Goal: Task Accomplishment & Management: Use online tool/utility

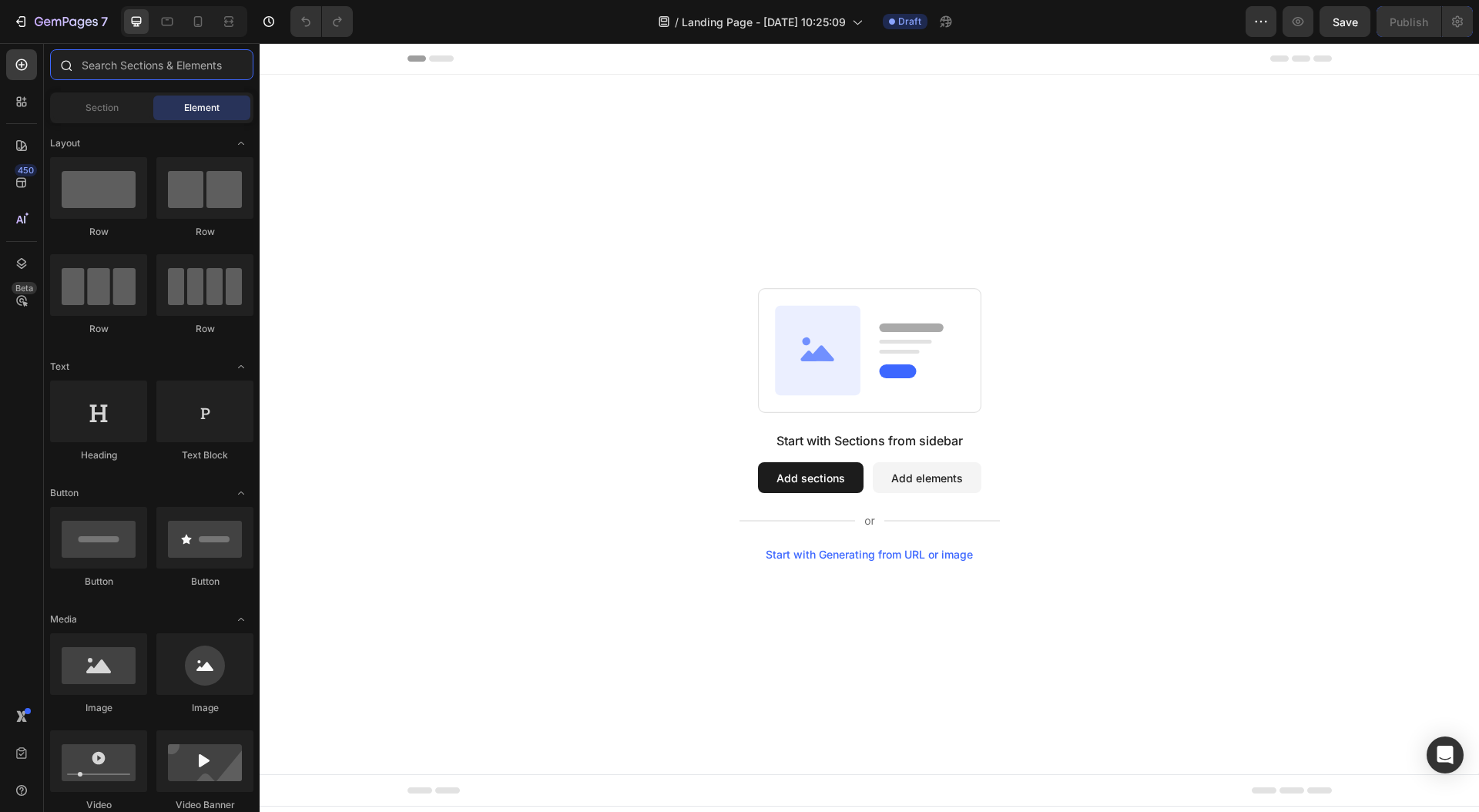
click at [117, 65] on input "text" at bounding box center [152, 64] width 203 height 31
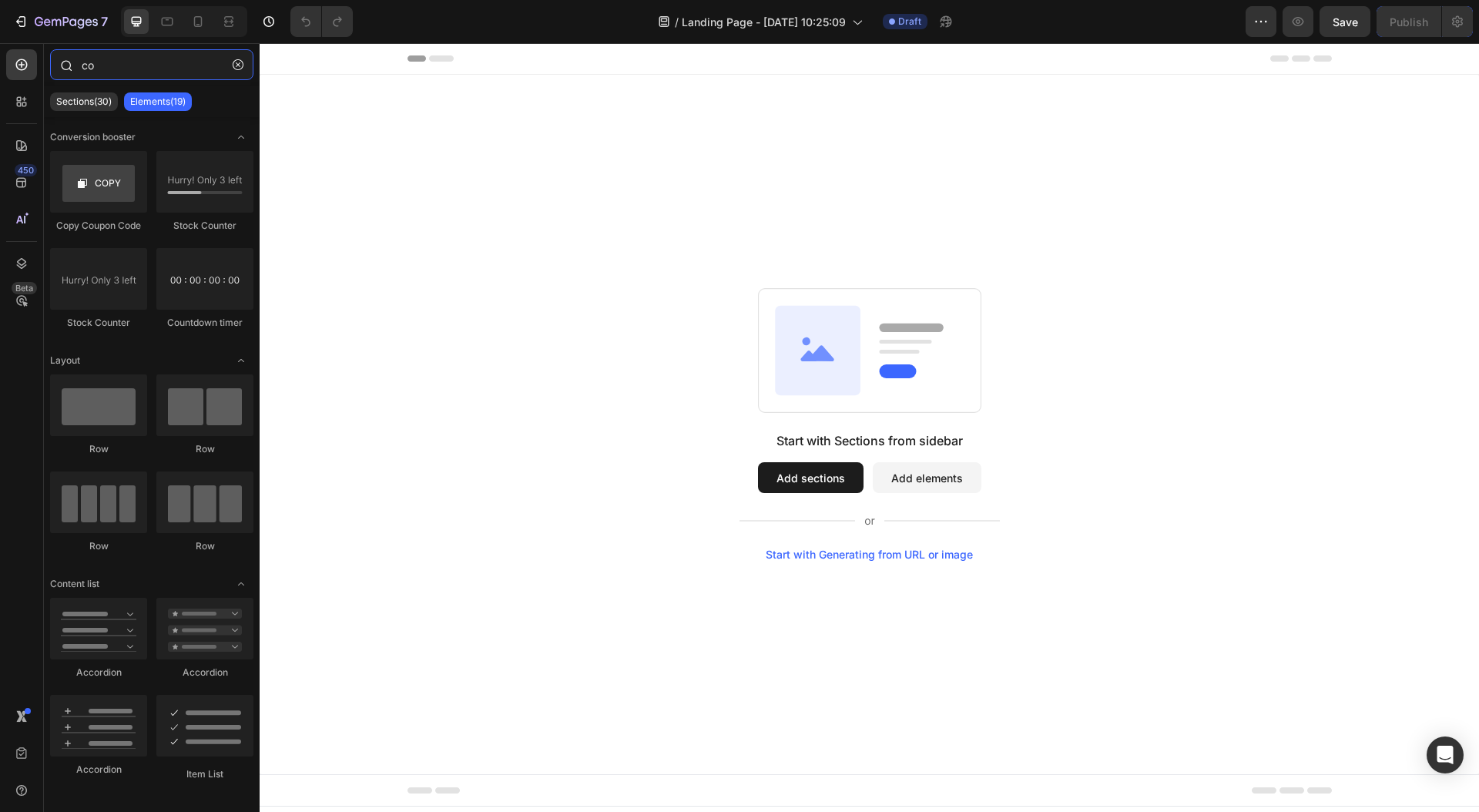
type input "c"
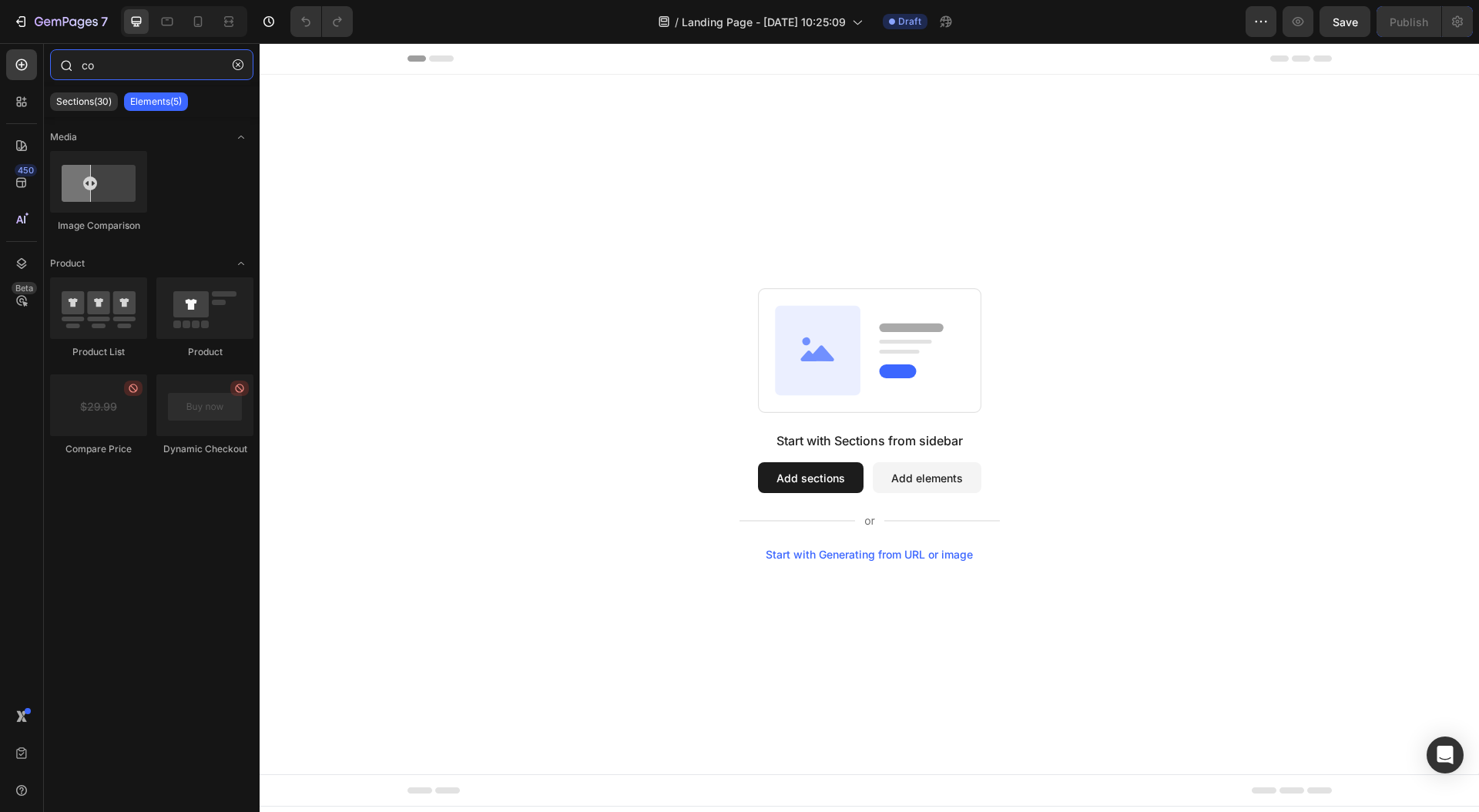
type input "c"
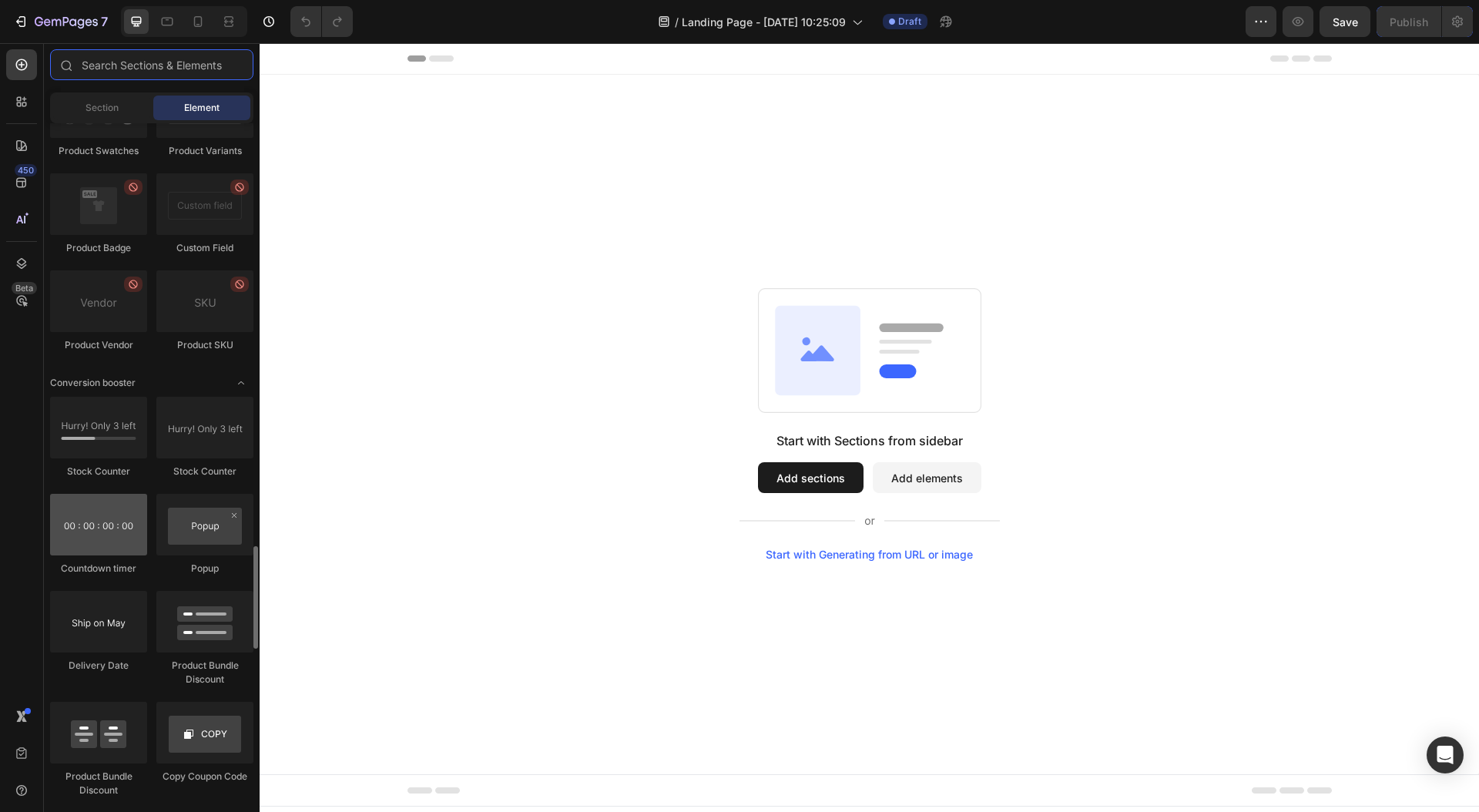
scroll to position [2817, 0]
click at [93, 525] on div at bounding box center [99, 525] width 97 height 61
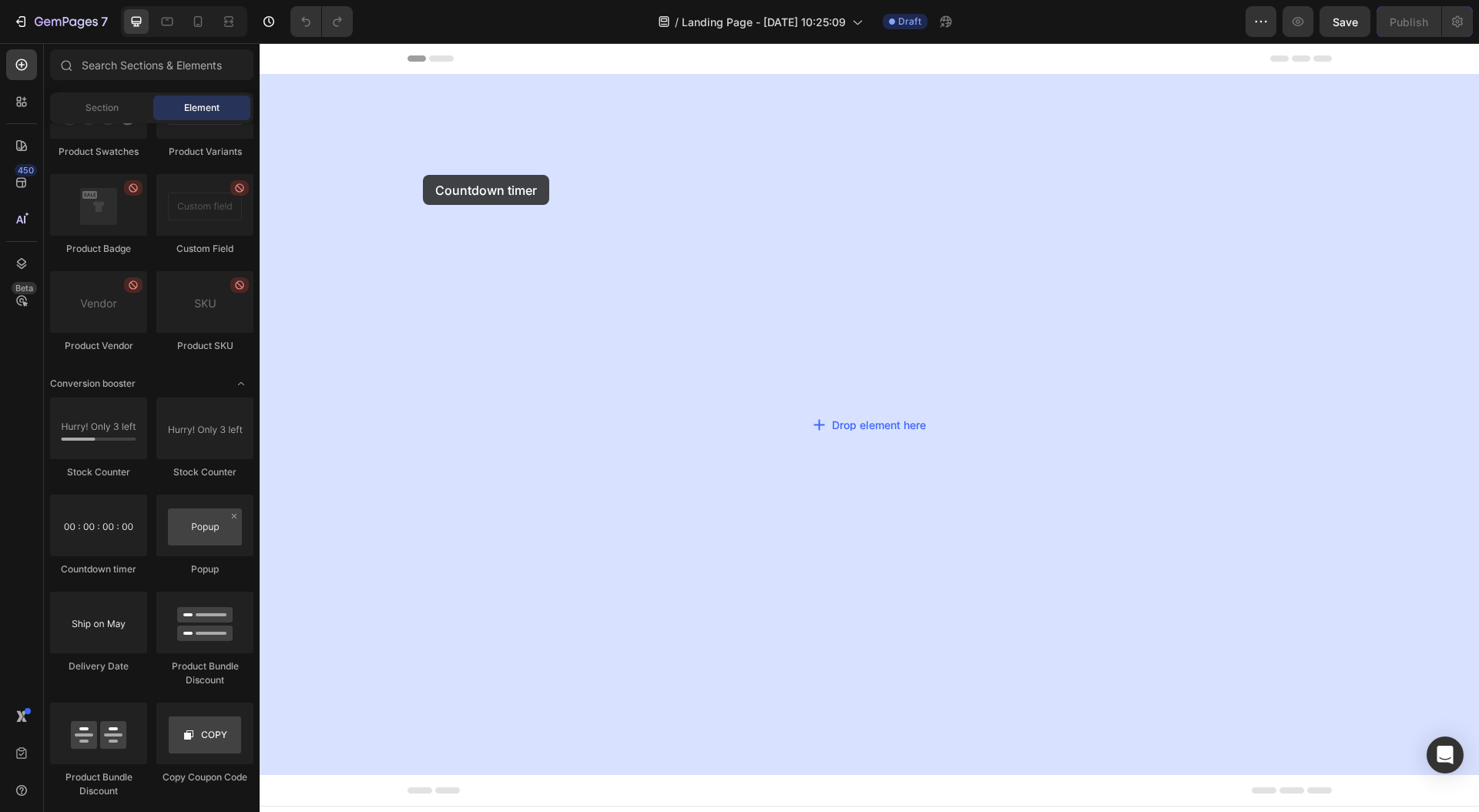
drag, startPoint x: 353, startPoint y: 568, endPoint x: 423, endPoint y: 175, distance: 399.2
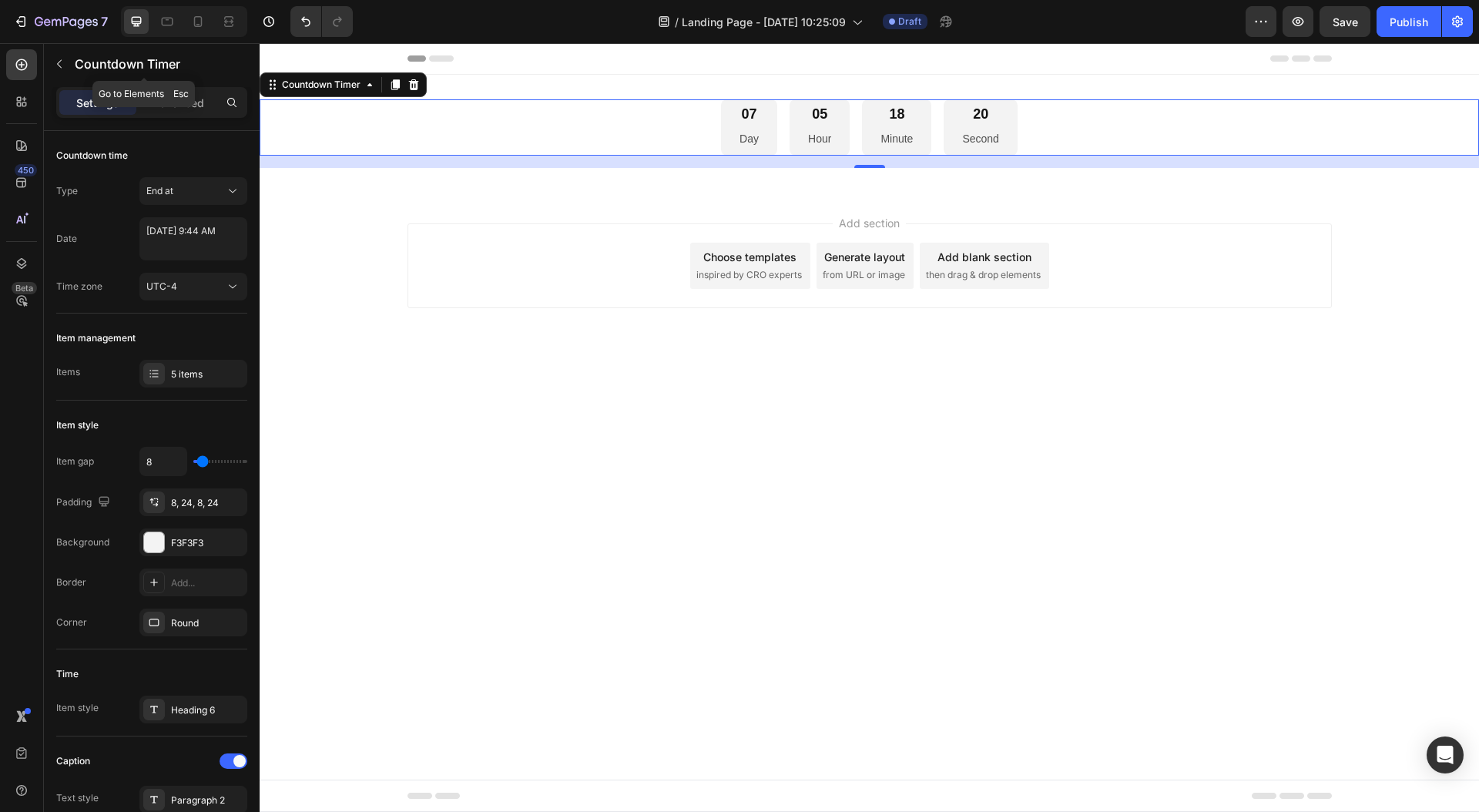
click at [60, 64] on icon "button" at bounding box center [59, 63] width 12 height 12
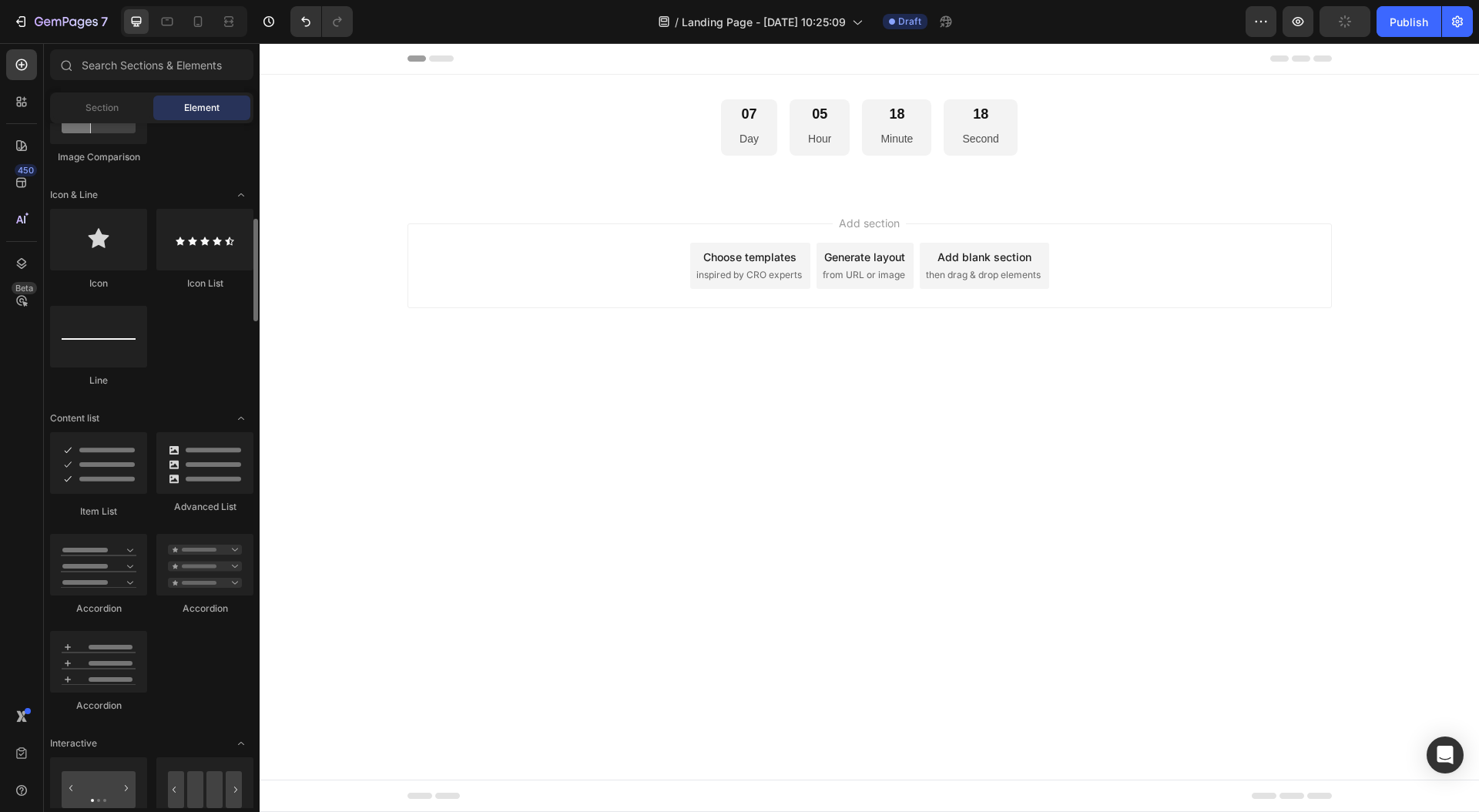
scroll to position [899, 0]
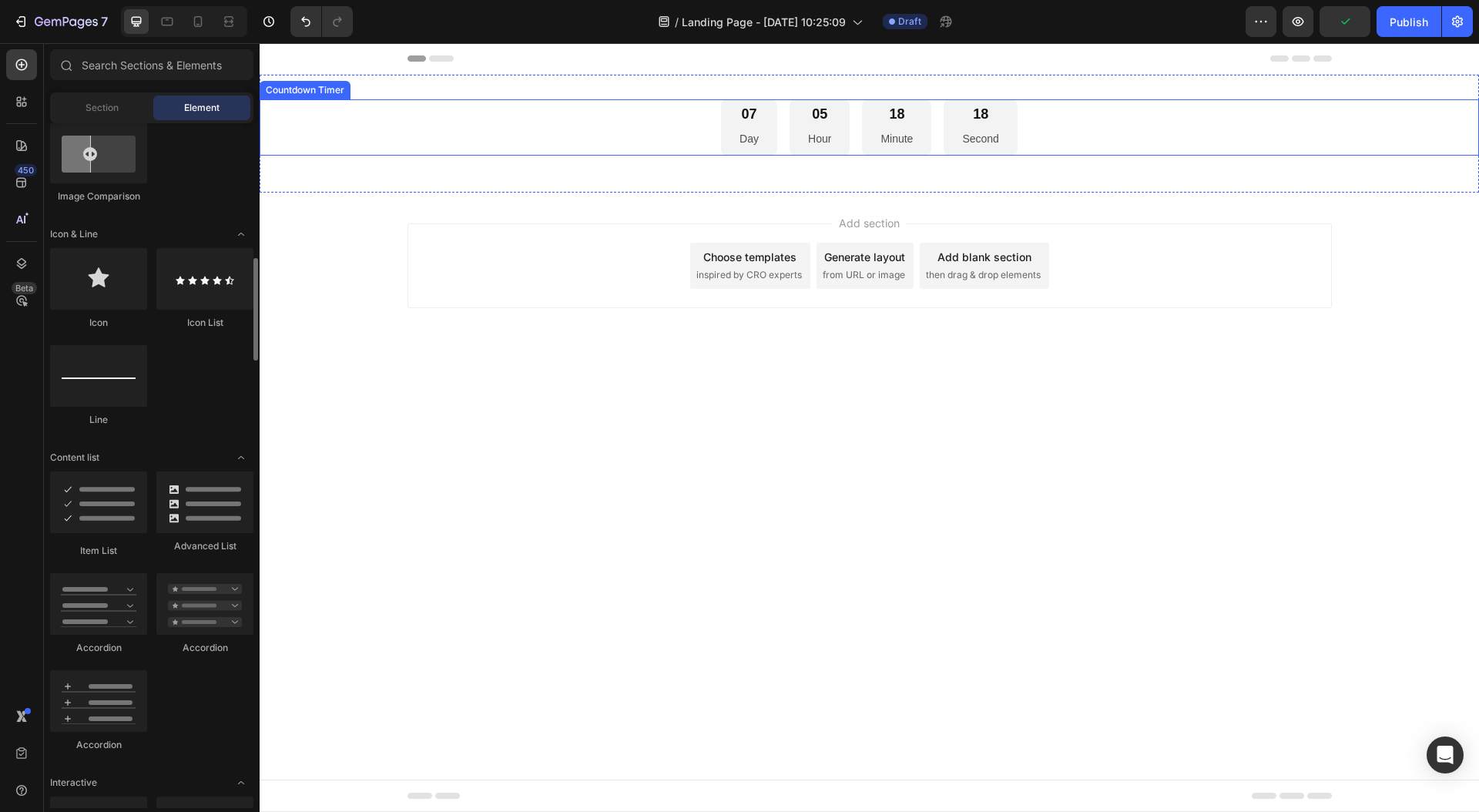
click at [645, 123] on div "07 Day 05 Hour 18 Minute 18 Second" at bounding box center [869, 127] width 1219 height 56
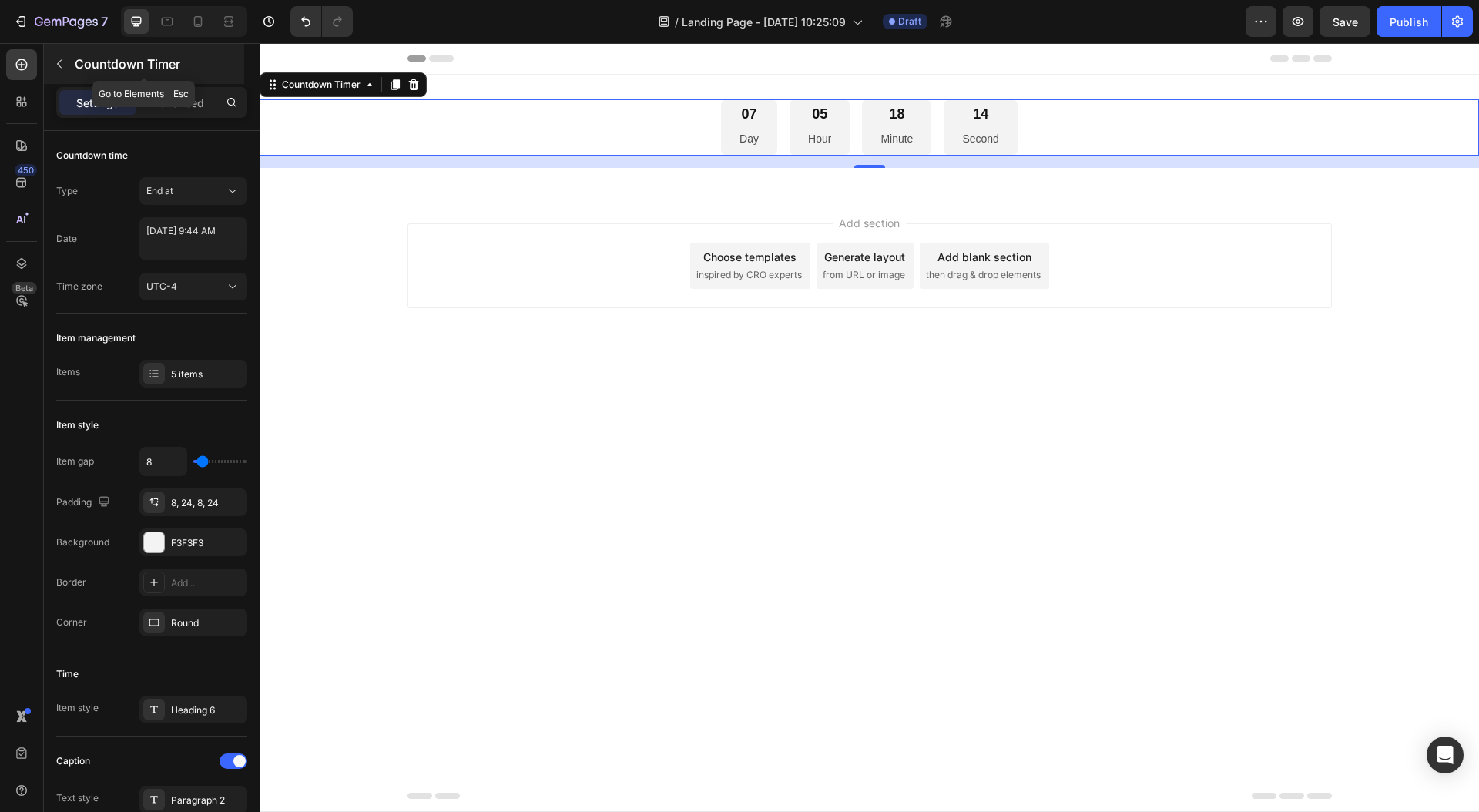
click at [51, 62] on button "button" at bounding box center [58, 63] width 25 height 25
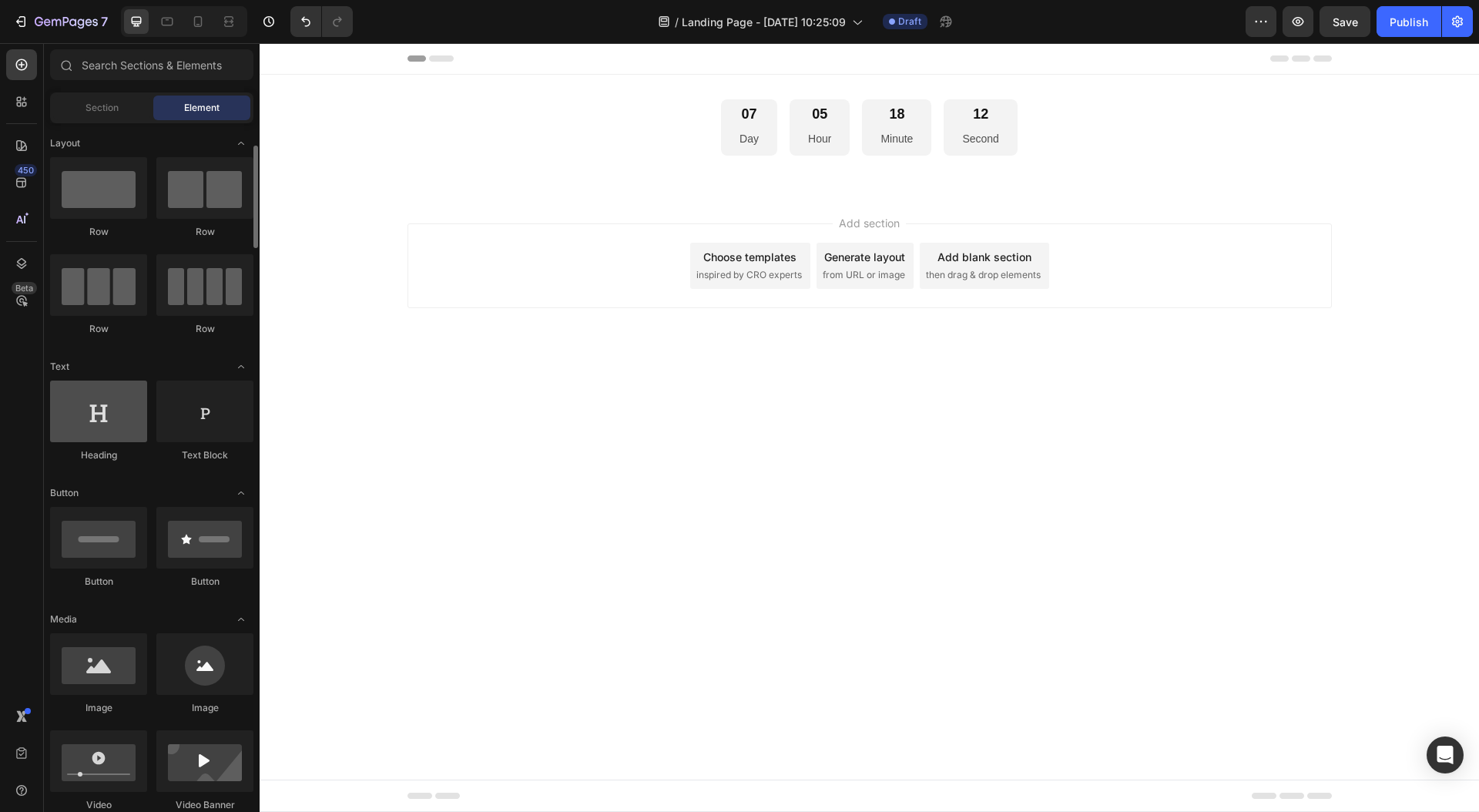
scroll to position [41, 0]
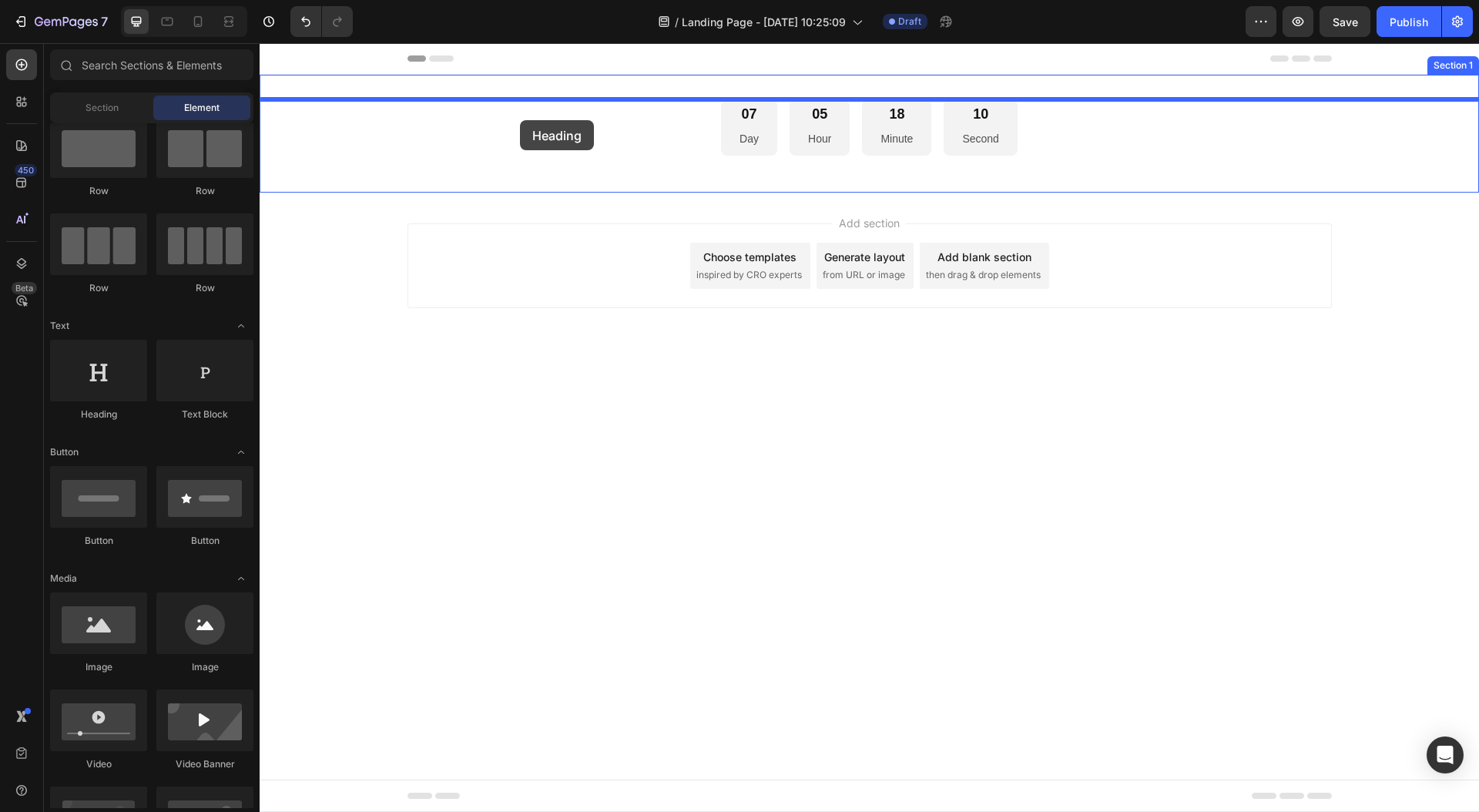
drag, startPoint x: 363, startPoint y: 418, endPoint x: 520, endPoint y: 120, distance: 336.8
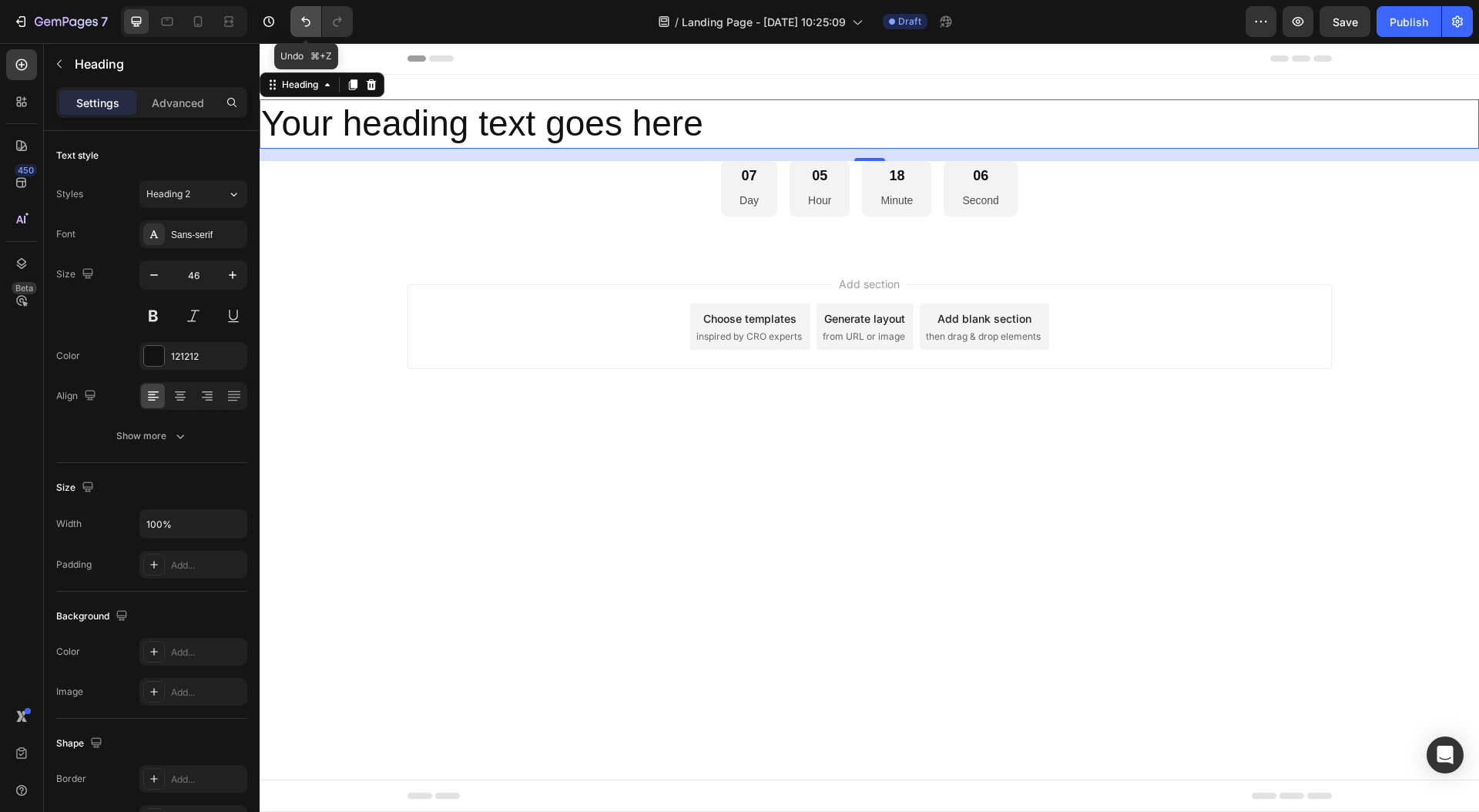
click at [306, 23] on icon "Undo/Redo" at bounding box center [306, 22] width 16 height 16
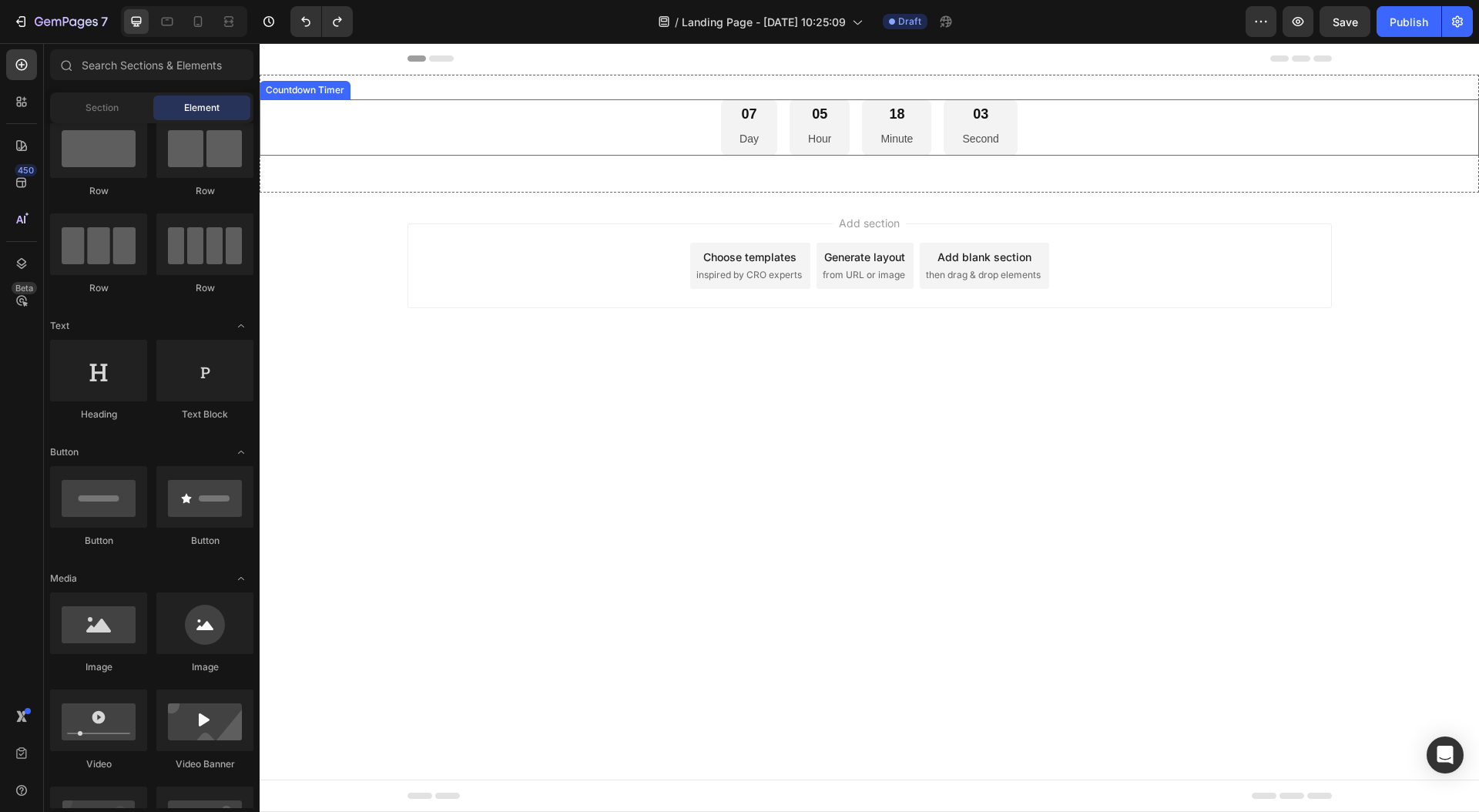
click at [769, 130] on div "07 Day" at bounding box center [749, 127] width 56 height 56
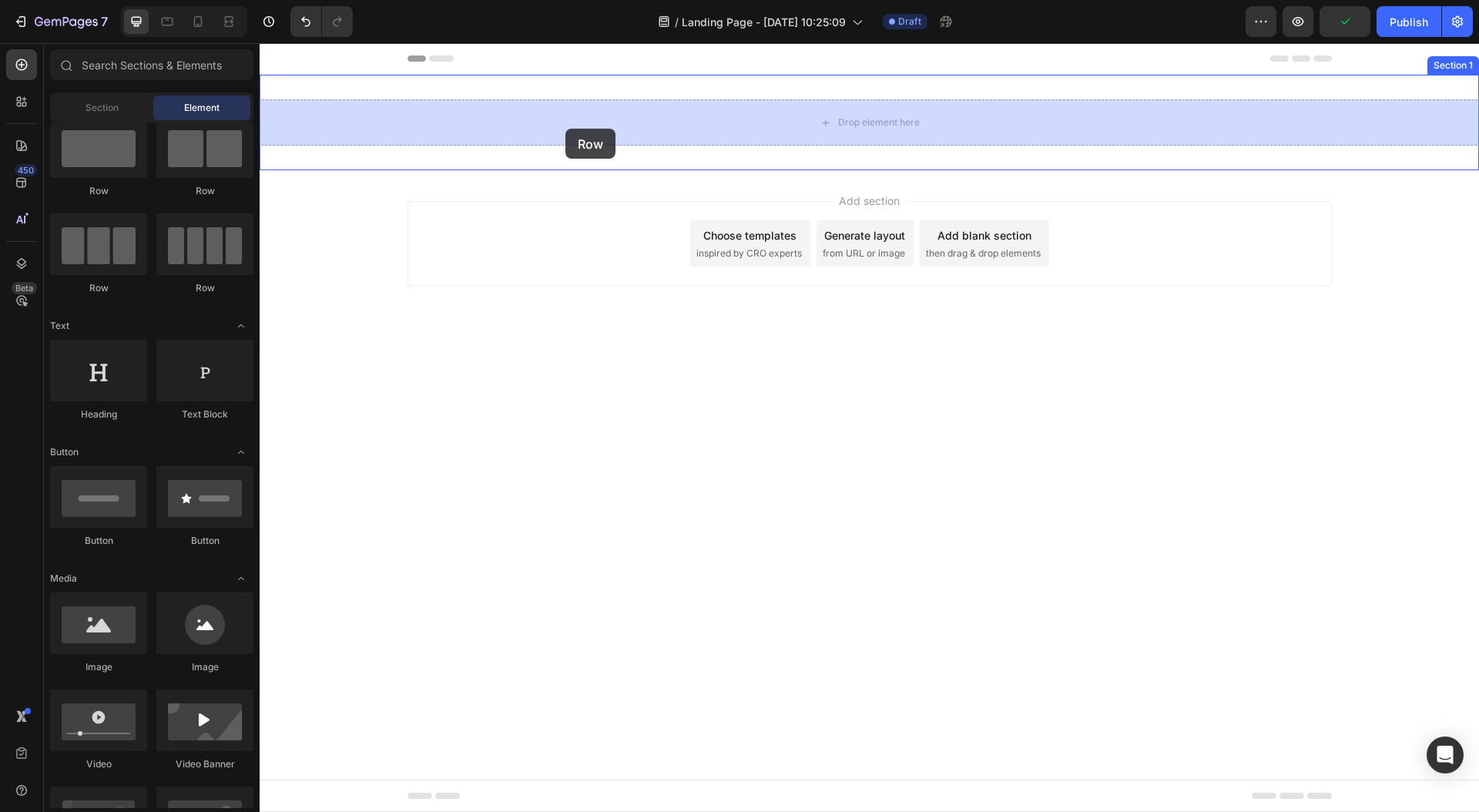
drag, startPoint x: 475, startPoint y: 203, endPoint x: 566, endPoint y: 129, distance: 117.3
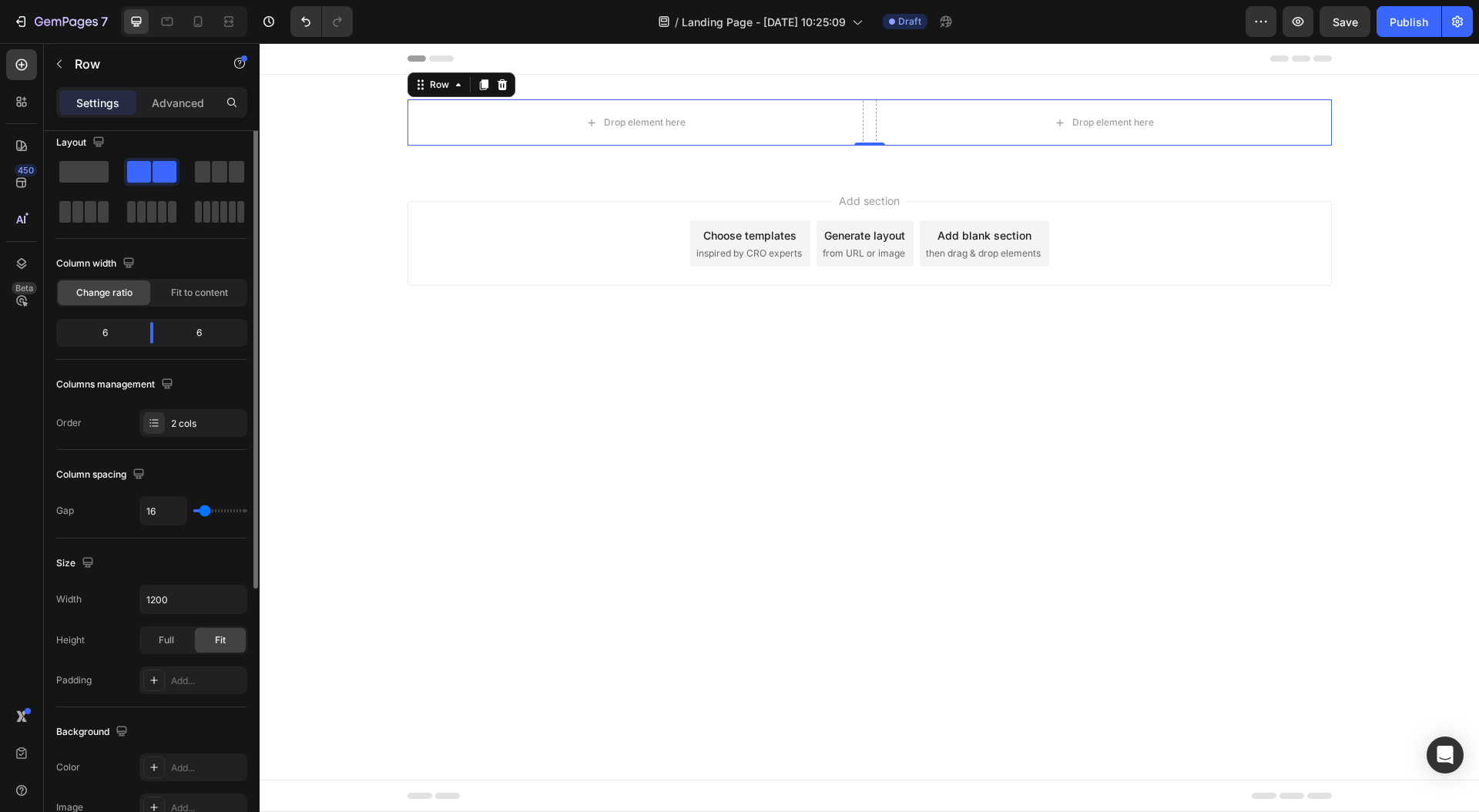
scroll to position [0, 0]
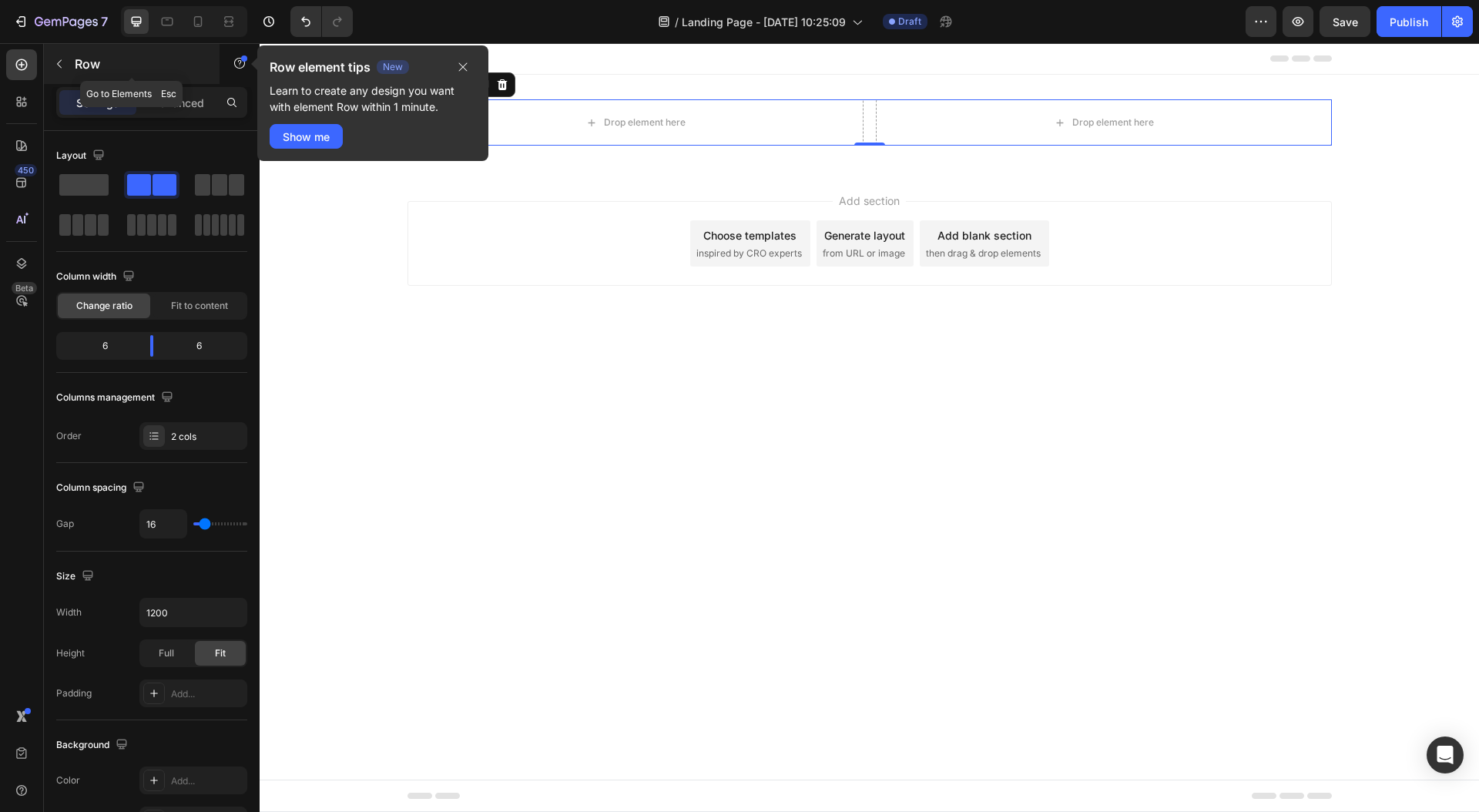
click at [82, 60] on p "Row" at bounding box center [140, 63] width 131 height 19
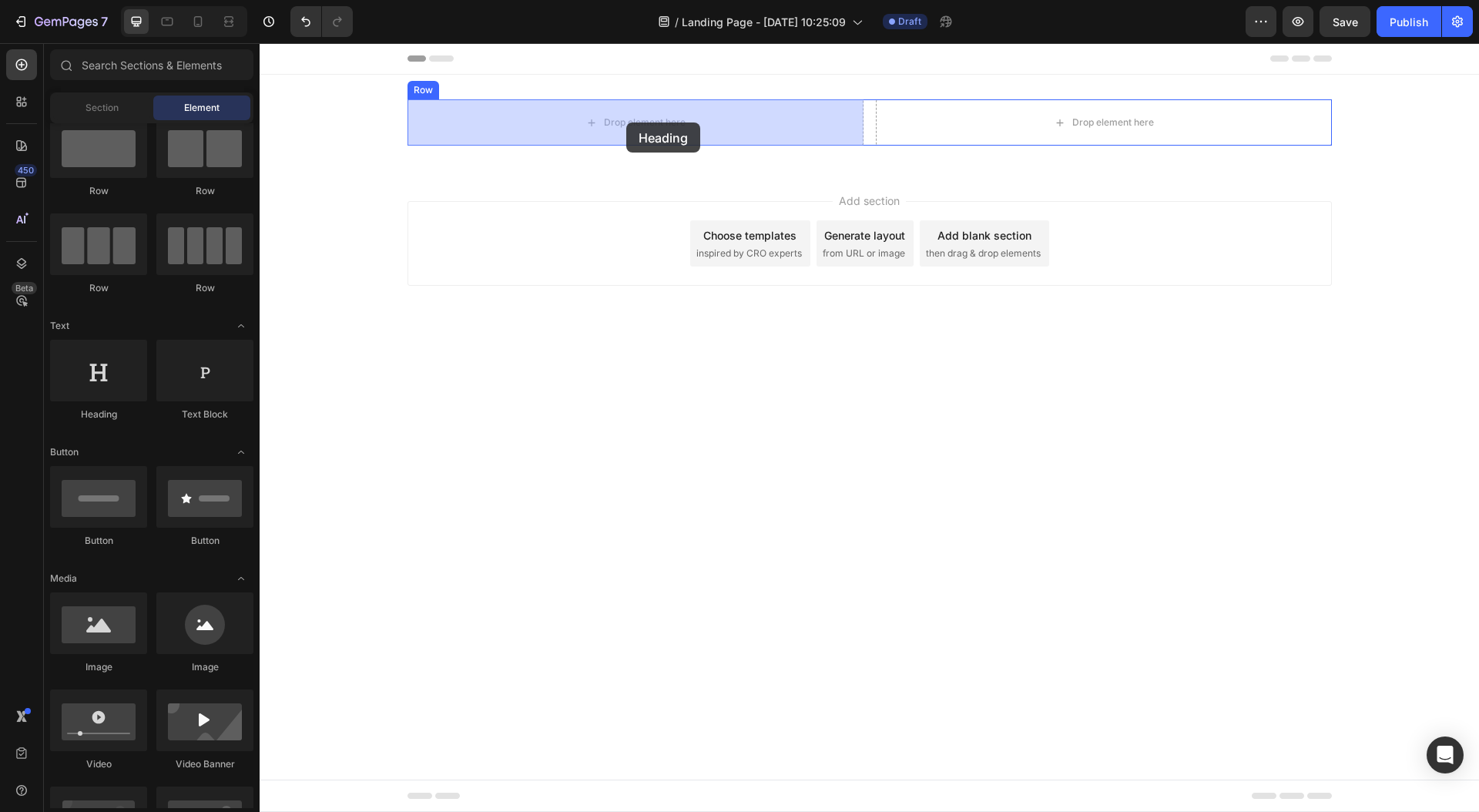
drag, startPoint x: 366, startPoint y: 417, endPoint x: 626, endPoint y: 123, distance: 392.5
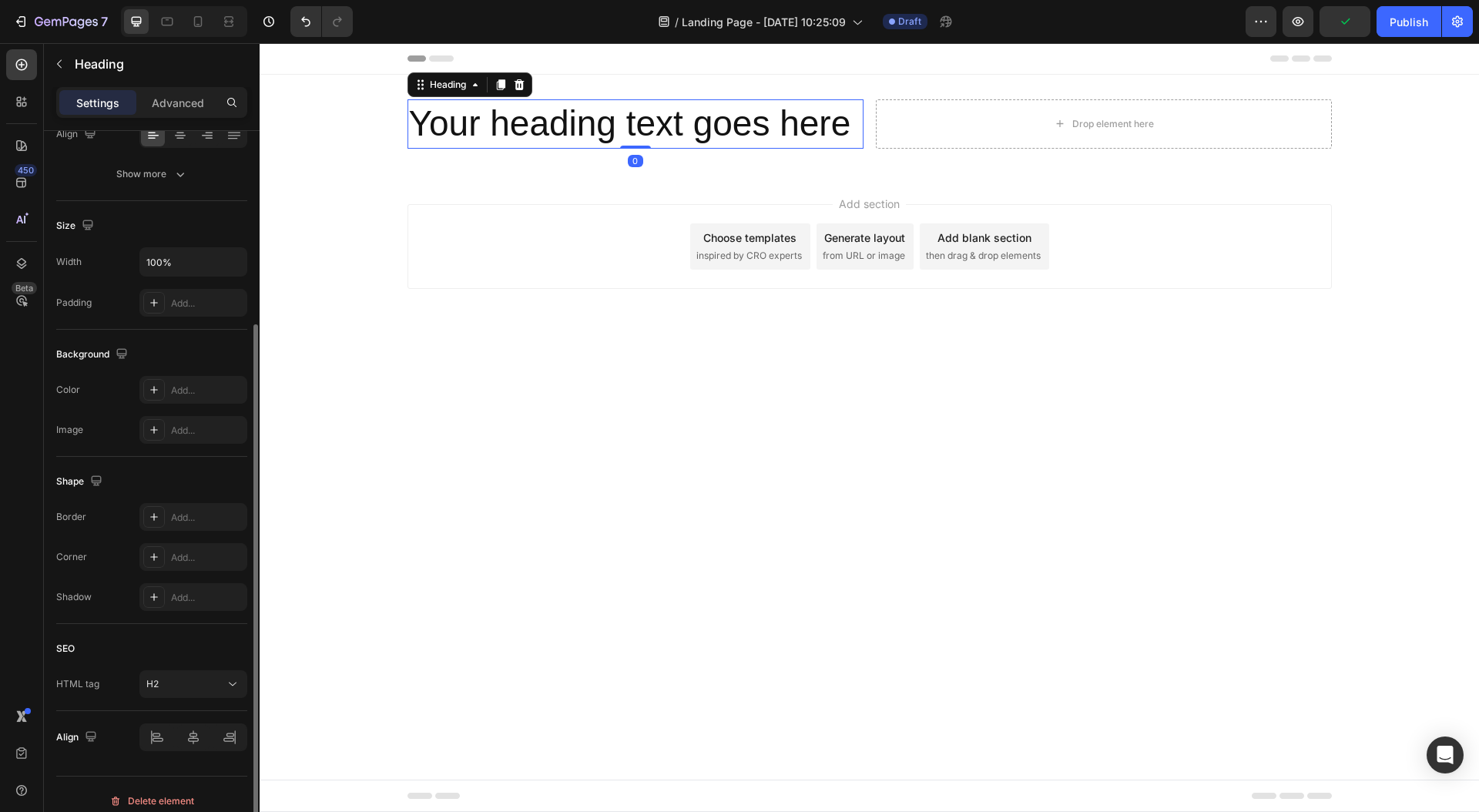
scroll to position [275, 0]
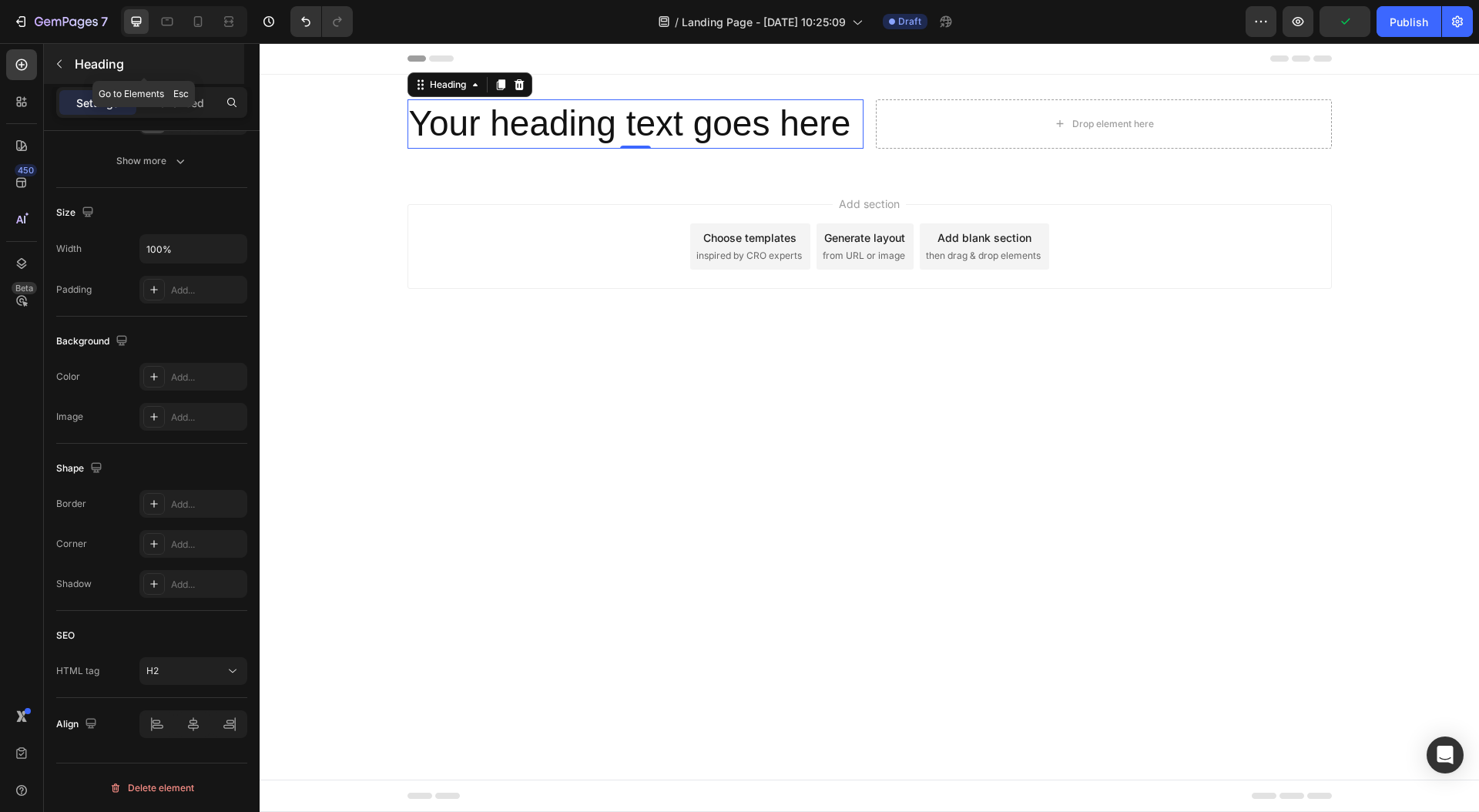
click at [88, 51] on div "Heading" at bounding box center [144, 63] width 200 height 40
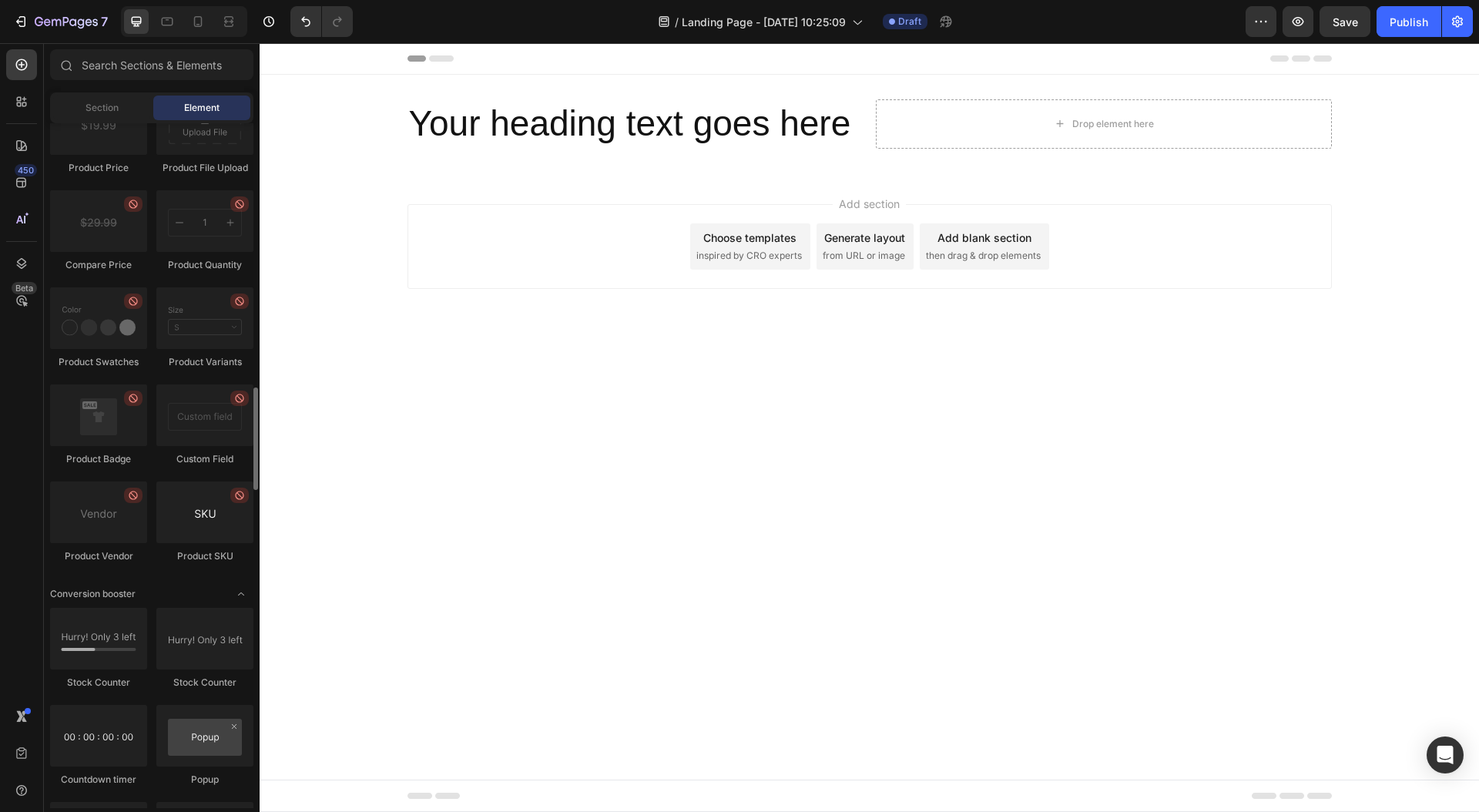
scroll to position [2657, 0]
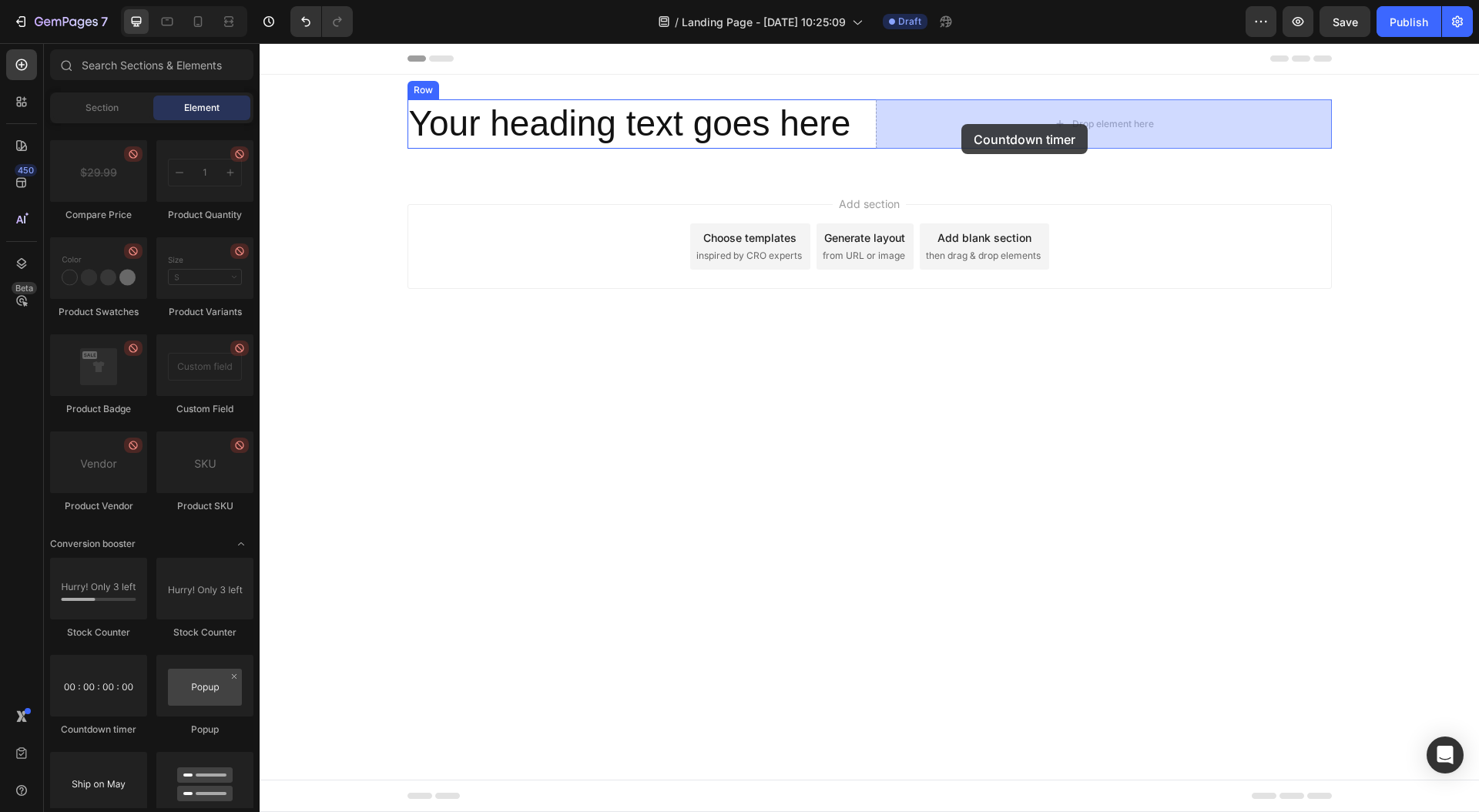
drag, startPoint x: 370, startPoint y: 724, endPoint x: 961, endPoint y: 124, distance: 842.2
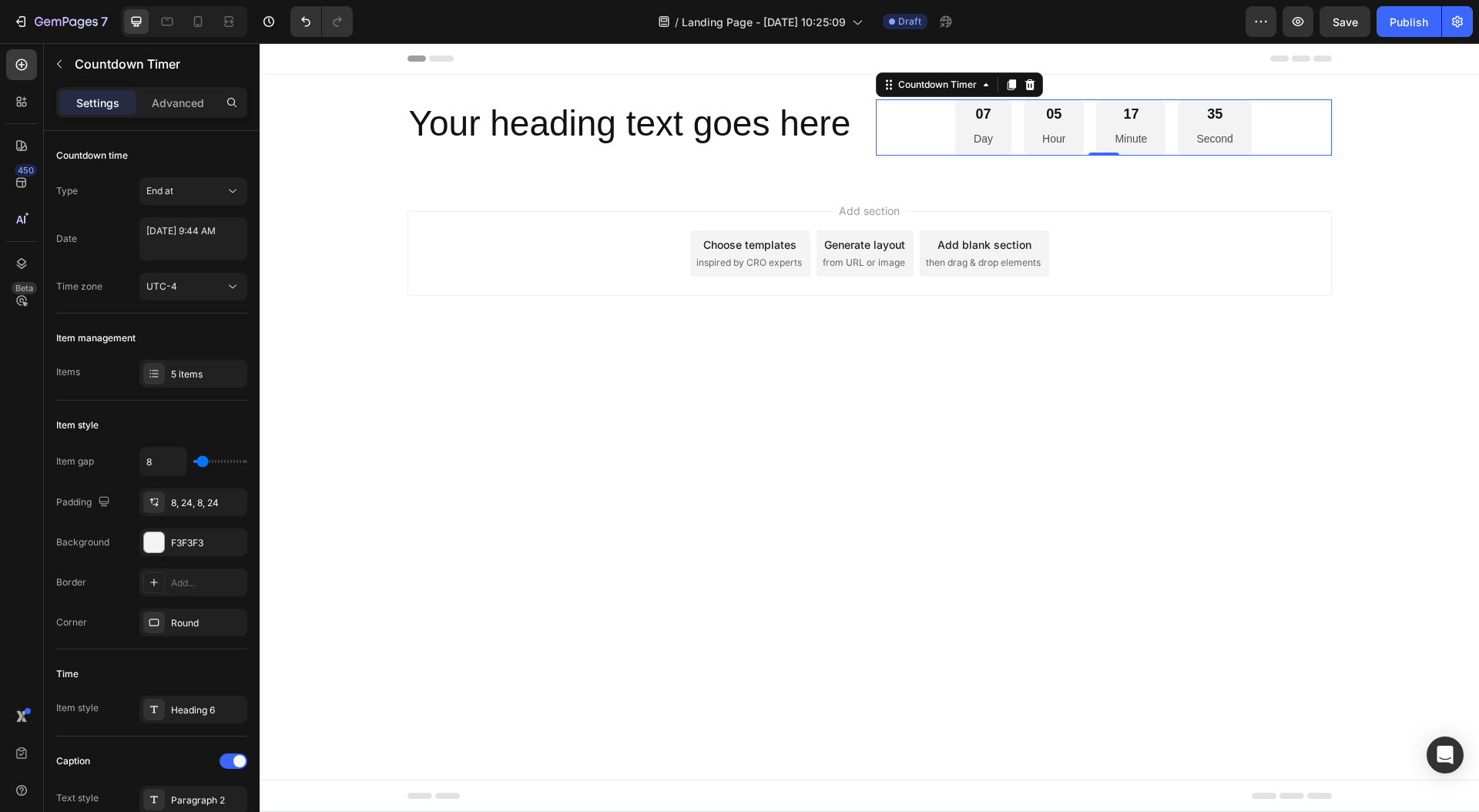
click at [985, 137] on p "Day" at bounding box center [983, 139] width 19 height 19
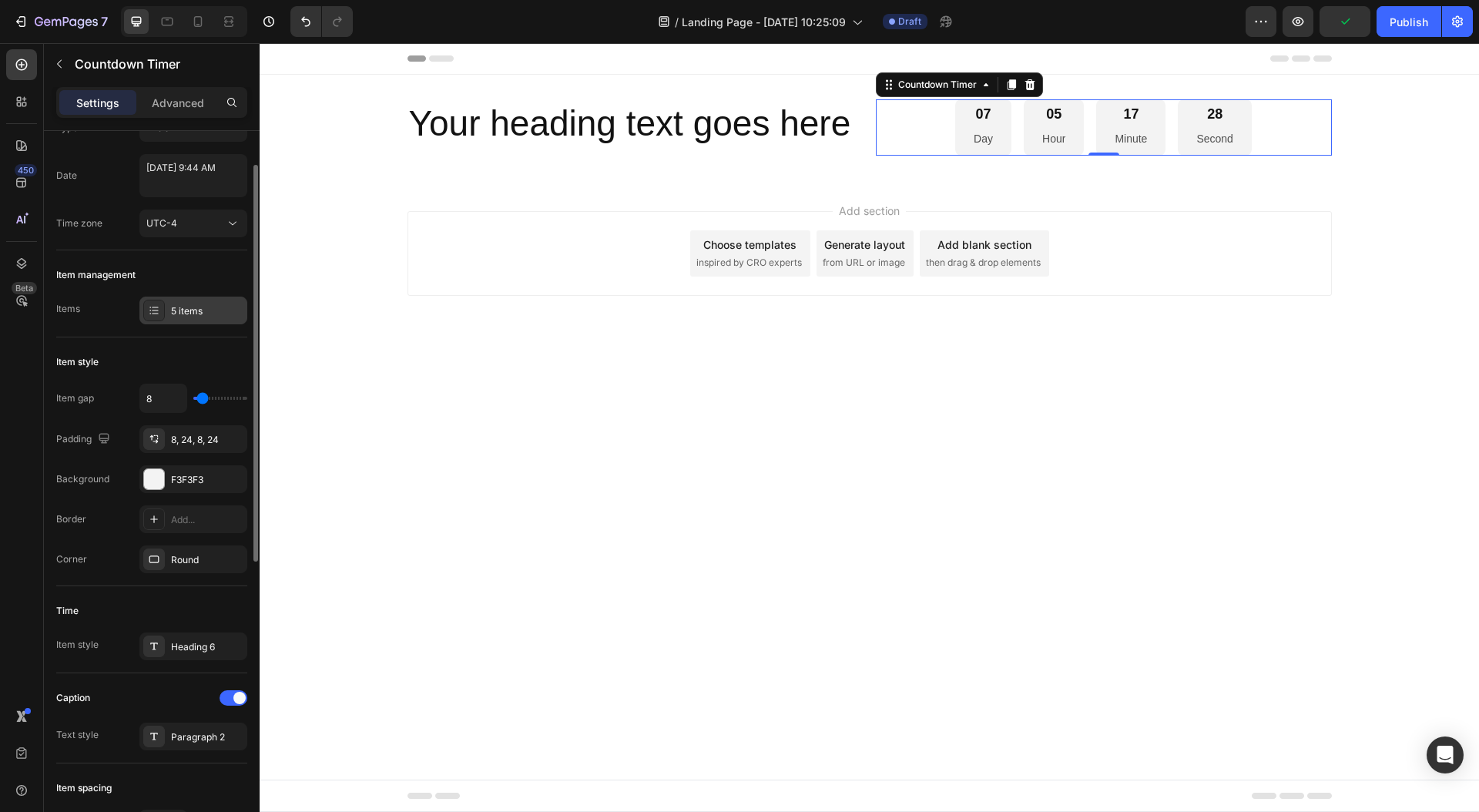
click at [180, 311] on div "5 items" at bounding box center [207, 311] width 72 height 14
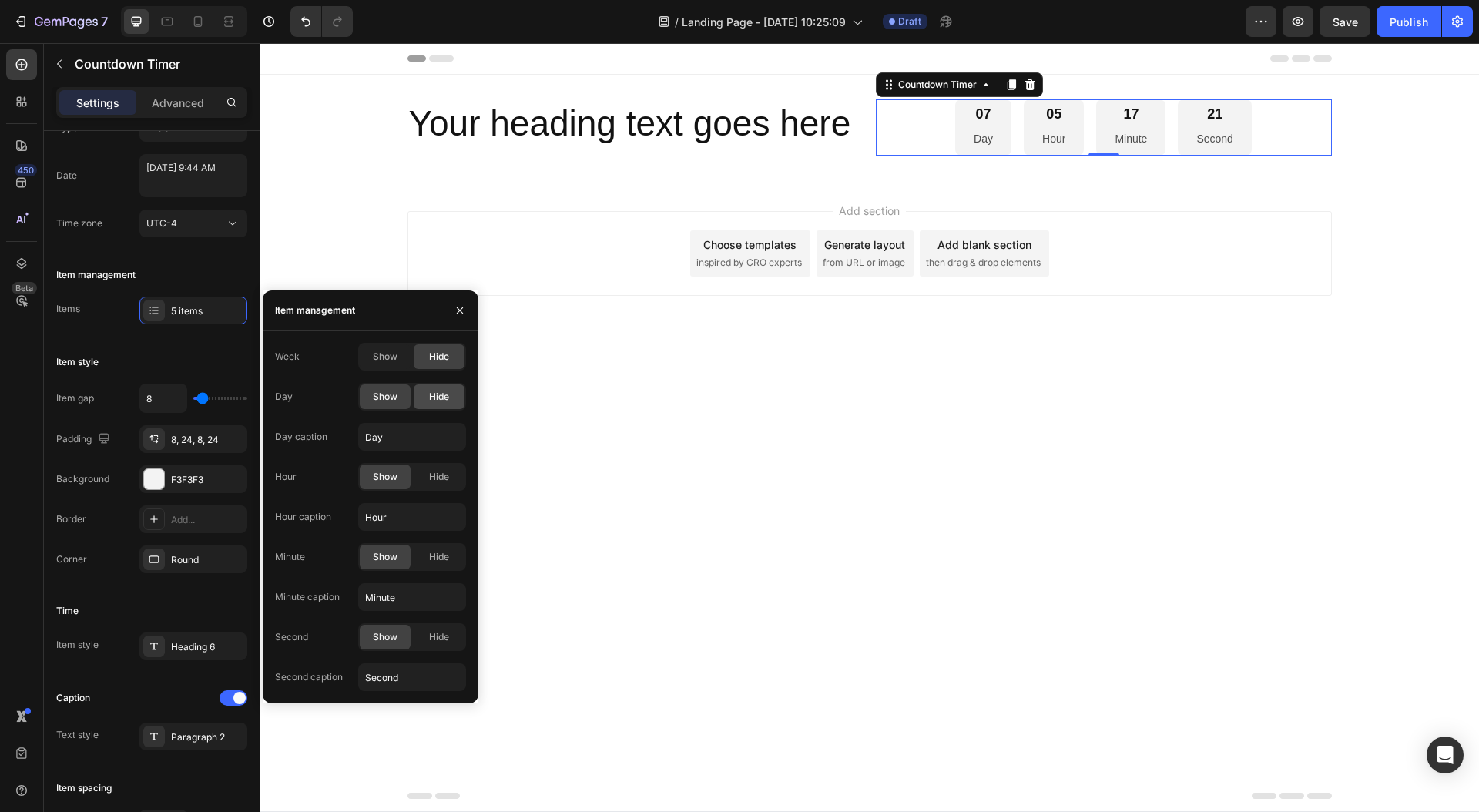
click at [442, 394] on span "Hide" at bounding box center [439, 396] width 20 height 14
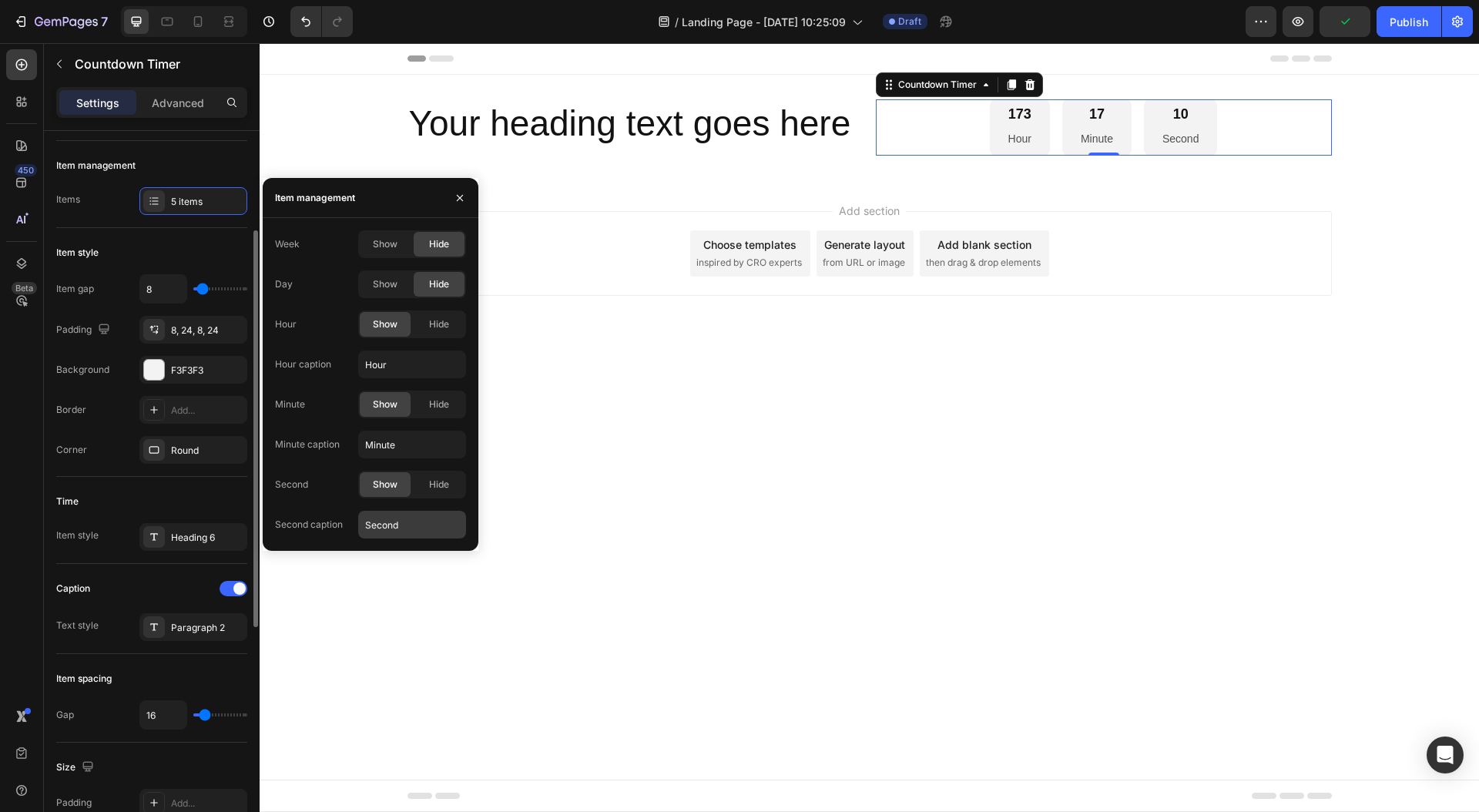
scroll to position [169, 0]
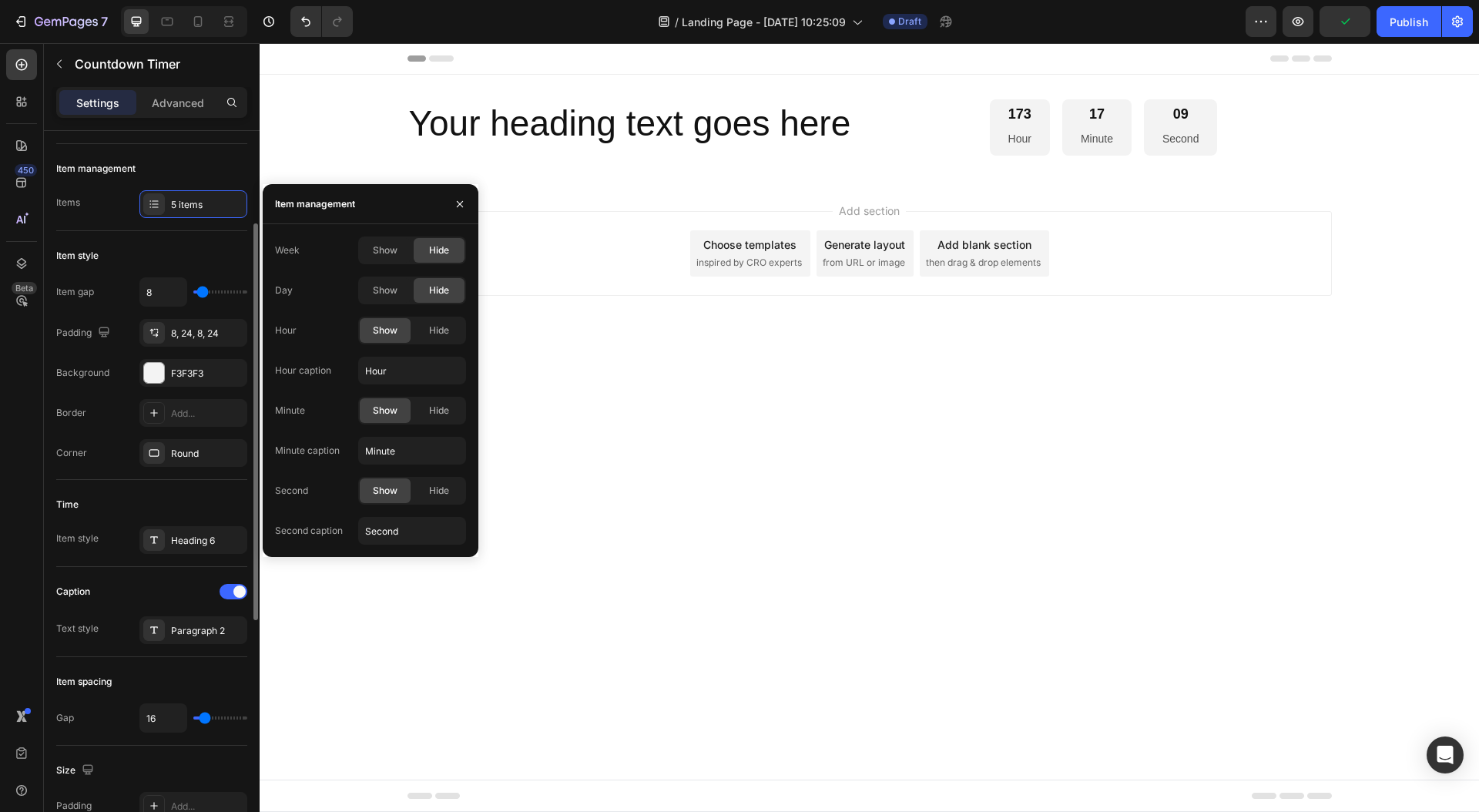
click at [760, 459] on body "Header Your heading text goes here Heading 173 Hour 17 Minute 09 Second Countdo…" at bounding box center [869, 428] width 1219 height 768
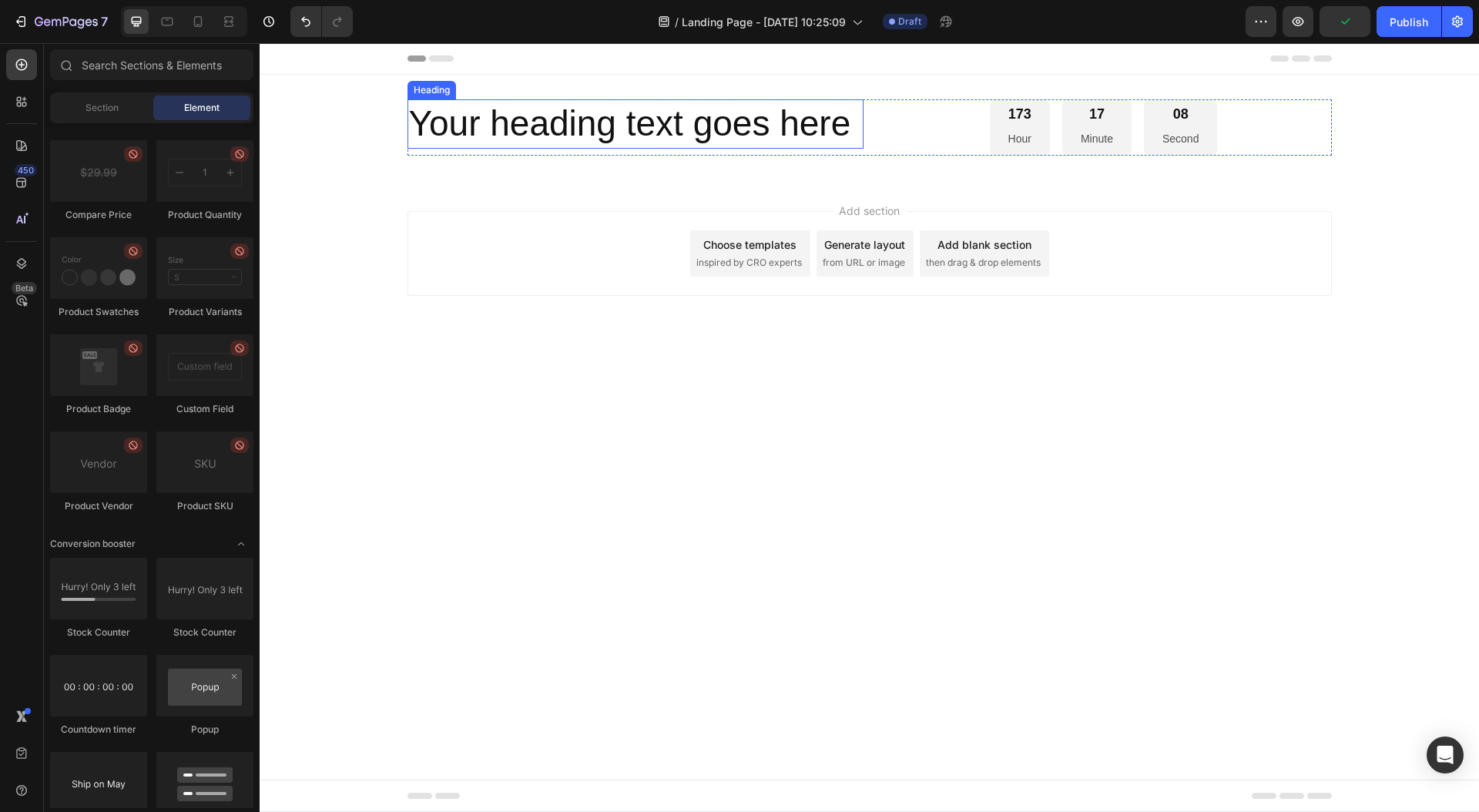
click at [605, 134] on h2 "Your heading text goes here" at bounding box center [635, 124] width 456 height 50
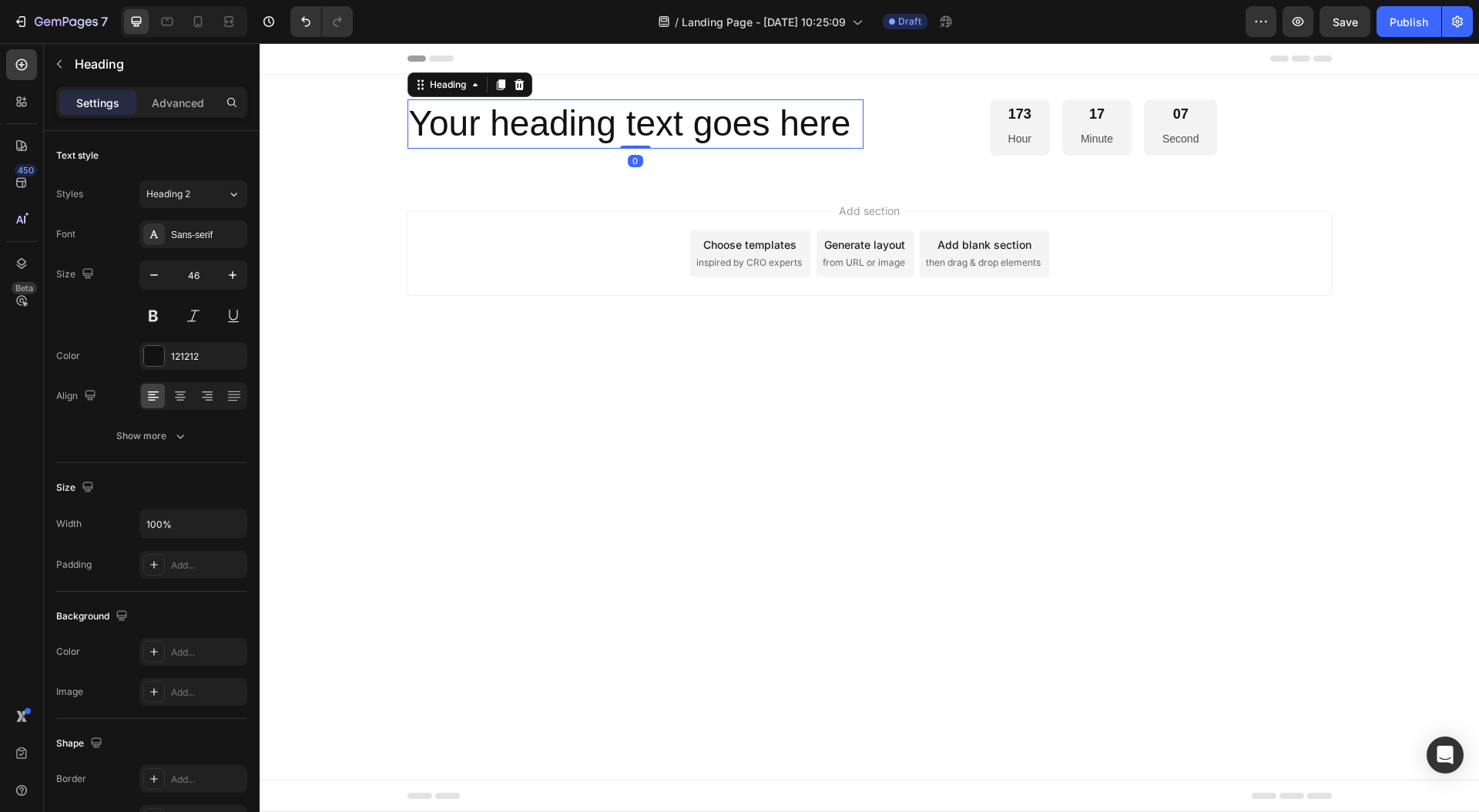
click at [601, 119] on h2 "Your heading text goes here" at bounding box center [635, 124] width 456 height 50
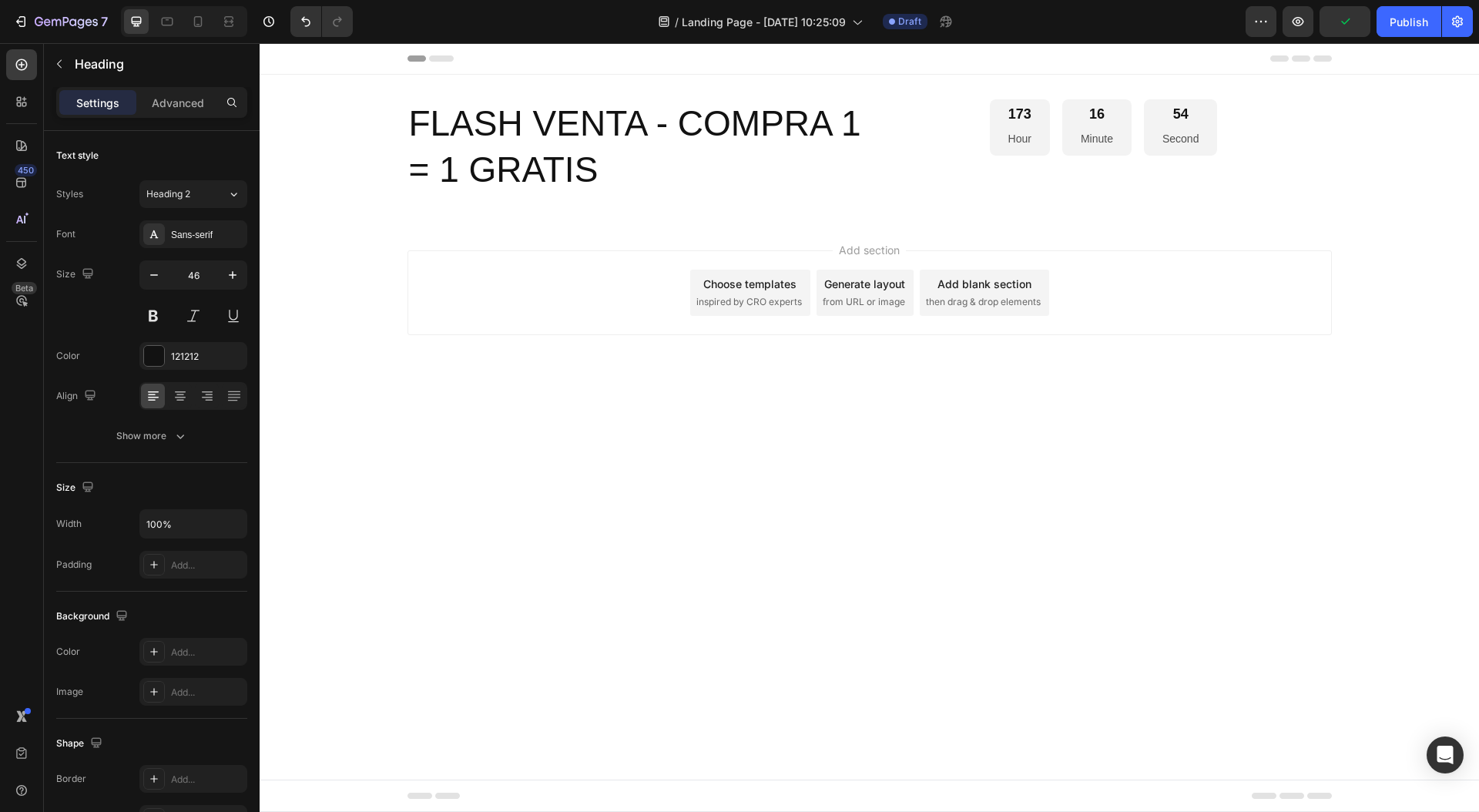
click at [620, 424] on body "Header FLASH VENTA - COMPRA 1 = 1 GRATIS Heading 0 173 Hour 16 Minute 54 Second…" at bounding box center [869, 428] width 1219 height 768
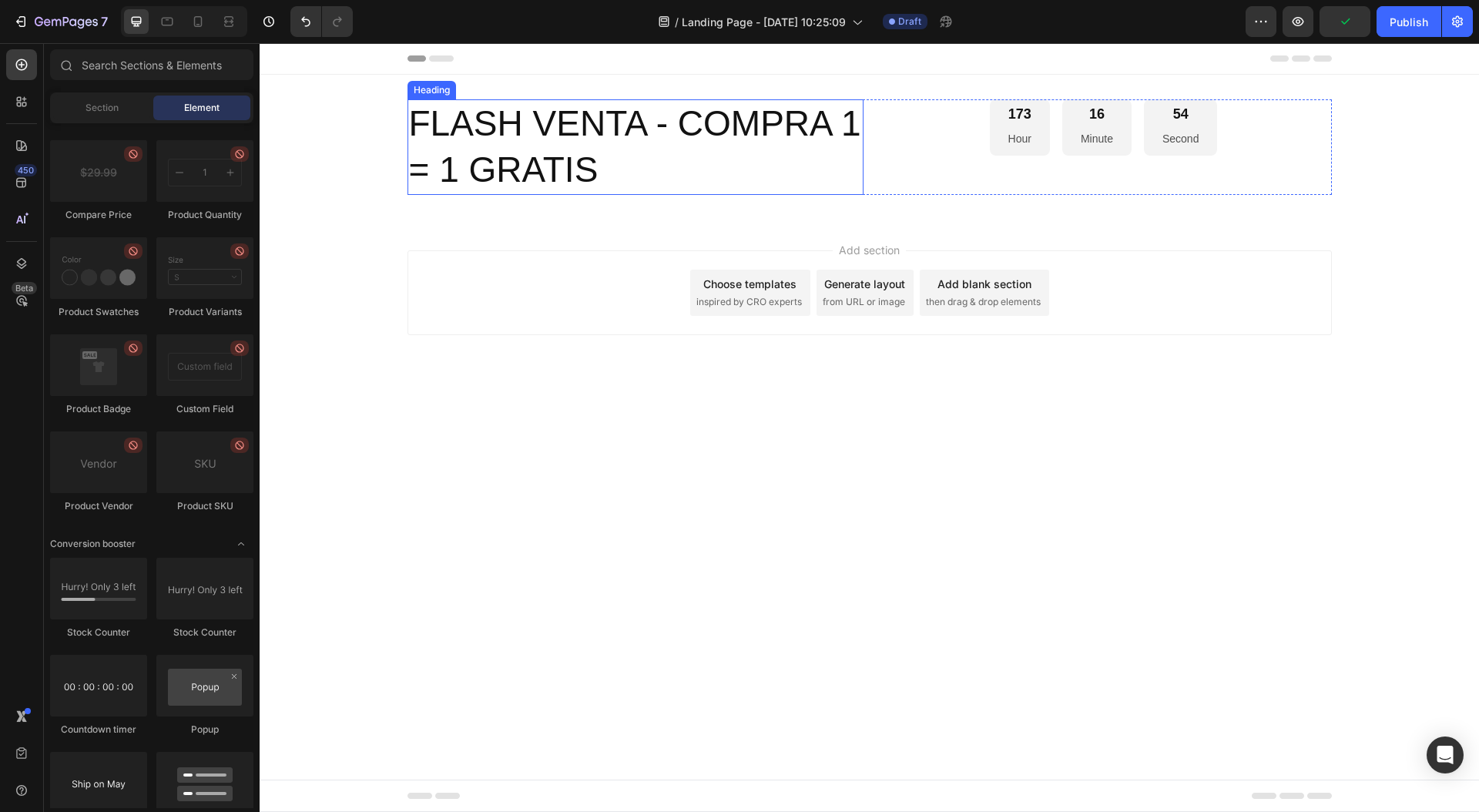
click at [531, 152] on p "FLASH VENTA - COMPRA 1 = 1 GRATIS" at bounding box center [635, 147] width 453 height 92
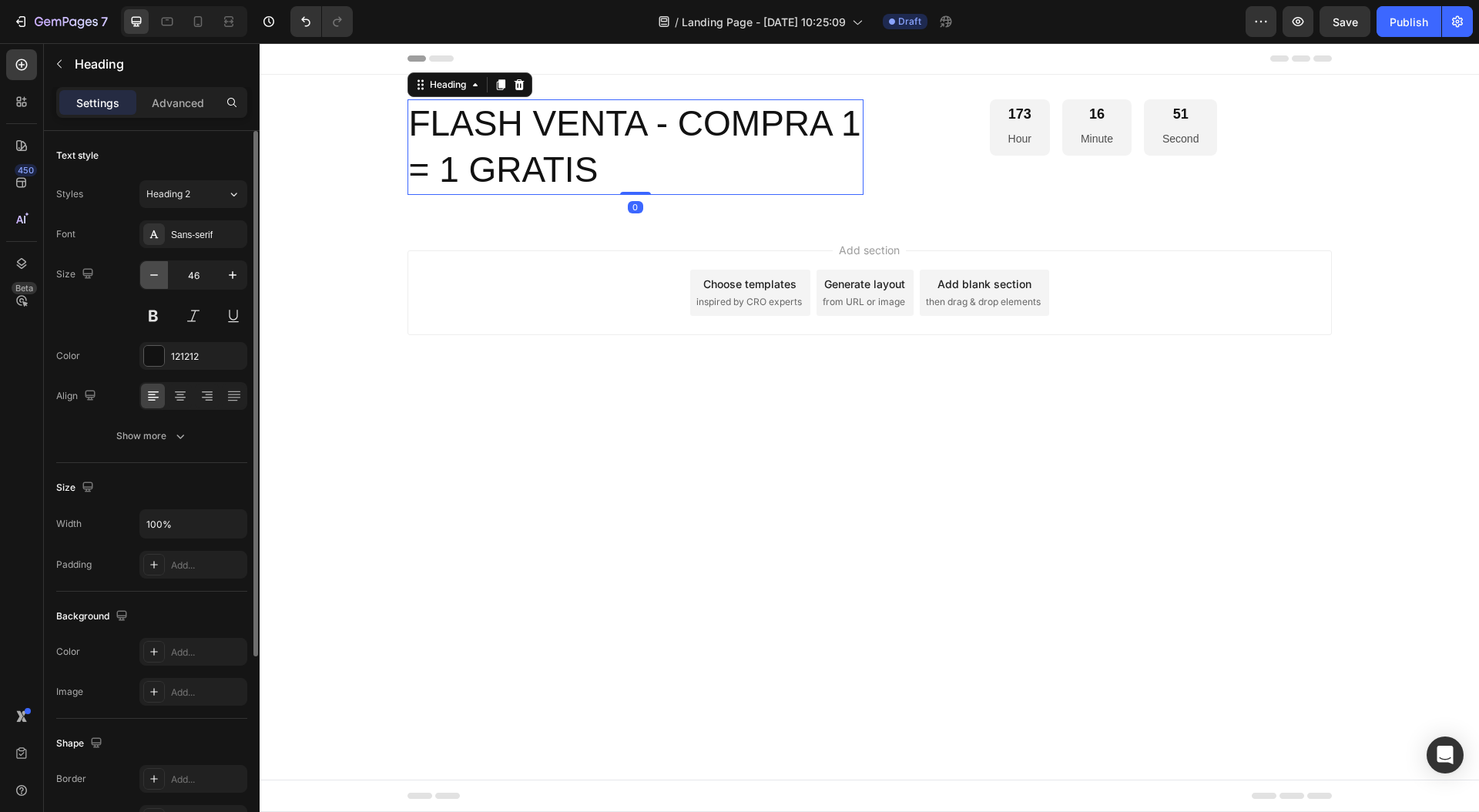
click at [156, 275] on icon "button" at bounding box center [155, 275] width 16 height 16
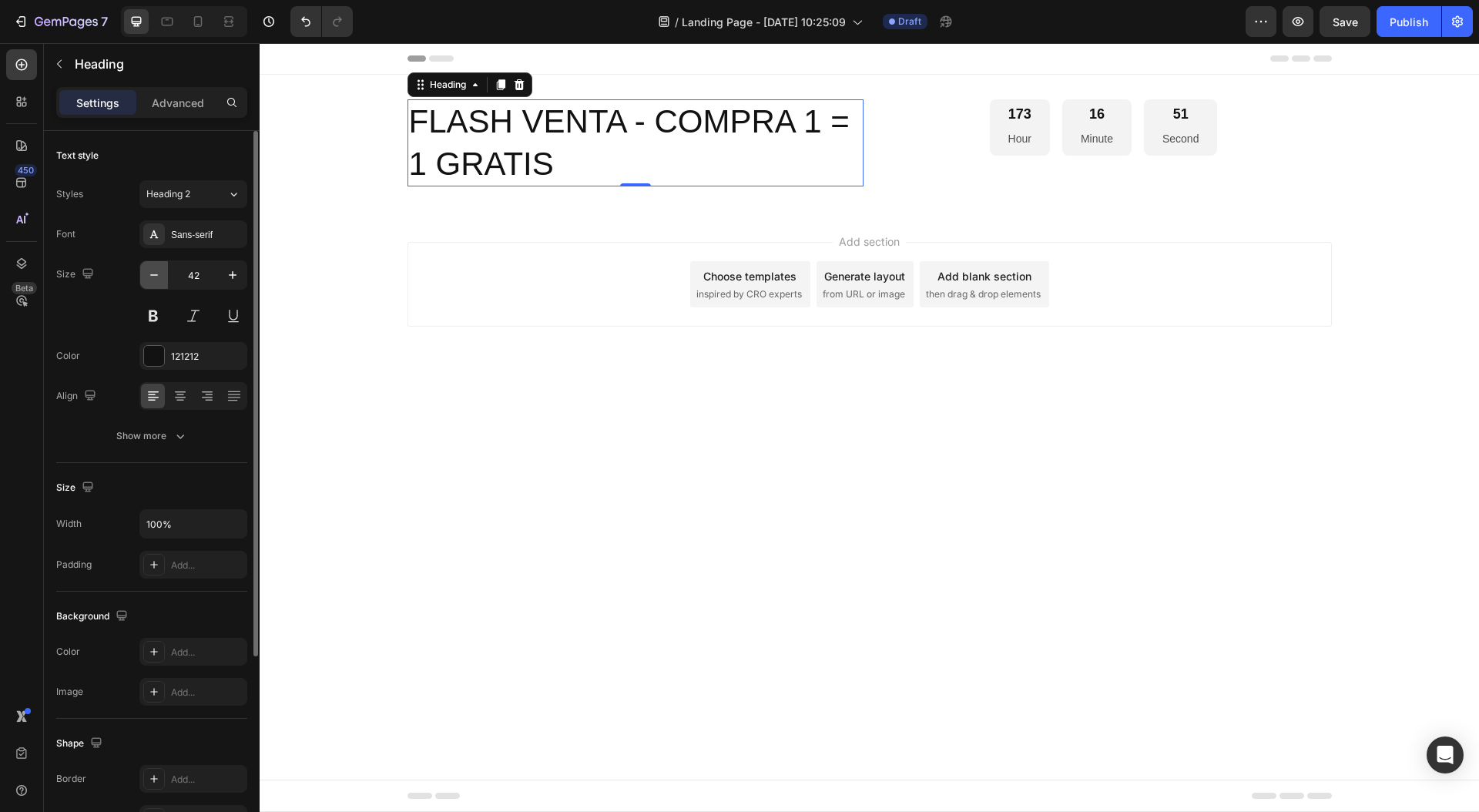
click at [156, 275] on icon "button" at bounding box center [155, 275] width 16 height 16
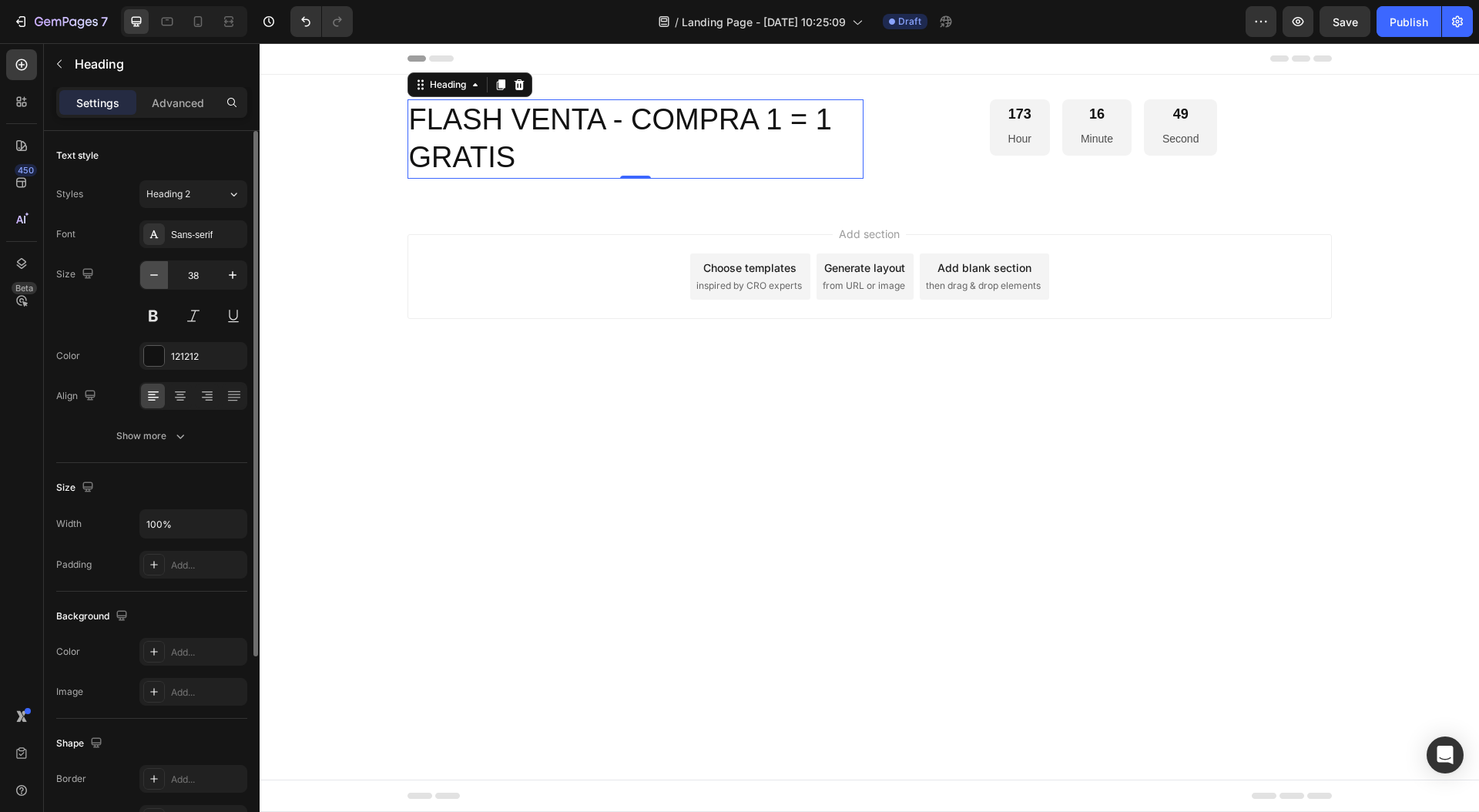
click at [156, 275] on icon "button" at bounding box center [155, 275] width 16 height 16
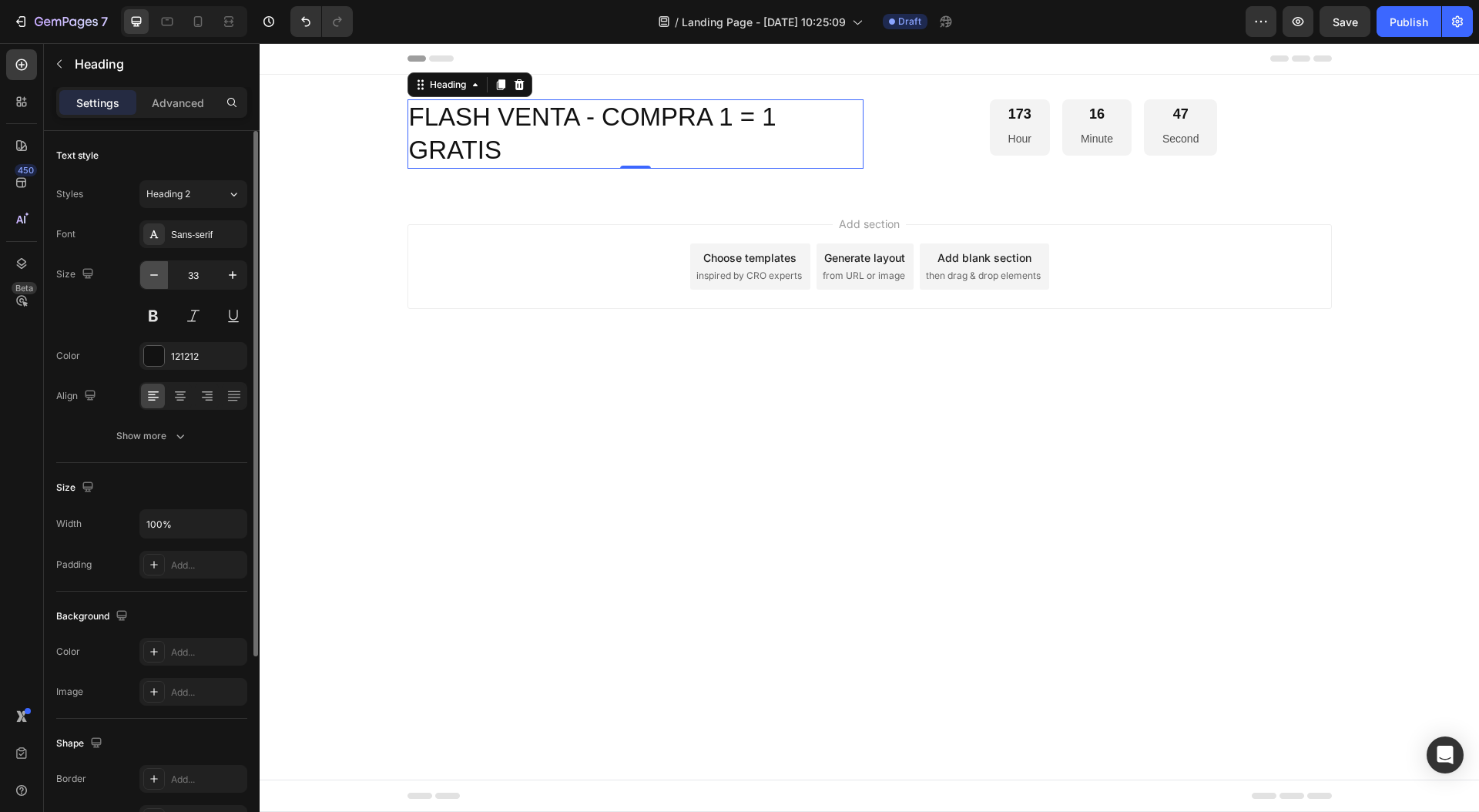
click at [156, 275] on icon "button" at bounding box center [155, 275] width 16 height 16
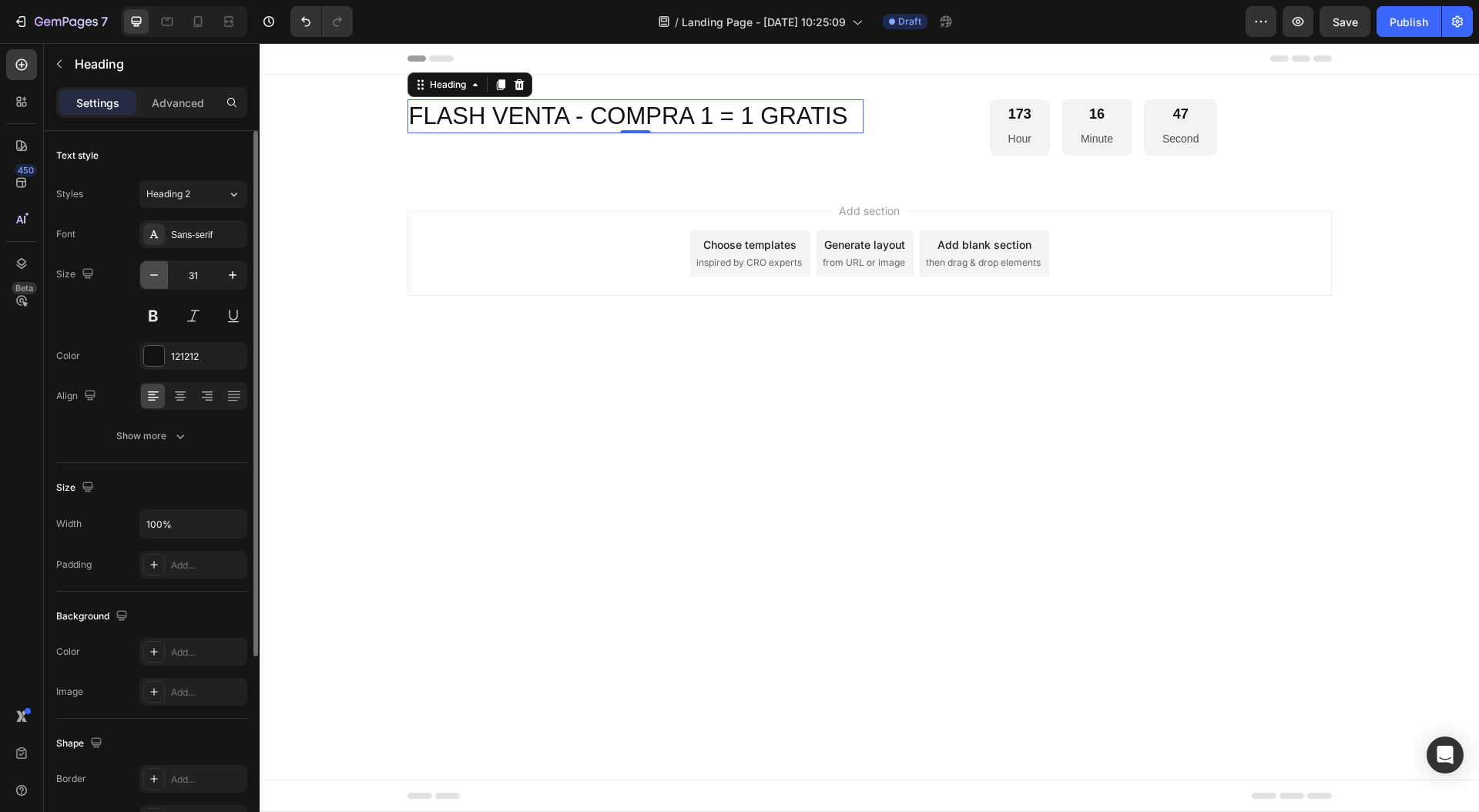
type input "30"
click at [197, 238] on div "Sans-serif" at bounding box center [207, 235] width 72 height 14
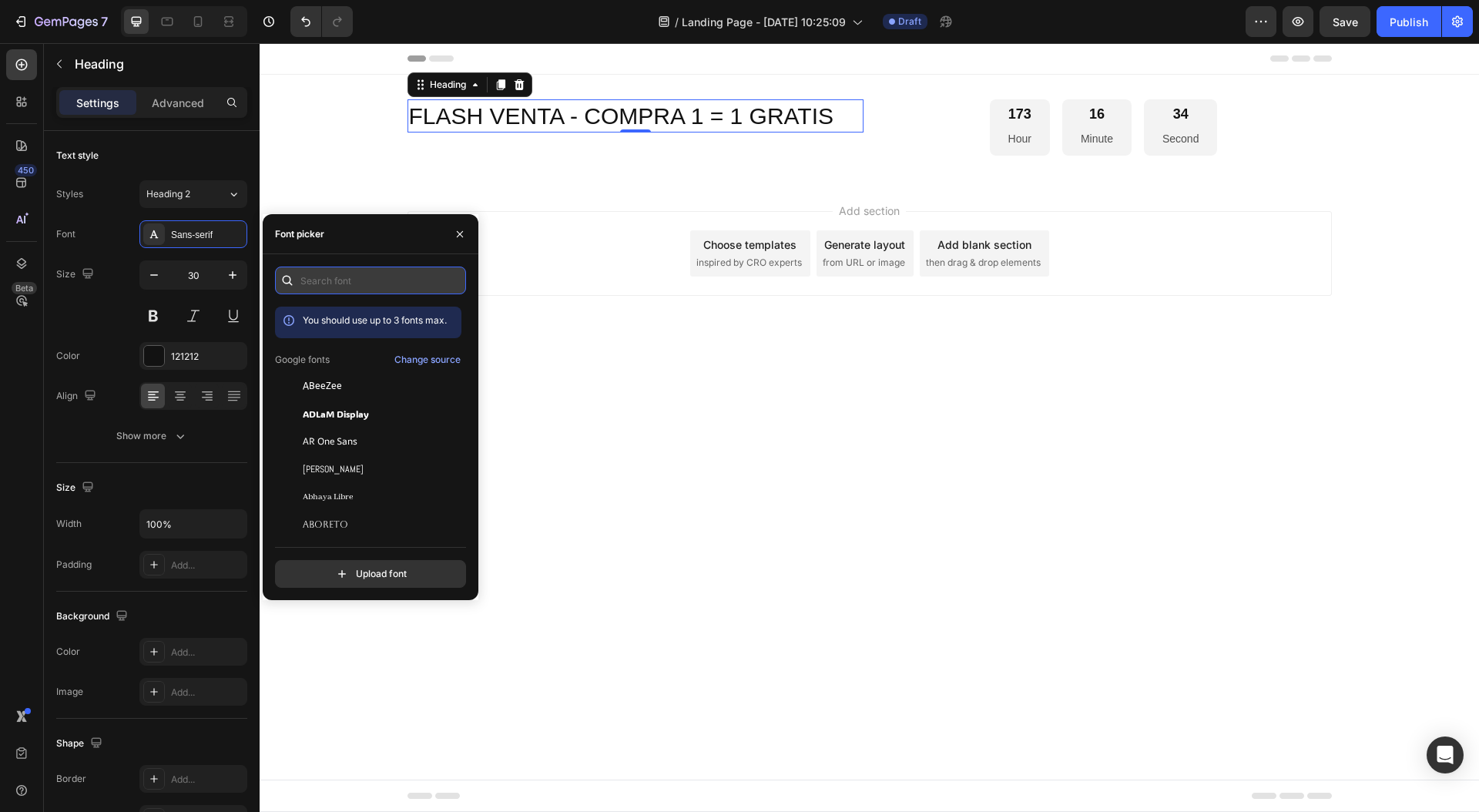
click at [364, 273] on input "text" at bounding box center [370, 280] width 191 height 28
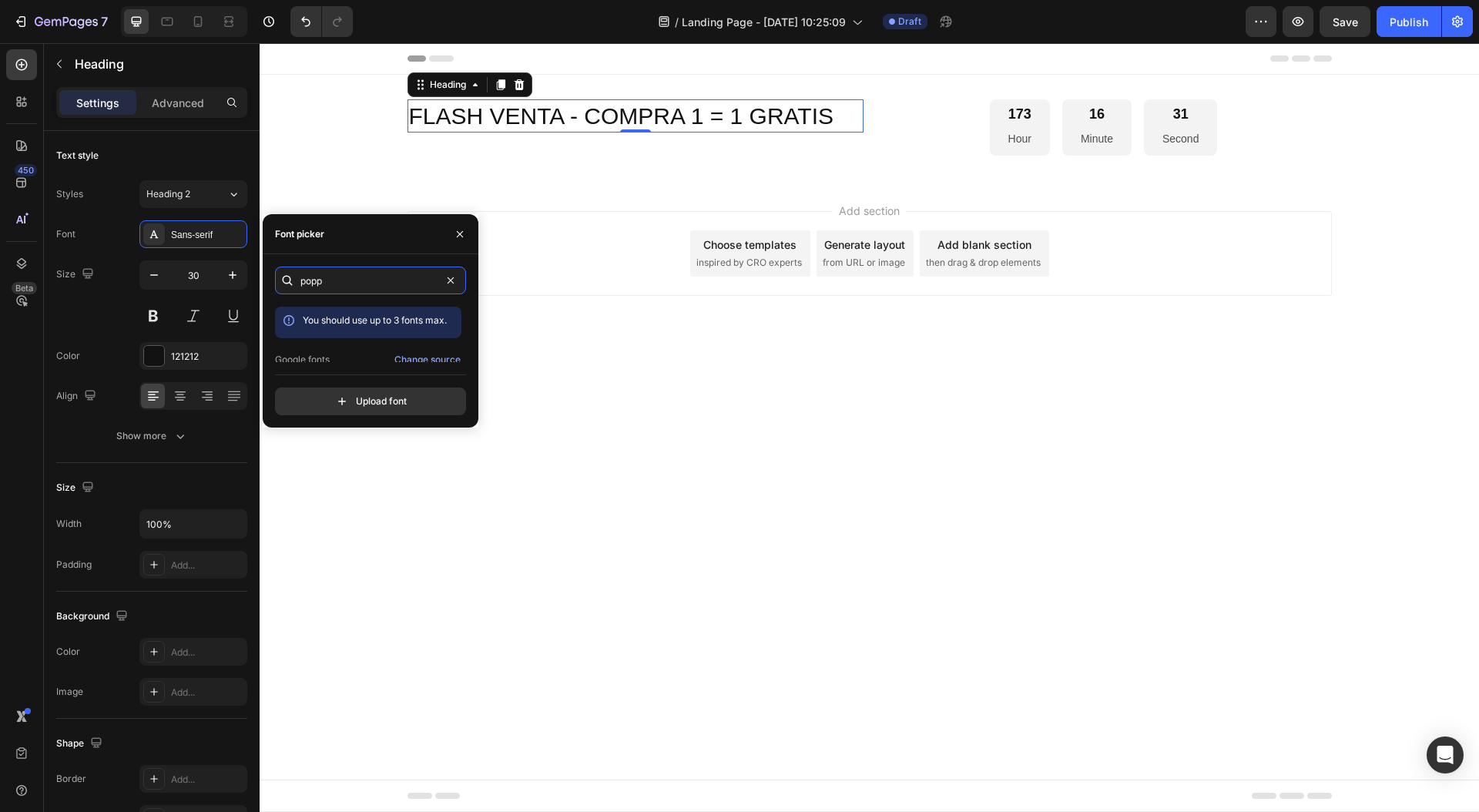
scroll to position [38, 0]
type input "popp"
click at [335, 348] on span "Poppins" at bounding box center [321, 348] width 37 height 14
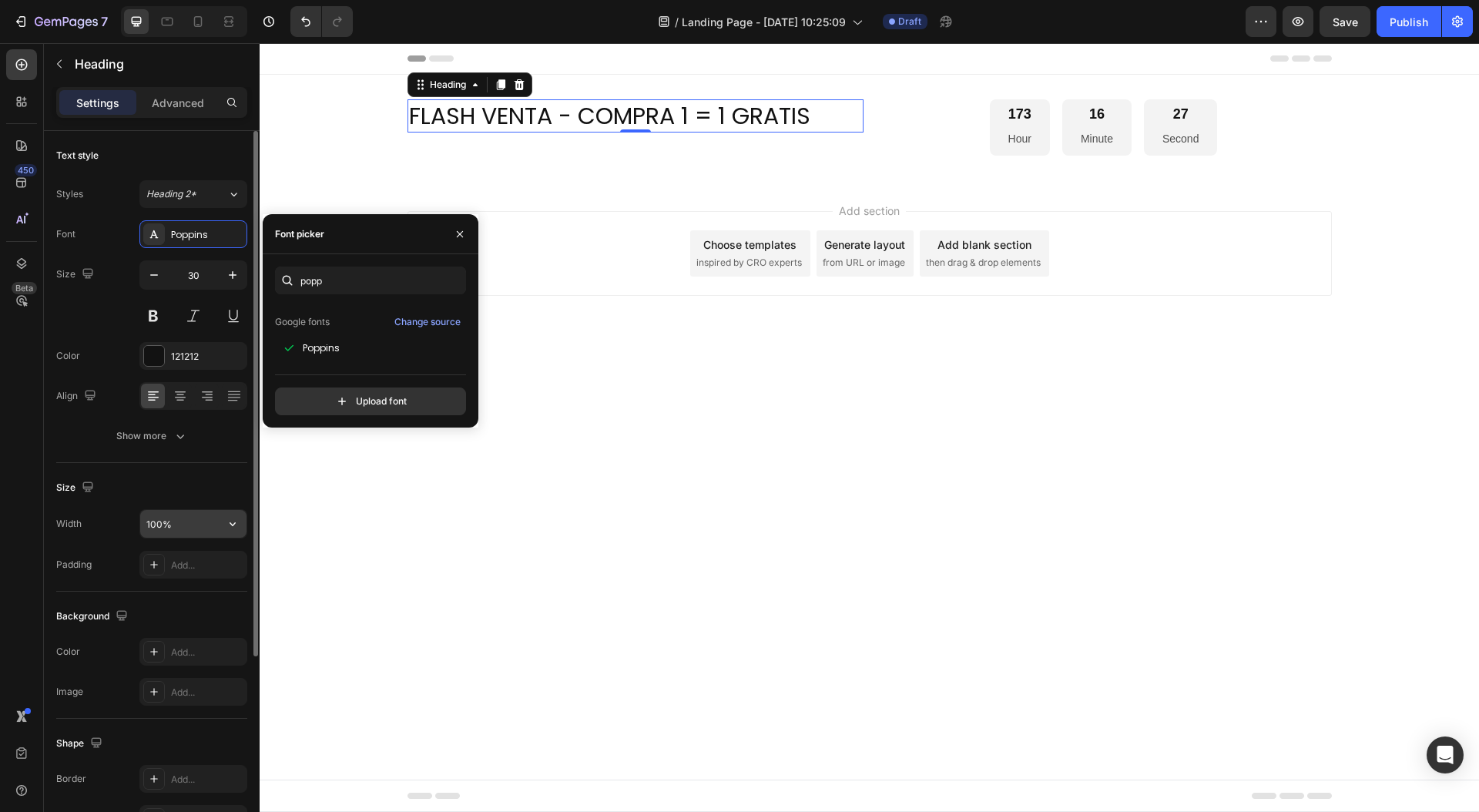
click at [224, 511] on button "button" at bounding box center [233, 524] width 28 height 28
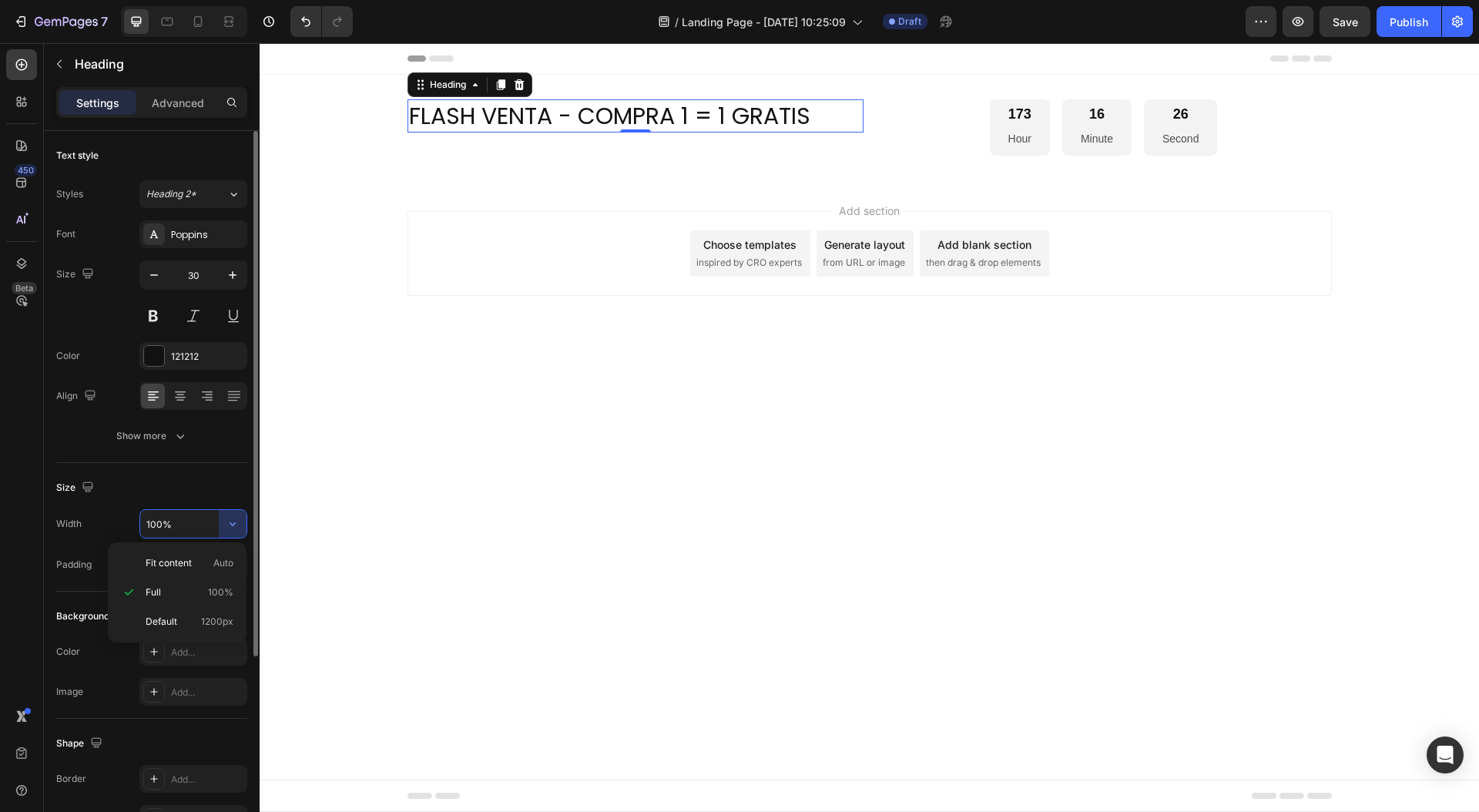
click at [218, 484] on div "Size" at bounding box center [152, 487] width 191 height 25
click at [154, 320] on button at bounding box center [154, 316] width 28 height 28
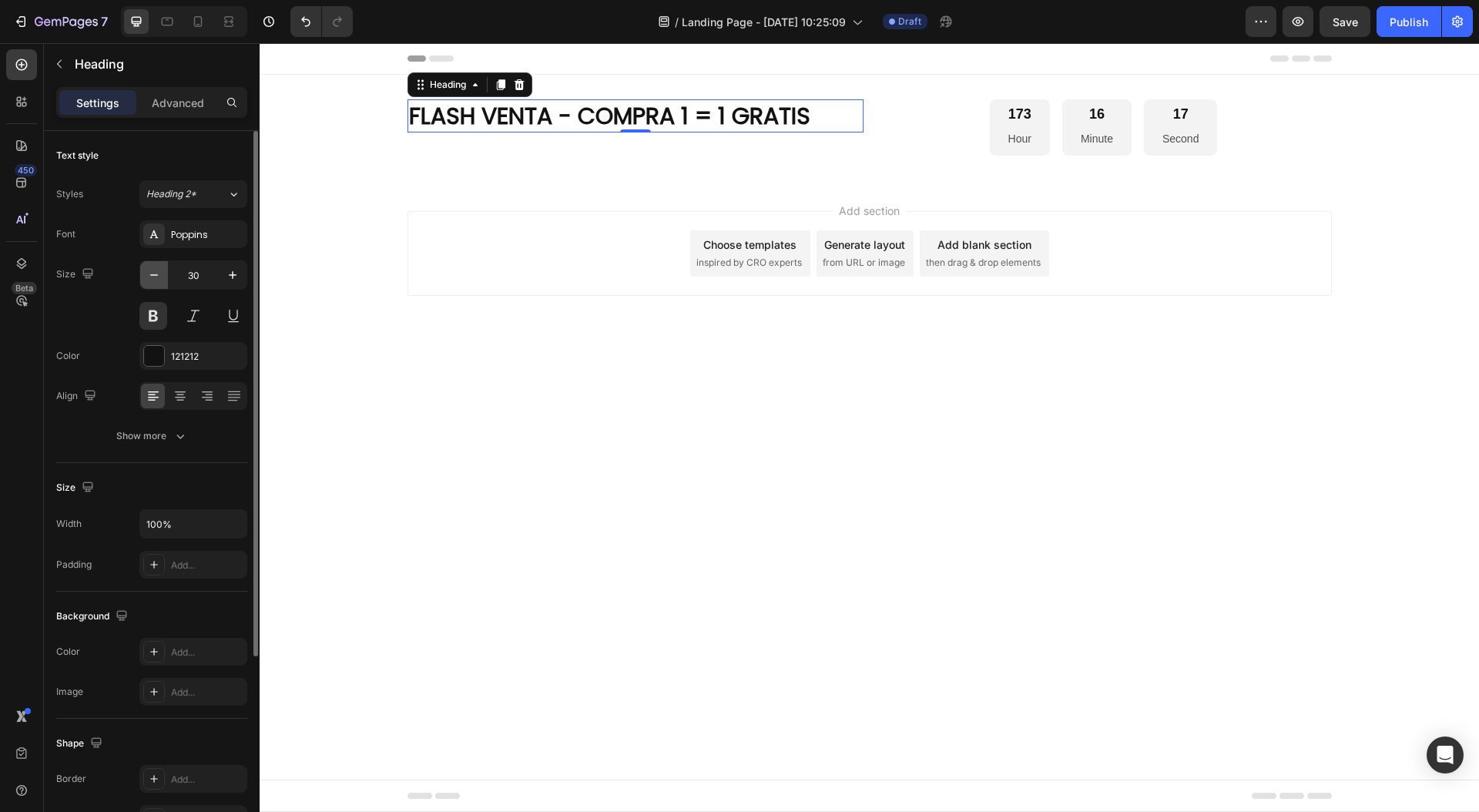
click at [152, 278] on icon "button" at bounding box center [155, 275] width 16 height 16
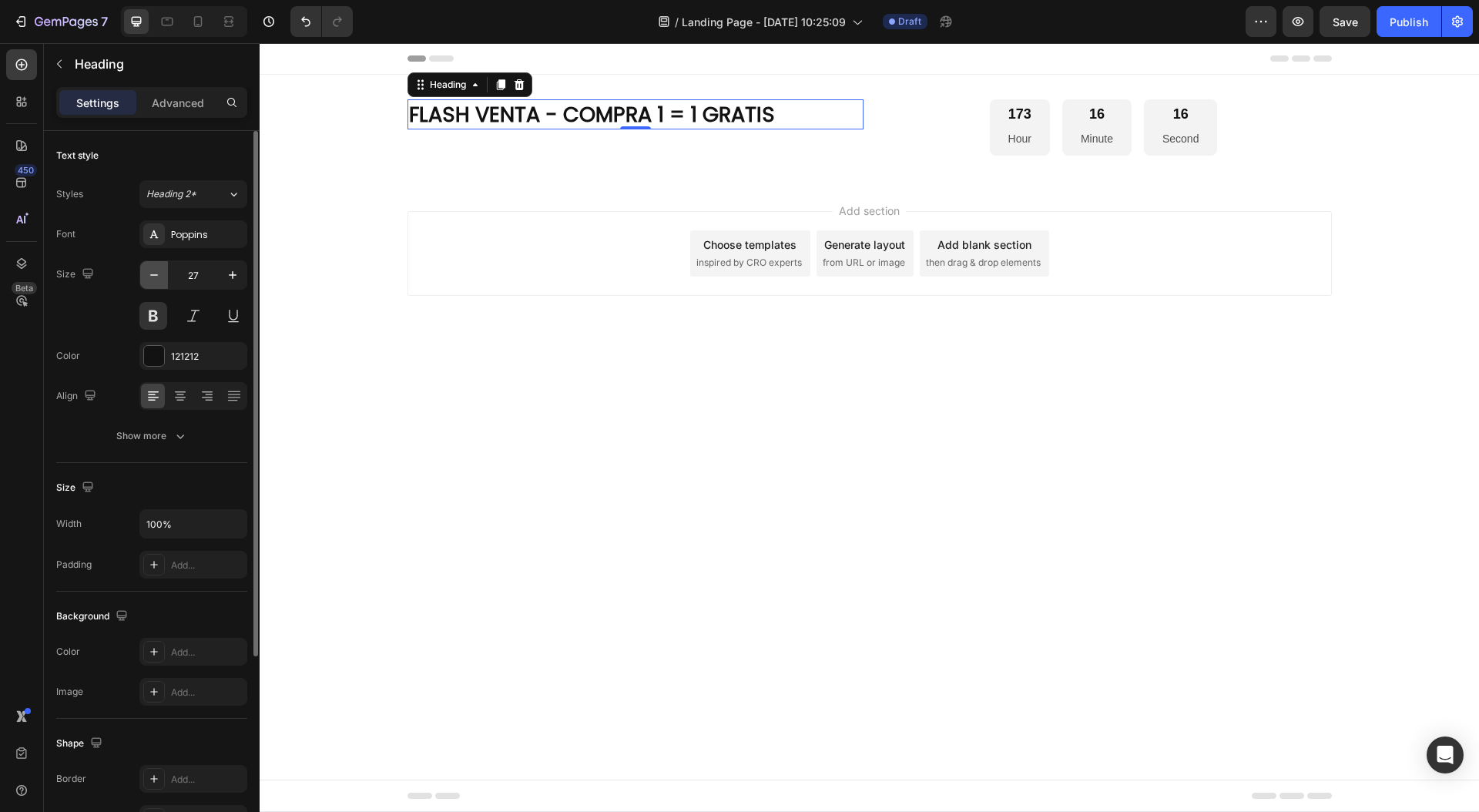
click at [152, 278] on icon "button" at bounding box center [155, 275] width 16 height 16
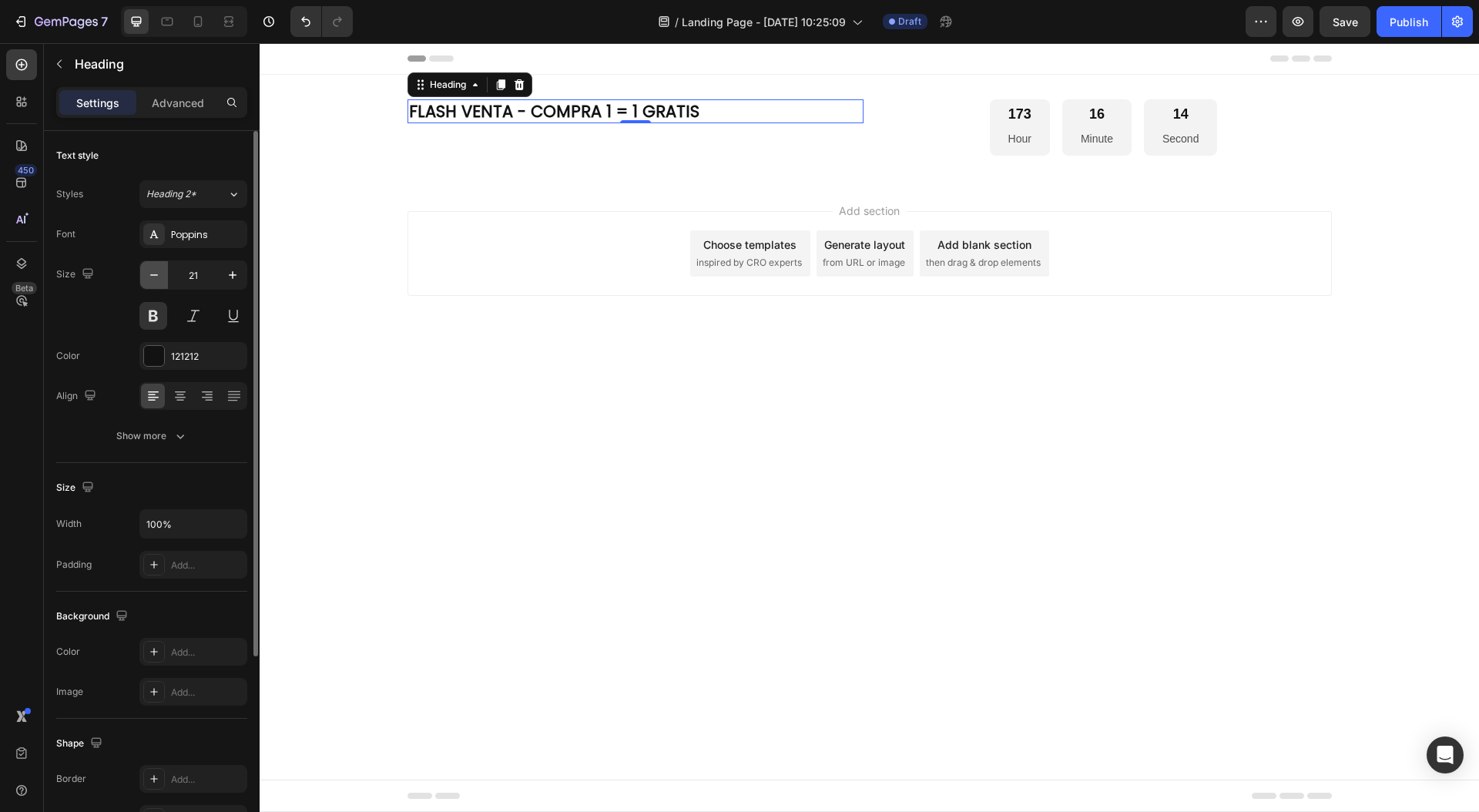
click at [152, 278] on icon "button" at bounding box center [155, 275] width 16 height 16
type input "20"
click at [202, 396] on icon at bounding box center [207, 397] width 11 height 2
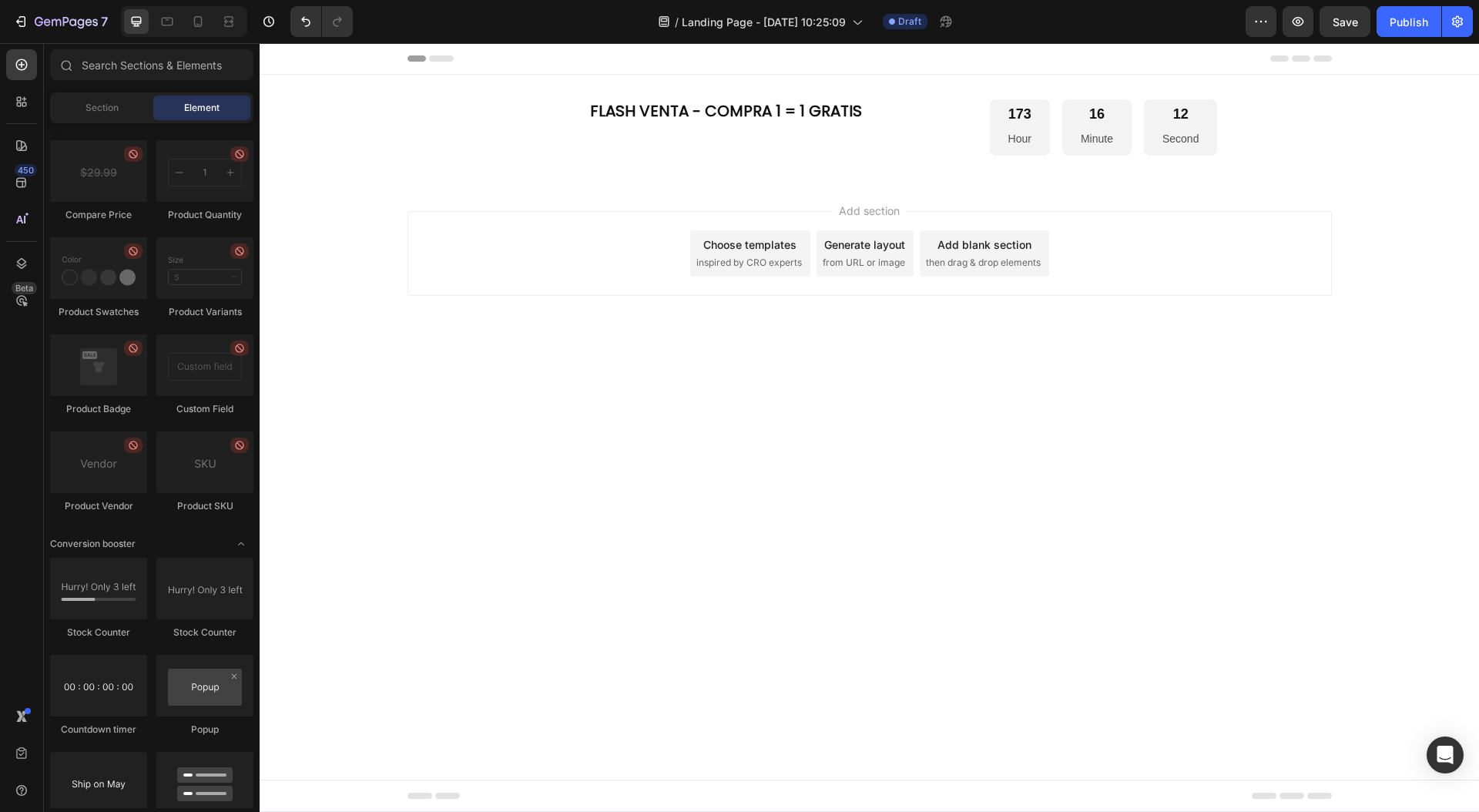
click at [691, 354] on div "Add section Choose templates inspired by CRO experts Generate layout from URL o…" at bounding box center [869, 274] width 1219 height 189
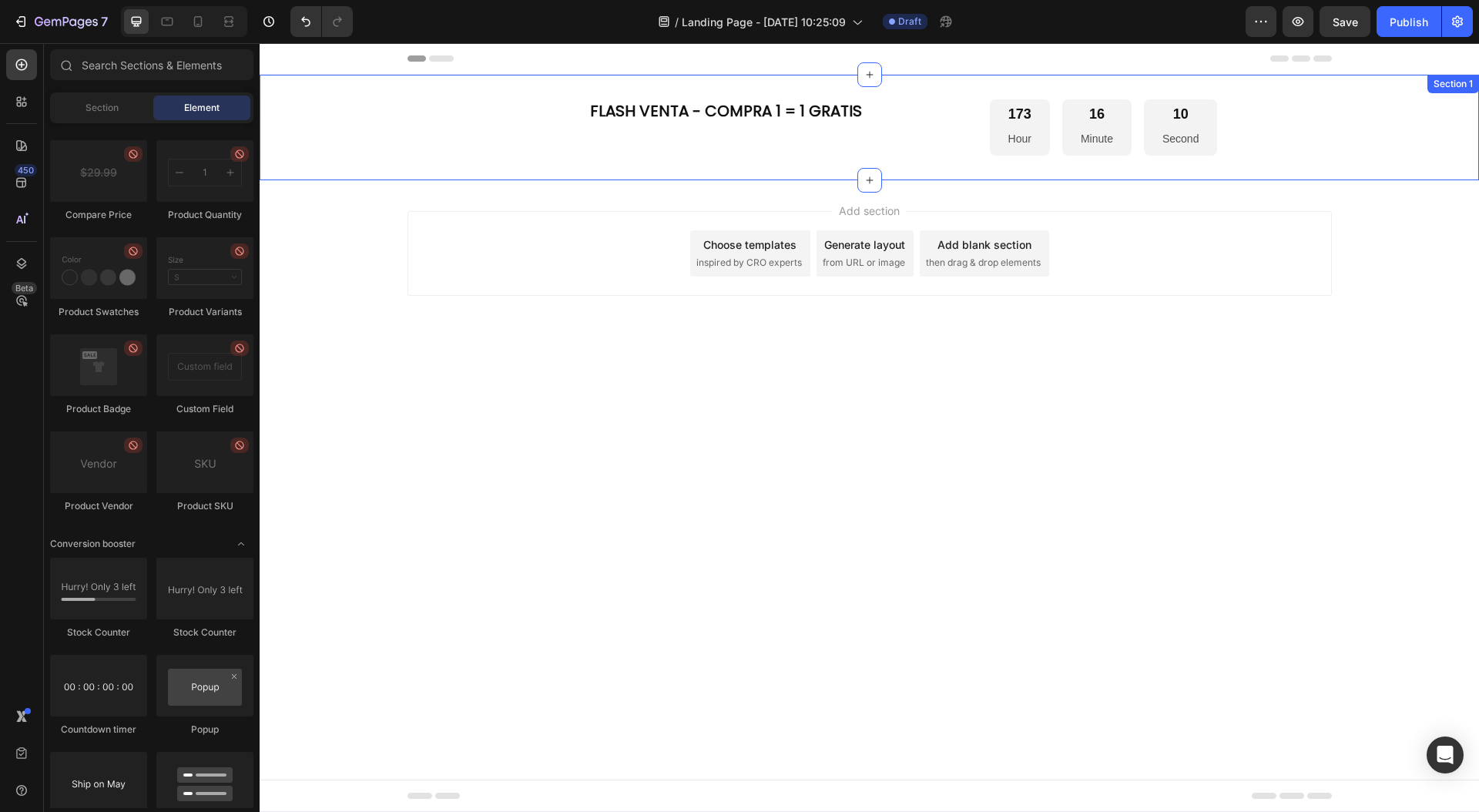
drag, startPoint x: 400, startPoint y: 113, endPoint x: 454, endPoint y: 109, distance: 54.1
click at [401, 113] on div "FLASH VENTA - COMPRA 1 = 1 GRATIS Heading 173 Hour 16 Minute 10 Second Countdow…" at bounding box center [869, 127] width 1219 height 56
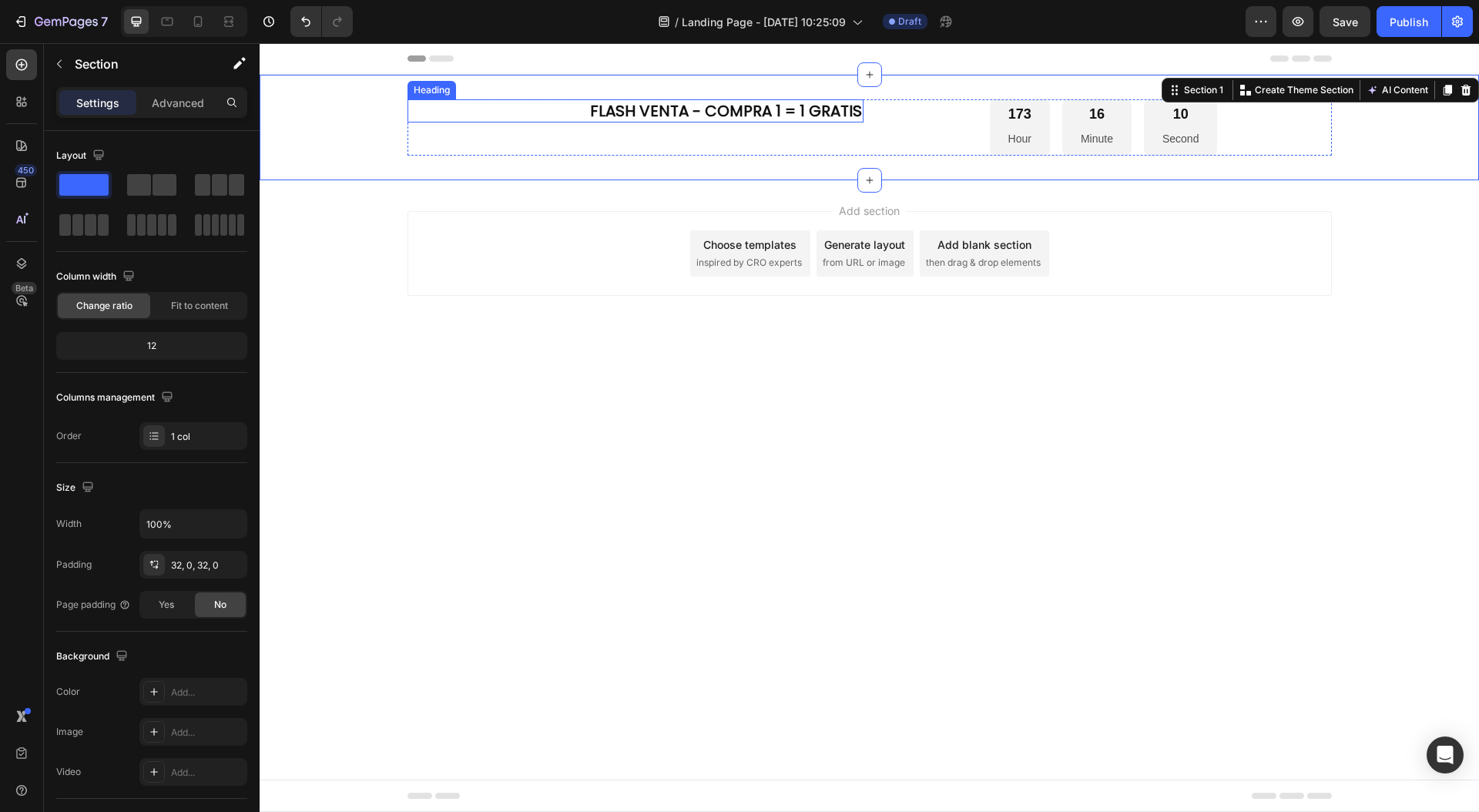
click at [489, 110] on p "FLASH VENTA - COMPRA 1 = 1 GRATIS" at bounding box center [635, 111] width 453 height 20
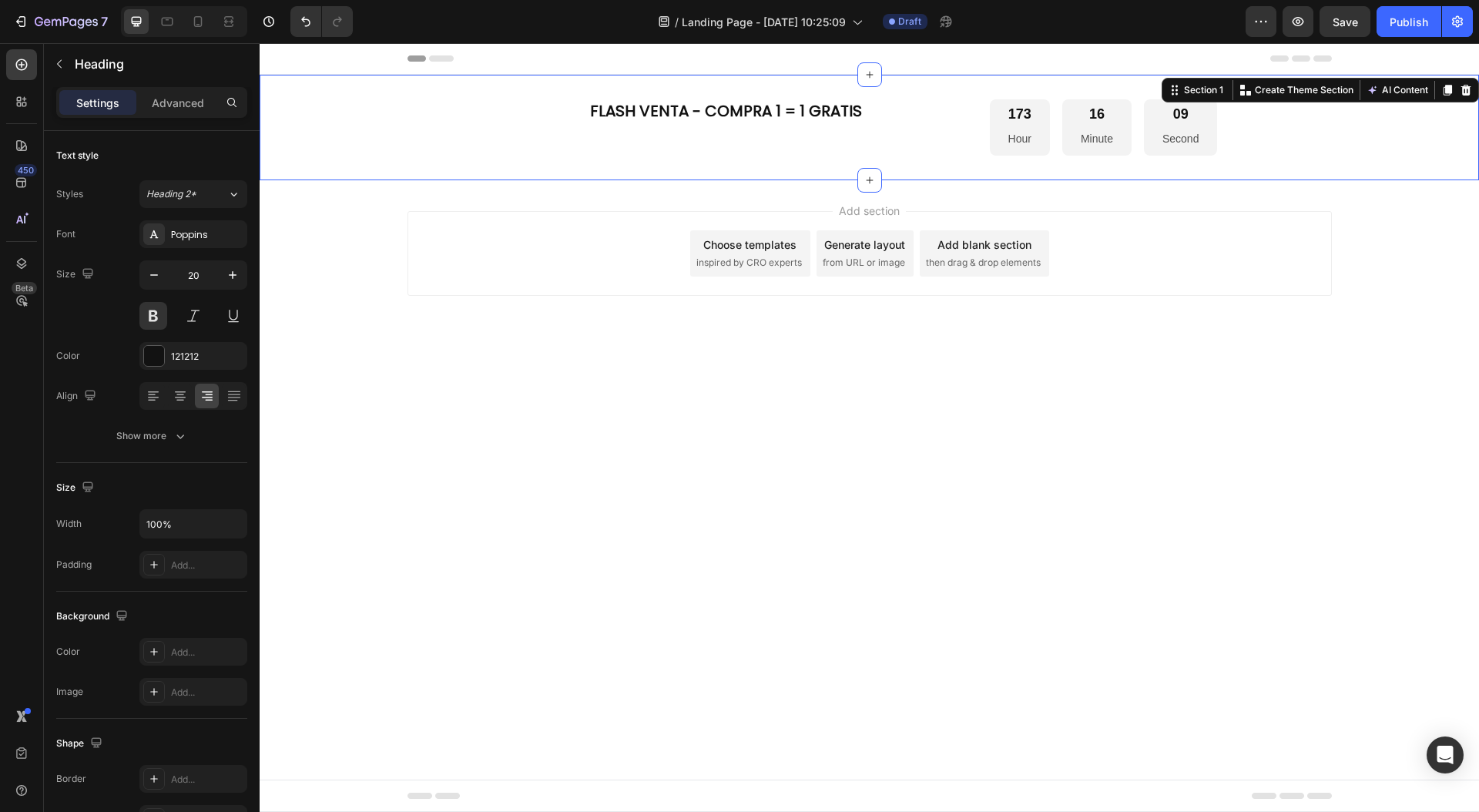
click at [387, 108] on div "FLASH VENTA - COMPRA 1 = 1 GRATIS Heading 173 Hour 16 Minute 09 Second Countdow…" at bounding box center [869, 127] width 1219 height 56
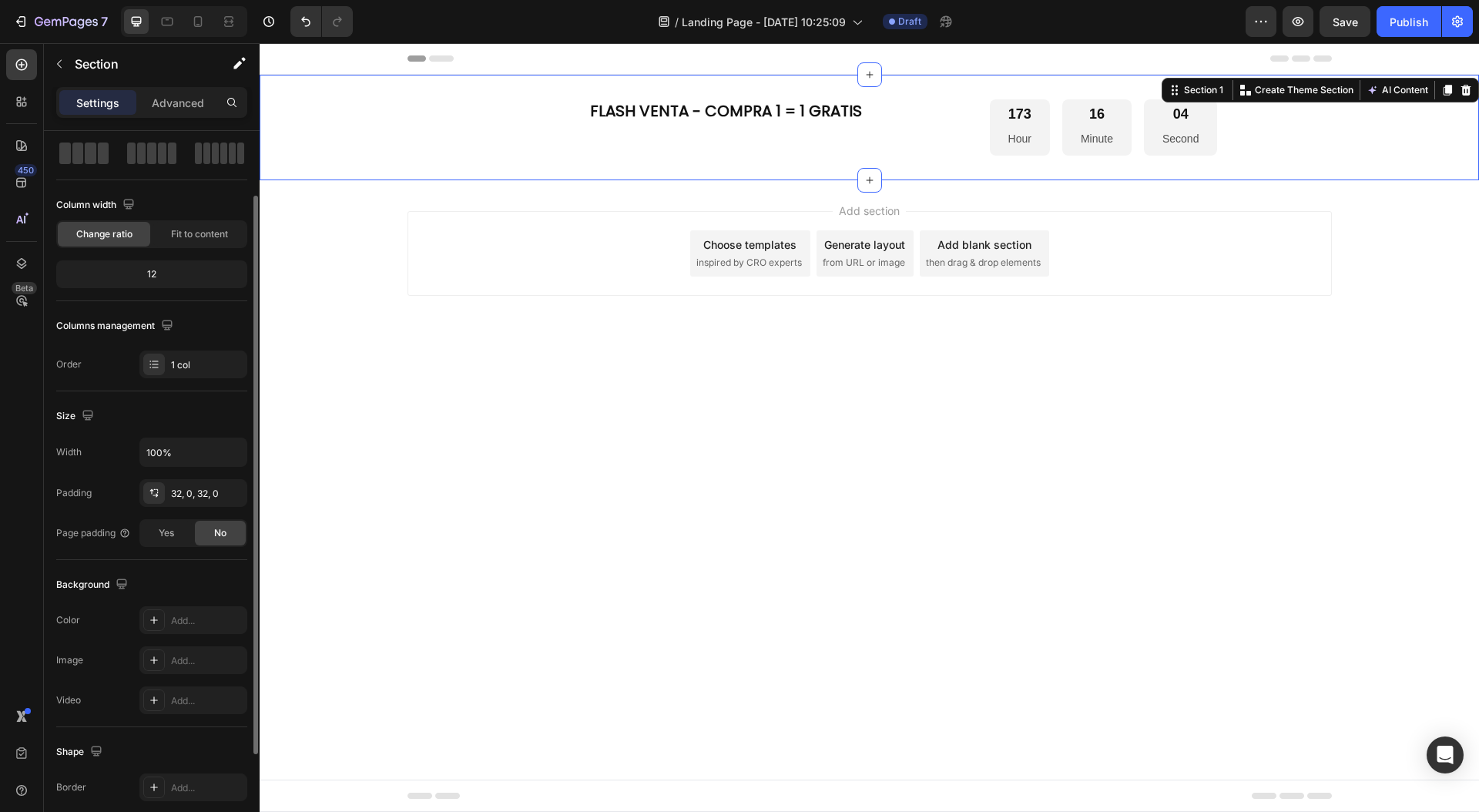
scroll to position [78, 0]
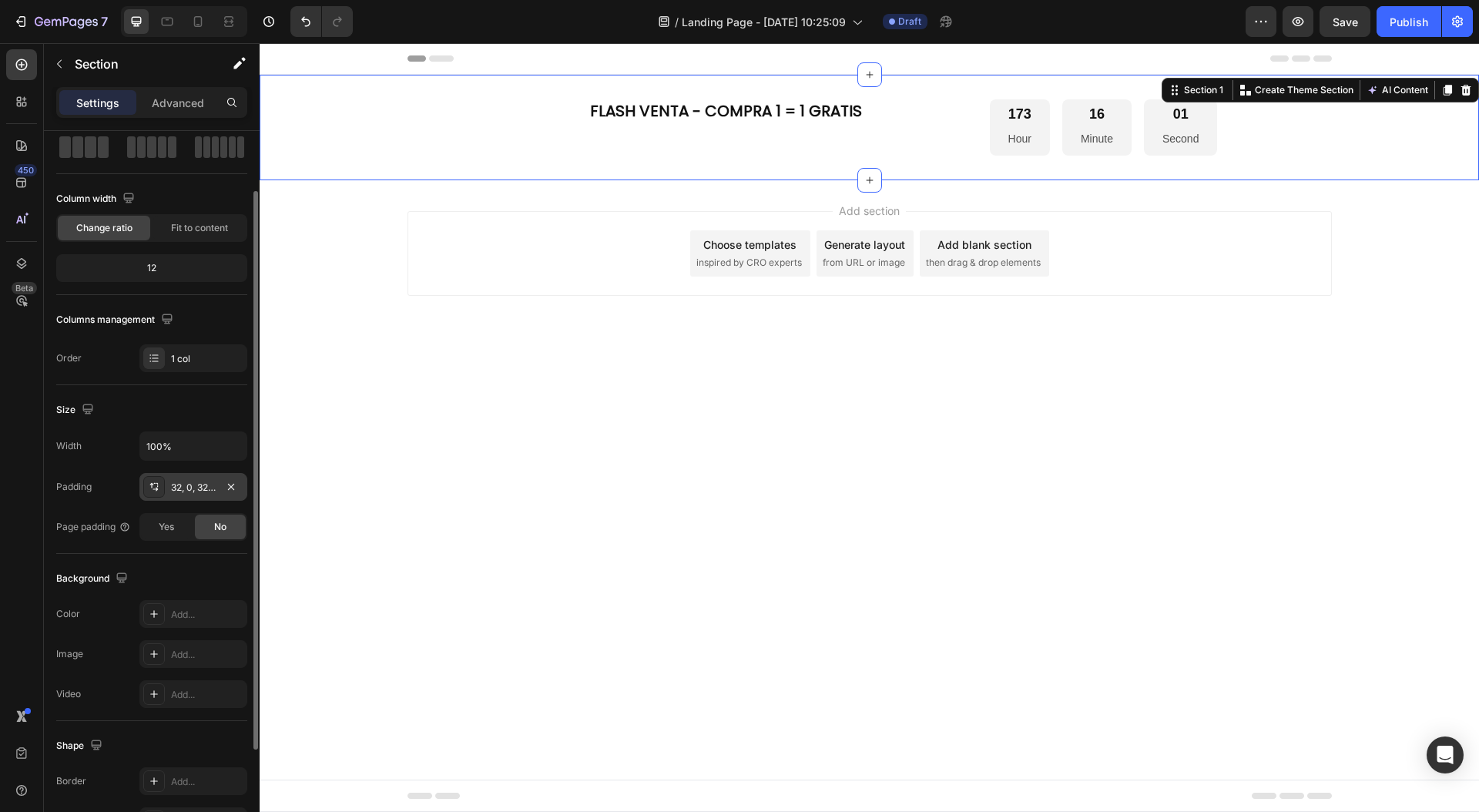
click at [203, 488] on div "32, 0, 32, 0" at bounding box center [193, 487] width 45 height 14
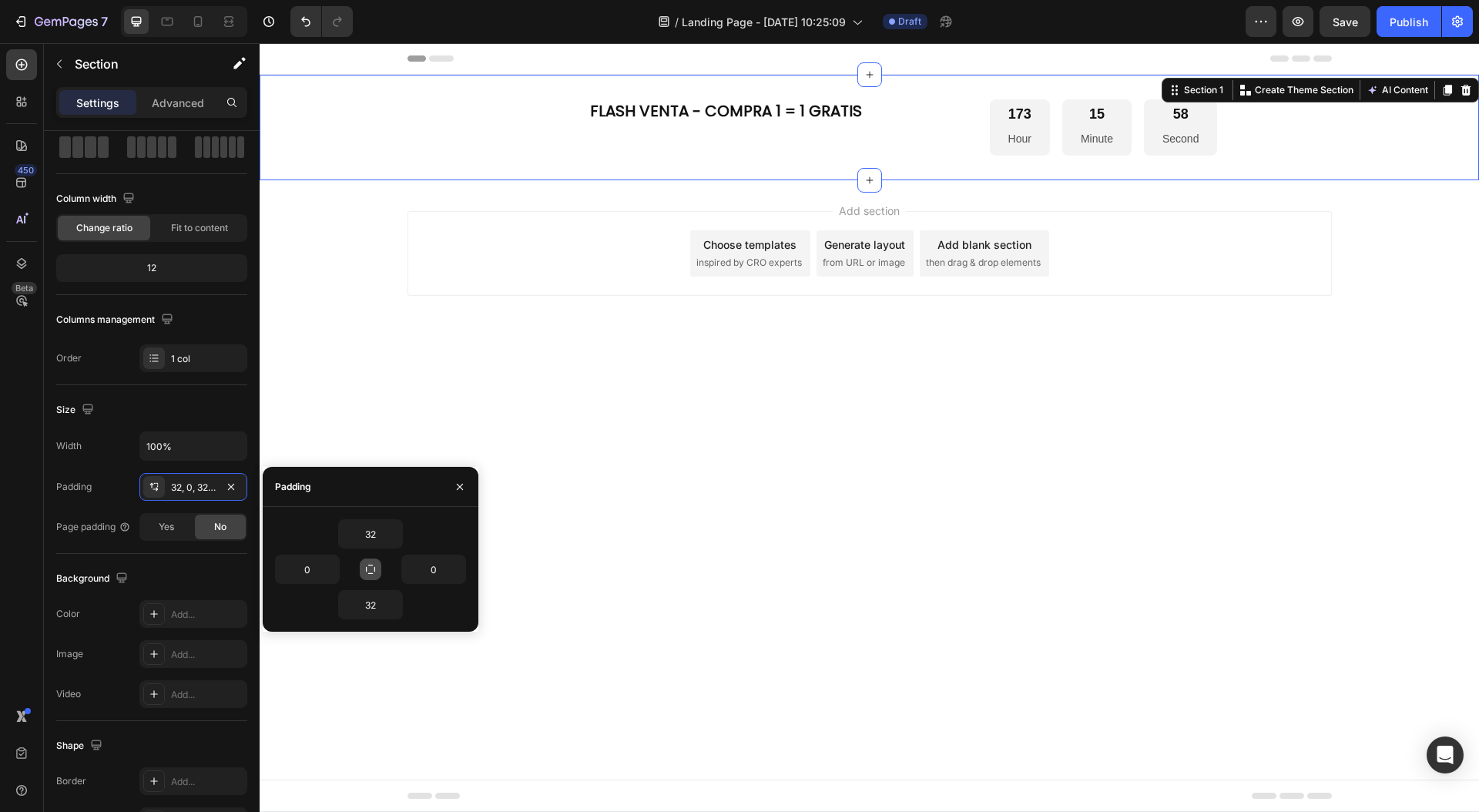
click at [372, 575] on button "button" at bounding box center [370, 569] width 22 height 22
type input "32"
click at [372, 575] on button "button" at bounding box center [370, 569] width 22 height 22
click at [399, 609] on icon "button" at bounding box center [394, 604] width 12 height 12
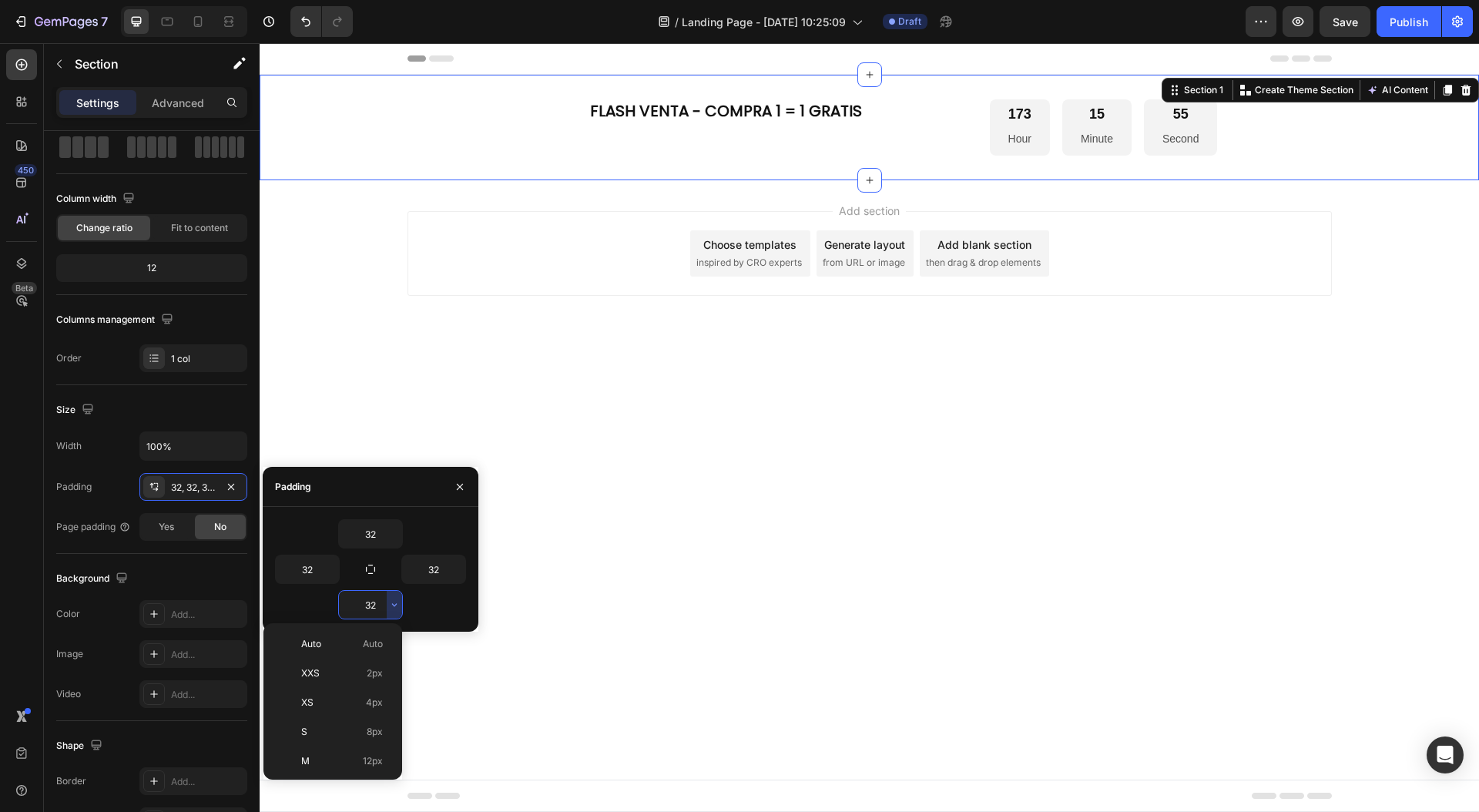
scroll to position [111, 0]
click at [322, 655] on p "M 12px" at bounding box center [342, 650] width 81 height 14
type input "12"
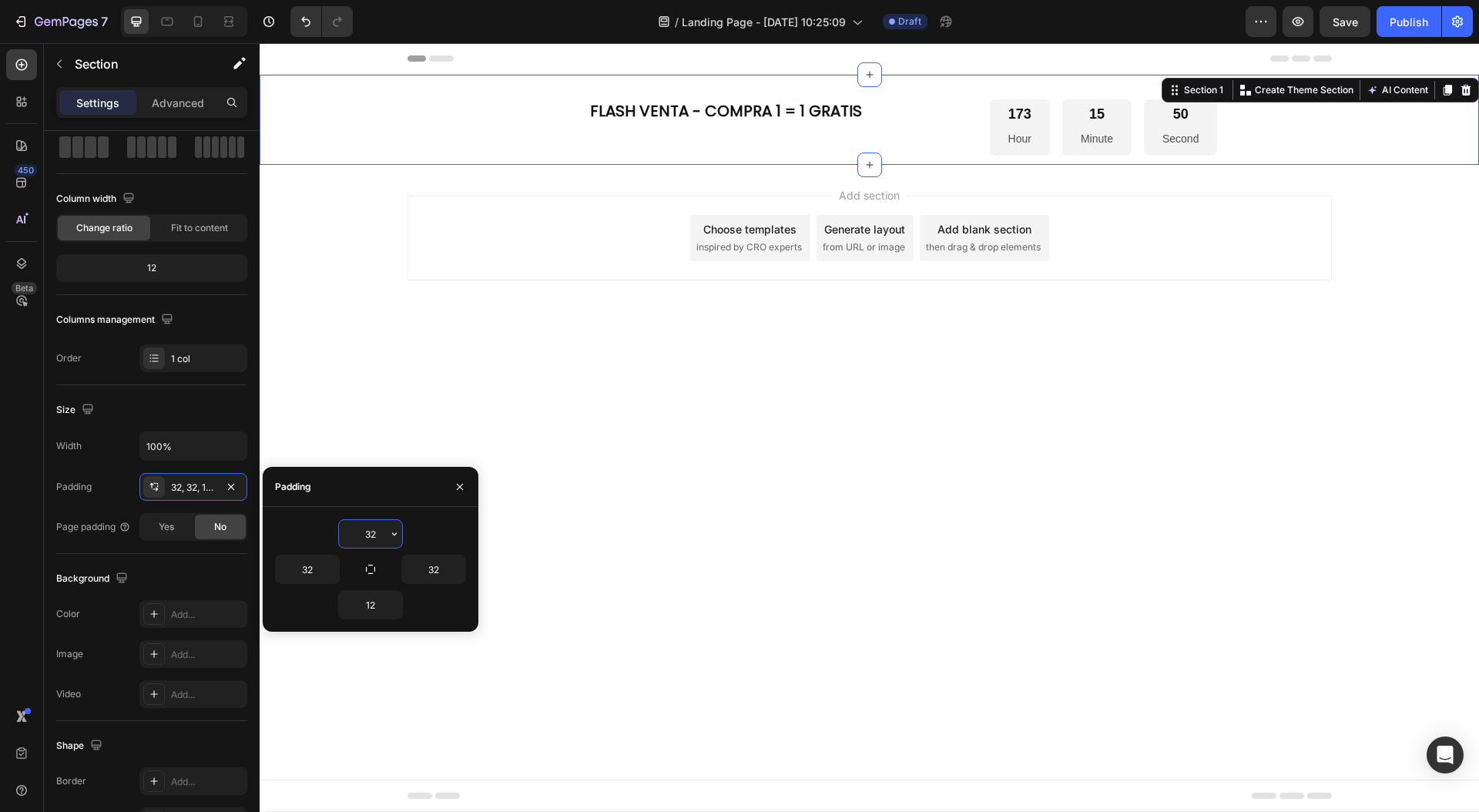
click at [374, 537] on input "32" at bounding box center [370, 534] width 63 height 28
click at [391, 537] on icon "button" at bounding box center [394, 534] width 12 height 12
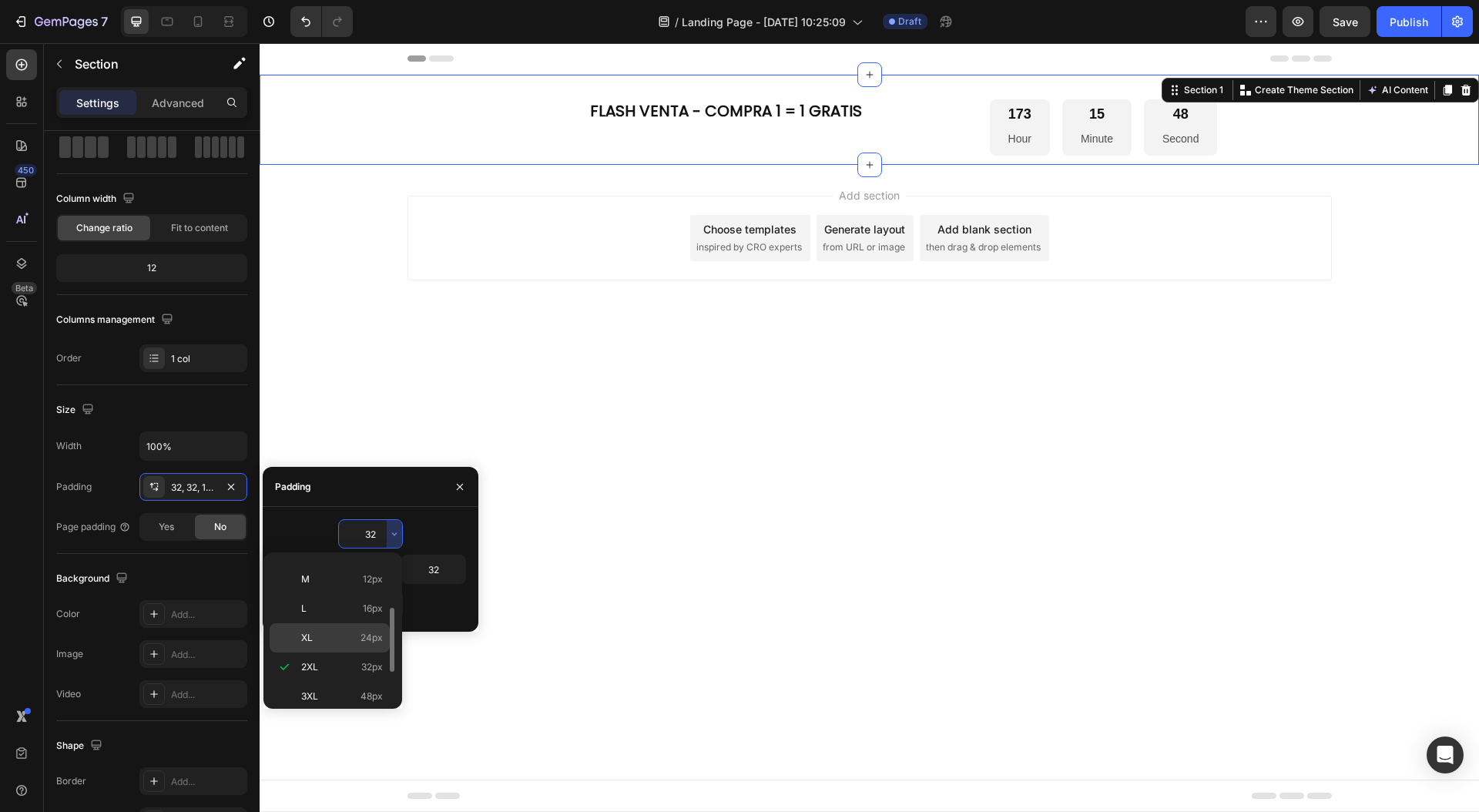
click at [333, 642] on p "XL 24px" at bounding box center [342, 638] width 81 height 14
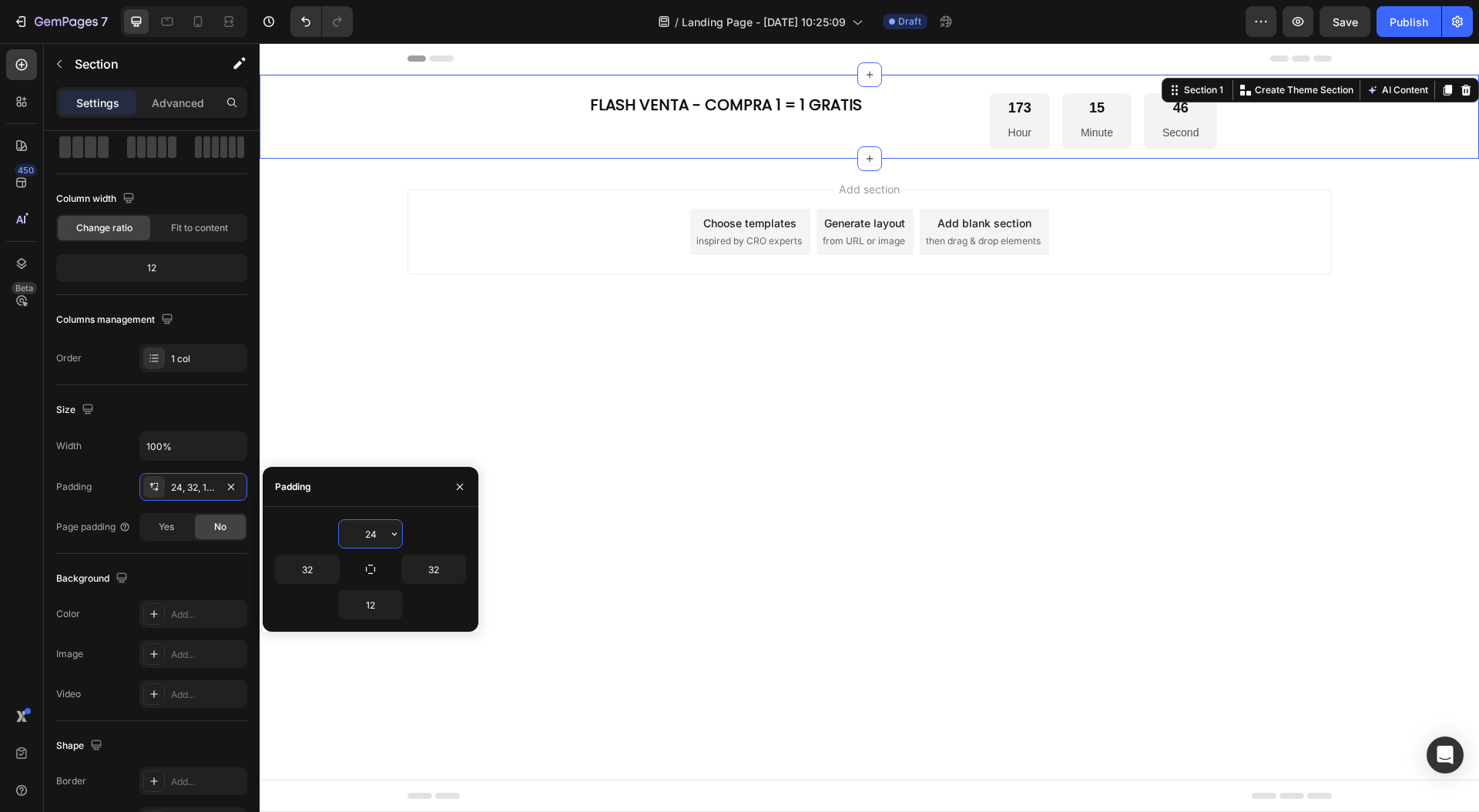
click at [381, 532] on input "24" at bounding box center [370, 534] width 63 height 28
click at [393, 536] on icon "button" at bounding box center [394, 534] width 12 height 12
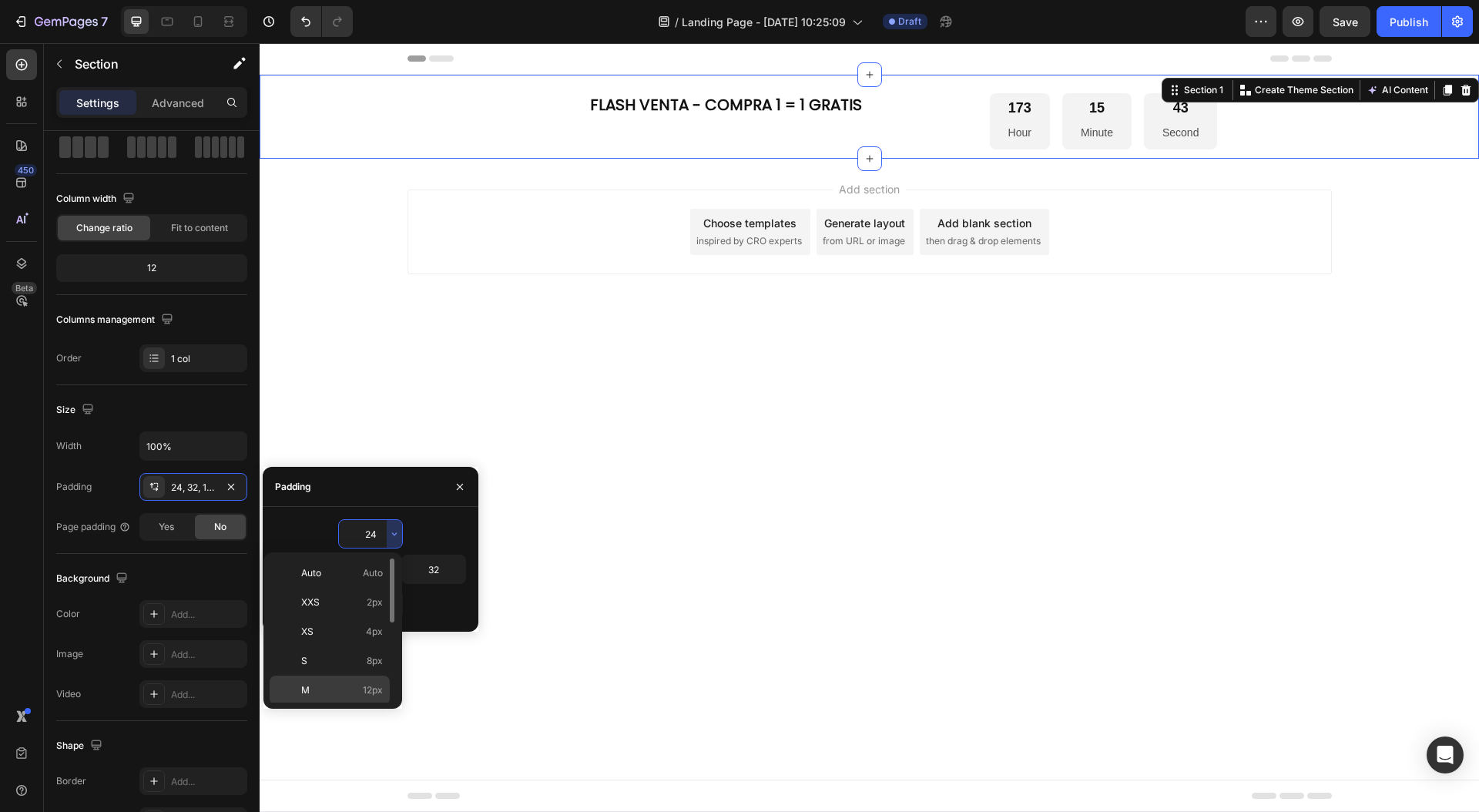
click at [313, 684] on p "M 12px" at bounding box center [342, 690] width 81 height 14
type input "12"
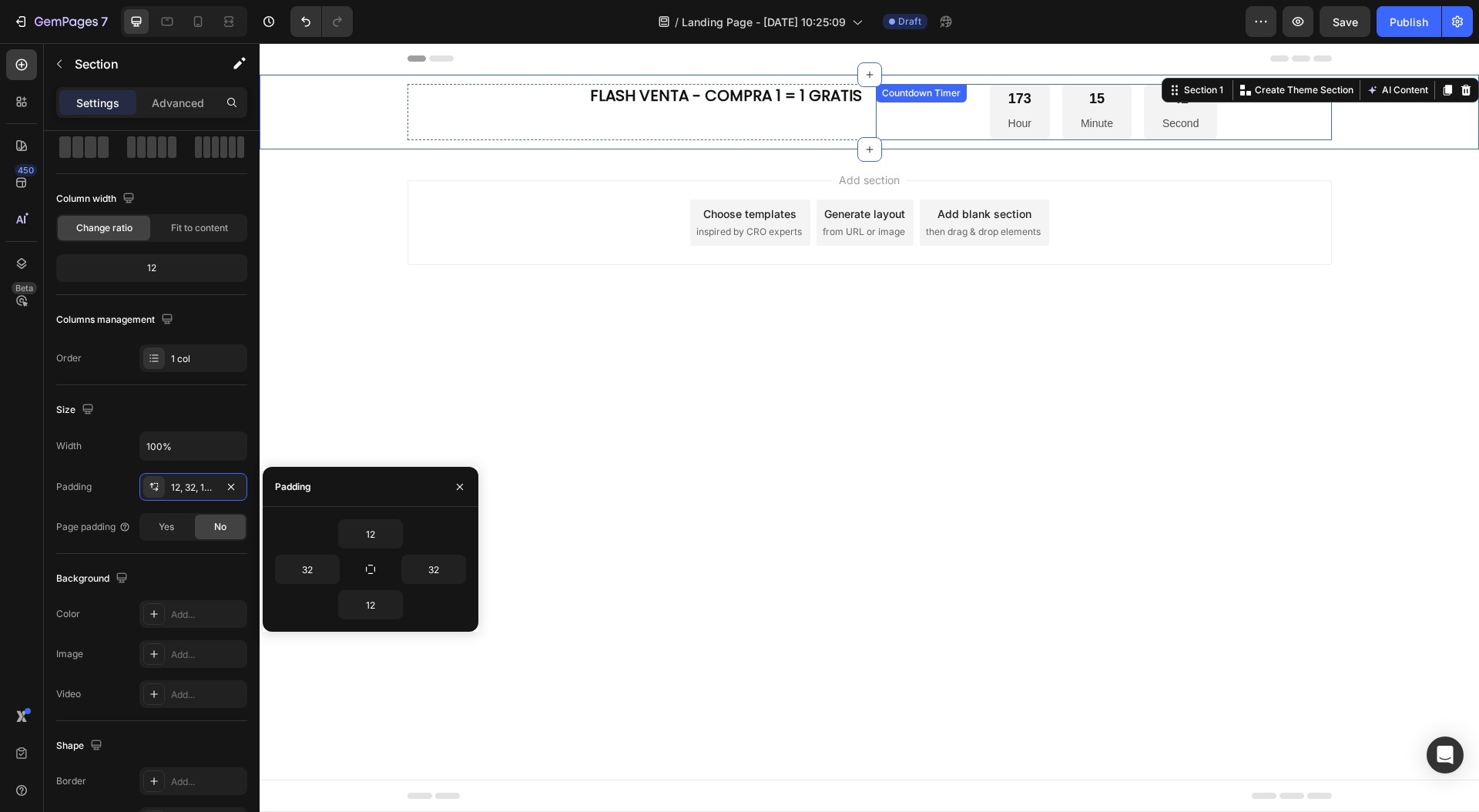
click at [1054, 130] on div "173 Hour 15 Minute 41 Second" at bounding box center [1104, 112] width 228 height 56
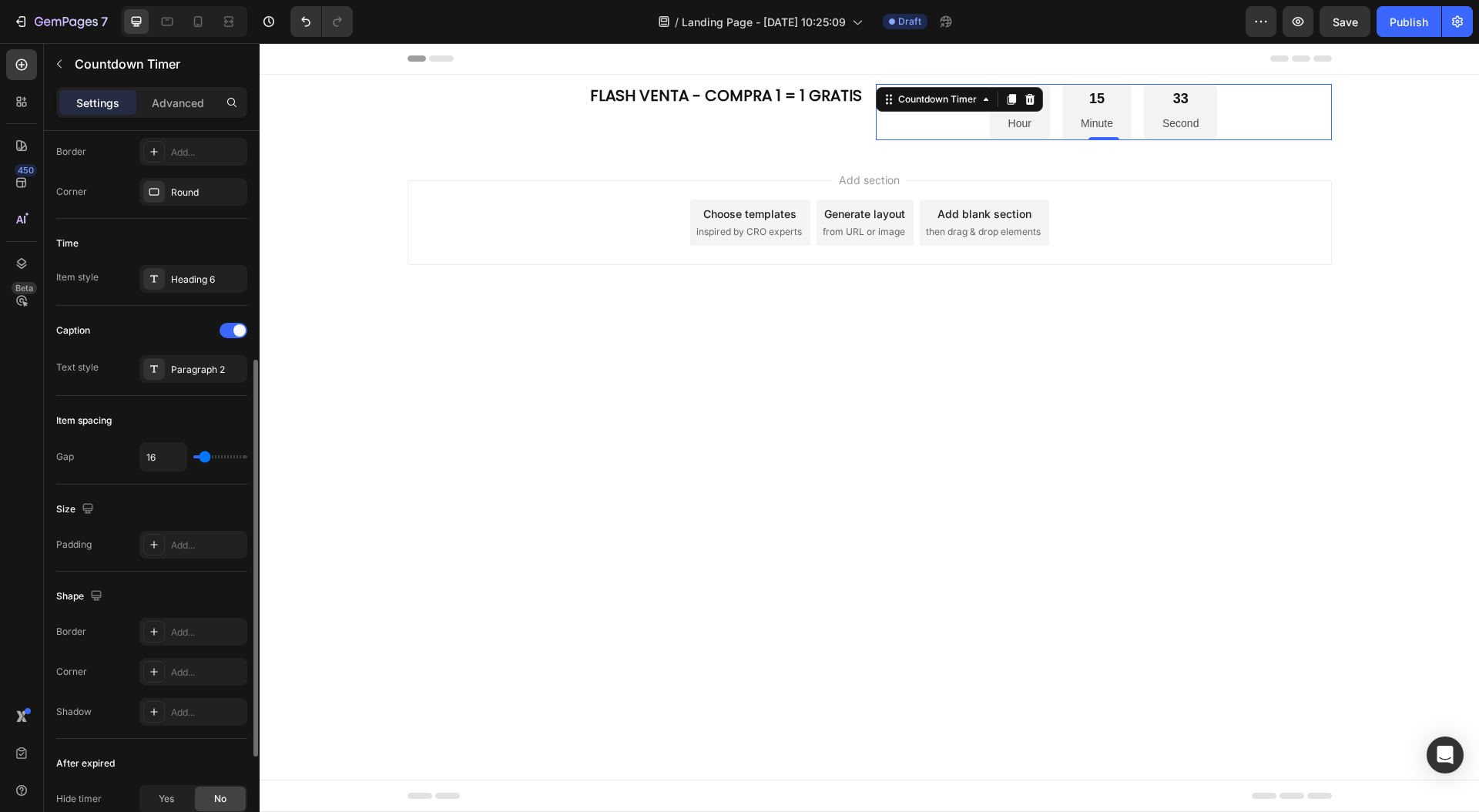
scroll to position [431, 0]
click at [90, 547] on div "Padding" at bounding box center [74, 544] width 36 height 14
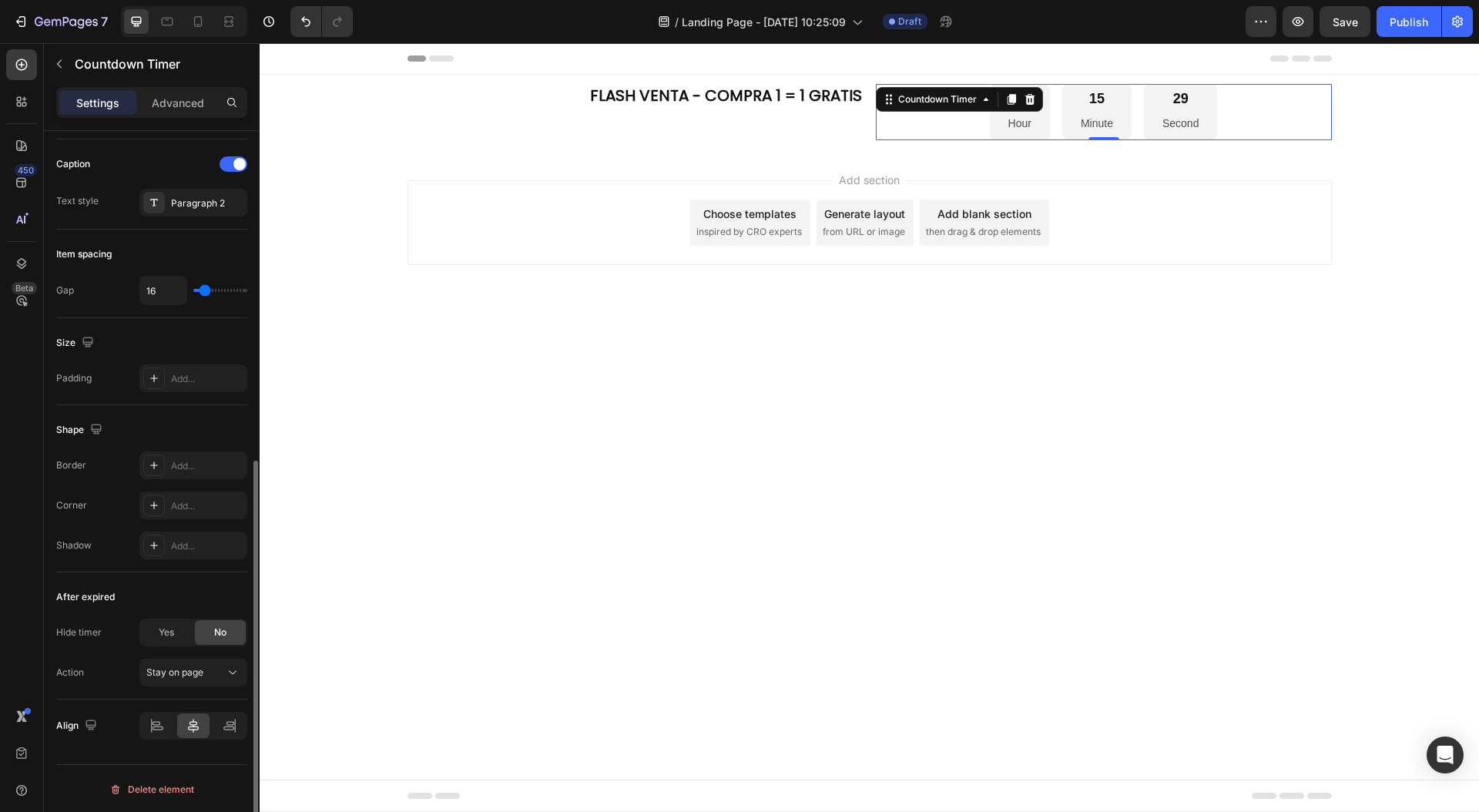
scroll to position [598, 0]
click at [178, 88] on div "Settings Advanced" at bounding box center [152, 102] width 191 height 31
click at [178, 101] on p "Advanced" at bounding box center [177, 103] width 53 height 16
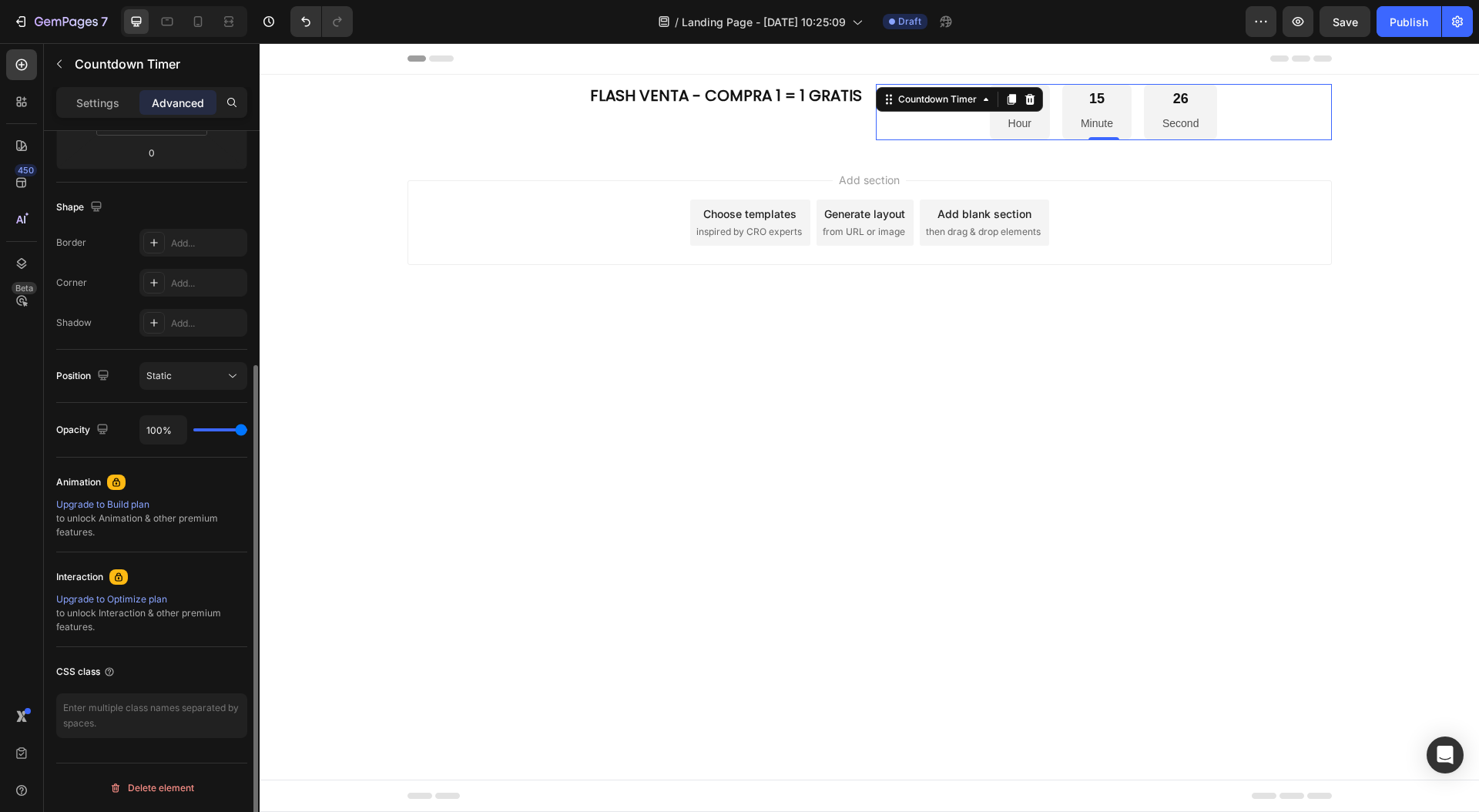
scroll to position [345, 0]
click at [984, 102] on icon at bounding box center [986, 99] width 12 height 12
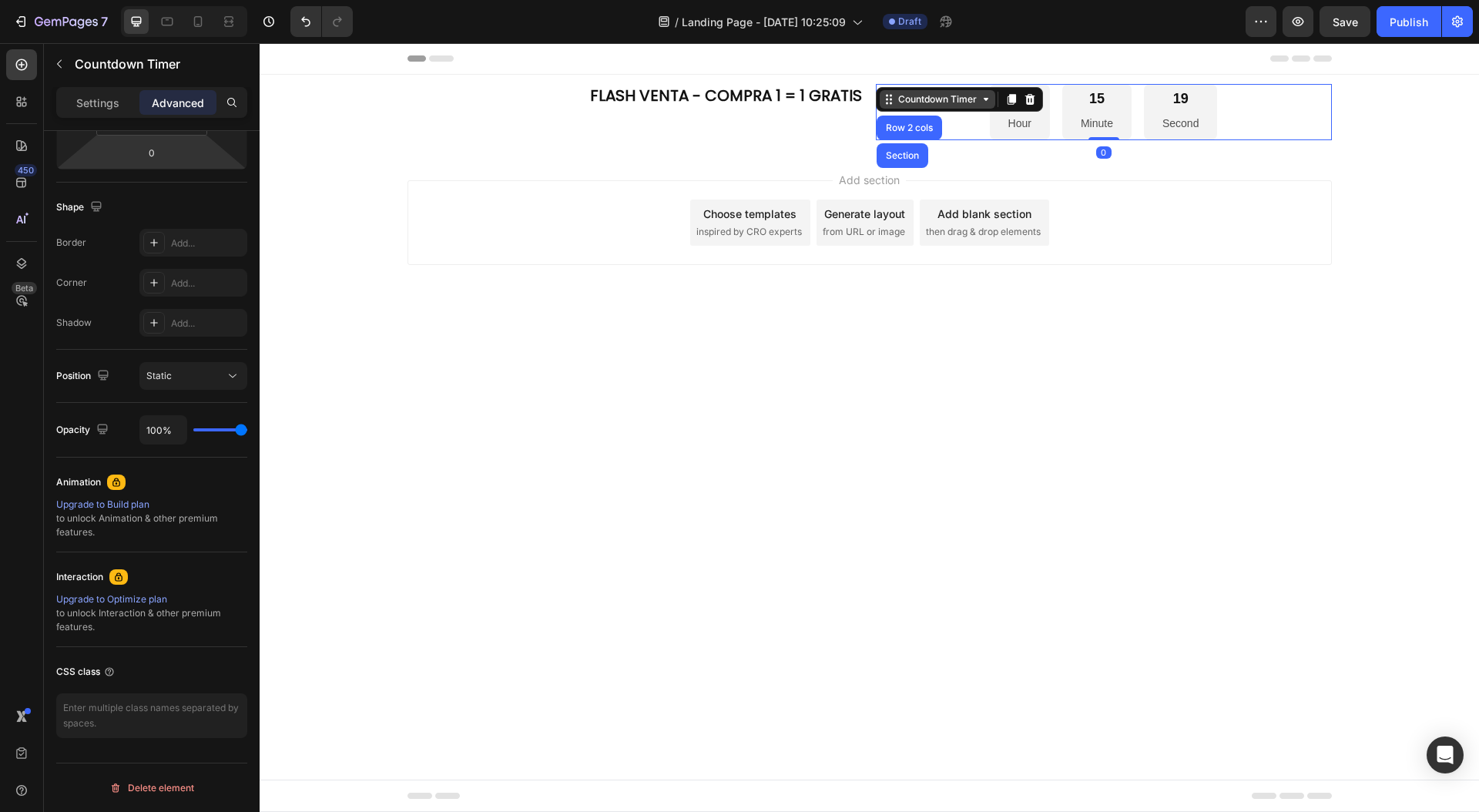
click at [984, 102] on icon at bounding box center [986, 99] width 12 height 12
click at [1109, 117] on div "173 Hour 15 Minute 17 Second Countdown Timer 0" at bounding box center [1104, 112] width 456 height 56
drag, startPoint x: 1104, startPoint y: 140, endPoint x: 1109, endPoint y: 105, distance: 35.4
click at [1110, 94] on div "173 Hour 15 Minute 16 Second Countdown Timer 0" at bounding box center [1104, 112] width 456 height 56
click at [1109, 117] on p "Minute" at bounding box center [1097, 123] width 33 height 19
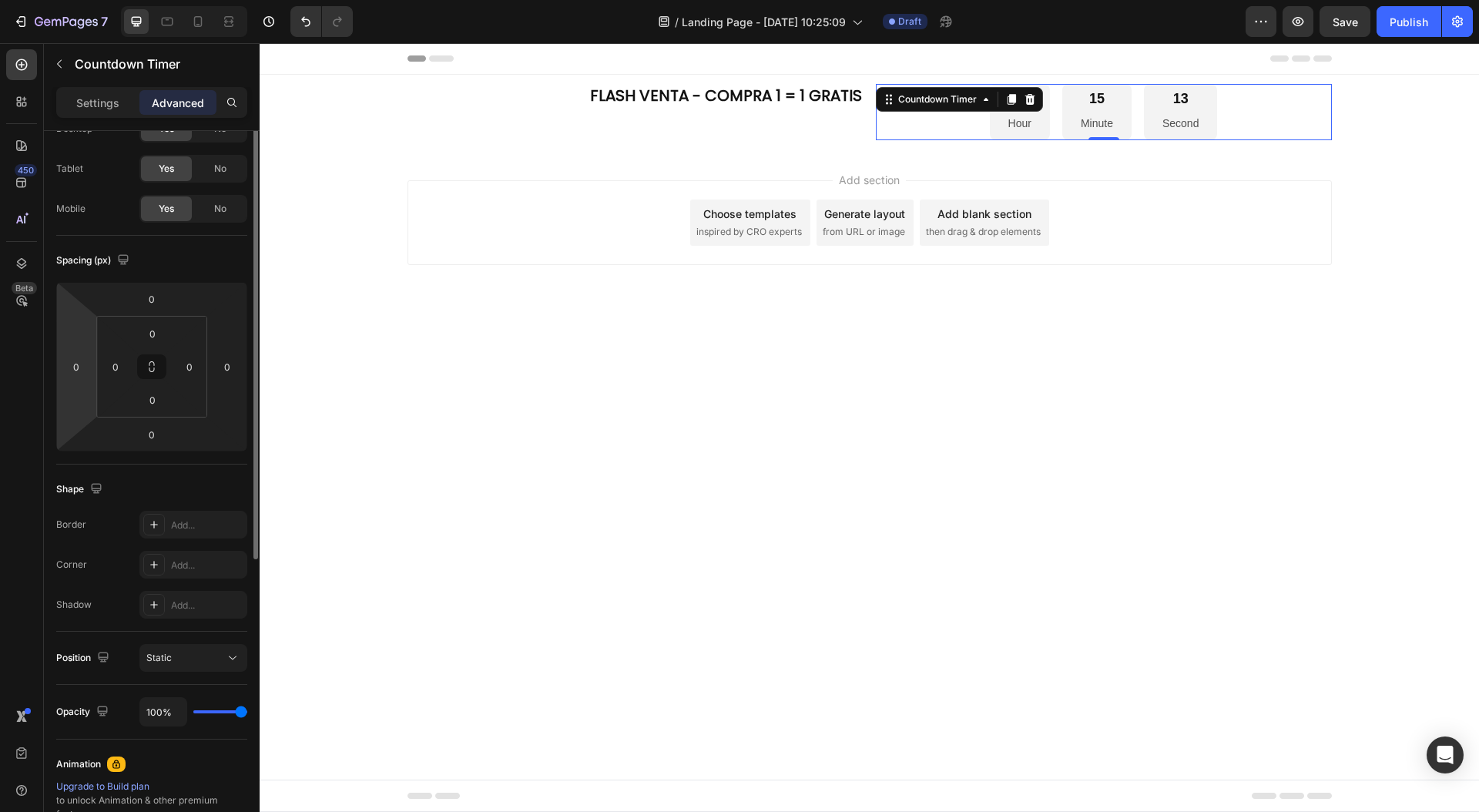
scroll to position [0, 0]
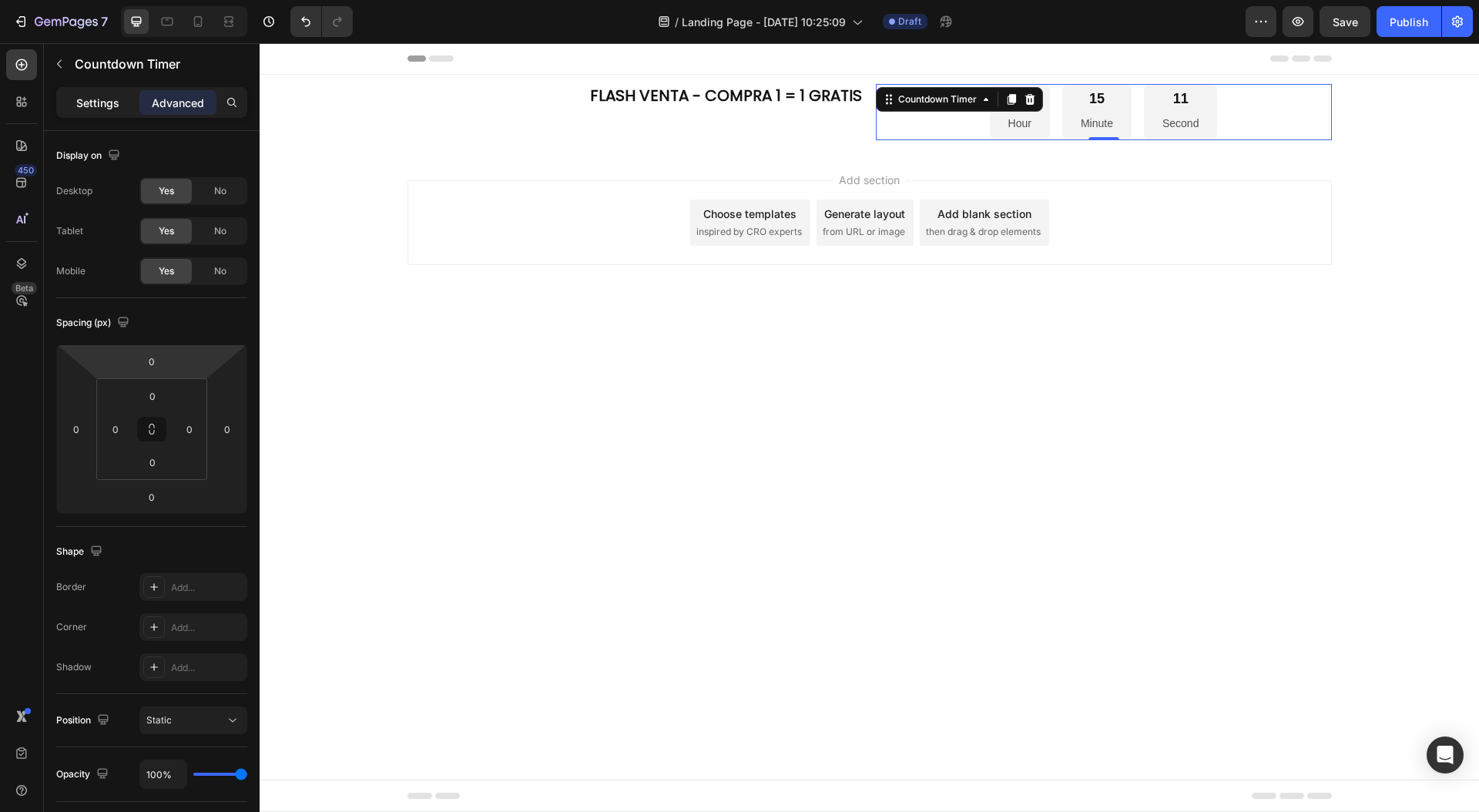
click at [109, 101] on p "Settings" at bounding box center [98, 103] width 44 height 16
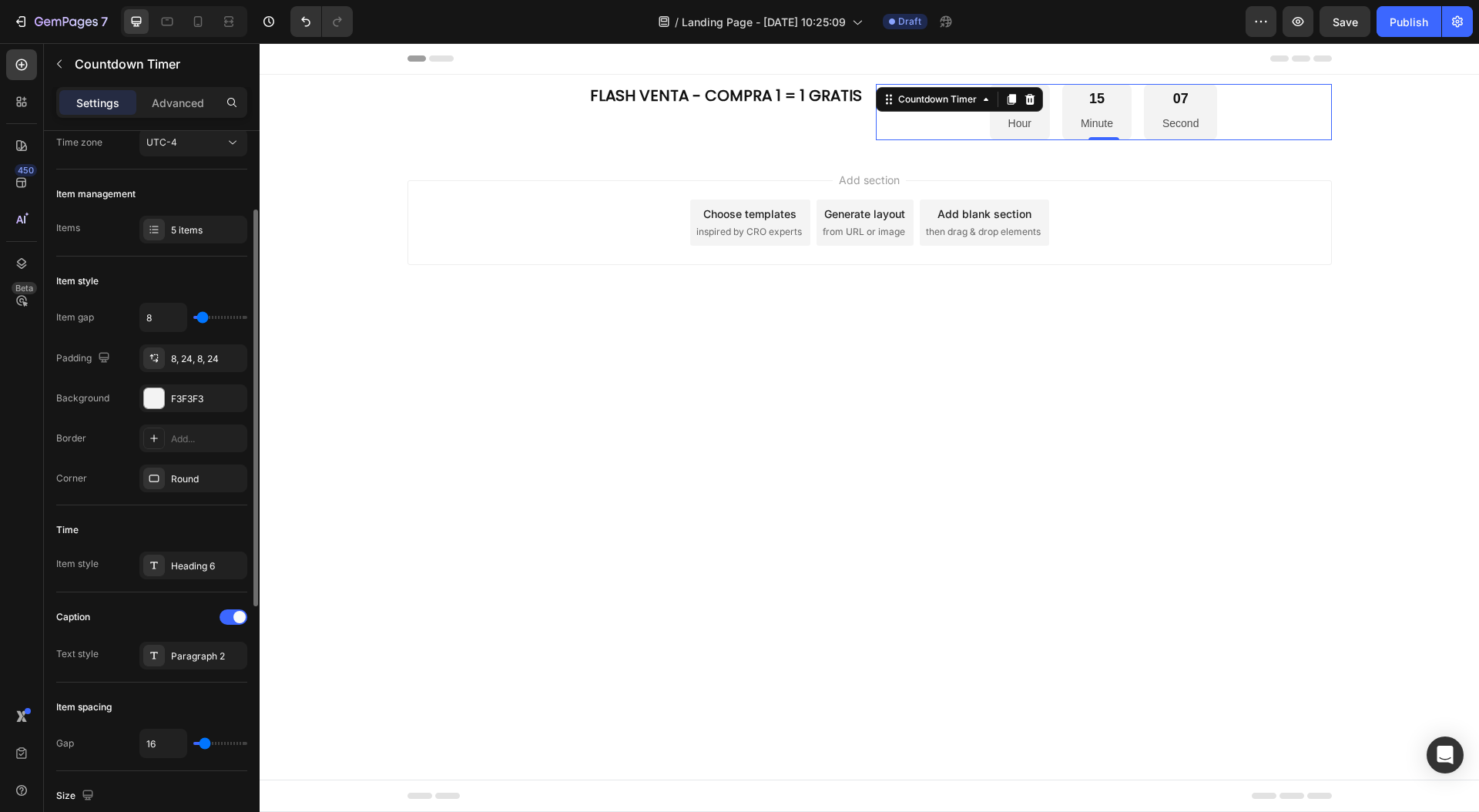
scroll to position [148, 0]
type input "17"
type input "16"
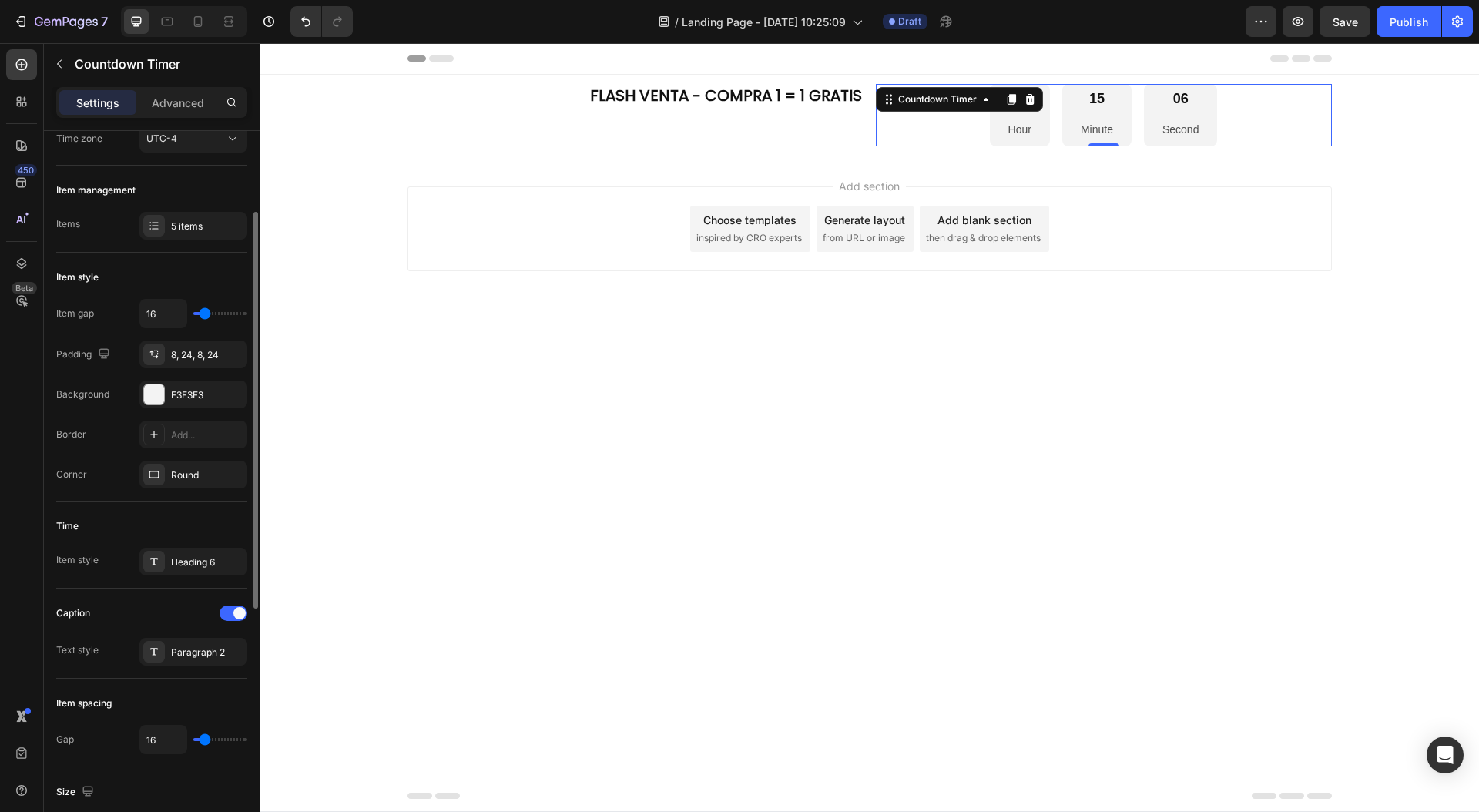
type input "15"
type input "14"
type input "12"
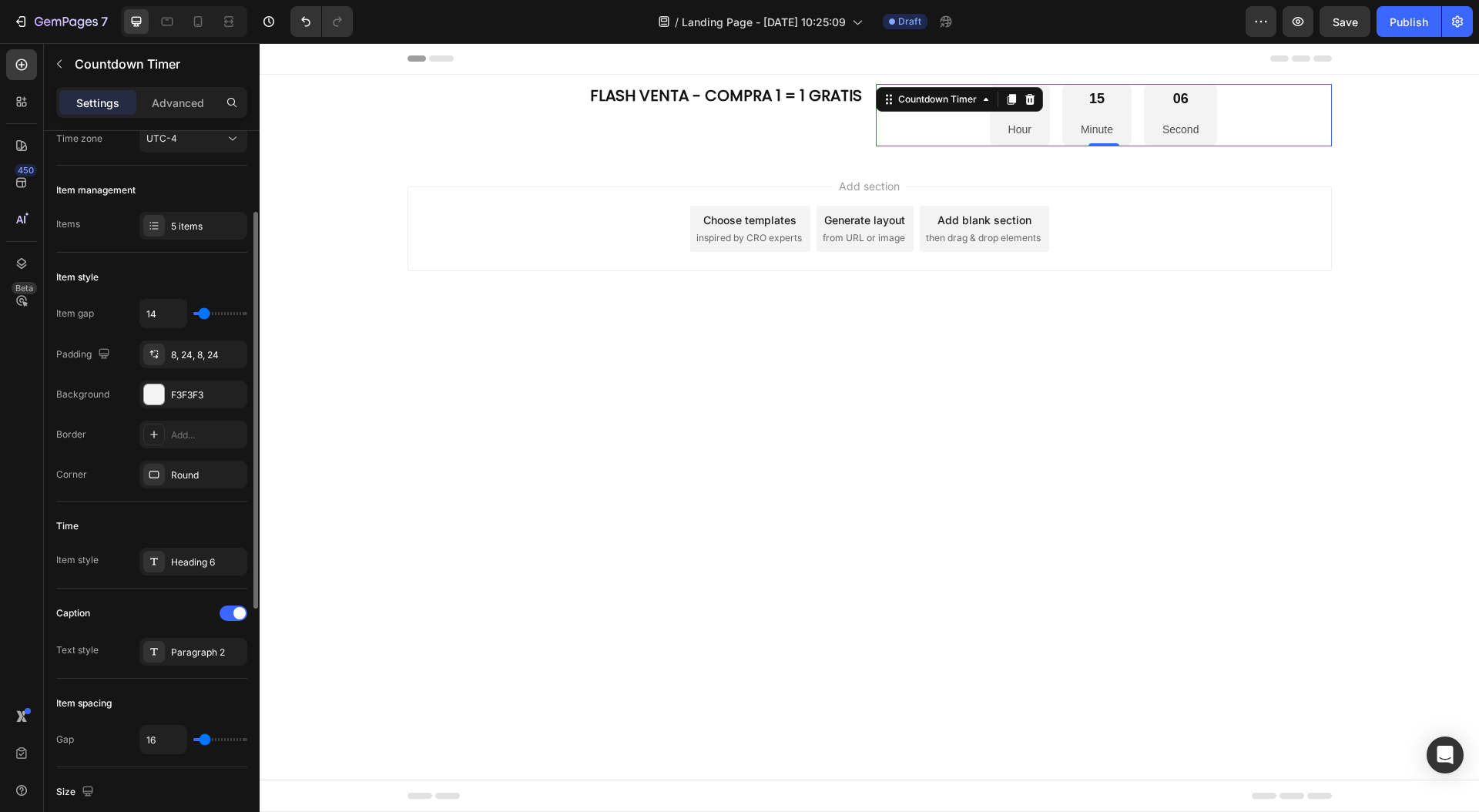
type input "12"
type input "11"
type input "8"
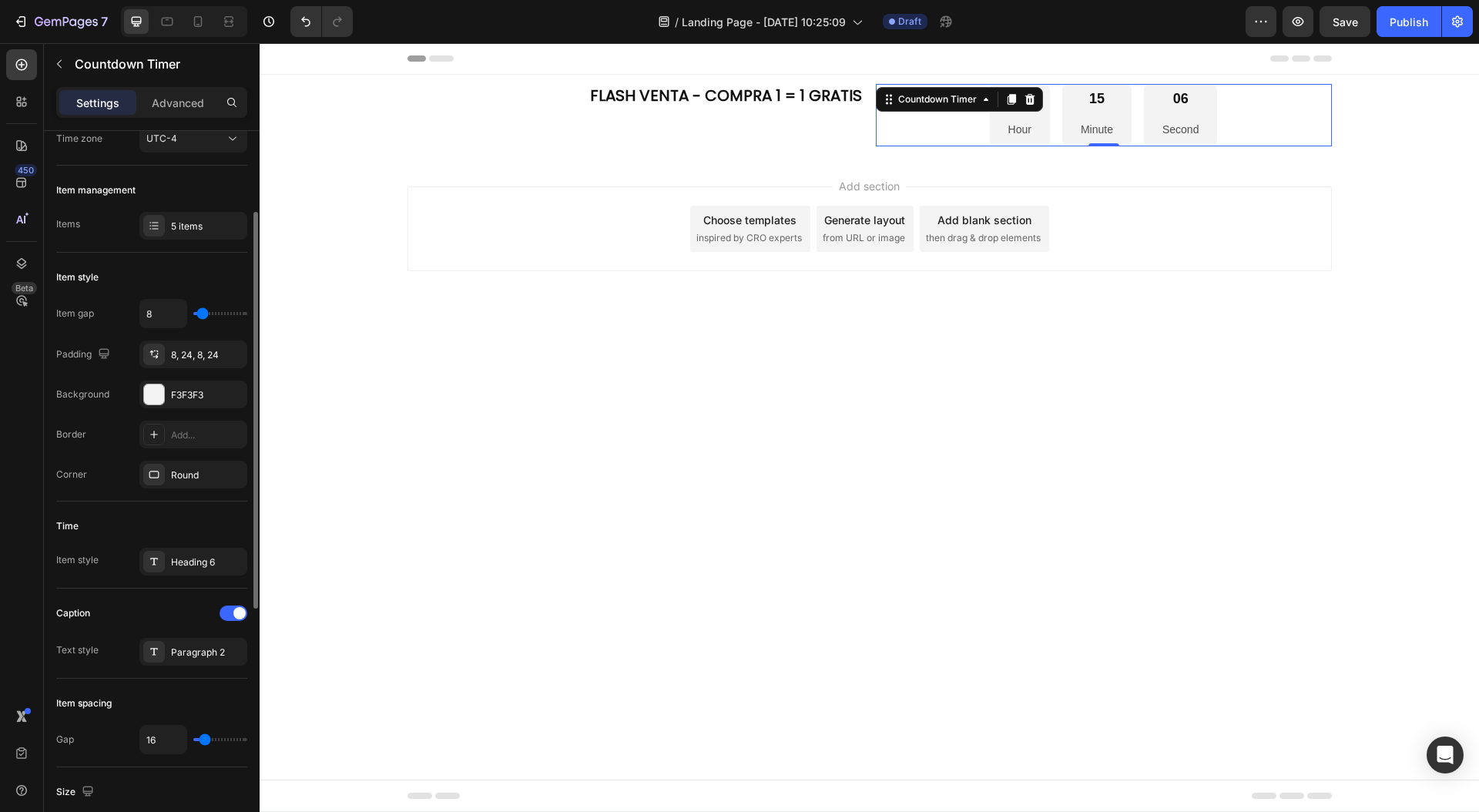
type input "7"
type input "6"
type input "5"
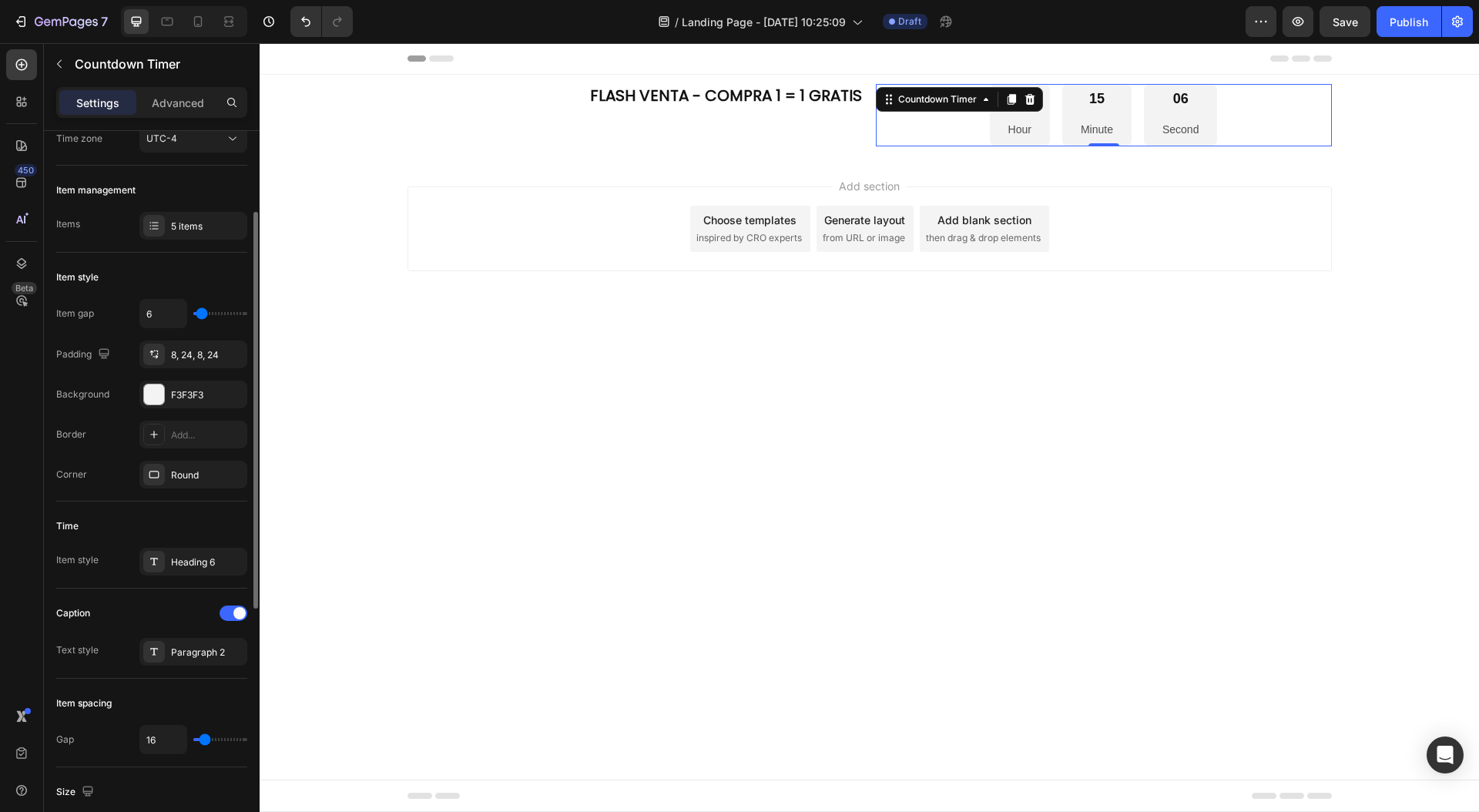
type input "5"
type input "4"
type input "1"
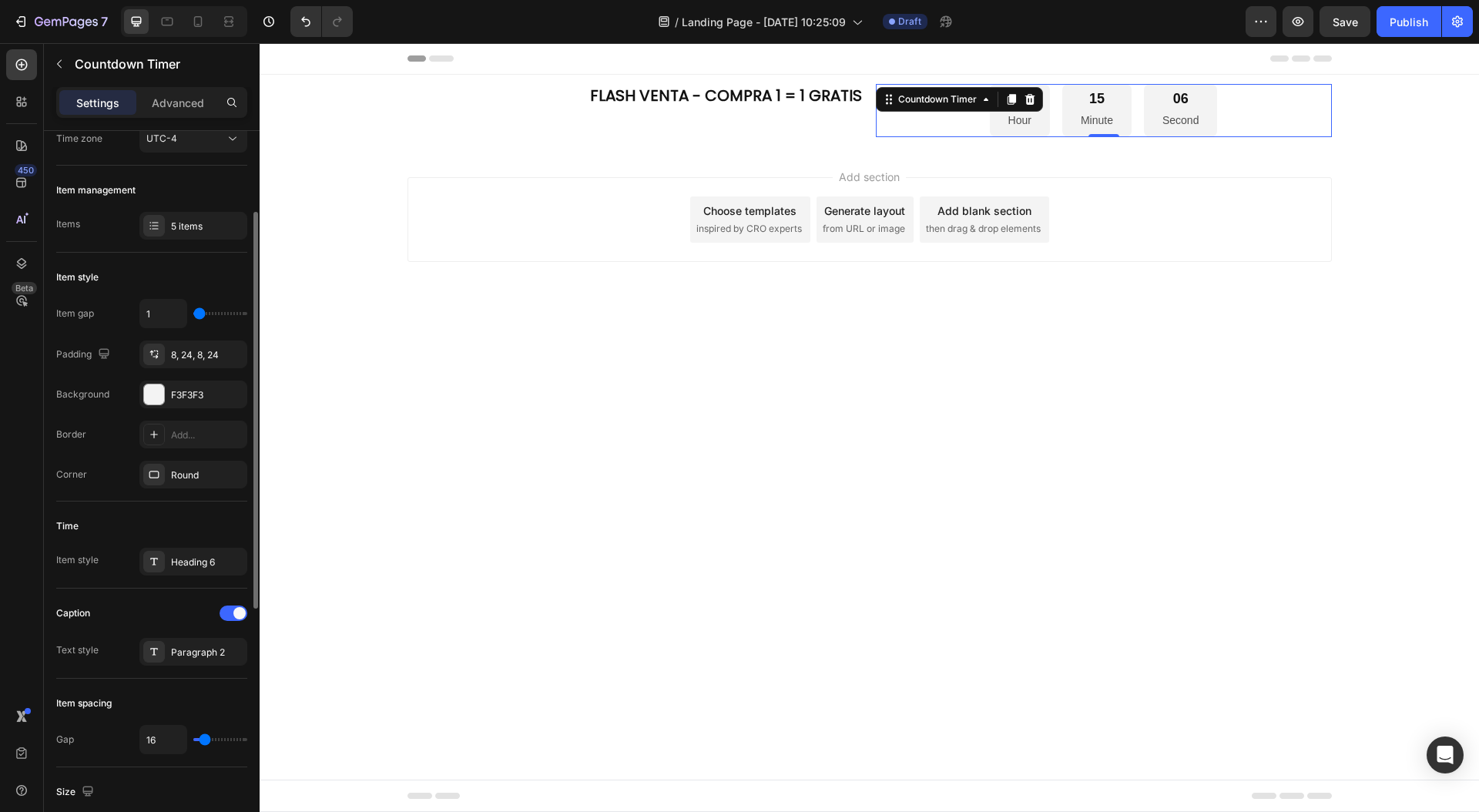
type input "0"
type input "13"
type input "23"
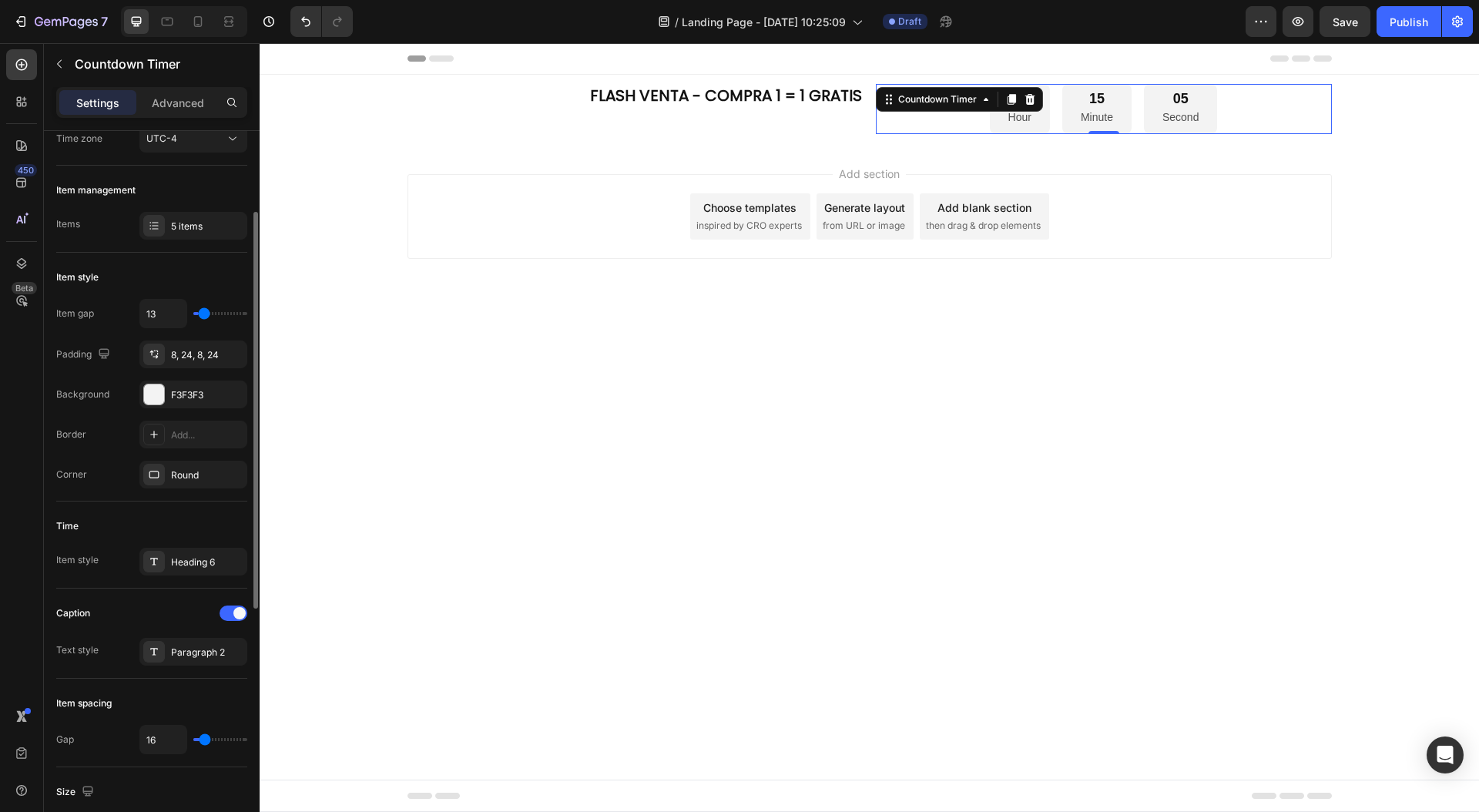
type input "23"
type input "31"
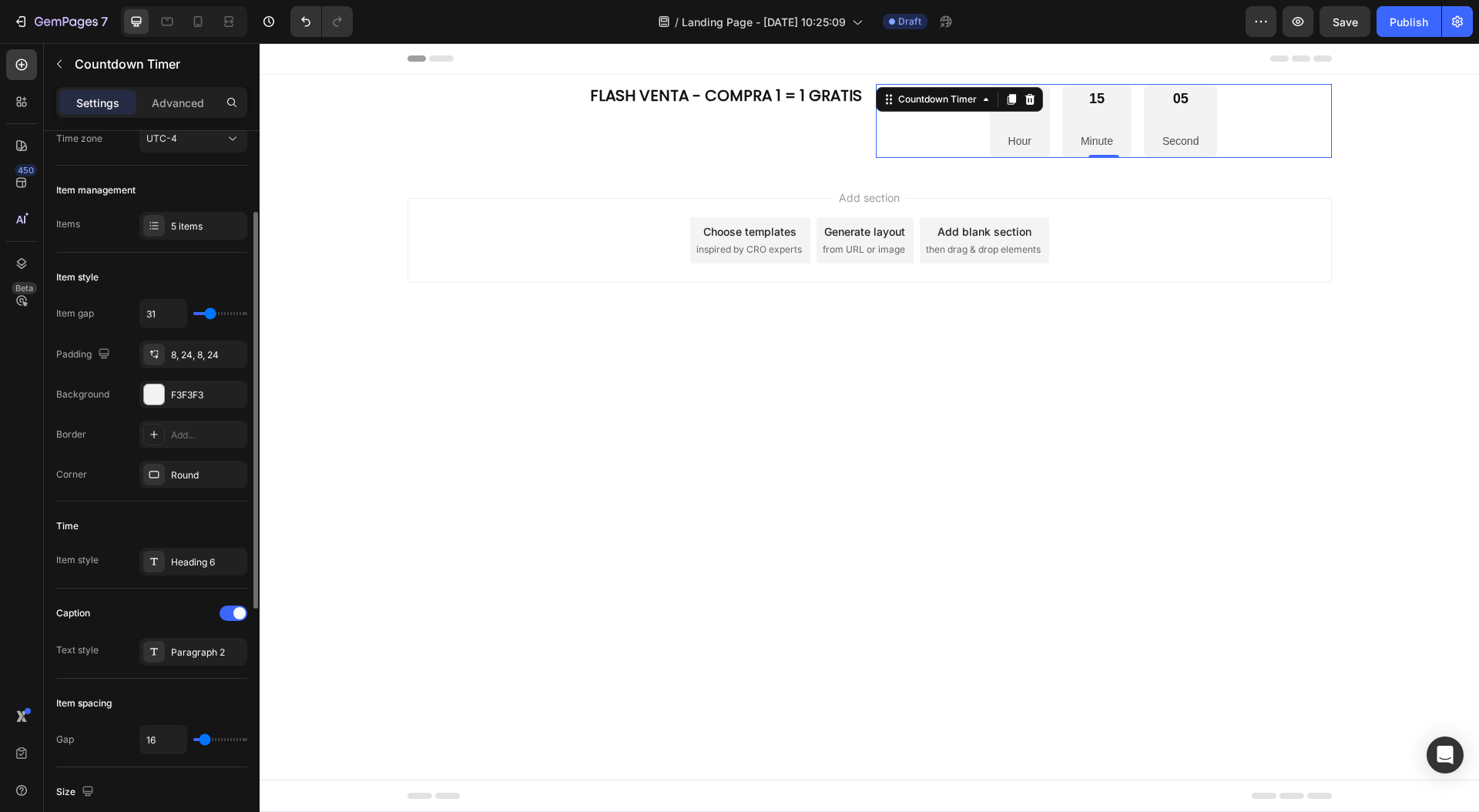
type input "36"
type input "34"
type input "24"
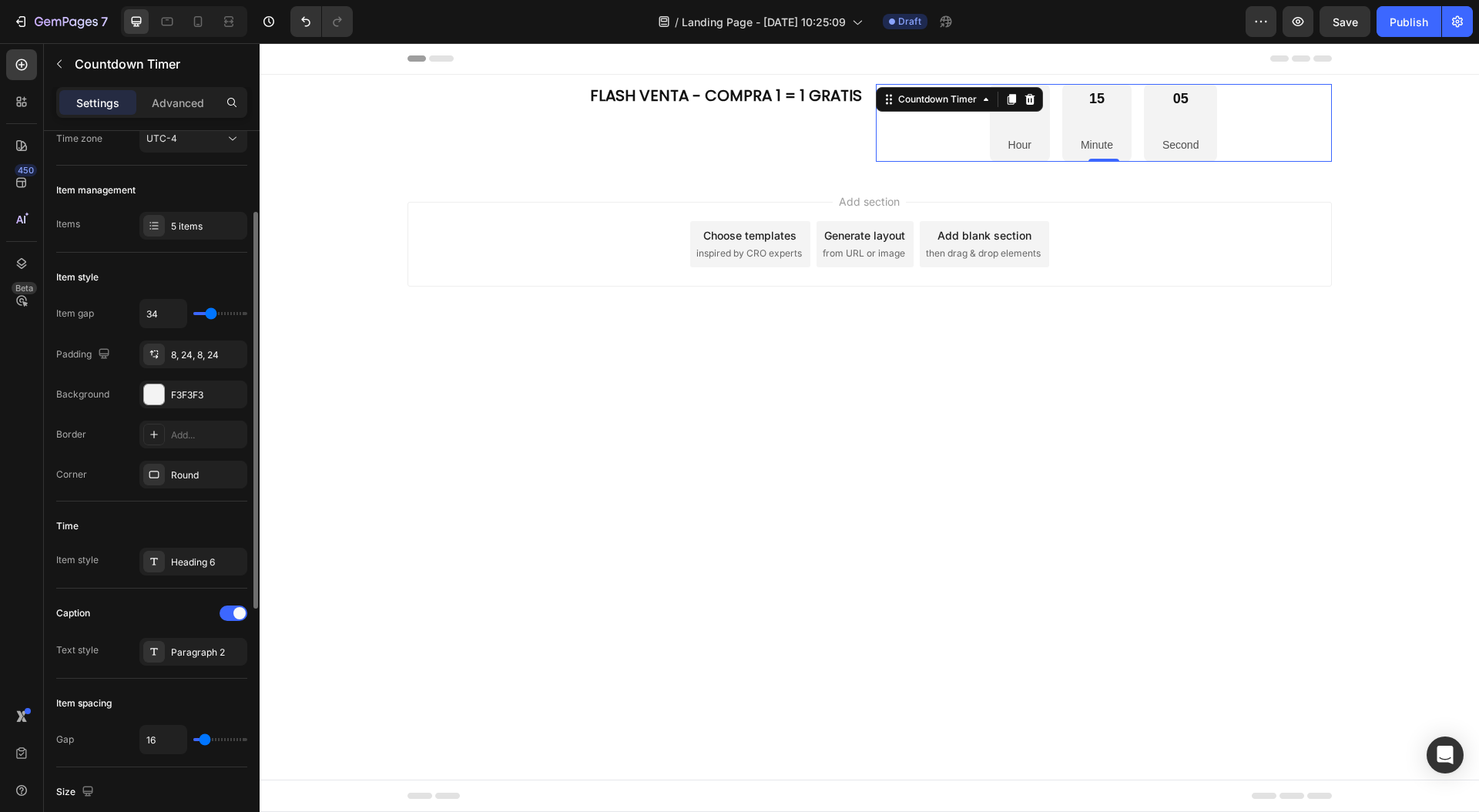
type input "24"
type input "10"
type input "0"
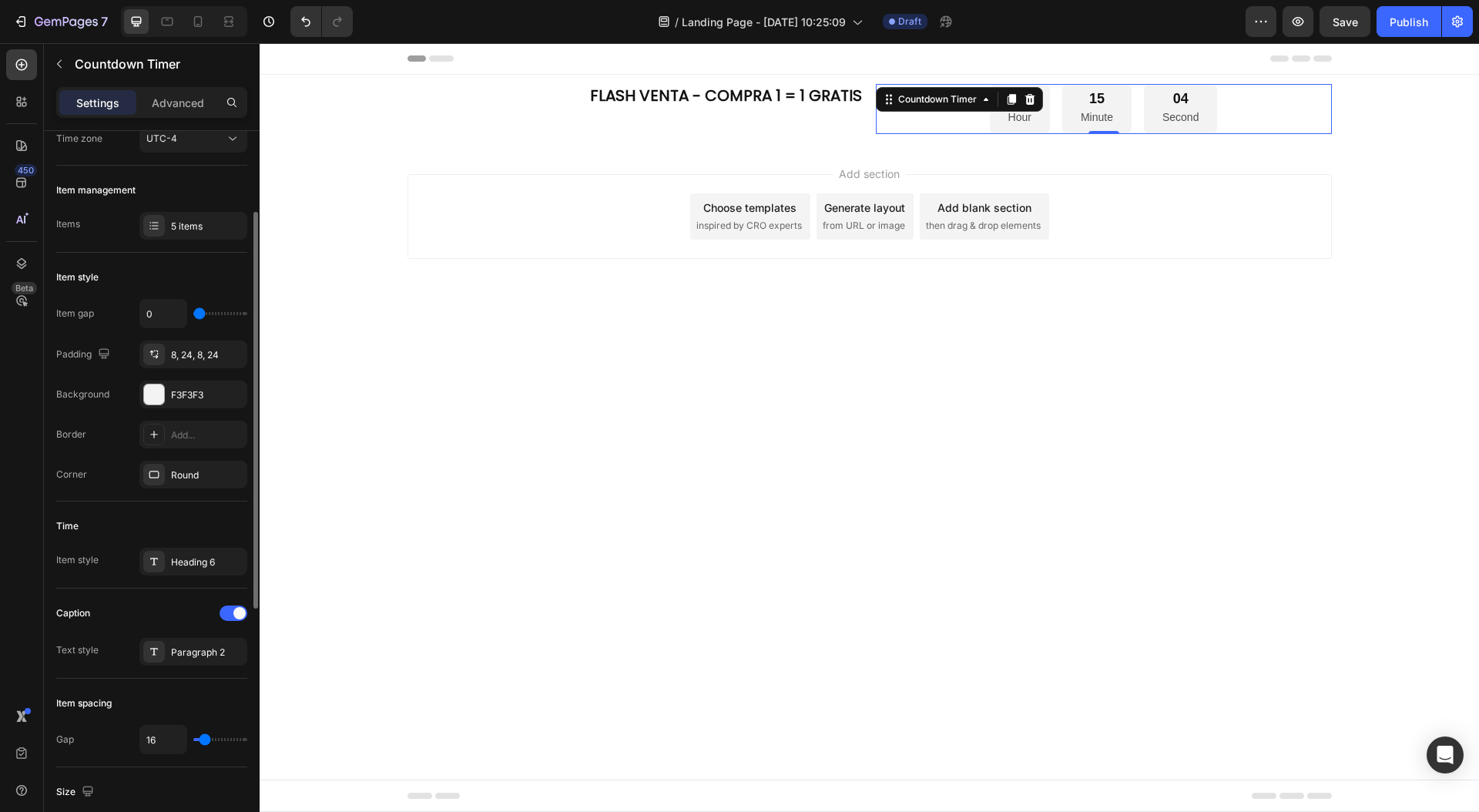
type input "12"
type input "18"
type input "23"
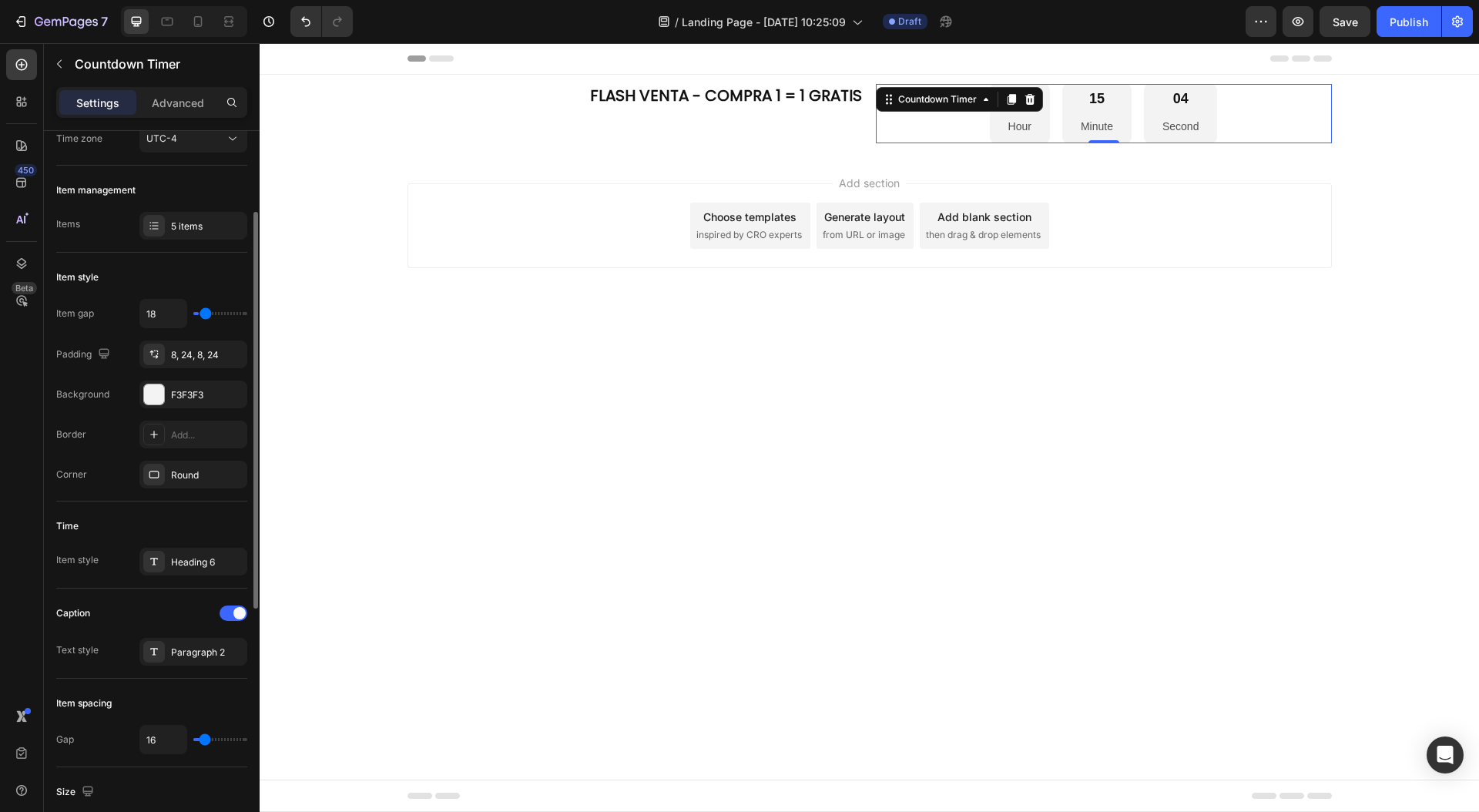
type input "23"
type input "24"
type input "25"
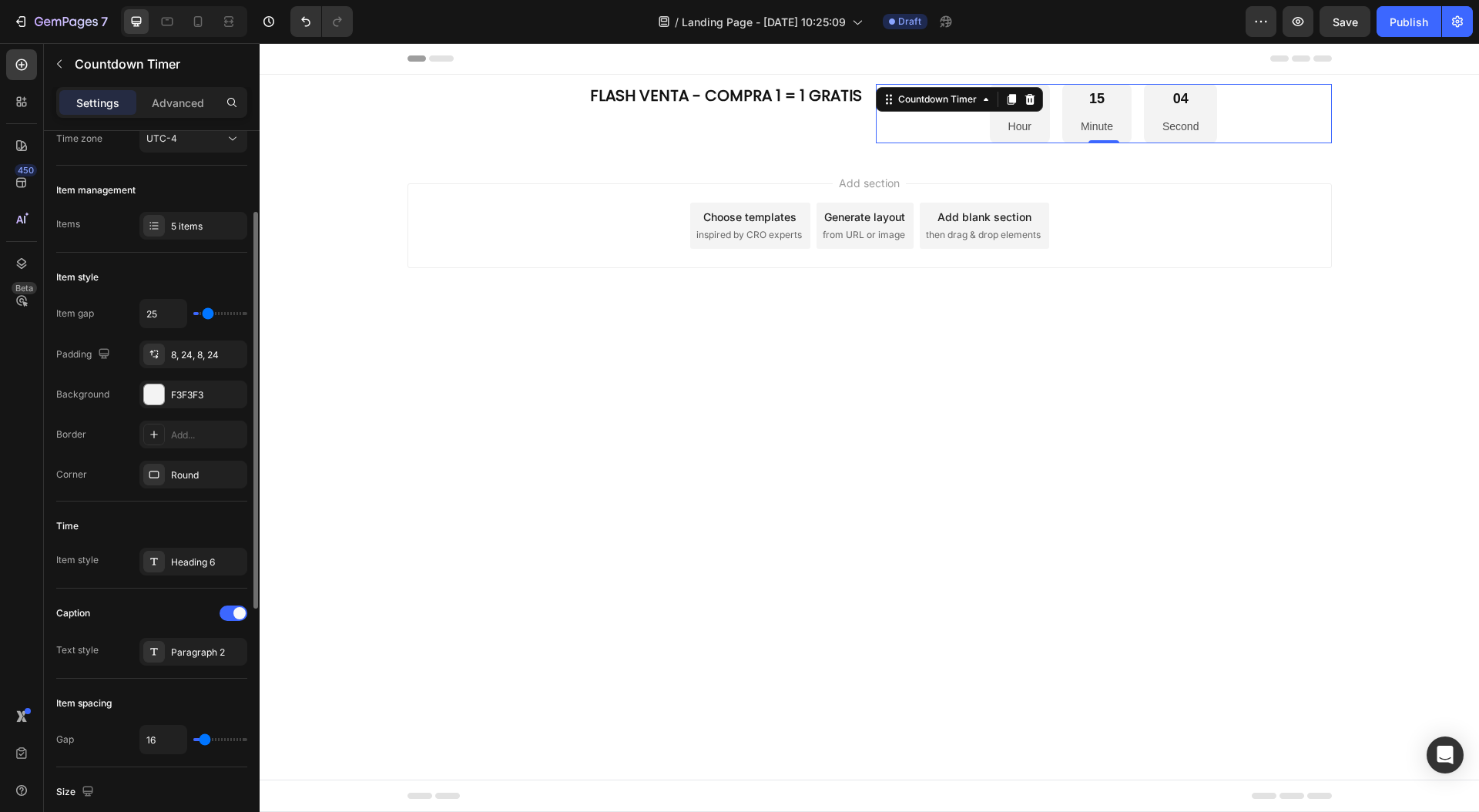
type input "27"
type input "28"
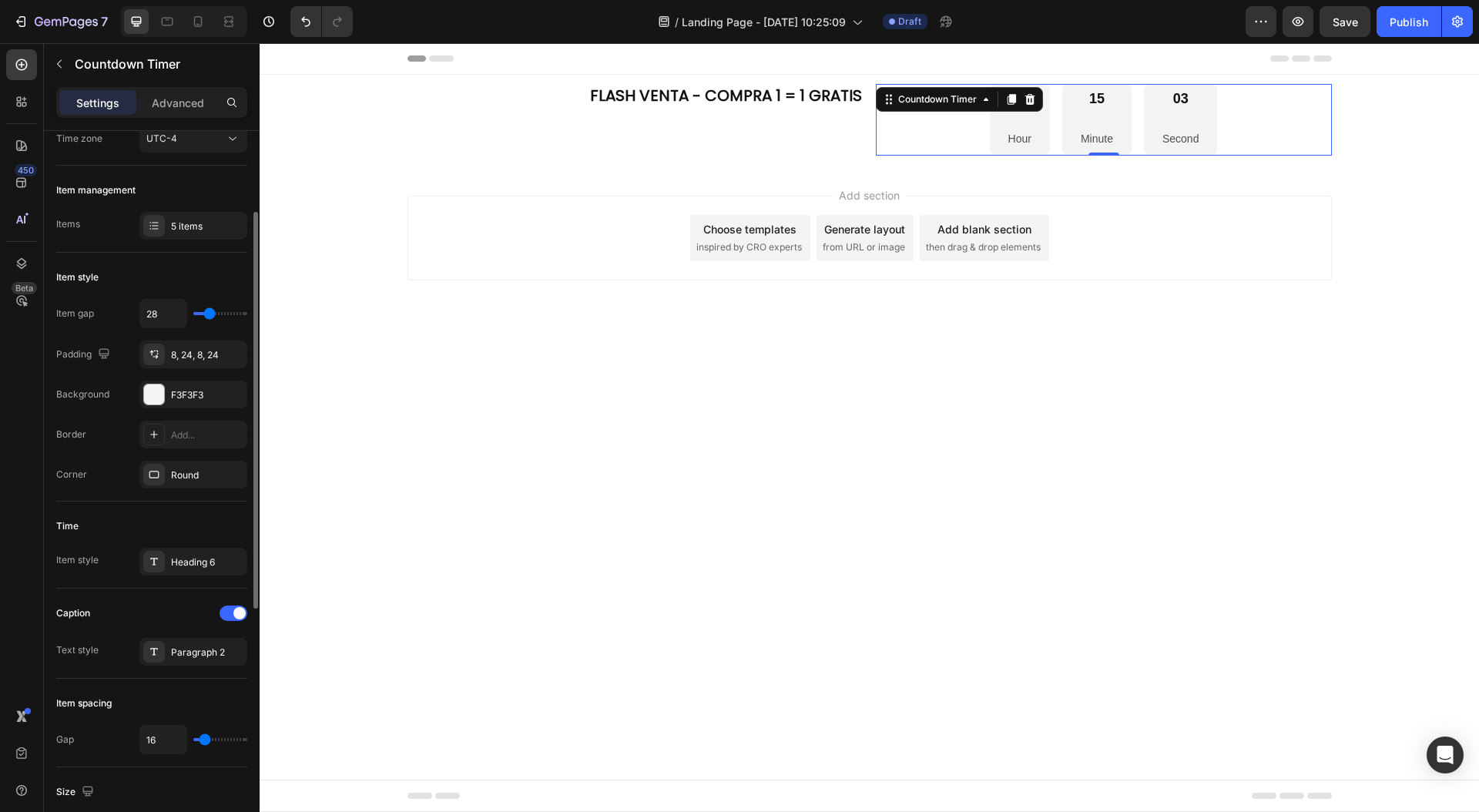
type input "27"
type input "15"
type input "0"
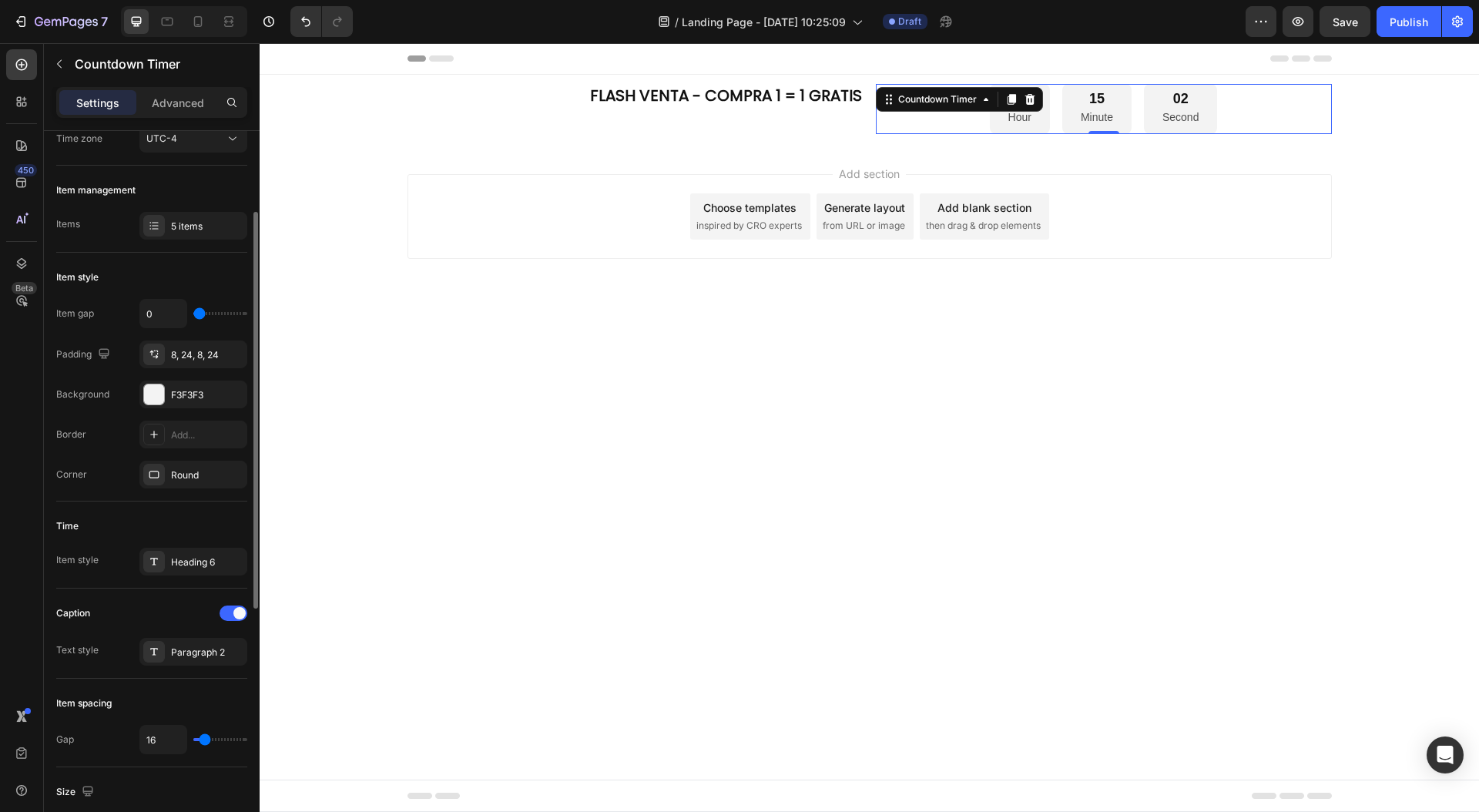
drag, startPoint x: 205, startPoint y: 315, endPoint x: 123, endPoint y: 311, distance: 82.1
type input "0"
click at [193, 312] on input "range" at bounding box center [220, 313] width 53 height 3
click at [151, 393] on div at bounding box center [154, 394] width 20 height 20
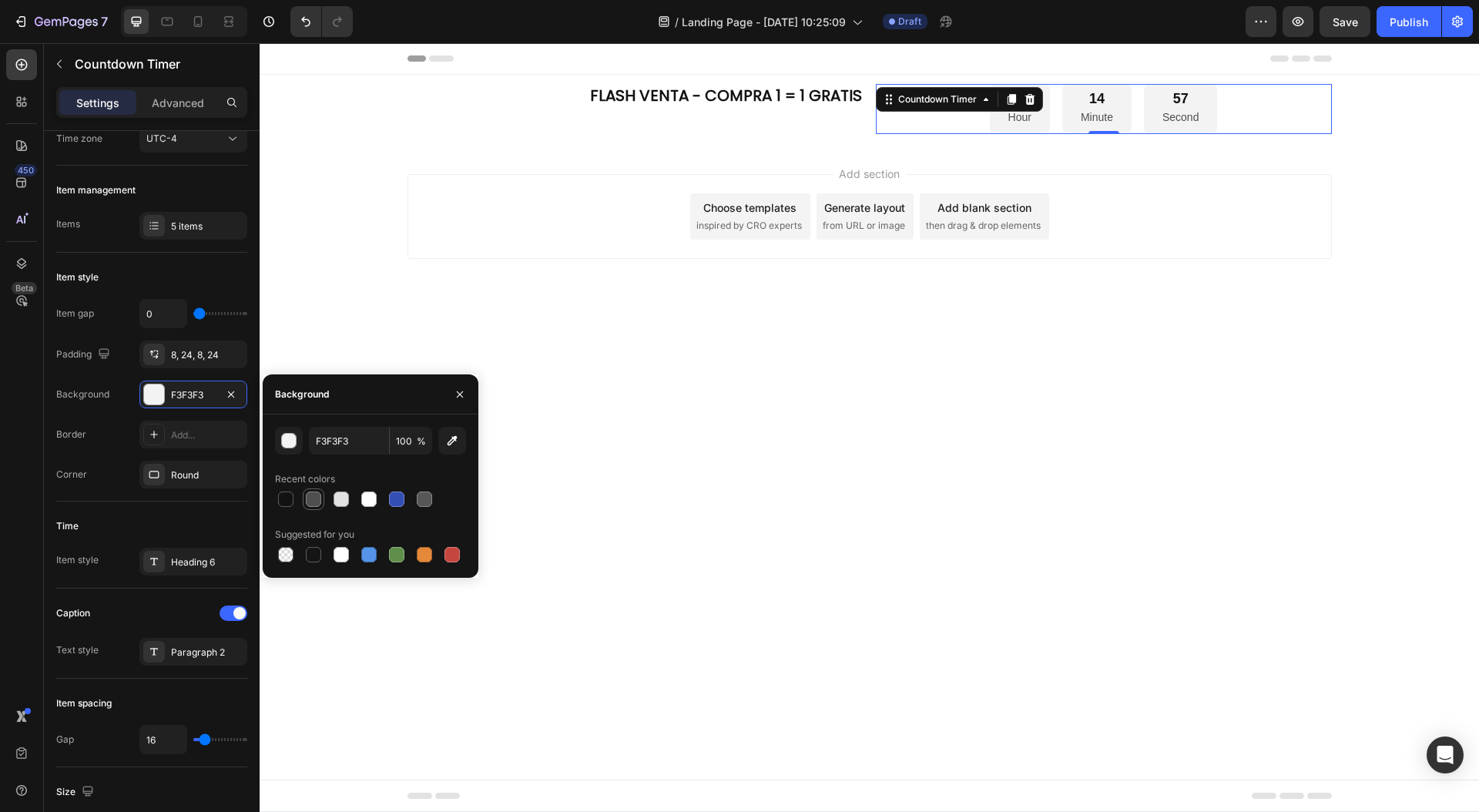
click at [315, 500] on div at bounding box center [314, 499] width 16 height 16
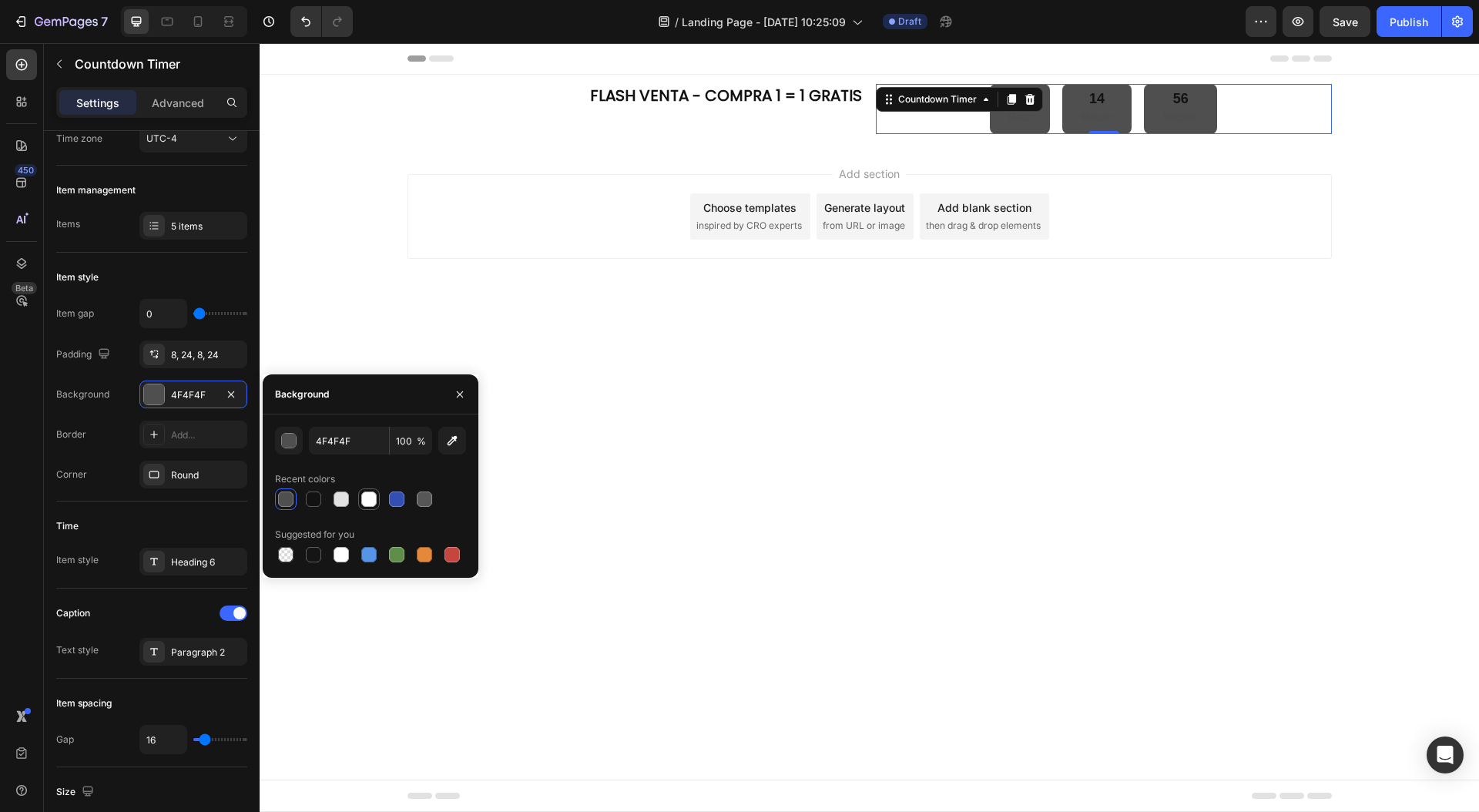
click at [366, 499] on div at bounding box center [370, 499] width 16 height 16
type input "FFFFFF"
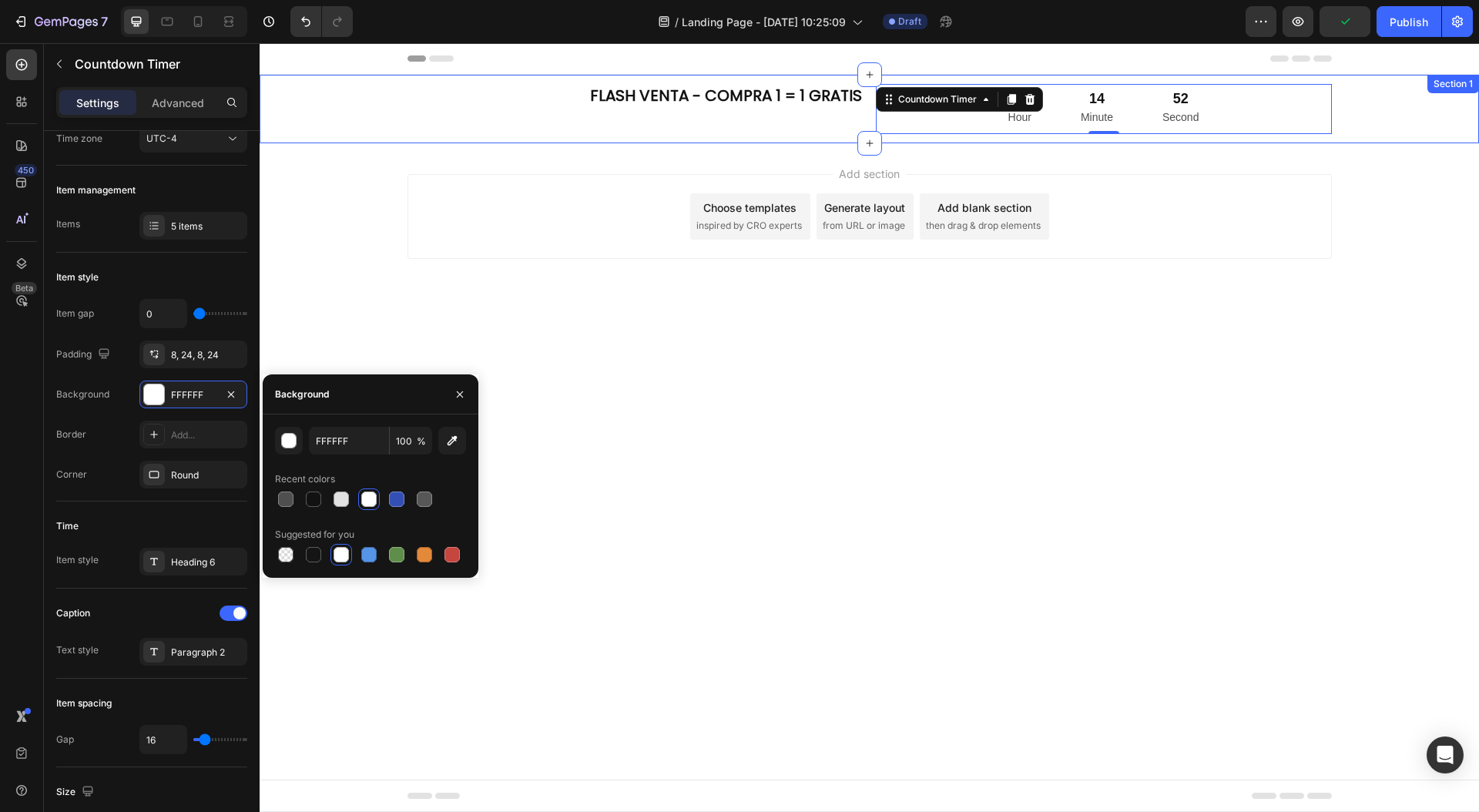
click at [1357, 99] on div "FLASH VENTA - COMPRA 1 = 1 GRATIS Heading 173 Hour 14 Minute 52 Second Countdow…" at bounding box center [869, 108] width 1219 height 68
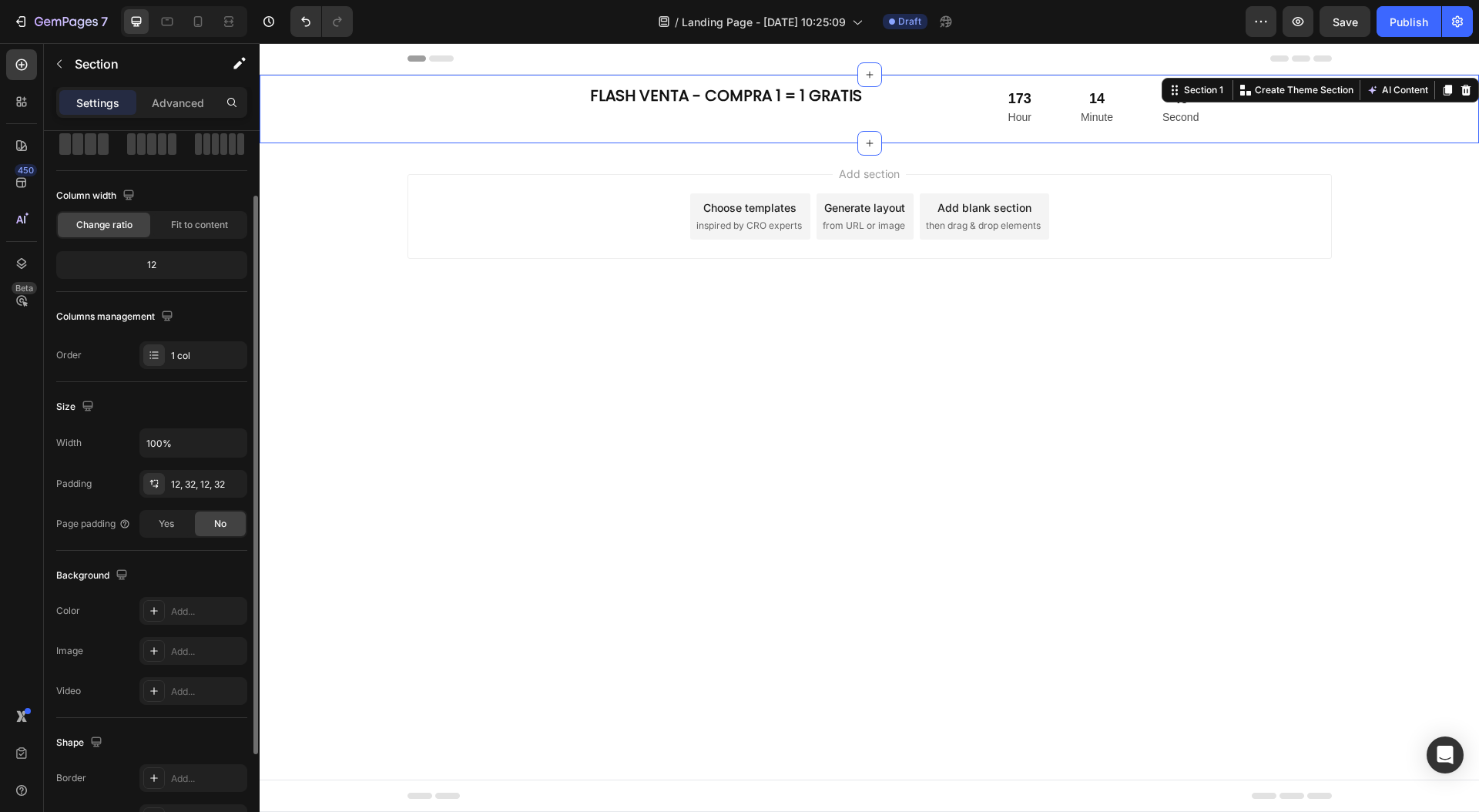
scroll to position [86, 0]
click at [198, 603] on div "Add..." at bounding box center [207, 606] width 72 height 14
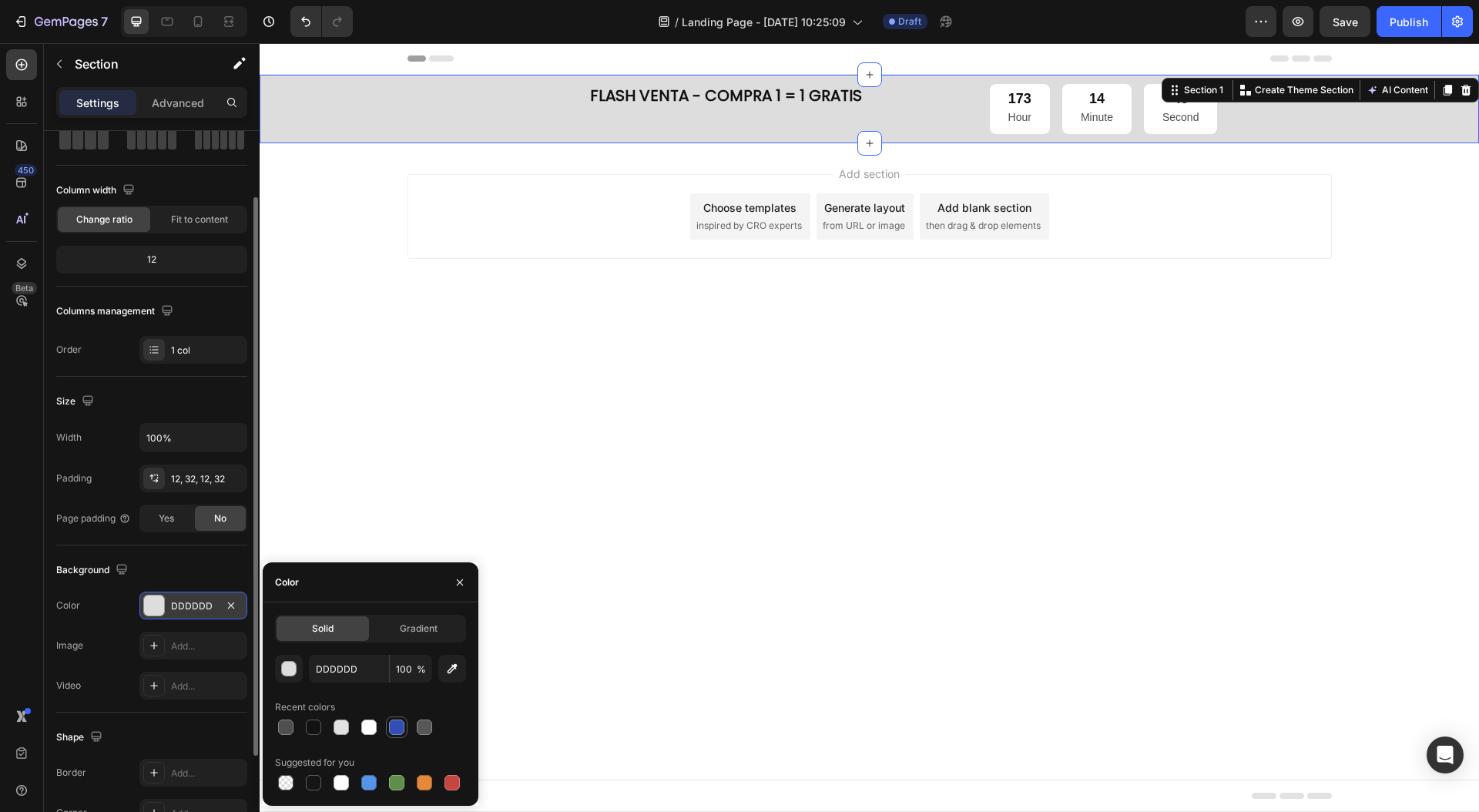
click at [391, 727] on div at bounding box center [397, 727] width 16 height 16
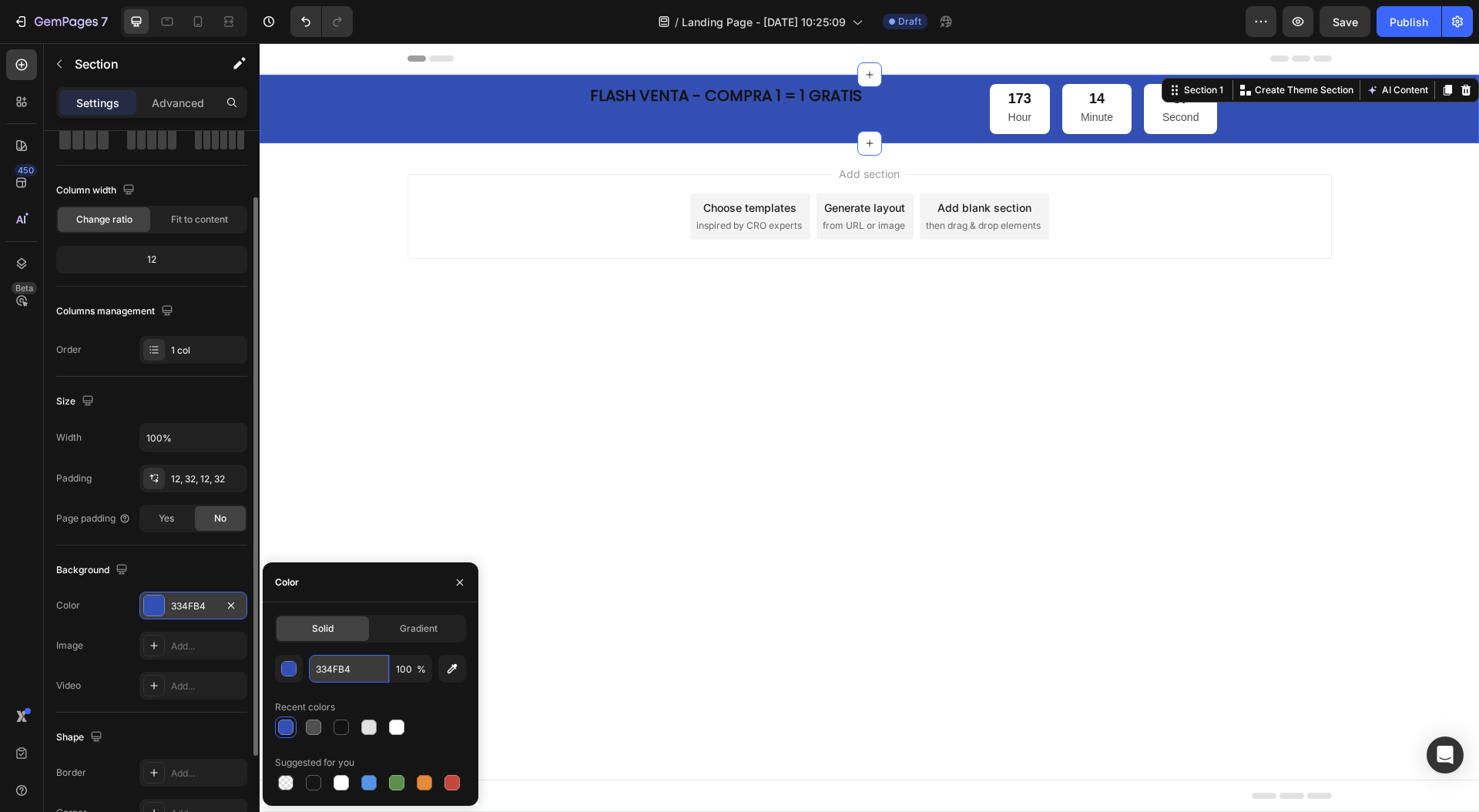
click at [343, 668] on input "334FB4" at bounding box center [349, 668] width 80 height 28
paste input "#58aace"
type input "#58aace"
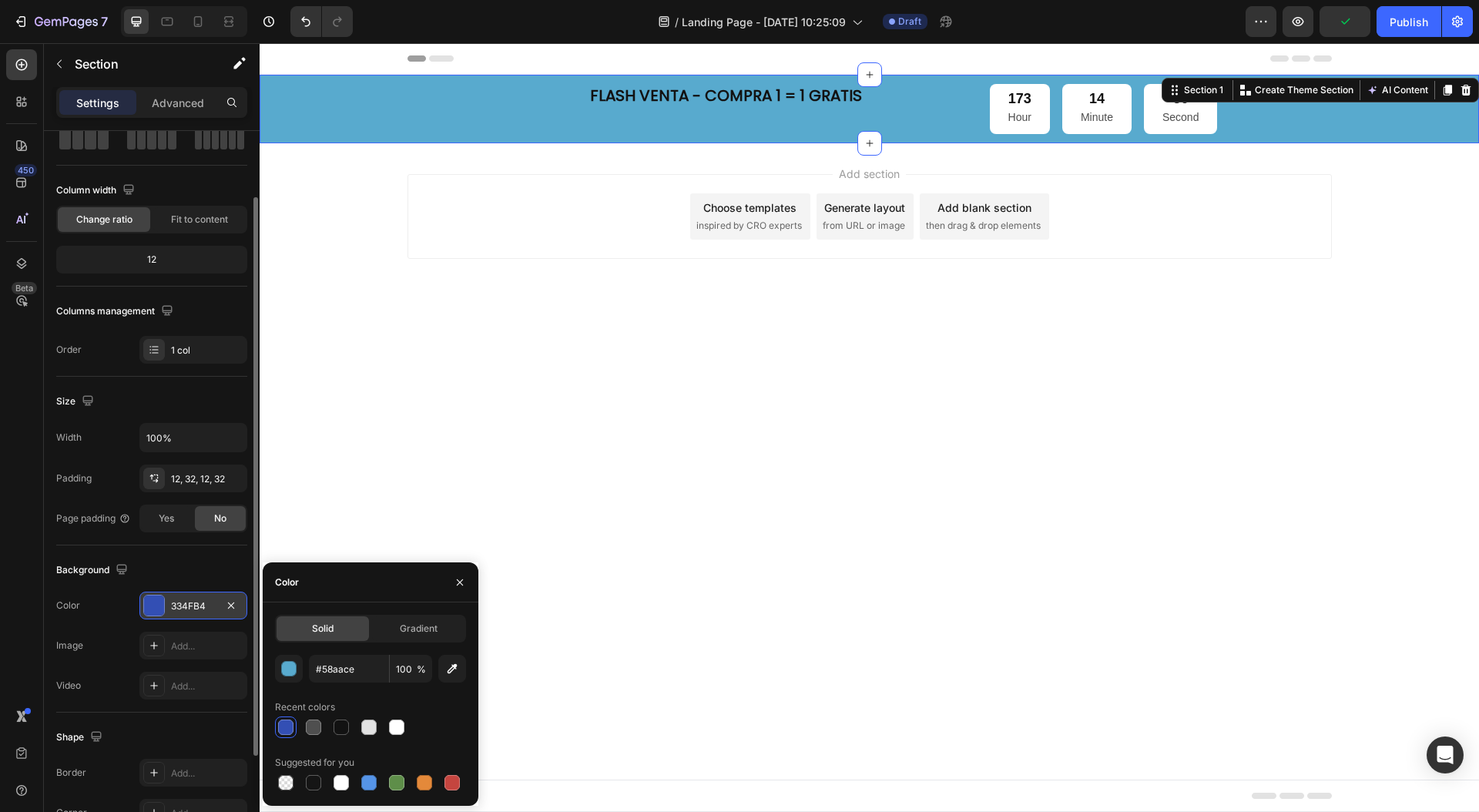
click at [495, 545] on body "Header FLASH VENTA - COMPRA 1 = 1 GRATIS Heading 173 Hour 14 Minute 36 Second C…" at bounding box center [869, 428] width 1219 height 768
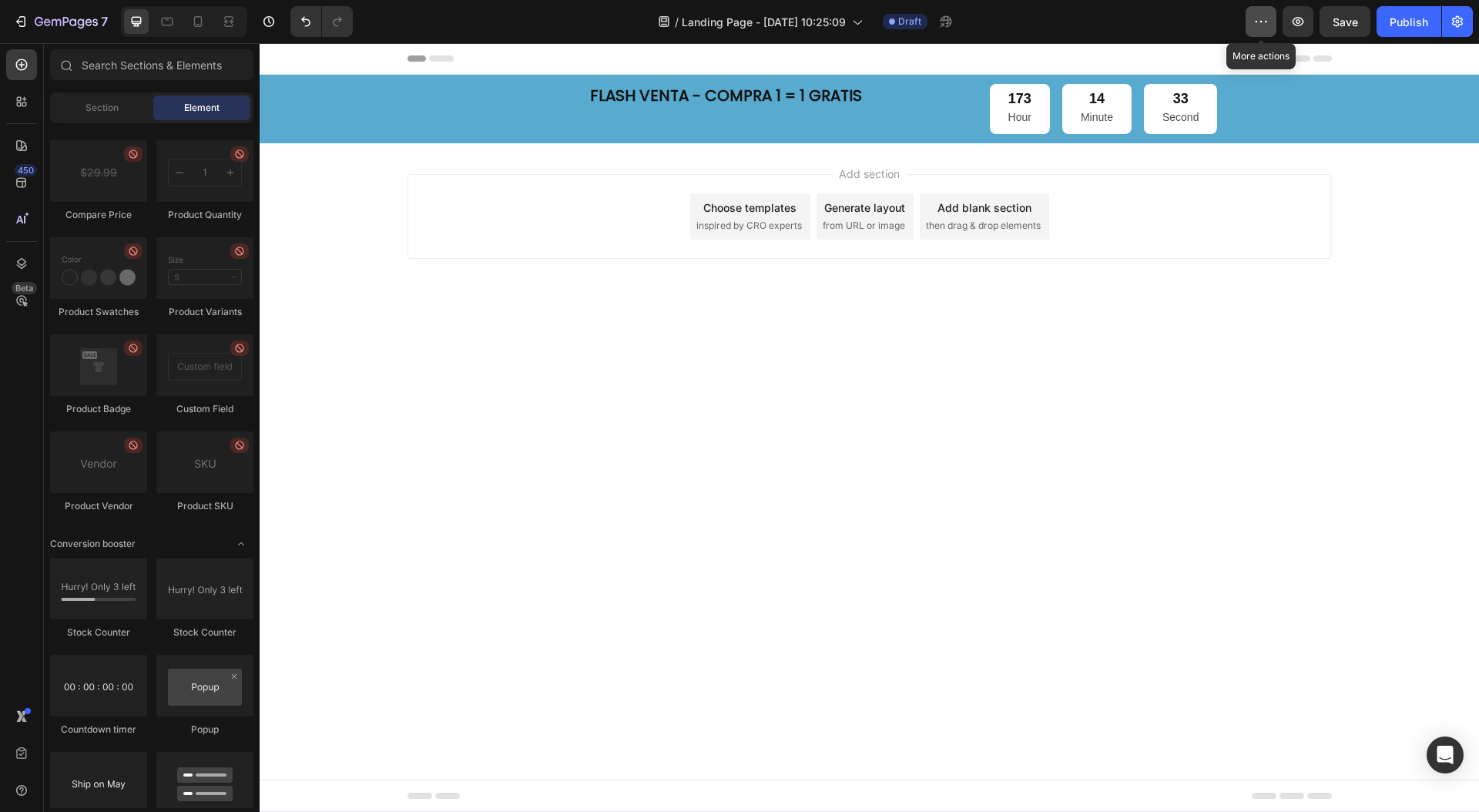
click at [1266, 18] on icon "button" at bounding box center [1261, 22] width 16 height 16
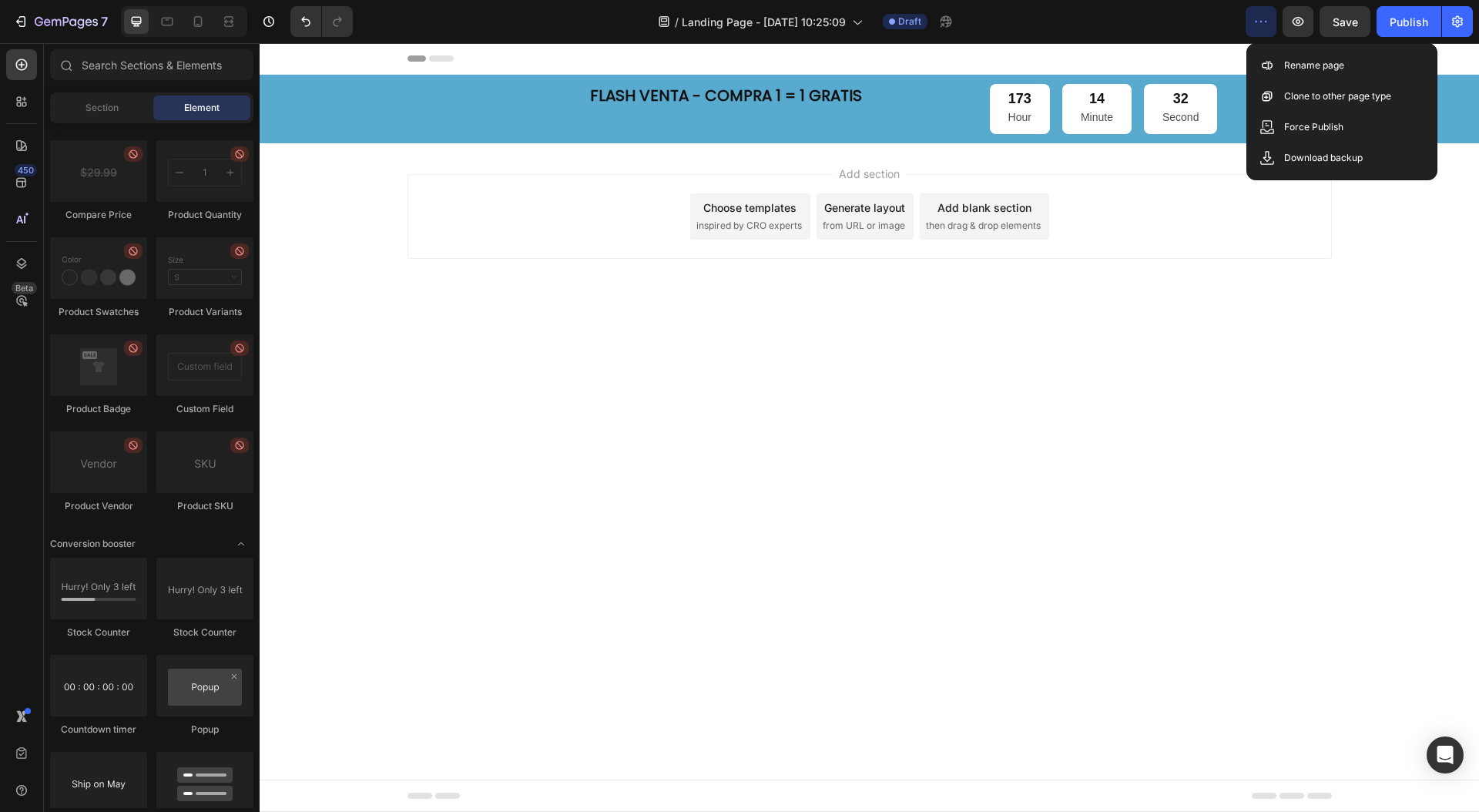
click at [1266, 18] on icon "button" at bounding box center [1261, 22] width 16 height 16
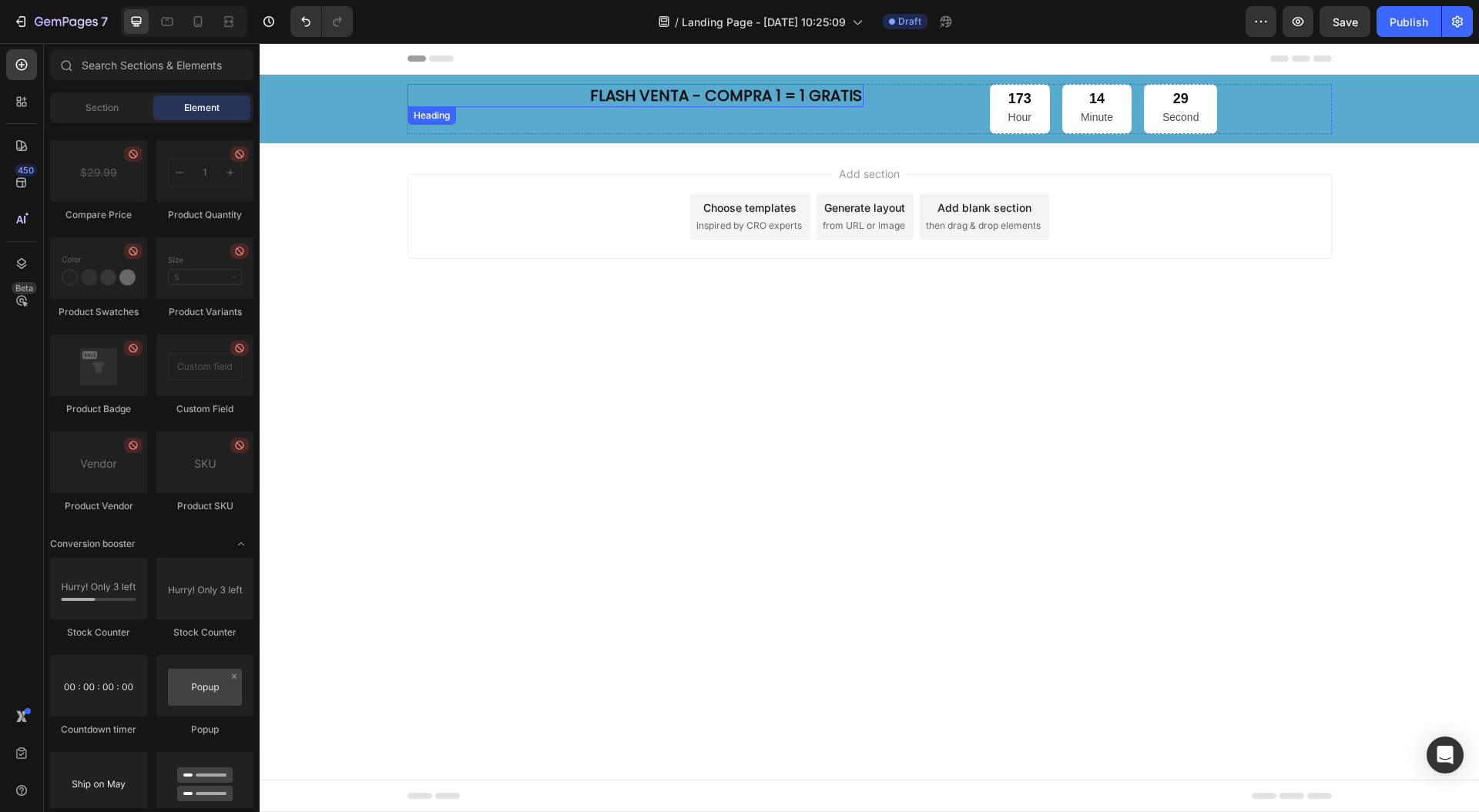
click at [705, 95] on p "FLASH VENTA - COMPRA 1 = 1 GRATIS" at bounding box center [635, 95] width 453 height 20
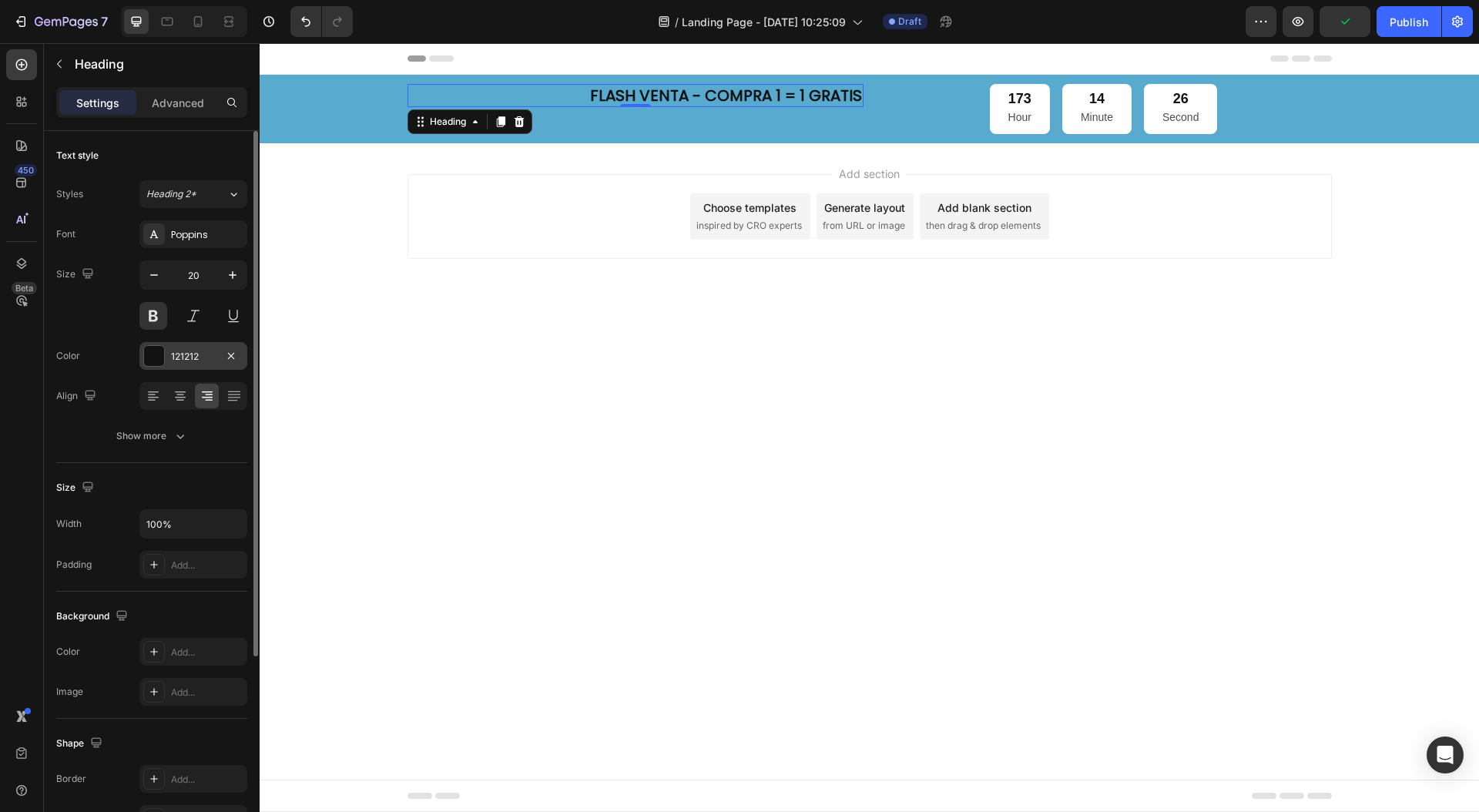
click at [158, 352] on div at bounding box center [154, 355] width 20 height 20
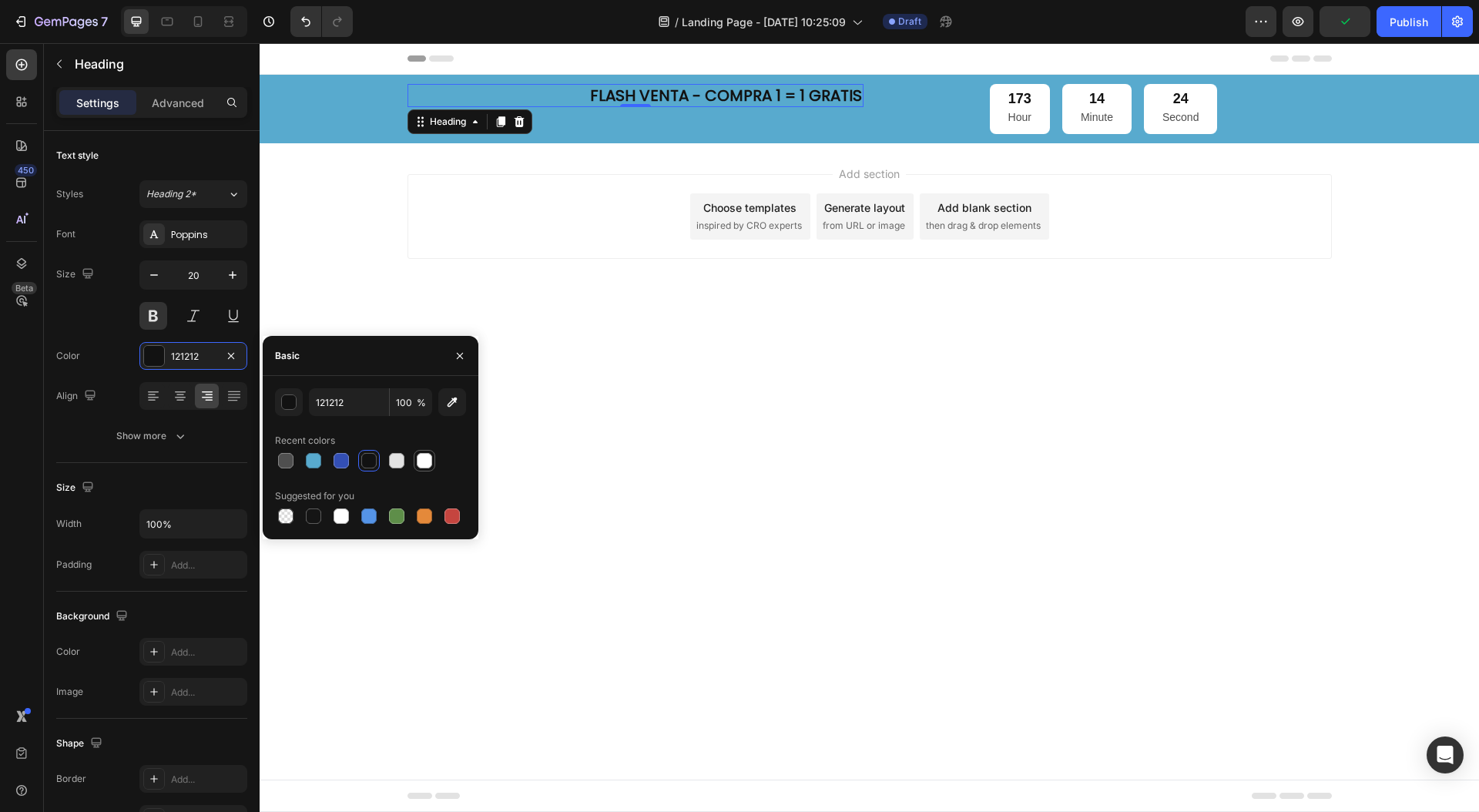
click at [424, 462] on div at bounding box center [425, 460] width 16 height 16
type input "FFFFFF"
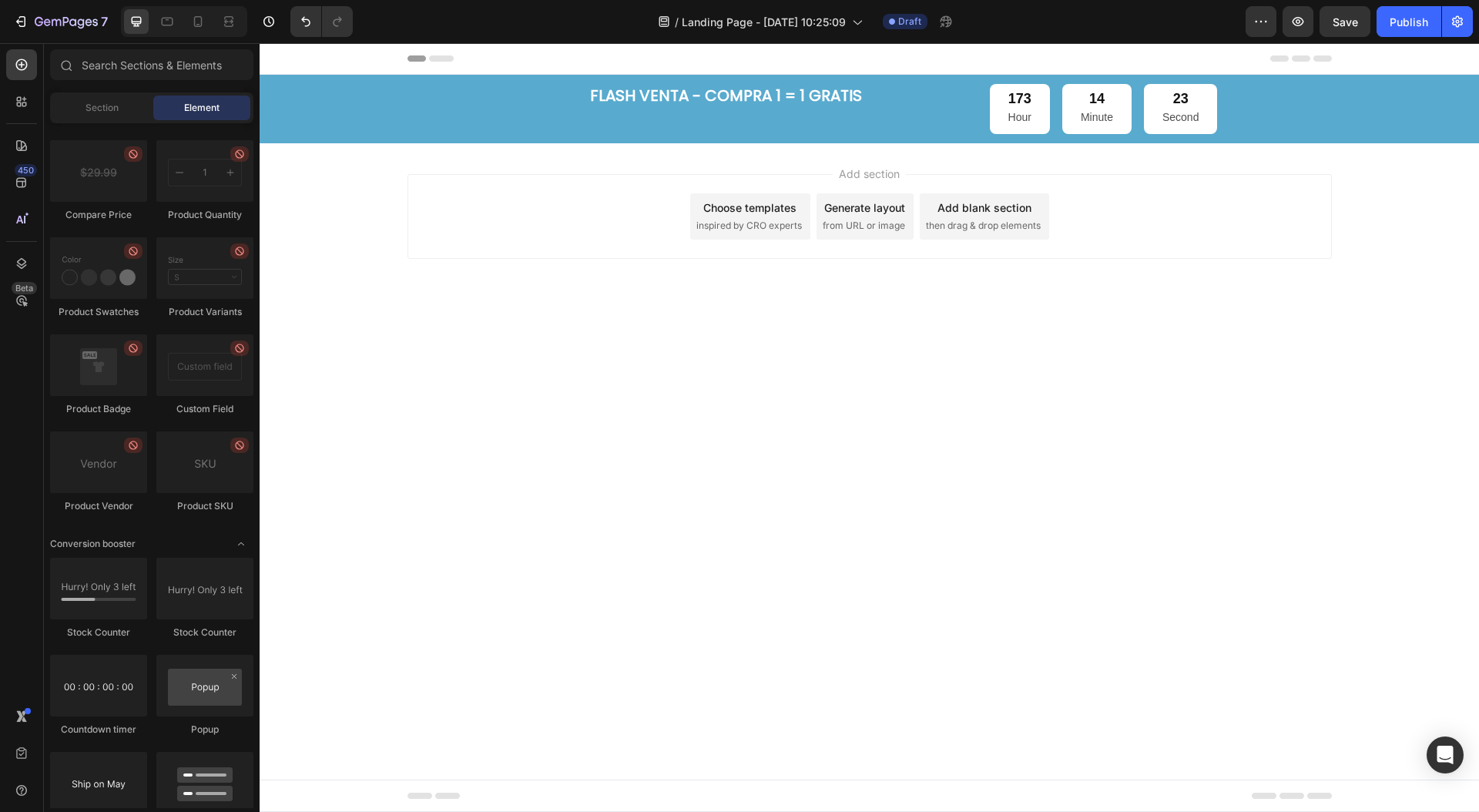
click at [539, 438] on body "Header FLASH VENTA - COMPRA 1 = 1 GRATIS Heading 173 Hour 14 Minute 23 Second C…" at bounding box center [869, 428] width 1219 height 768
click at [1013, 111] on p "Hour" at bounding box center [1019, 117] width 23 height 19
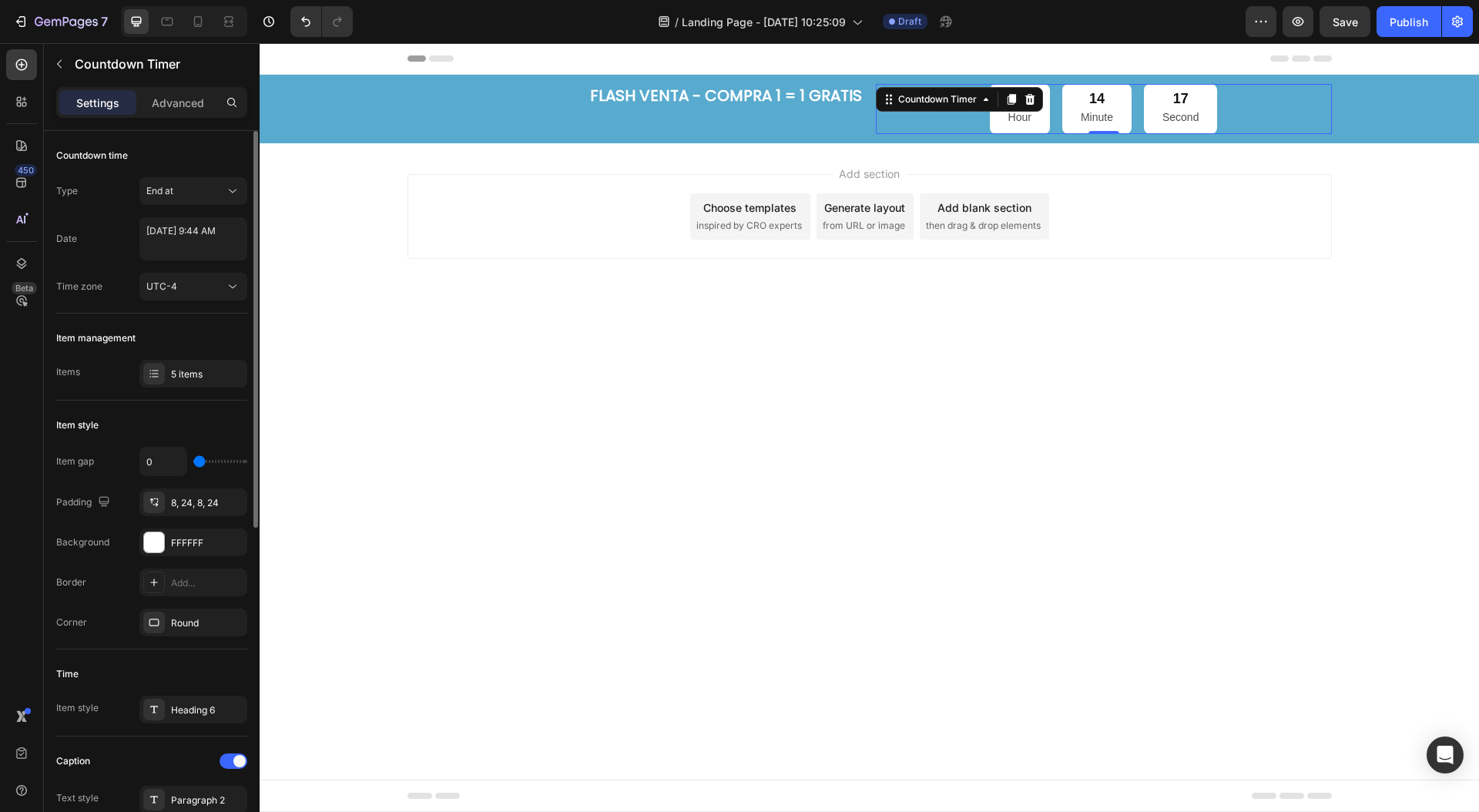
click at [180, 270] on div "Type End at Date [DATE] 9:44 AM Time zone UTC-4" at bounding box center [152, 239] width 191 height 123
click at [183, 285] on div "UTC-4" at bounding box center [185, 286] width 78 height 14
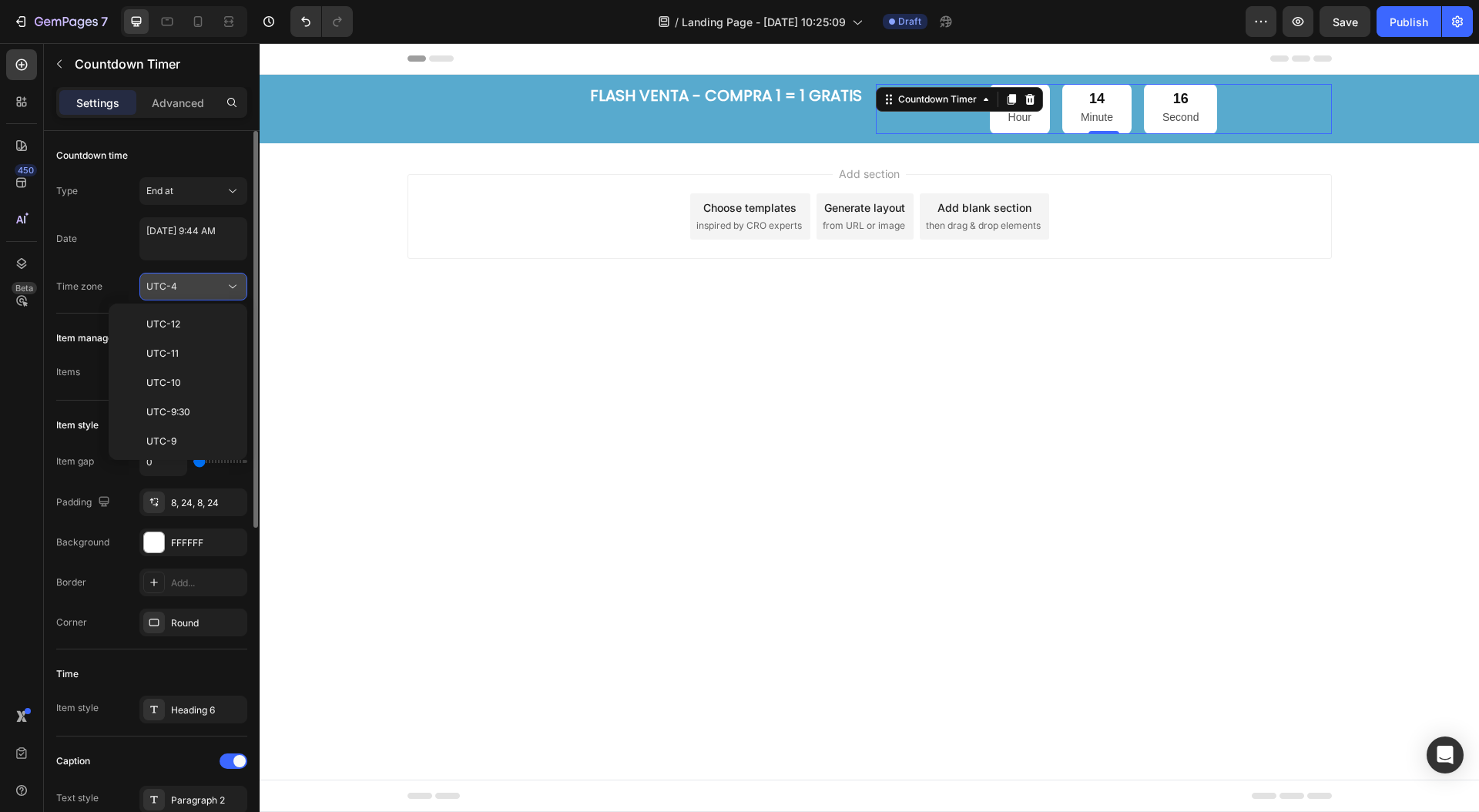
scroll to position [166, 0]
click at [184, 287] on div "UTC-4" at bounding box center [185, 286] width 78 height 14
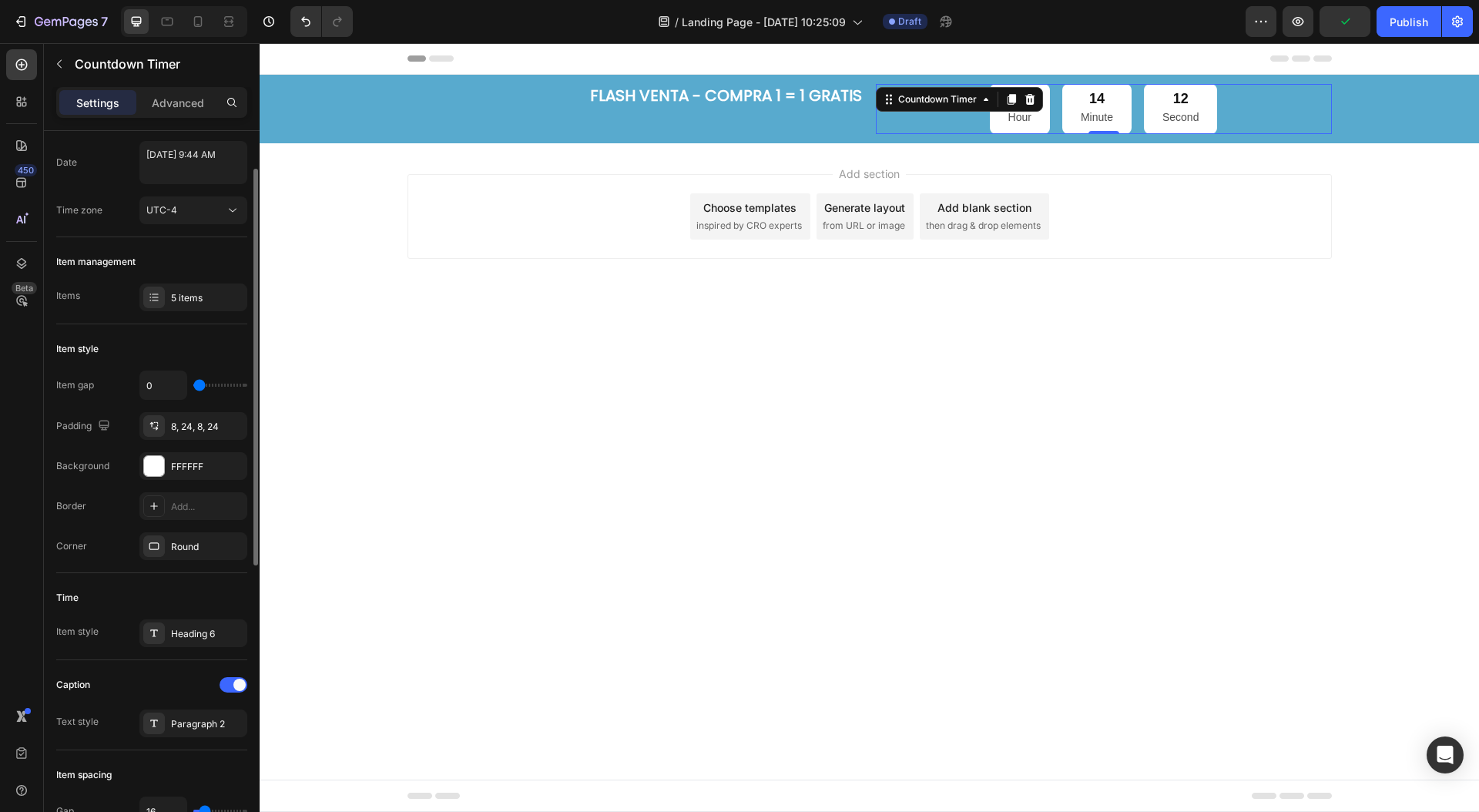
scroll to position [0, 0]
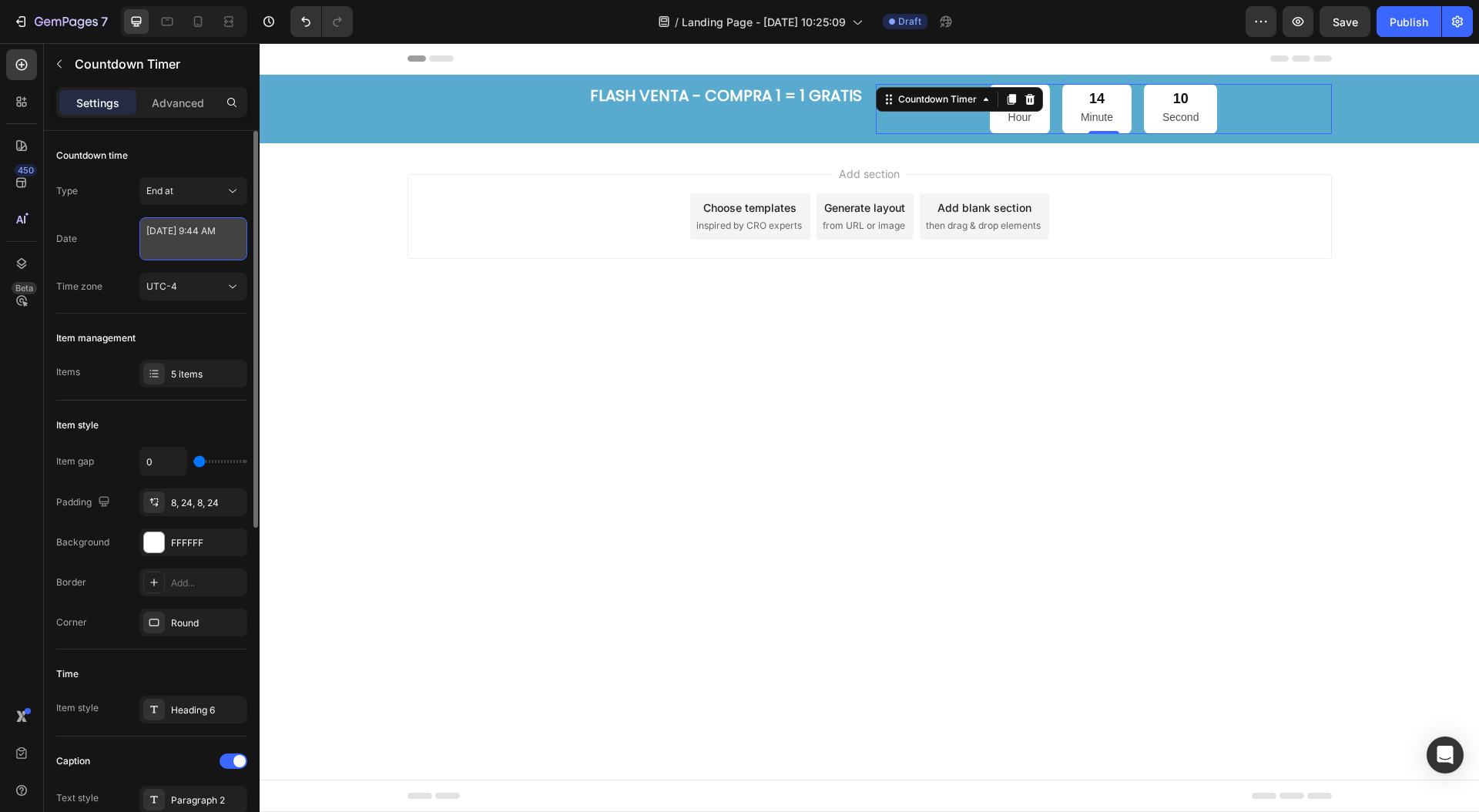
click at [189, 237] on textarea "[DATE] 9:44 AM" at bounding box center [193, 239] width 108 height 44
select select "9"
select select "44"
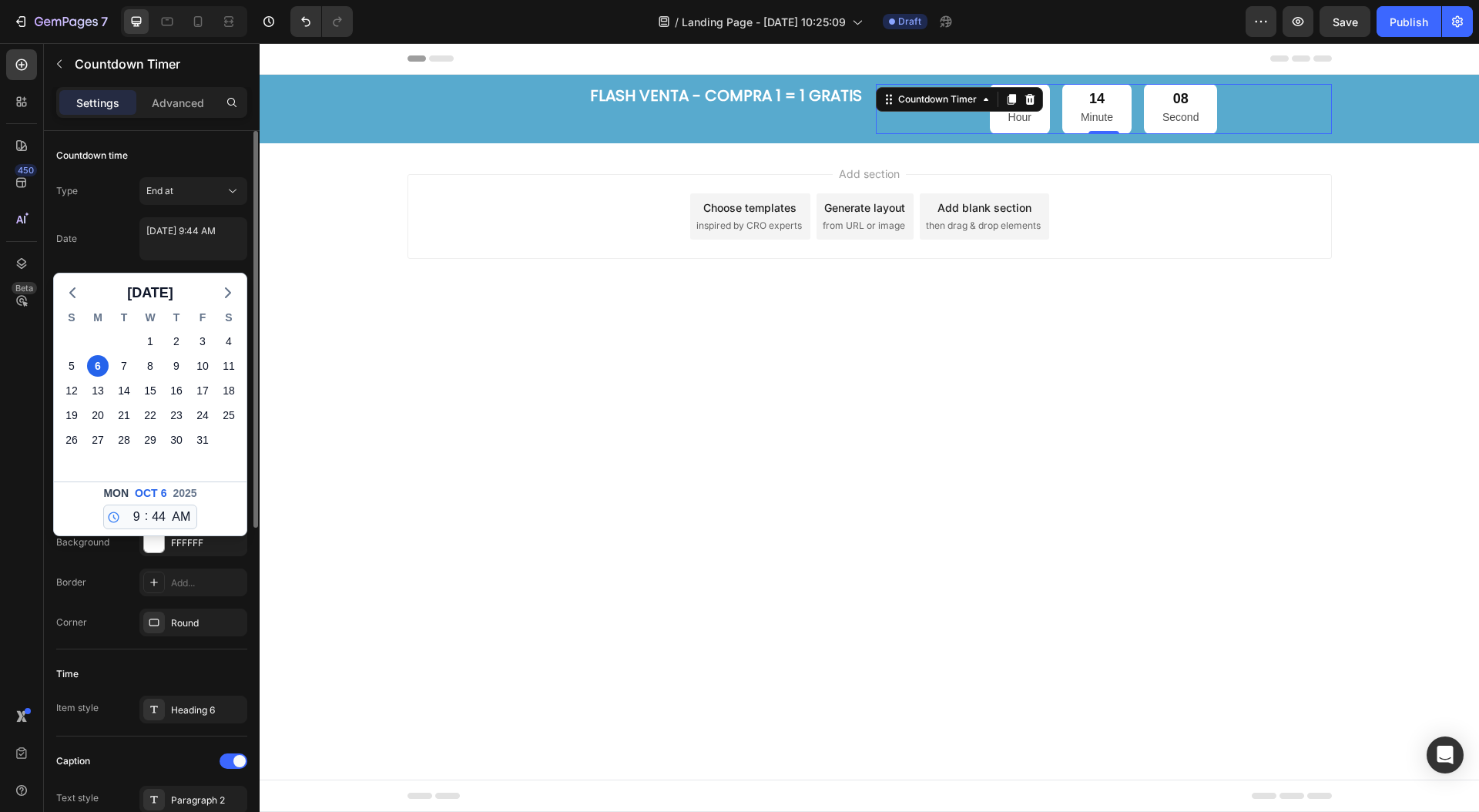
click at [119, 235] on div "Date [DATE] 9:44 AM [DATE] S M T W T F S 28 29 30 1 2 3 4 5 6 7 8 9 10 11 12 13…" at bounding box center [152, 239] width 191 height 44
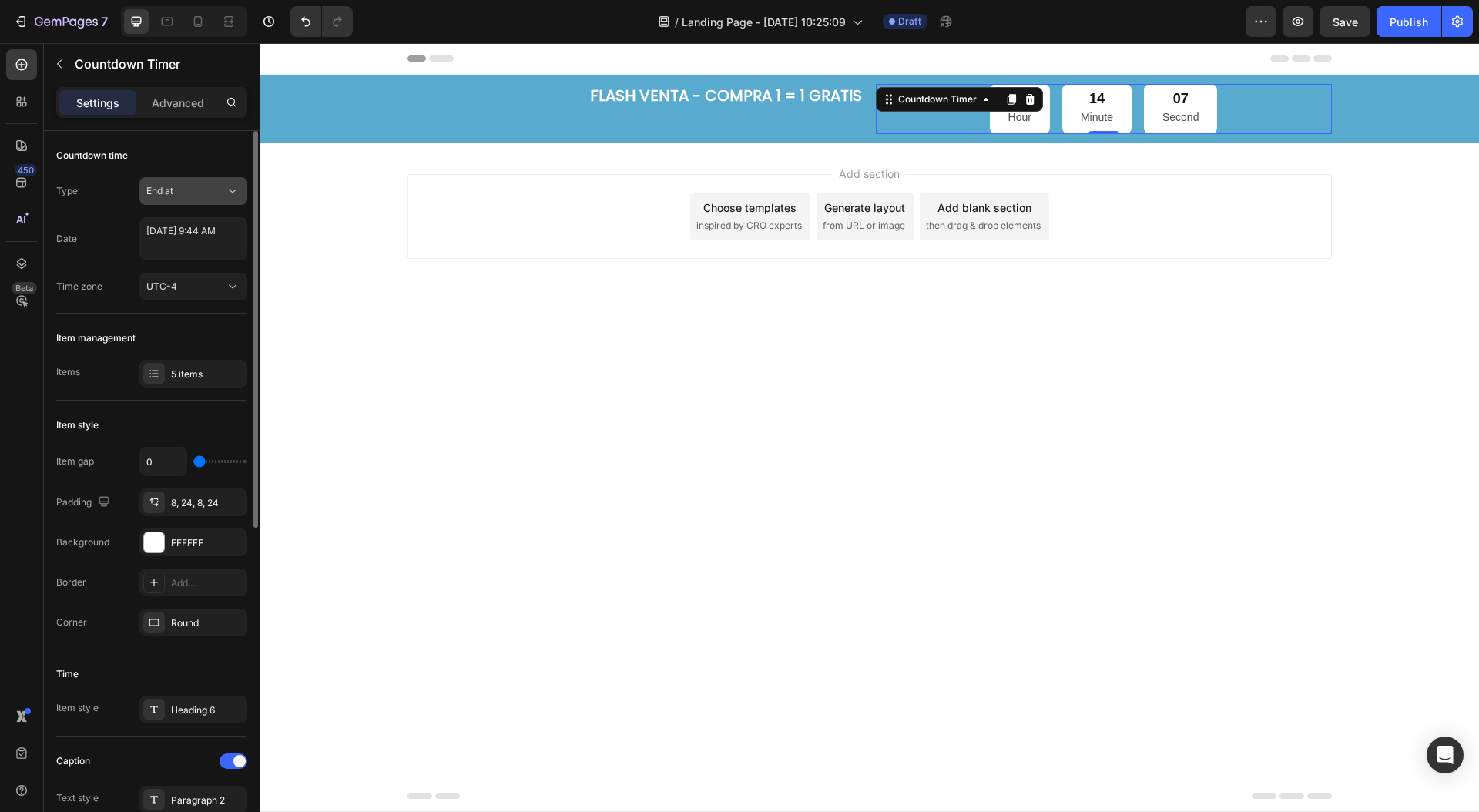
click at [171, 198] on div "End at" at bounding box center [193, 191] width 94 height 16
click at [174, 268] on div "Auto-renew" at bounding box center [178, 258] width 127 height 30
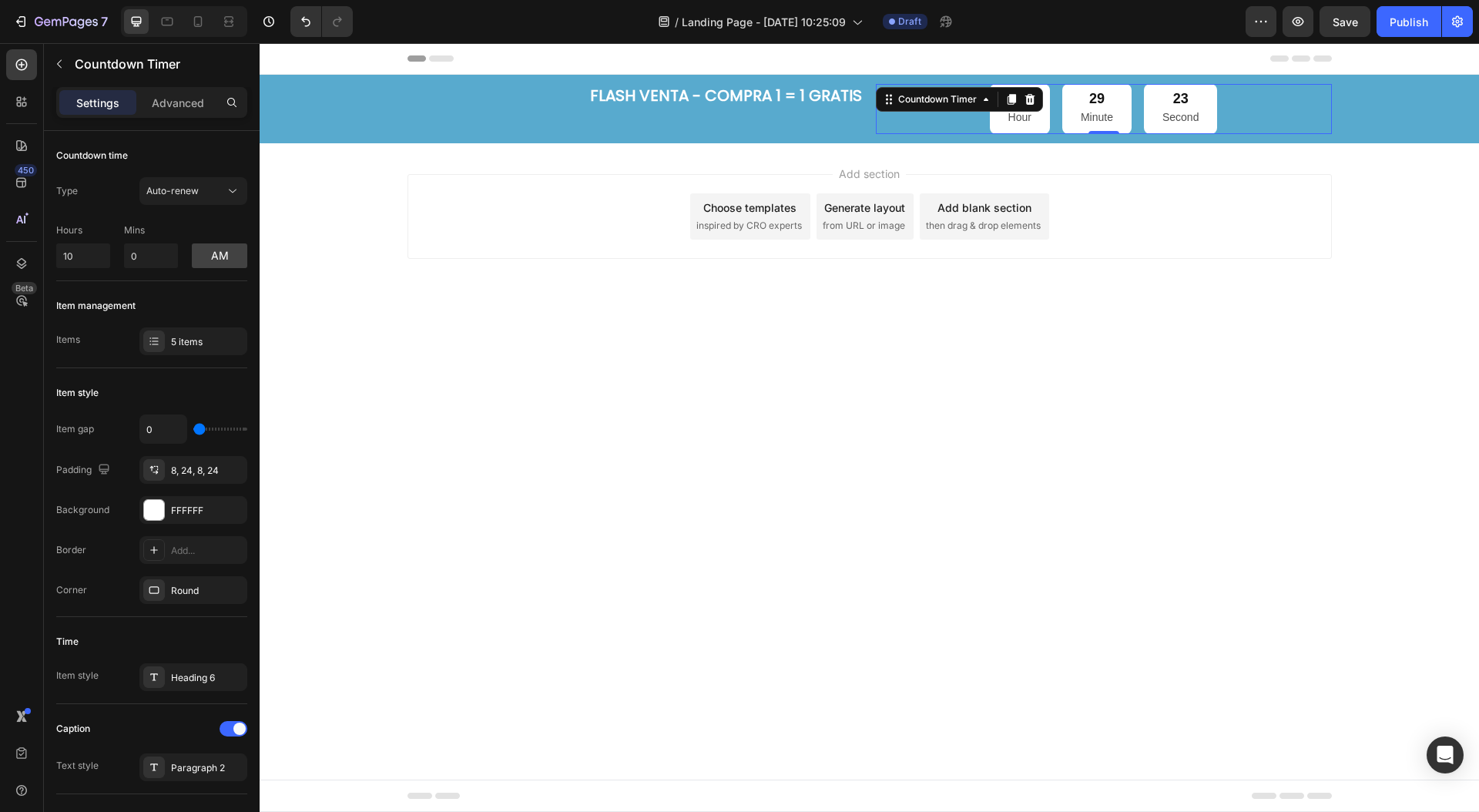
click at [560, 289] on div "Add section Choose templates inspired by CRO experts Generate layout from URL o…" at bounding box center [869, 238] width 1219 height 189
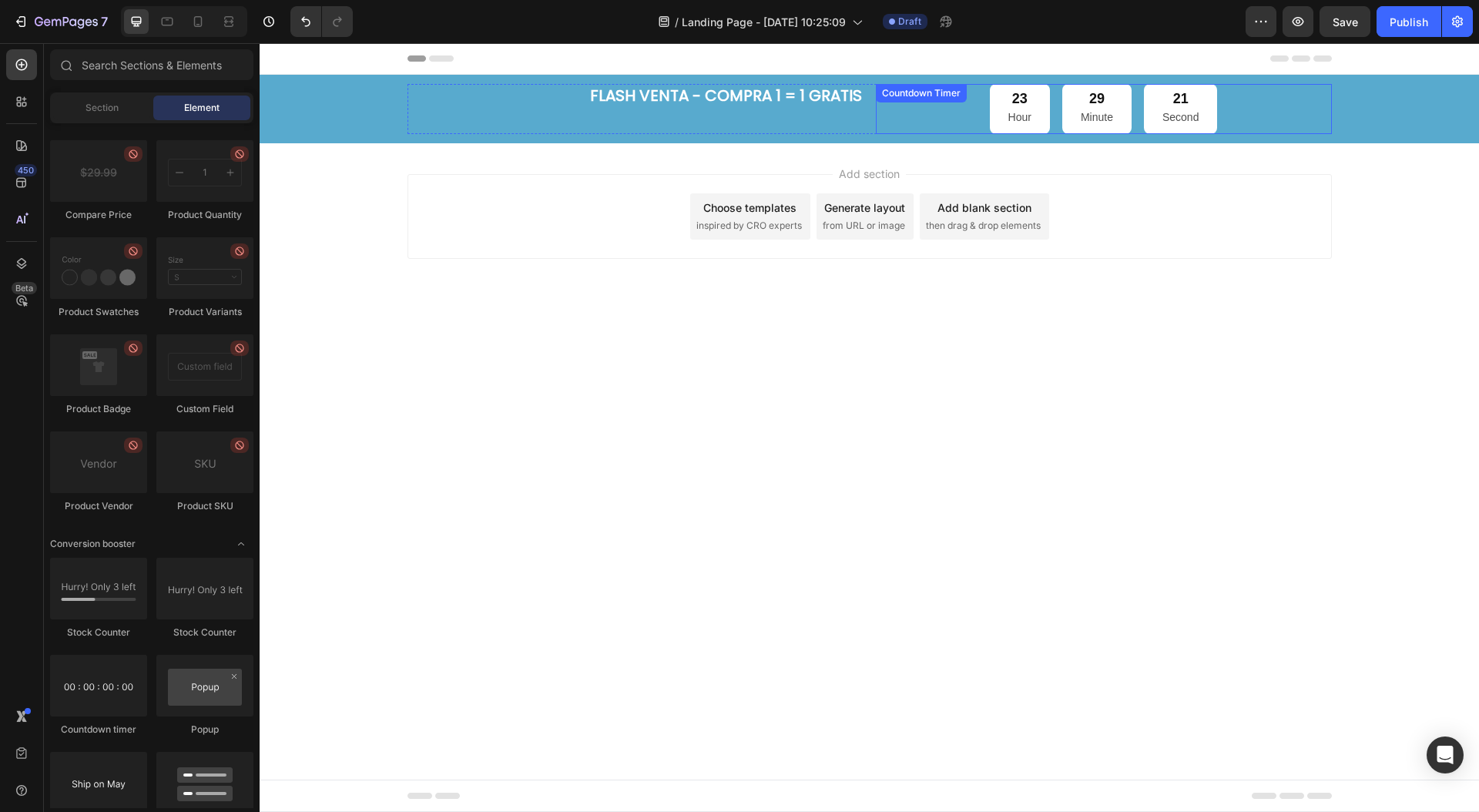
click at [1100, 112] on p "Minute" at bounding box center [1097, 117] width 33 height 19
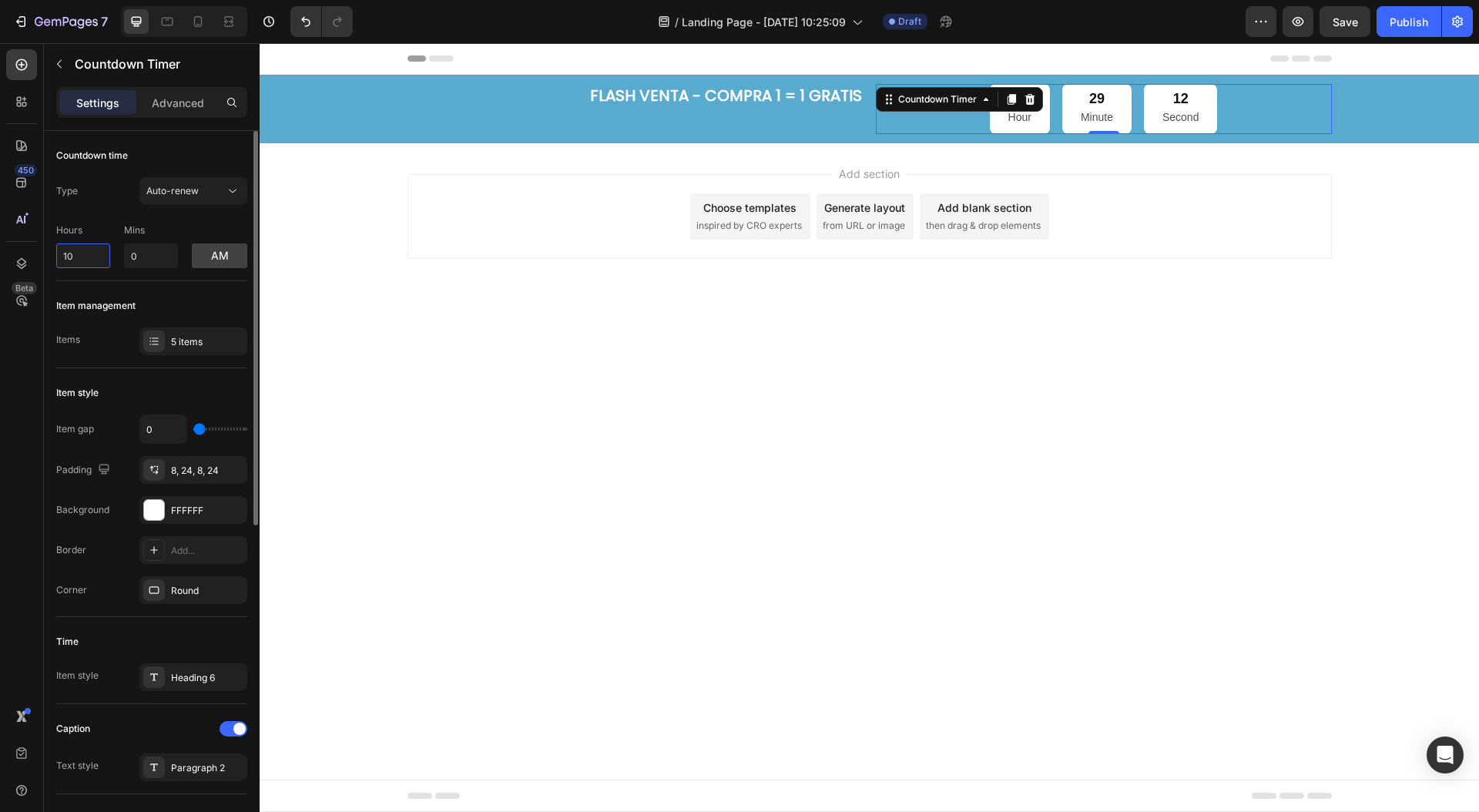
drag, startPoint x: 80, startPoint y: 258, endPoint x: 53, endPoint y: 251, distance: 27.9
click at [53, 251] on div "Countdown time Type Auto-renew Hours 10 Mins 0 am Item management Items 5 items…" at bounding box center [152, 775] width 216 height 1290
type input "0"
drag, startPoint x: 151, startPoint y: 256, endPoint x: 127, endPoint y: 254, distance: 24.1
click at [127, 255] on input "0" at bounding box center [151, 255] width 53 height 25
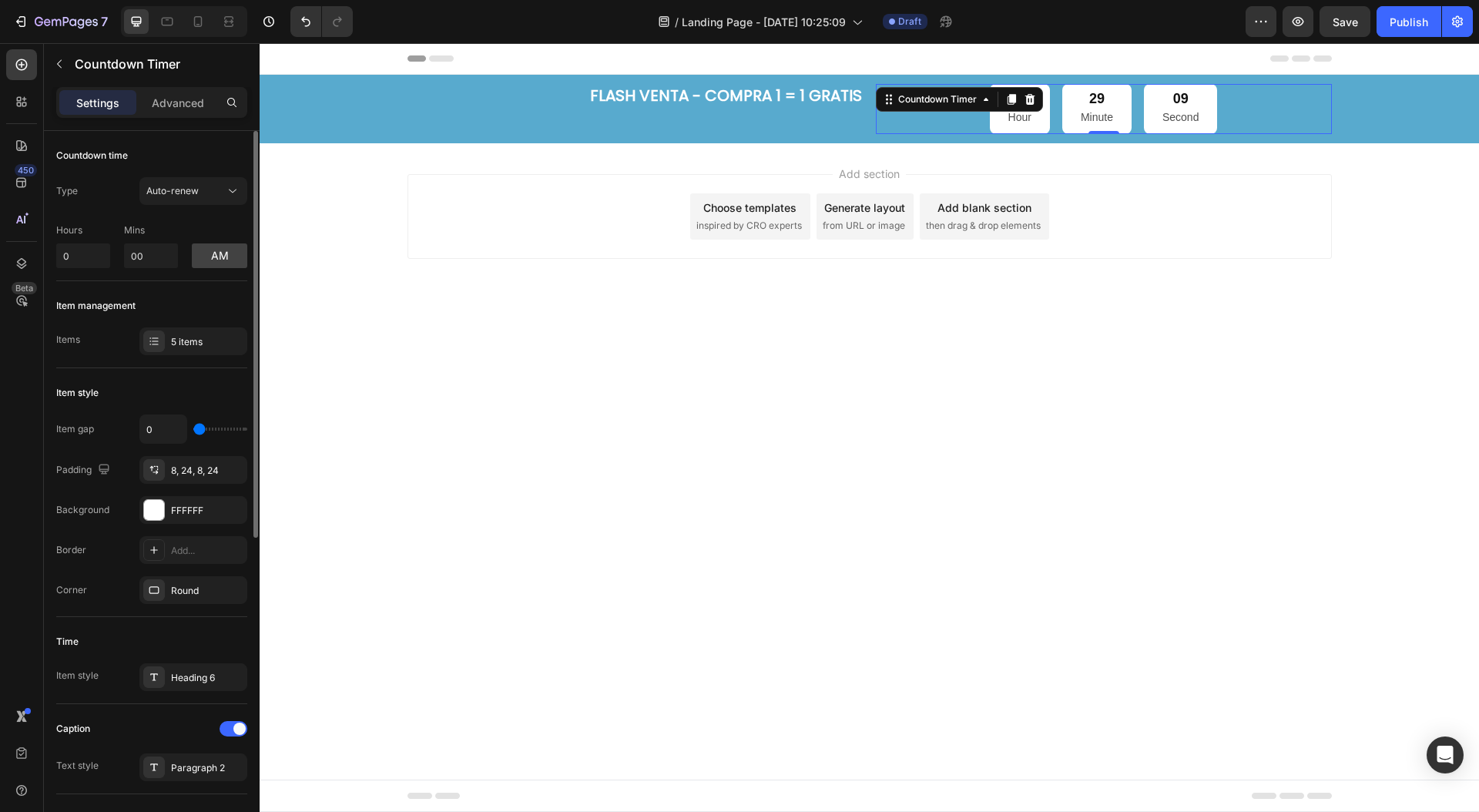
type input "0"
click at [187, 234] on div "Hours 0 Mins 0 am" at bounding box center [152, 242] width 191 height 51
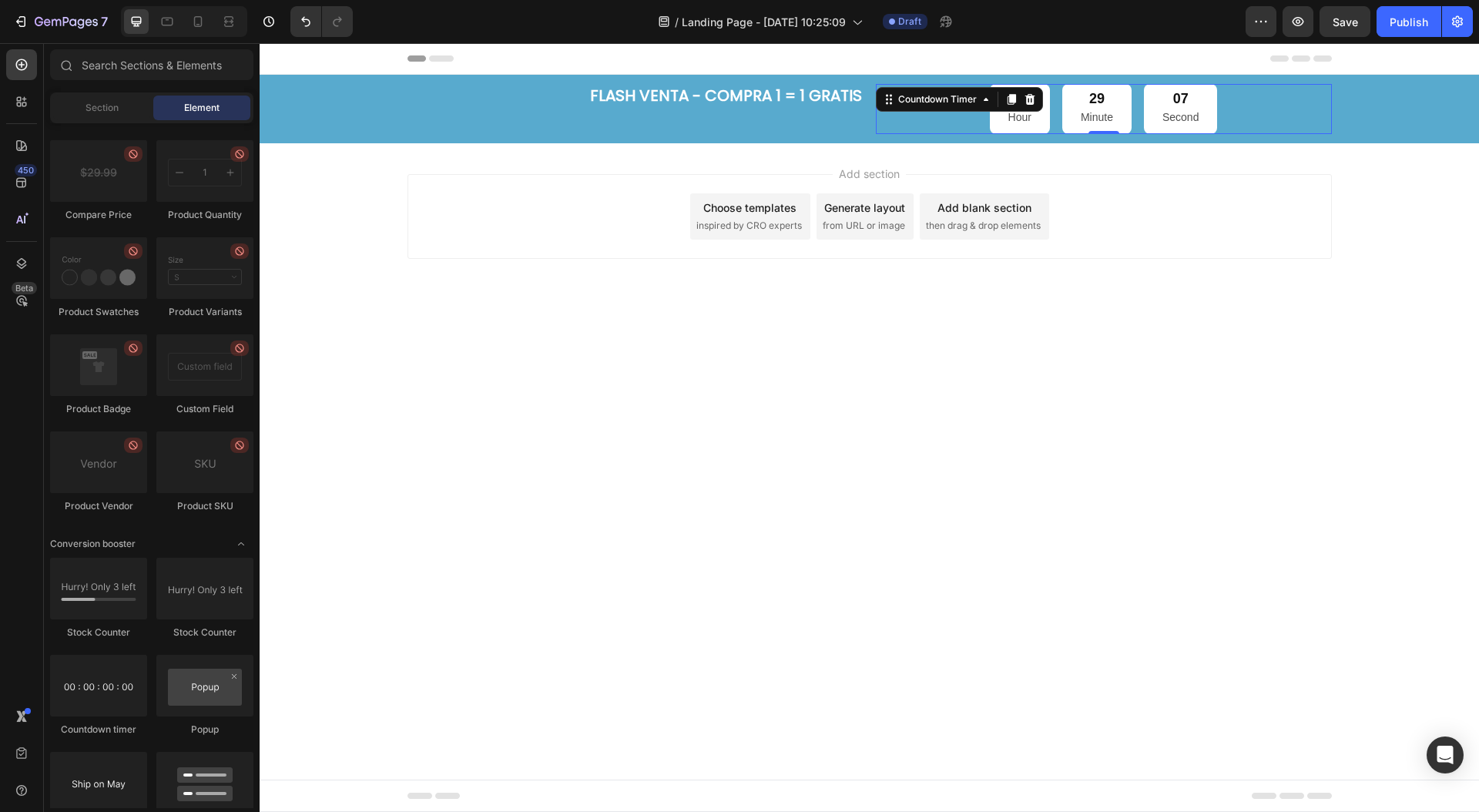
click at [535, 213] on div "Add section Choose templates inspired by CRO experts Generate layout from URL o…" at bounding box center [869, 217] width 924 height 85
click at [1022, 97] on div "13" at bounding box center [1019, 99] width 23 height 18
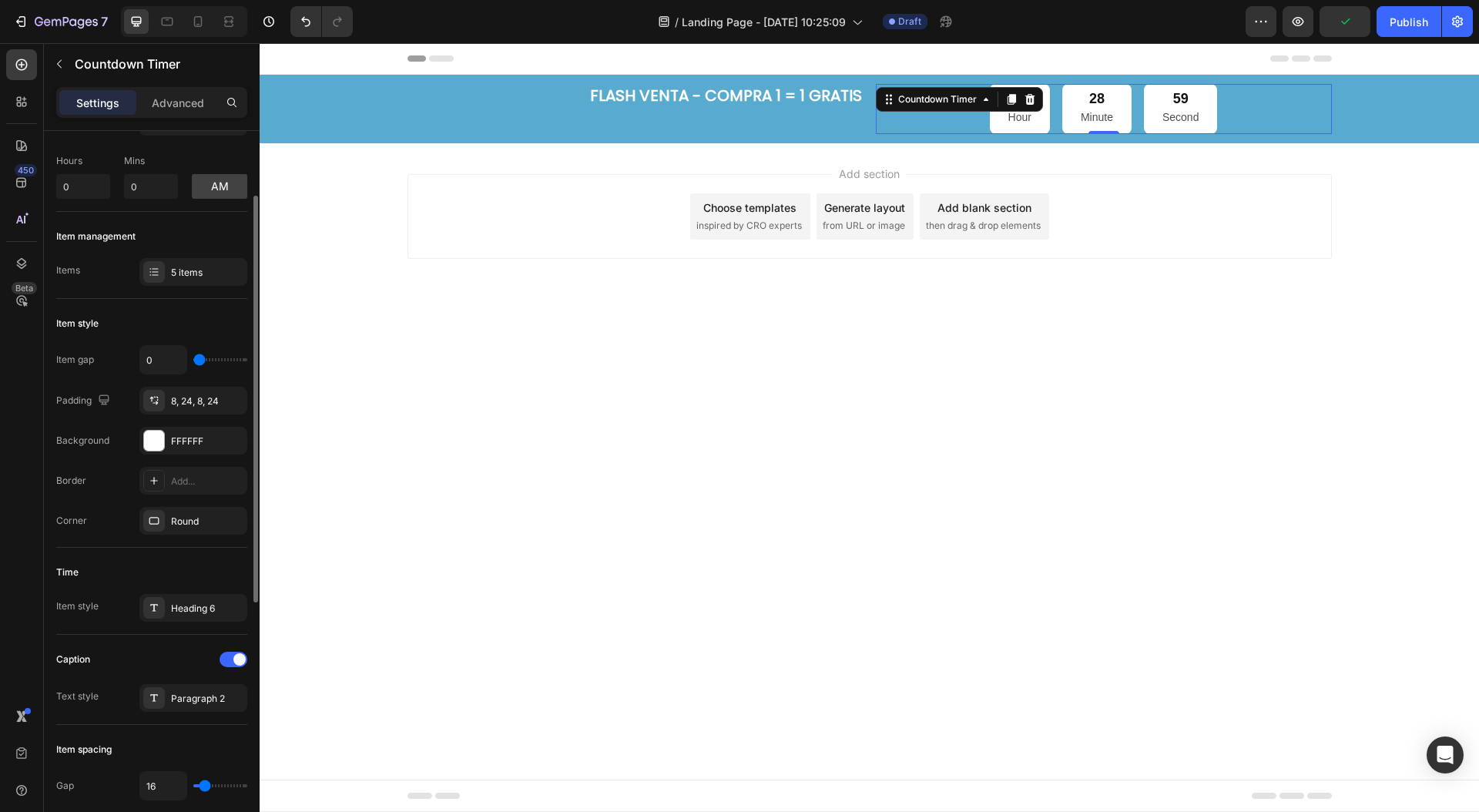
scroll to position [95, 0]
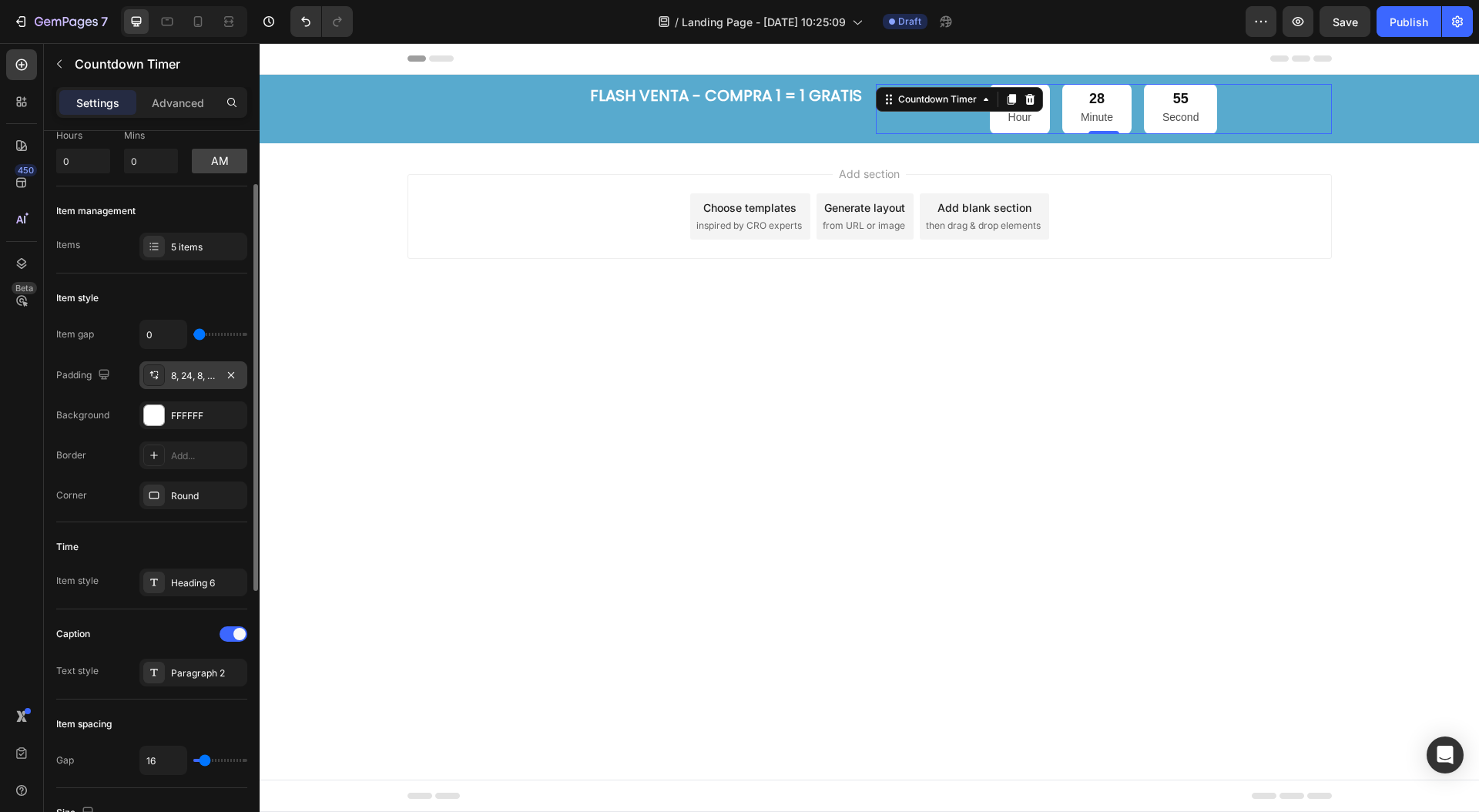
click at [191, 372] on div "8, 24, 8, 24" at bounding box center [193, 375] width 45 height 14
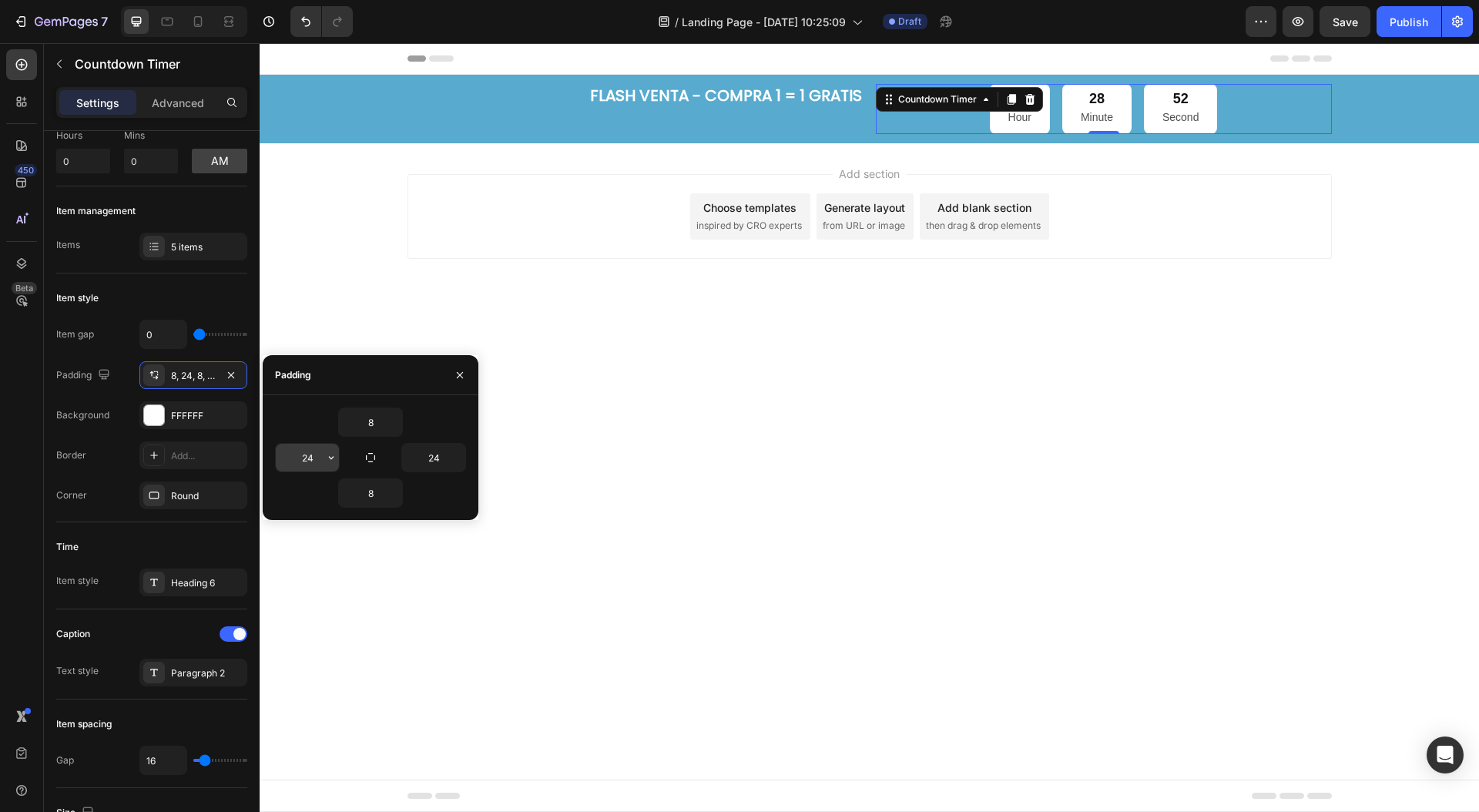
click at [310, 461] on input "24" at bounding box center [307, 457] width 63 height 28
click at [333, 458] on icon "button" at bounding box center [331, 457] width 12 height 12
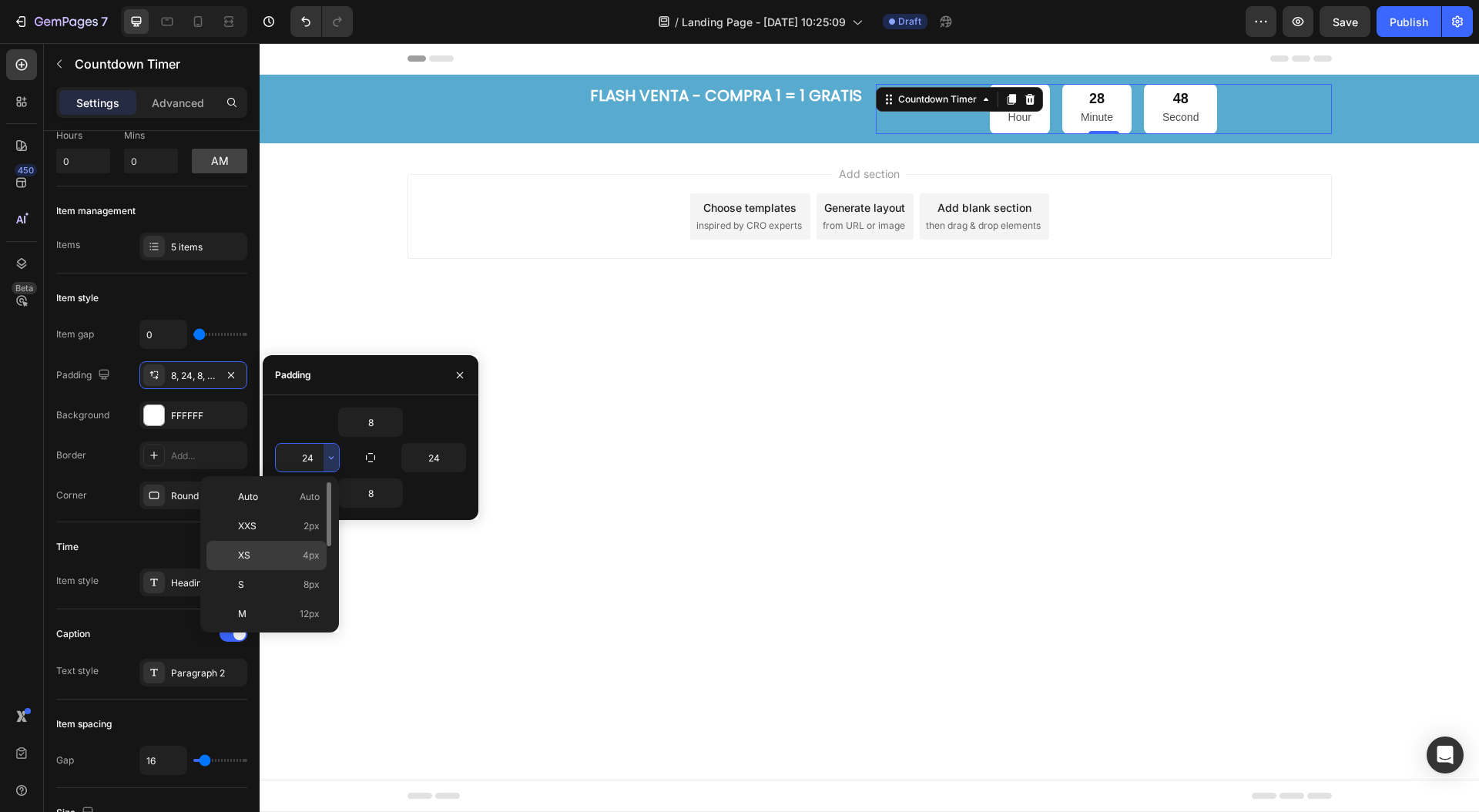
click at [239, 553] on span "XS" at bounding box center [244, 556] width 12 height 14
type input "4"
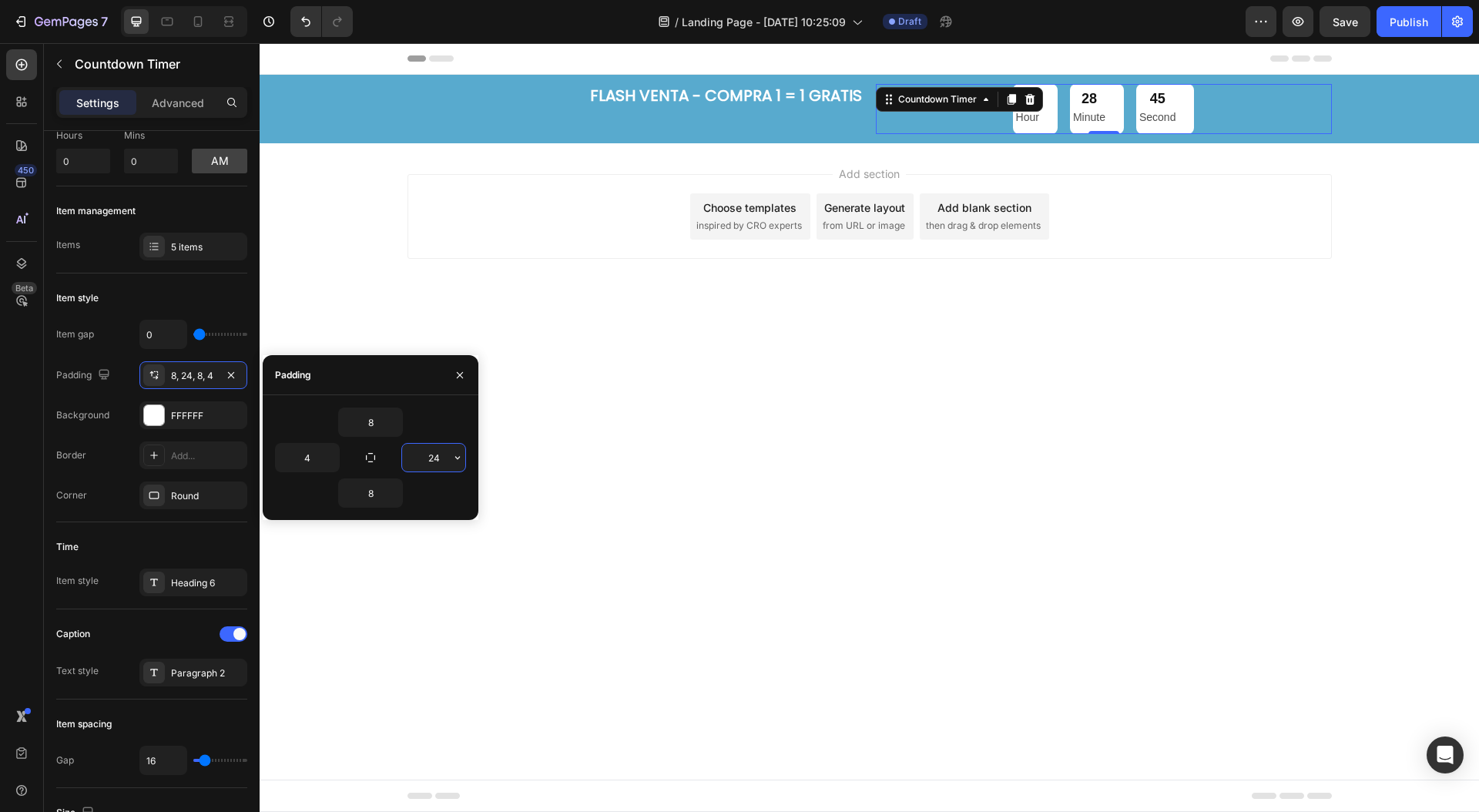
click at [421, 457] on input "24" at bounding box center [434, 457] width 63 height 28
click at [452, 458] on icon "button" at bounding box center [458, 457] width 12 height 12
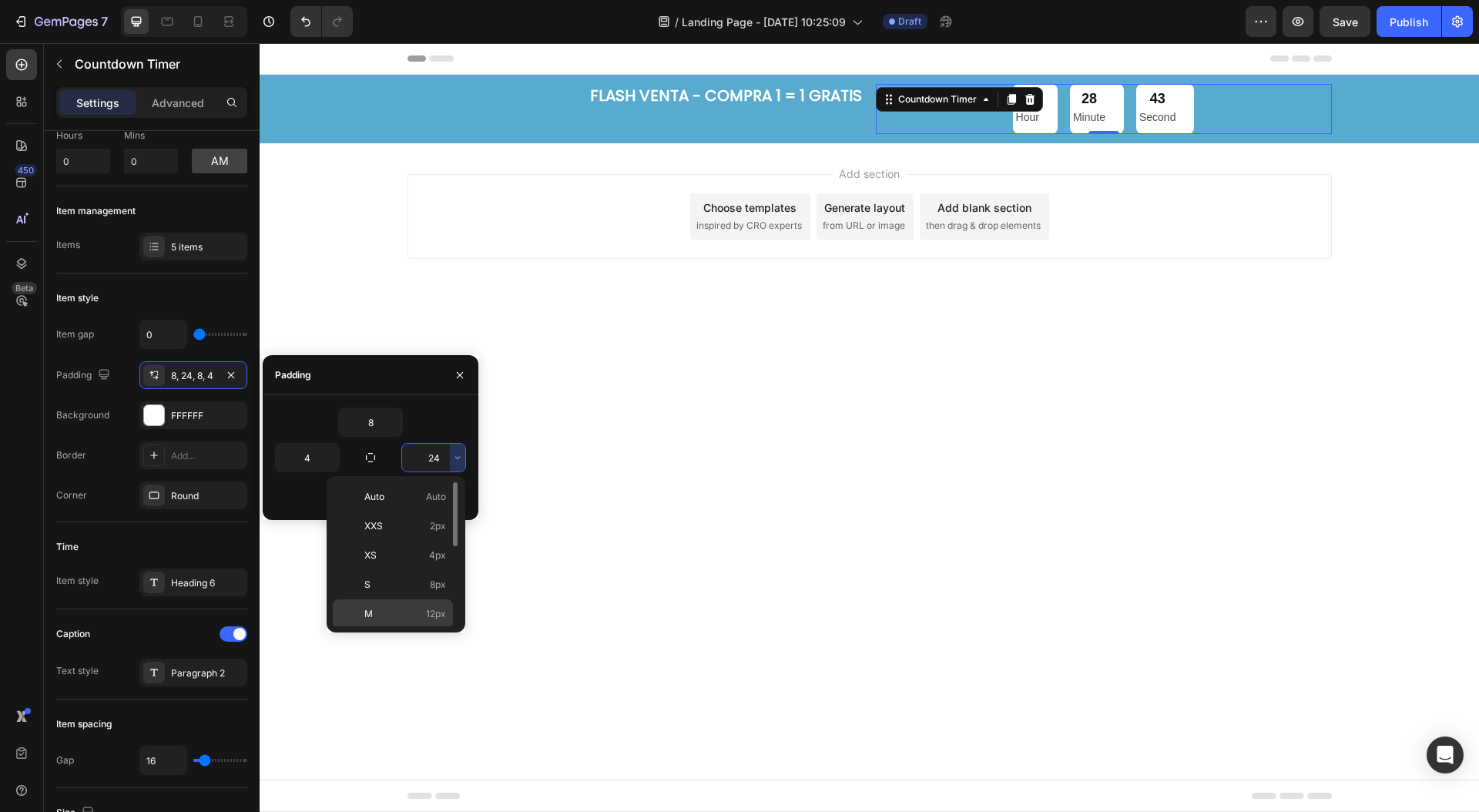
click at [366, 608] on span "M" at bounding box center [369, 614] width 9 height 14
type input "12"
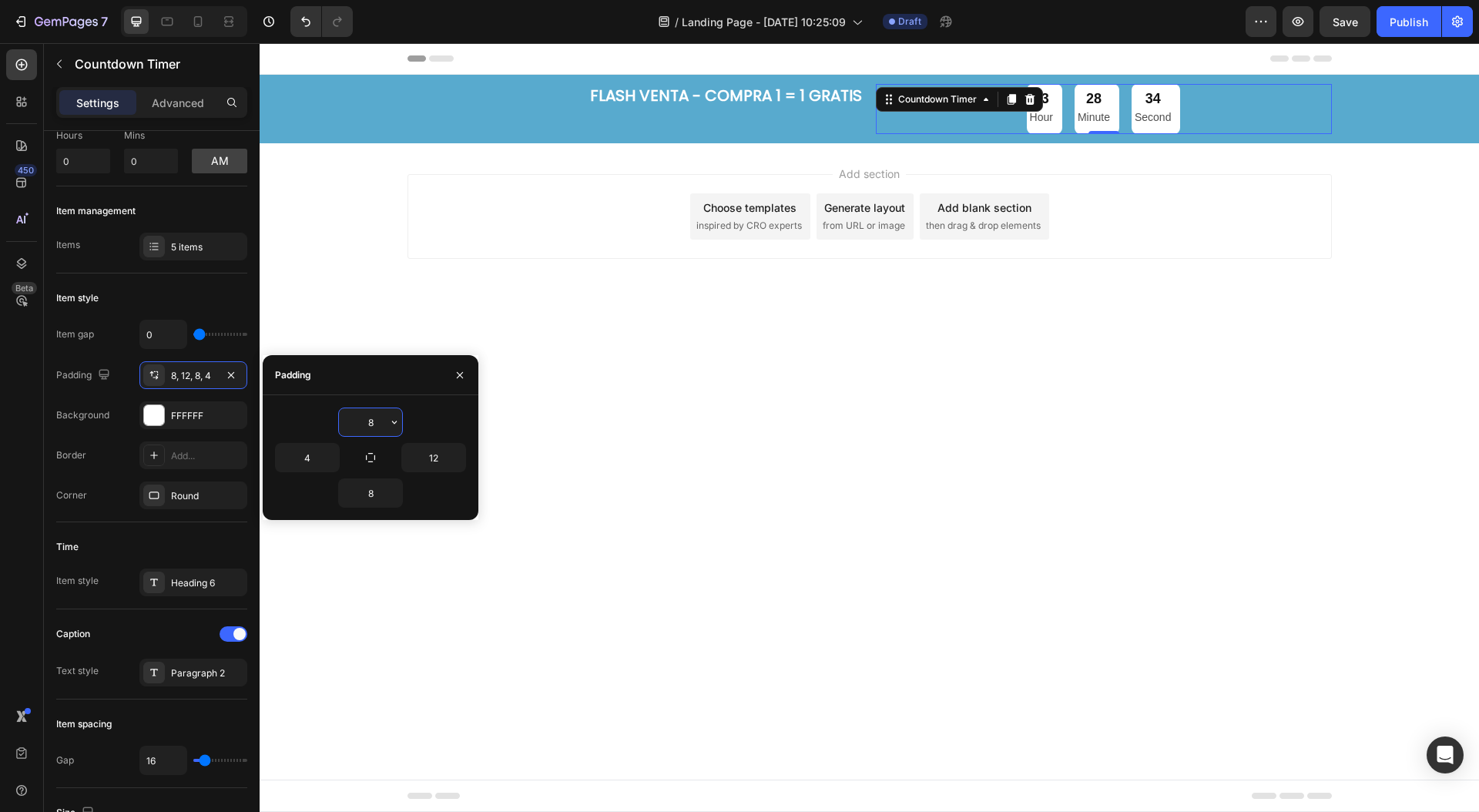
click at [372, 420] on input "8" at bounding box center [370, 422] width 63 height 28
click at [393, 420] on icon "button" at bounding box center [394, 422] width 12 height 12
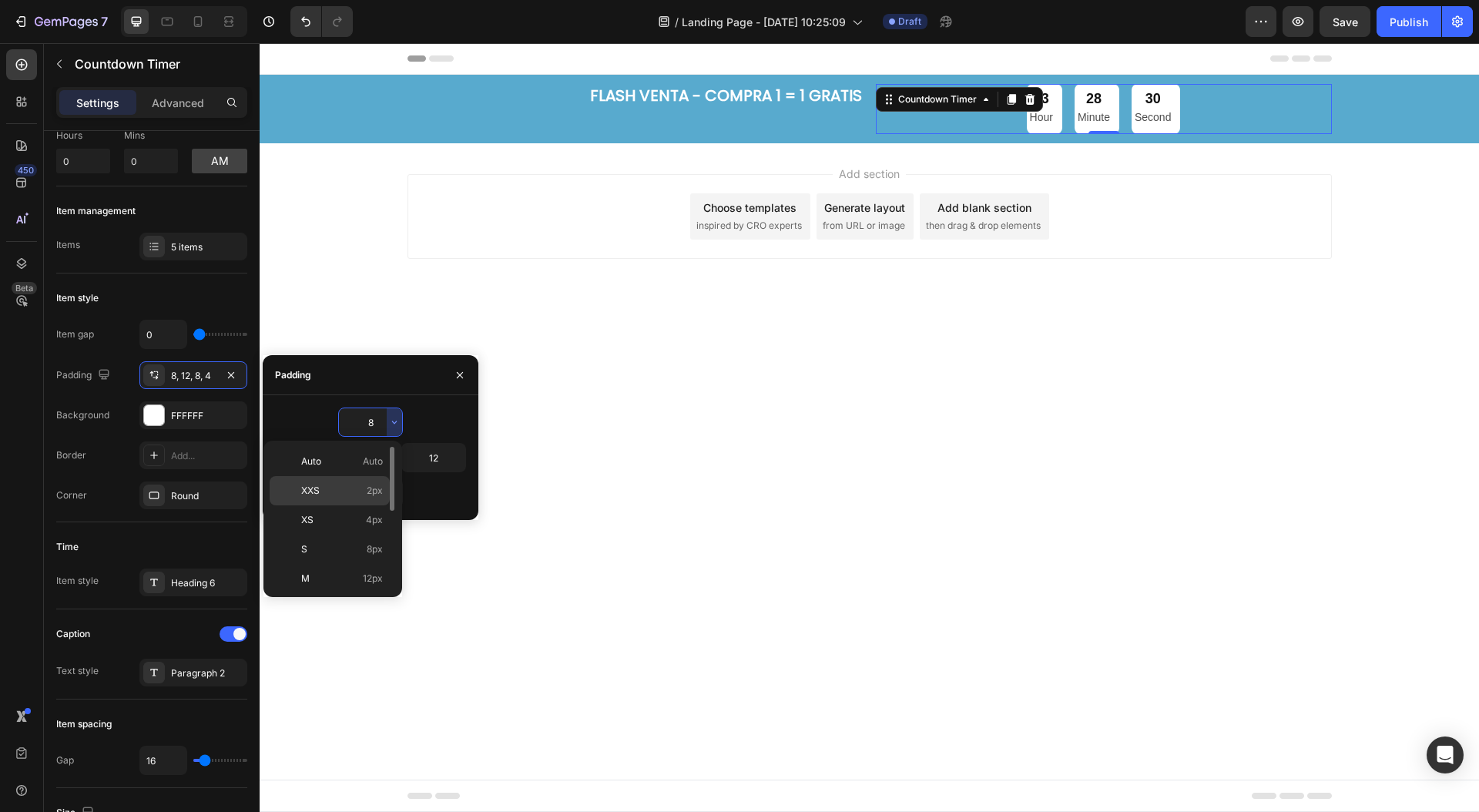
click at [348, 486] on p "XXS 2px" at bounding box center [342, 490] width 81 height 14
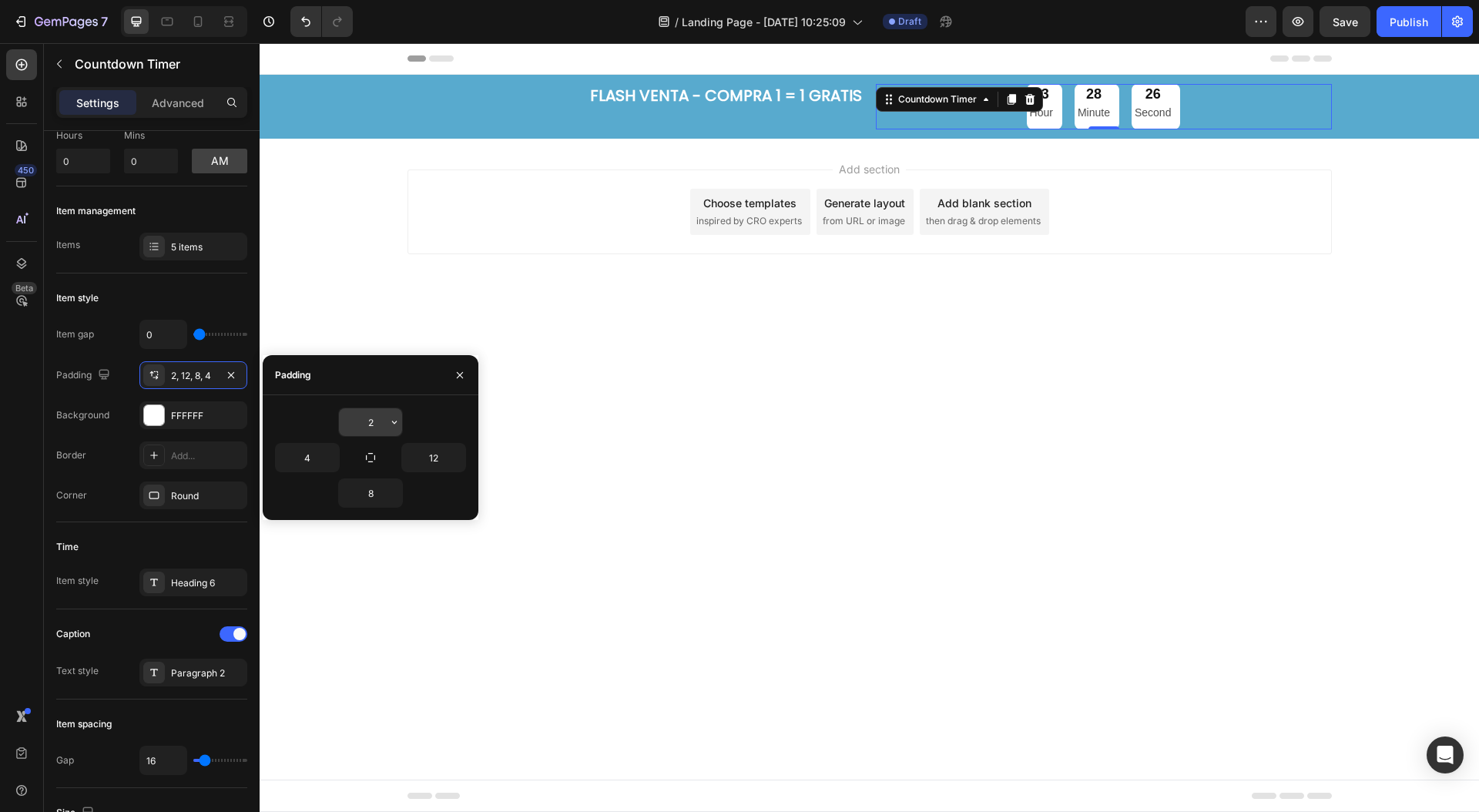
click at [391, 421] on icon "button" at bounding box center [394, 422] width 12 height 12
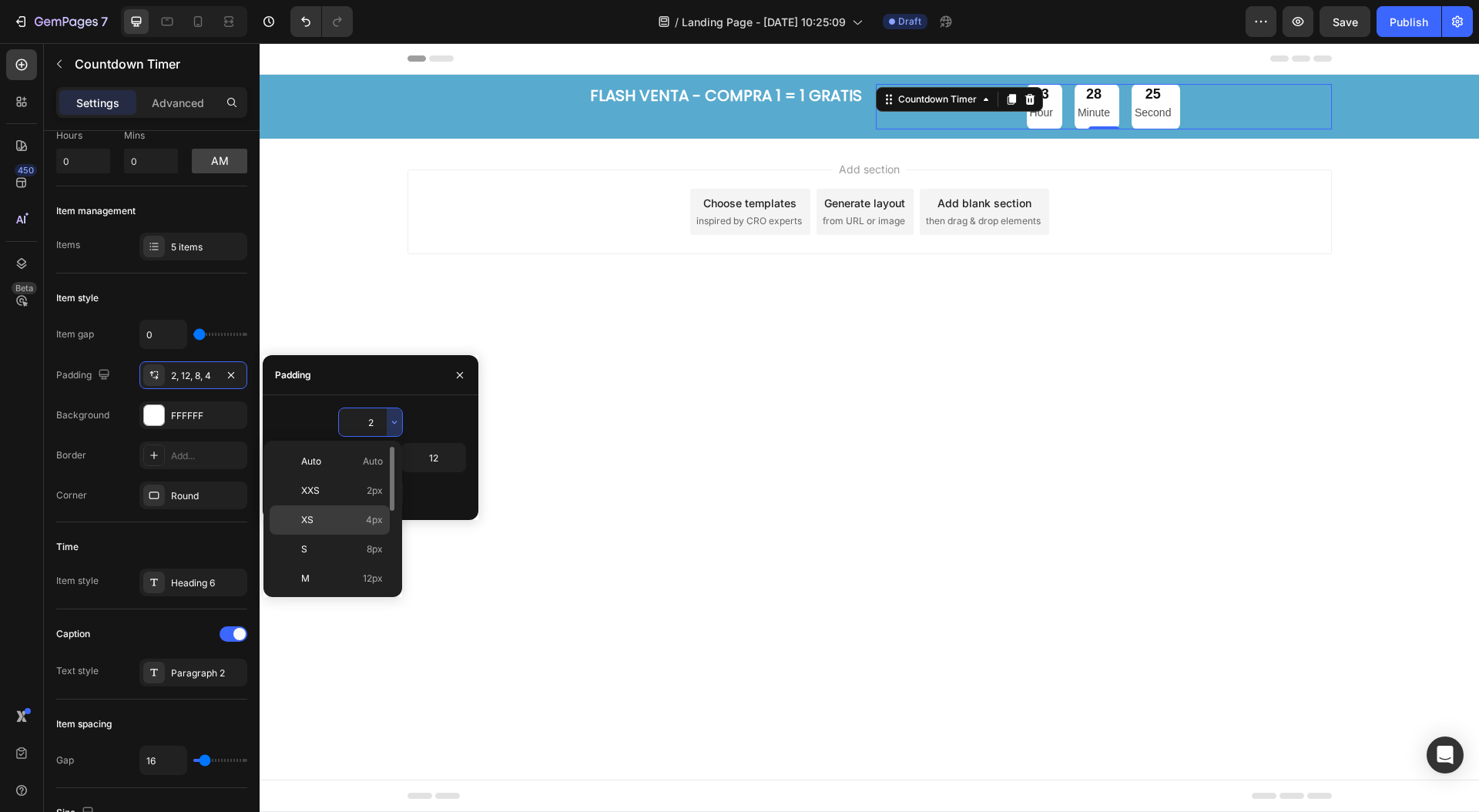
click at [329, 514] on p "XS 4px" at bounding box center [342, 520] width 81 height 14
type input "4"
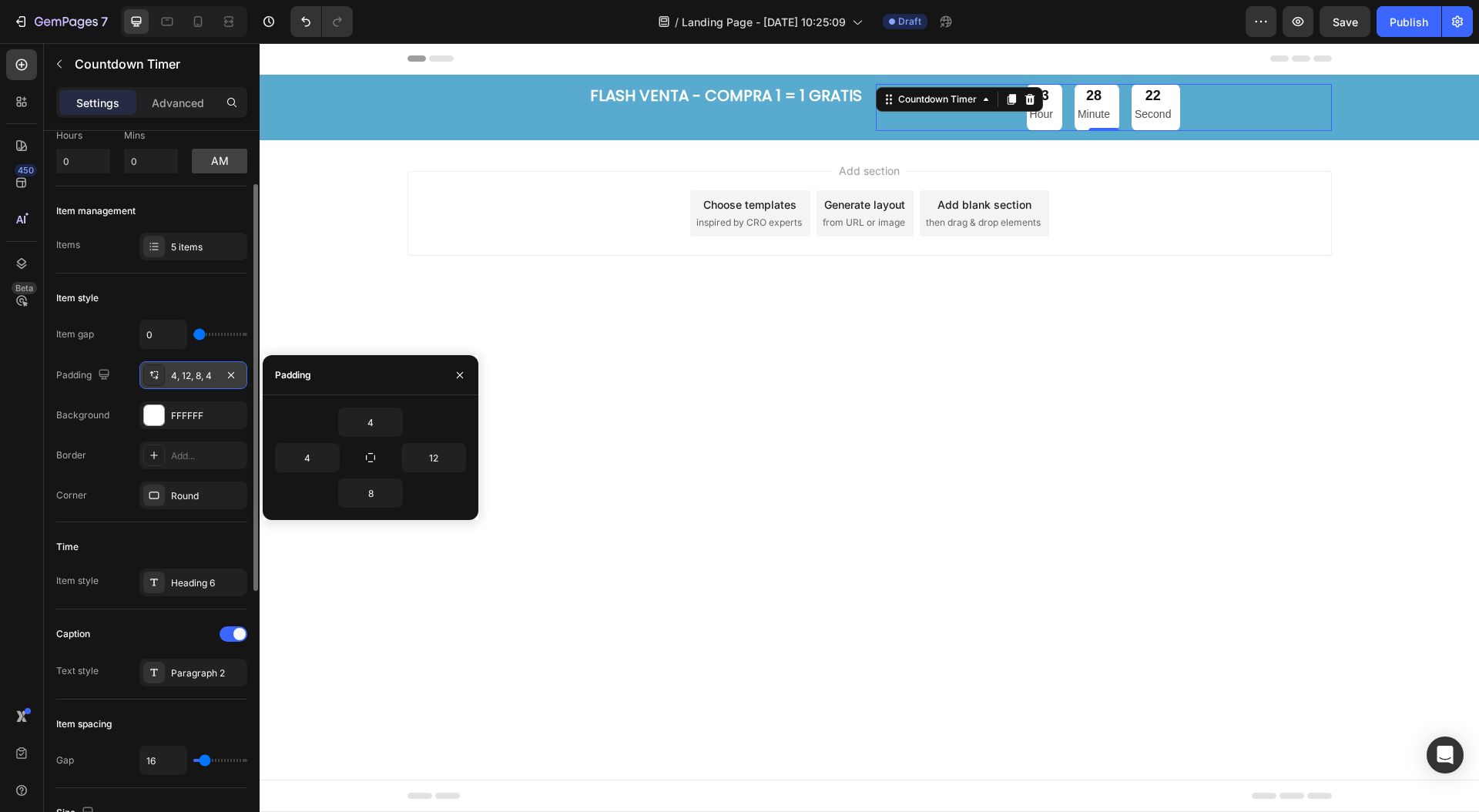
click at [215, 373] on div "4, 12, 8, 4" at bounding box center [193, 375] width 45 height 14
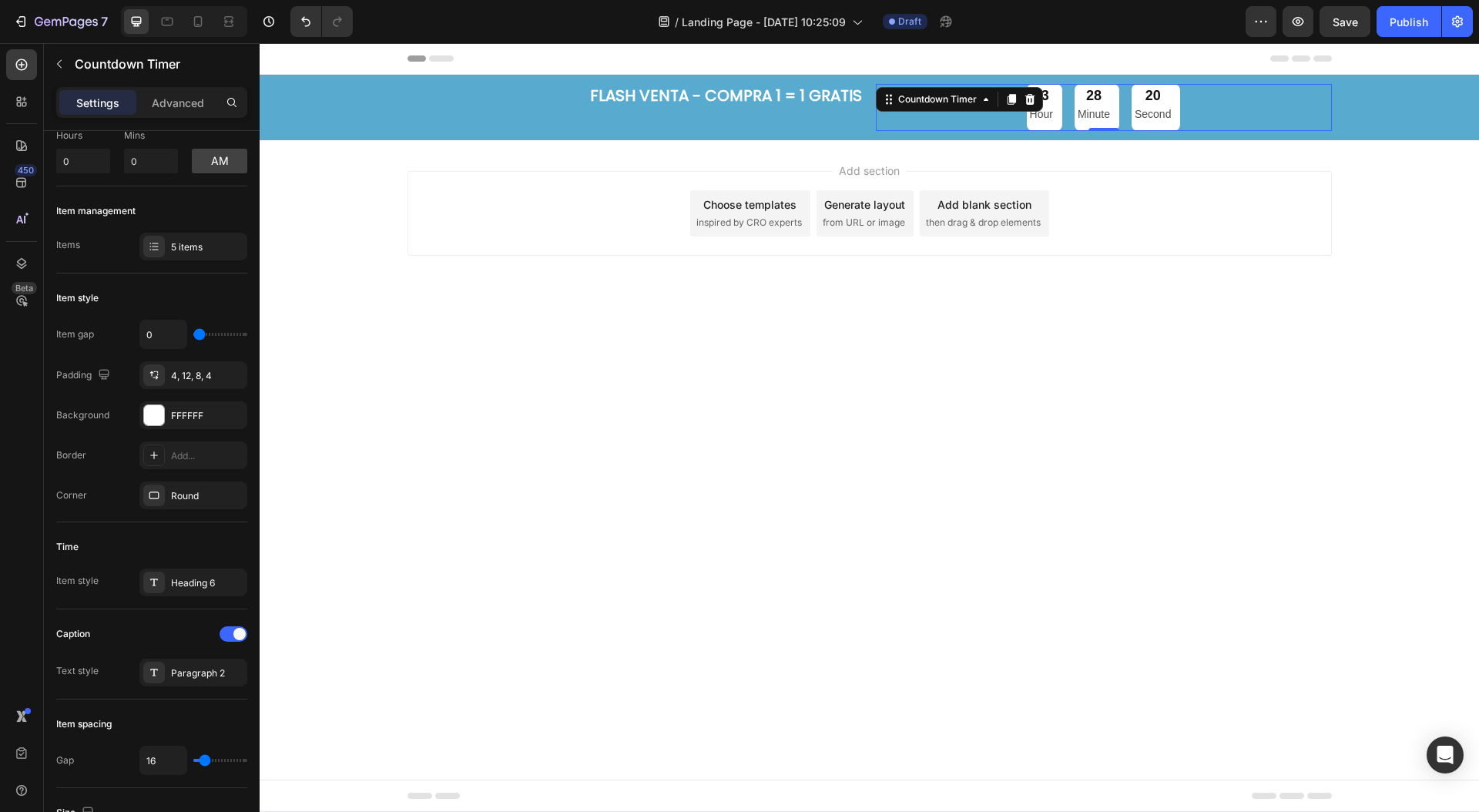
click at [1142, 109] on p "Second" at bounding box center [1152, 114] width 37 height 19
click at [1157, 113] on p "Second" at bounding box center [1152, 114] width 37 height 19
click at [182, 370] on div "4, 12, 8, 4" at bounding box center [193, 375] width 45 height 14
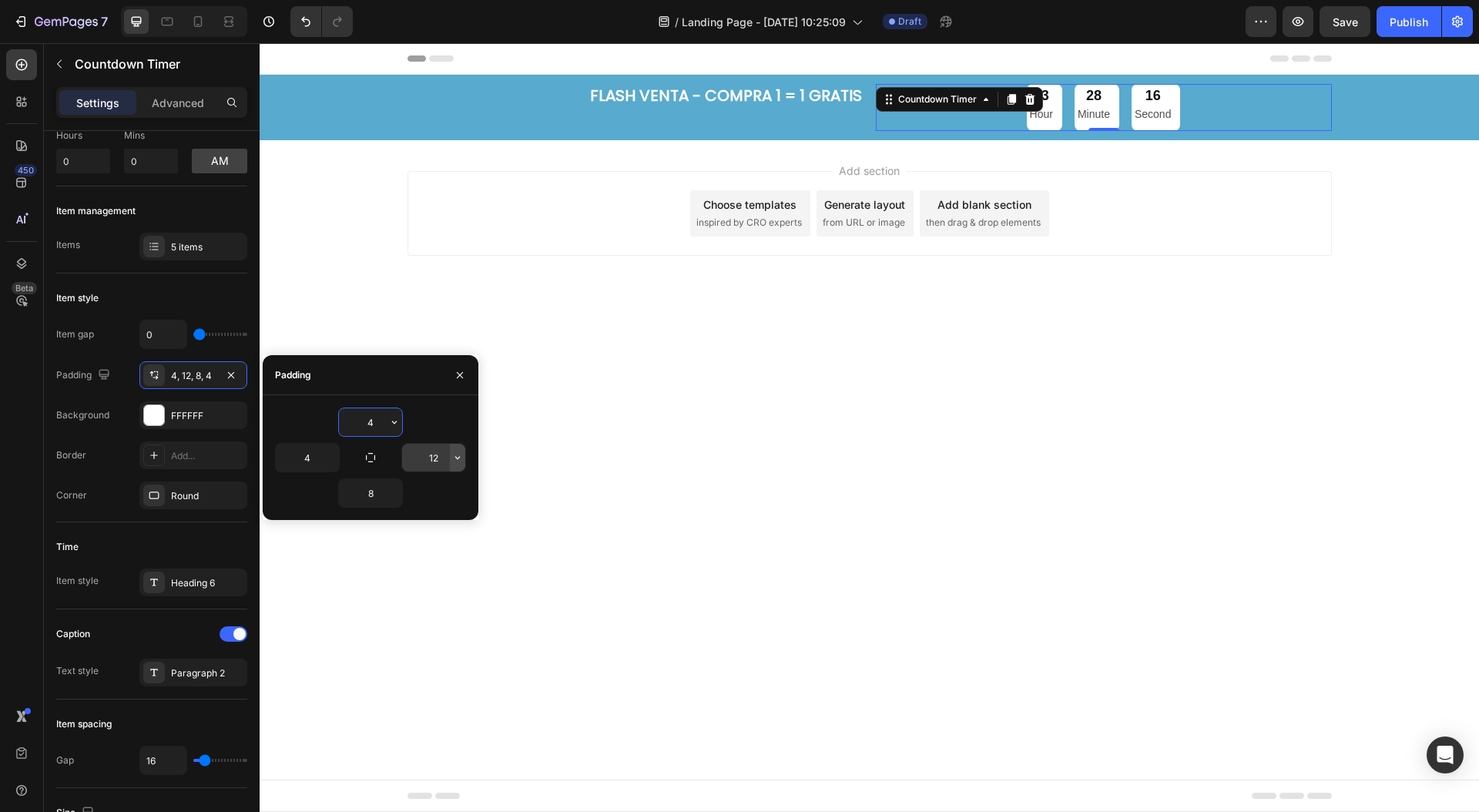
click at [457, 458] on icon "button" at bounding box center [458, 457] width 12 height 12
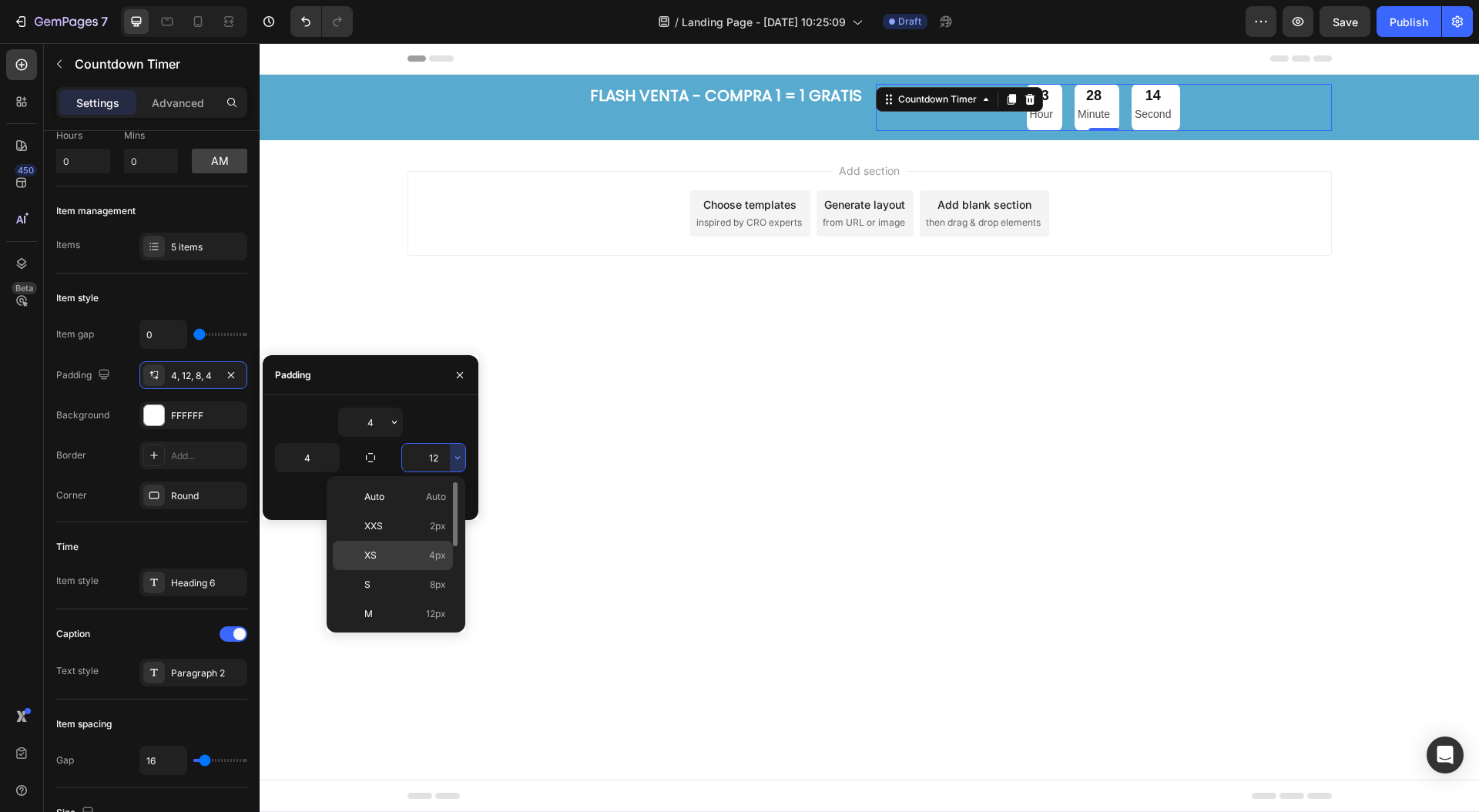
click at [381, 558] on p "XS 4px" at bounding box center [405, 556] width 81 height 14
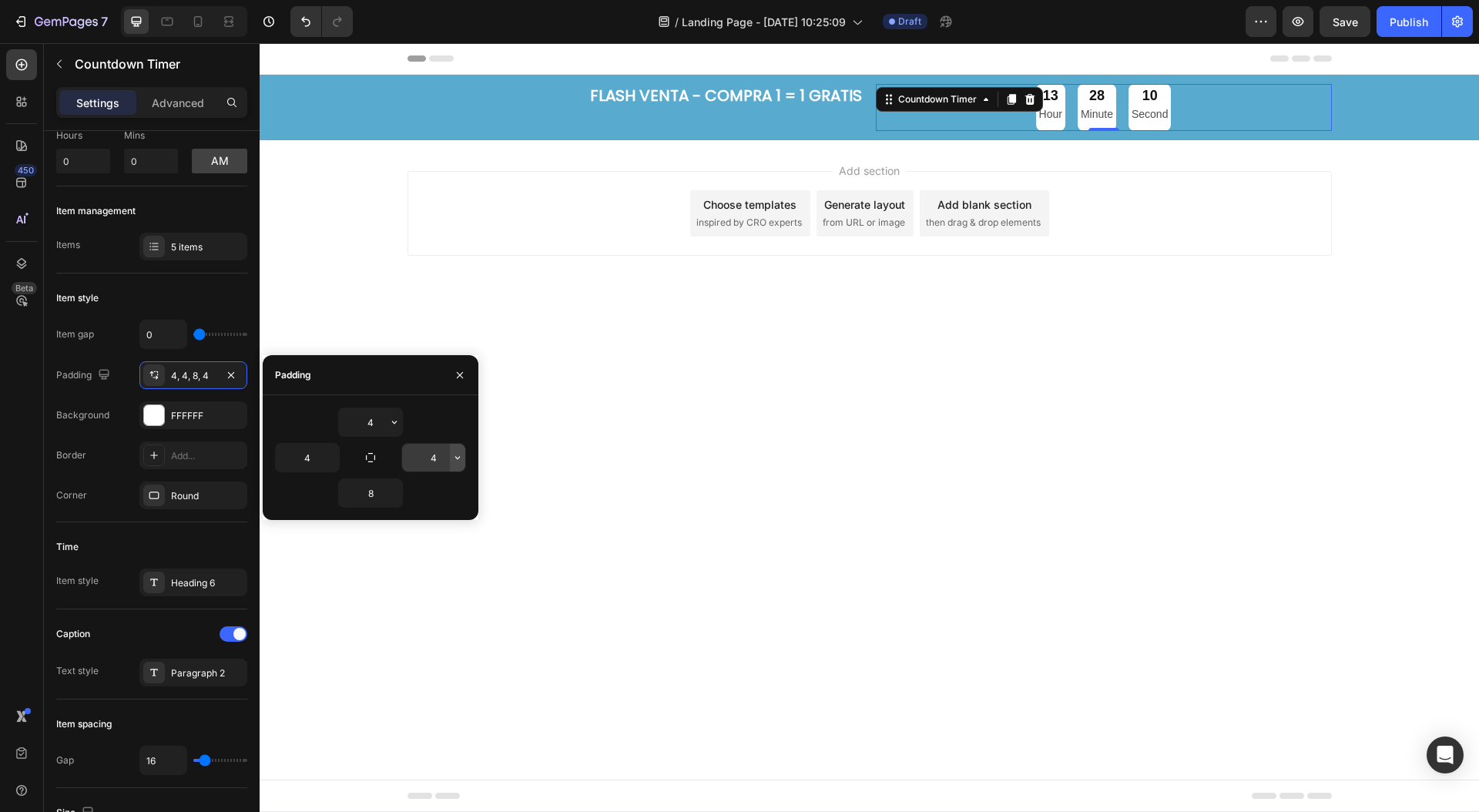
click at [457, 455] on icon "button" at bounding box center [458, 457] width 12 height 12
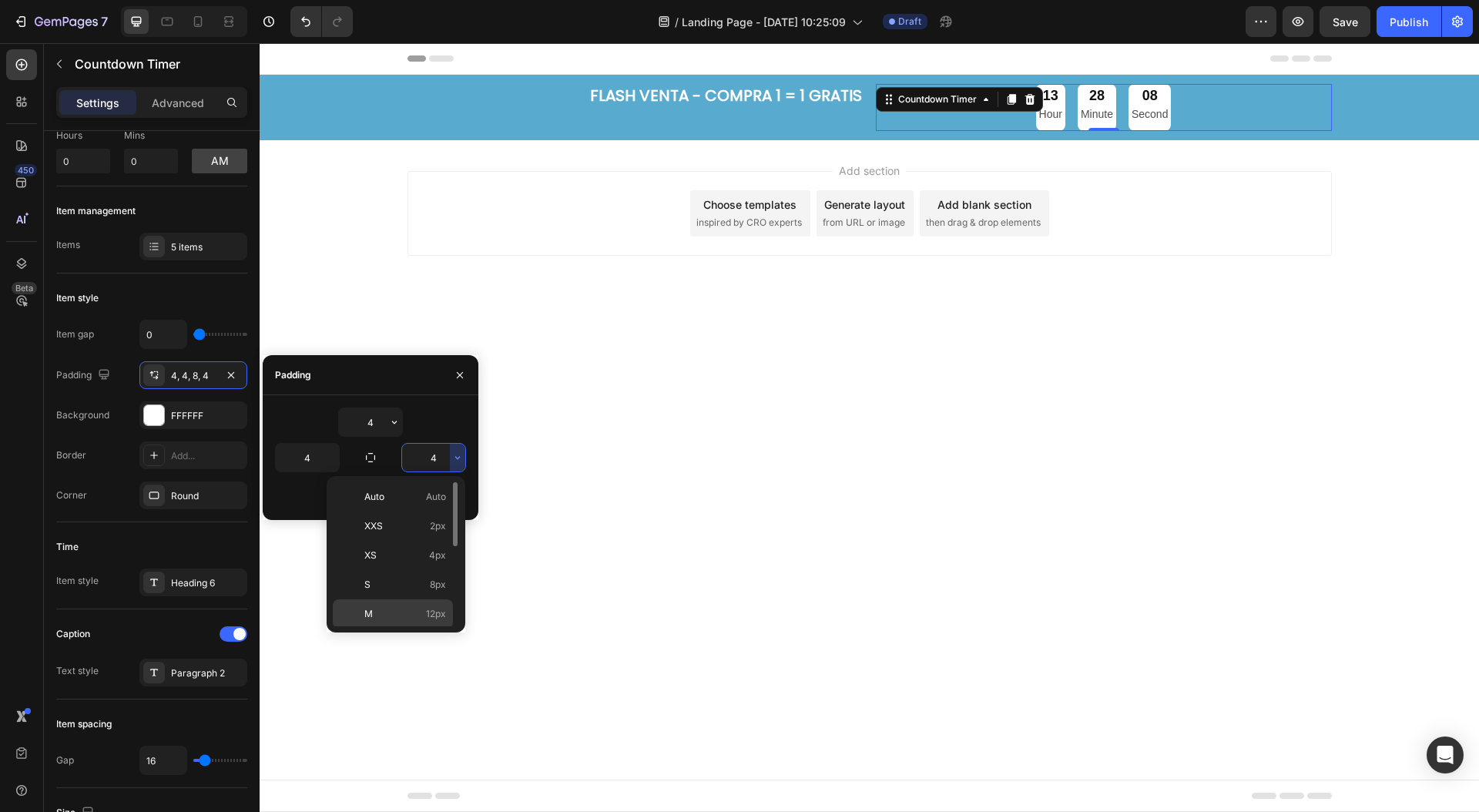
click at [367, 607] on span "M" at bounding box center [369, 614] width 9 height 14
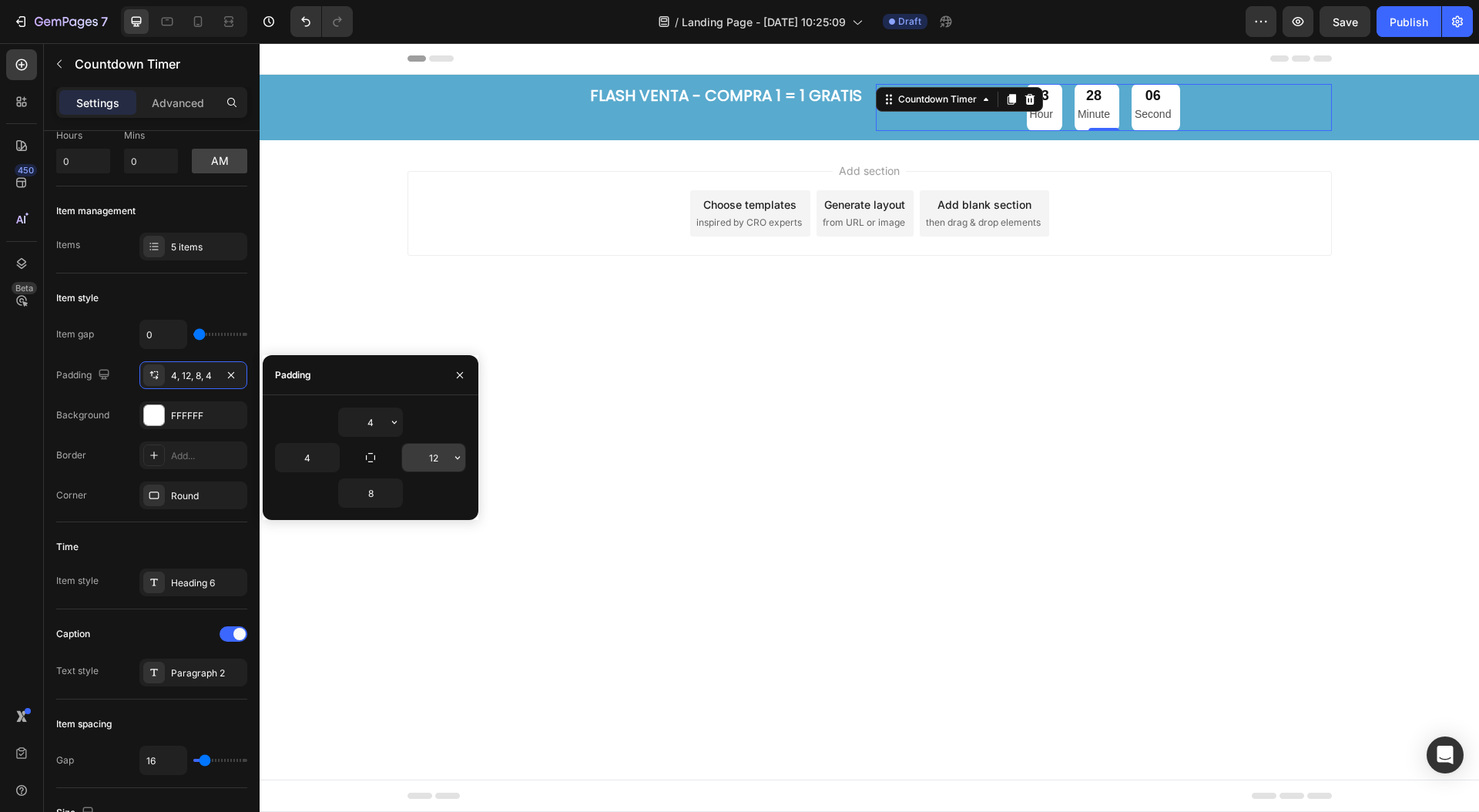
click at [464, 457] on button "button" at bounding box center [458, 457] width 16 height 28
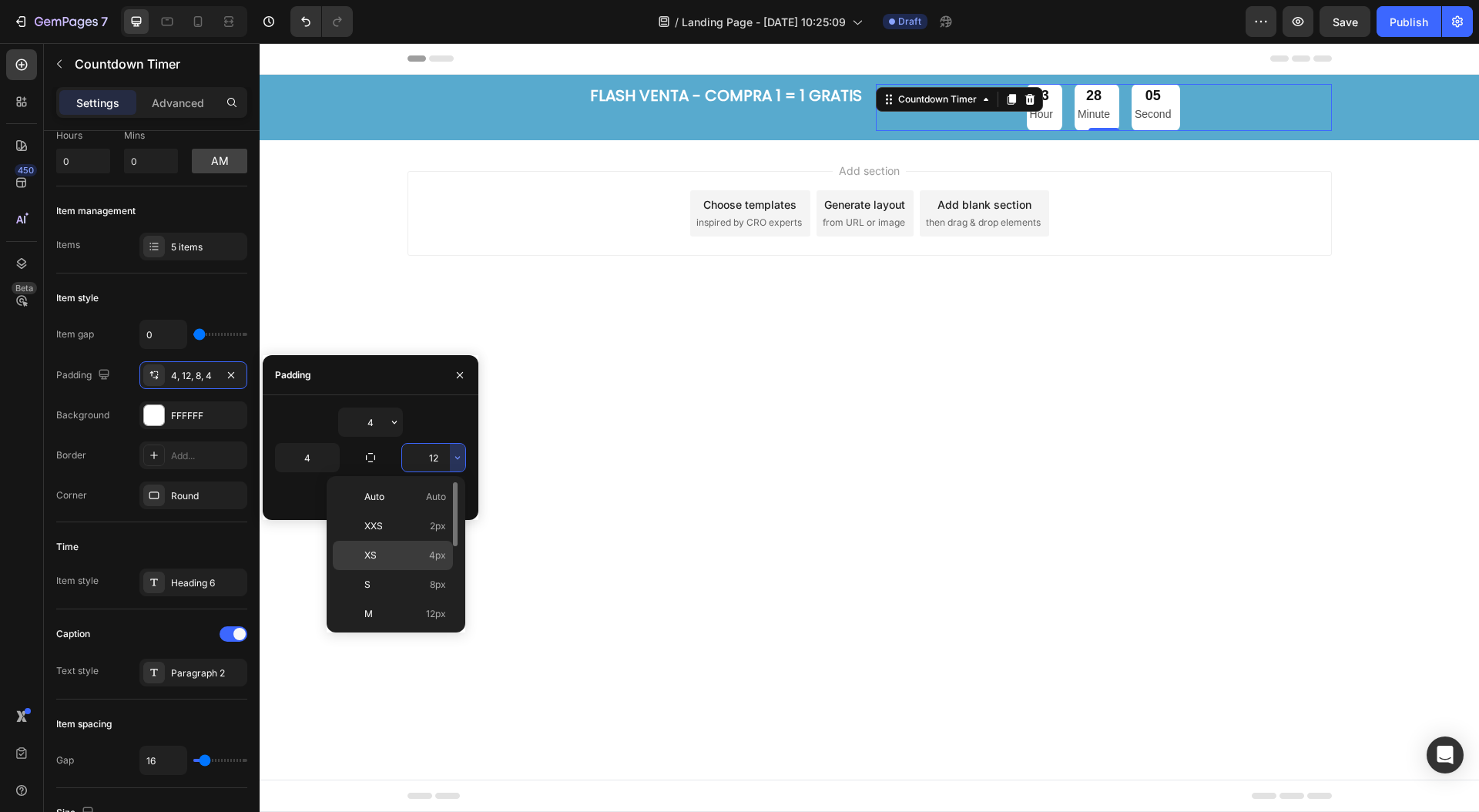
click at [374, 559] on span "XS" at bounding box center [370, 556] width 12 height 14
type input "4"
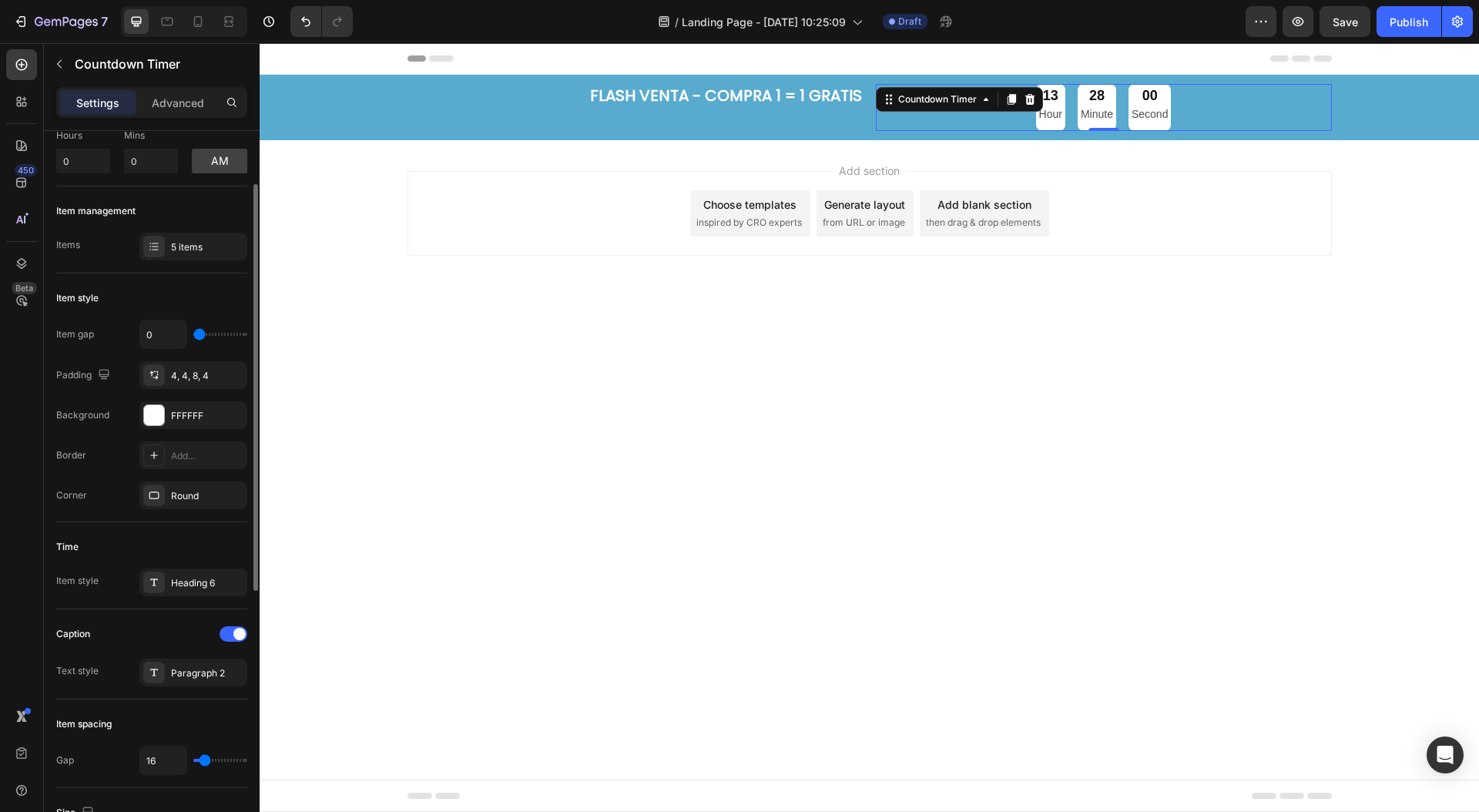
click at [120, 541] on div "Time" at bounding box center [152, 547] width 191 height 25
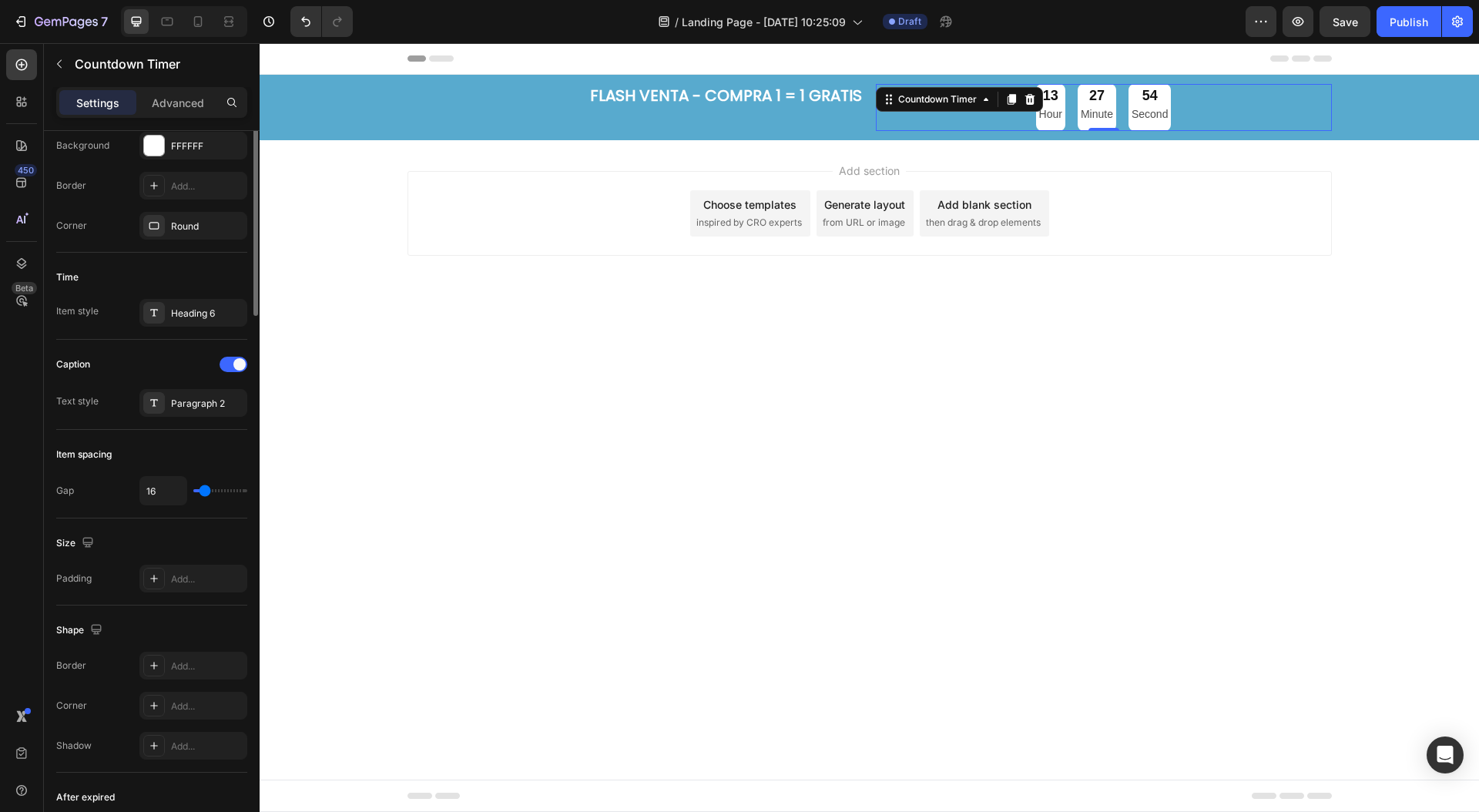
scroll to position [0, 0]
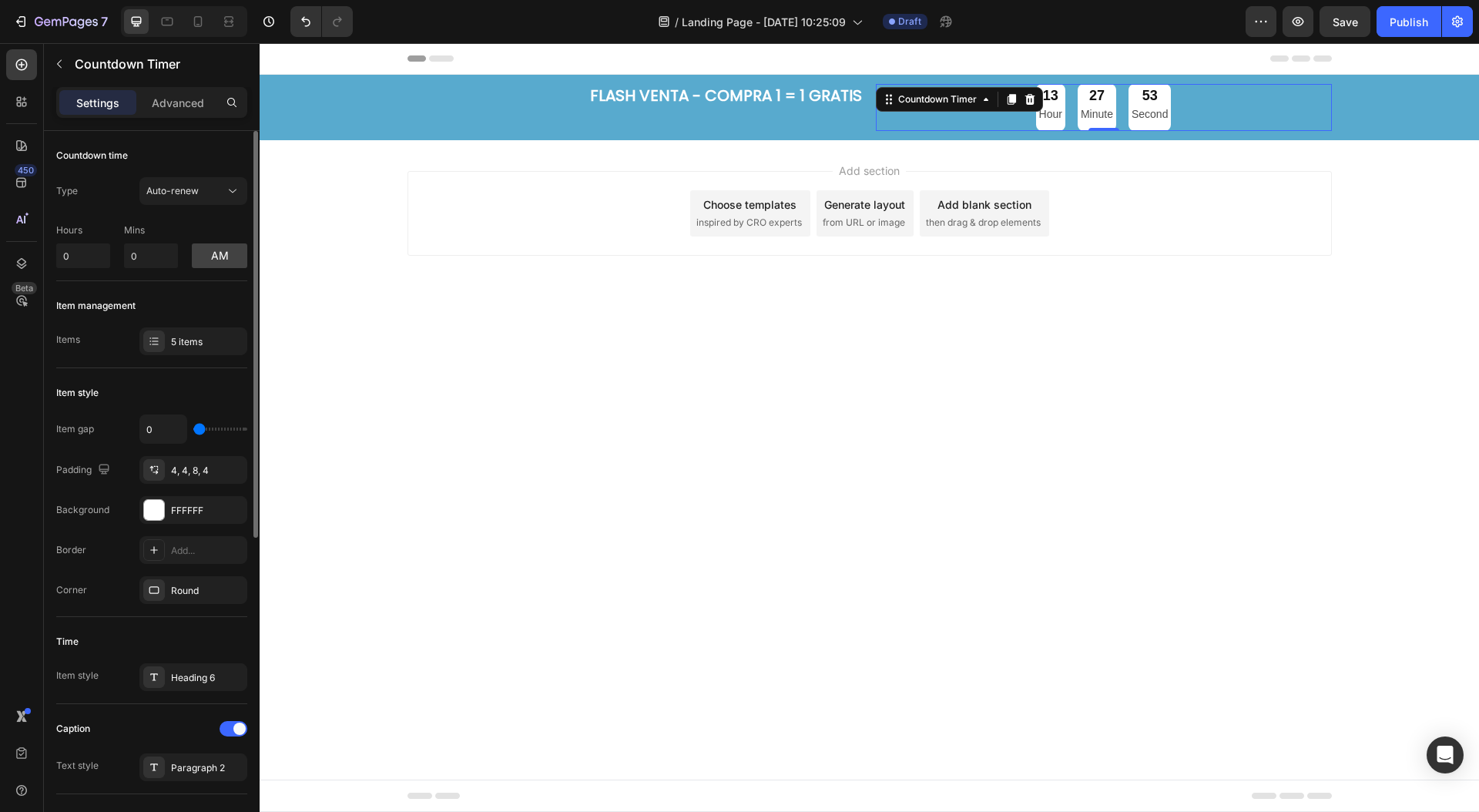
click at [1055, 116] on p "Hour" at bounding box center [1050, 114] width 23 height 19
click at [202, 116] on div "Settings Advanced" at bounding box center [152, 102] width 191 height 31
click at [185, 109] on p "Advanced" at bounding box center [177, 103] width 53 height 16
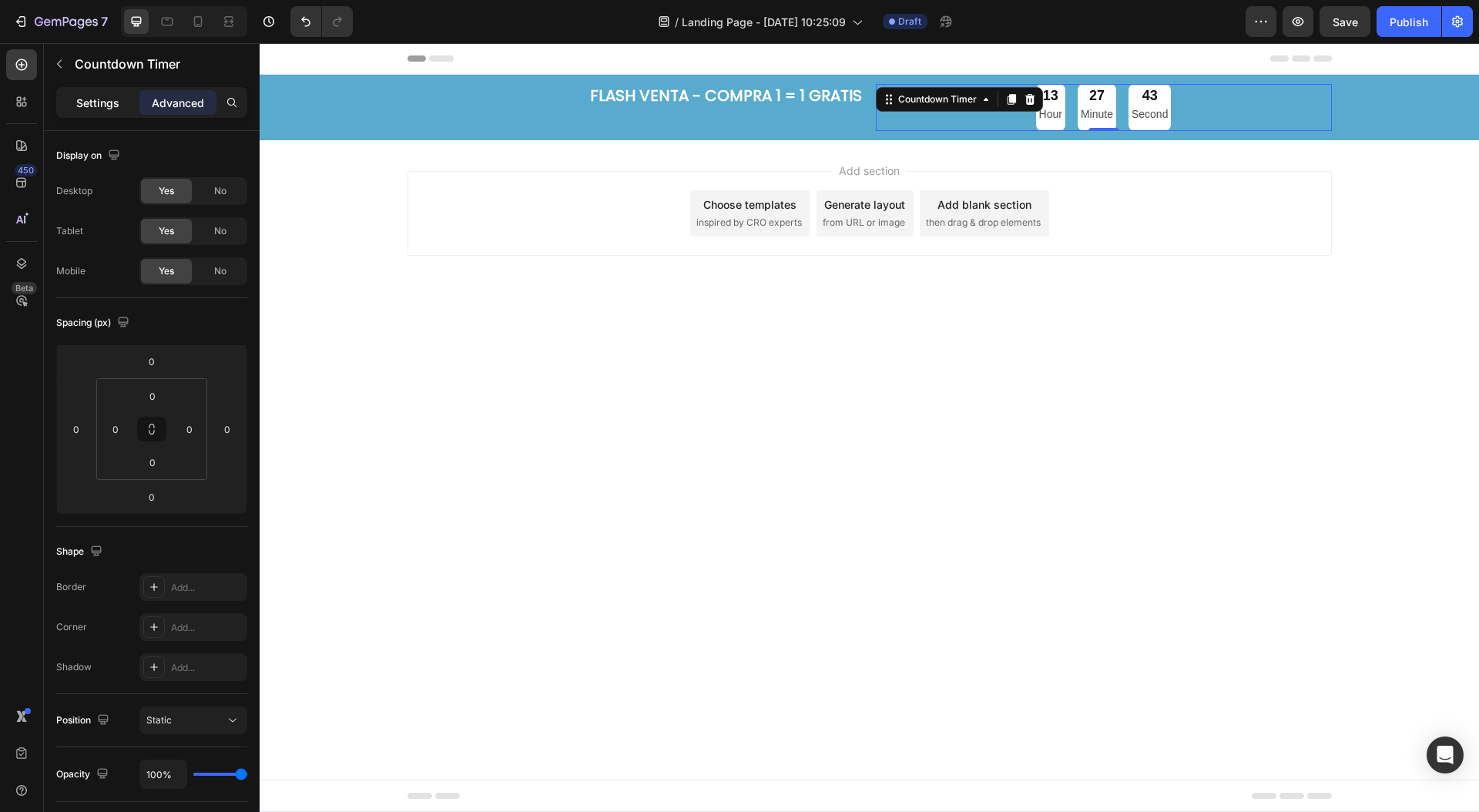
click at [110, 97] on p "Settings" at bounding box center [98, 103] width 44 height 16
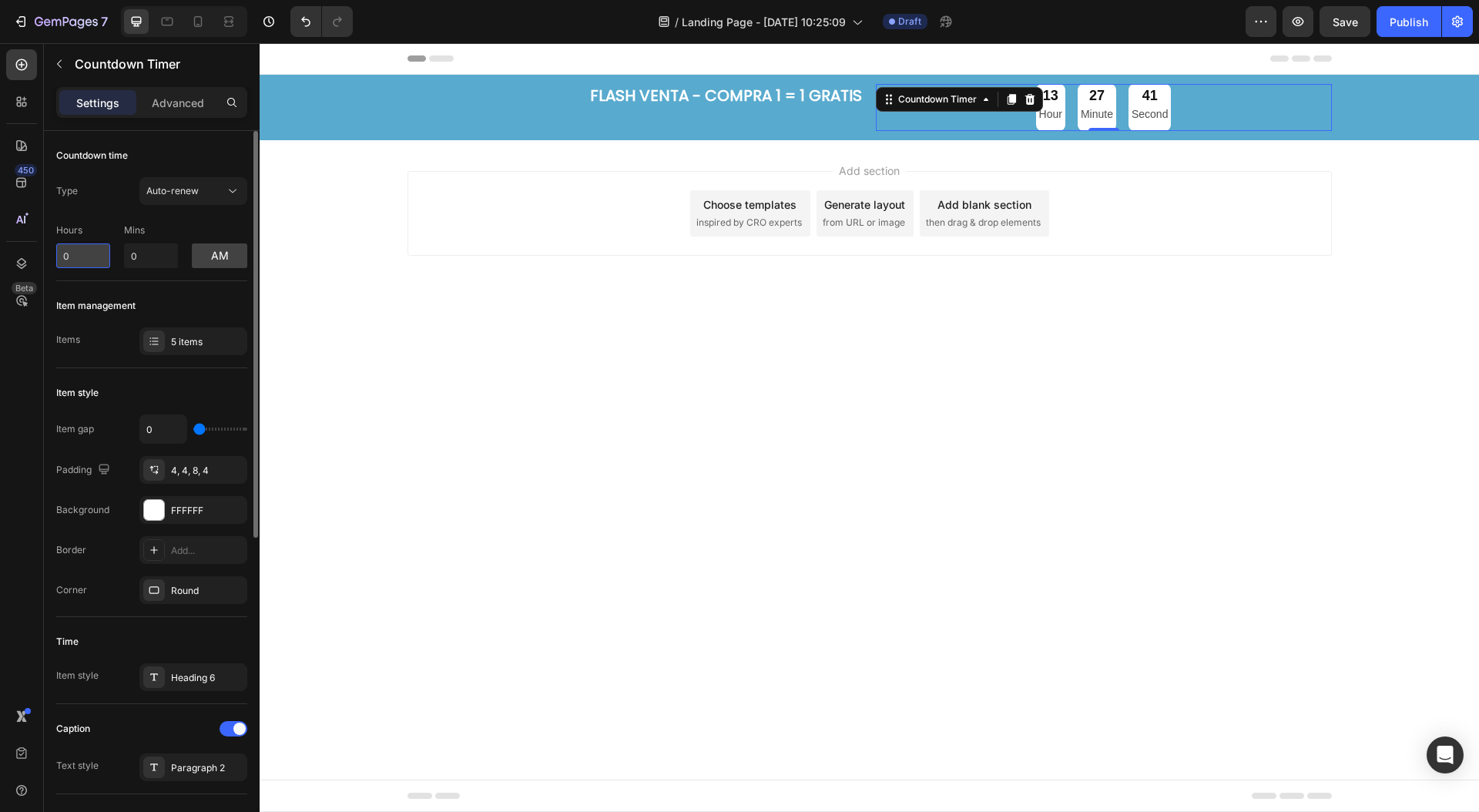
click at [78, 250] on input "0" at bounding box center [83, 255] width 53 height 25
click at [132, 224] on p "Mins" at bounding box center [151, 231] width 53 height 14
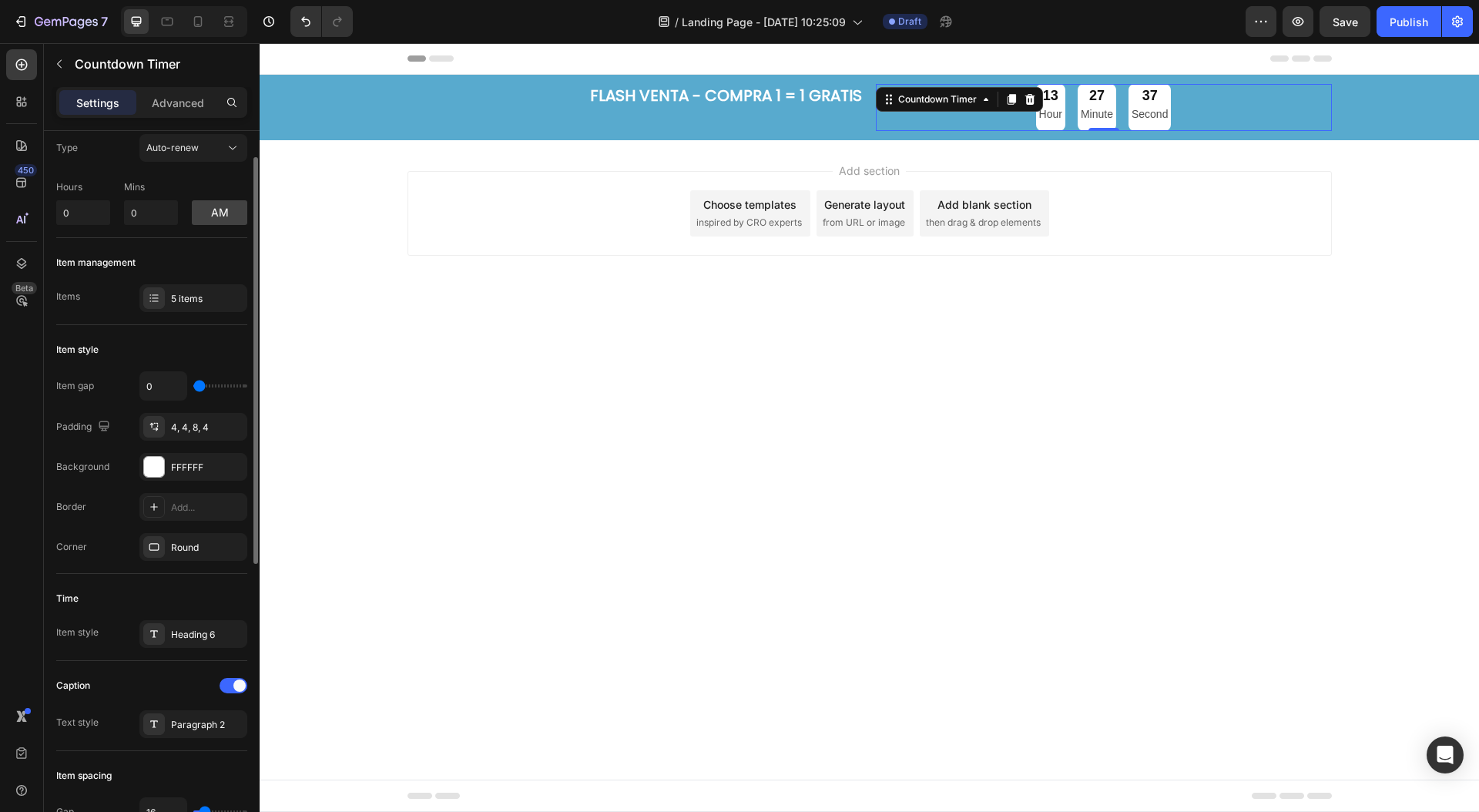
scroll to position [45, 0]
click at [193, 293] on div "5 items" at bounding box center [207, 297] width 72 height 14
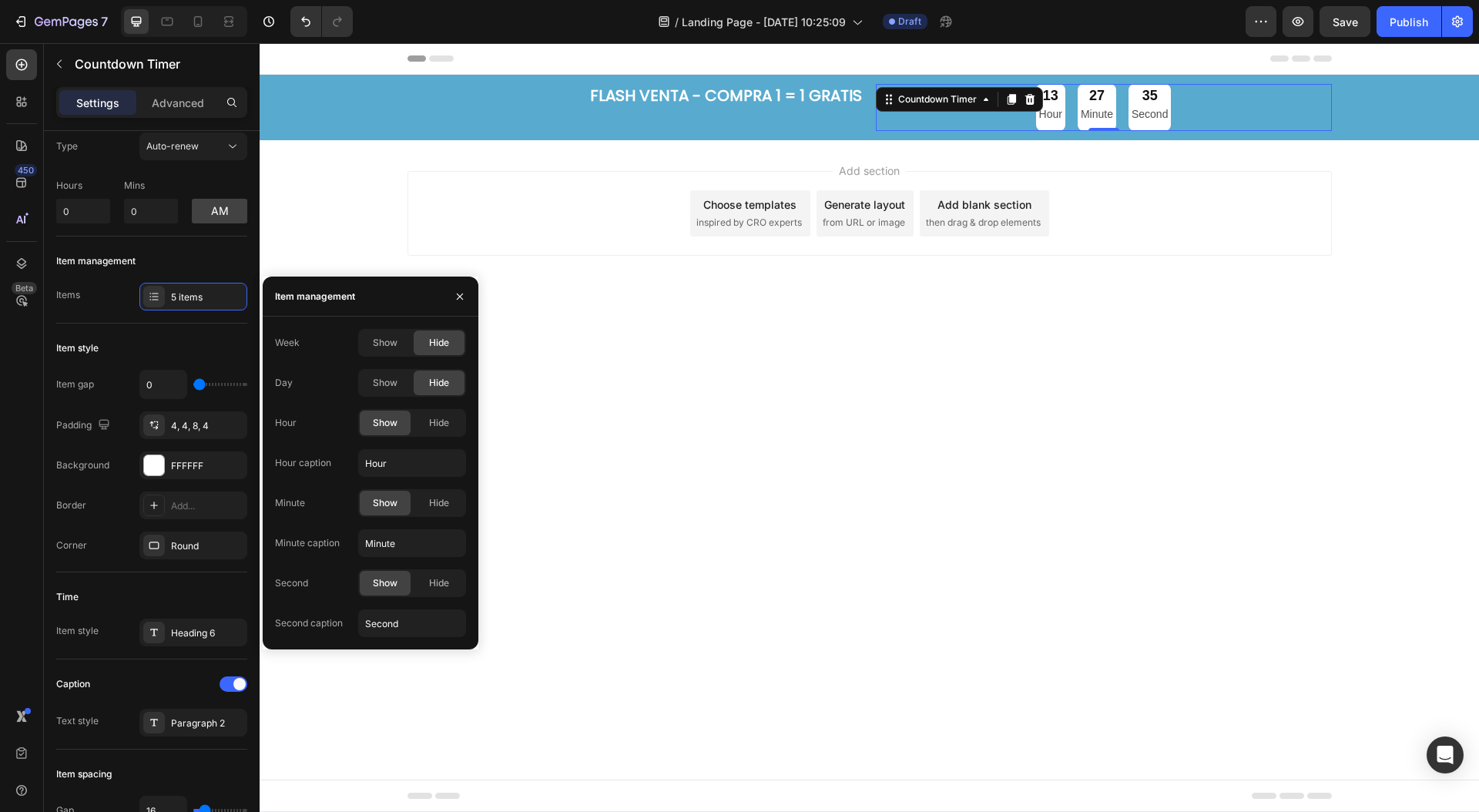
drag, startPoint x: 295, startPoint y: 368, endPoint x: 264, endPoint y: 393, distance: 39.8
click at [285, 372] on div "Day Show Hide" at bounding box center [370, 382] width 191 height 28
click at [289, 386] on div "Day" at bounding box center [284, 382] width 18 height 14
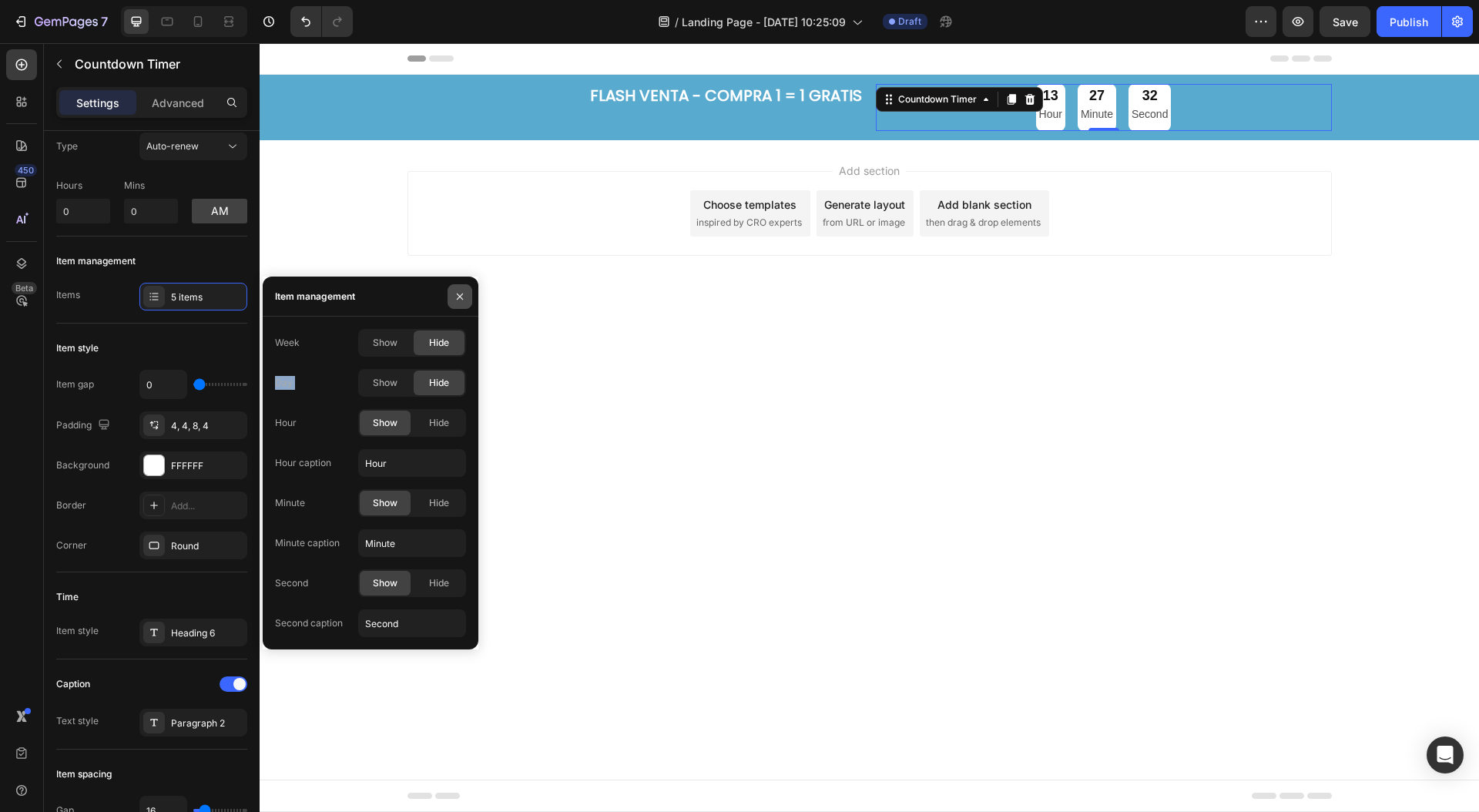
click at [461, 296] on icon "button" at bounding box center [460, 296] width 6 height 6
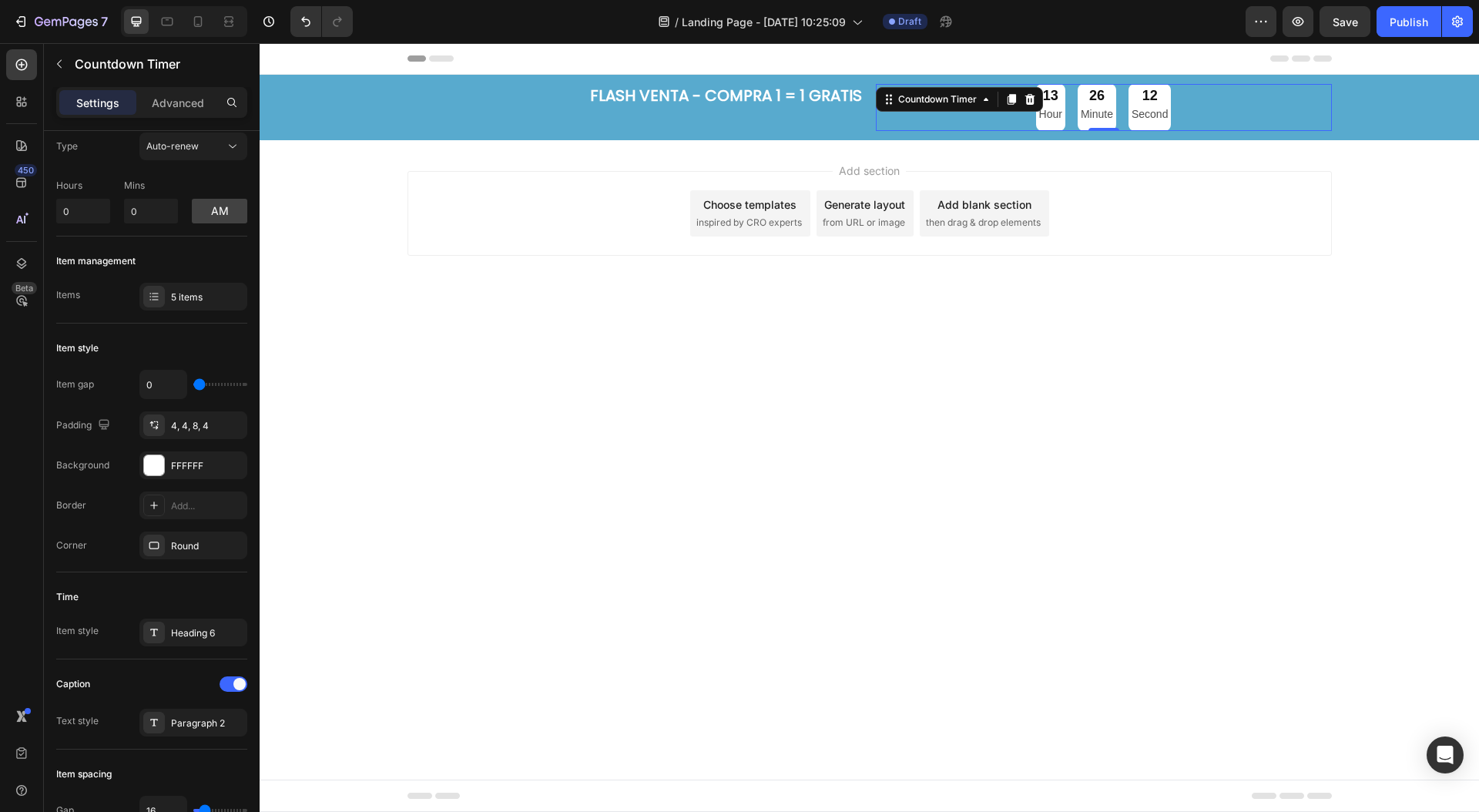
click at [577, 466] on body "Header FLASH VENTA - COMPRA 1 = 1 GRATIS Heading 13 Hour 26 Minute 12 Second Co…" at bounding box center [869, 428] width 1219 height 768
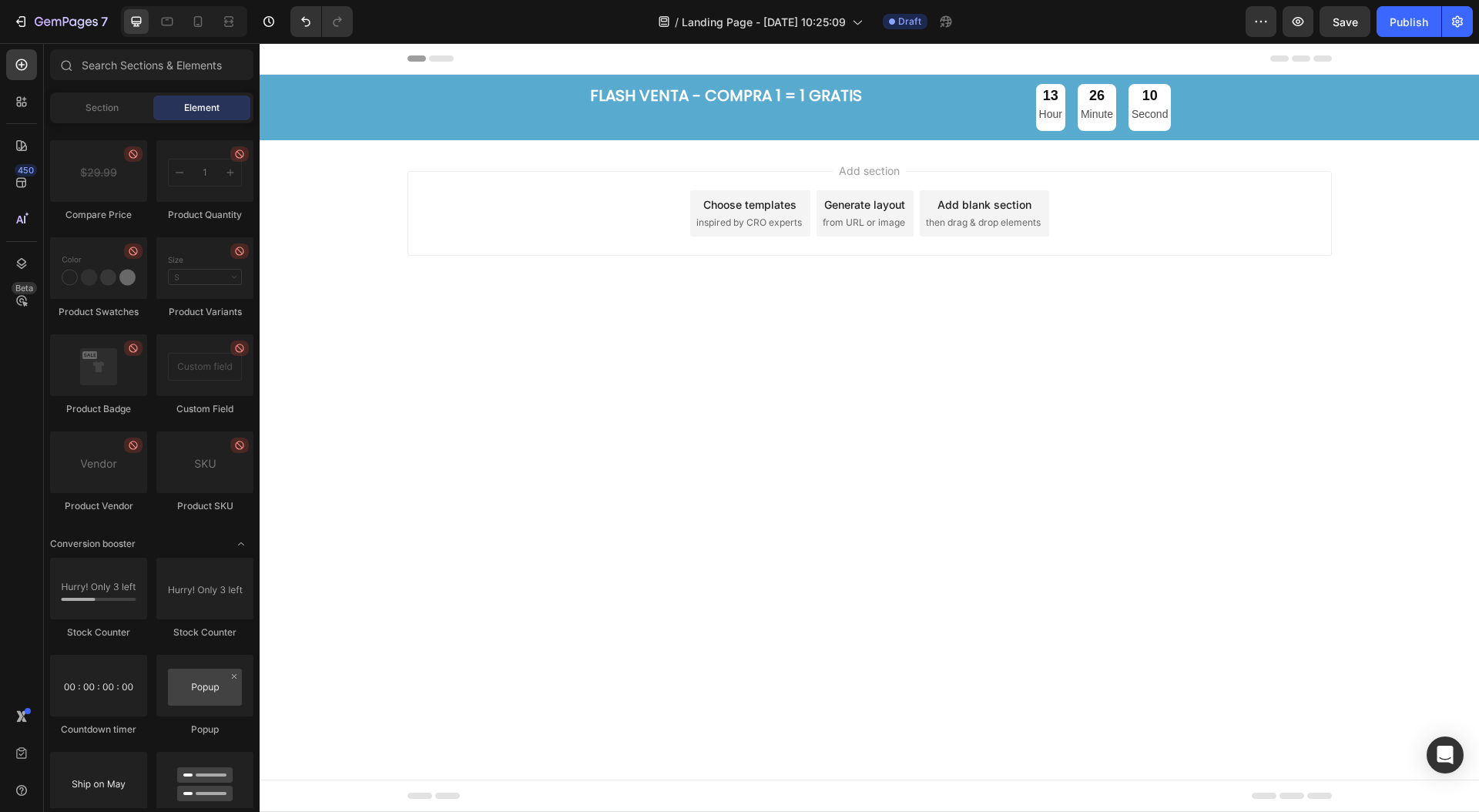
click at [740, 224] on span "inspired by CRO experts" at bounding box center [749, 223] width 106 height 14
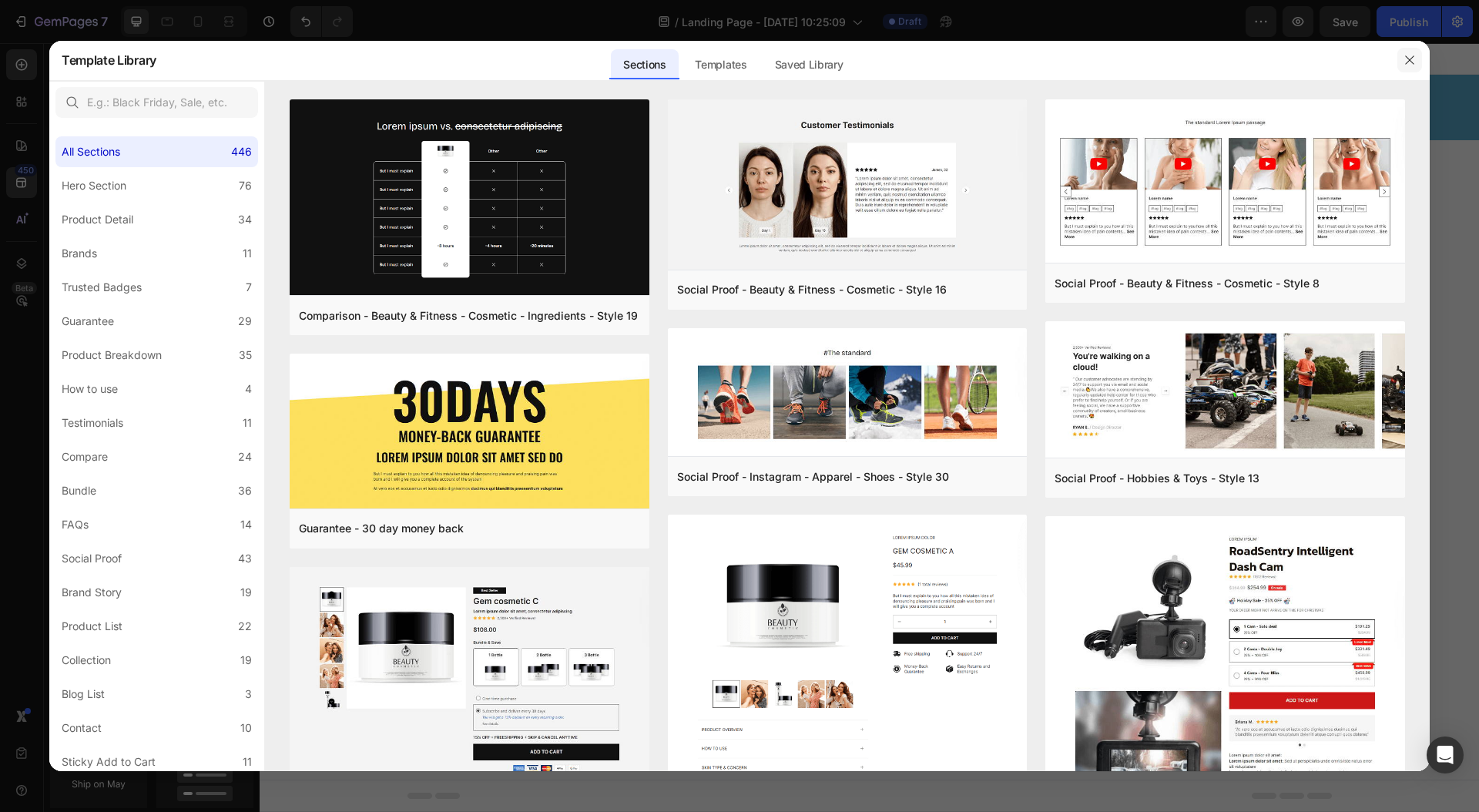
click at [1413, 62] on icon "button" at bounding box center [1410, 59] width 12 height 12
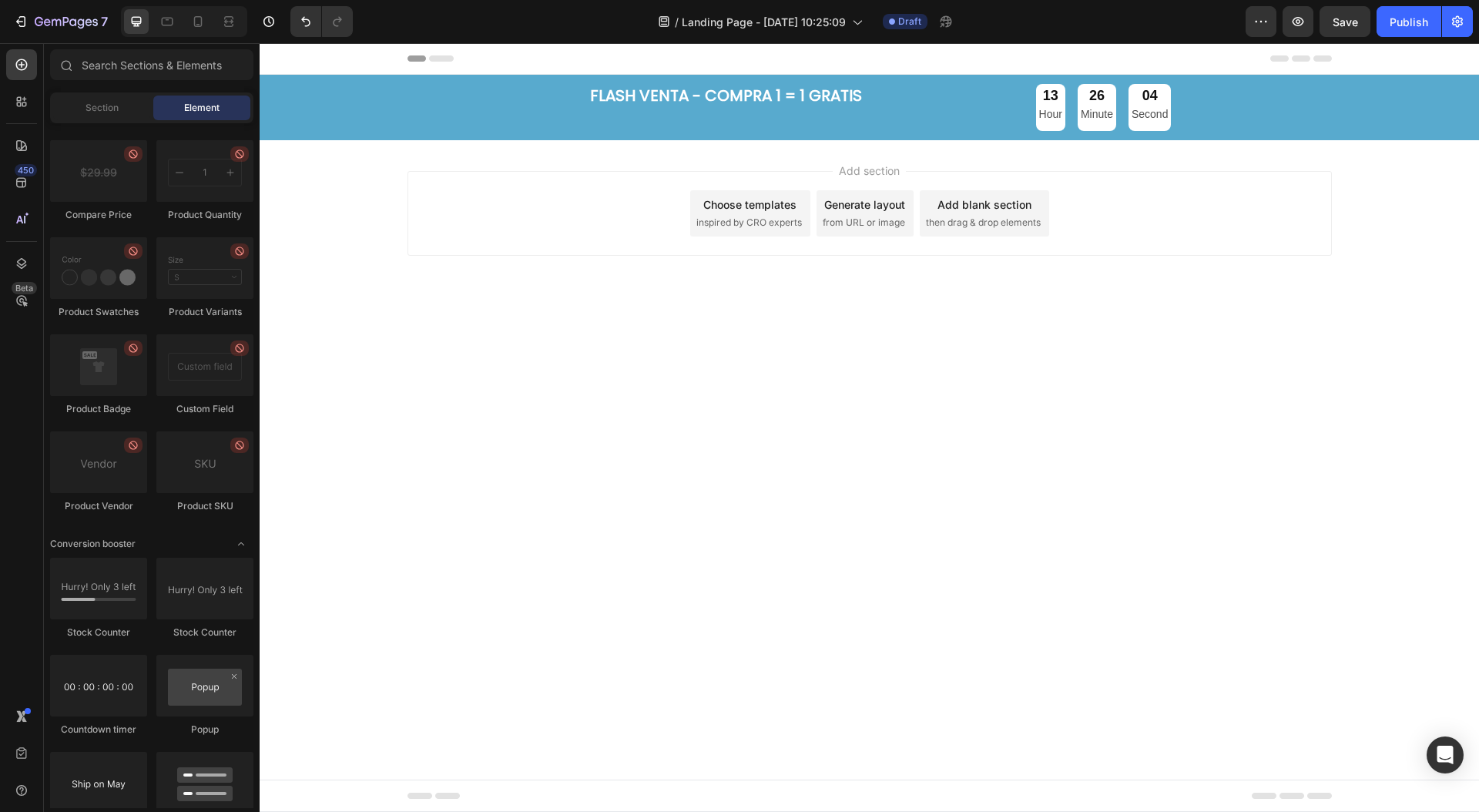
click at [756, 206] on div "Choose templates" at bounding box center [750, 204] width 93 height 16
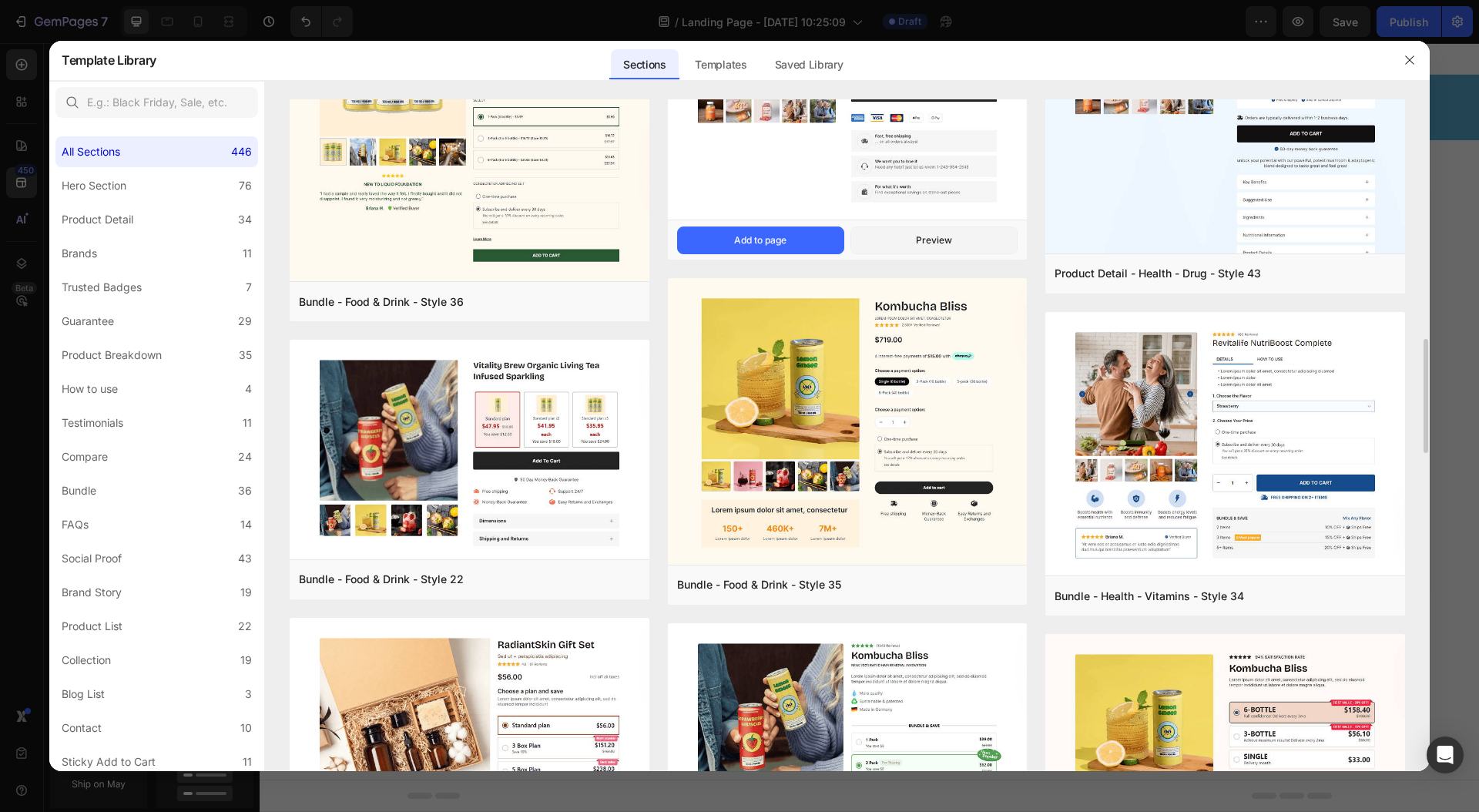
scroll to position [1314, 0]
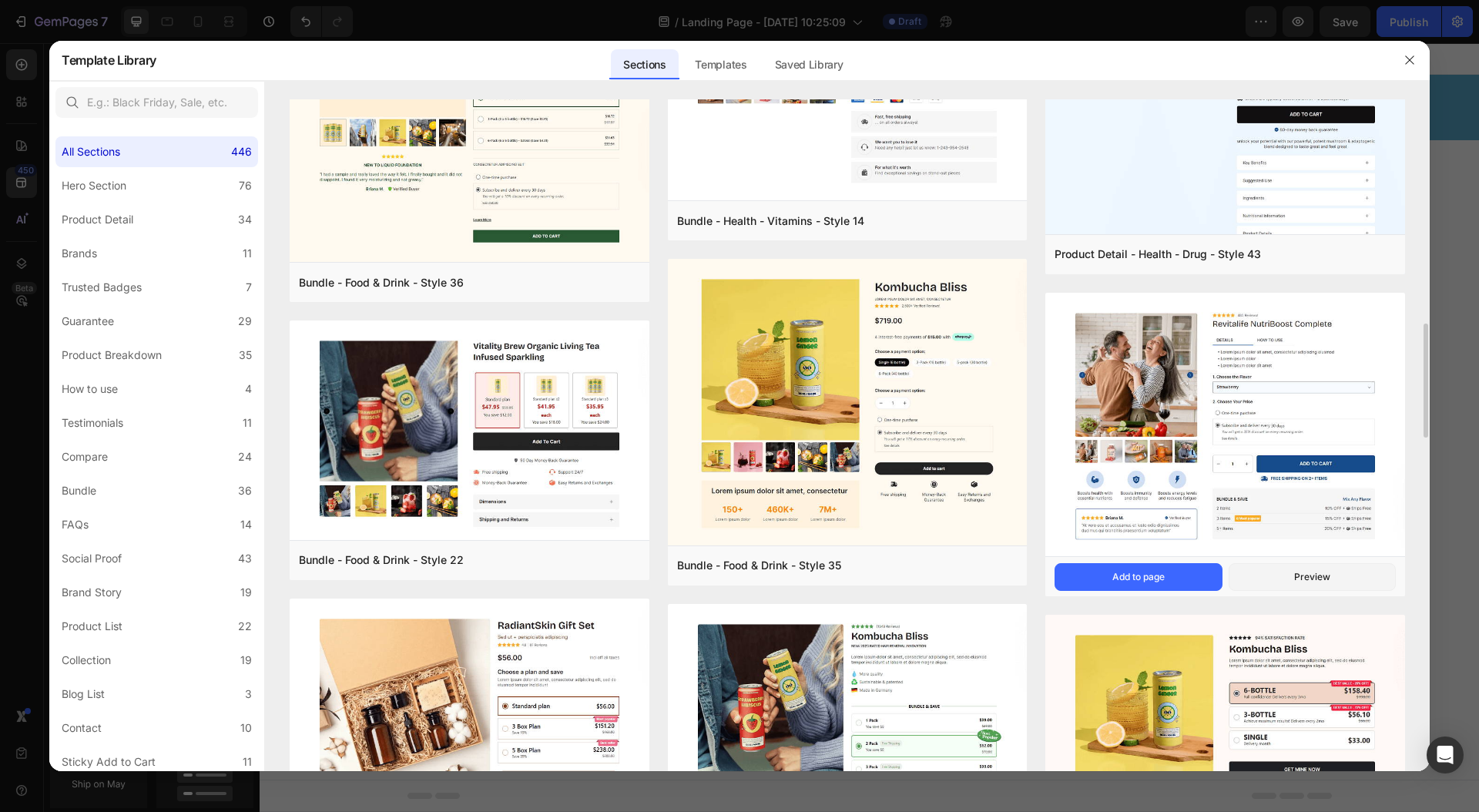
click at [1288, 429] on img at bounding box center [1224, 427] width 360 height 267
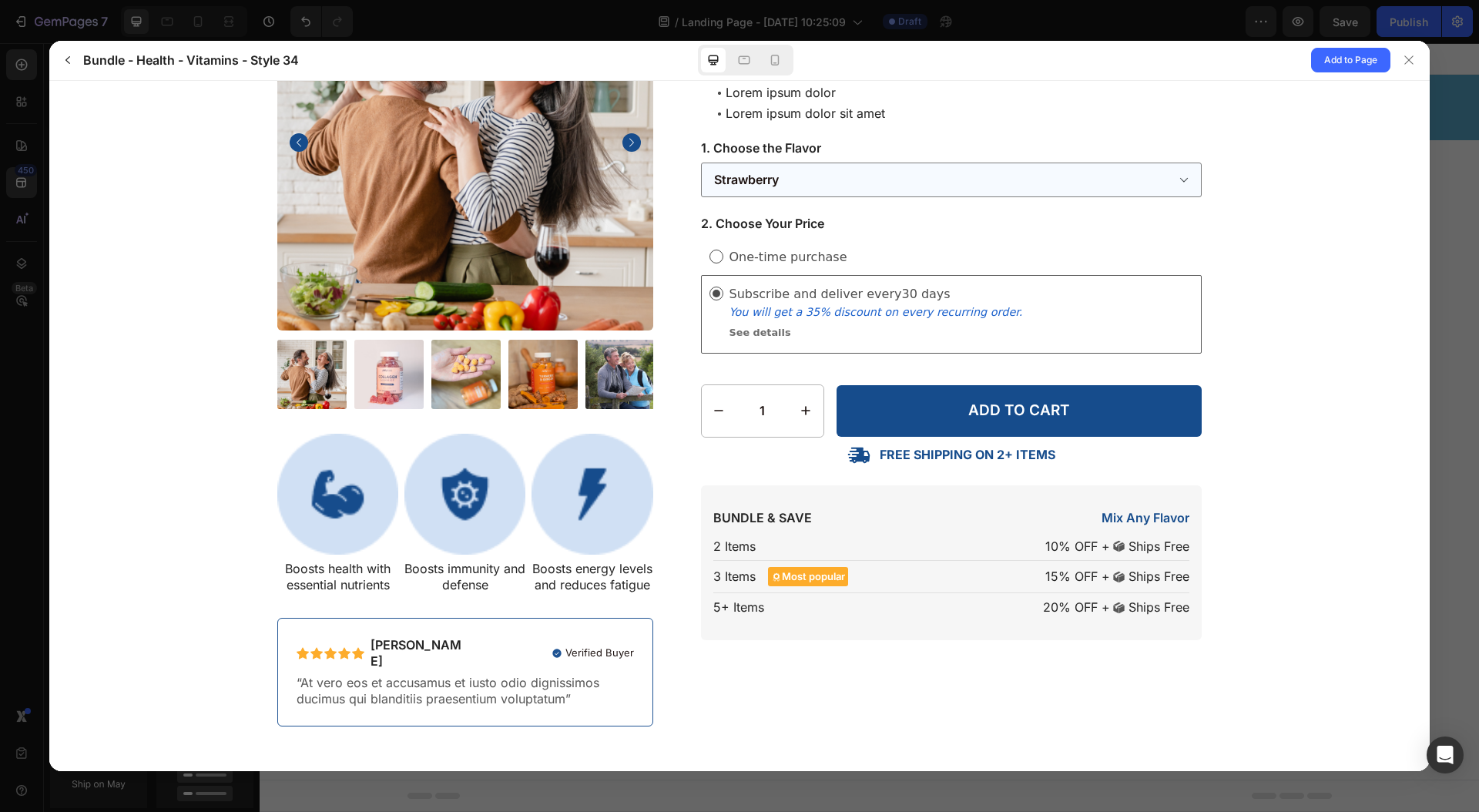
scroll to position [0, 0]
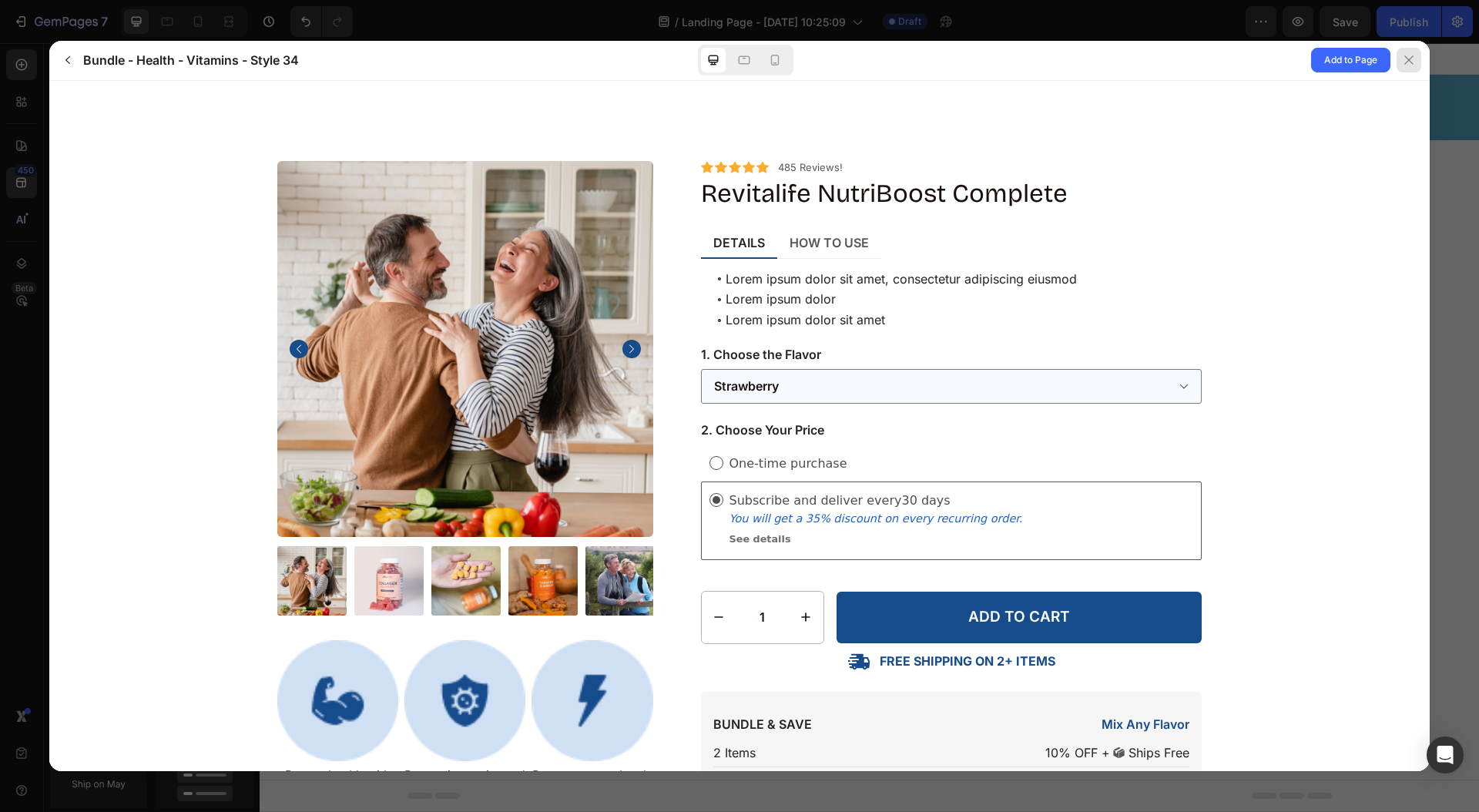
click at [1403, 58] on icon at bounding box center [1409, 59] width 12 height 12
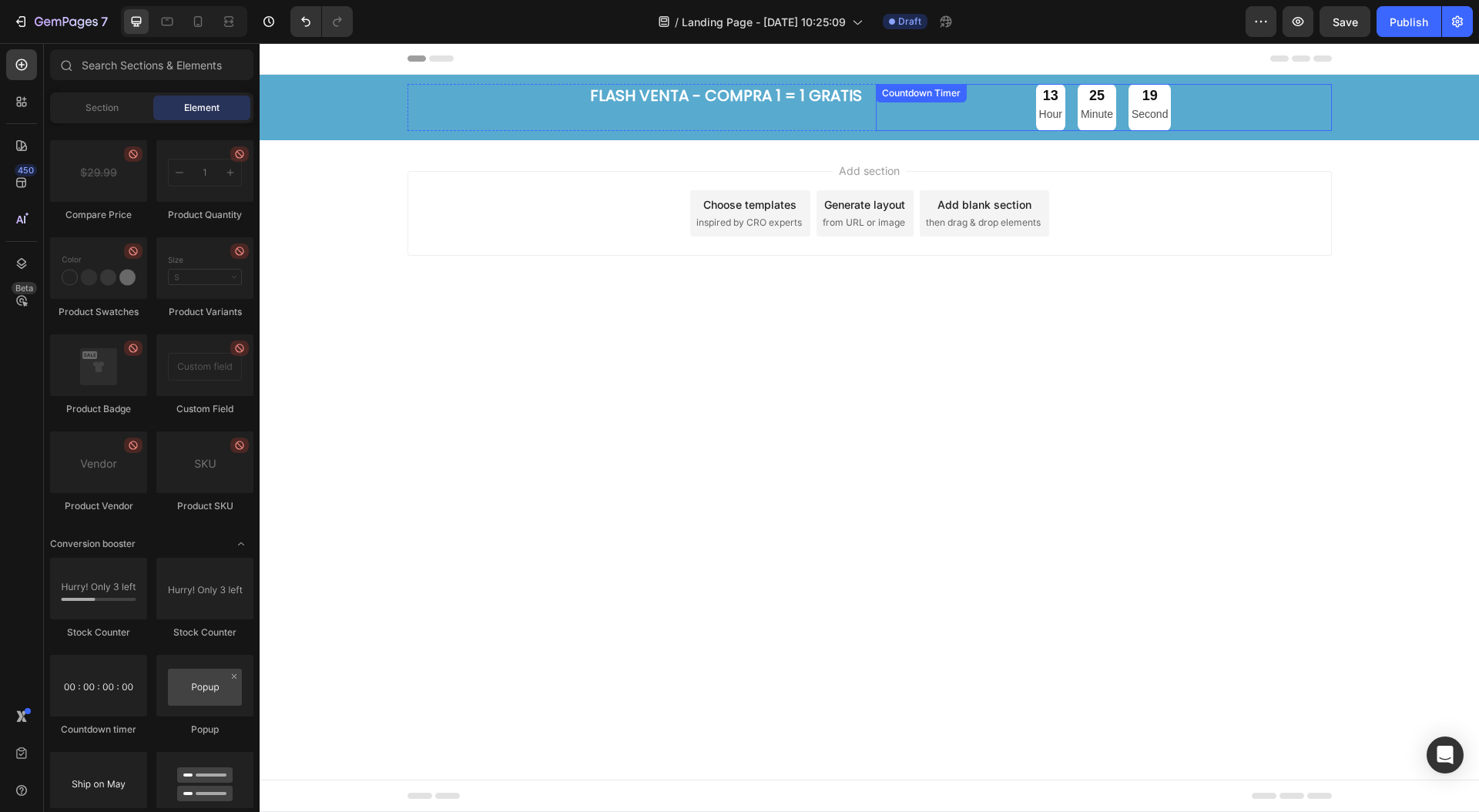
click at [1060, 113] on p "Hour" at bounding box center [1050, 114] width 23 height 19
click at [572, 349] on body "Header FLASH VENTA - COMPRA 1 = 1 GRATIS Heading 13 Hour 25 Minute 16 Second Co…" at bounding box center [869, 428] width 1219 height 768
click at [755, 206] on div "Choose templates" at bounding box center [750, 204] width 93 height 16
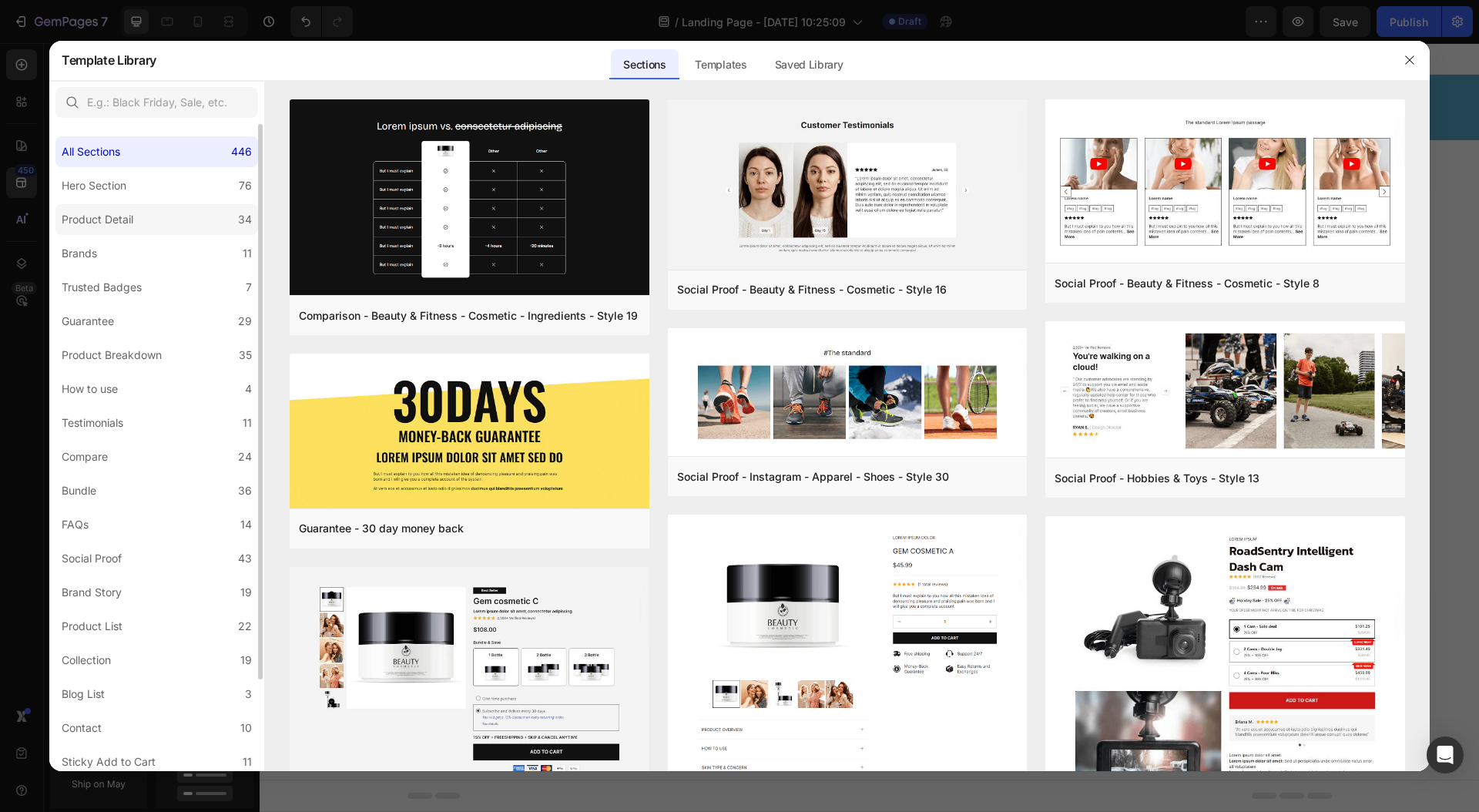
click at [134, 217] on div "Product Detail" at bounding box center [100, 219] width 78 height 19
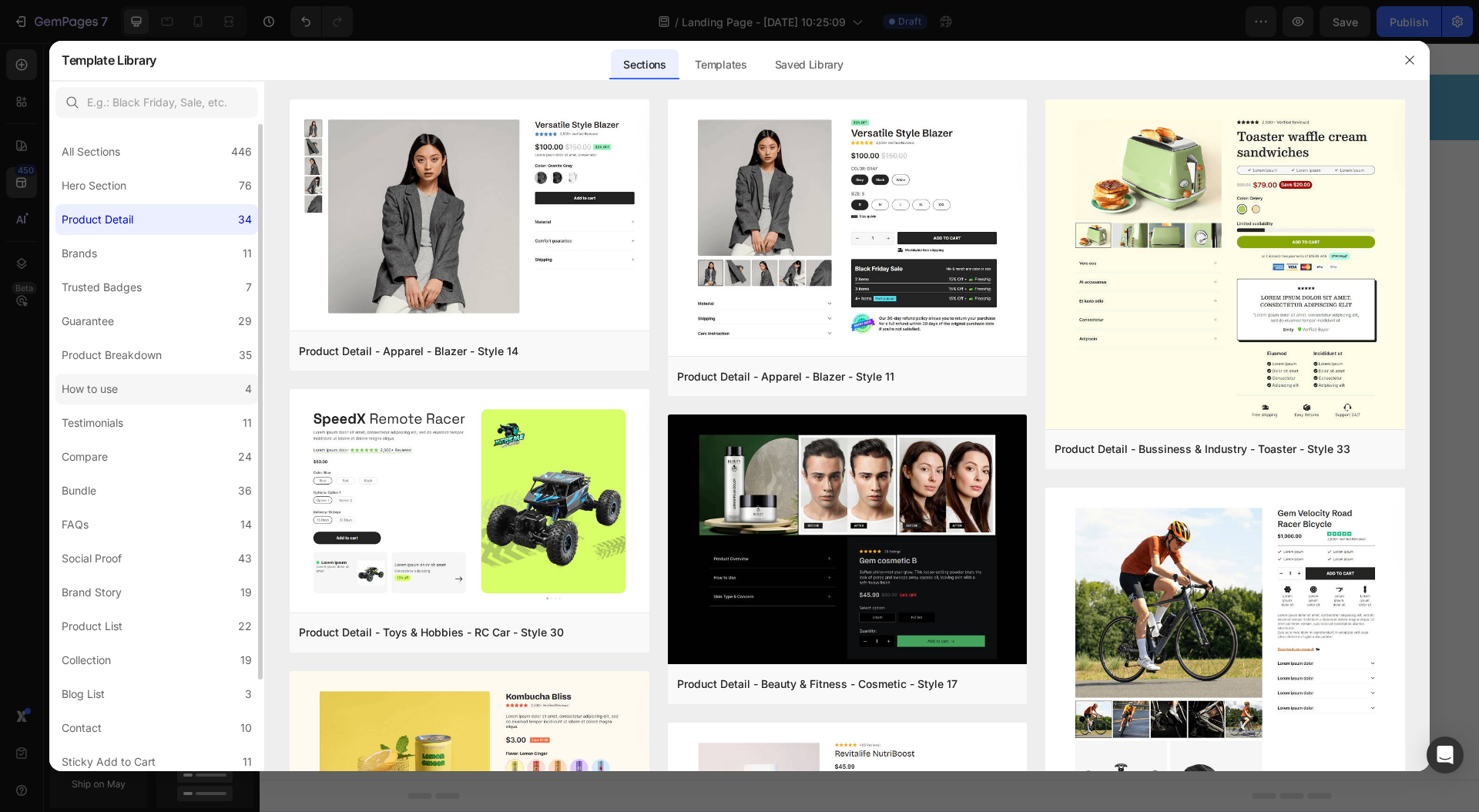
click at [120, 384] on div "How to use" at bounding box center [92, 388] width 62 height 19
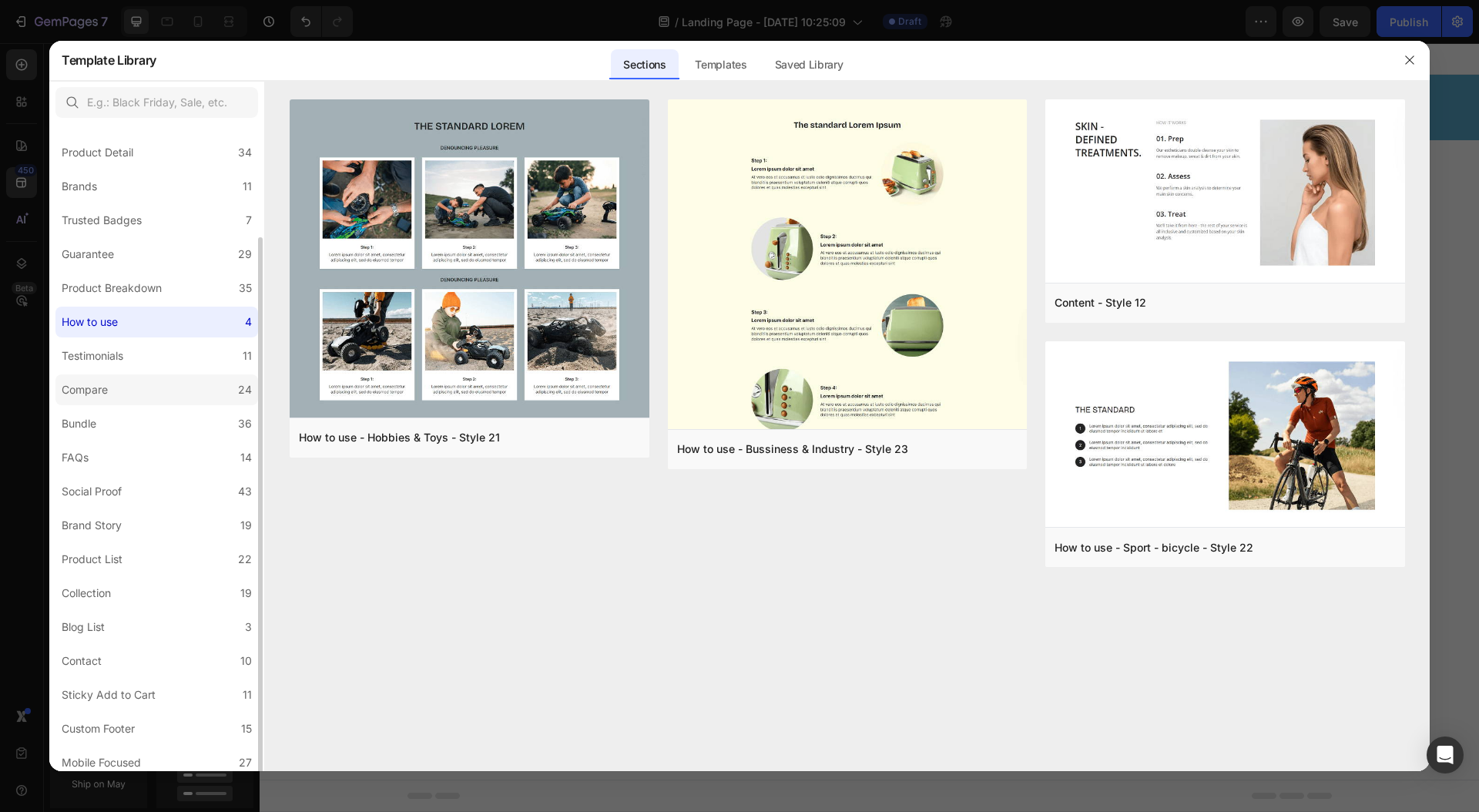
scroll to position [107, 0]
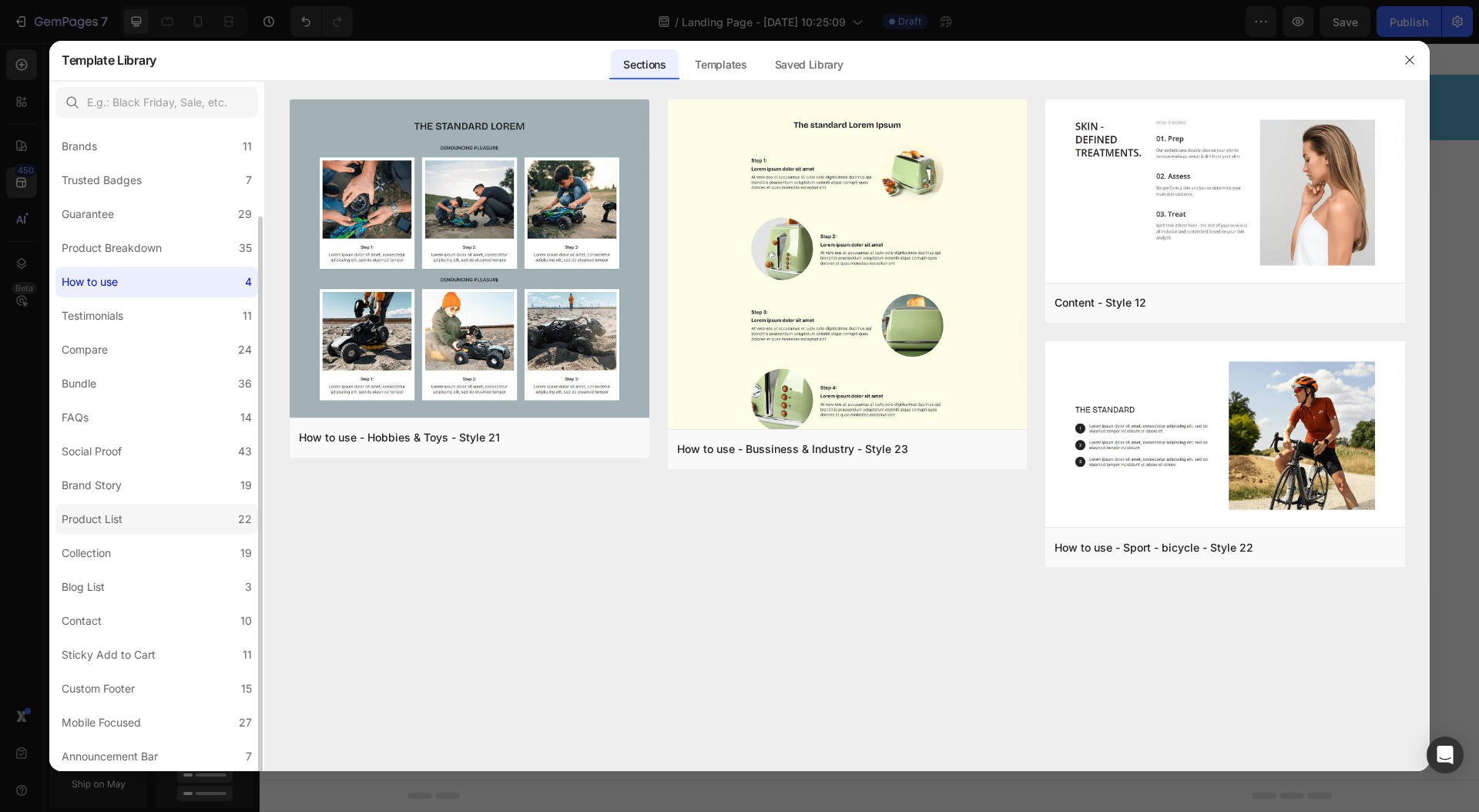
click at [119, 522] on div "Product List" at bounding box center [91, 519] width 60 height 19
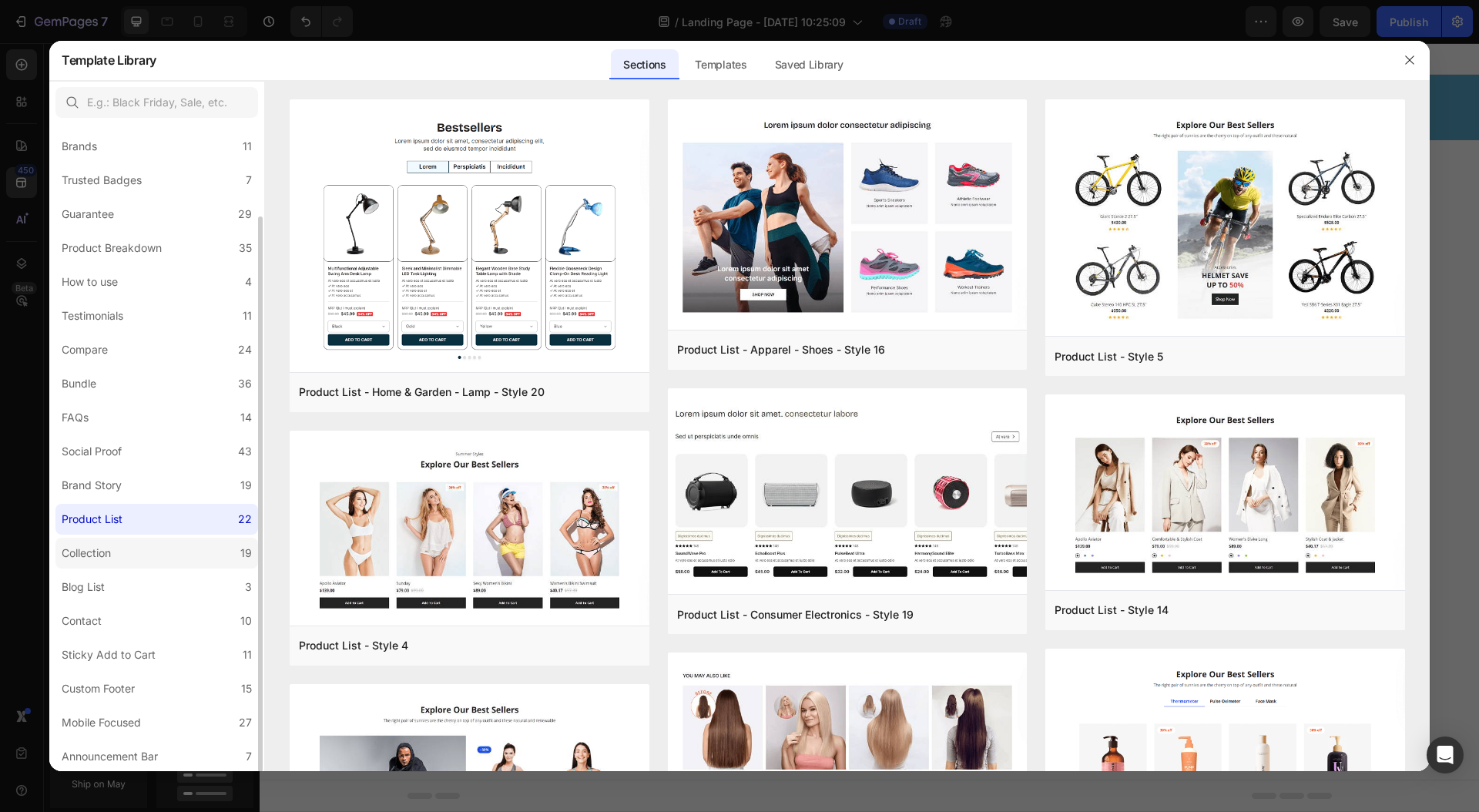
click at [117, 546] on div "Collection" at bounding box center [89, 553] width 55 height 19
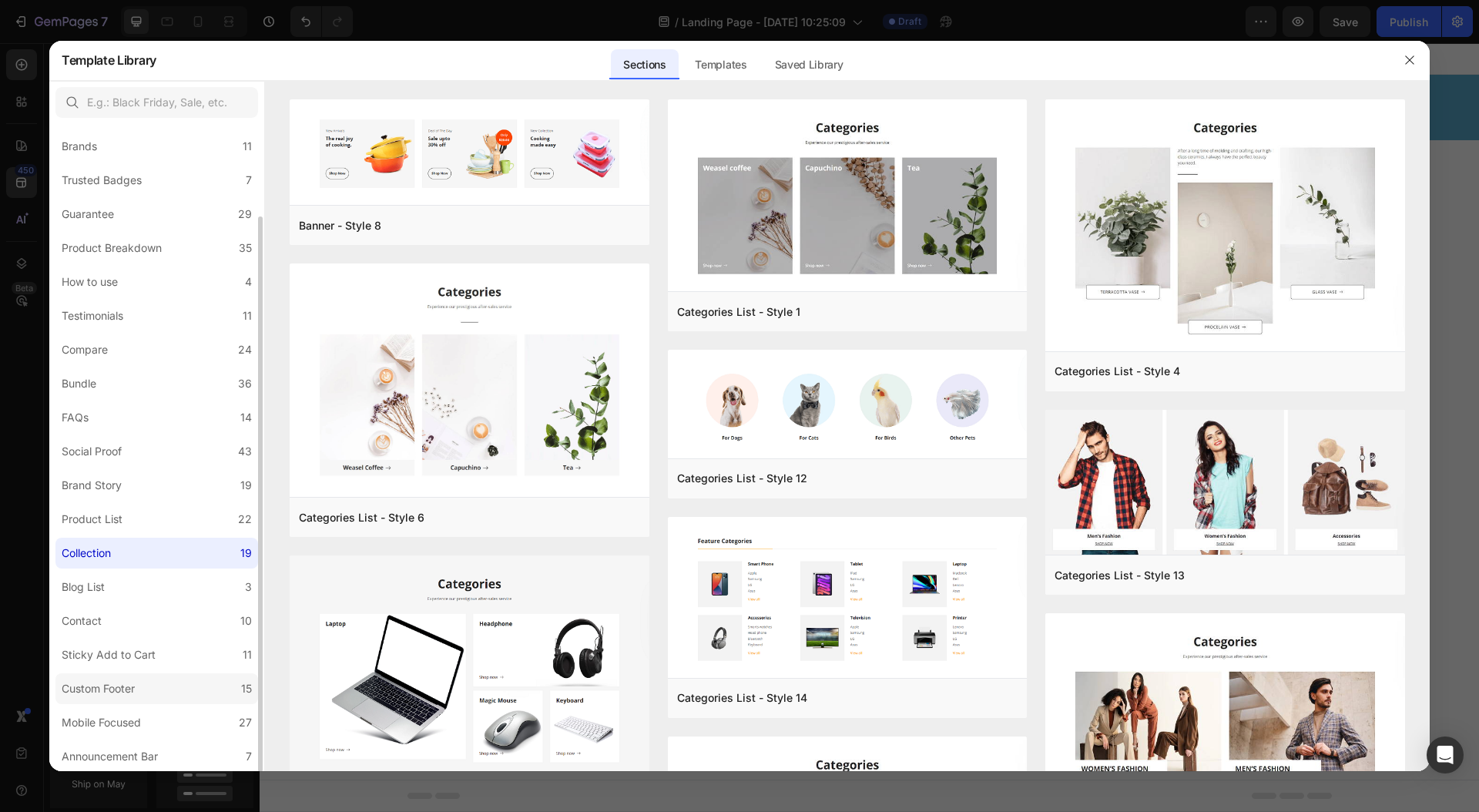
click at [123, 675] on label "Custom Footer 15" at bounding box center [157, 688] width 203 height 31
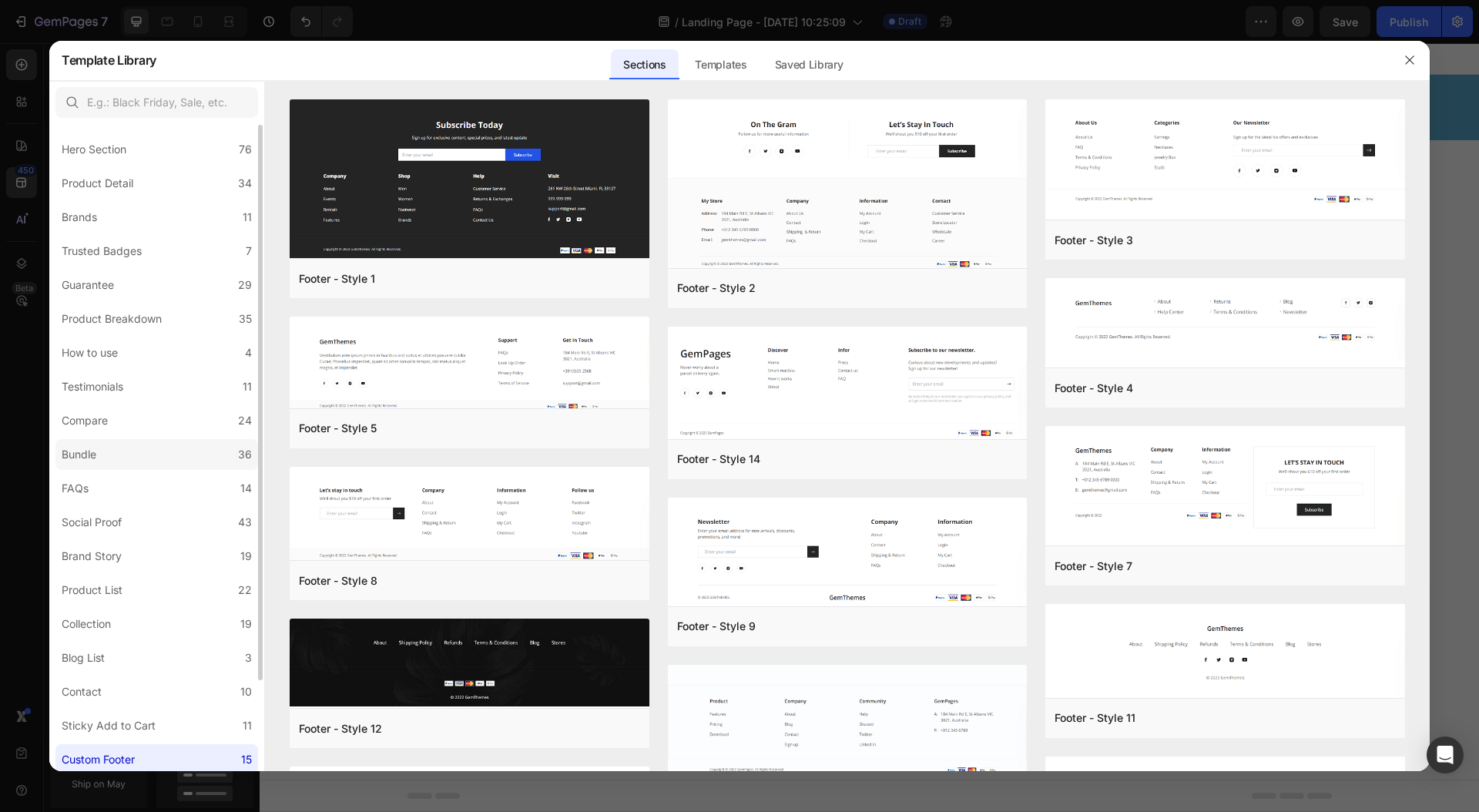
scroll to position [0, 0]
click at [98, 185] on div "Hero Section" at bounding box center [93, 185] width 64 height 19
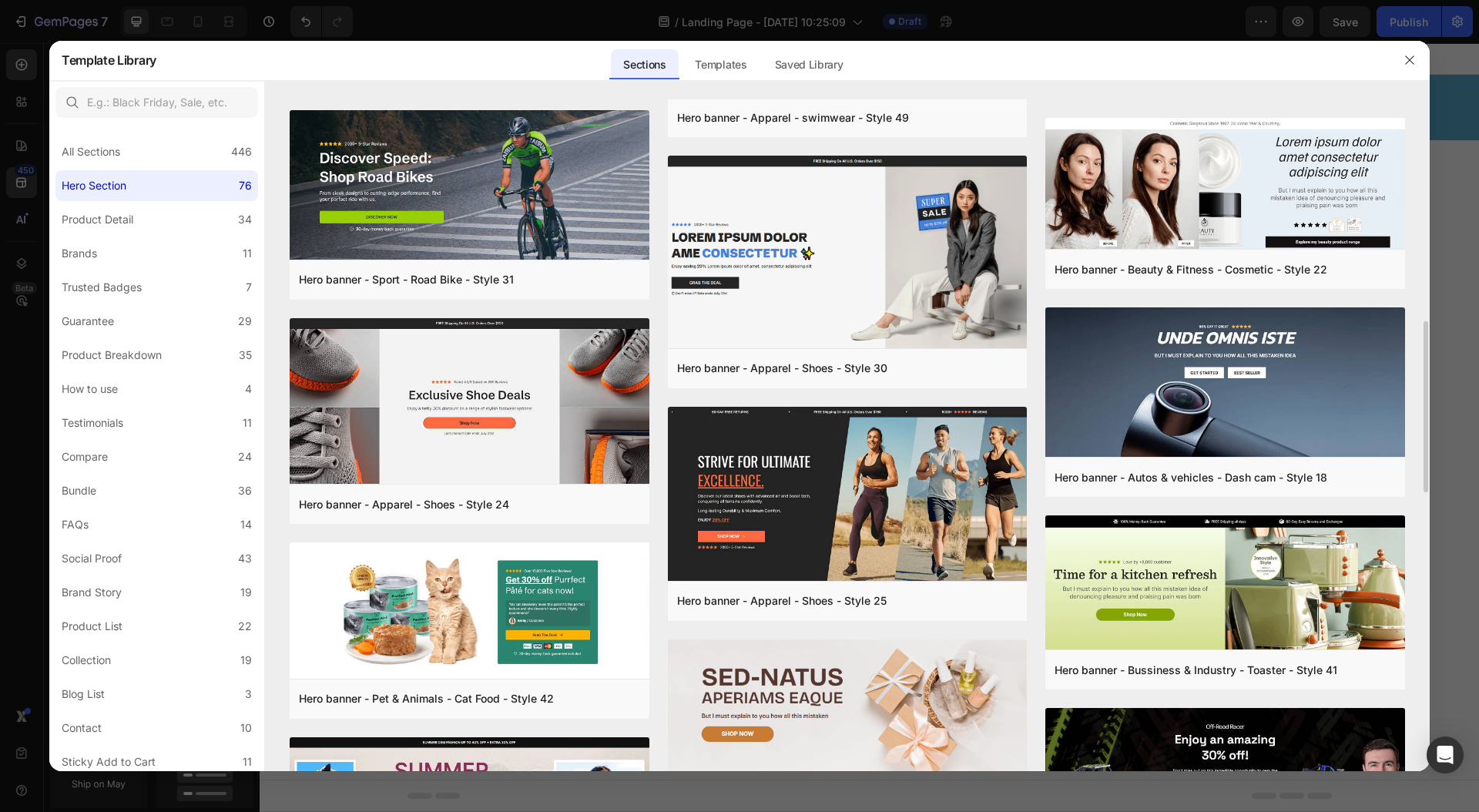
scroll to position [851, 0]
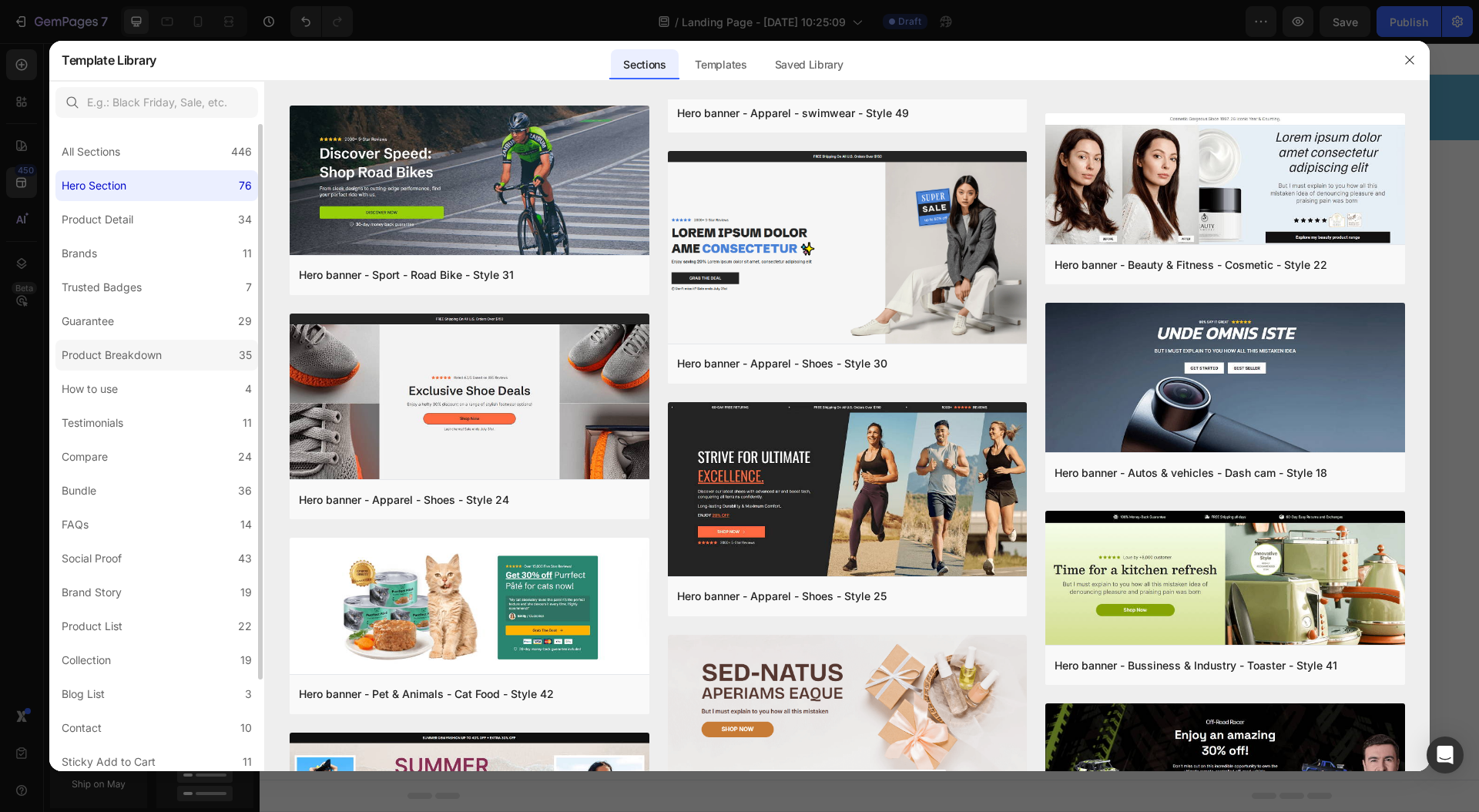
click at [141, 353] on div "Product Breakdown" at bounding box center [111, 355] width 100 height 19
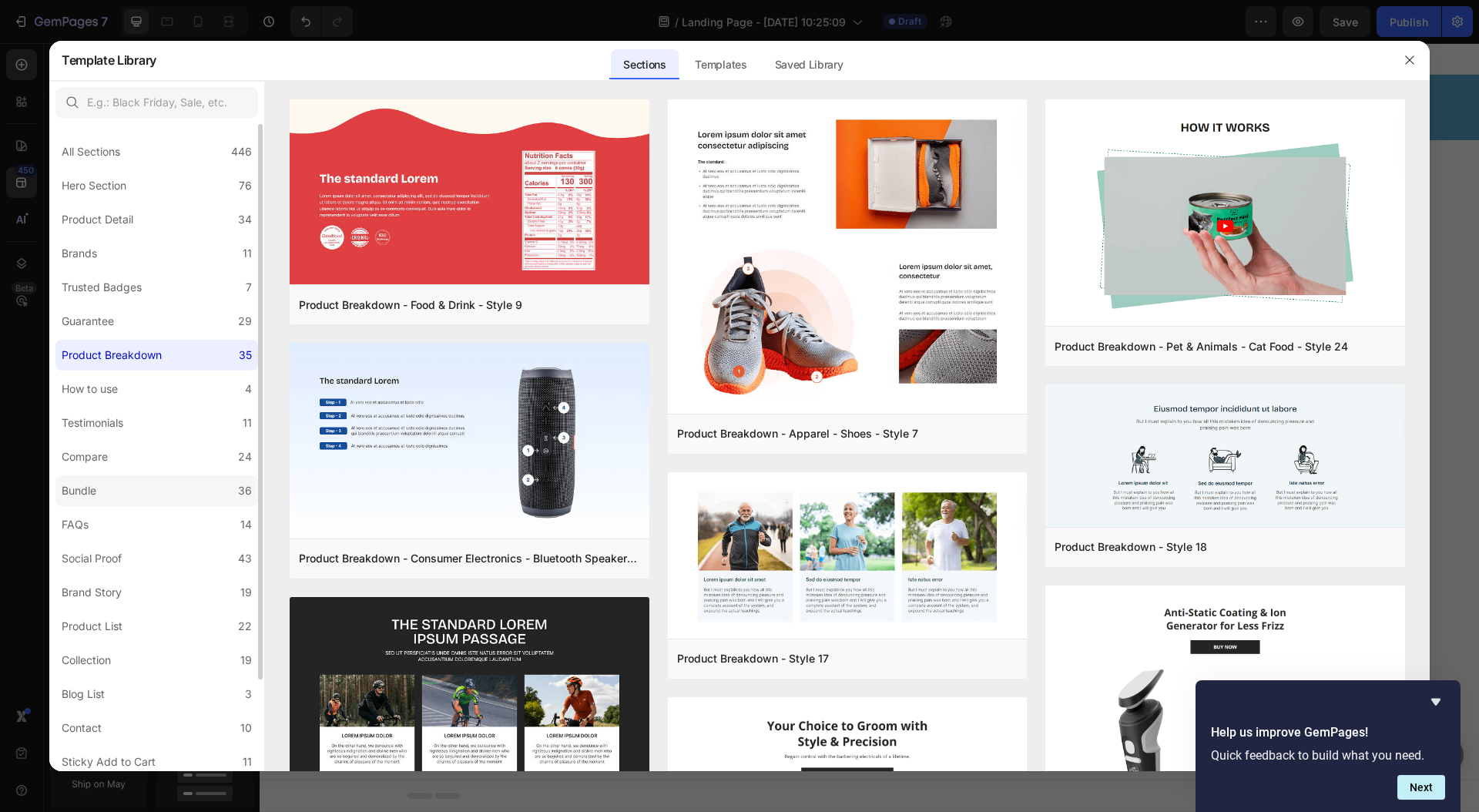
scroll to position [107, 0]
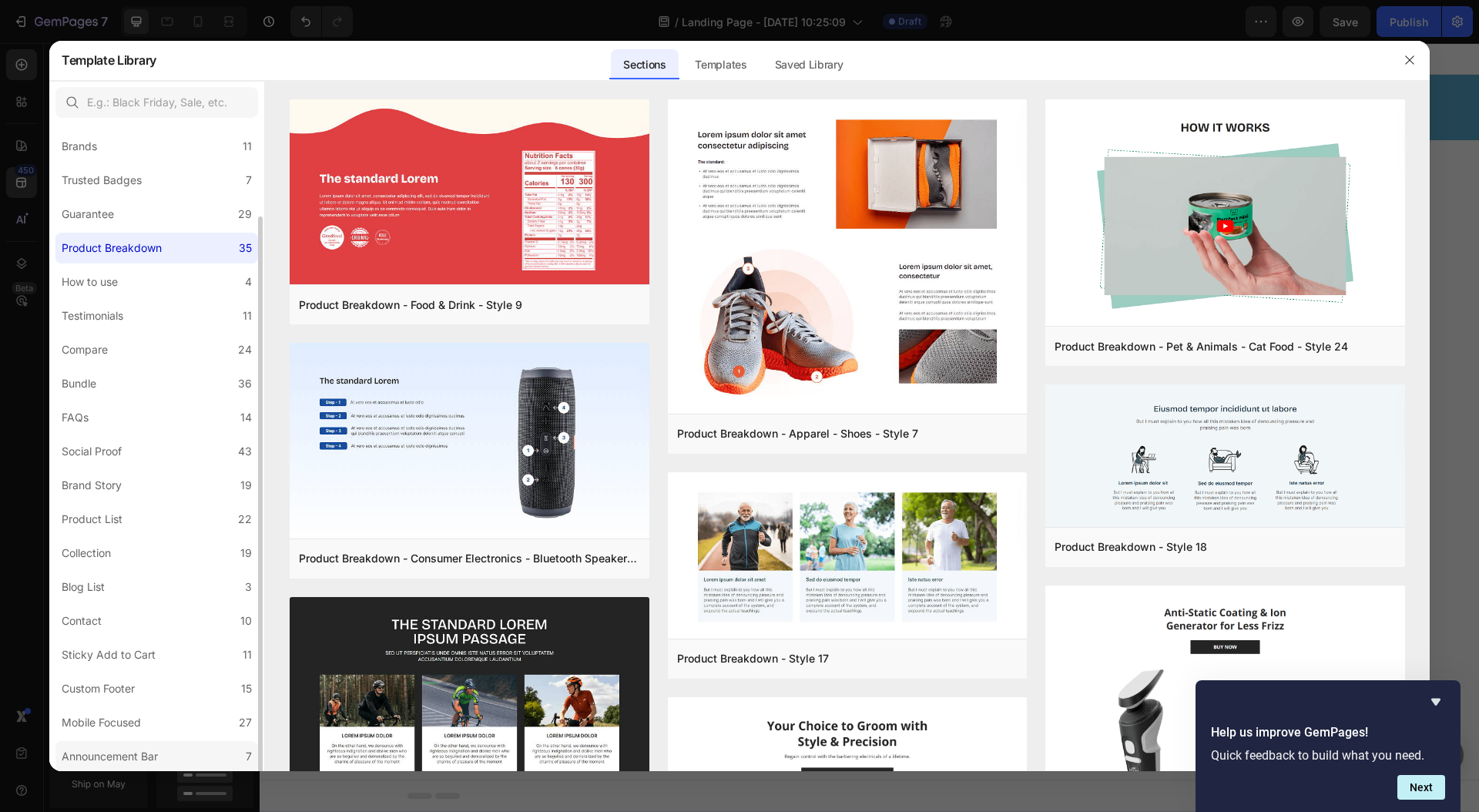
click at [112, 747] on div "Announcement Bar" at bounding box center [109, 756] width 96 height 19
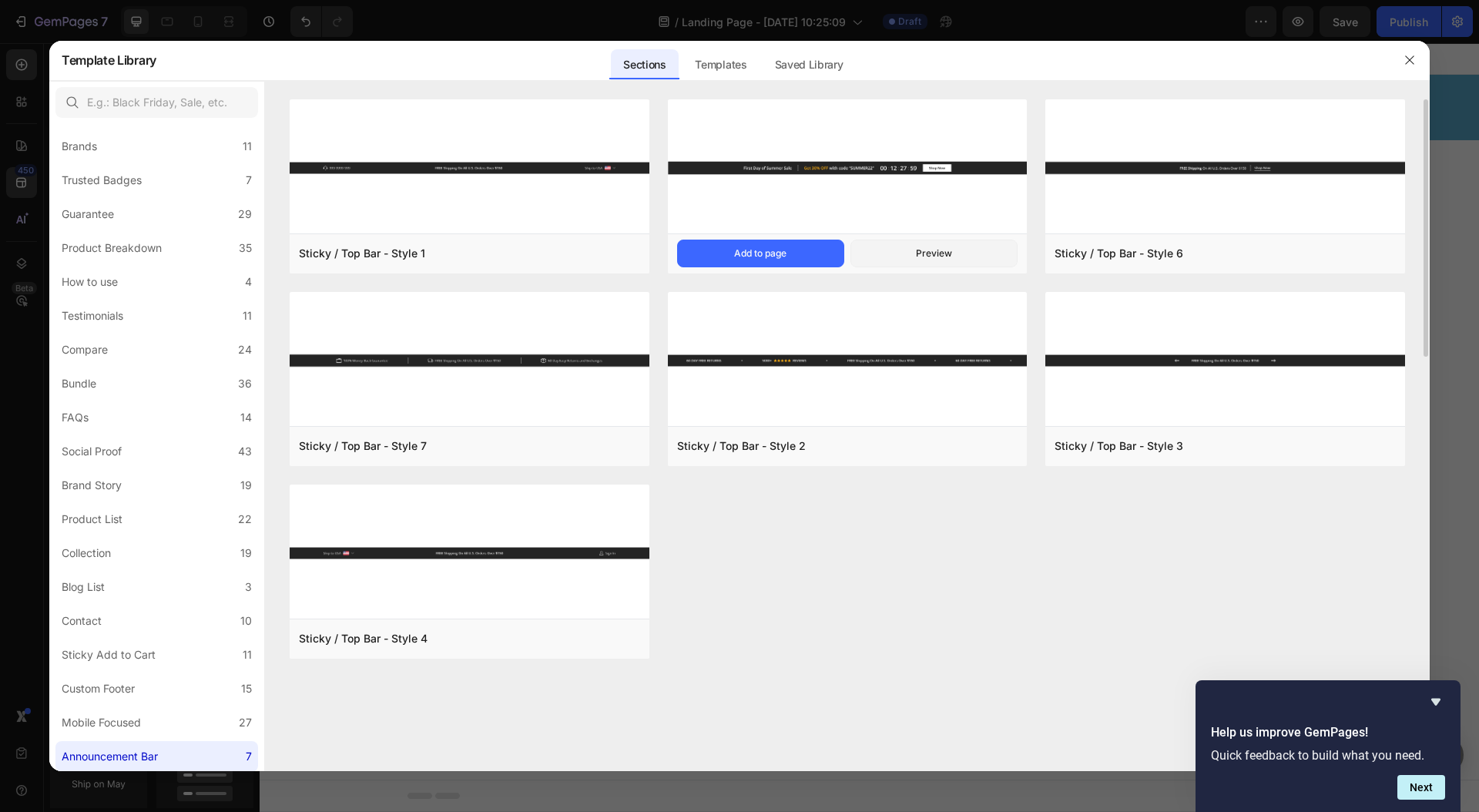
click at [776, 179] on img at bounding box center [847, 167] width 360 height 137
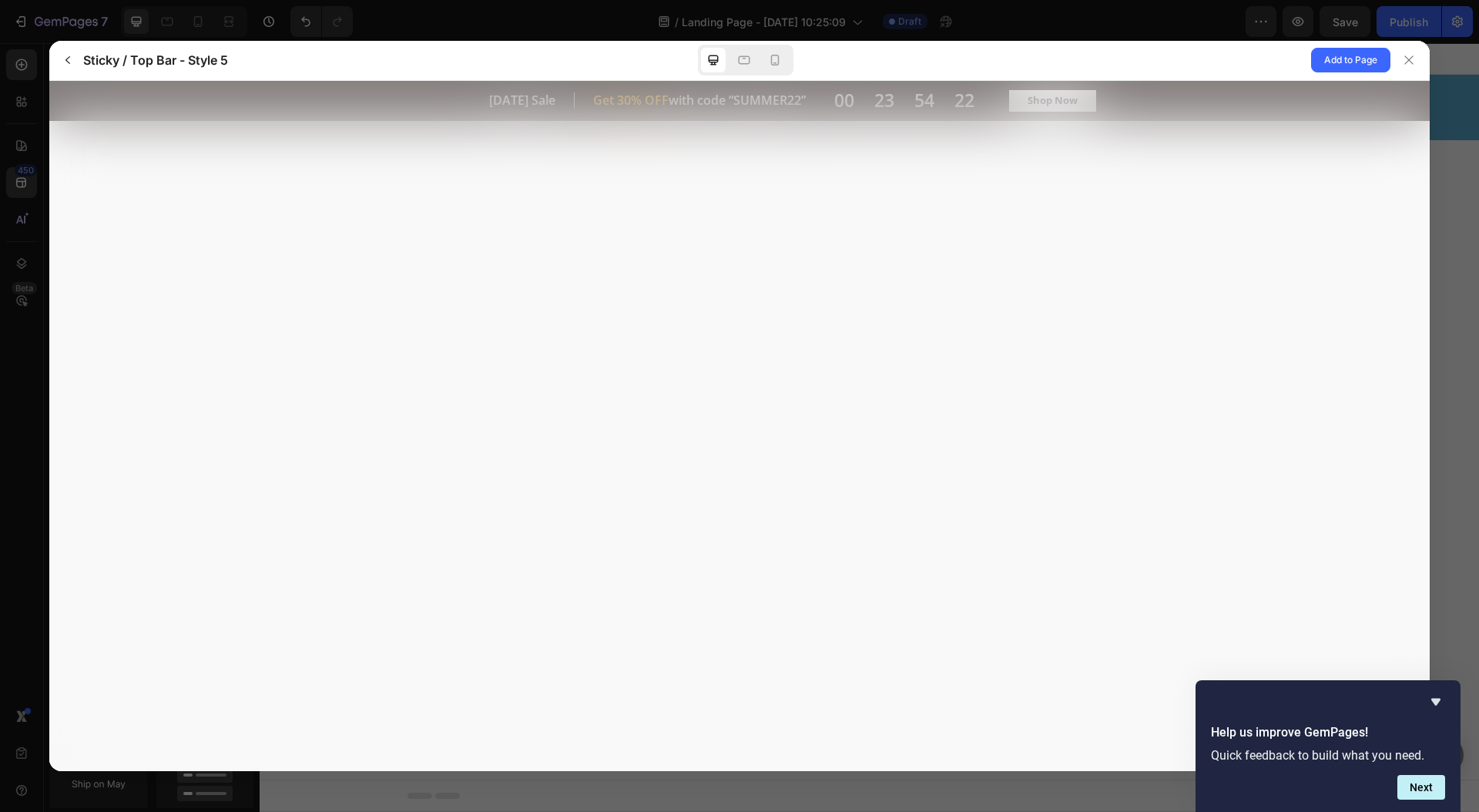
scroll to position [0, 0]
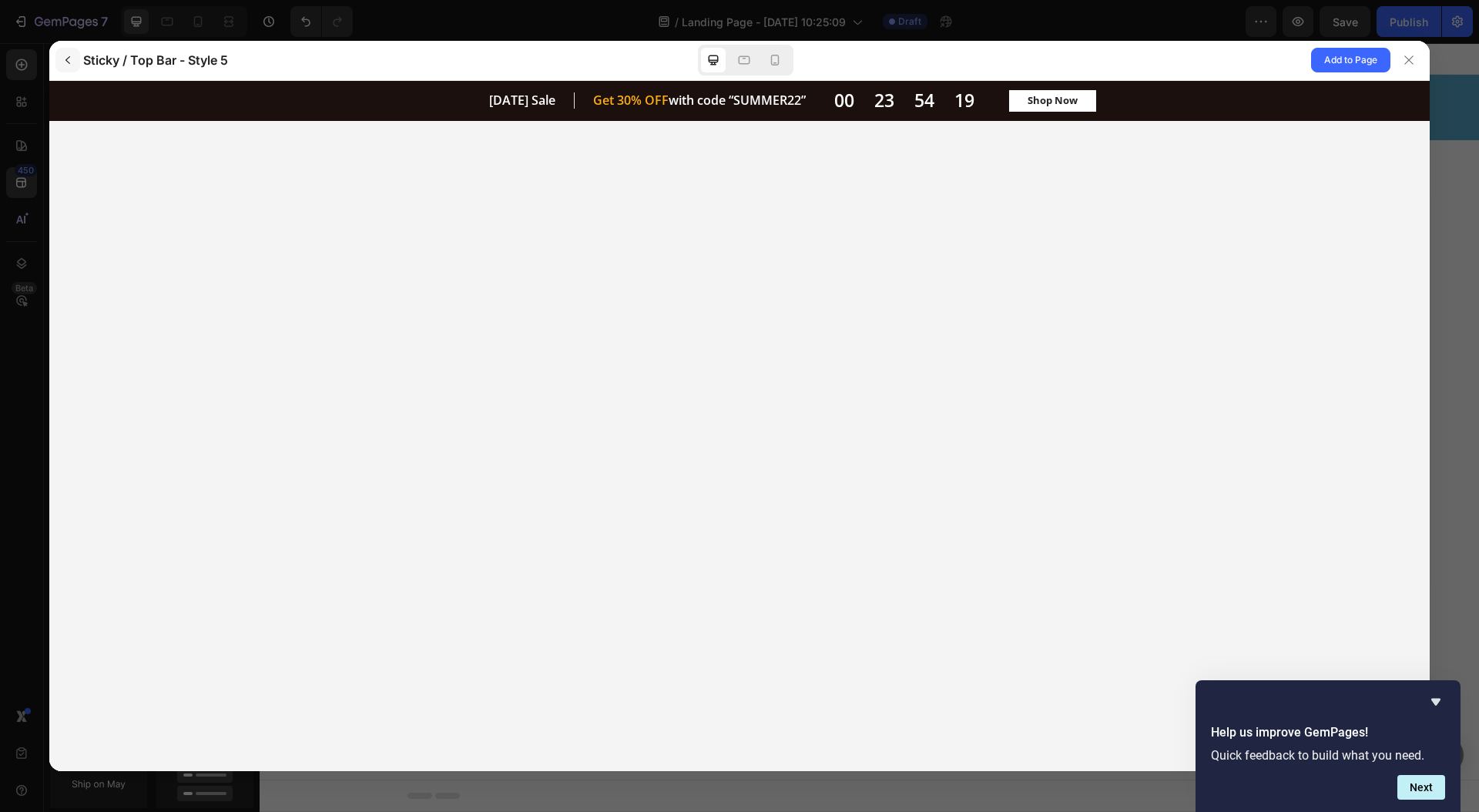
click at [72, 57] on icon "button" at bounding box center [67, 59] width 12 height 12
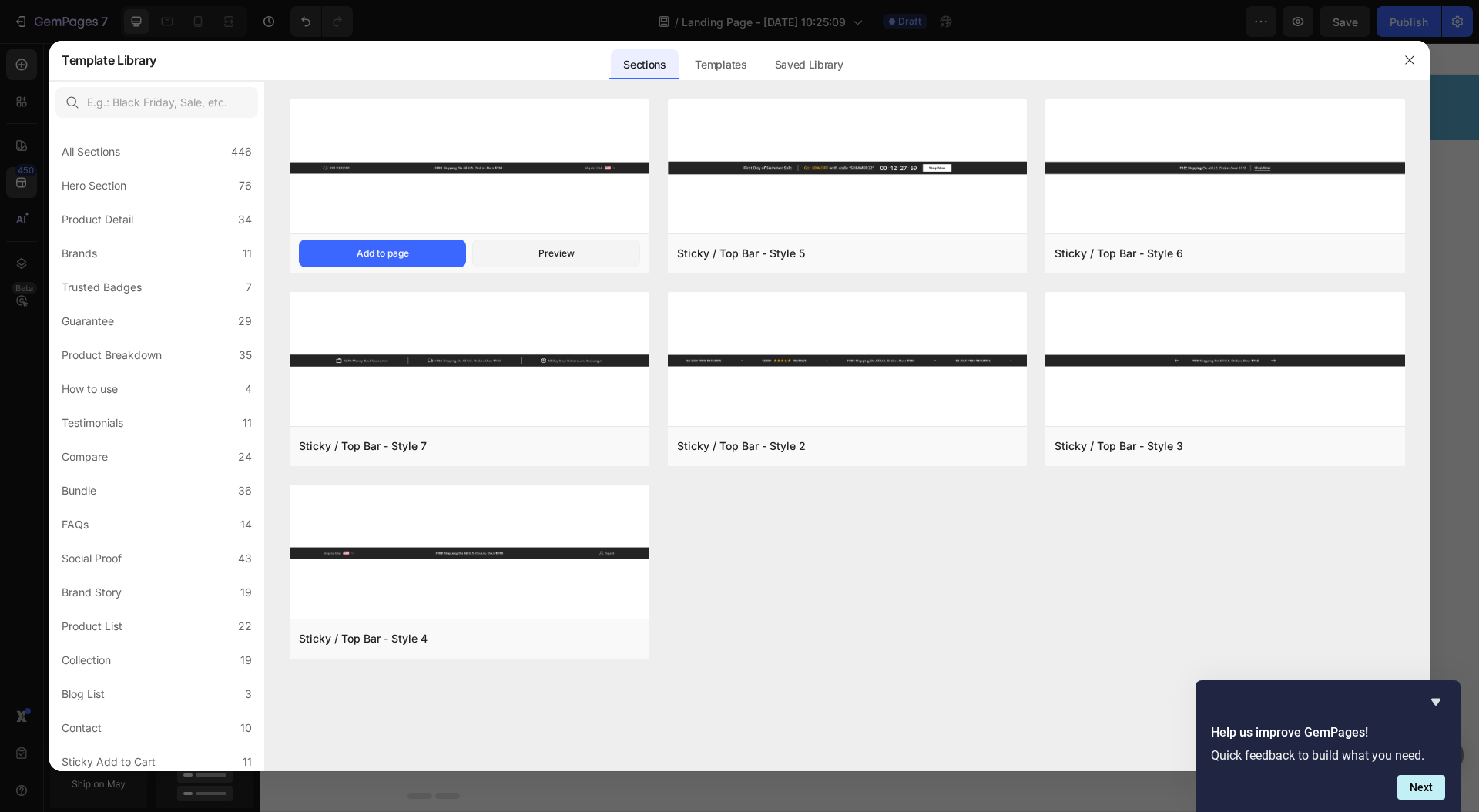
click at [365, 211] on img at bounding box center [469, 167] width 360 height 137
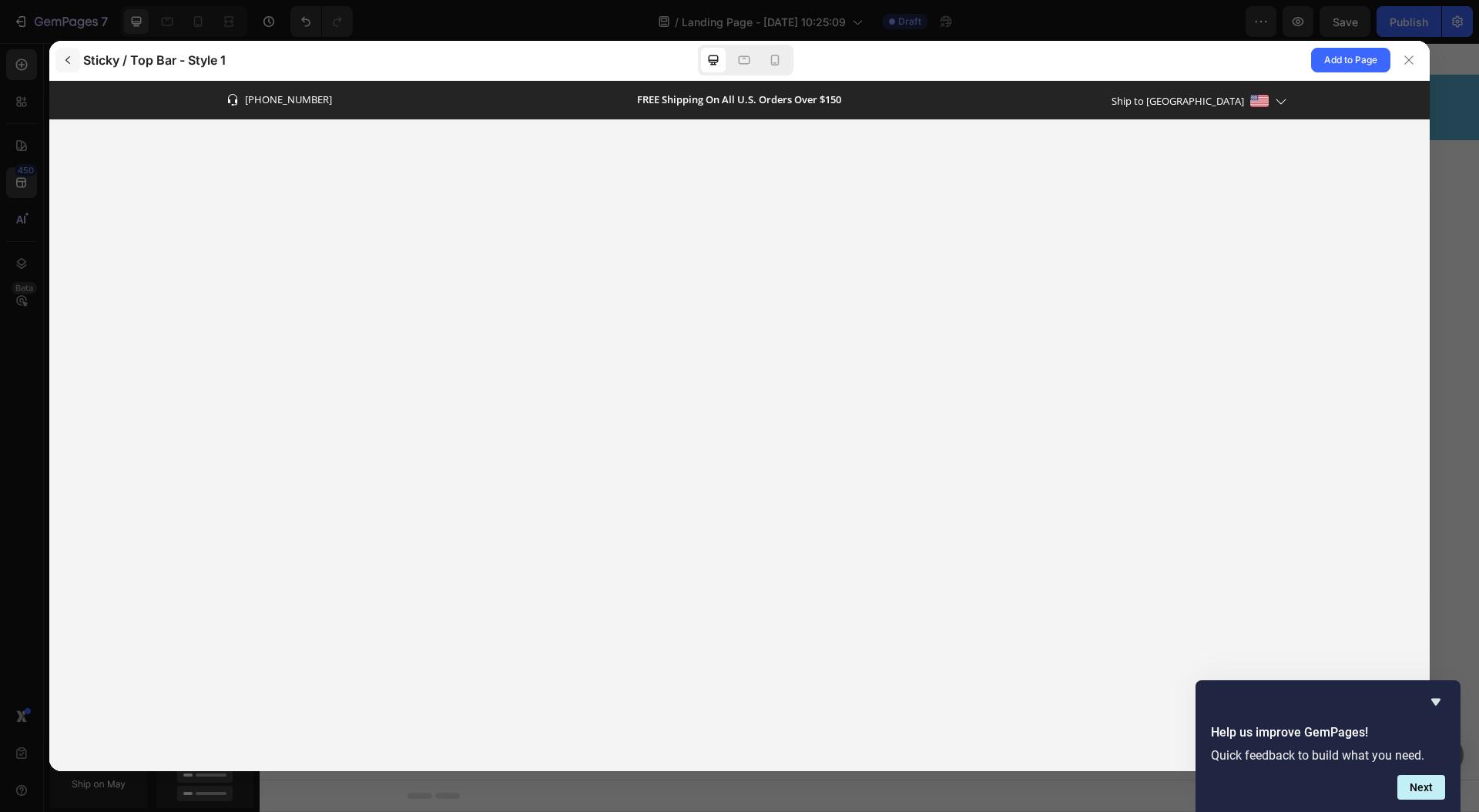
click at [63, 53] on button "button" at bounding box center [67, 59] width 25 height 25
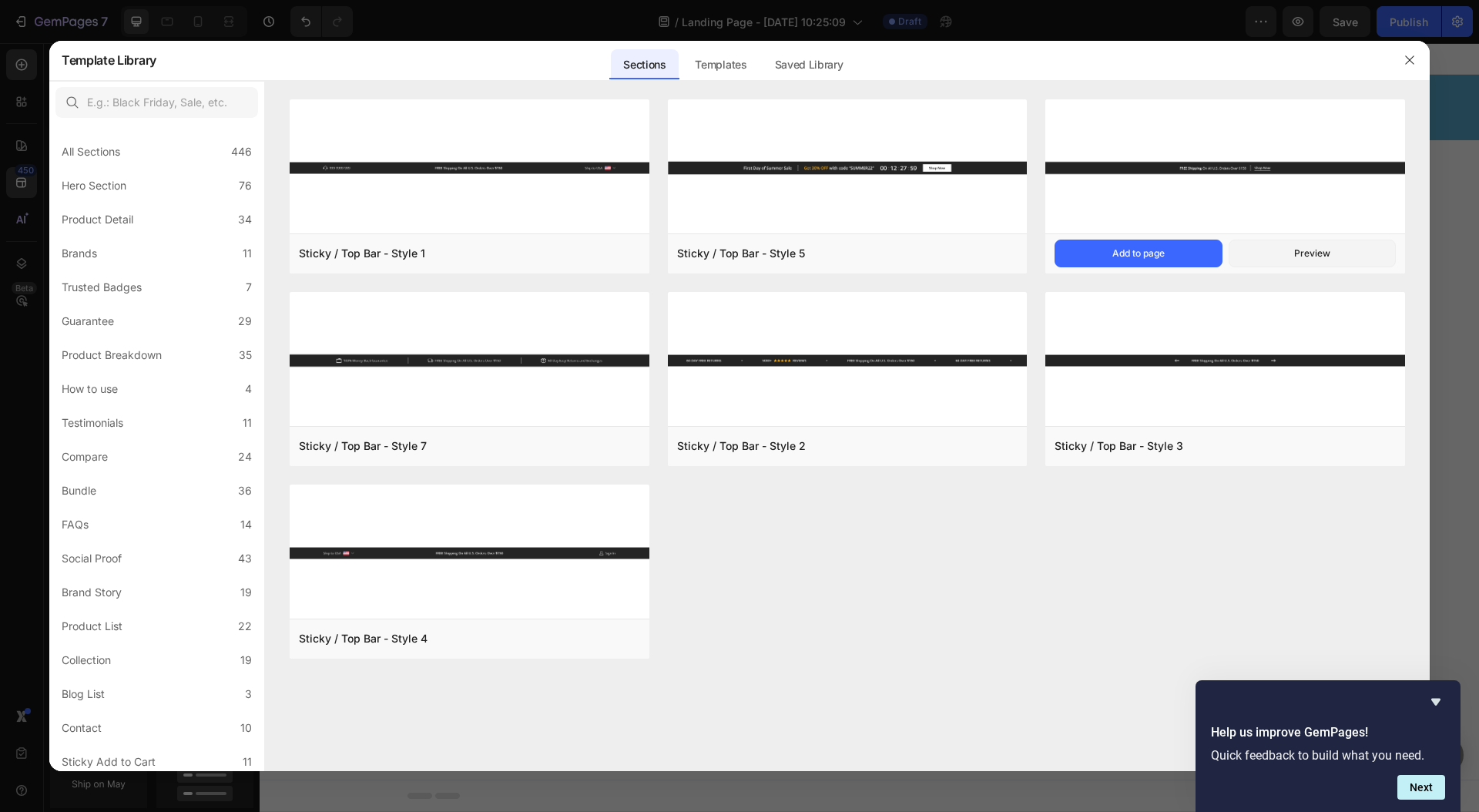
click at [1093, 182] on img at bounding box center [1224, 167] width 360 height 137
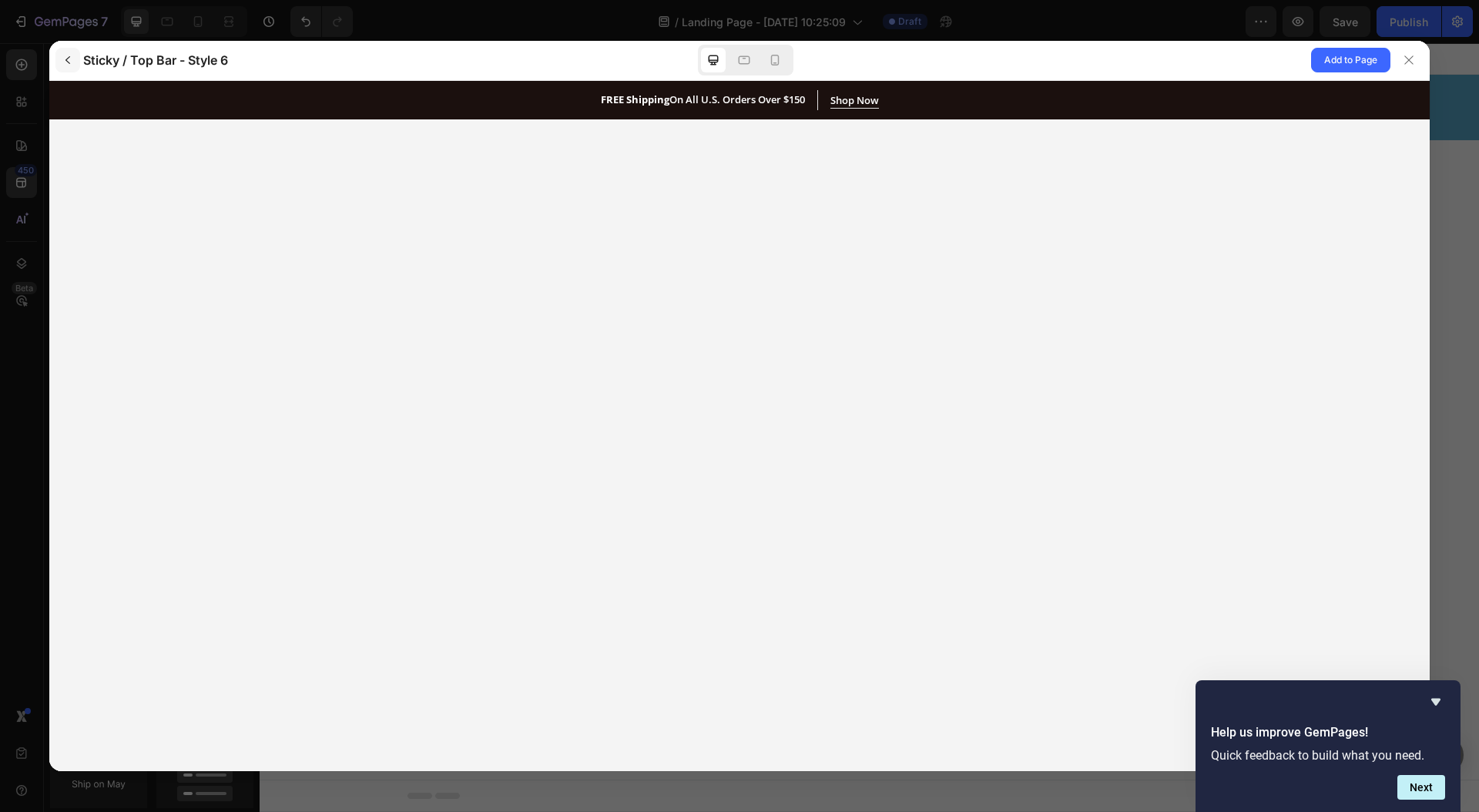
click at [64, 64] on icon "button" at bounding box center [67, 59] width 12 height 12
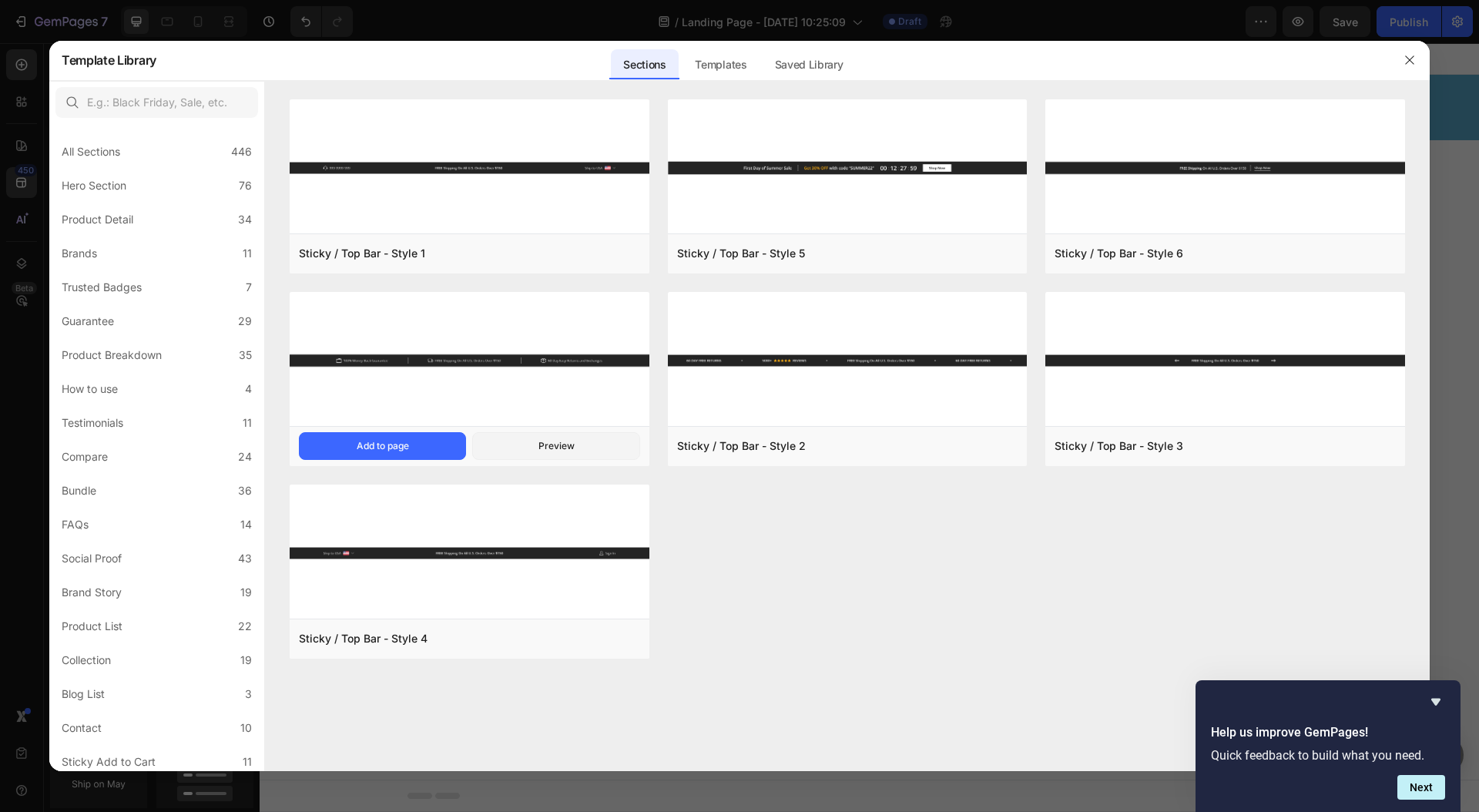
click at [382, 331] on img at bounding box center [469, 360] width 360 height 137
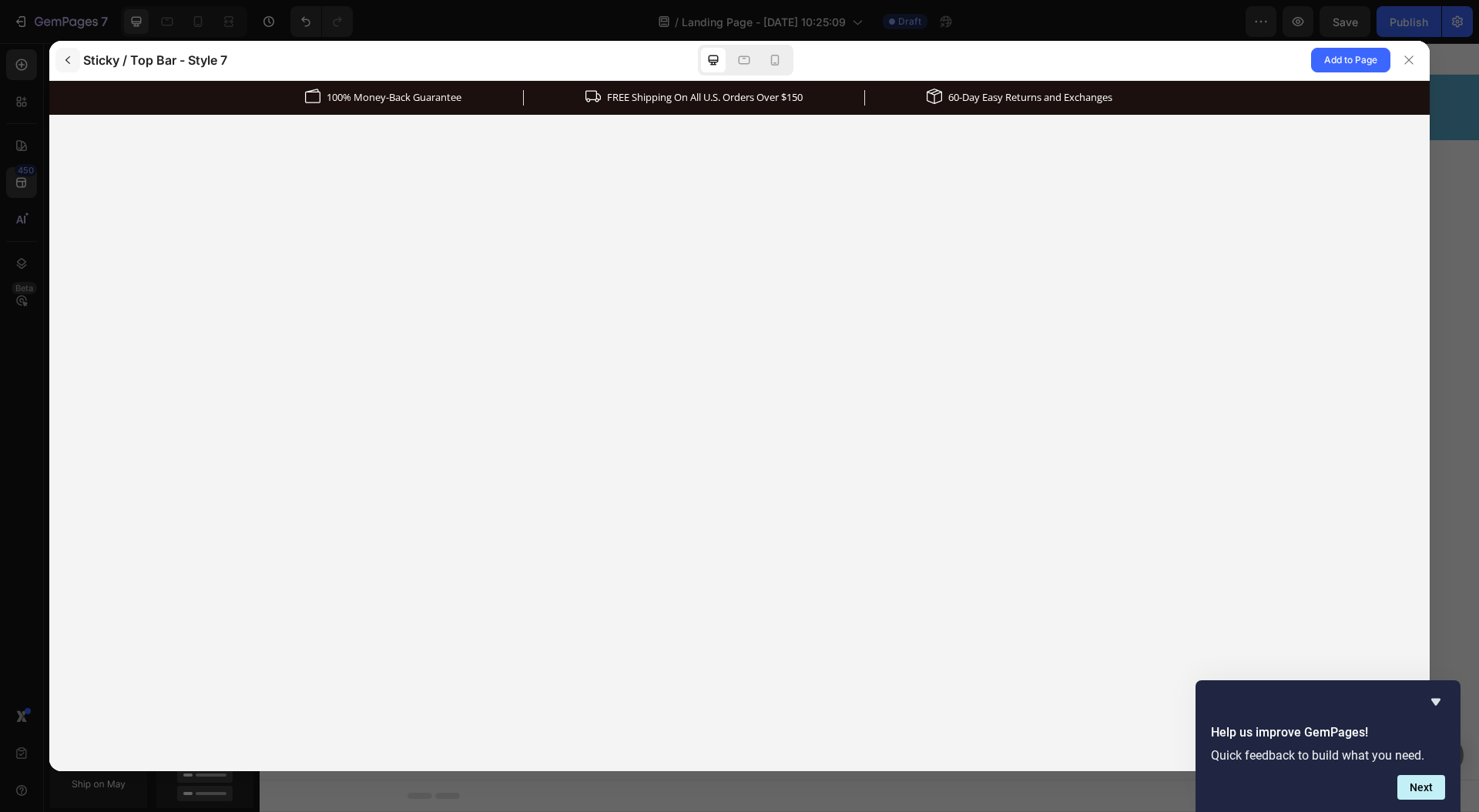
click at [62, 64] on icon "button" at bounding box center [67, 59] width 12 height 12
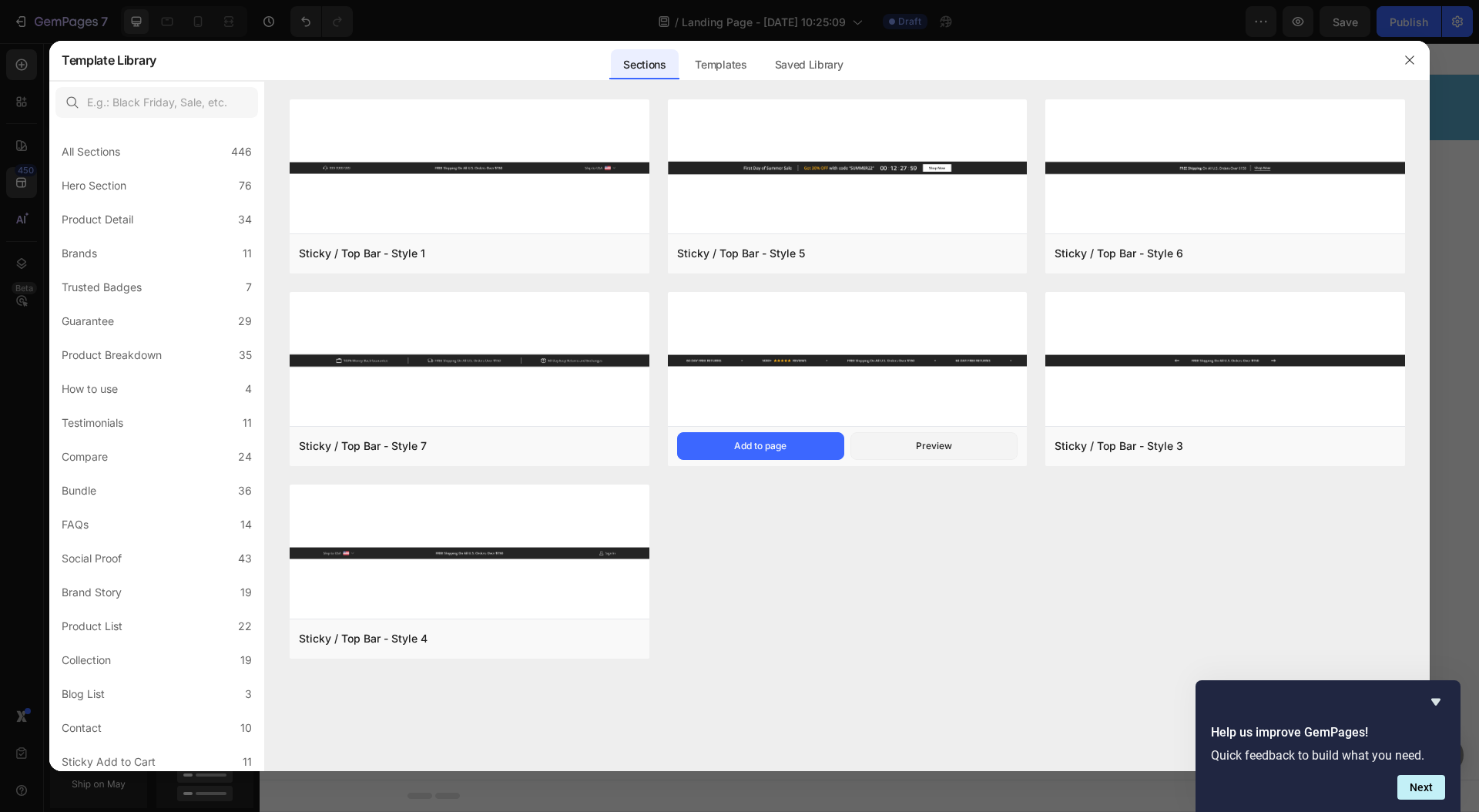
click at [751, 320] on img at bounding box center [847, 360] width 360 height 137
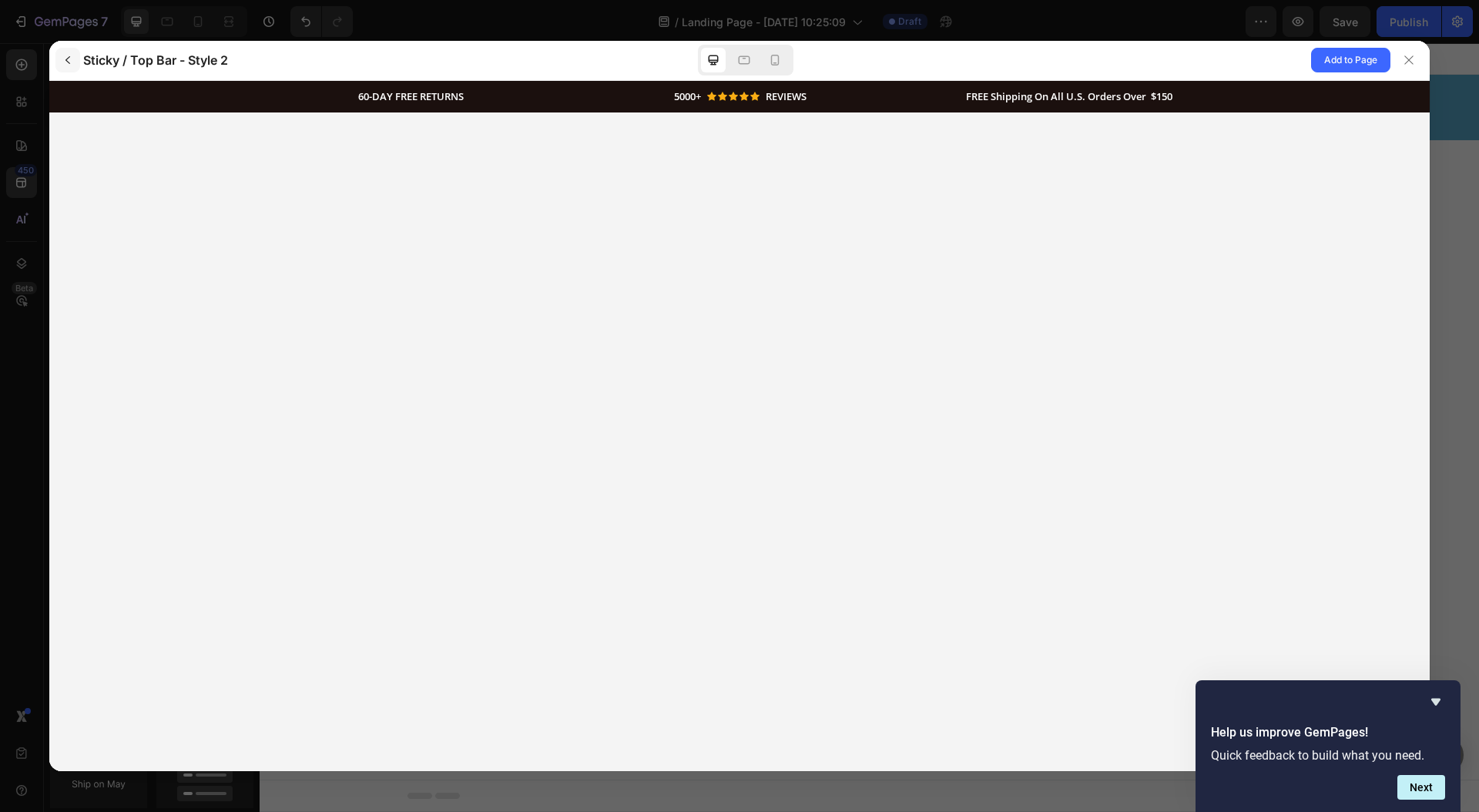
click at [66, 60] on icon "button" at bounding box center [67, 60] width 5 height 8
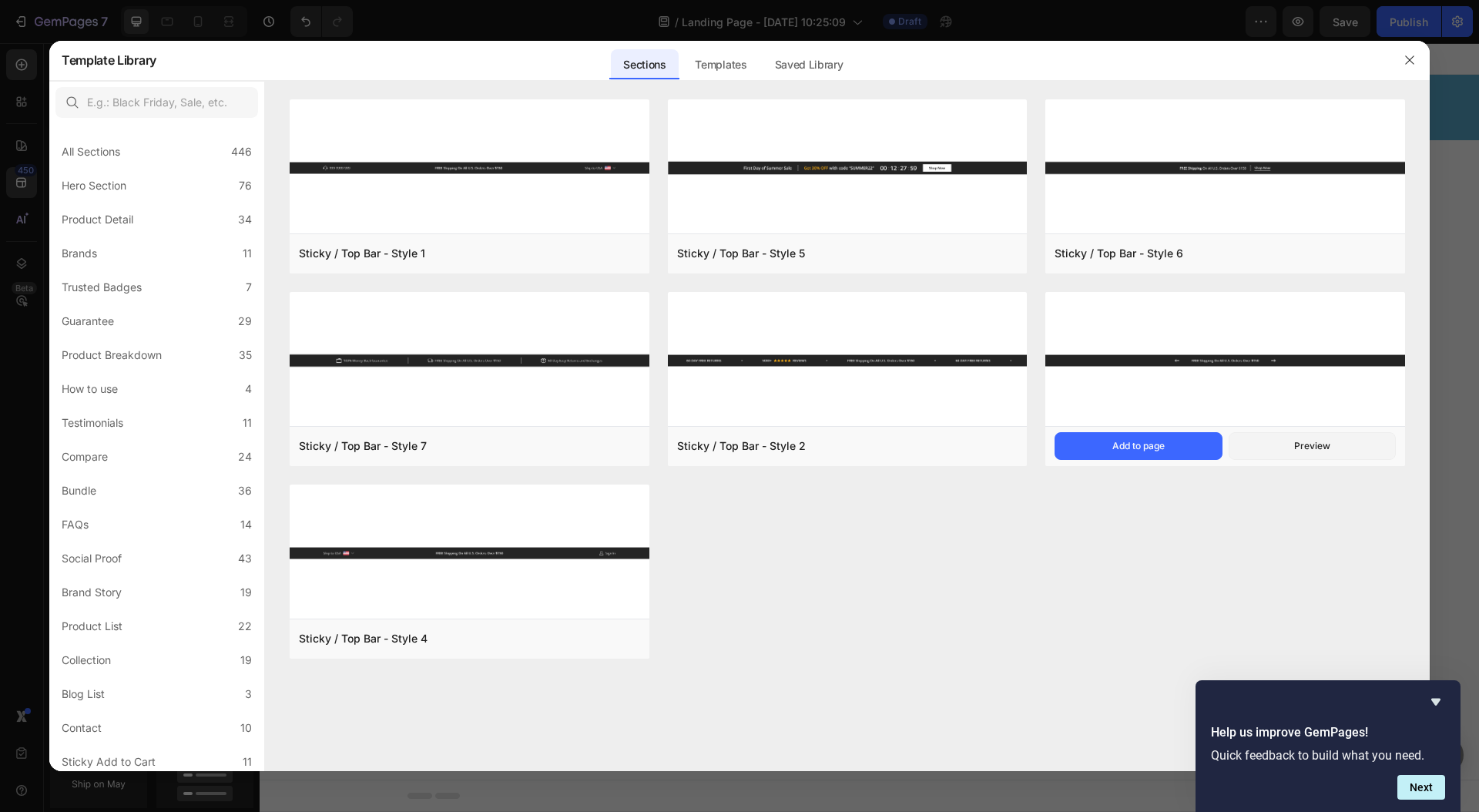
click at [1088, 401] on img at bounding box center [1224, 360] width 360 height 137
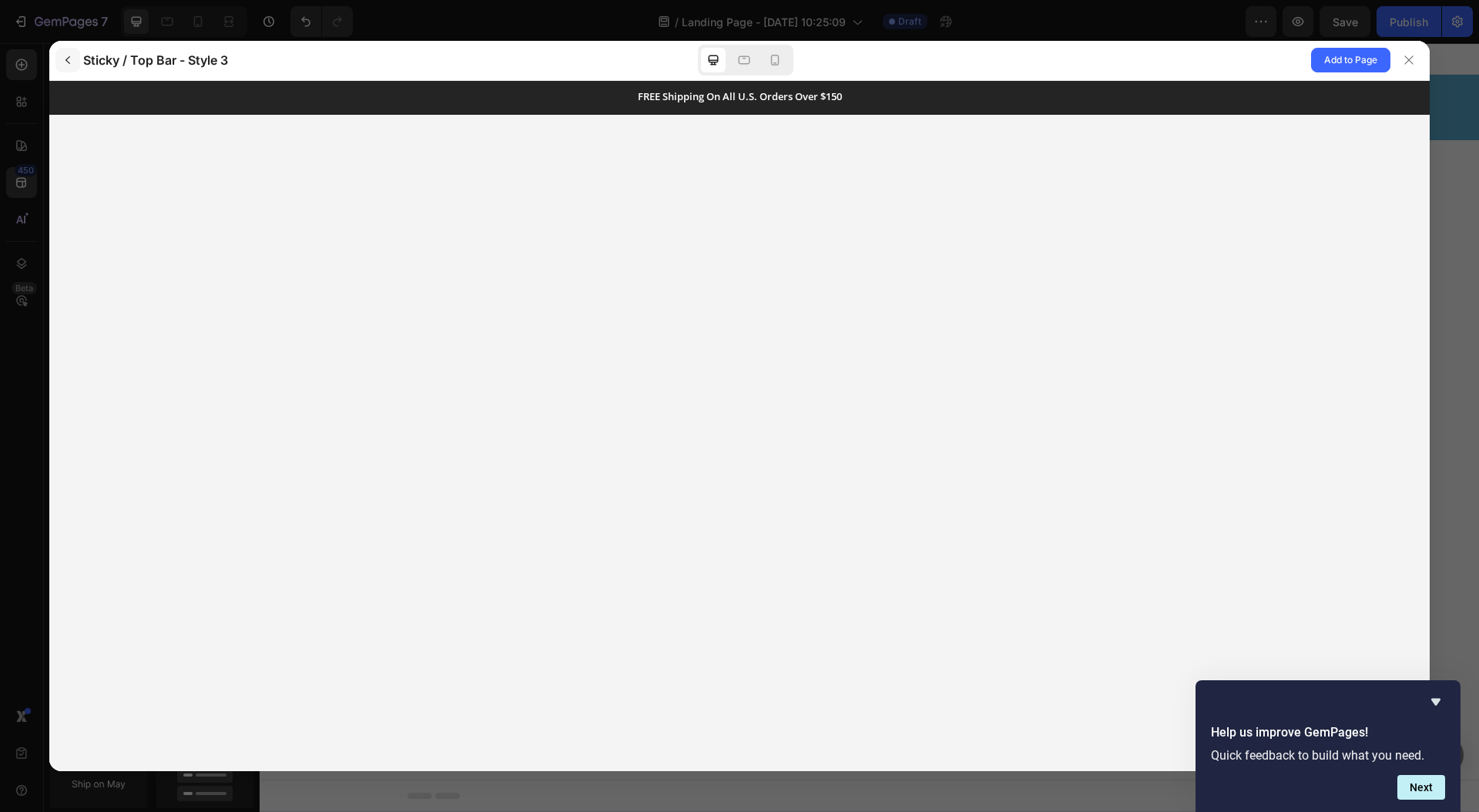
click at [63, 59] on icon "button" at bounding box center [67, 59] width 12 height 12
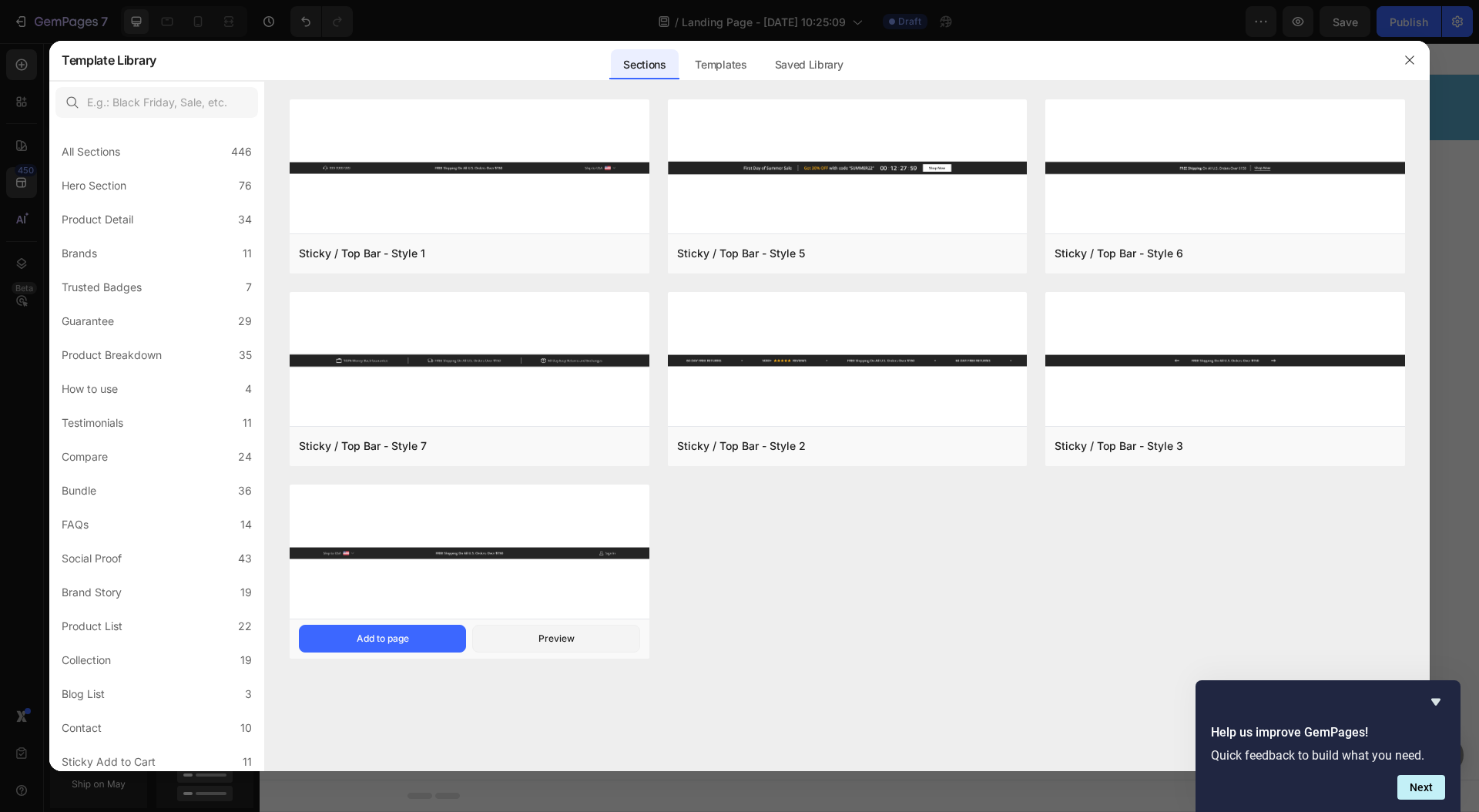
click at [372, 599] on img at bounding box center [469, 553] width 360 height 137
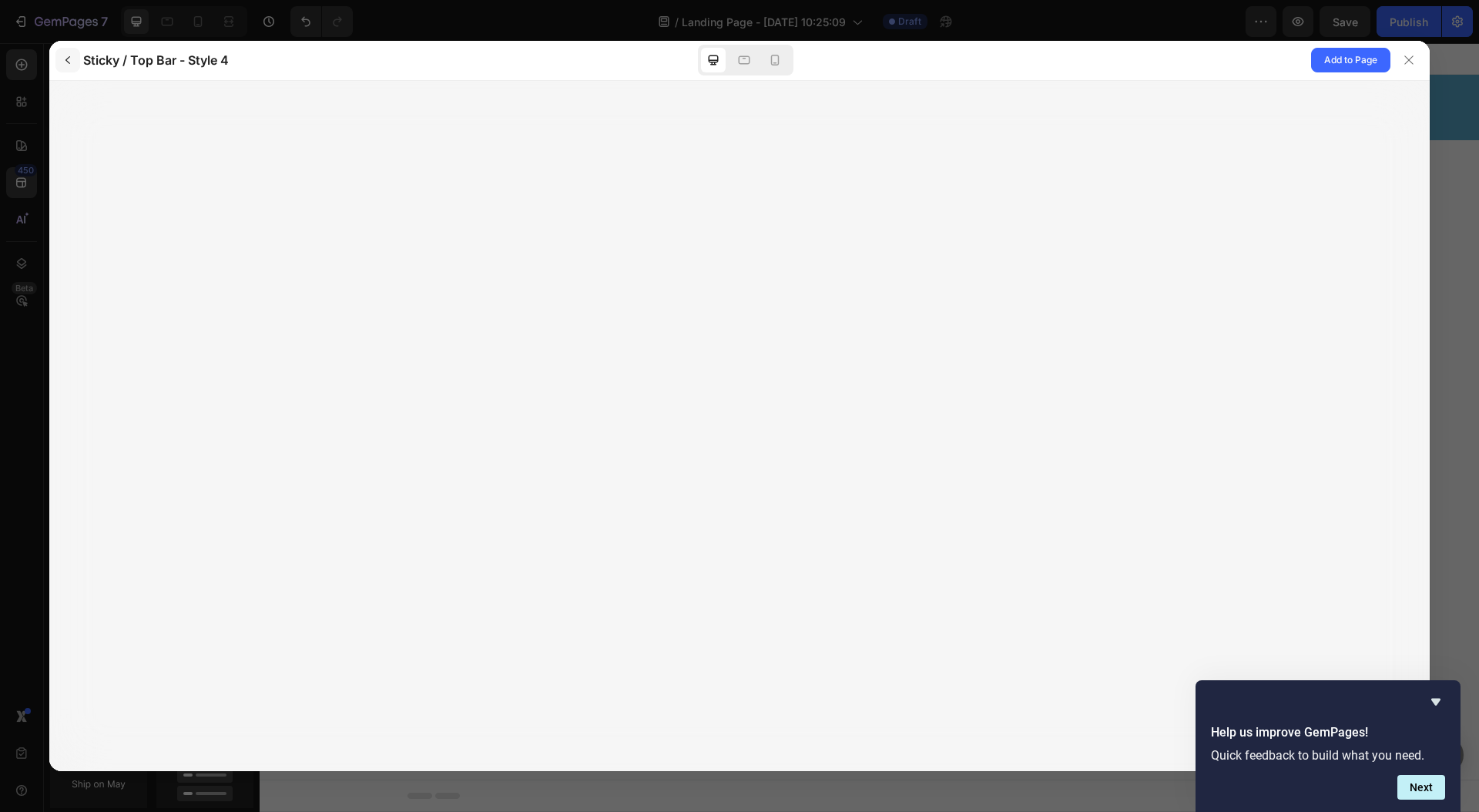
click at [67, 57] on icon "button" at bounding box center [67, 60] width 5 height 8
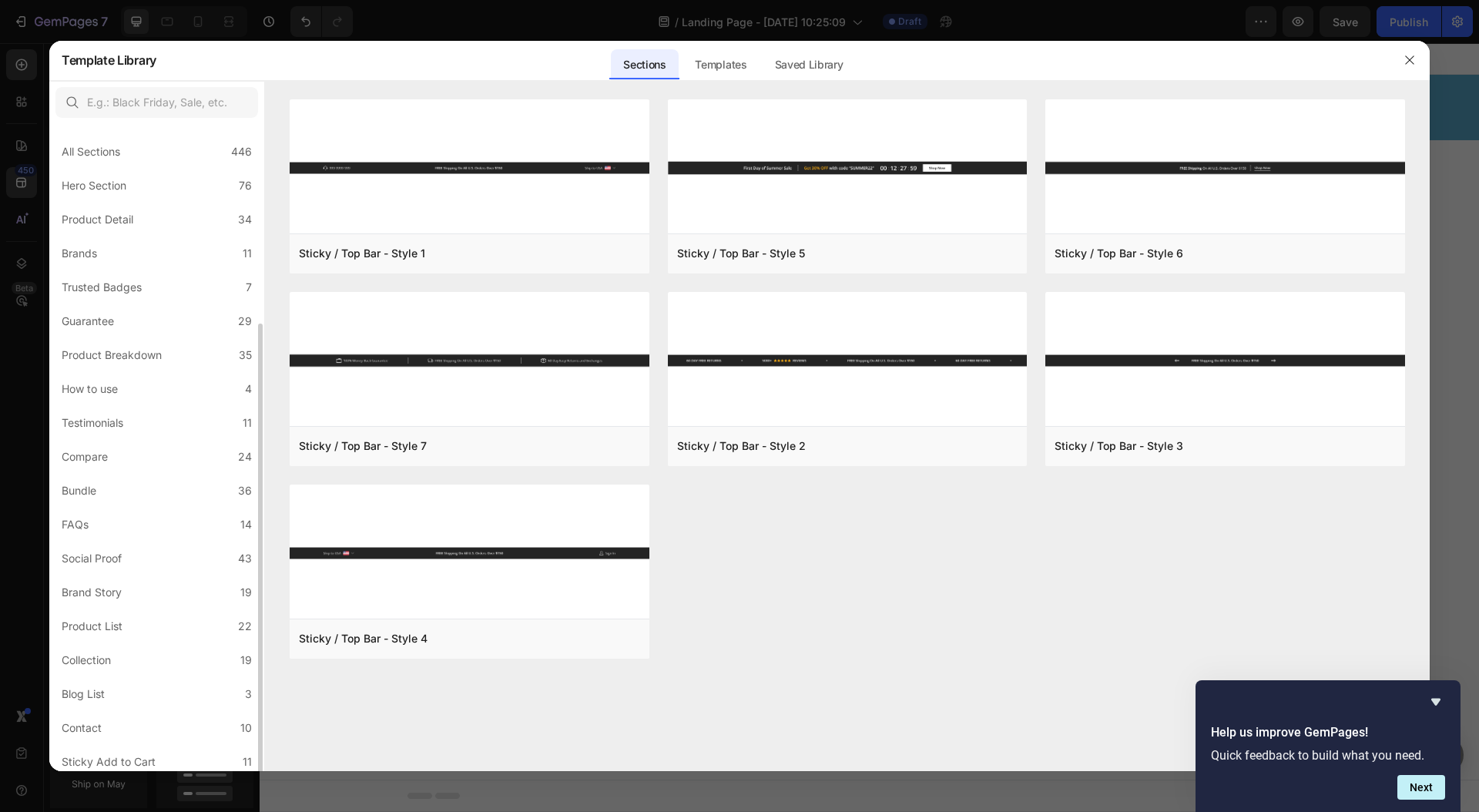
scroll to position [107, 0]
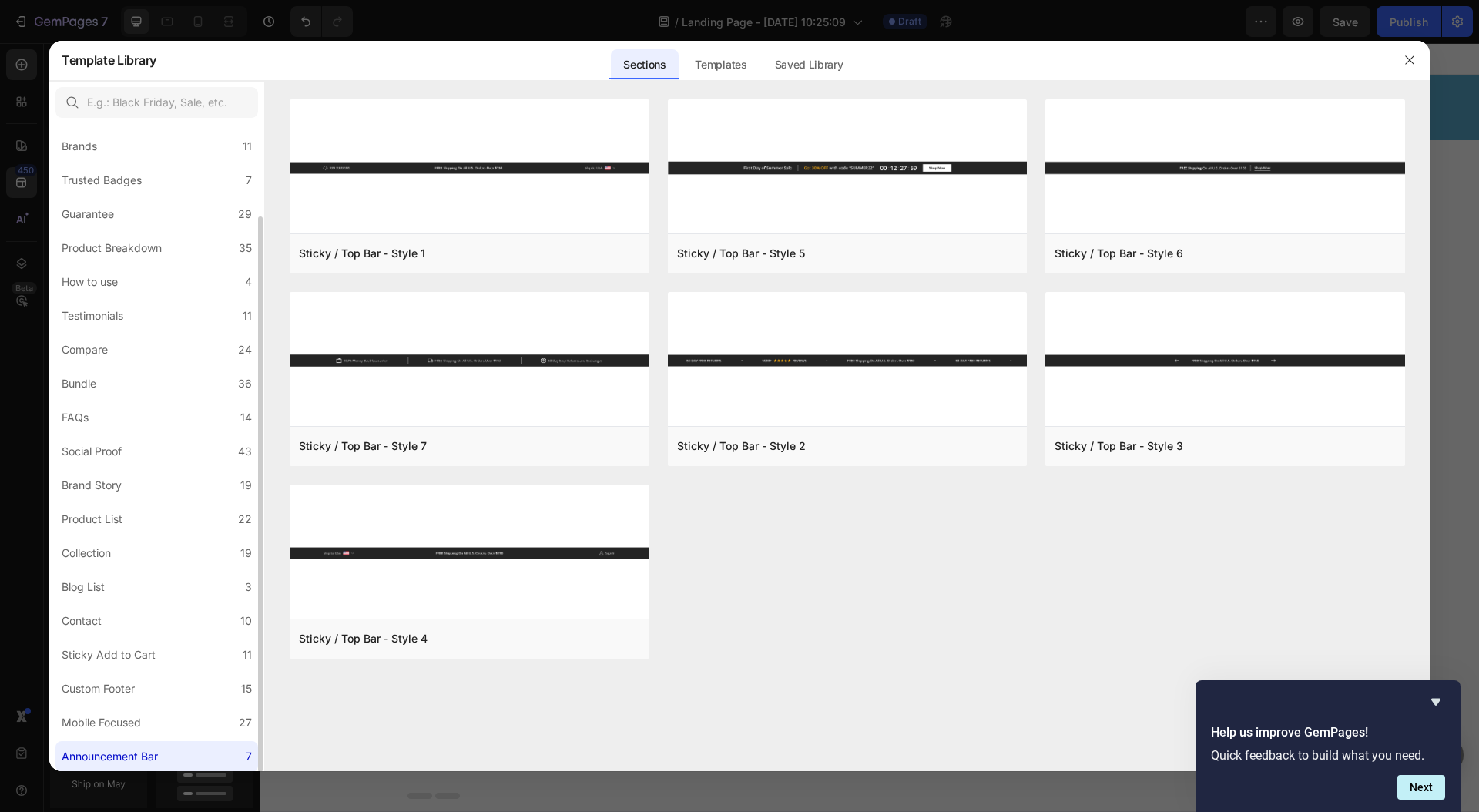
click at [109, 761] on div "Announcement Bar" at bounding box center [109, 756] width 96 height 19
click at [124, 731] on div "Mobile Focused" at bounding box center [101, 722] width 79 height 19
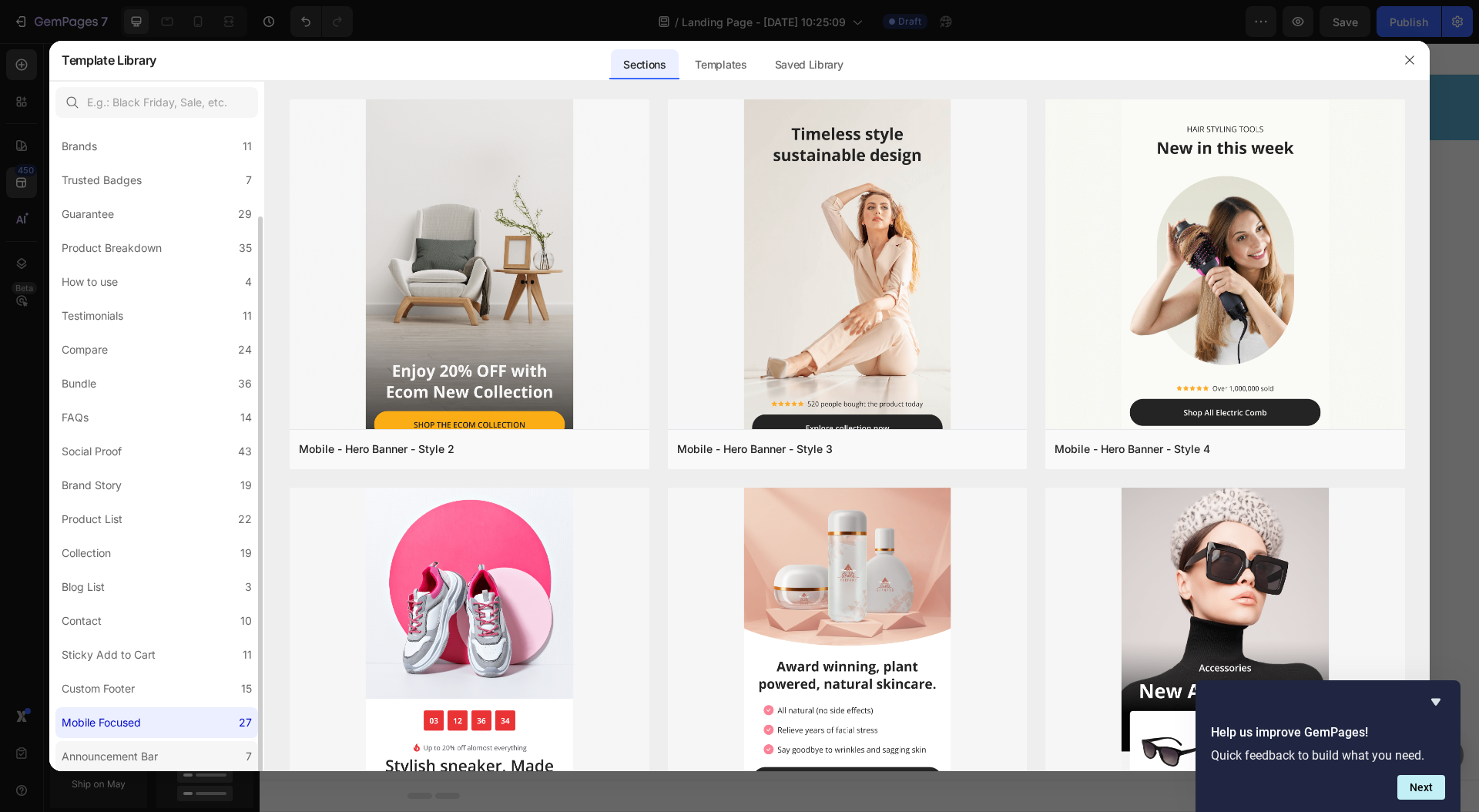
click at [119, 752] on div "Announcement Bar" at bounding box center [109, 756] width 96 height 19
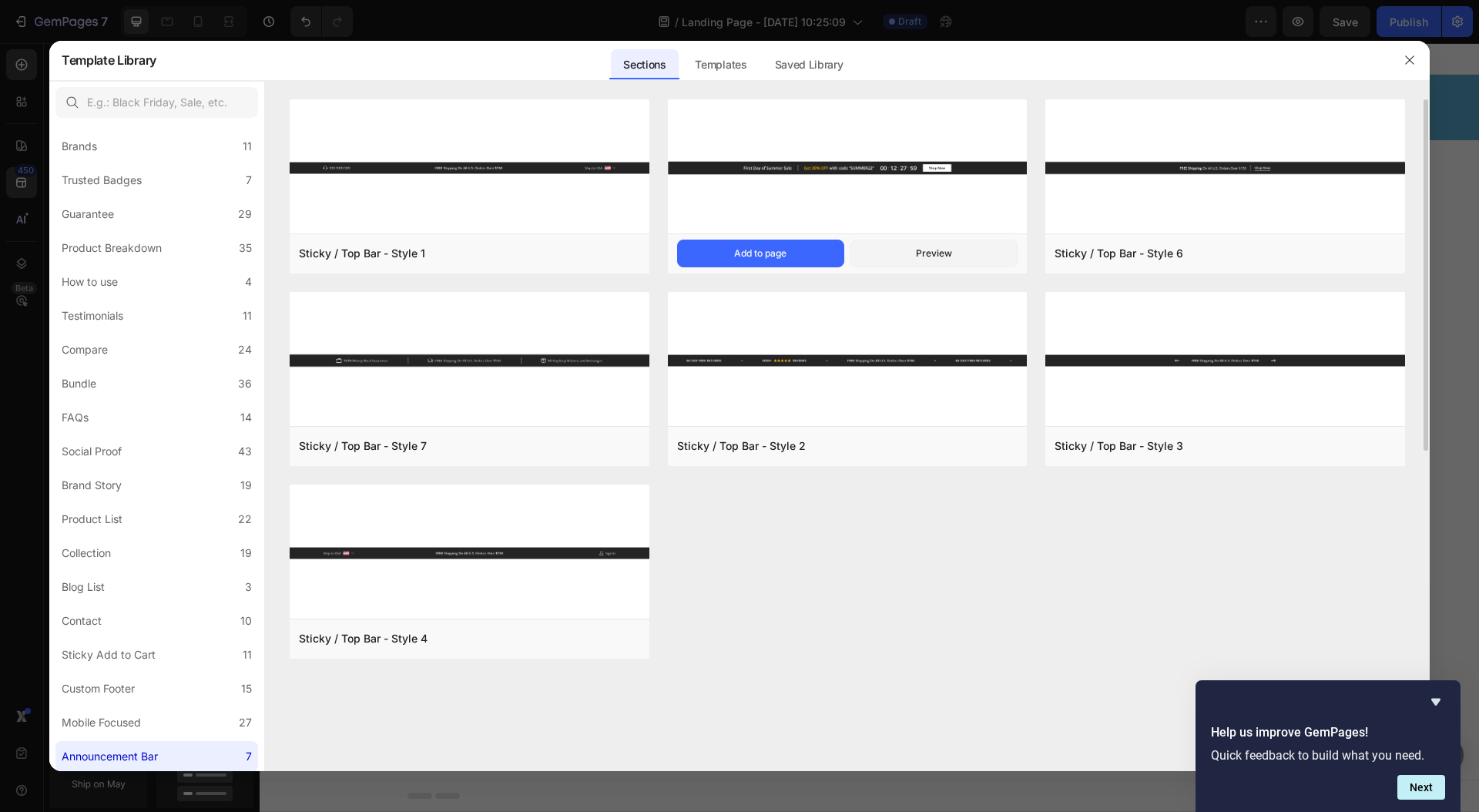
click at [816, 213] on img at bounding box center [847, 167] width 360 height 137
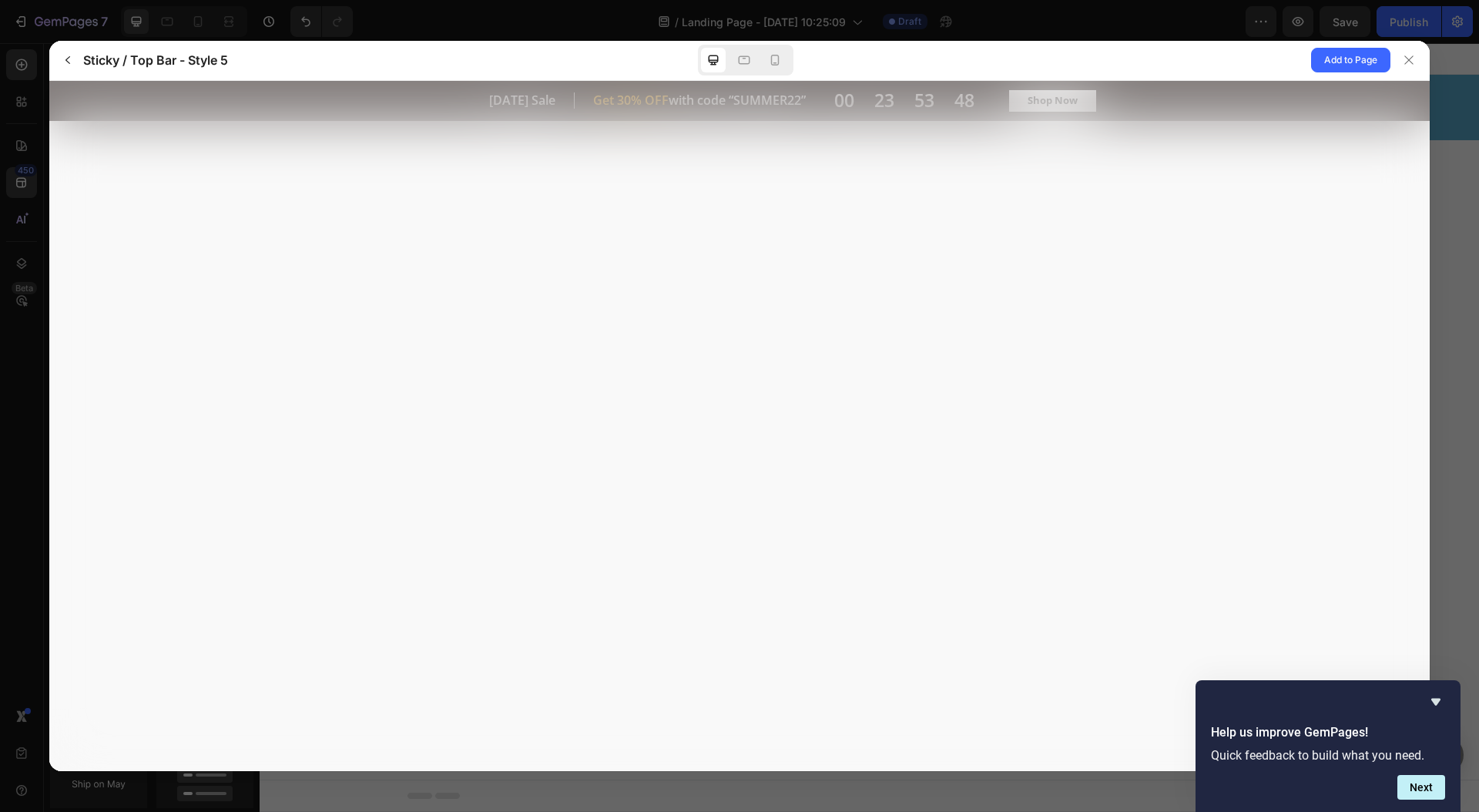
scroll to position [0, 0]
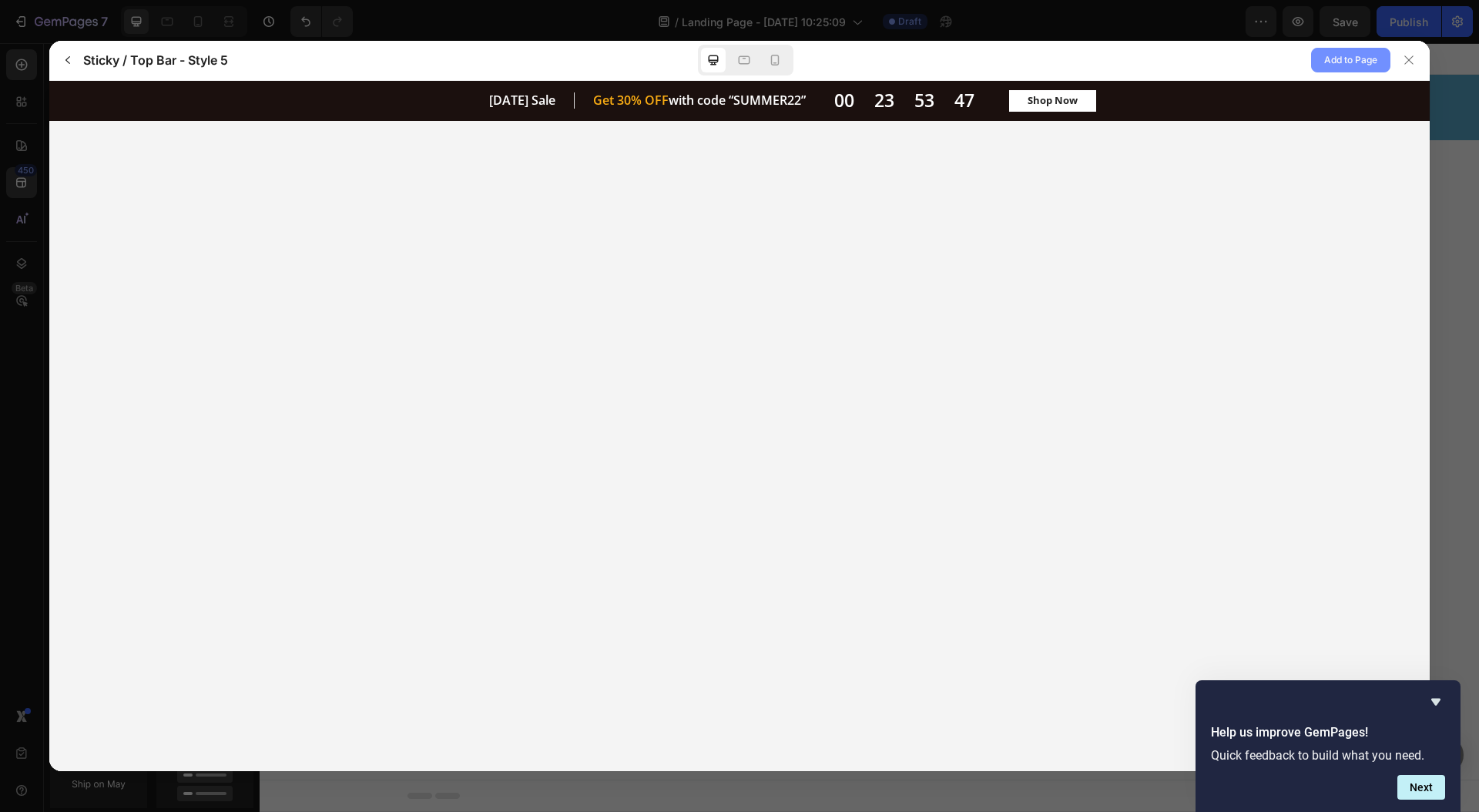
click at [1328, 61] on span "Add to Page" at bounding box center [1351, 59] width 53 height 19
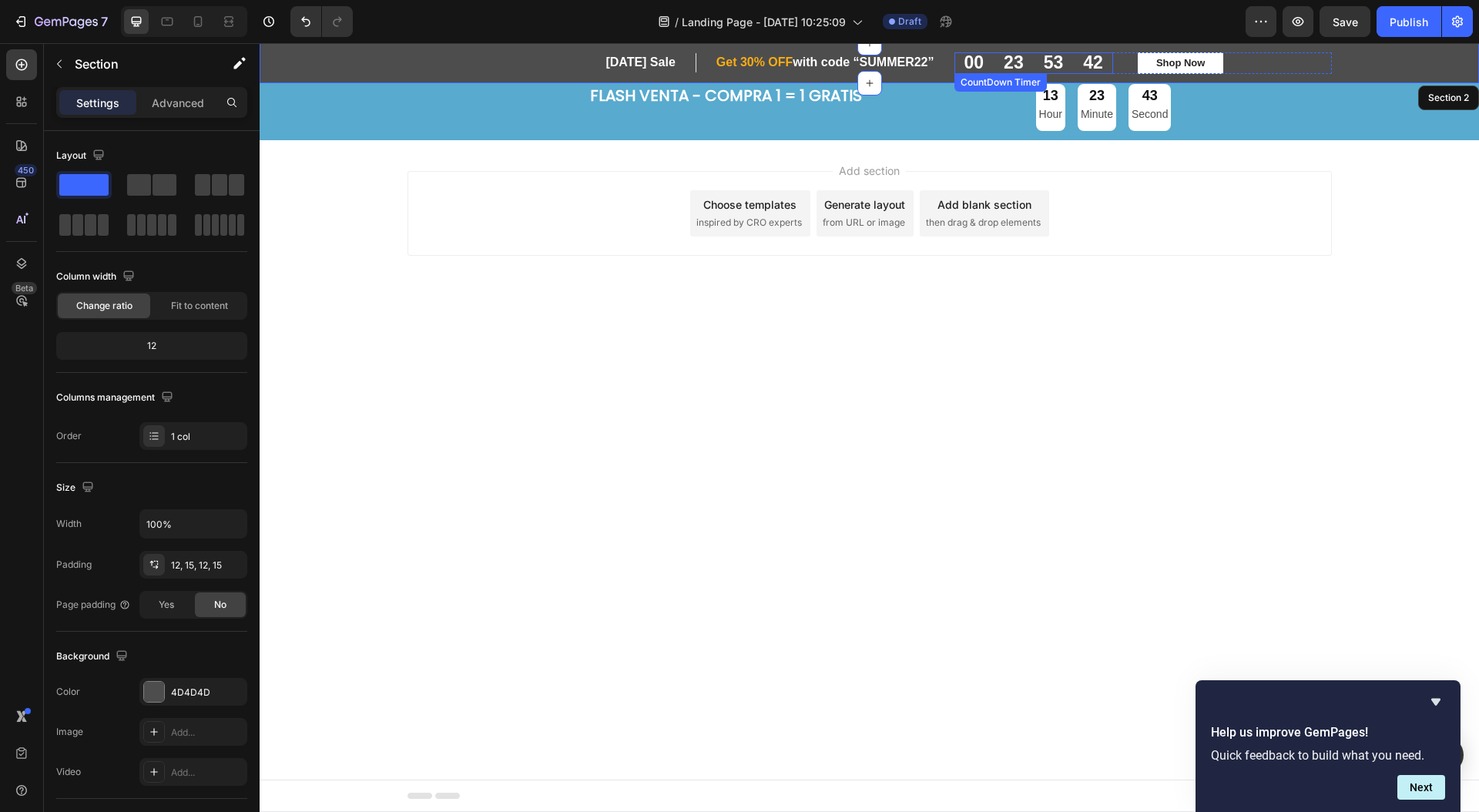
click at [1044, 60] on div "53" at bounding box center [1054, 63] width 20 height 22
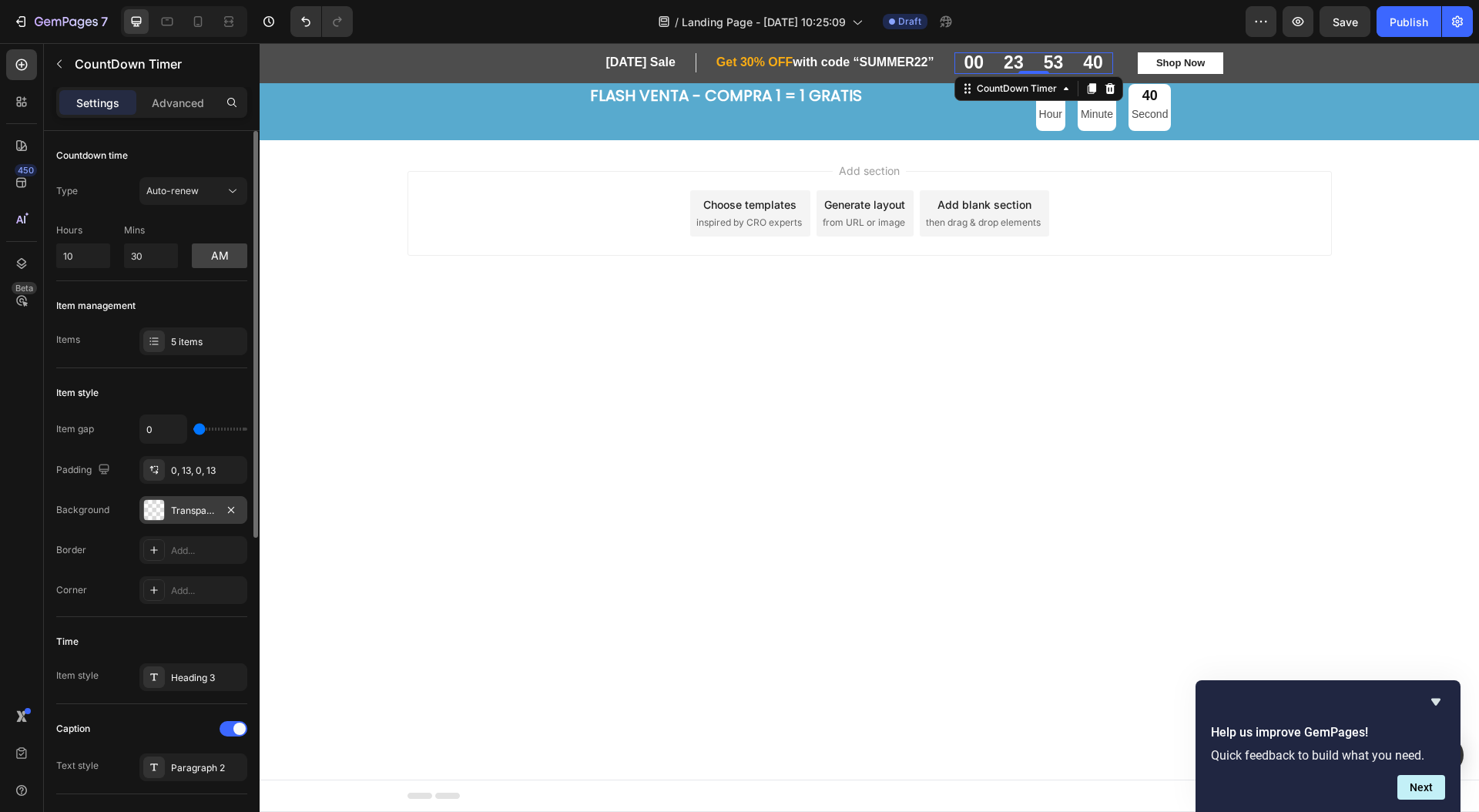
click at [162, 511] on div at bounding box center [154, 510] width 20 height 20
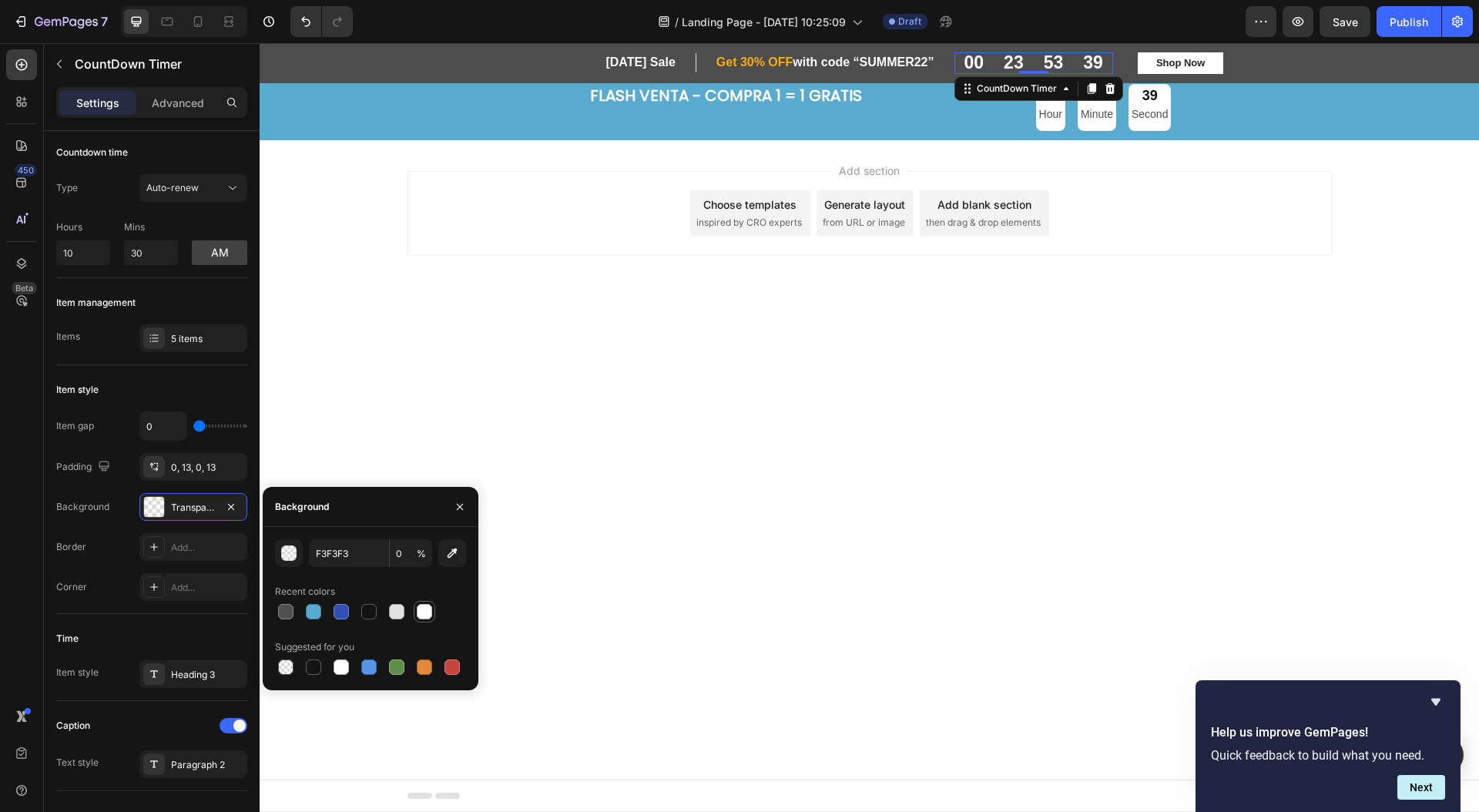
click at [428, 614] on div at bounding box center [425, 612] width 16 height 16
type input "FFFFFF"
type input "100"
click at [461, 509] on icon "button" at bounding box center [460, 506] width 12 height 12
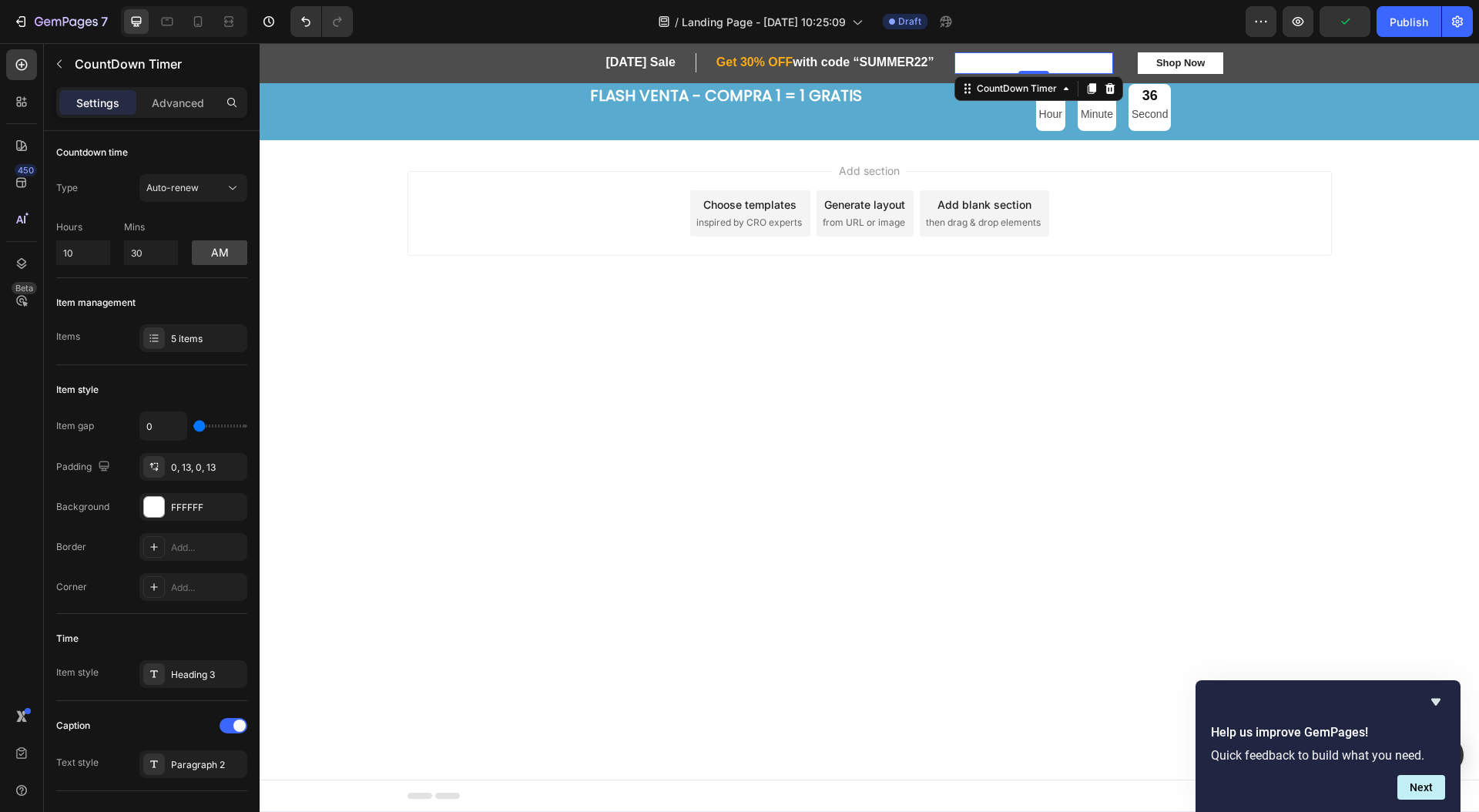
scroll to position [5, 0]
click at [226, 504] on icon "button" at bounding box center [231, 505] width 12 height 12
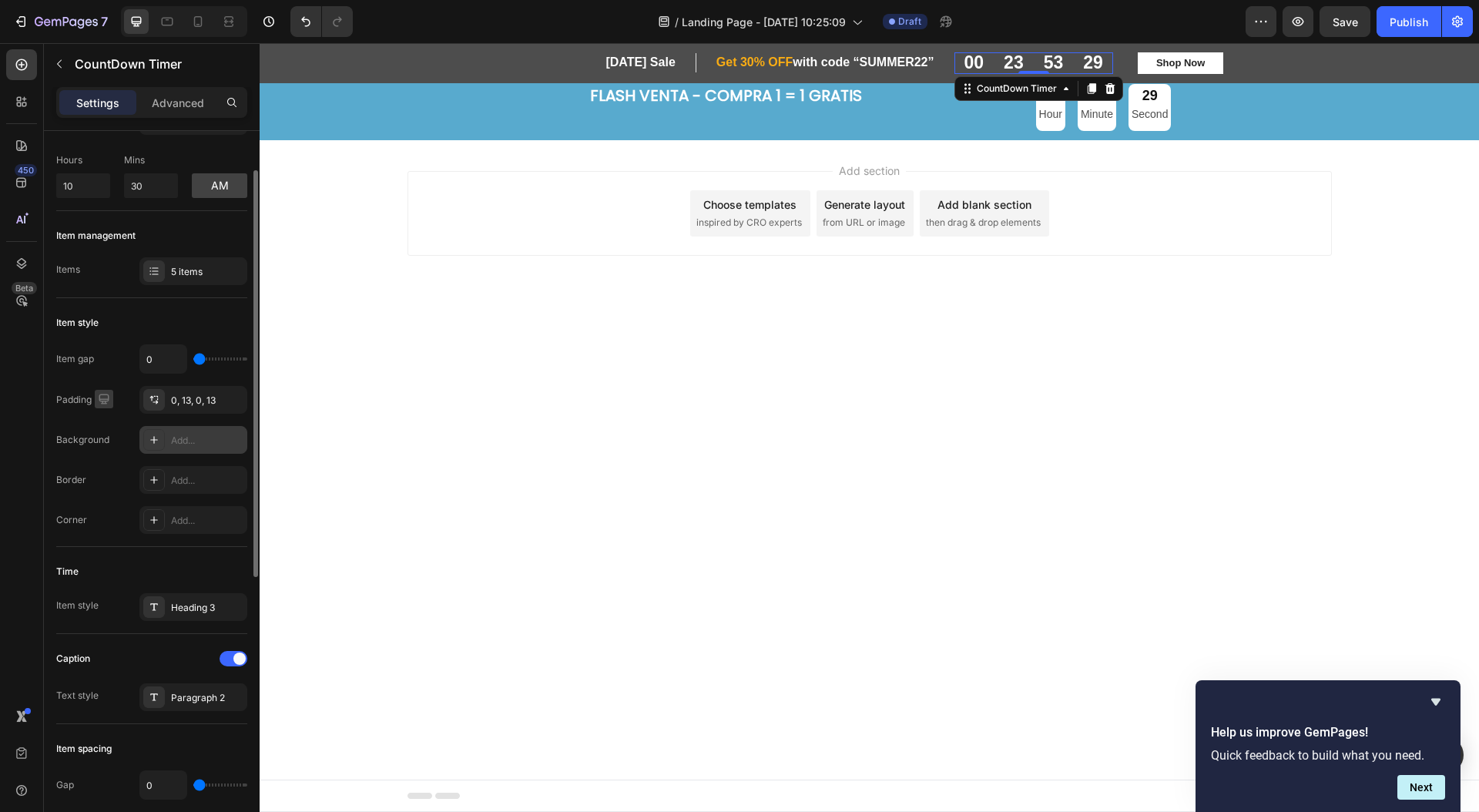
scroll to position [0, 0]
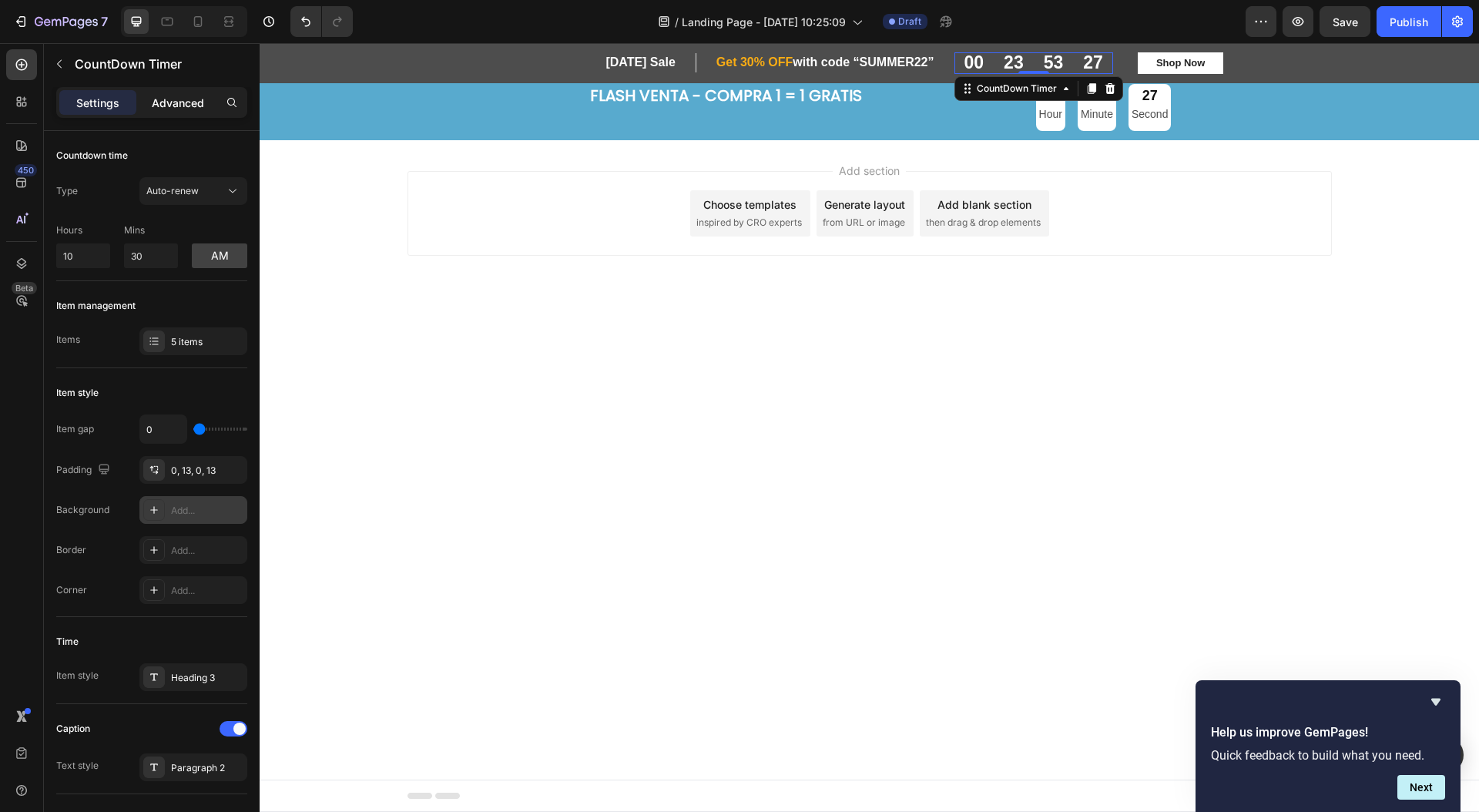
click at [171, 109] on p "Advanced" at bounding box center [177, 103] width 53 height 16
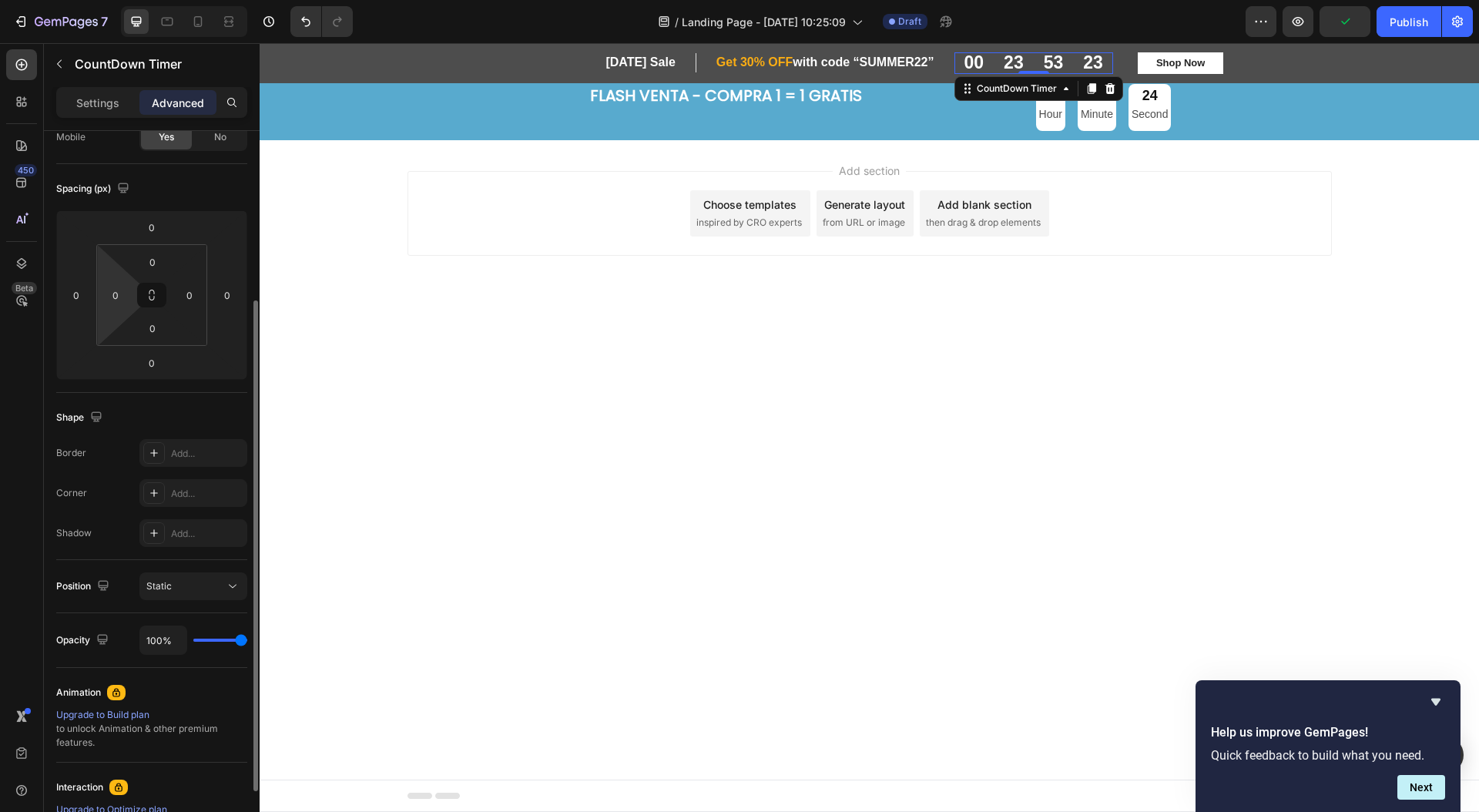
scroll to position [216, 0]
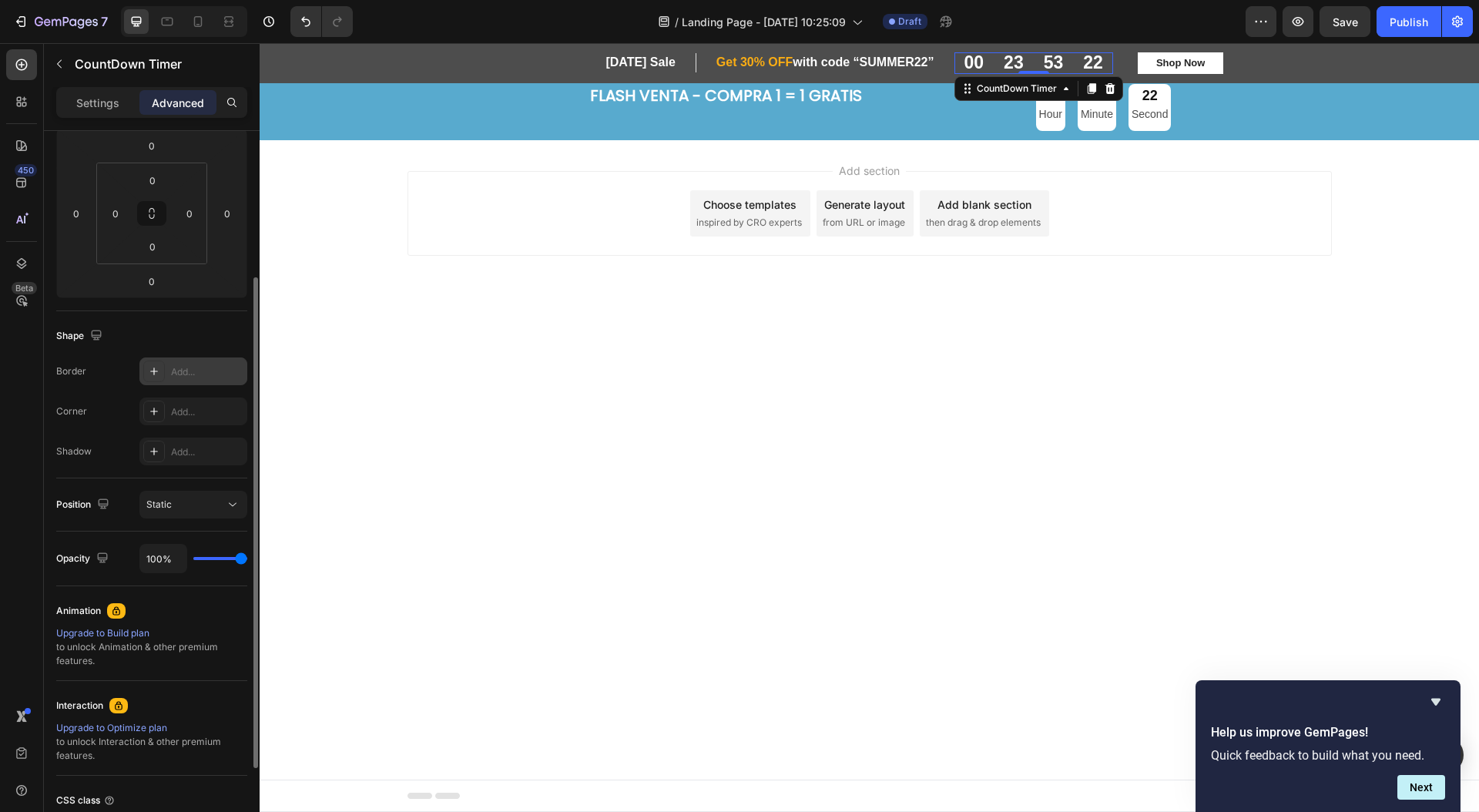
click at [193, 375] on div "Add..." at bounding box center [207, 372] width 72 height 14
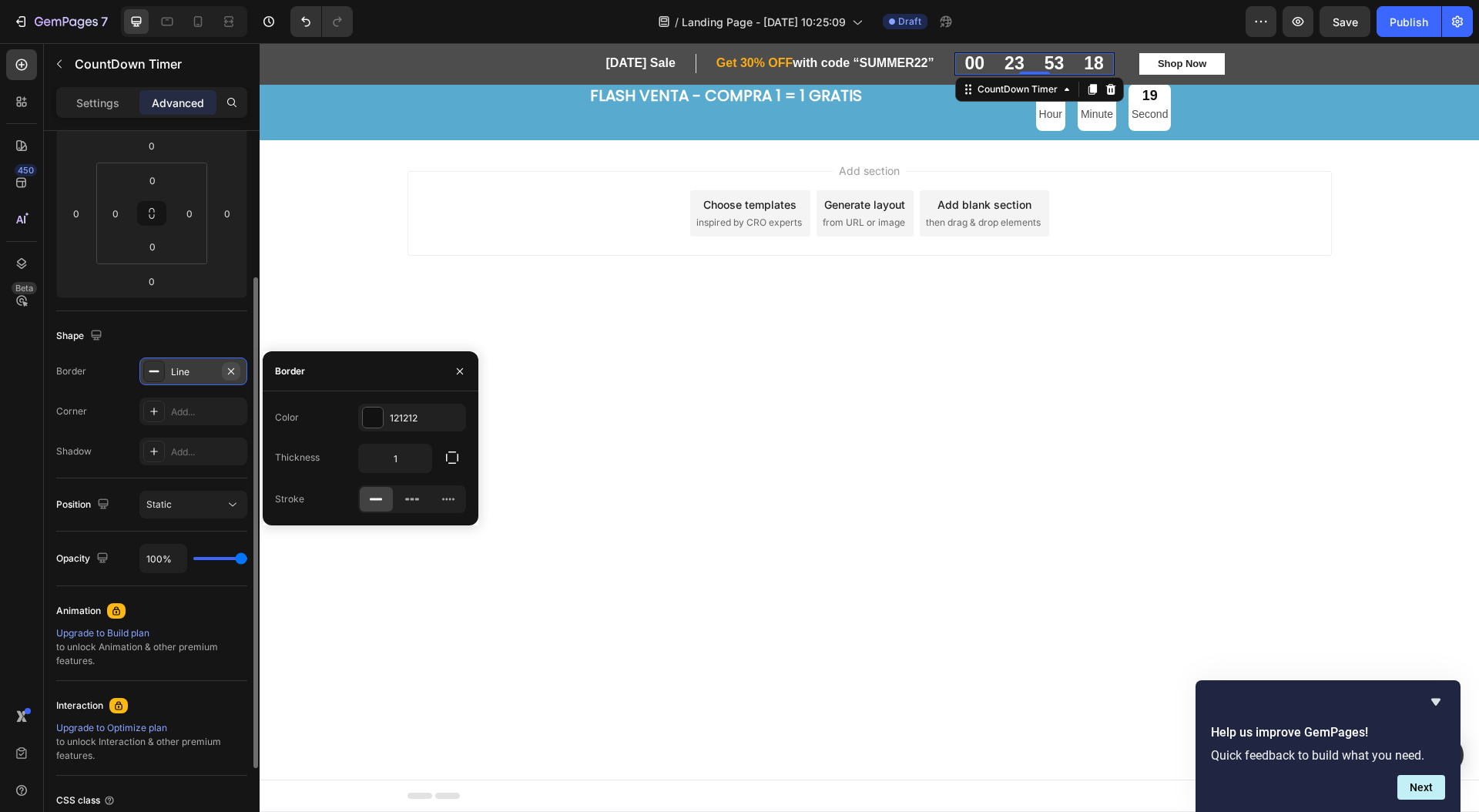
click at [231, 370] on icon "button" at bounding box center [231, 370] width 6 height 6
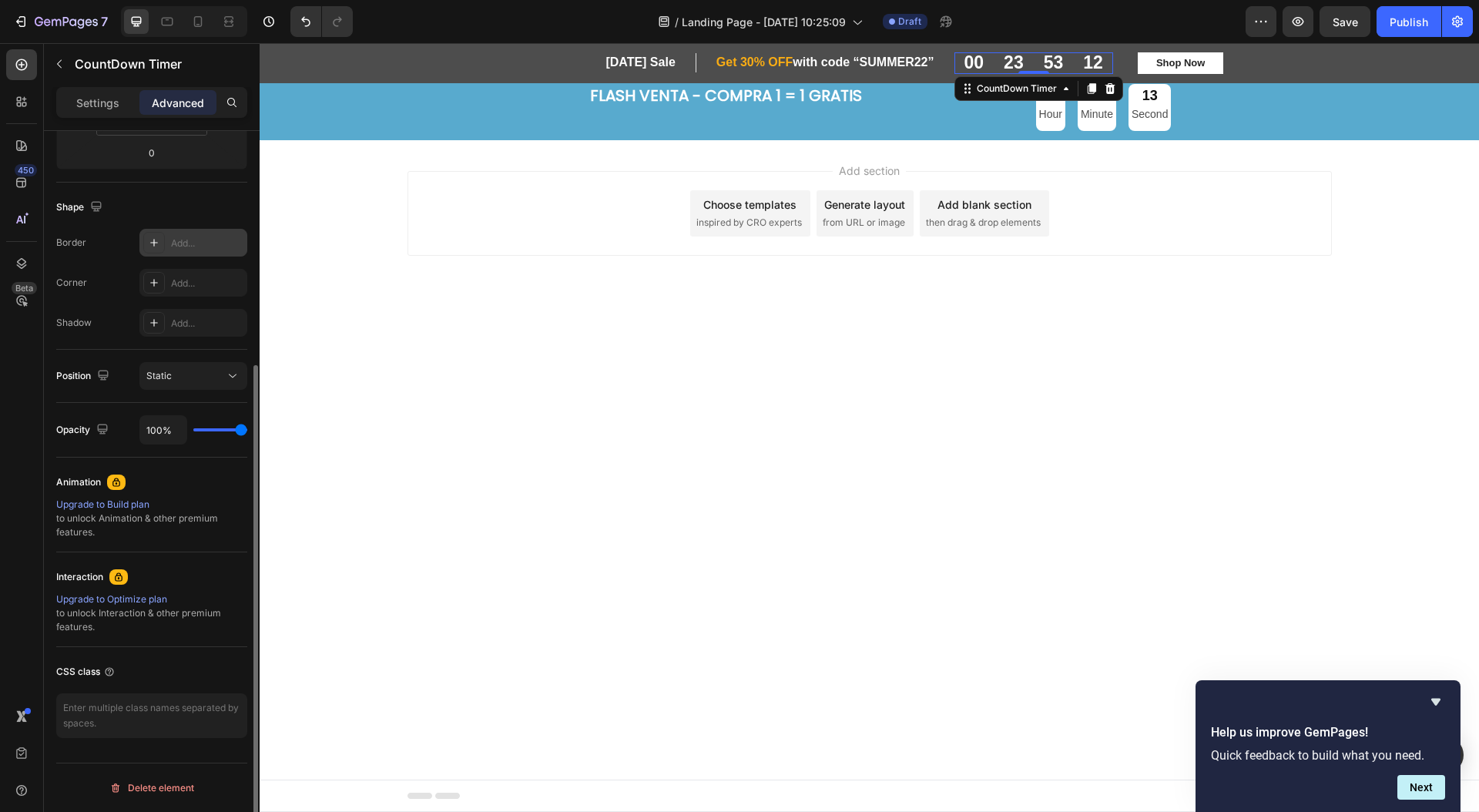
scroll to position [0, 0]
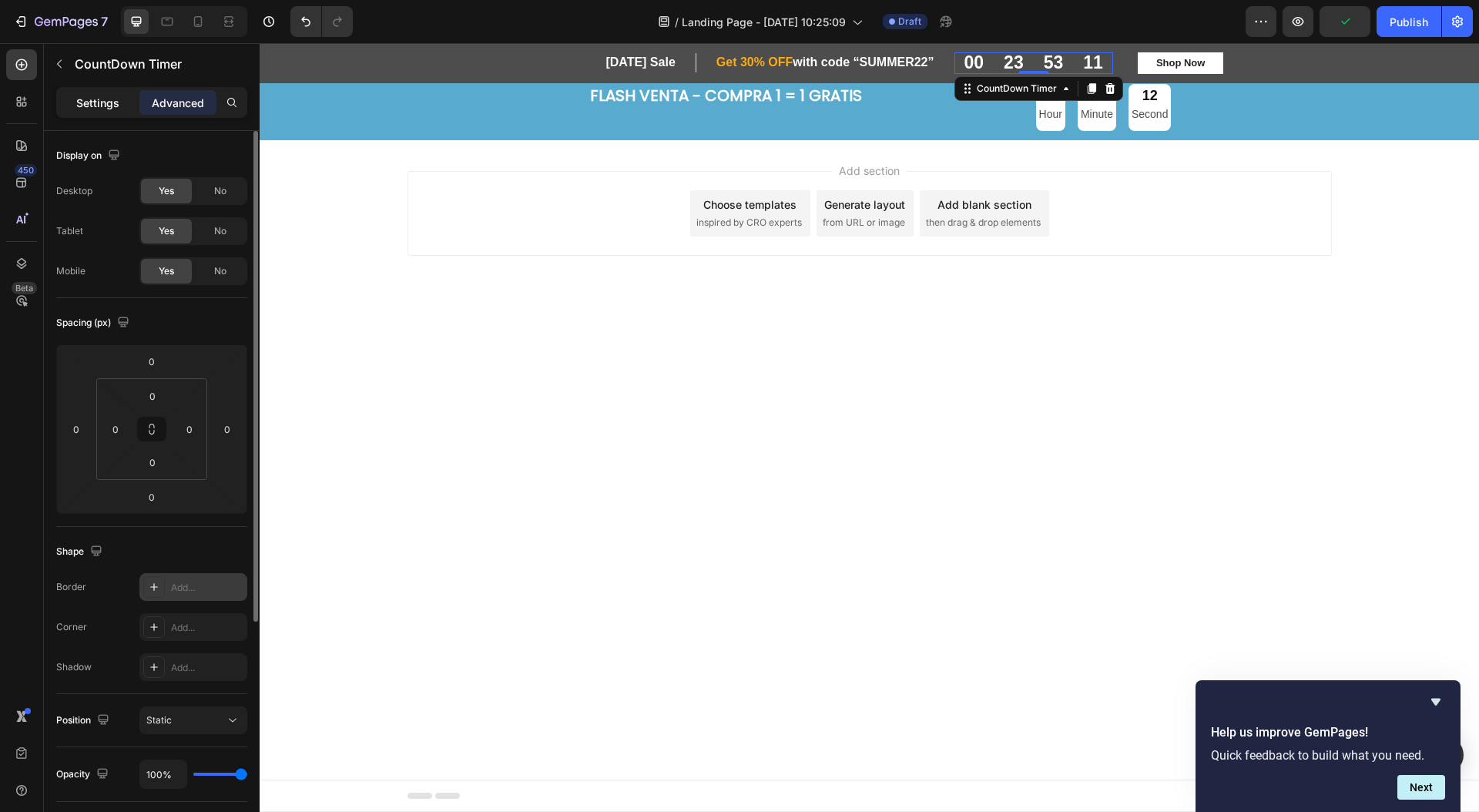
click at [101, 100] on p "Settings" at bounding box center [98, 103] width 44 height 16
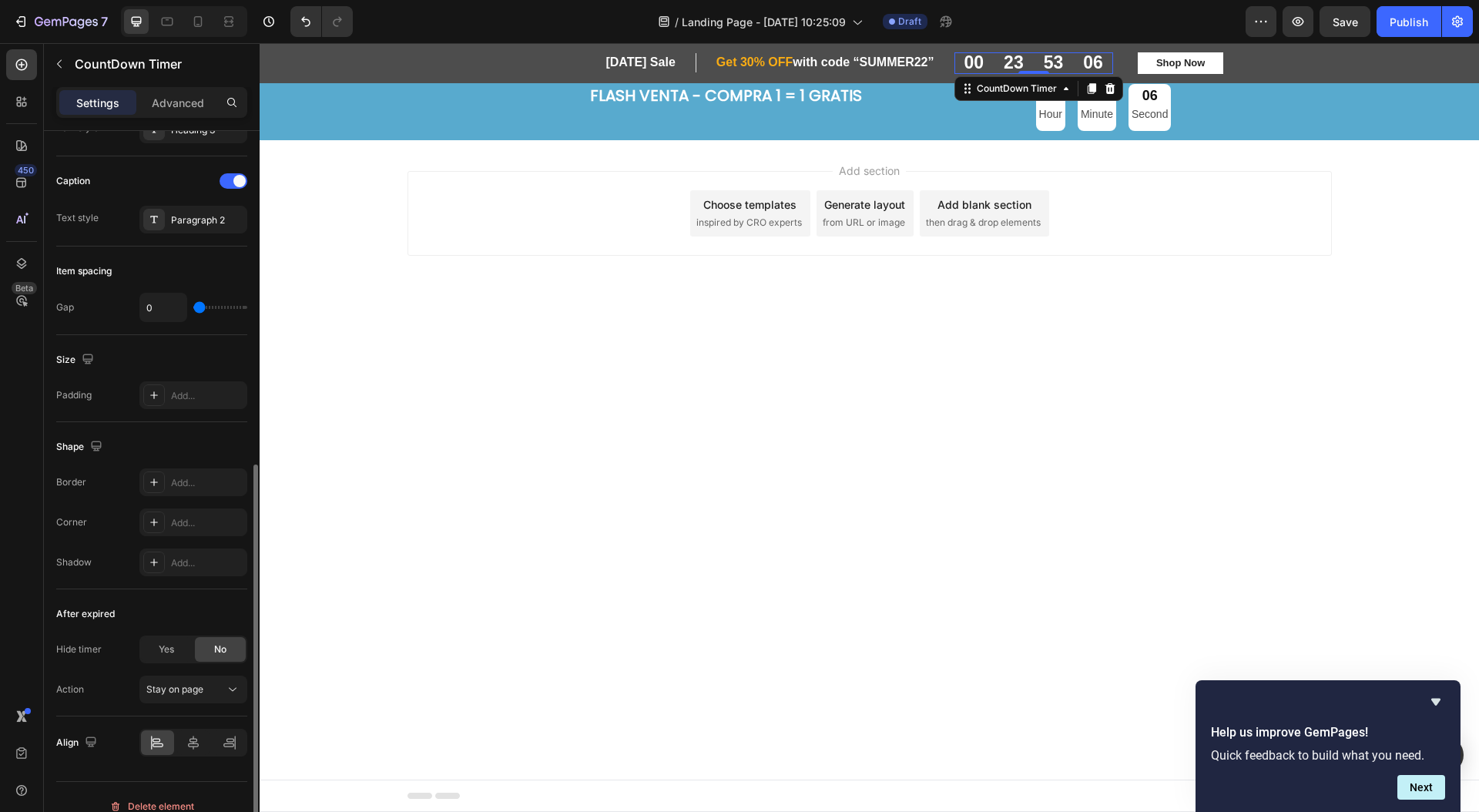
scroll to position [566, 0]
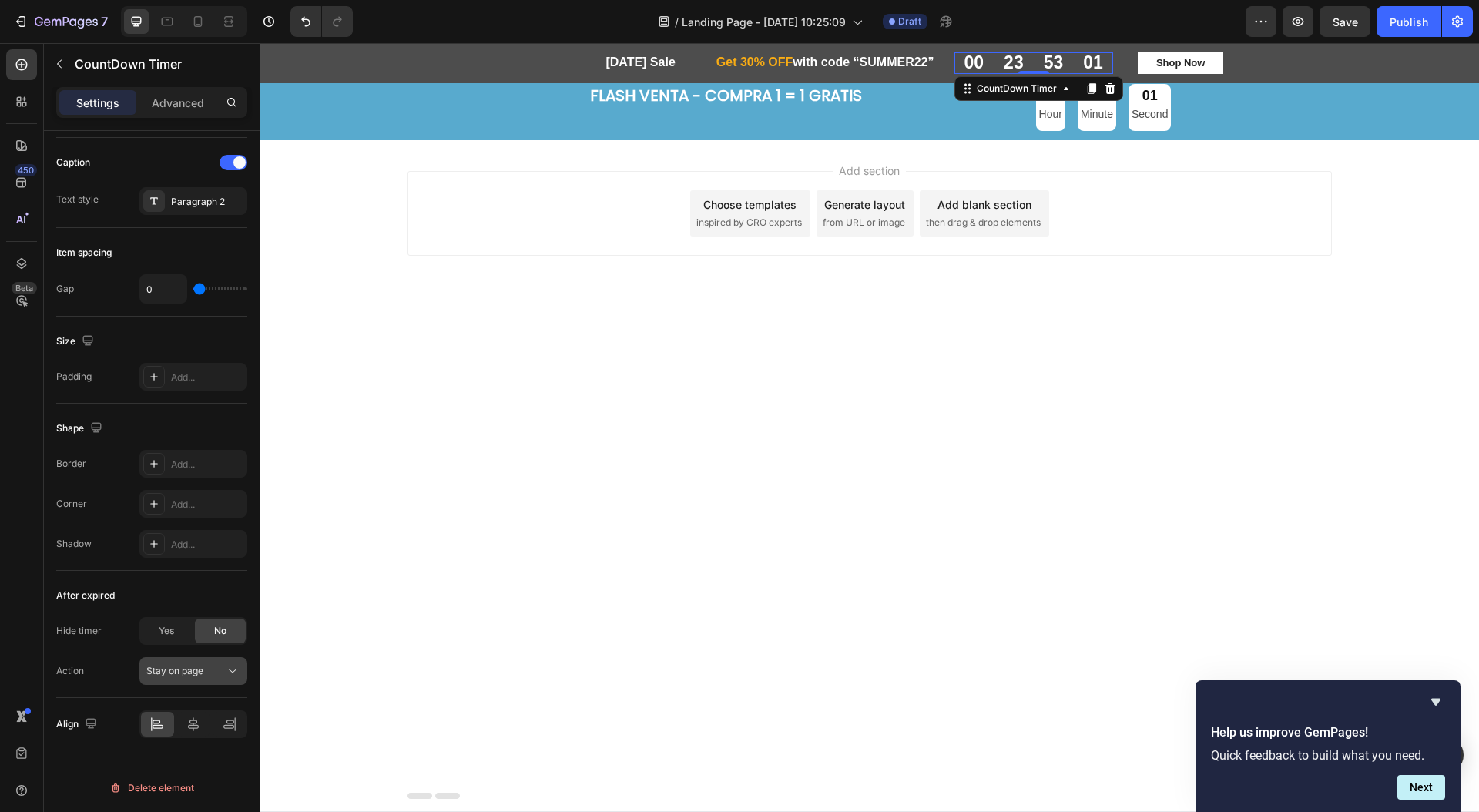
click at [172, 667] on span "Stay on page" at bounding box center [175, 670] width 57 height 12
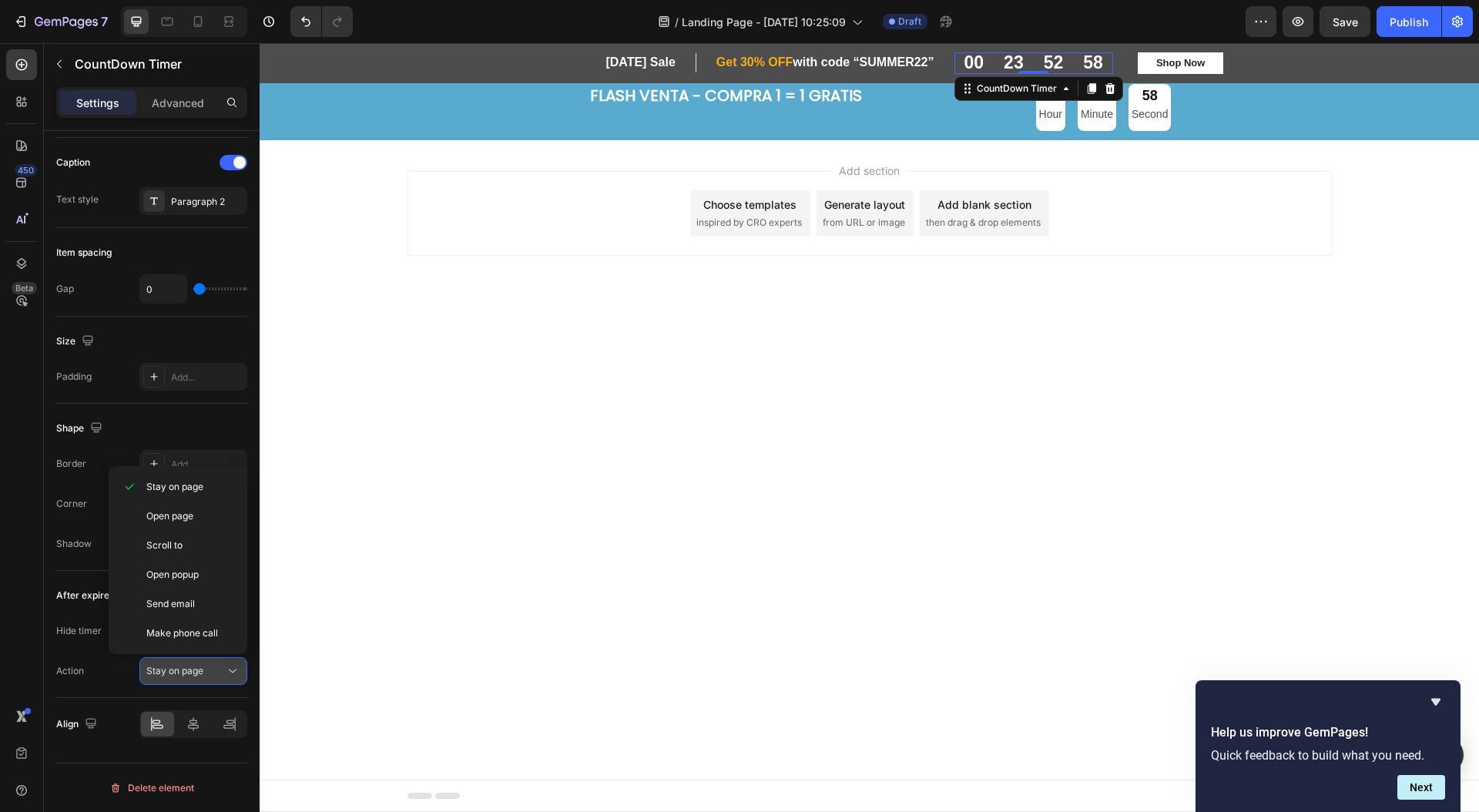
click at [172, 667] on span "Stay on page" at bounding box center [175, 670] width 57 height 12
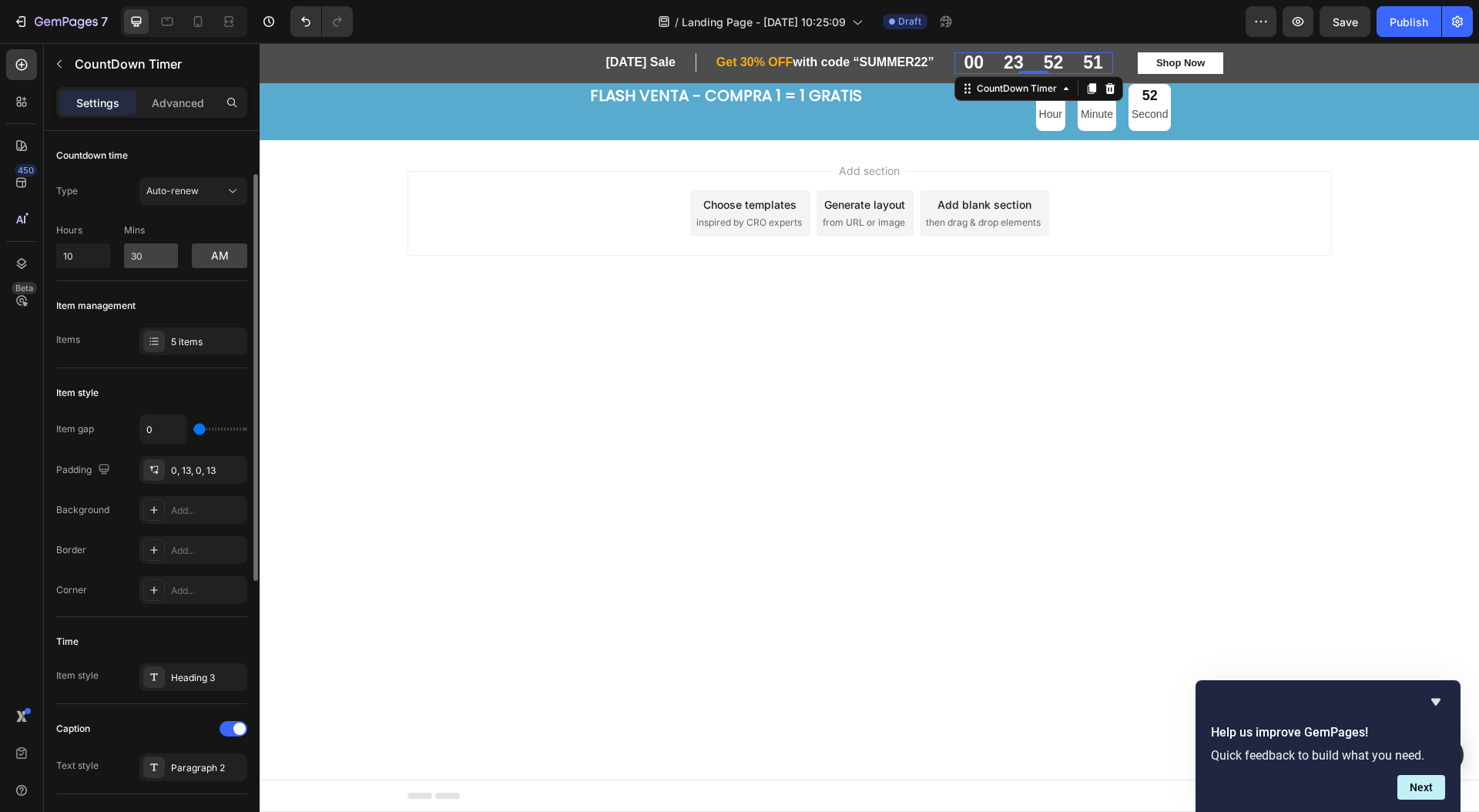
scroll to position [38, 0]
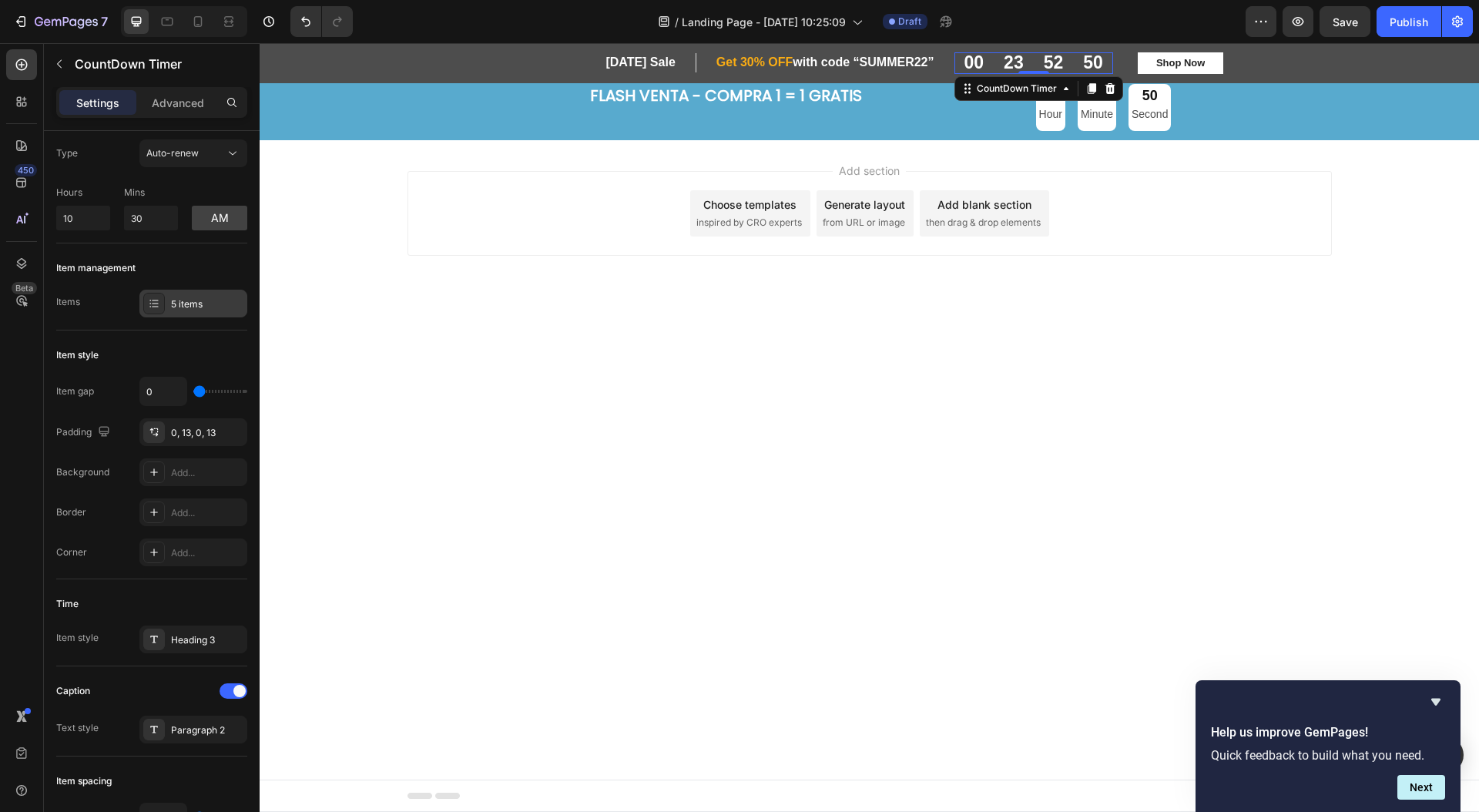
click at [180, 301] on div "5 items" at bounding box center [207, 304] width 72 height 14
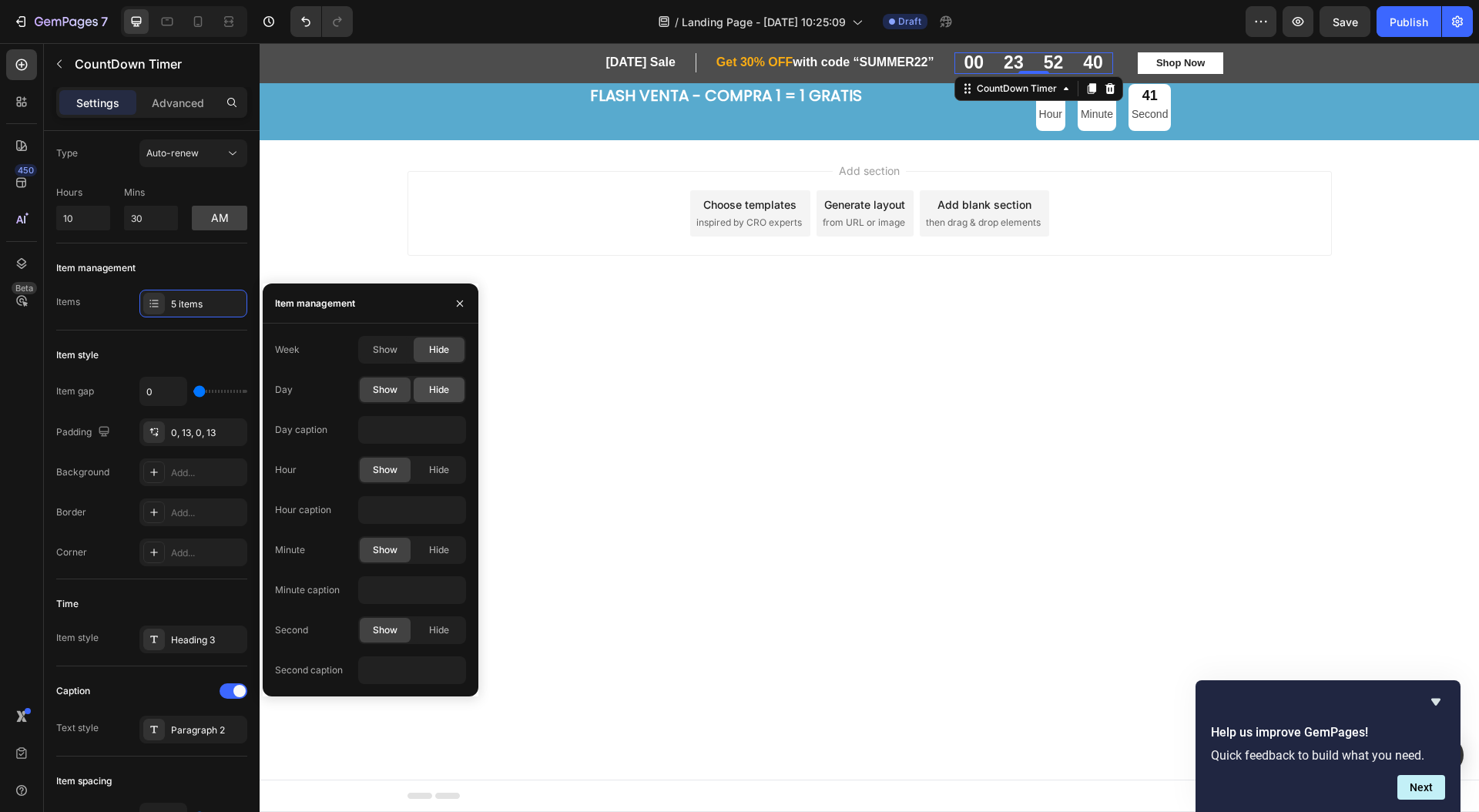
click at [454, 384] on div "Hide" at bounding box center [439, 389] width 51 height 25
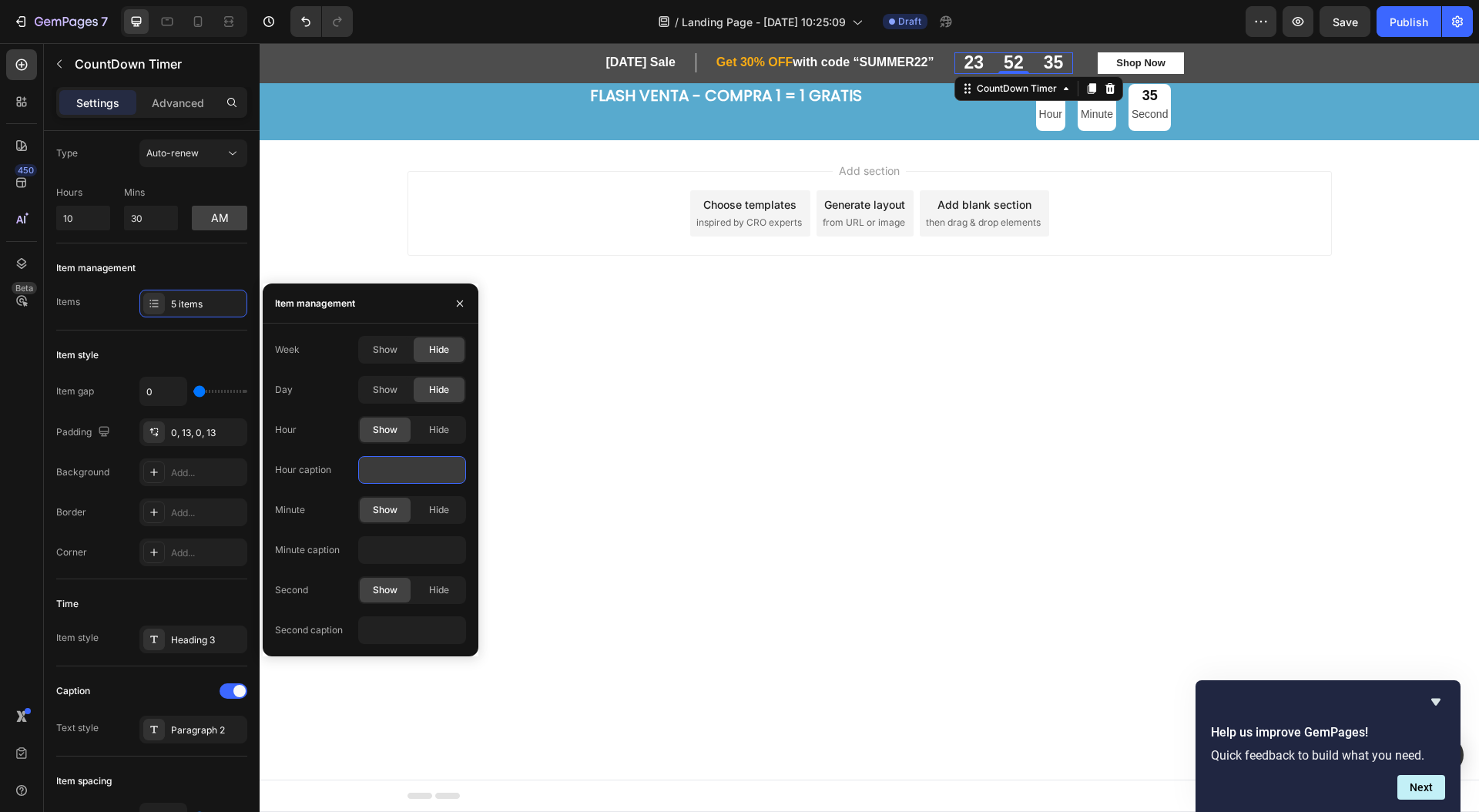
click at [386, 464] on input "text" at bounding box center [412, 469] width 108 height 28
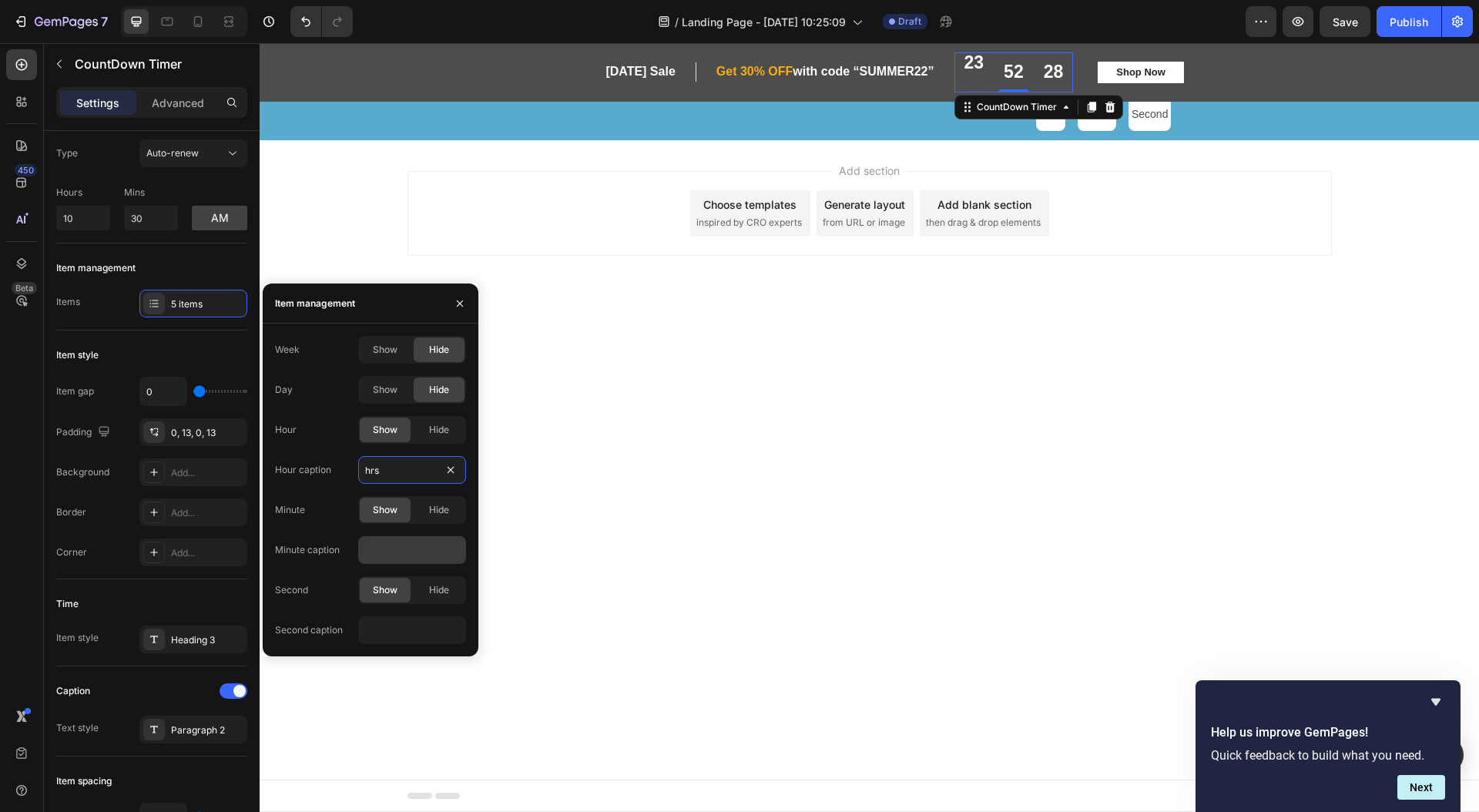
type input "hrs"
click at [397, 542] on input "text" at bounding box center [412, 550] width 108 height 28
type input "min"
click at [380, 629] on input "text" at bounding box center [412, 630] width 108 height 28
type input "sec"
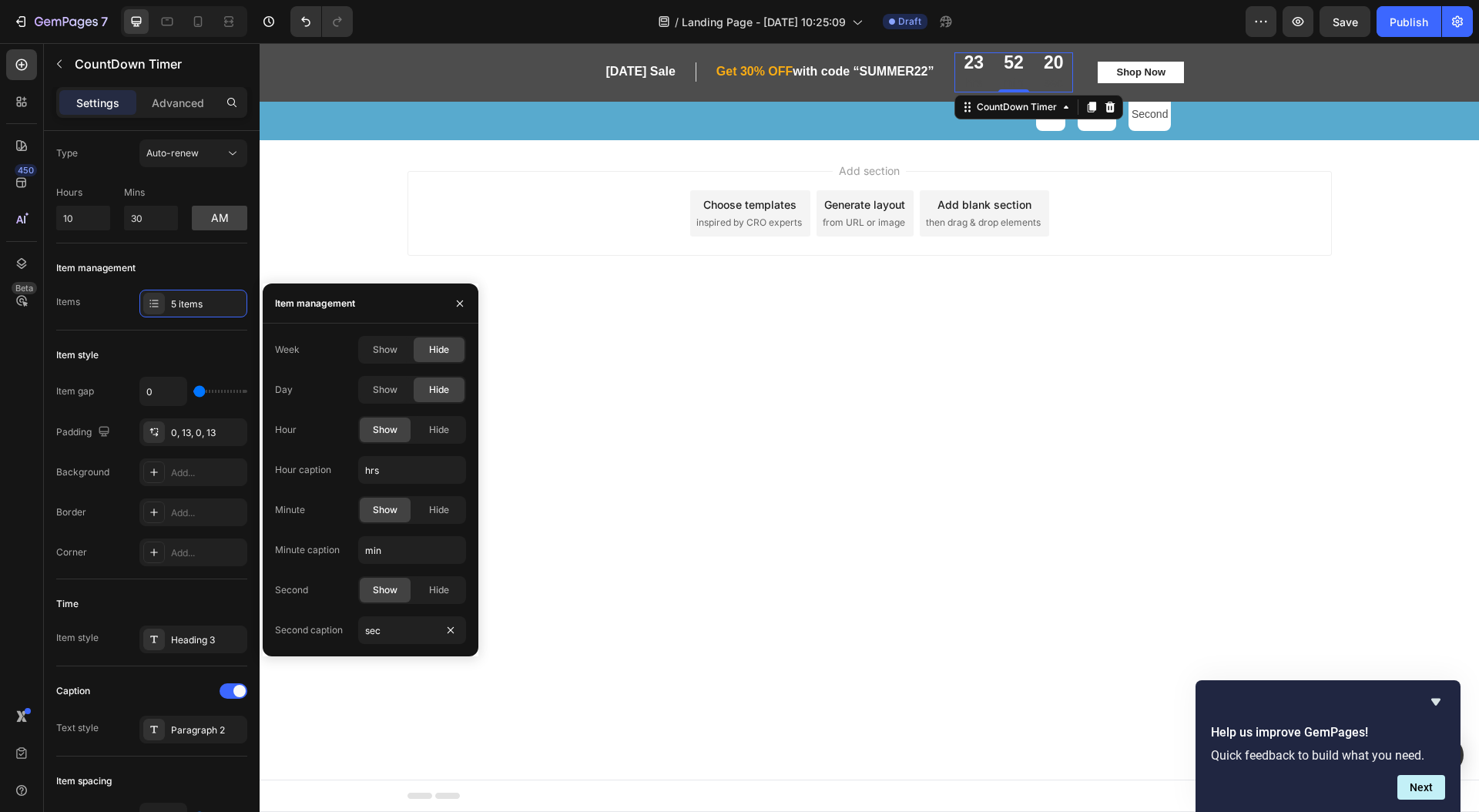
click at [387, 309] on div "Item management" at bounding box center [370, 303] width 216 height 40
click at [460, 303] on icon "button" at bounding box center [460, 302] width 6 height 6
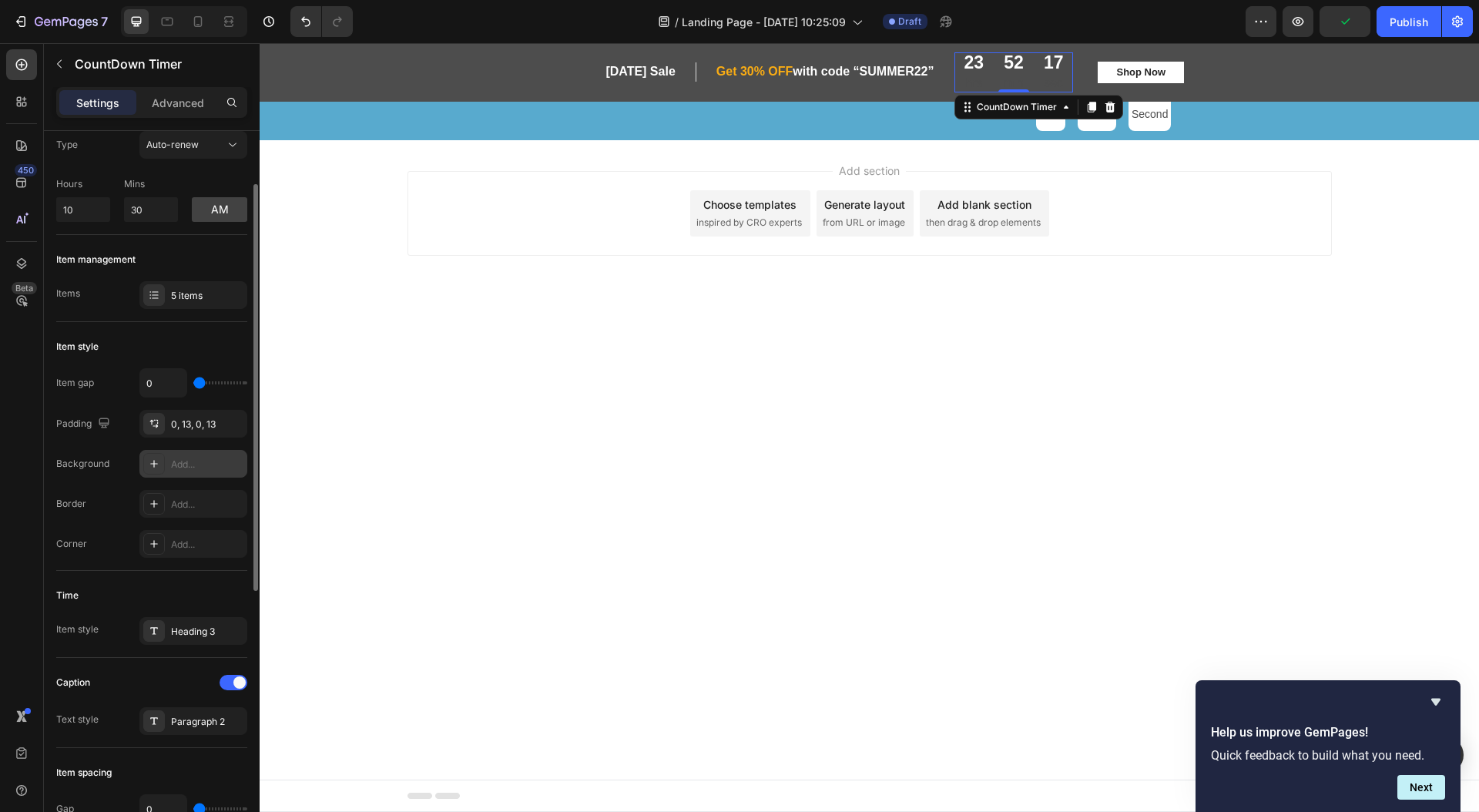
scroll to position [65, 0]
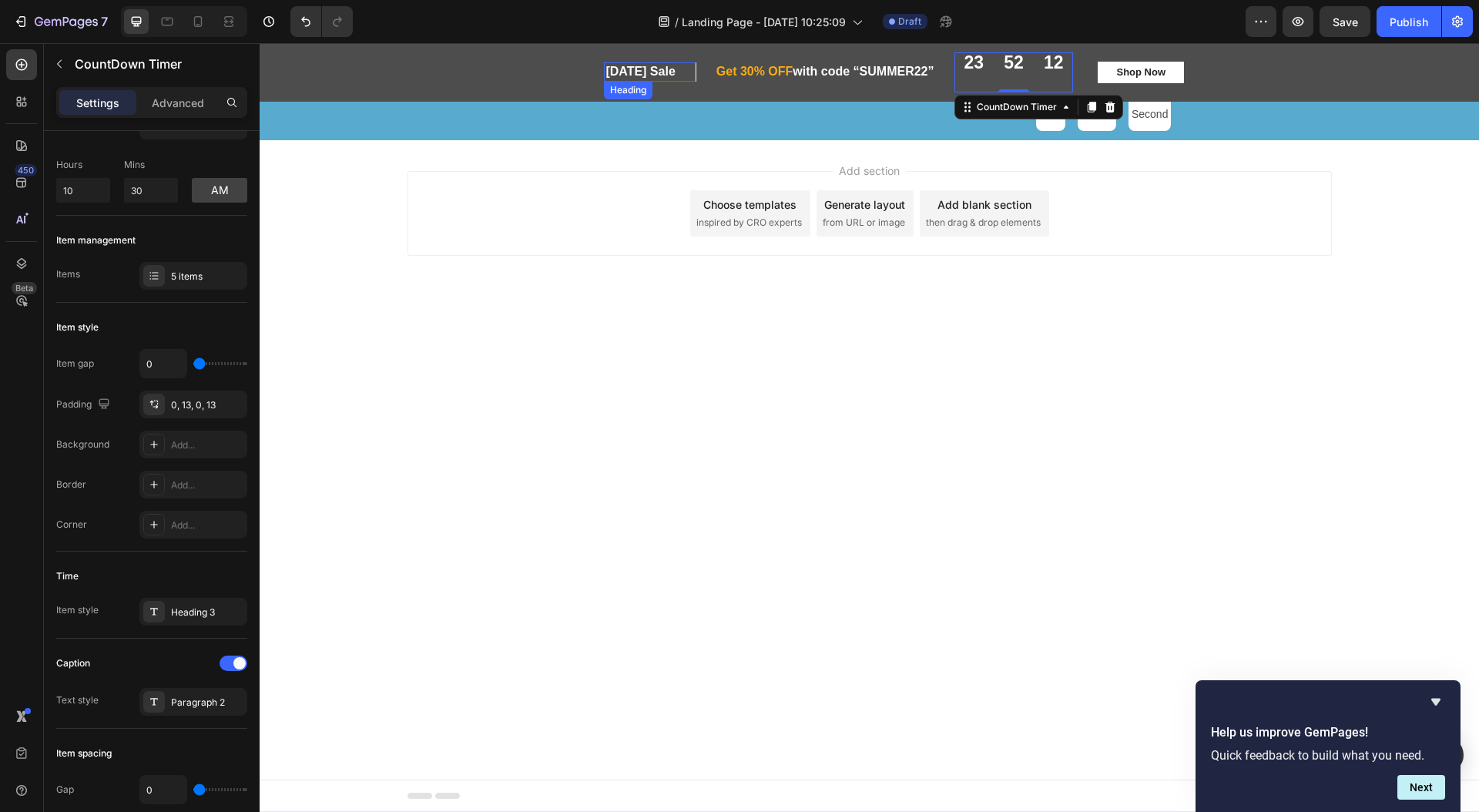
click at [707, 67] on div "Get 30% OFF with code “SUMMER22” Heading Row" at bounding box center [816, 71] width 240 height 19
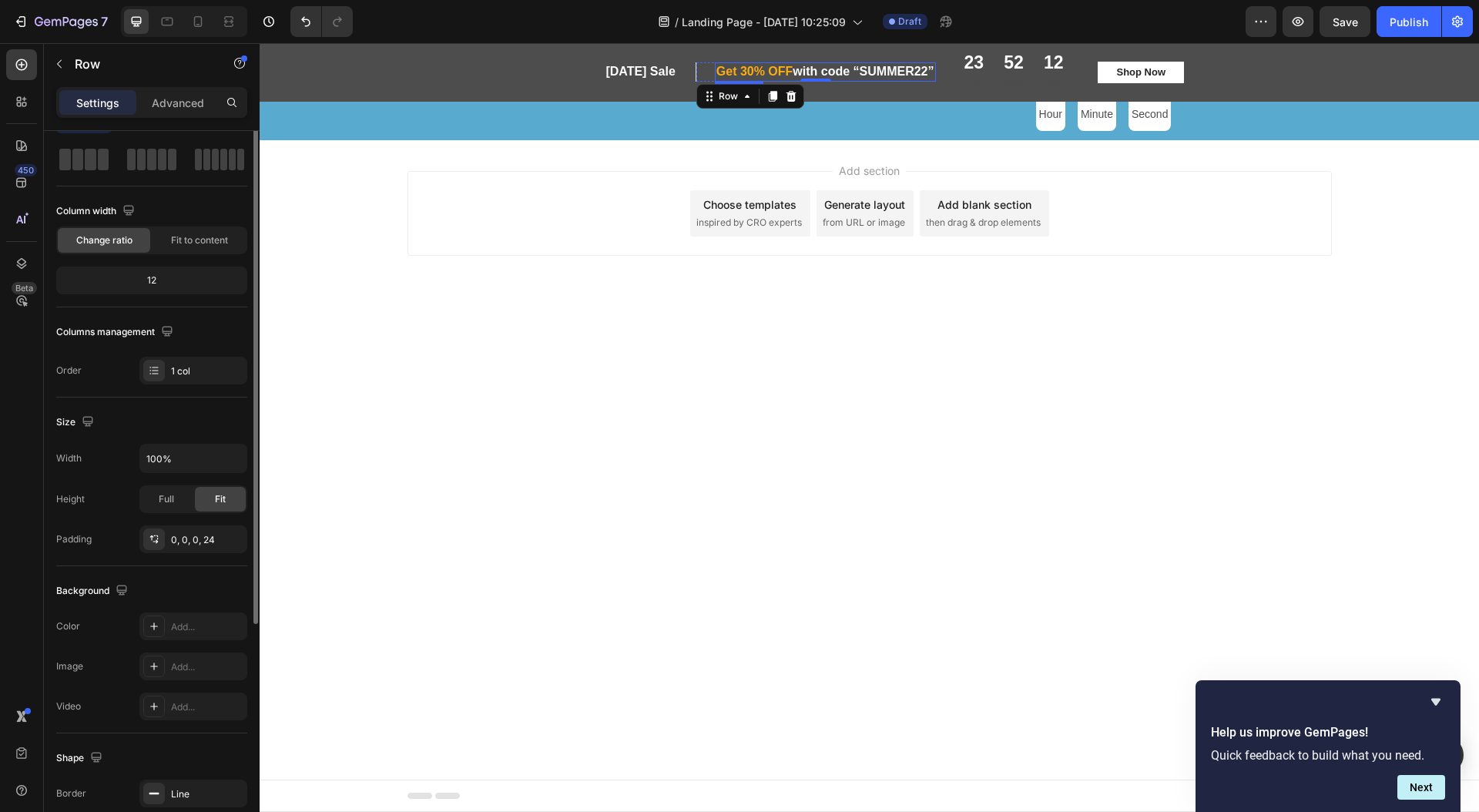
scroll to position [0, 0]
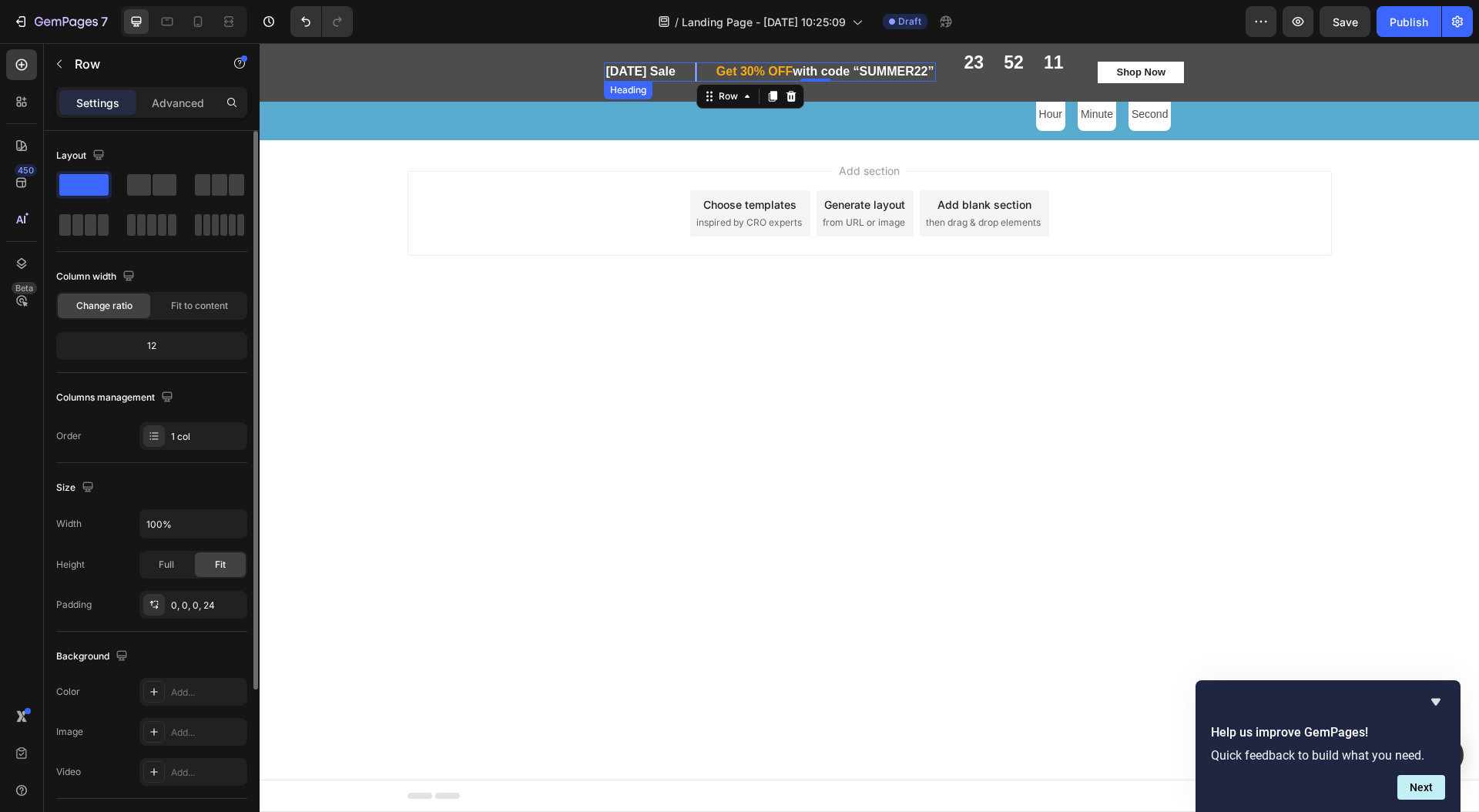
click at [665, 71] on p "[DATE] Sale" at bounding box center [649, 72] width 88 height 16
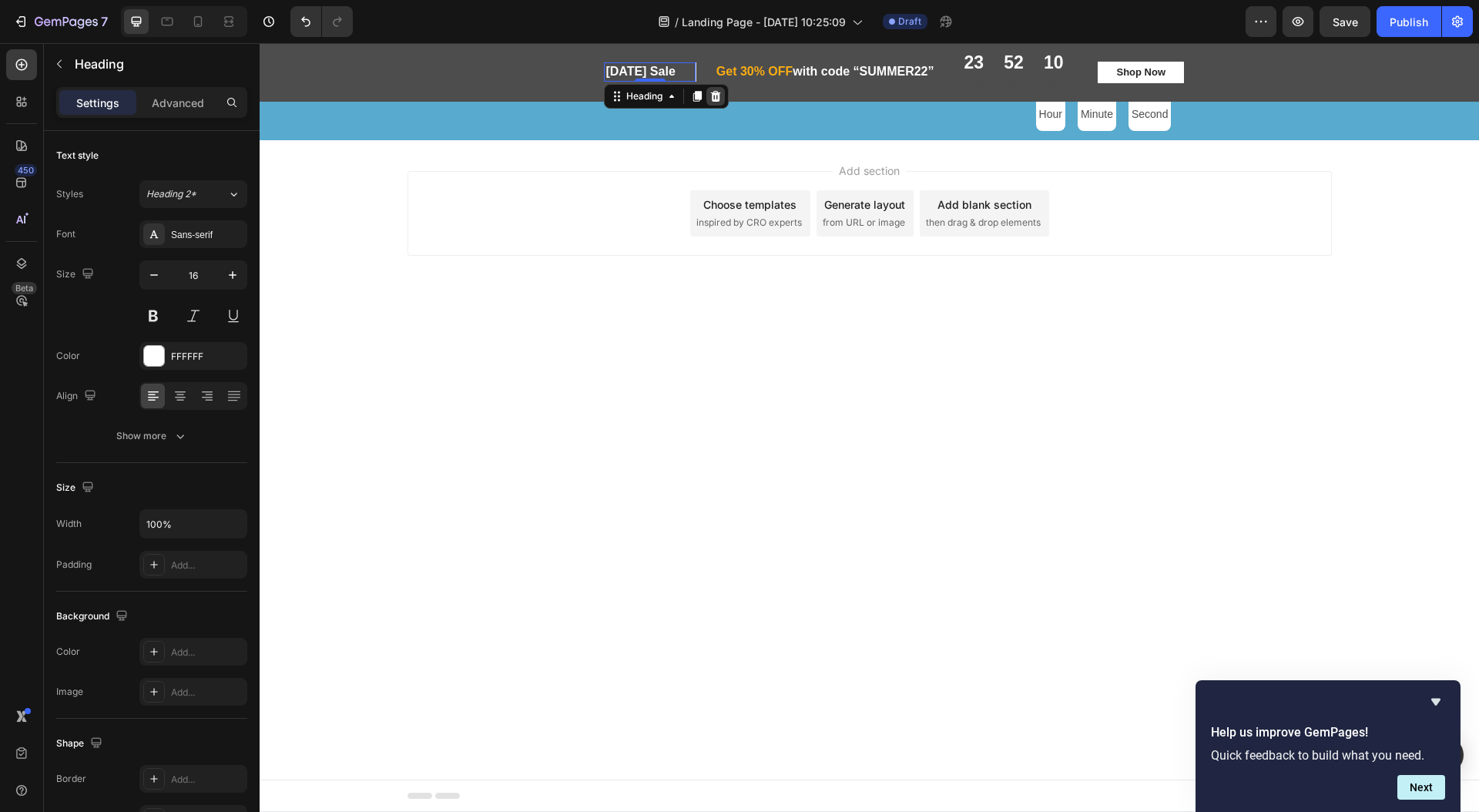
click at [709, 102] on icon at bounding box center [715, 96] width 12 height 12
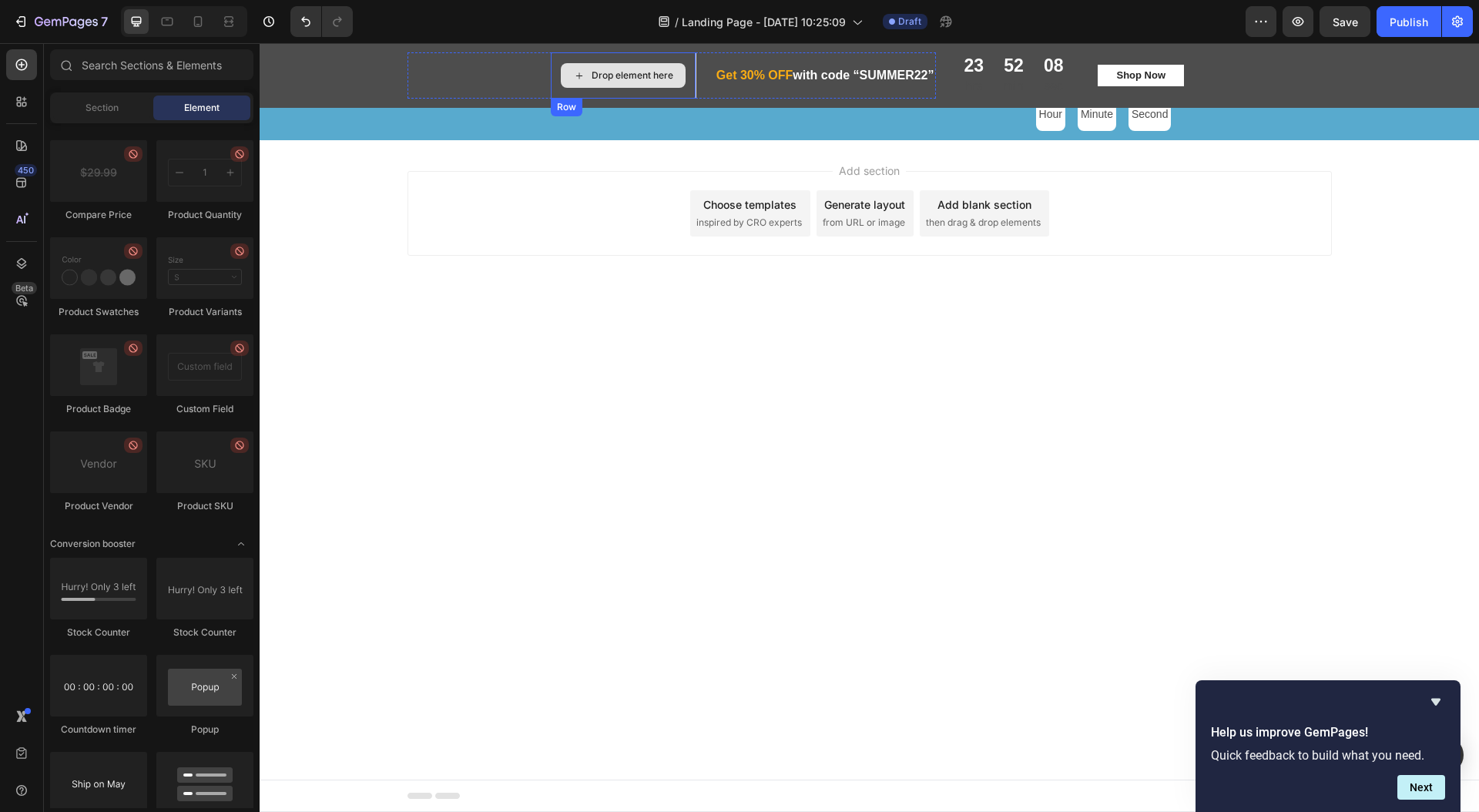
click at [624, 78] on div "Drop element here" at bounding box center [632, 75] width 81 height 12
click at [636, 57] on div "Drop element here" at bounding box center [623, 75] width 145 height 47
click at [652, 55] on div "Drop element here" at bounding box center [633, 75] width 127 height 47
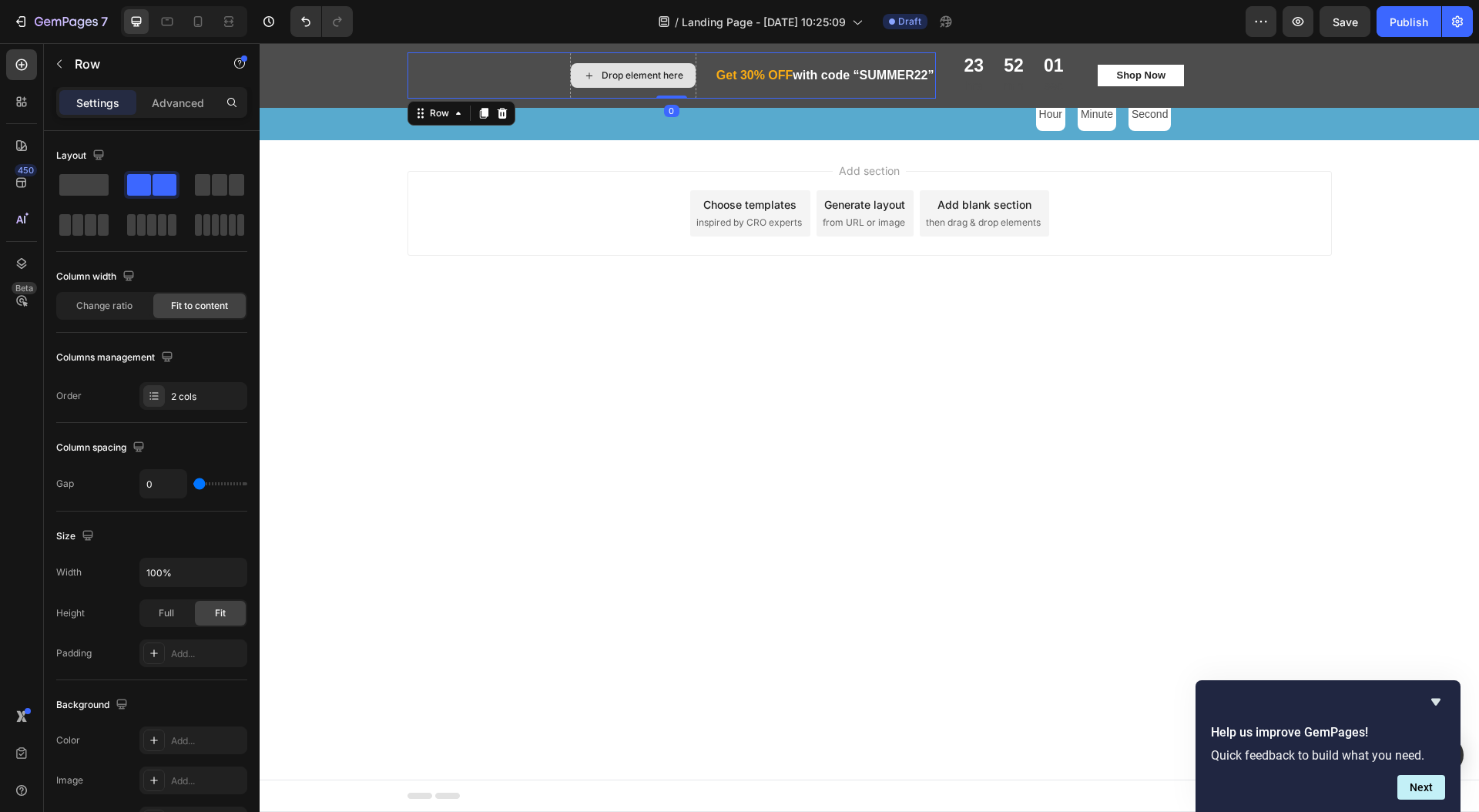
click at [674, 56] on div "Drop element here" at bounding box center [633, 75] width 127 height 47
click at [668, 74] on div "Drop element here" at bounding box center [642, 75] width 81 height 12
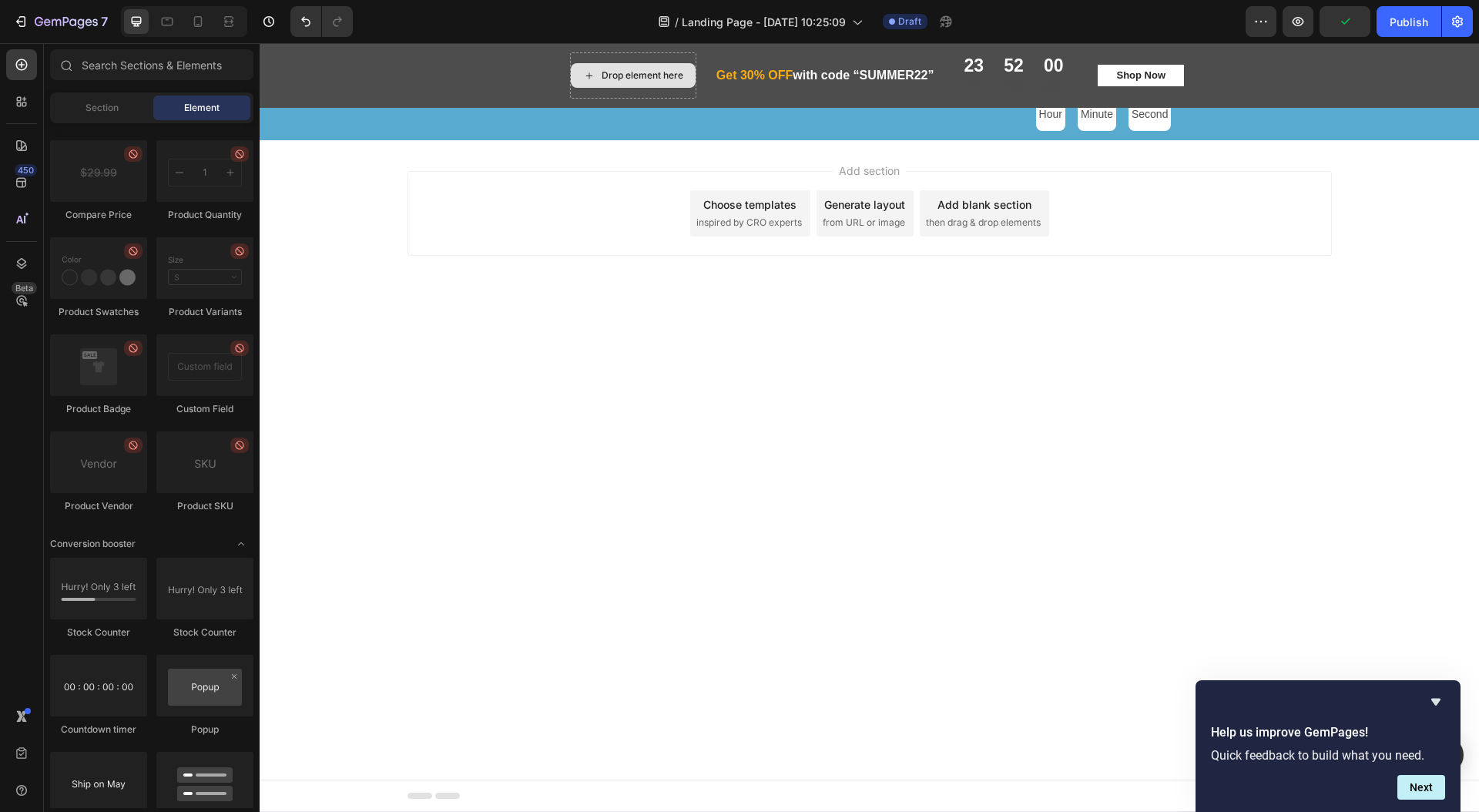
click at [668, 74] on div "Drop element here" at bounding box center [642, 75] width 81 height 12
click at [670, 78] on div "Drop element here" at bounding box center [642, 75] width 81 height 12
click at [681, 80] on div "Drop element here" at bounding box center [633, 75] width 125 height 25
click at [678, 79] on div "Drop element here" at bounding box center [642, 75] width 81 height 12
click at [532, 74] on div "Drop element here Get 30% OFF with code “SUMMER22” Heading Row Row" at bounding box center [671, 75] width 528 height 47
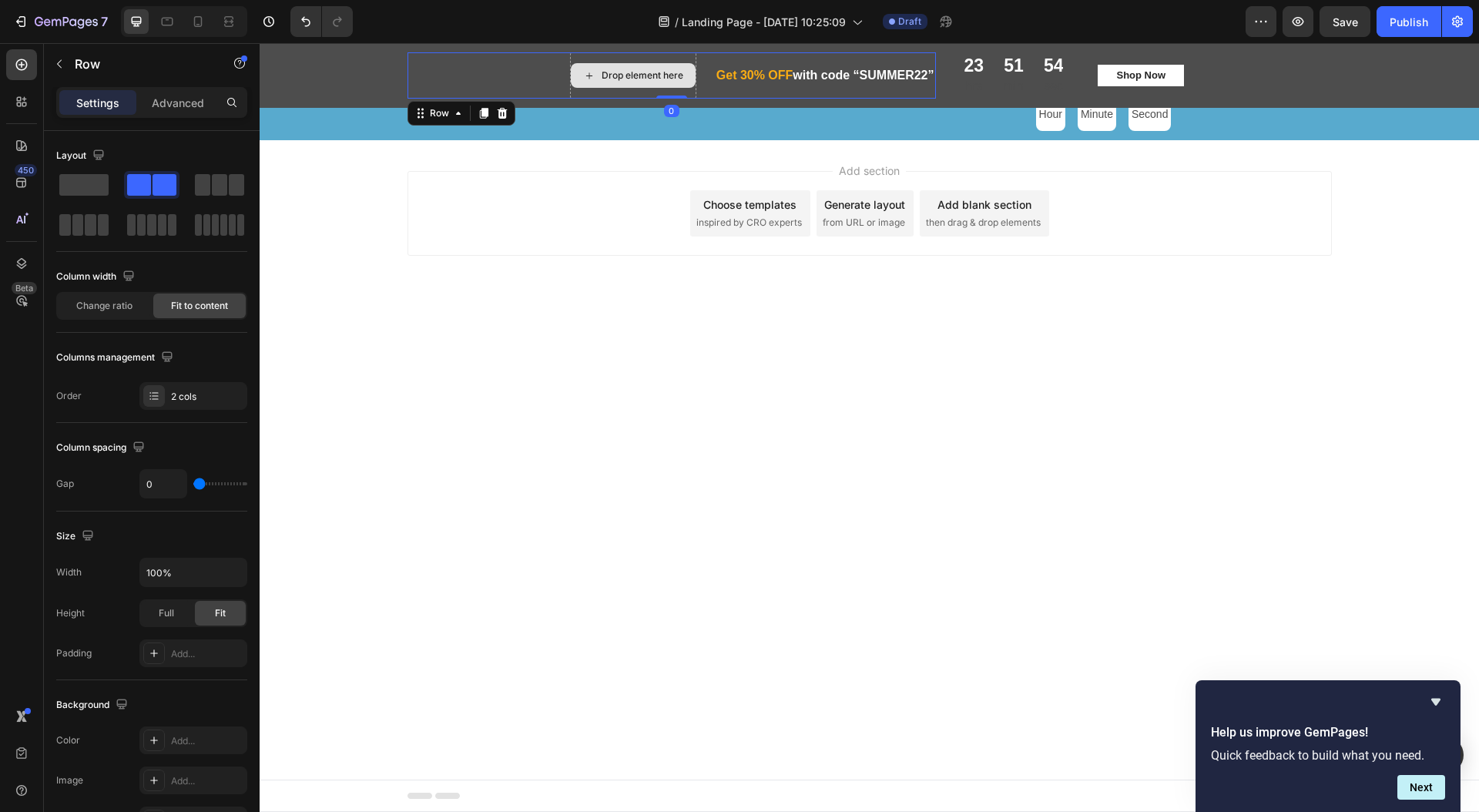
click at [611, 74] on div "Drop element here" at bounding box center [642, 75] width 81 height 12
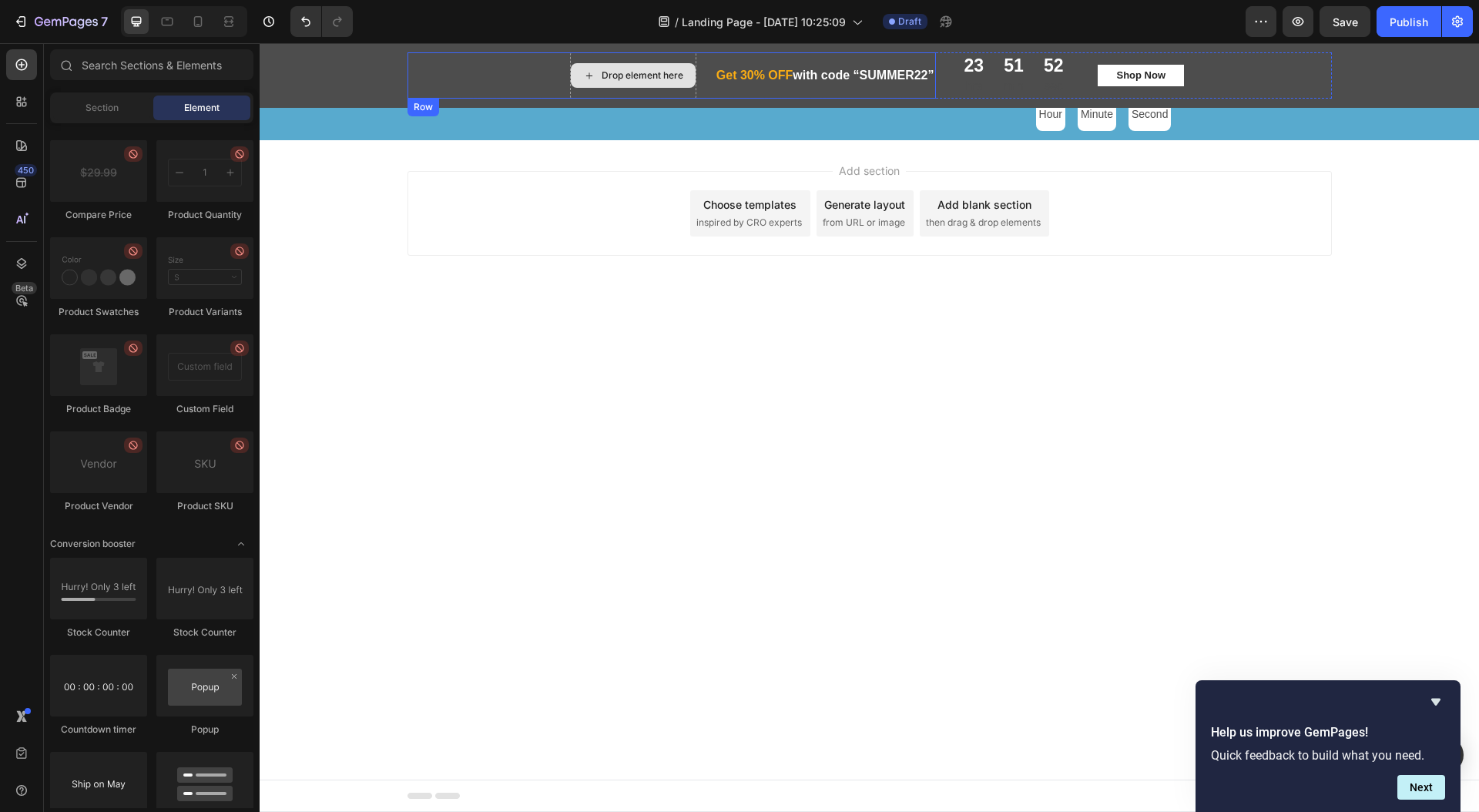
click at [665, 92] on div "Drop element here" at bounding box center [633, 75] width 127 height 47
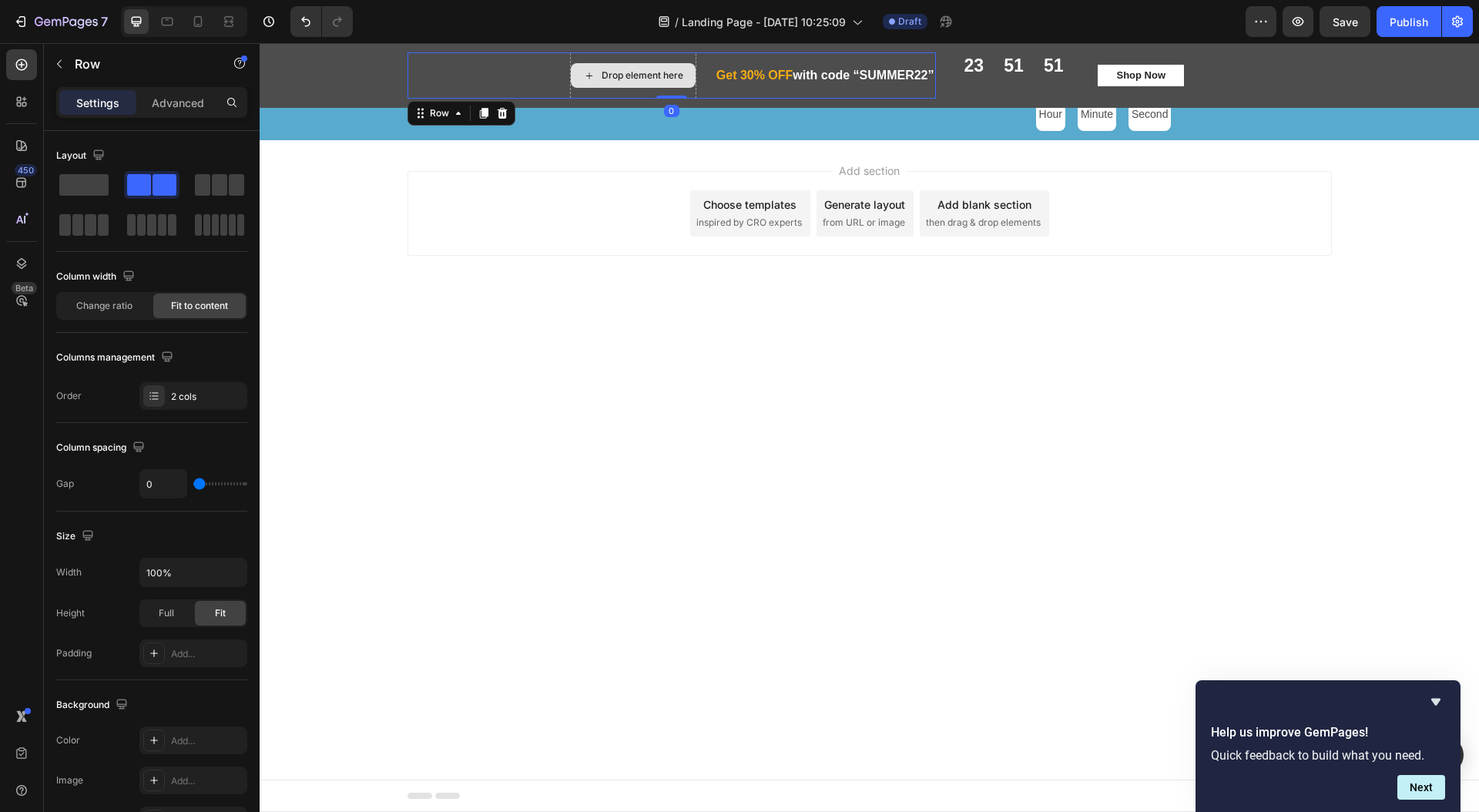
click at [632, 91] on div "Drop element here" at bounding box center [633, 75] width 127 height 47
click at [507, 112] on icon at bounding box center [502, 113] width 12 height 12
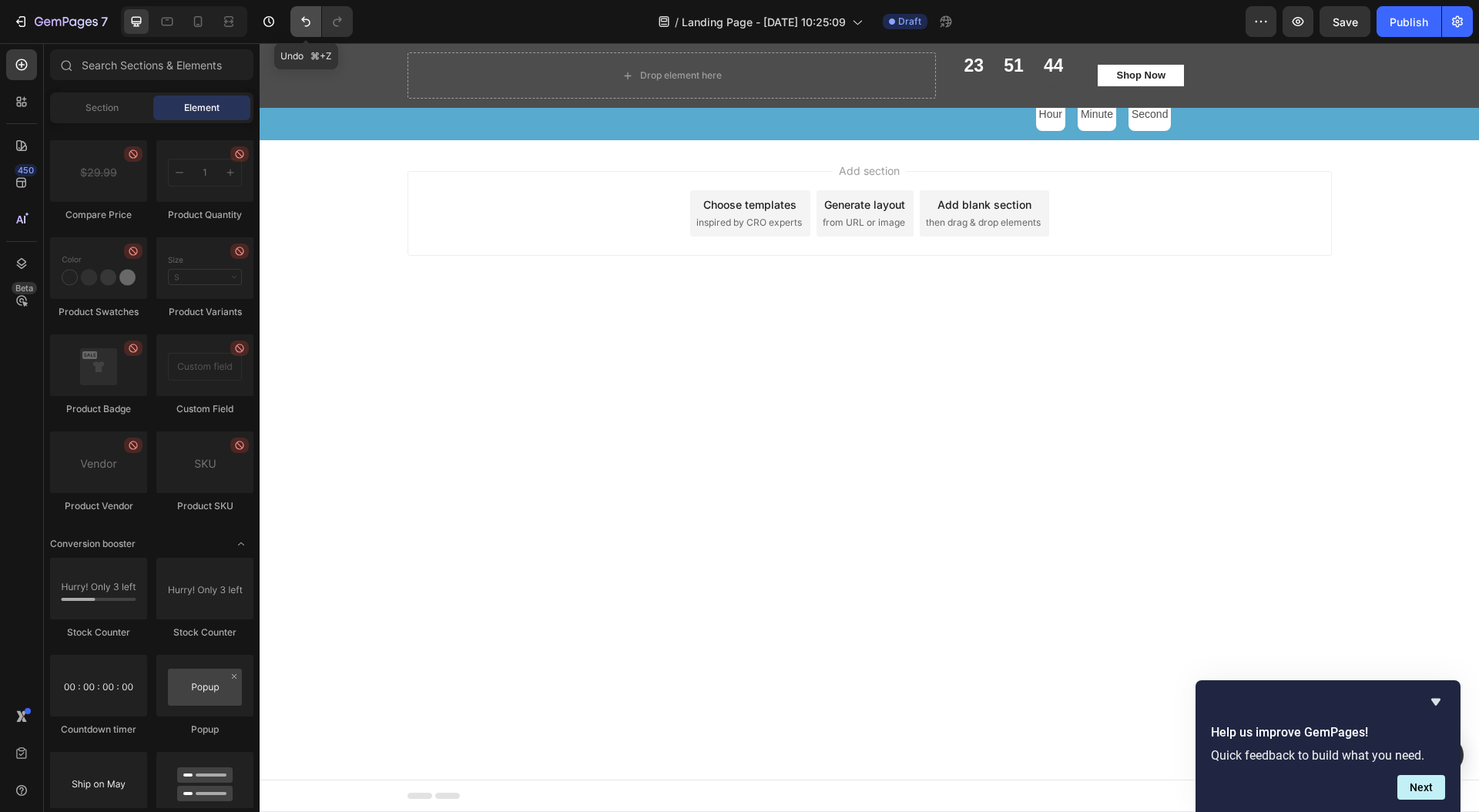
click at [306, 19] on icon "Undo/Redo" at bounding box center [305, 22] width 9 height 10
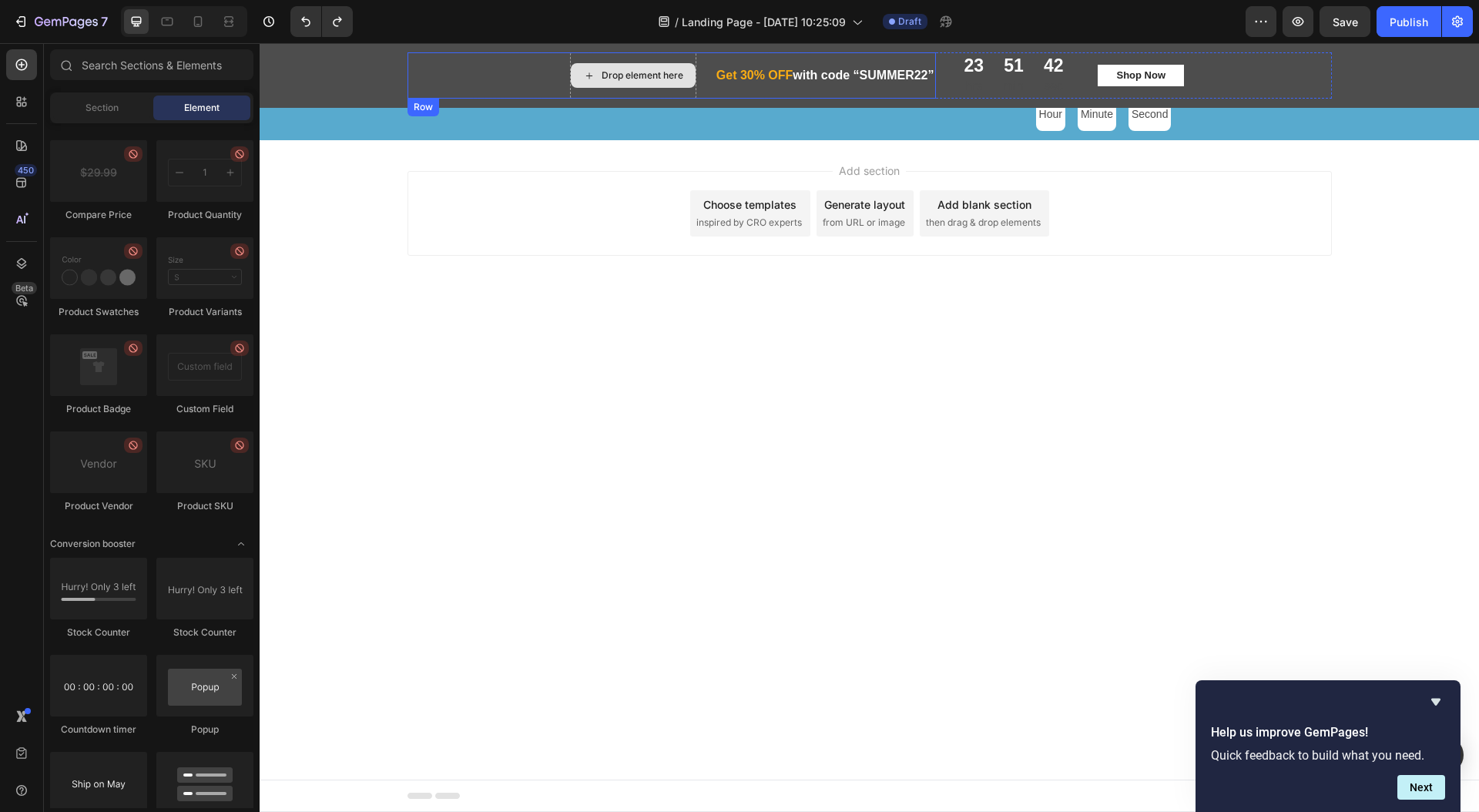
click at [643, 55] on div "Drop element here" at bounding box center [633, 75] width 127 height 47
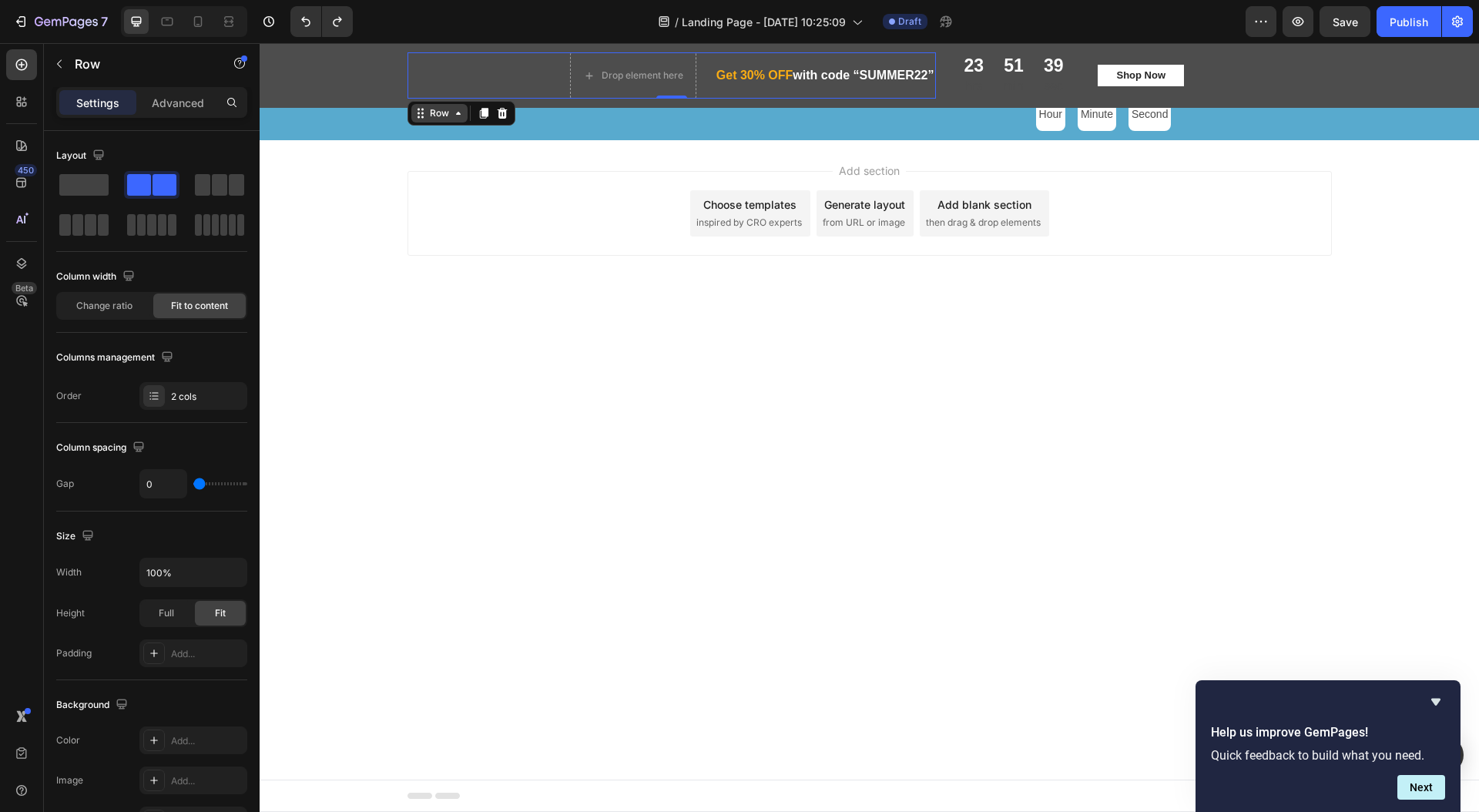
click at [458, 114] on icon at bounding box center [458, 113] width 5 height 3
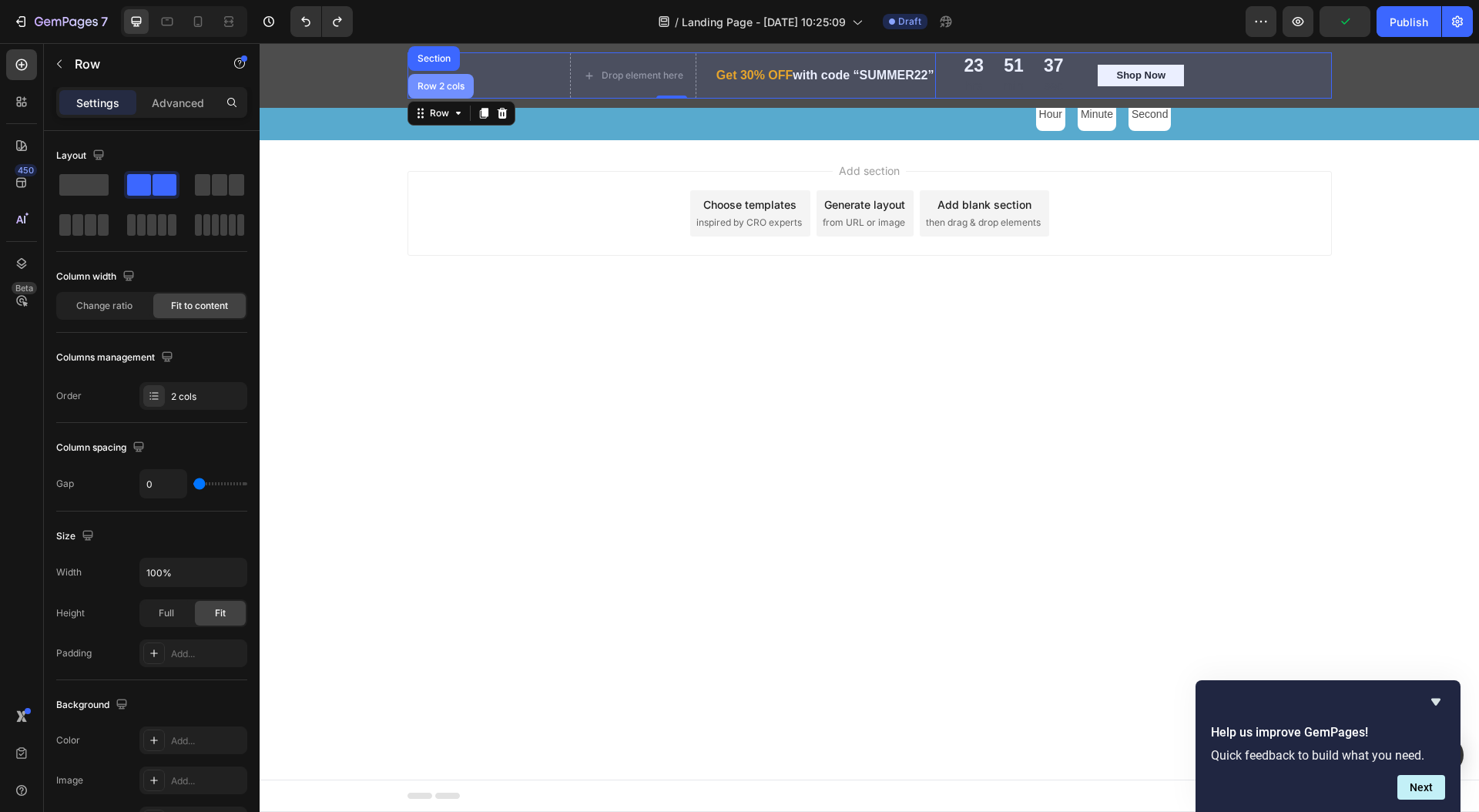
click at [442, 84] on div "Row 2 cols" at bounding box center [441, 85] width 53 height 9
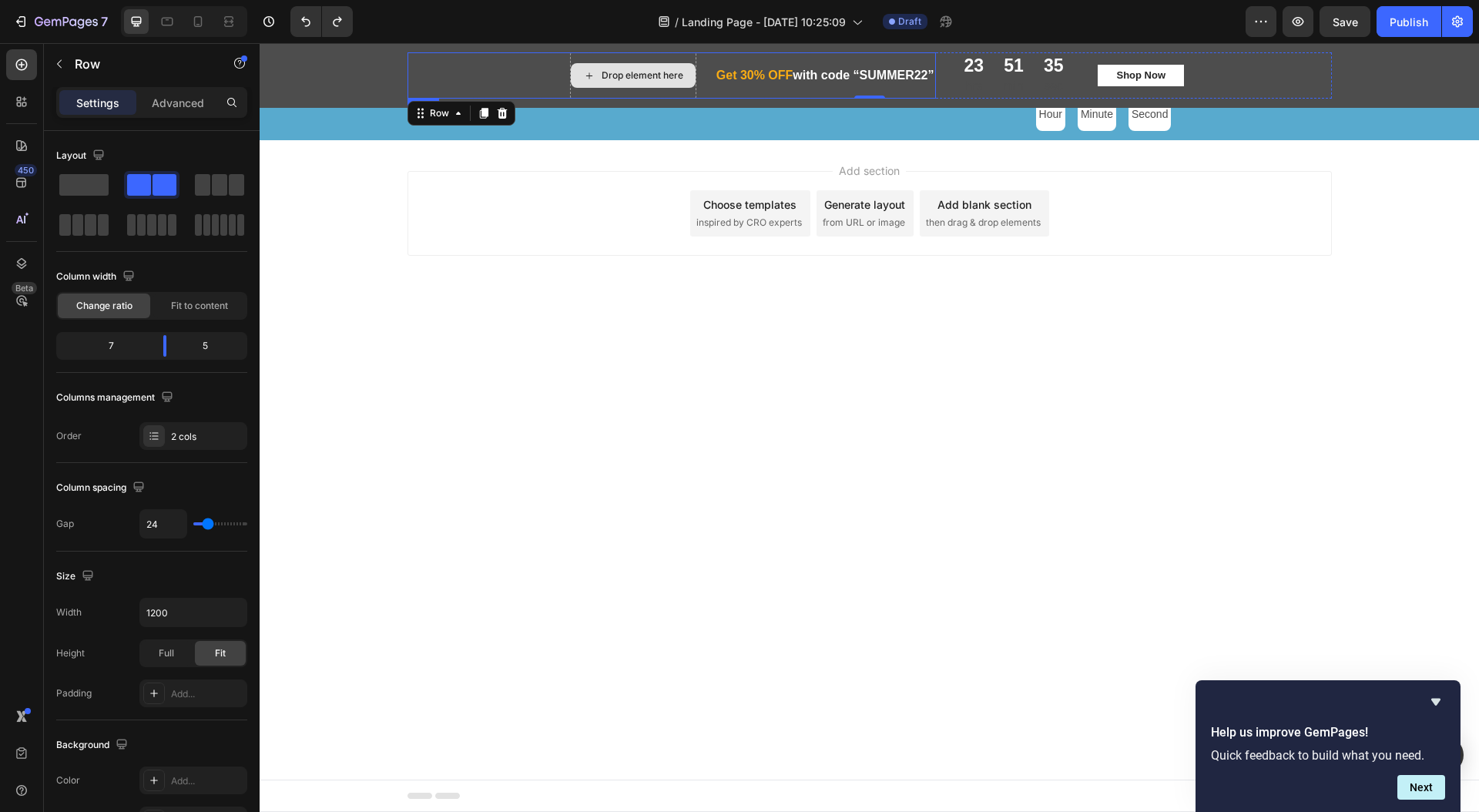
click at [681, 88] on div "Drop element here" at bounding box center [633, 75] width 127 height 47
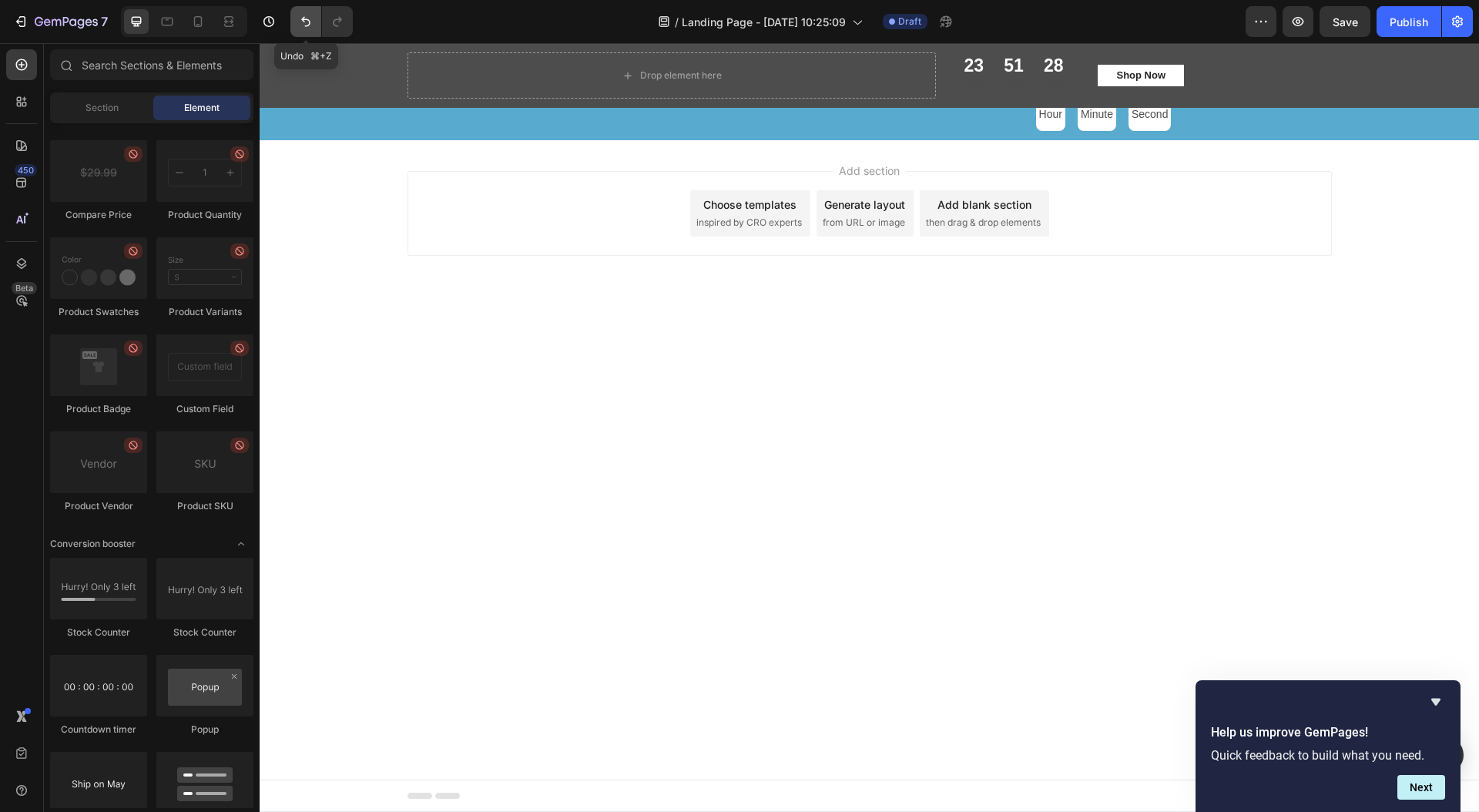
click at [309, 19] on icon "Undo/Redo" at bounding box center [306, 22] width 16 height 16
click at [830, 75] on p "Get 30% OFF with code “SUMMER22”" at bounding box center [825, 75] width 218 height 16
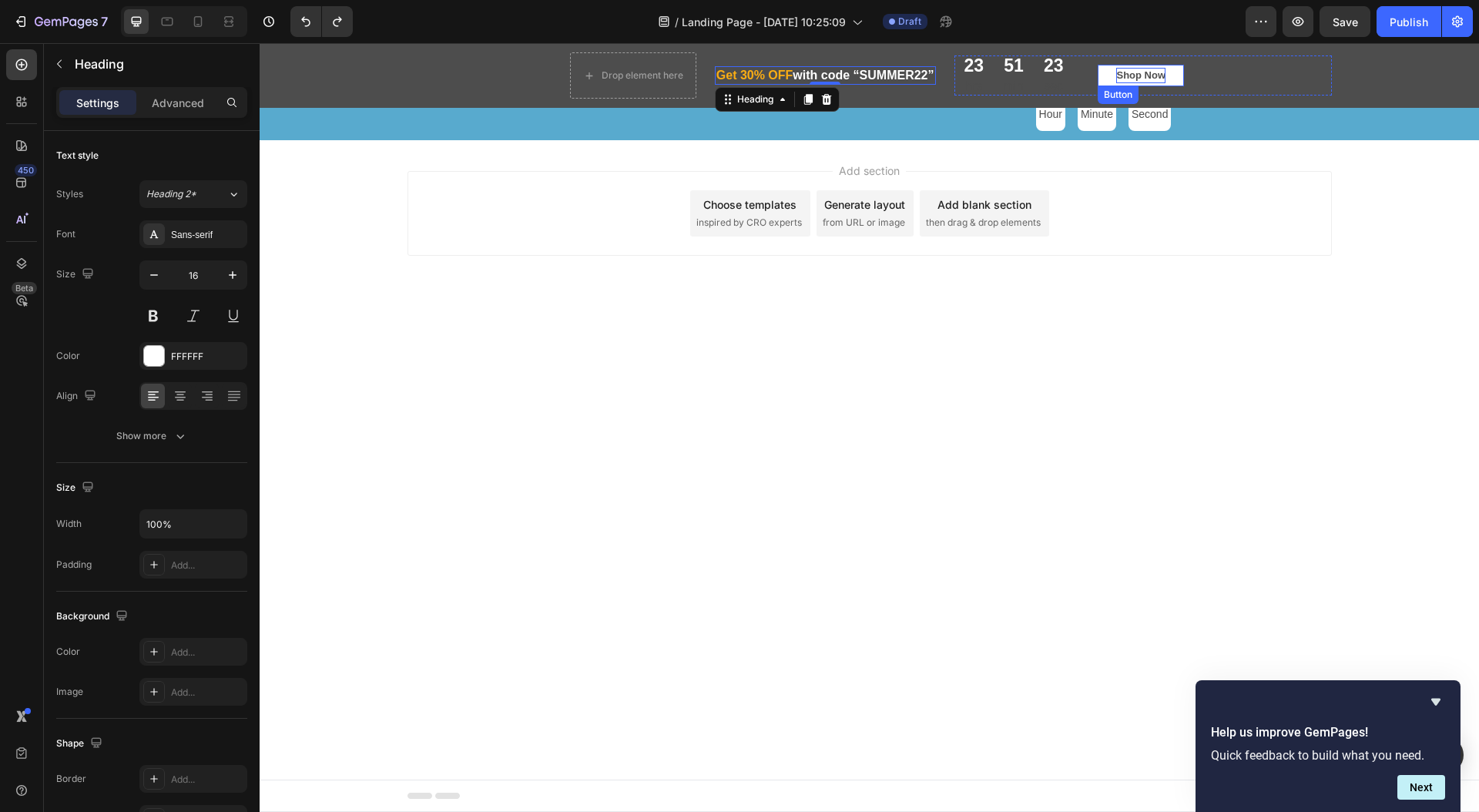
click at [1159, 78] on div "Shop Now" at bounding box center [1141, 75] width 50 height 16
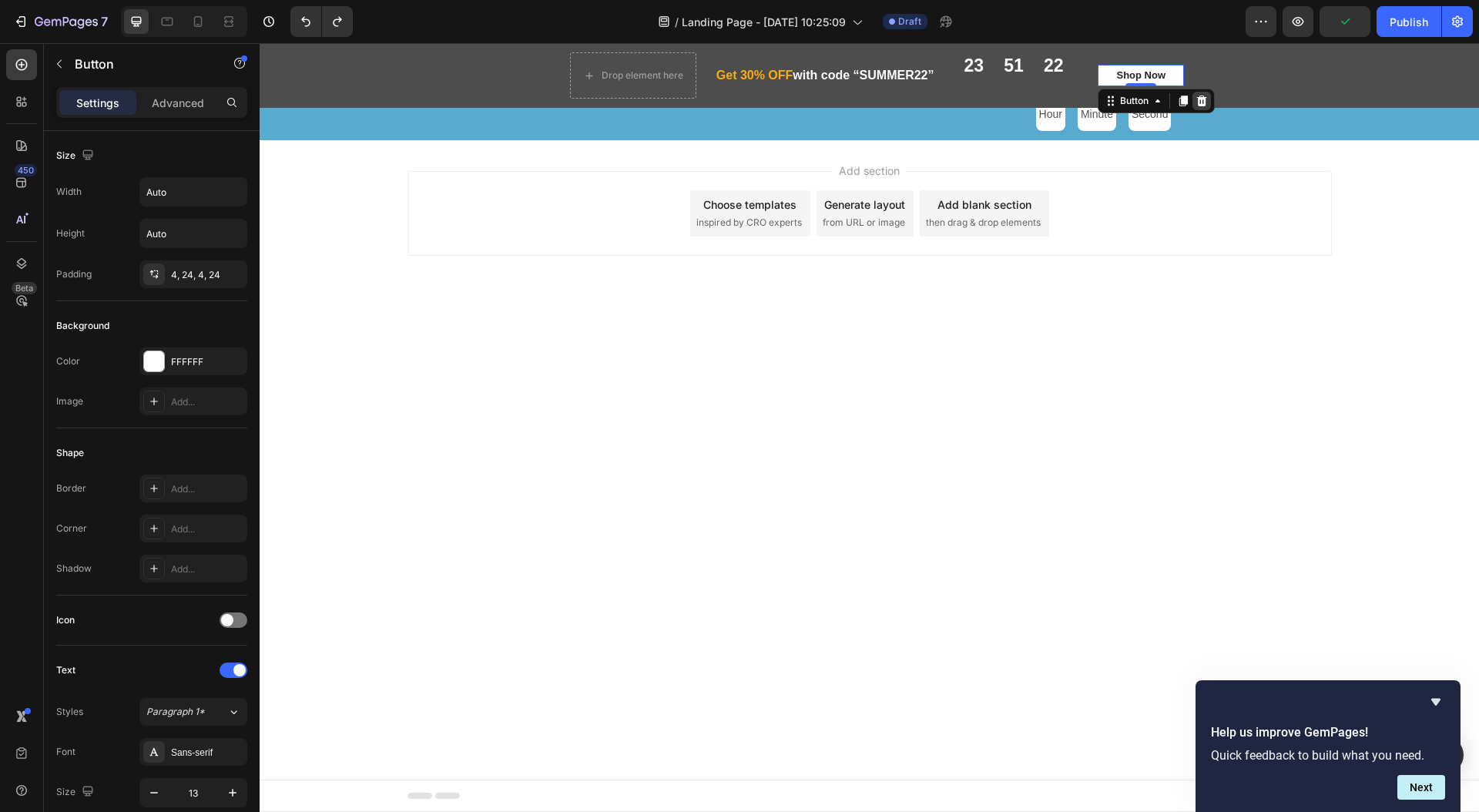
click at [1211, 98] on div at bounding box center [1202, 101] width 19 height 19
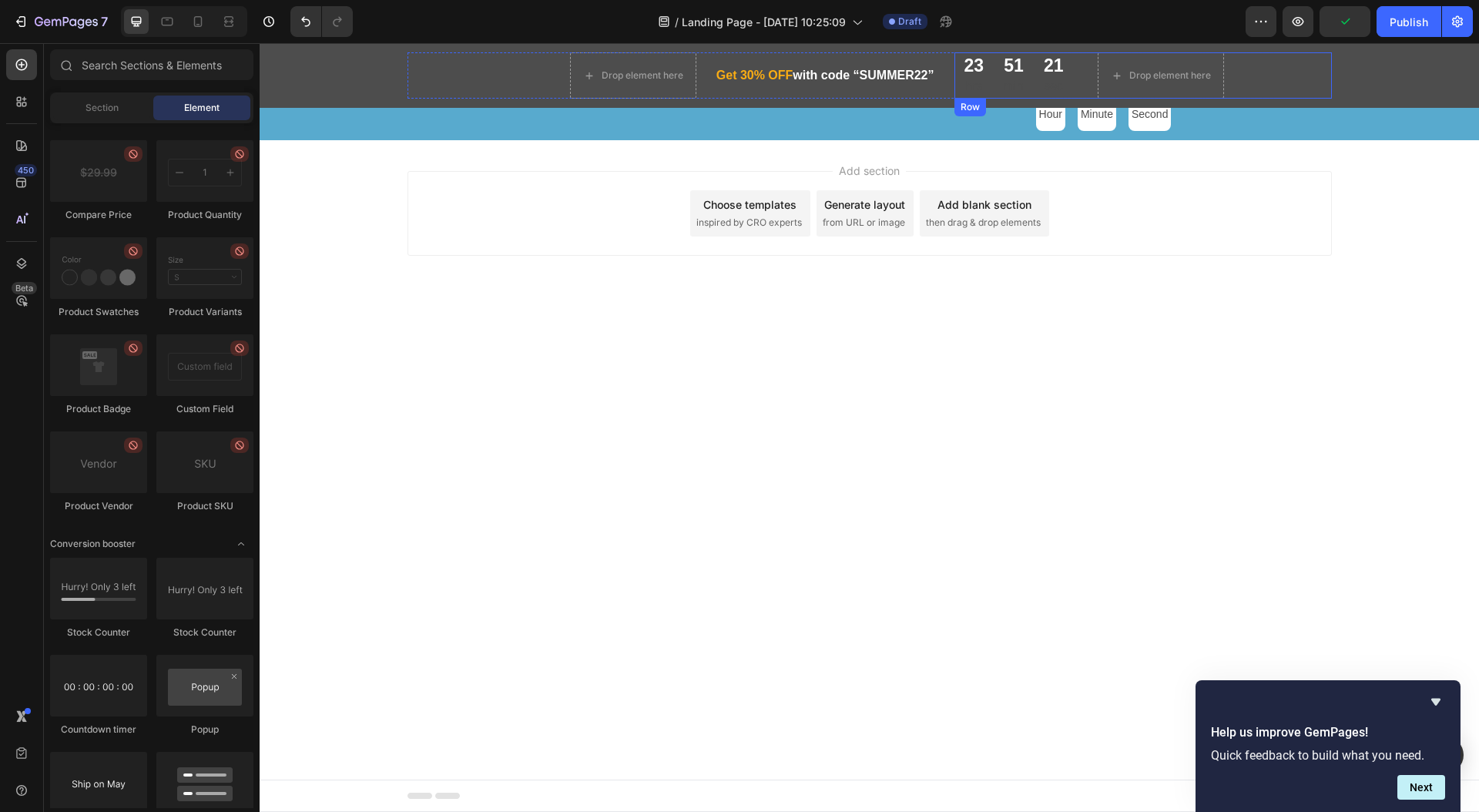
click at [1074, 77] on div "23 hrs 51 min 21 sec CountDown Timer Drop element here Row" at bounding box center [1142, 75] width 377 height 47
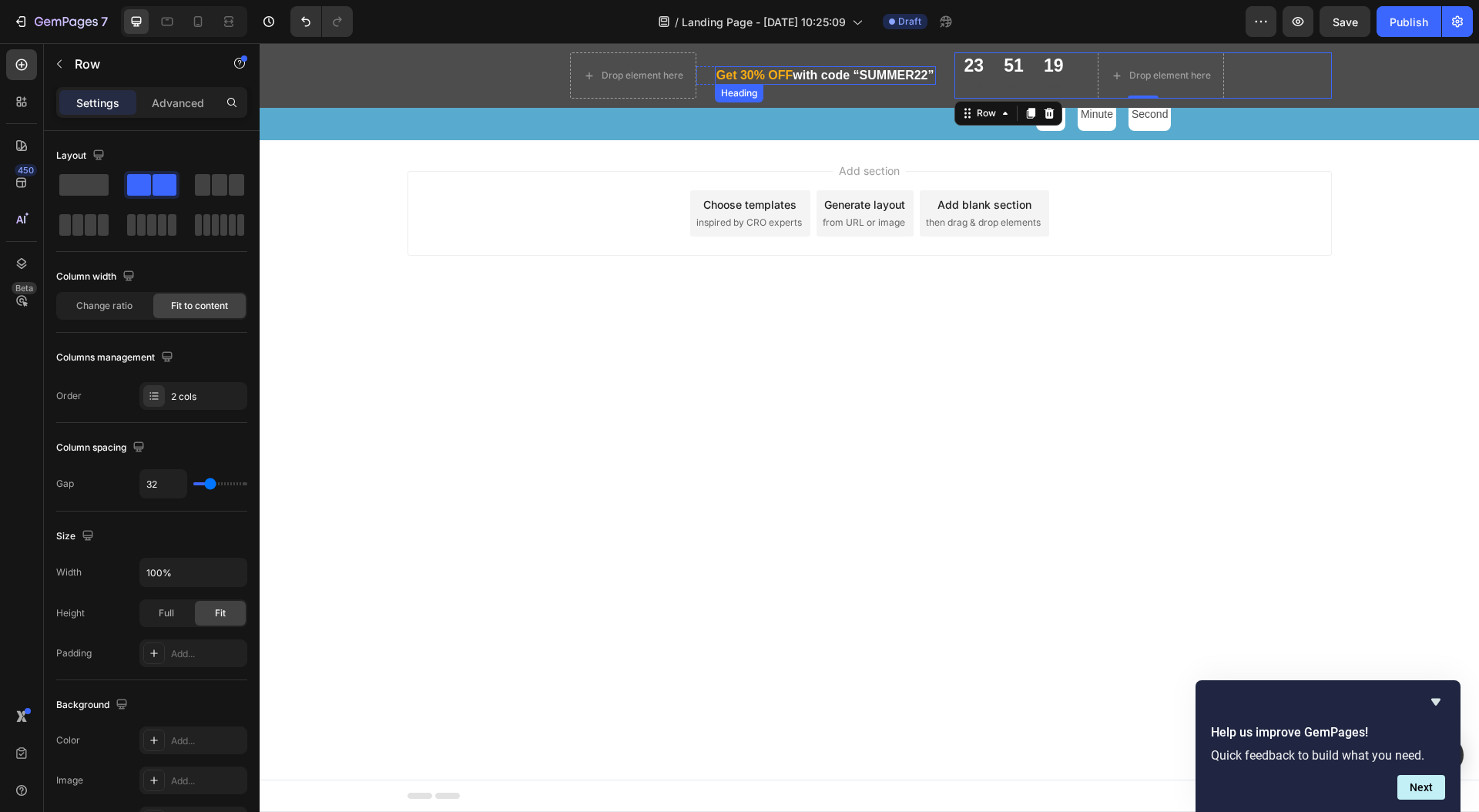
click at [872, 77] on p "Get 30% OFF with code “SUMMER22”" at bounding box center [825, 75] width 218 height 16
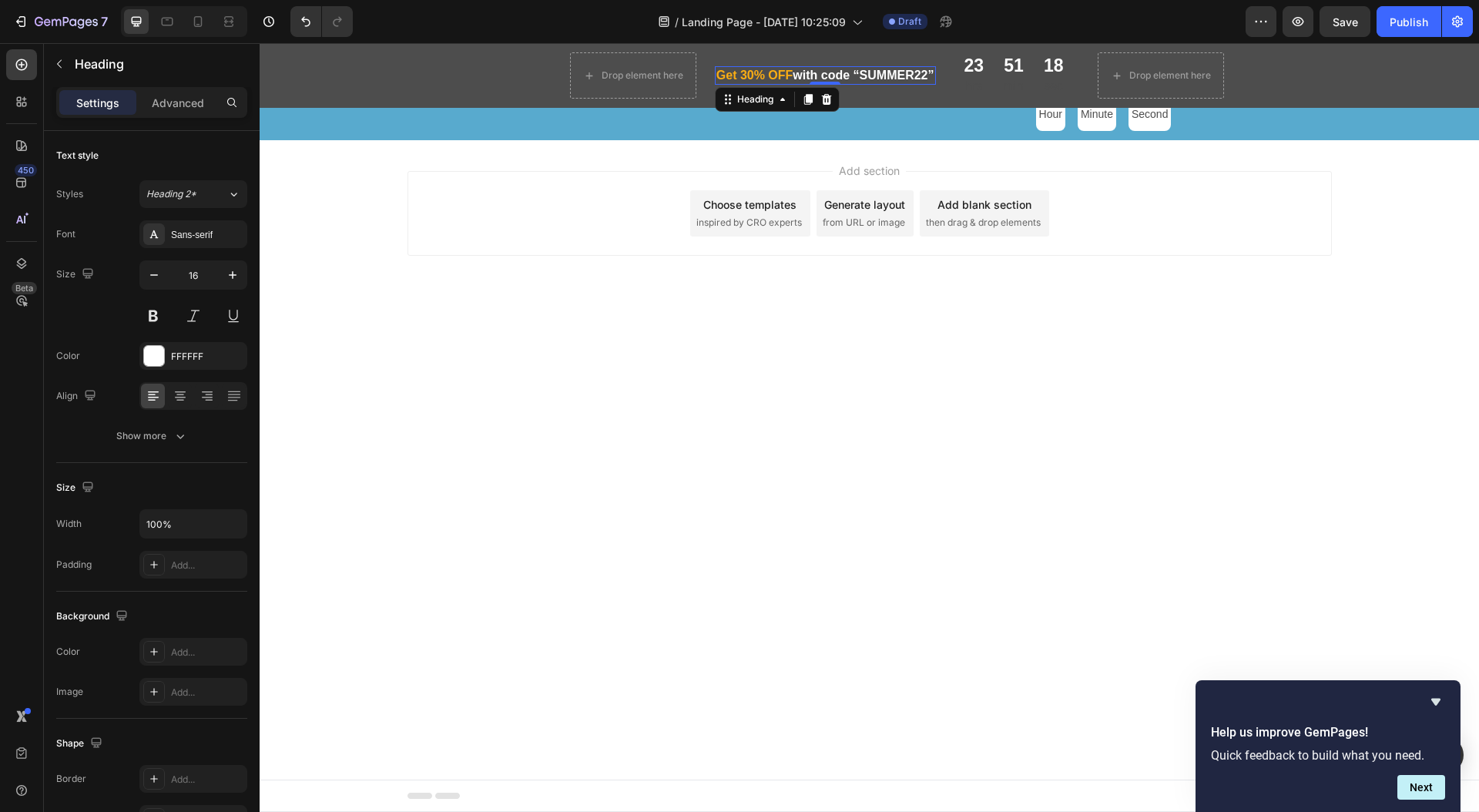
click at [755, 75] on span "Get 30% OFF" at bounding box center [755, 74] width 77 height 13
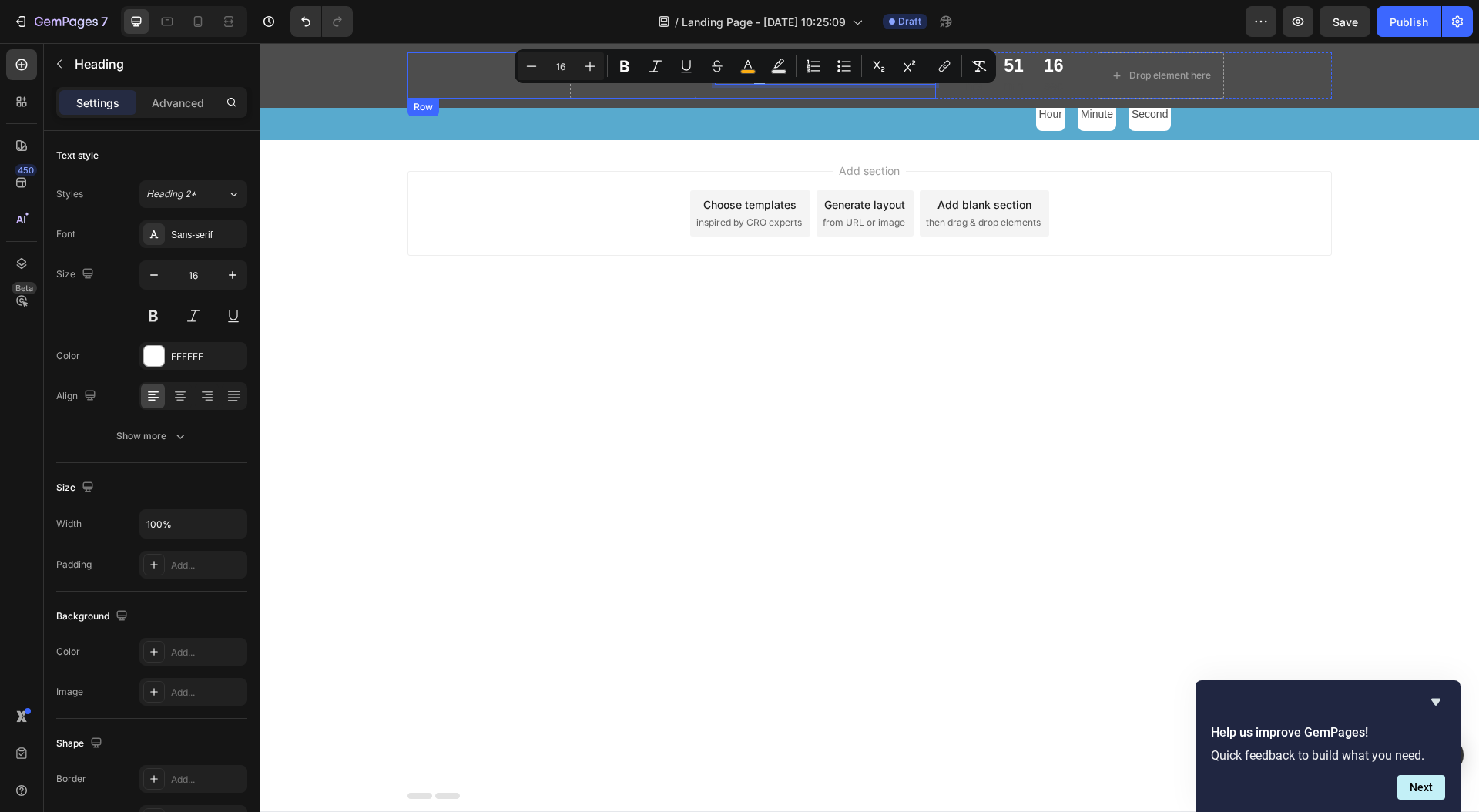
click at [859, 87] on div "Get 30% OFF with code “SUMMER22” Heading 0 Row" at bounding box center [816, 75] width 240 height 47
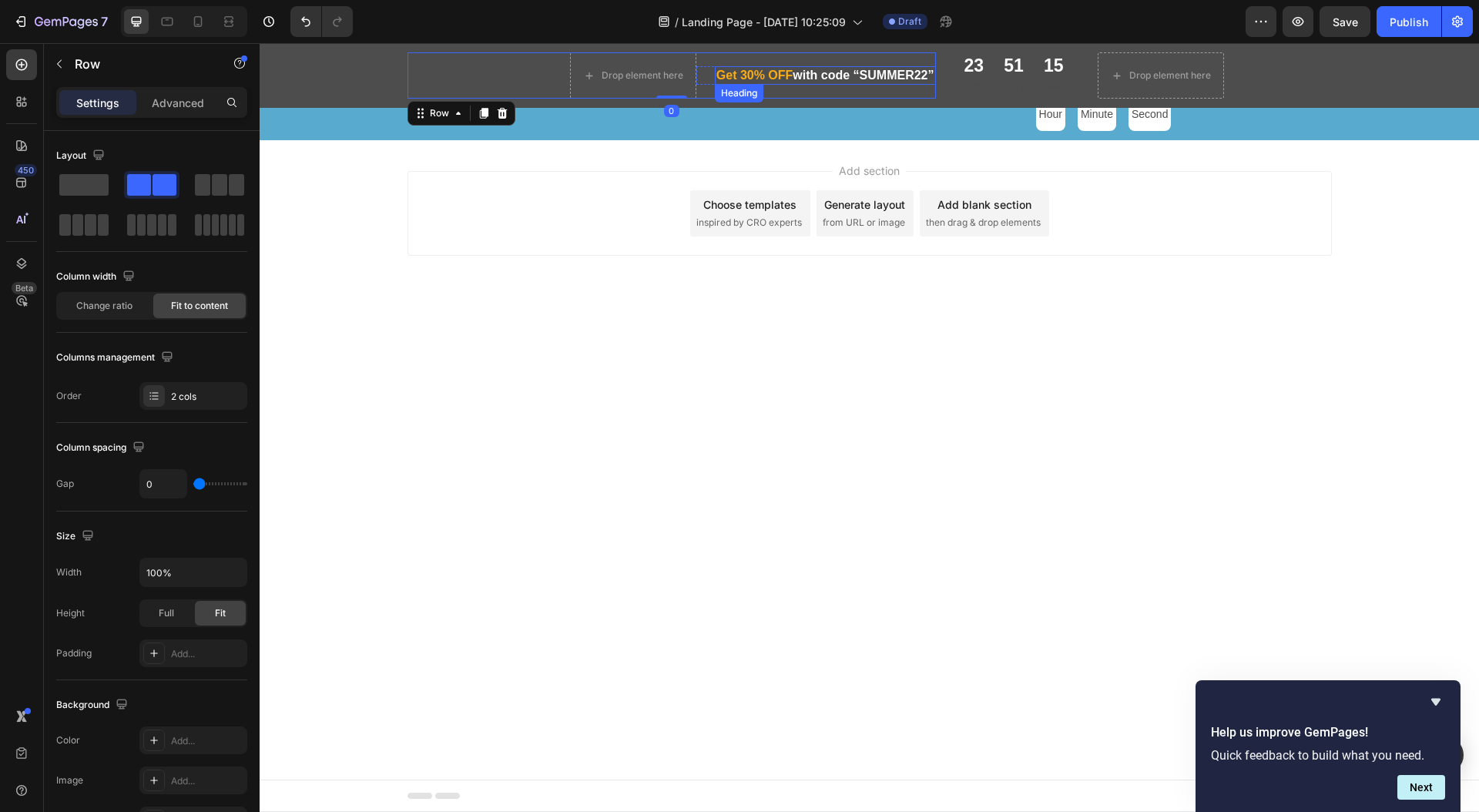
click at [755, 74] on span "Get 30% OFF" at bounding box center [755, 74] width 77 height 13
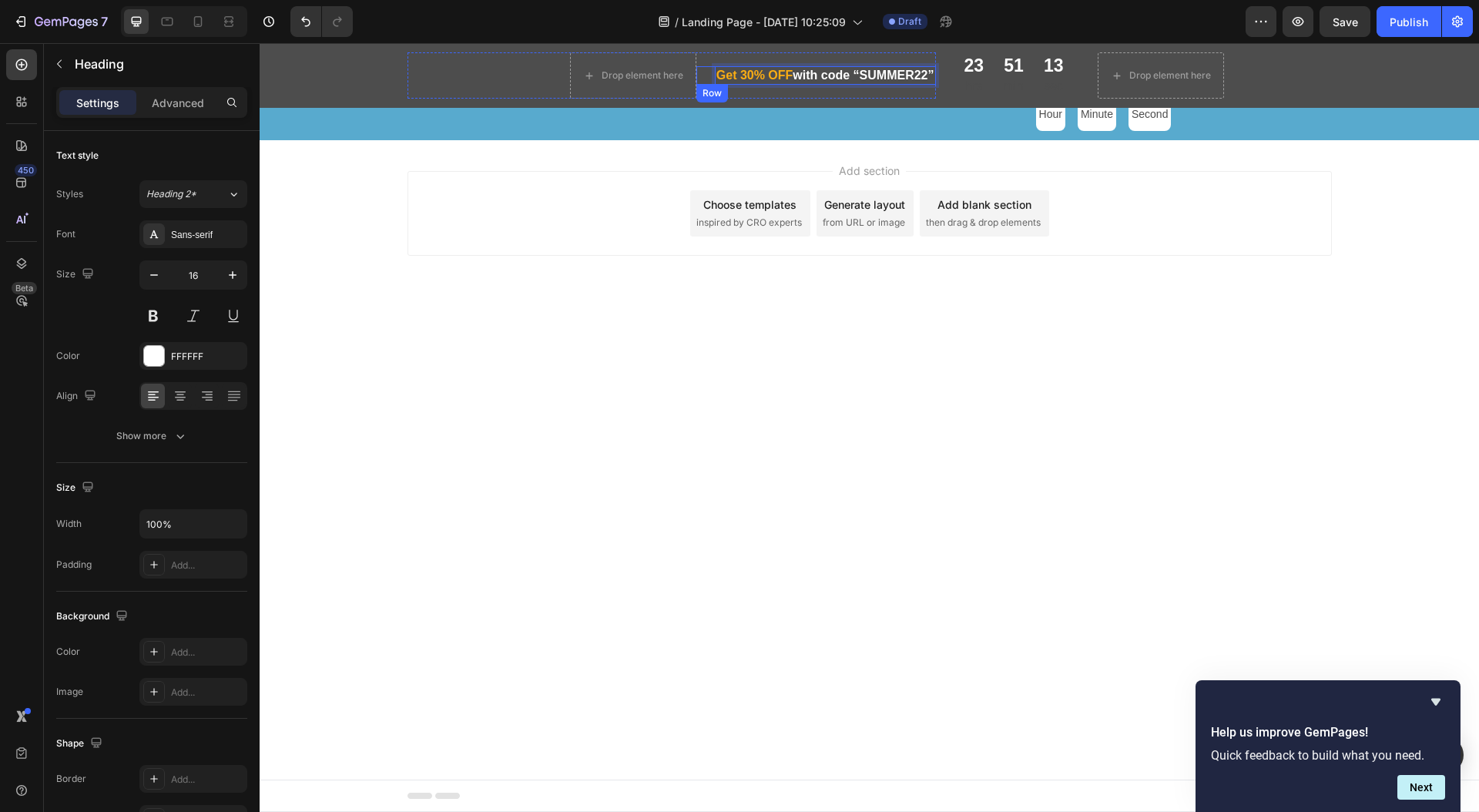
drag, startPoint x: 788, startPoint y: 75, endPoint x: 705, endPoint y: 71, distance: 83.1
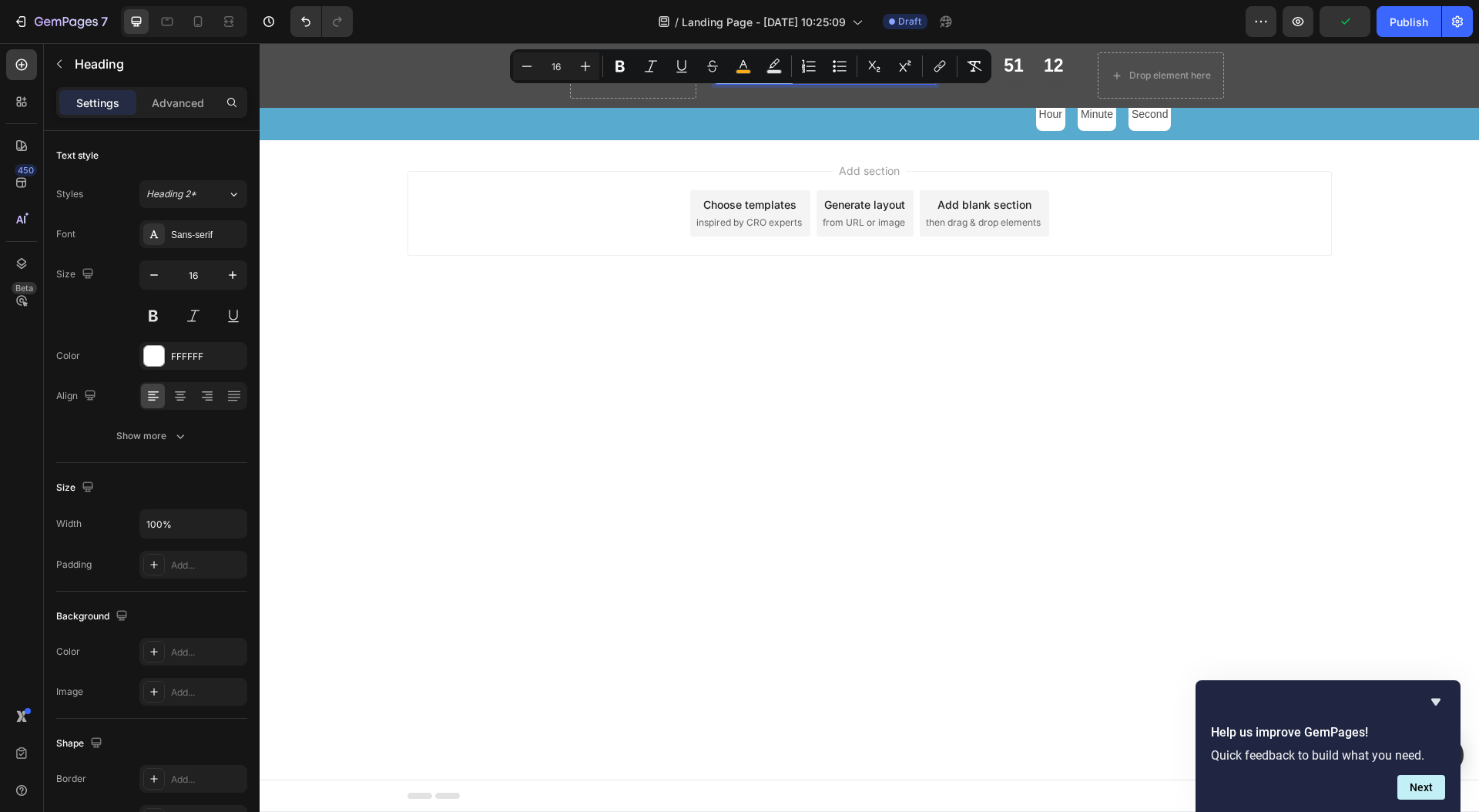
drag, startPoint x: 787, startPoint y: 78, endPoint x: 704, endPoint y: 75, distance: 83.1
click at [704, 75] on div "Get 30% OFF with code “SUMMER22” Heading 0 Row" at bounding box center [816, 75] width 240 height 19
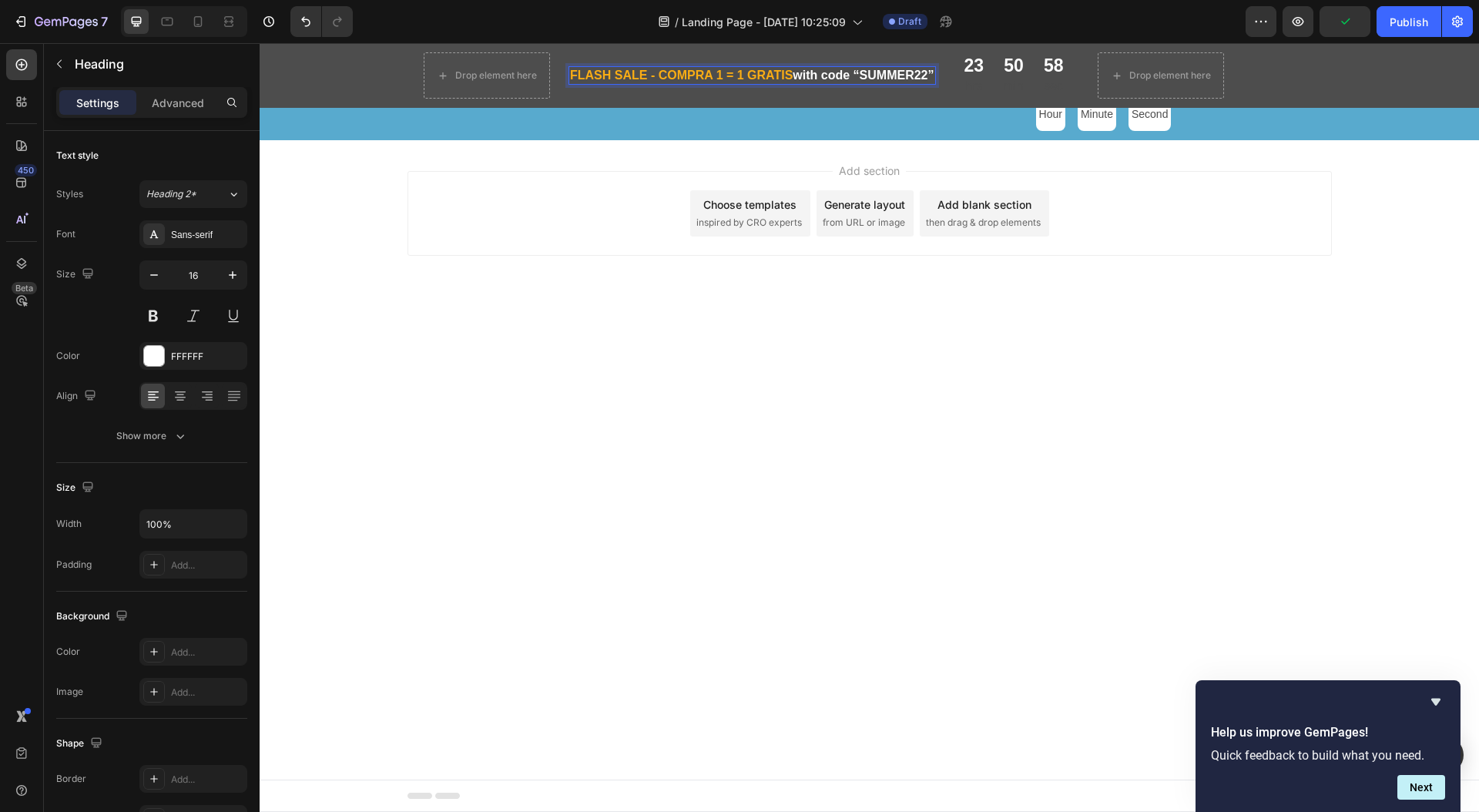
click at [653, 75] on span "FLASH SALE - COMPRA 1 = 1 GRATIS" at bounding box center [681, 74] width 223 height 13
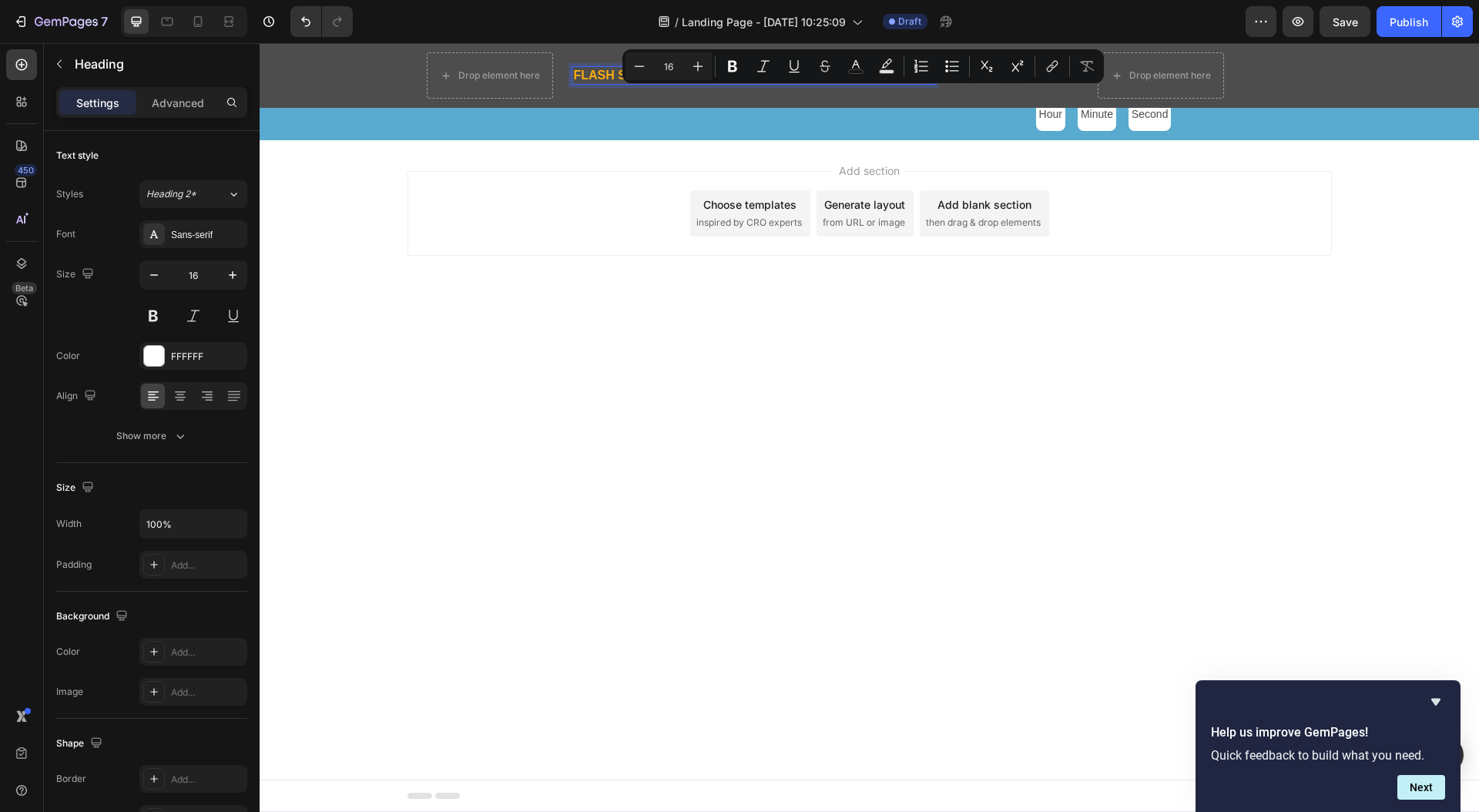
drag, startPoint x: 792, startPoint y: 78, endPoint x: 933, endPoint y: 74, distance: 141.1
click at [933, 74] on h2 "FLASH SALE: COMPRA 1 = 1 GRATIS with code “SUMMER22”" at bounding box center [753, 75] width 364 height 19
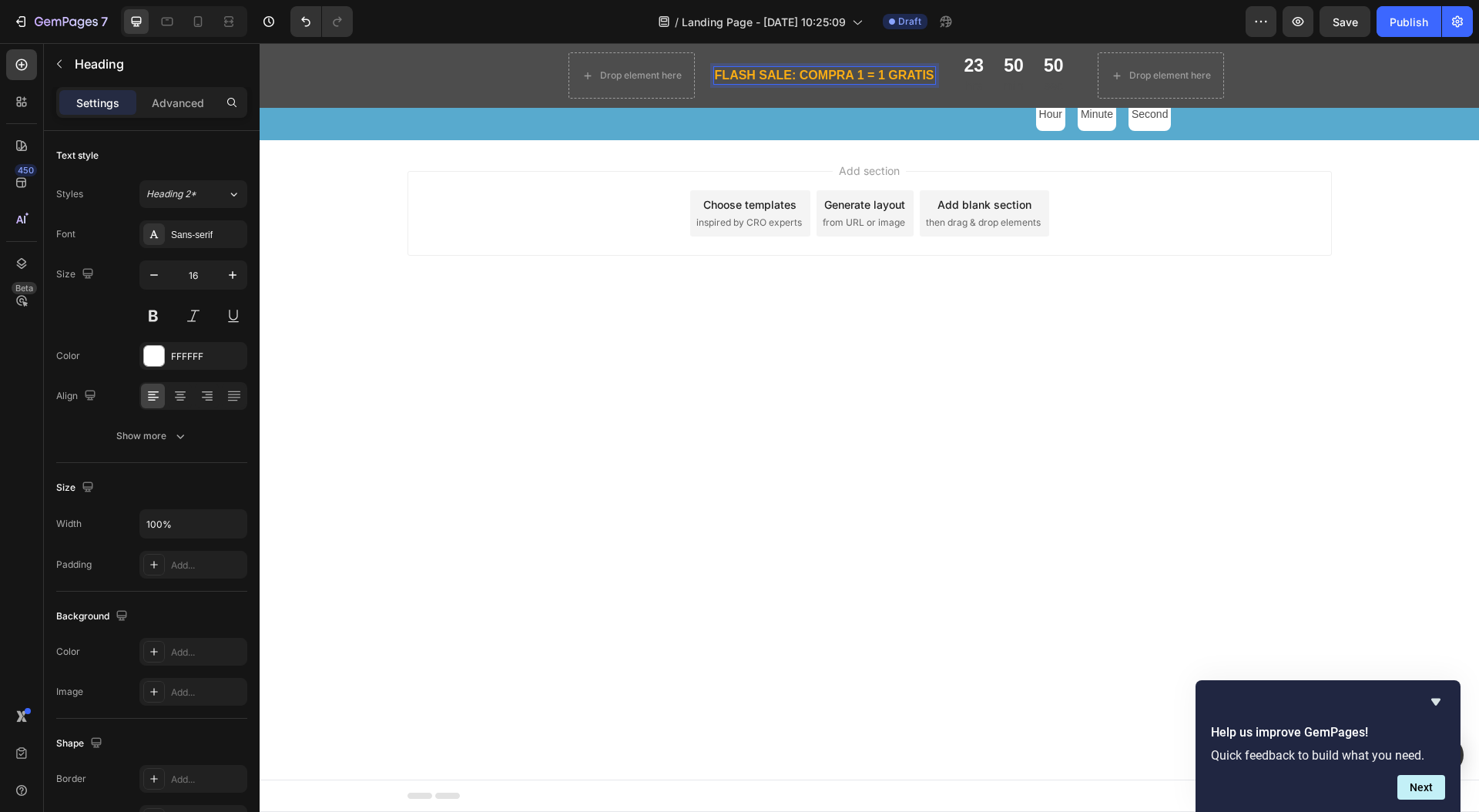
click at [816, 71] on span "FLASH SALE: COMPRA 1 = 1 GRATIS" at bounding box center [825, 74] width 220 height 13
drag, startPoint x: 714, startPoint y: 75, endPoint x: 933, endPoint y: 76, distance: 219.0
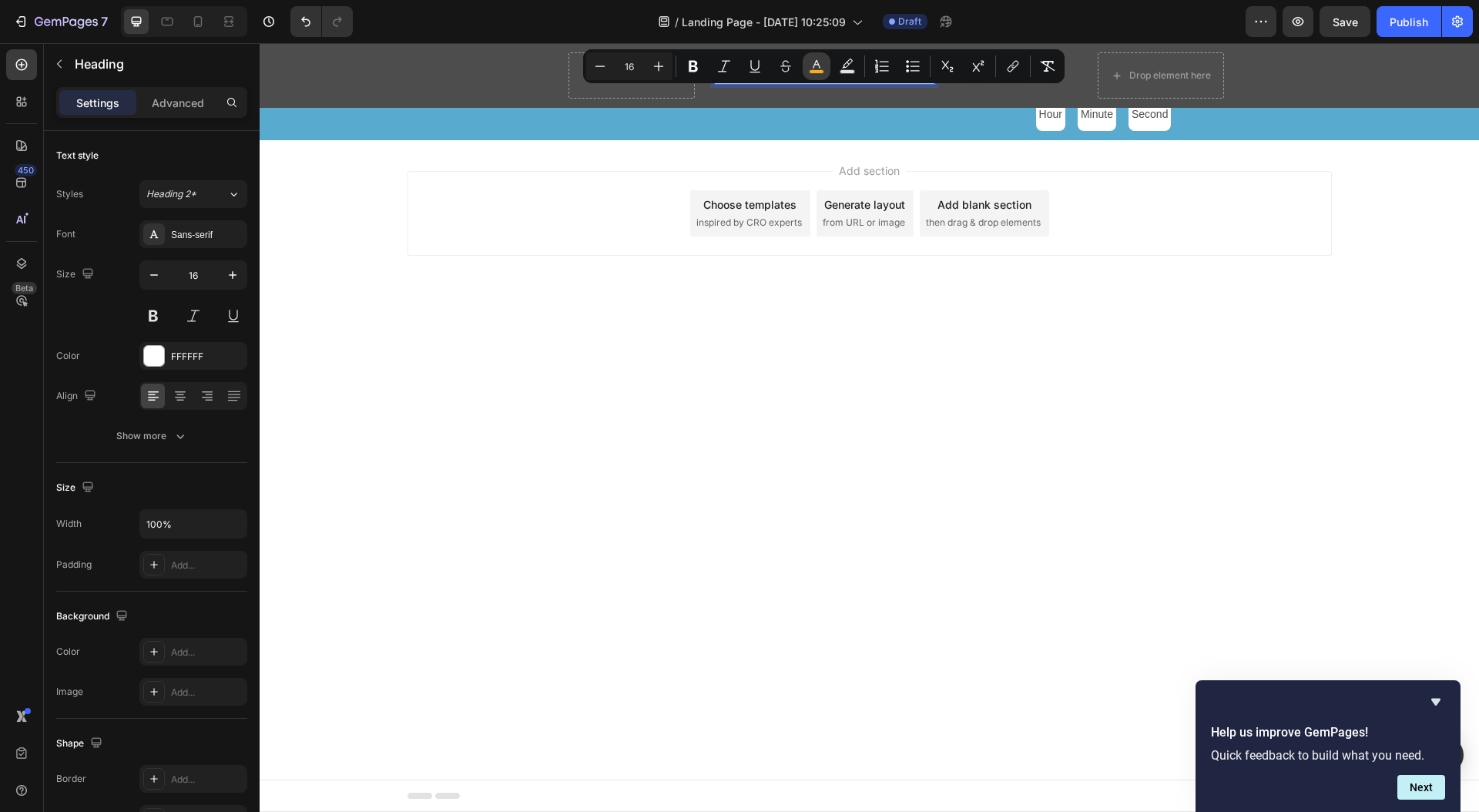
click at [817, 68] on icon "Editor contextual toolbar" at bounding box center [817, 66] width 16 height 16
type input "FAAD14"
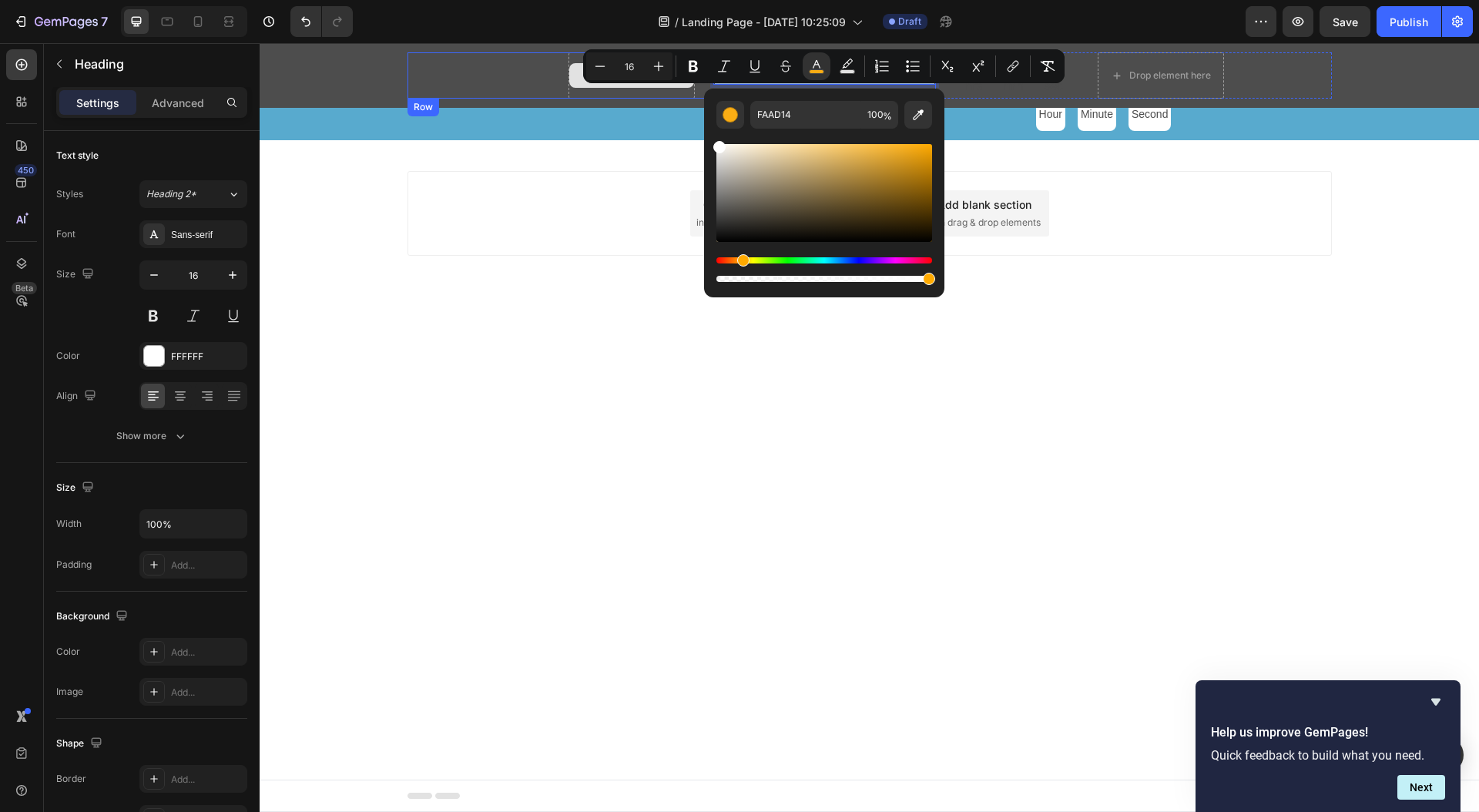
type input "FFFFFF"
drag, startPoint x: 1014, startPoint y: 259, endPoint x: 690, endPoint y: 84, distance: 368.2
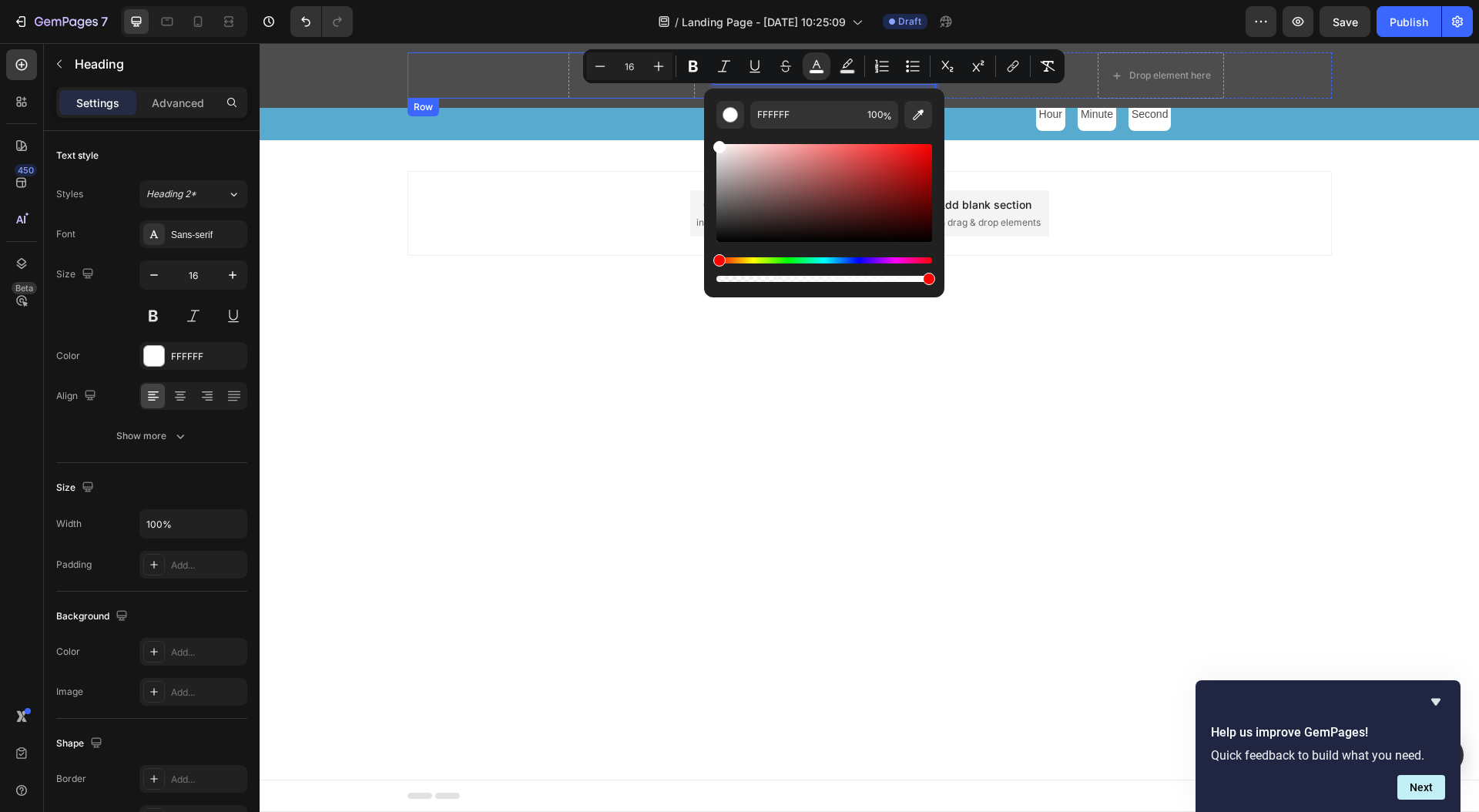
click at [525, 92] on div "Drop element here FLASH SALE: COMPRA 1 = 1 GRATIS Heading 0 Row Row" at bounding box center [671, 75] width 528 height 47
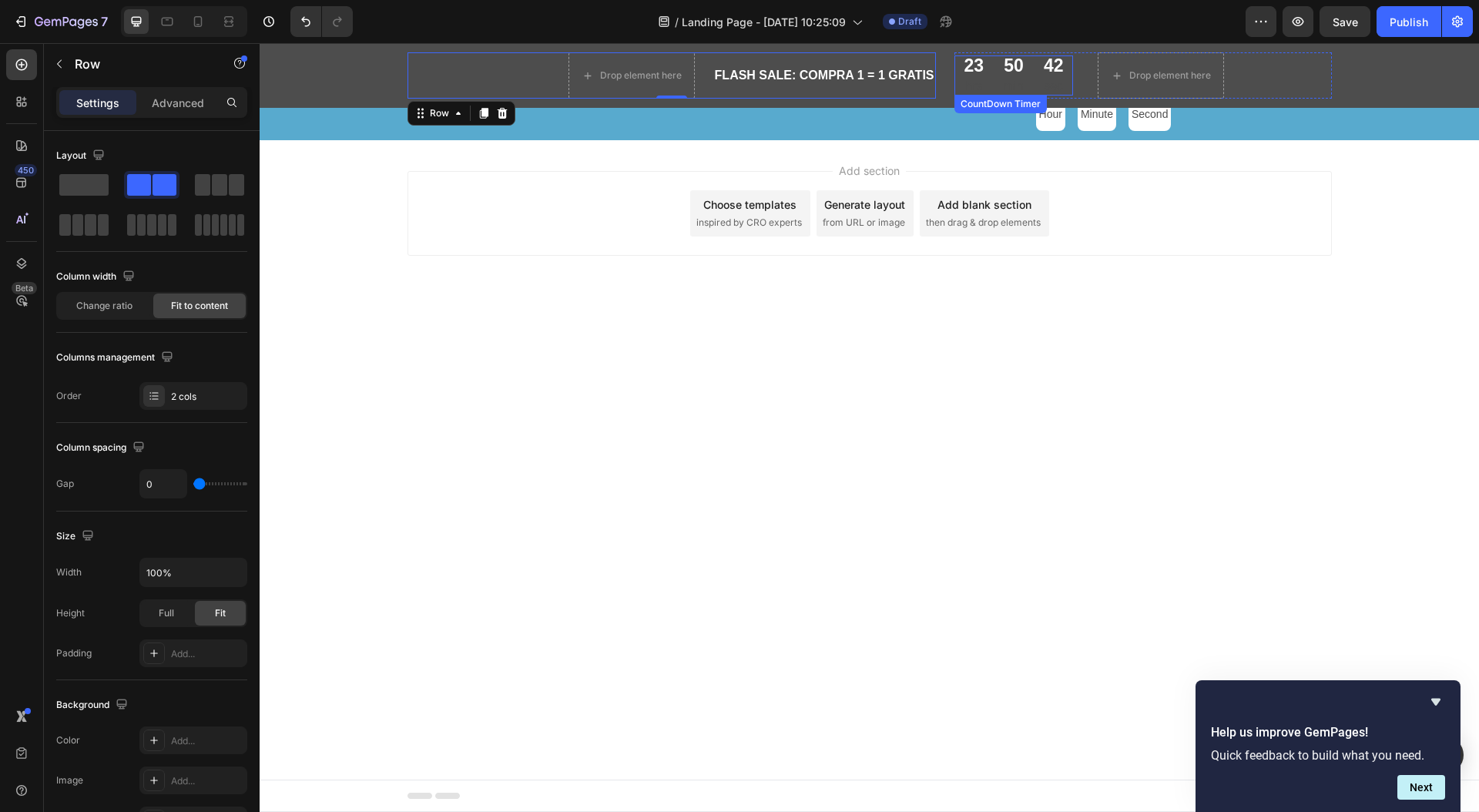
click at [1009, 71] on div "50" at bounding box center [1013, 66] width 20 height 22
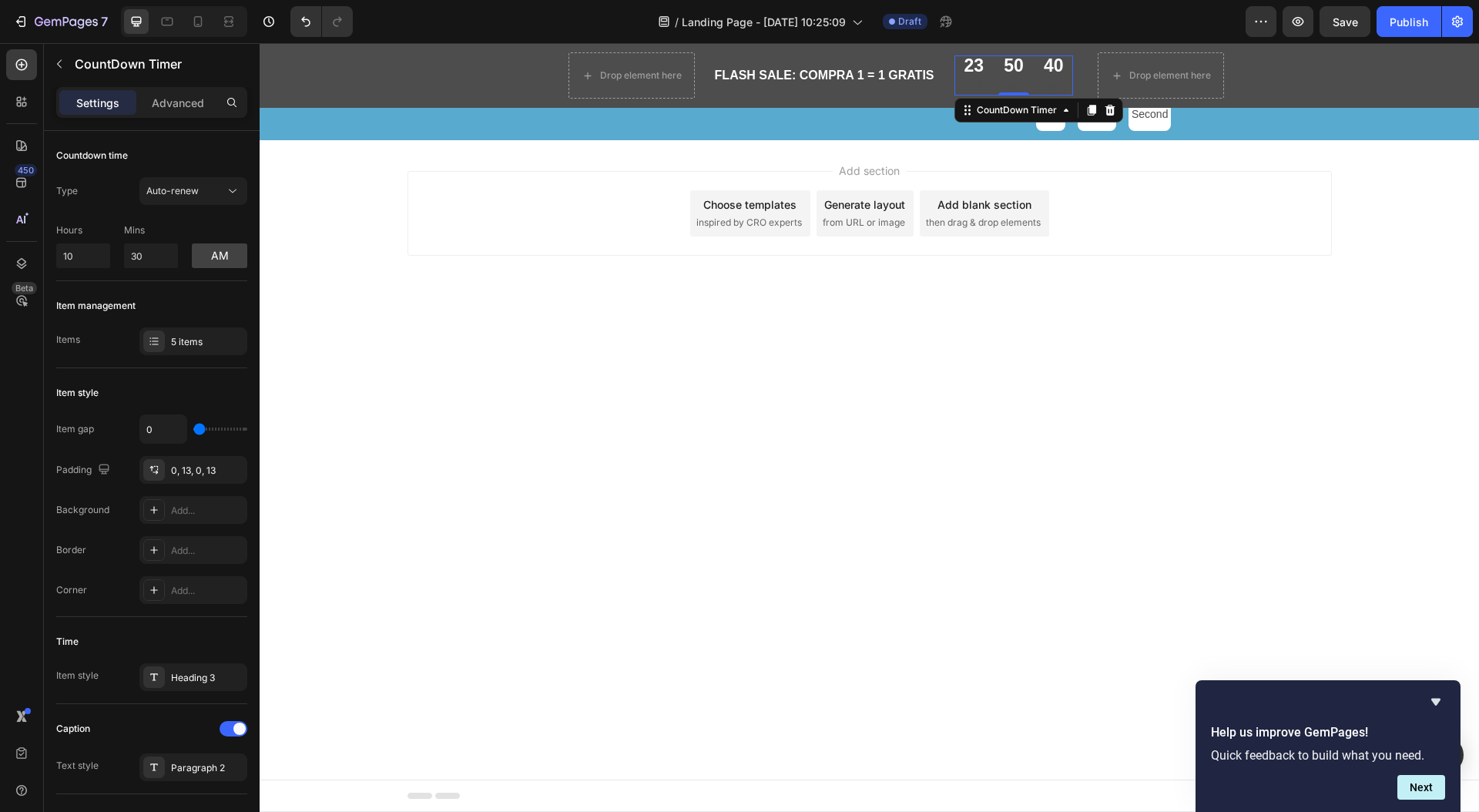
click at [985, 83] on div "23 hrs" at bounding box center [974, 75] width 40 height 40
click at [185, 109] on p "Advanced" at bounding box center [177, 103] width 53 height 16
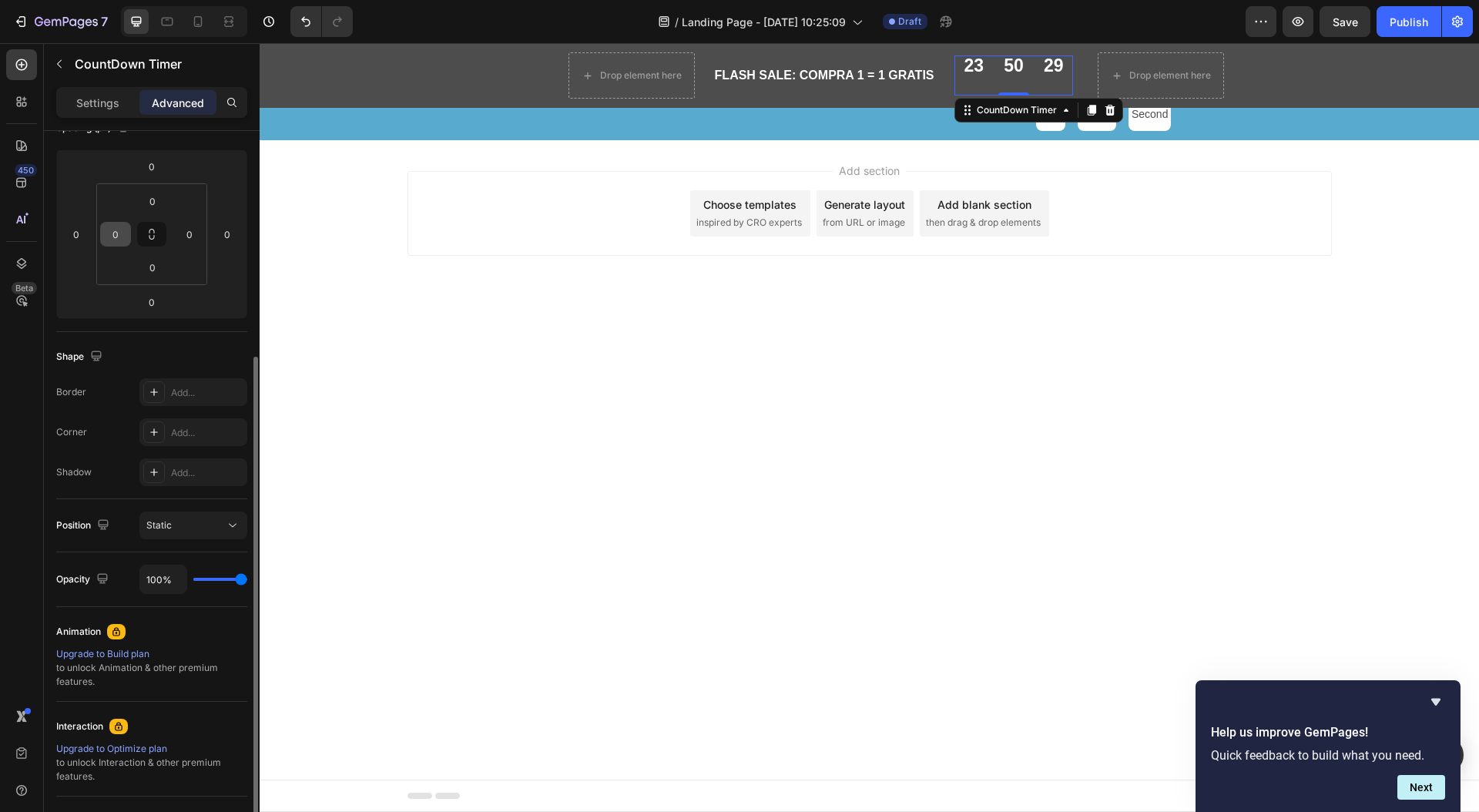
scroll to position [276, 0]
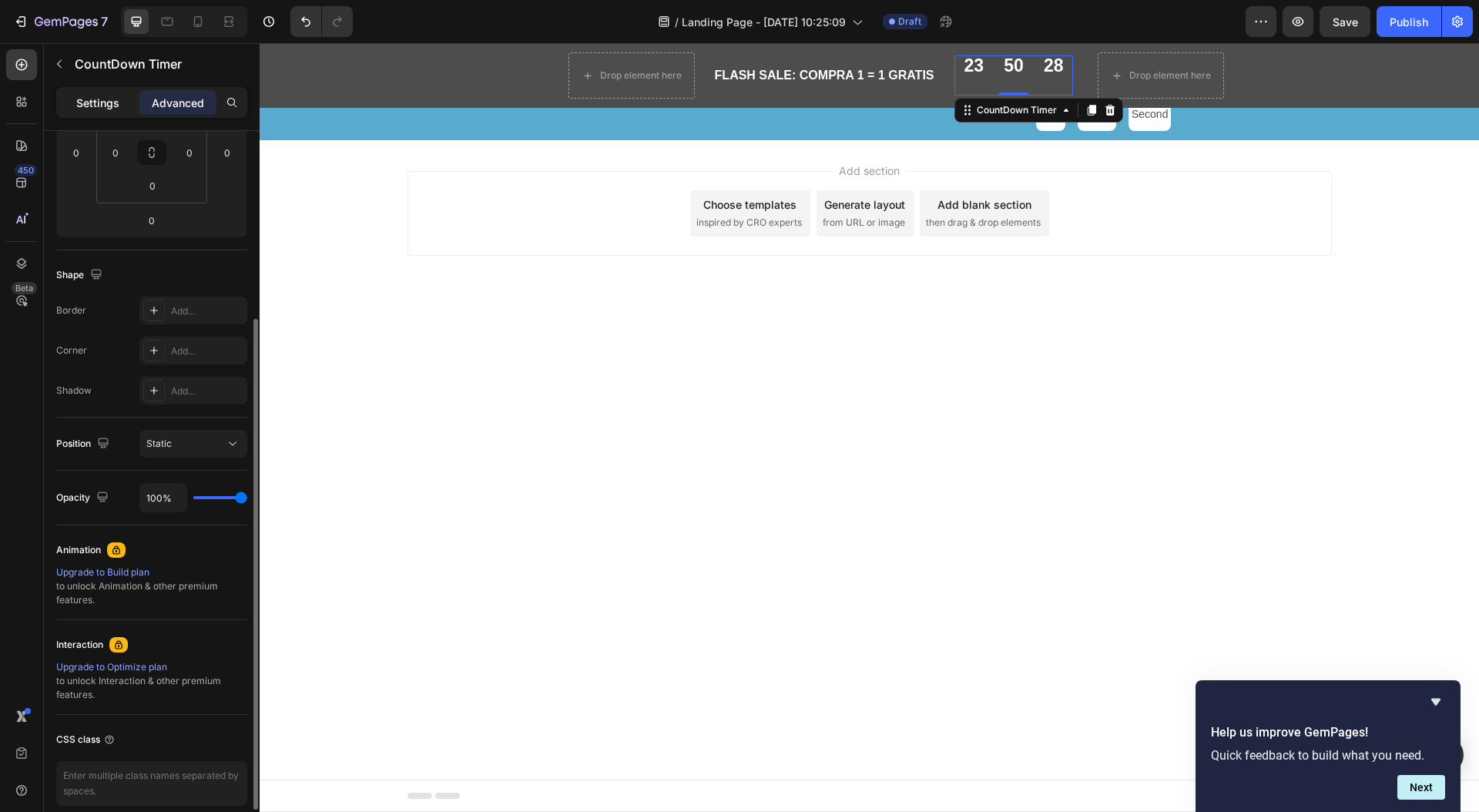
click at [99, 109] on p "Settings" at bounding box center [98, 103] width 44 height 16
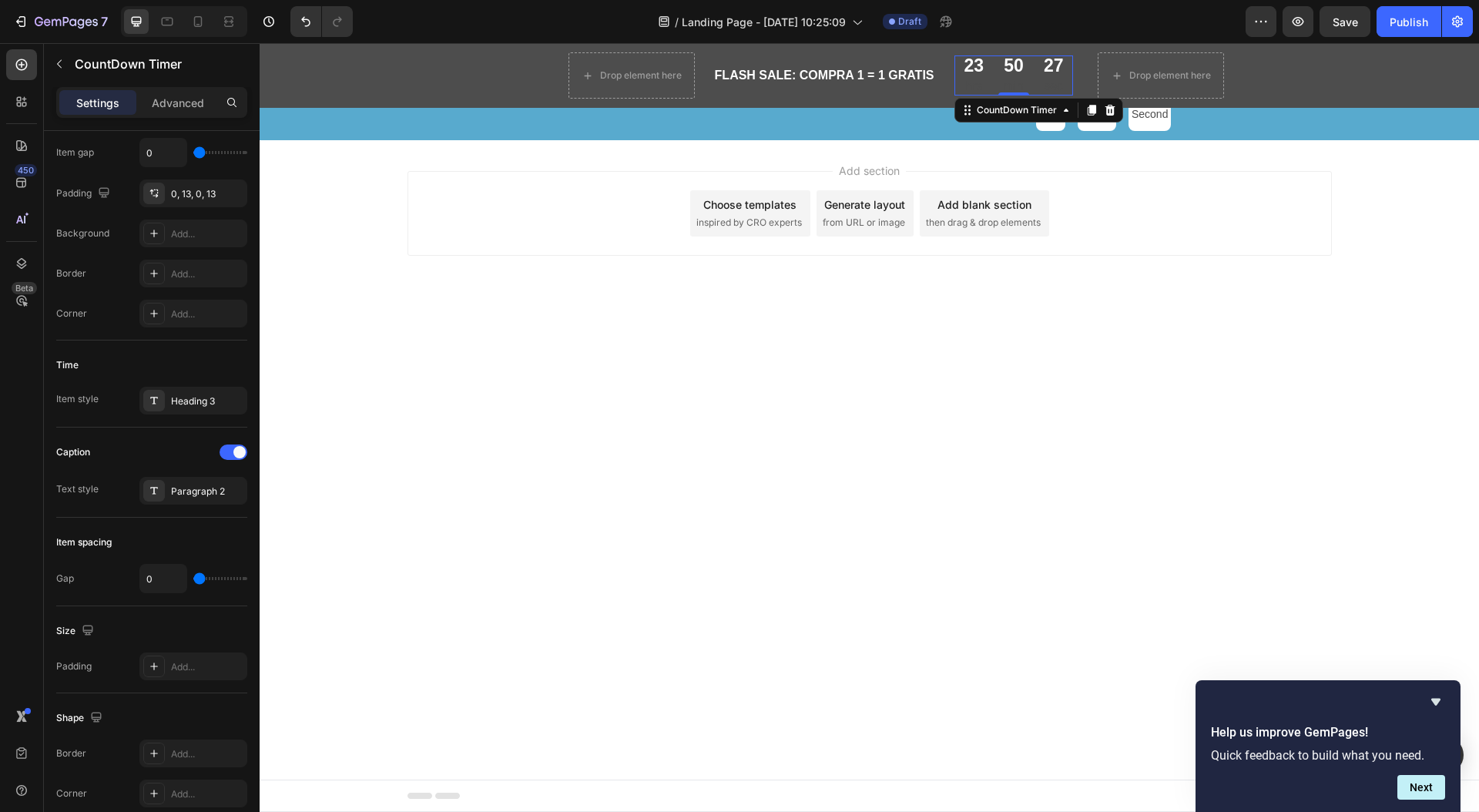
click at [1030, 87] on div "50 min" at bounding box center [1013, 75] width 40 height 40
click at [985, 85] on div "23 hrs" at bounding box center [974, 75] width 40 height 40
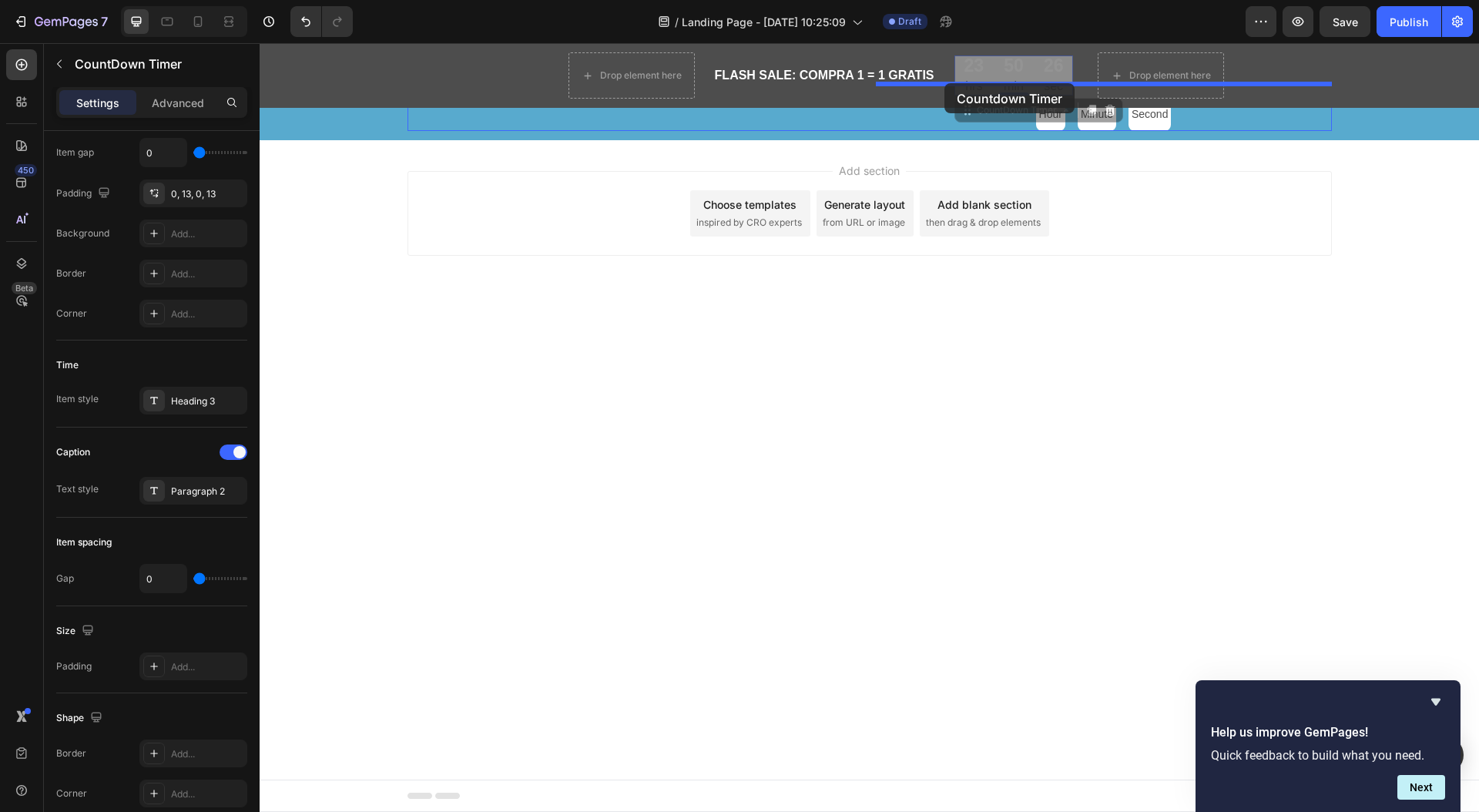
drag, startPoint x: 980, startPoint y: 84, endPoint x: 944, endPoint y: 83, distance: 36.0
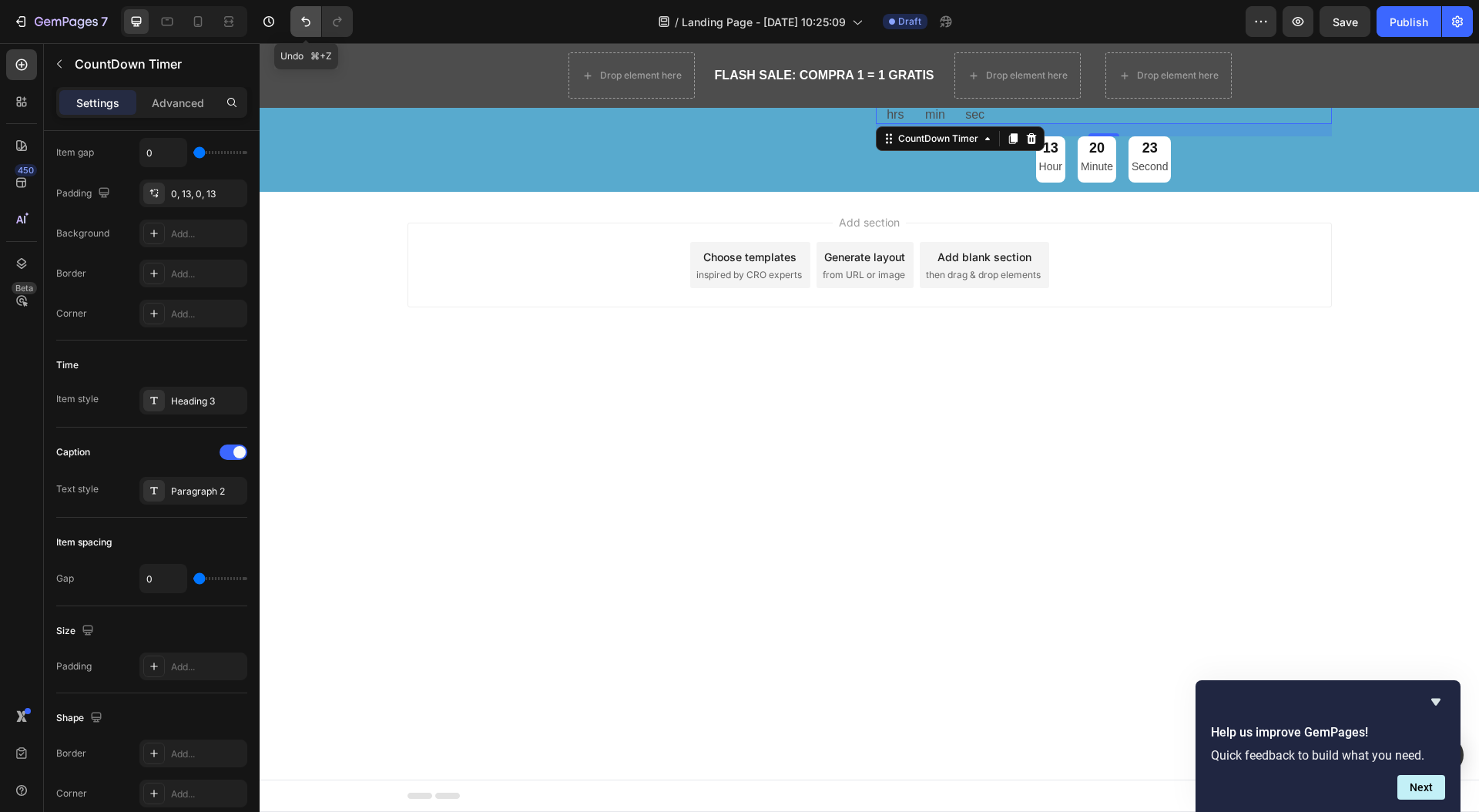
click at [306, 25] on icon "Undo/Redo" at bounding box center [306, 22] width 16 height 16
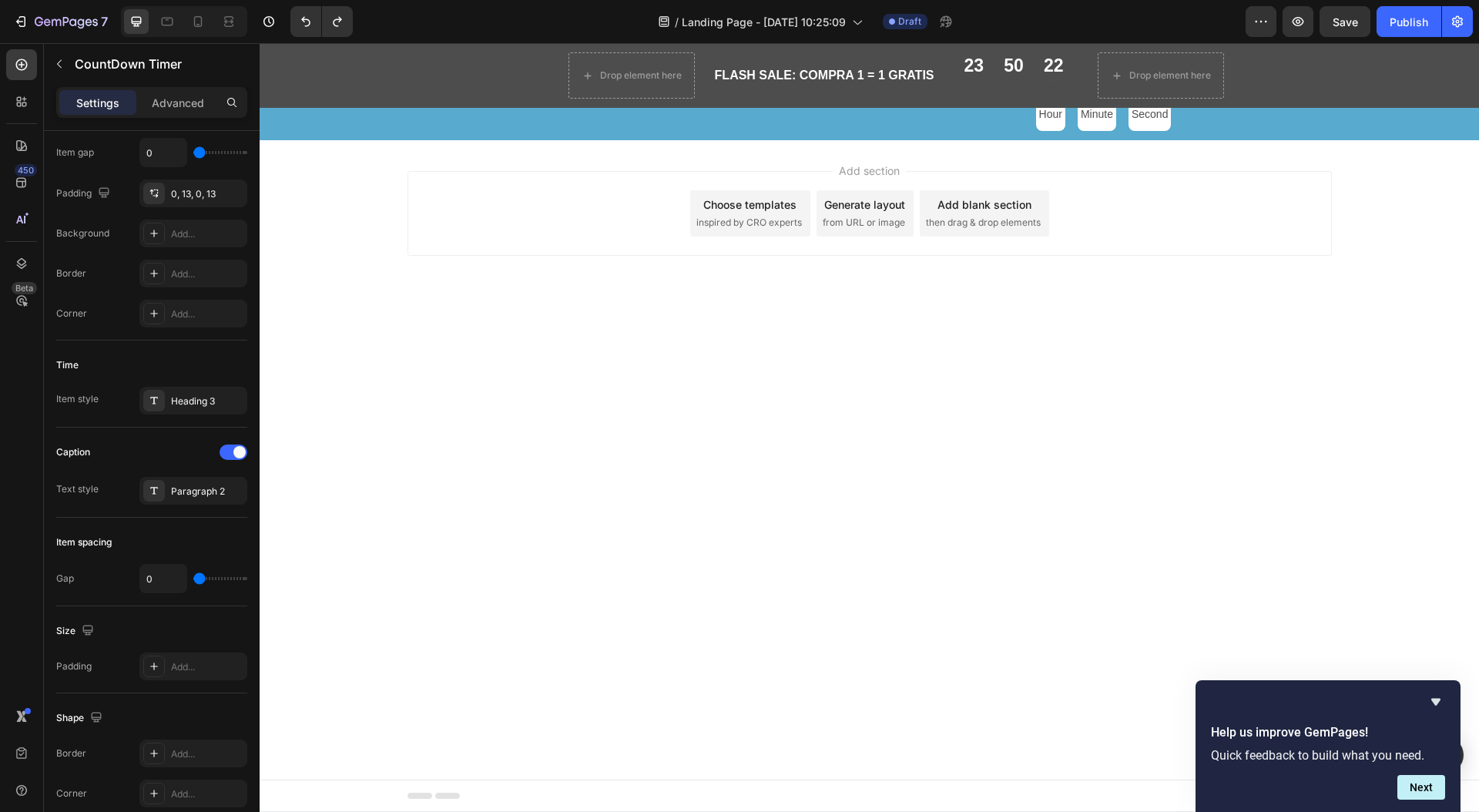
click at [982, 84] on p "hrs" at bounding box center [975, 86] width 20 height 19
drag, startPoint x: 966, startPoint y: 64, endPoint x: 978, endPoint y: 66, distance: 12.2
click at [978, 66] on div "23" at bounding box center [975, 66] width 20 height 22
click at [972, 67] on div "23" at bounding box center [975, 66] width 20 height 22
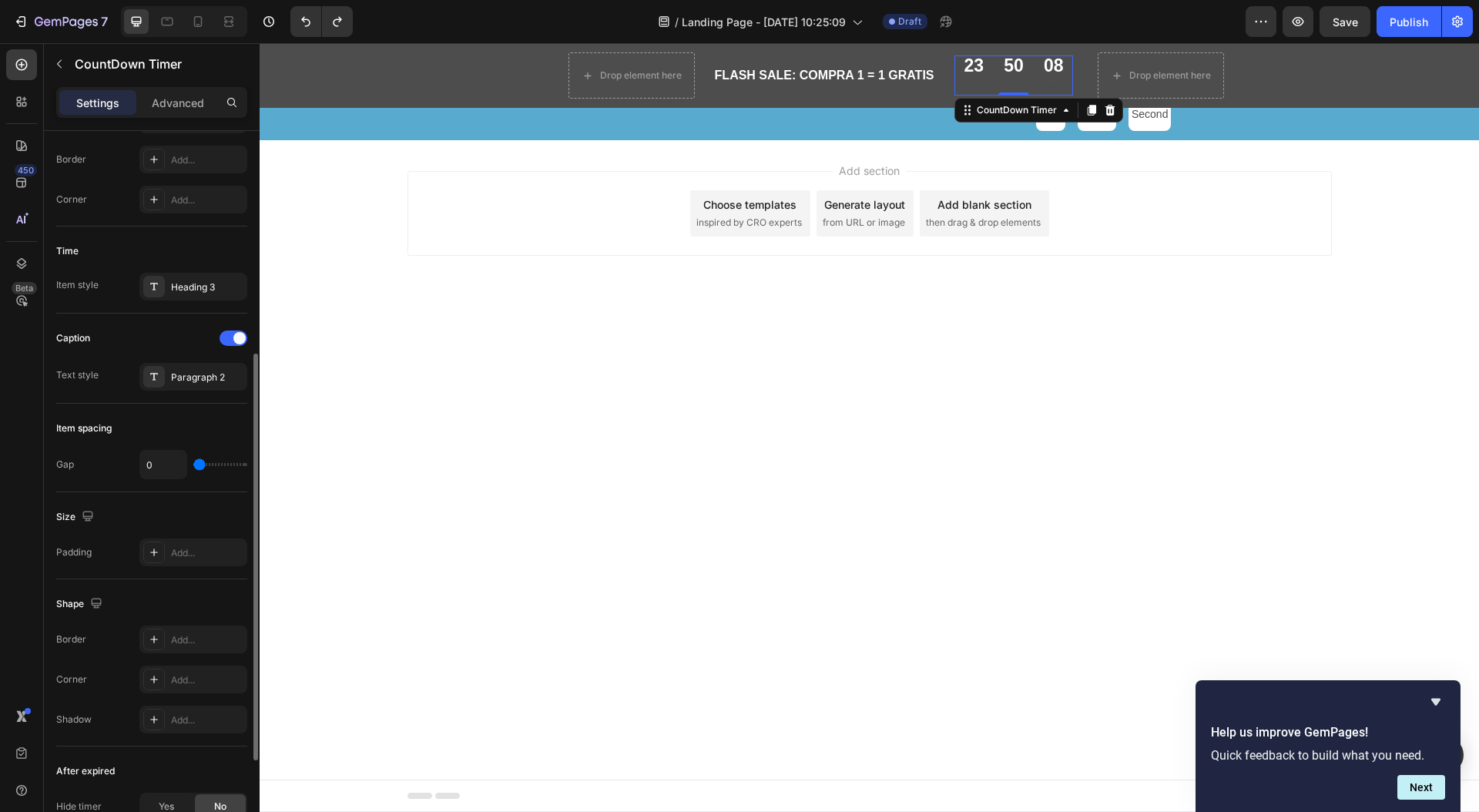
scroll to position [393, 0]
click at [225, 336] on div at bounding box center [234, 336] width 28 height 16
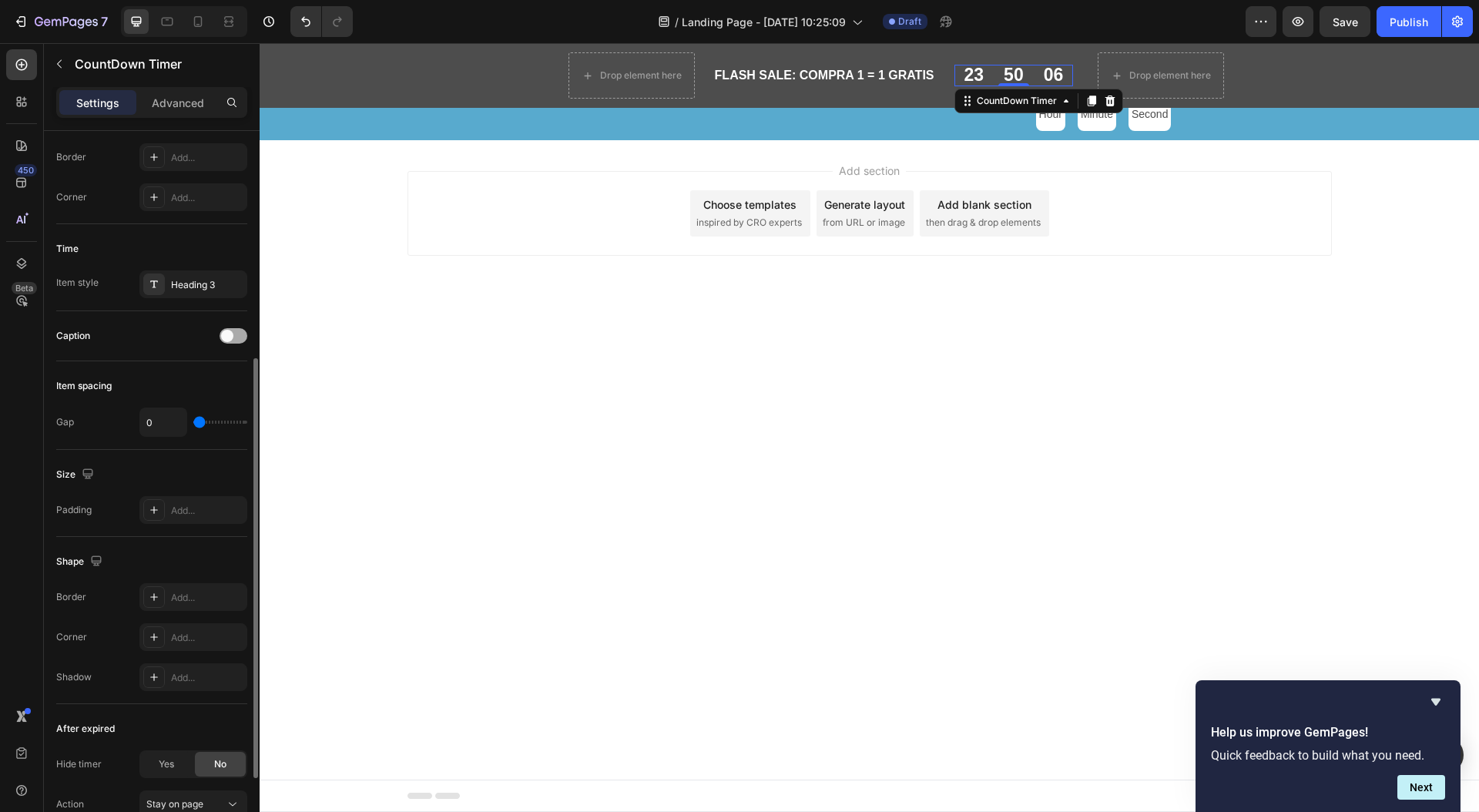
click at [225, 336] on span at bounding box center [227, 336] width 12 height 12
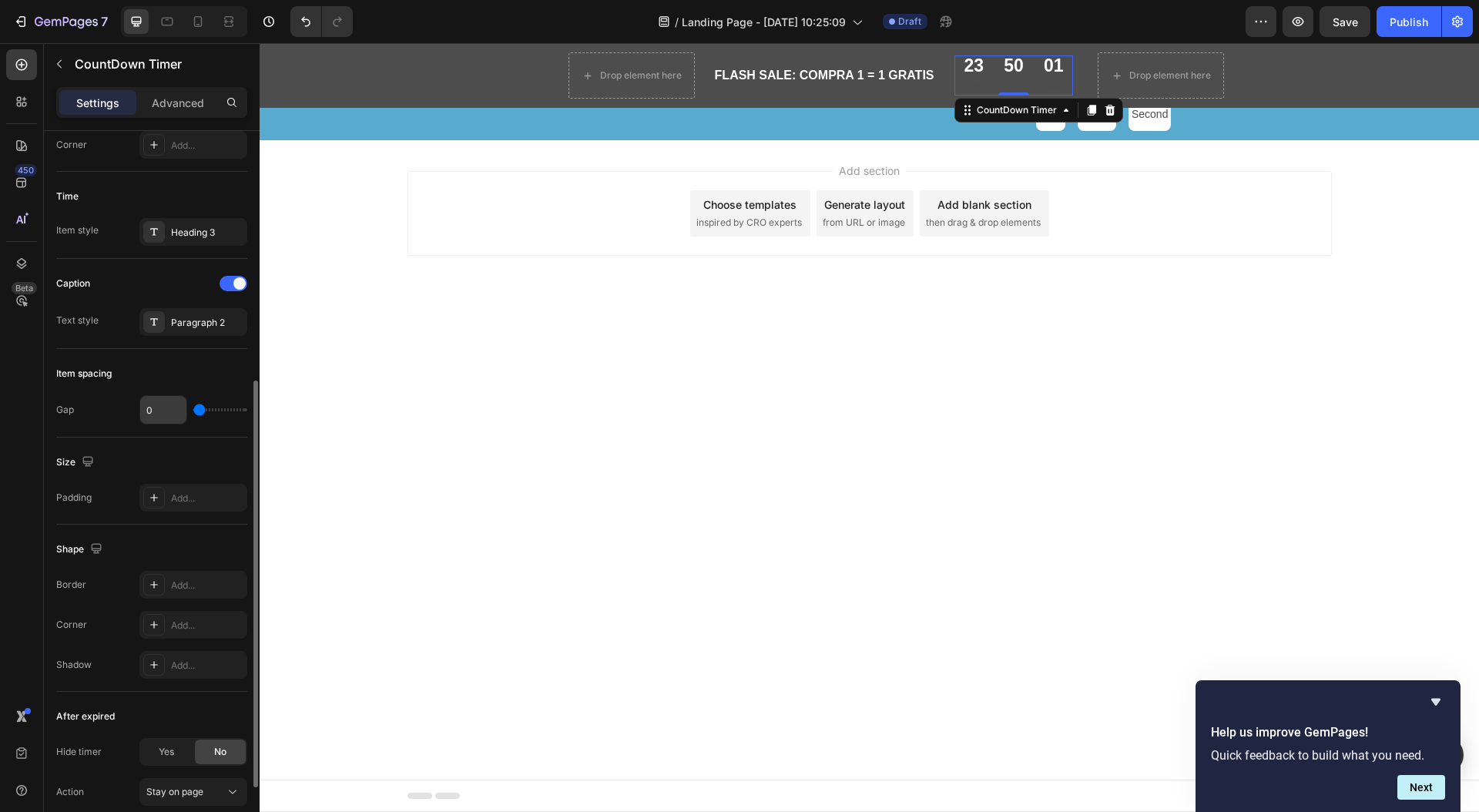
scroll to position [446, 0]
click at [1050, 107] on div "CountDown Timer" at bounding box center [1016, 110] width 86 height 14
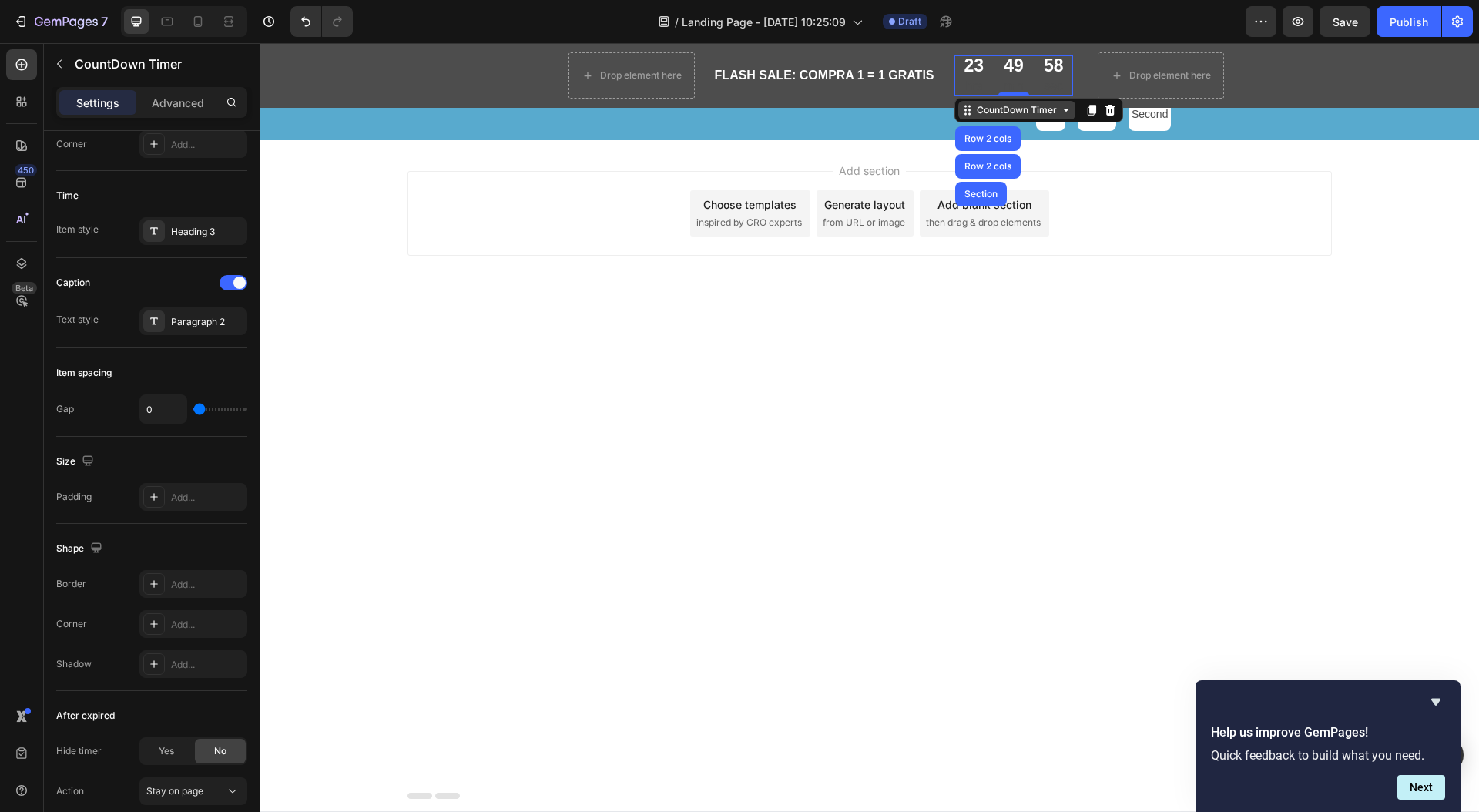
click at [1048, 109] on div "CountDown Timer" at bounding box center [1016, 110] width 86 height 14
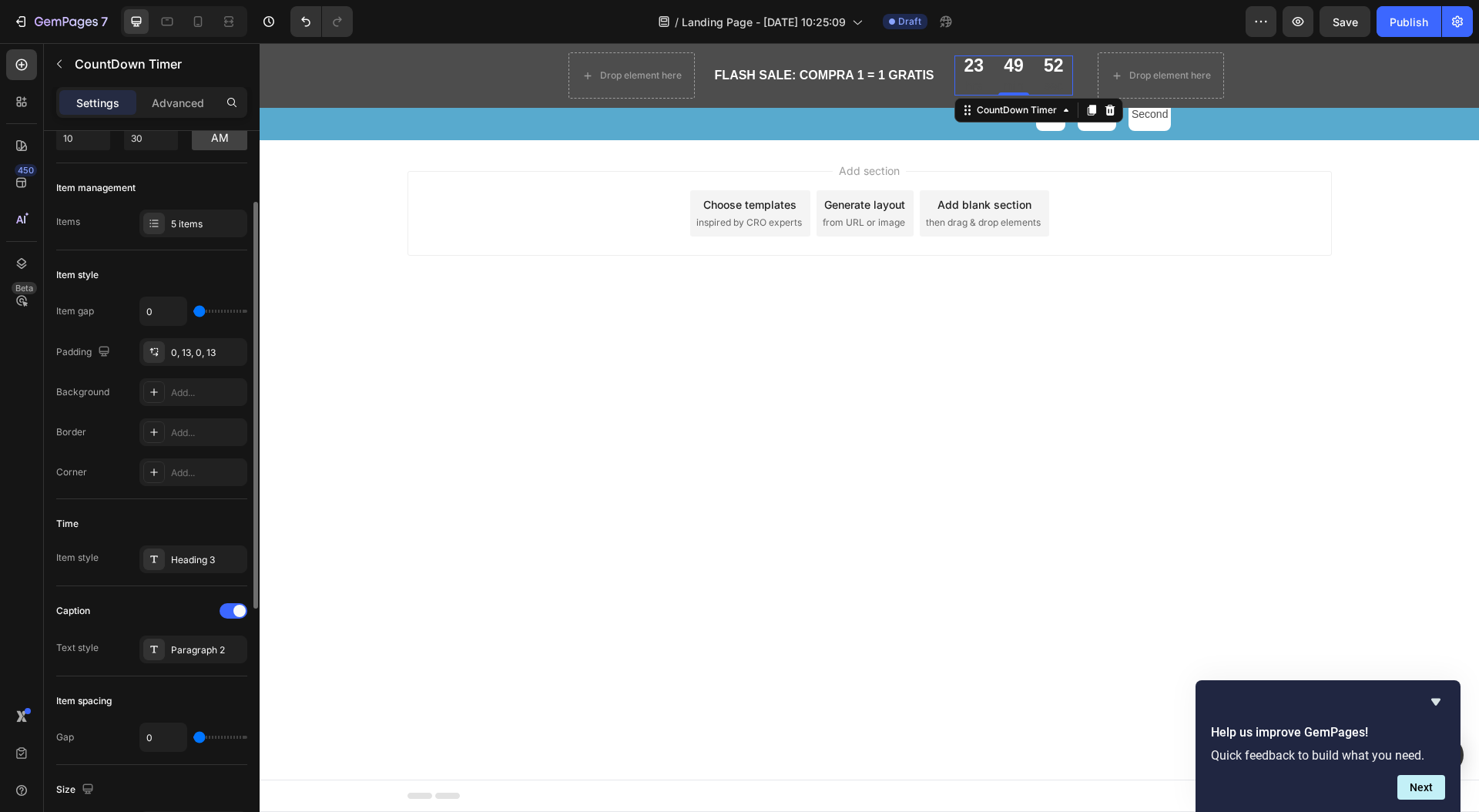
scroll to position [102, 0]
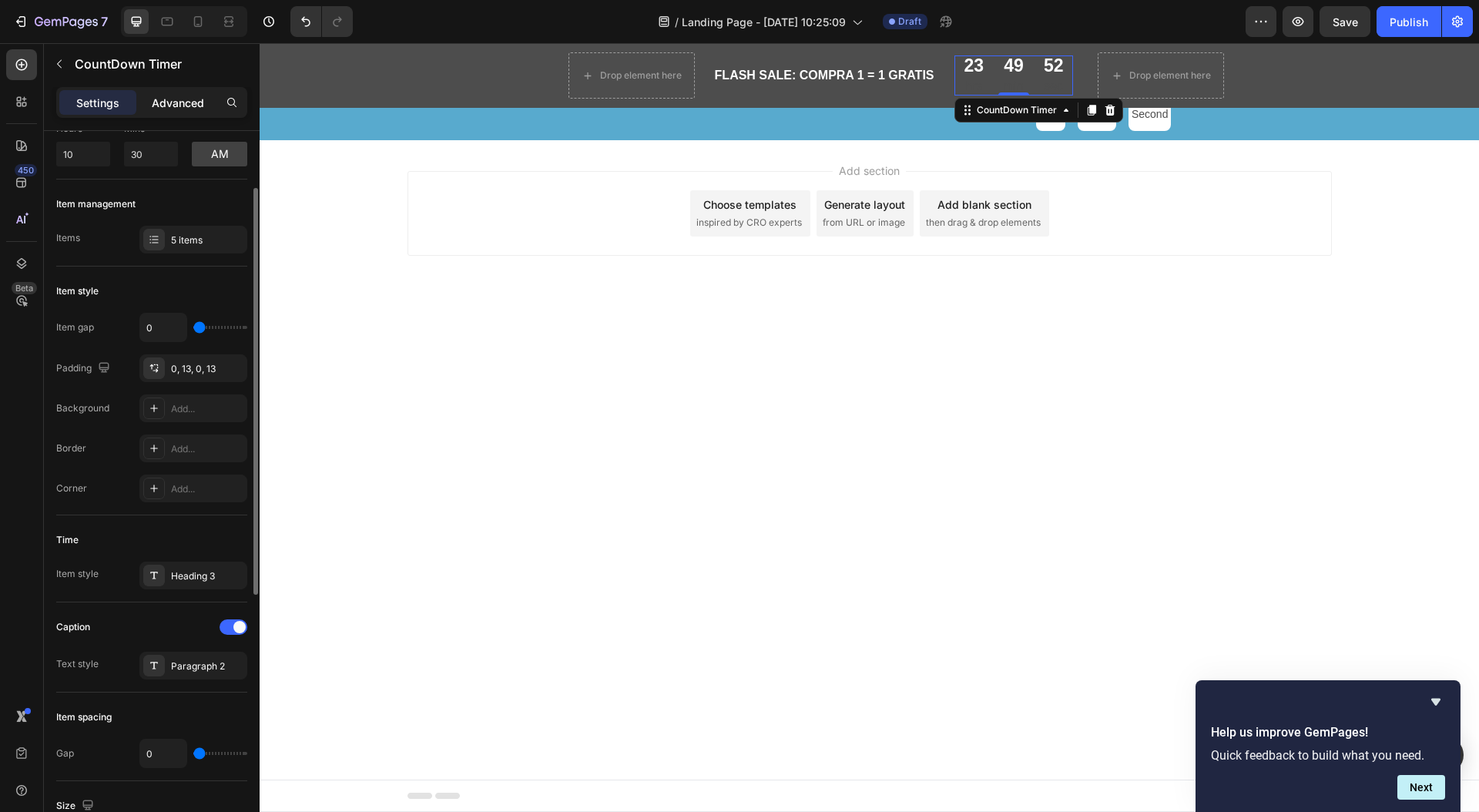
click at [193, 99] on p "Advanced" at bounding box center [177, 103] width 53 height 16
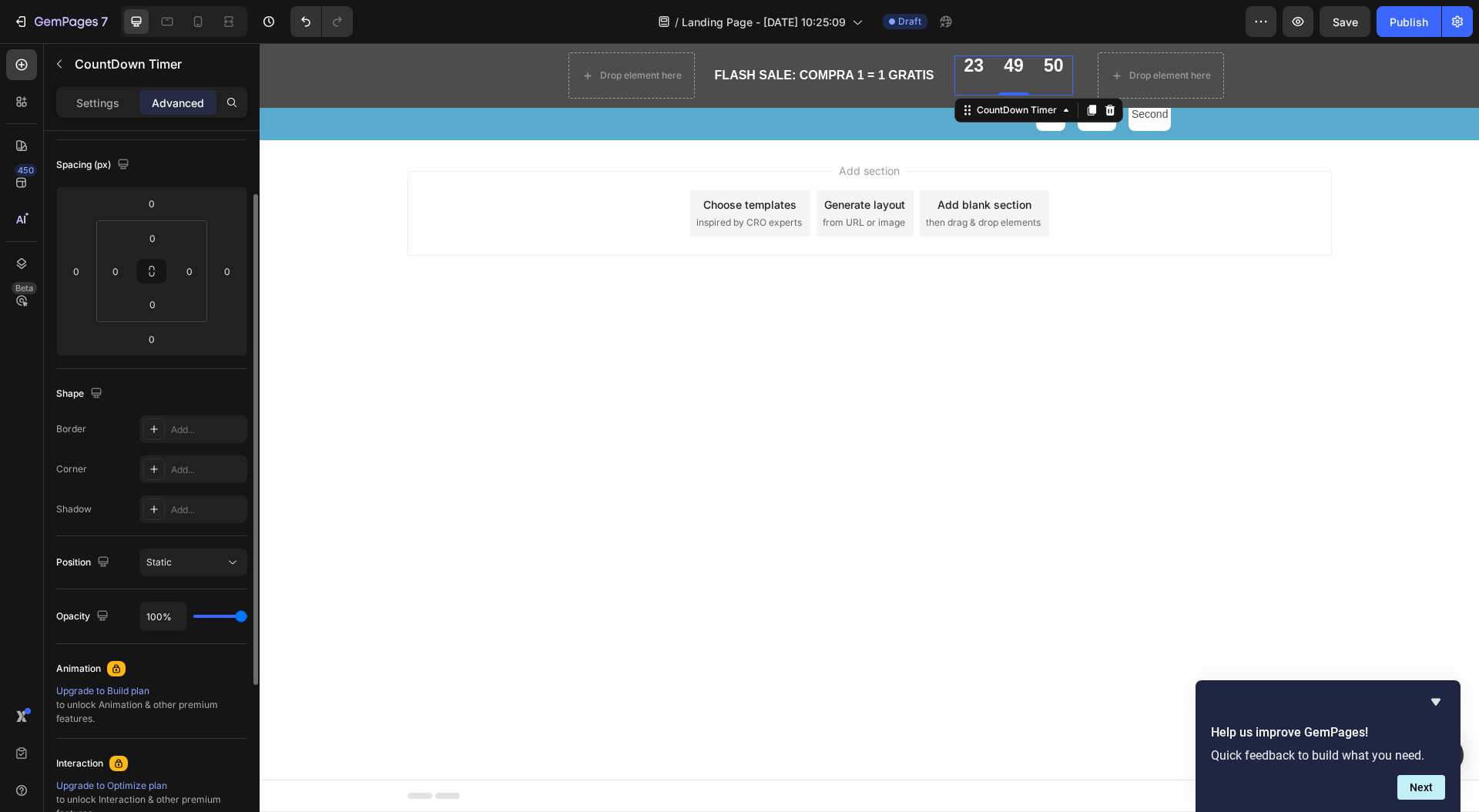
scroll to position [0, 0]
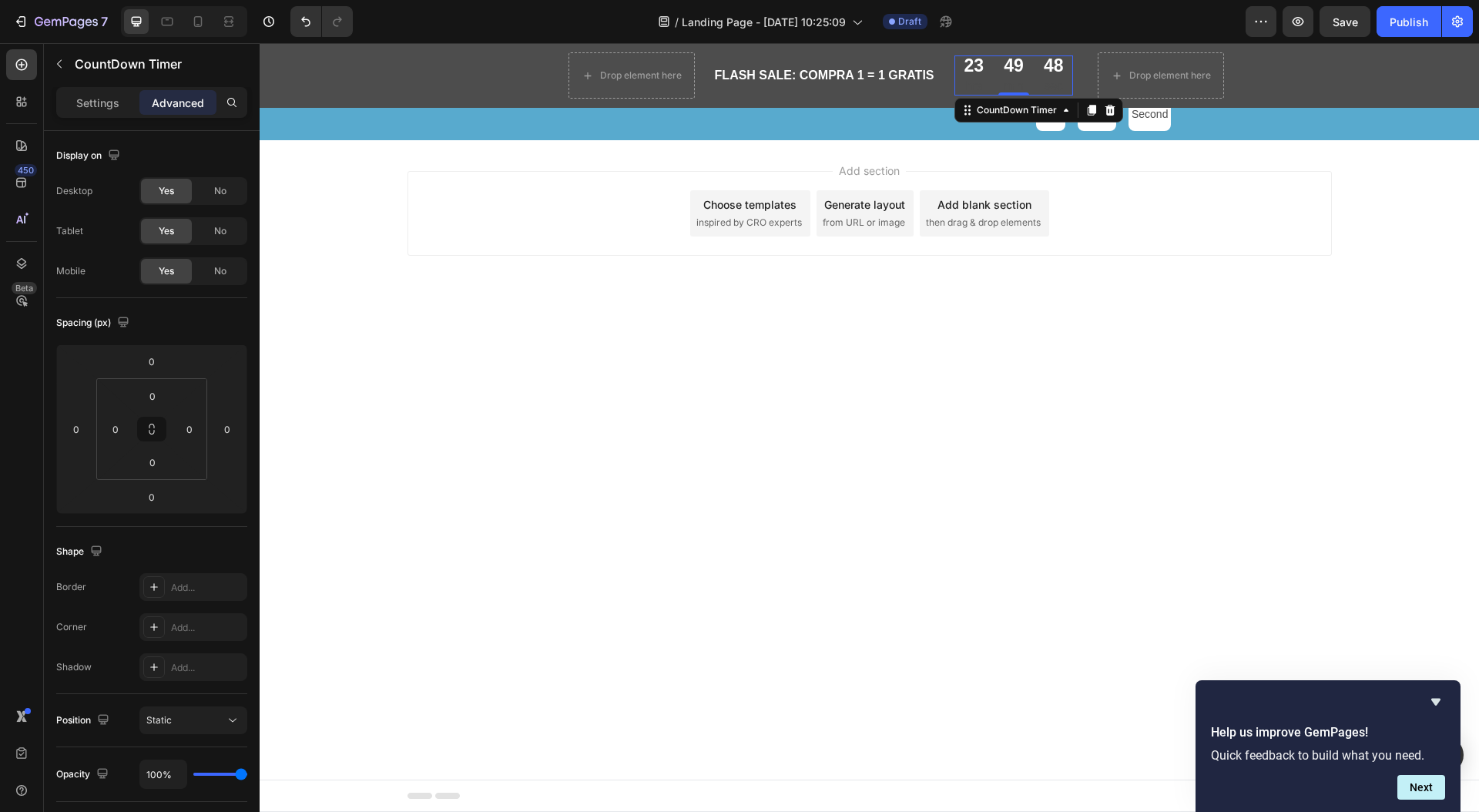
click at [976, 71] on div "23" at bounding box center [975, 66] width 20 height 22
click at [971, 85] on p "hrs" at bounding box center [975, 86] width 20 height 19
drag, startPoint x: 979, startPoint y: 85, endPoint x: 961, endPoint y: 85, distance: 18.0
click at [969, 74] on div "23" at bounding box center [975, 66] width 20 height 22
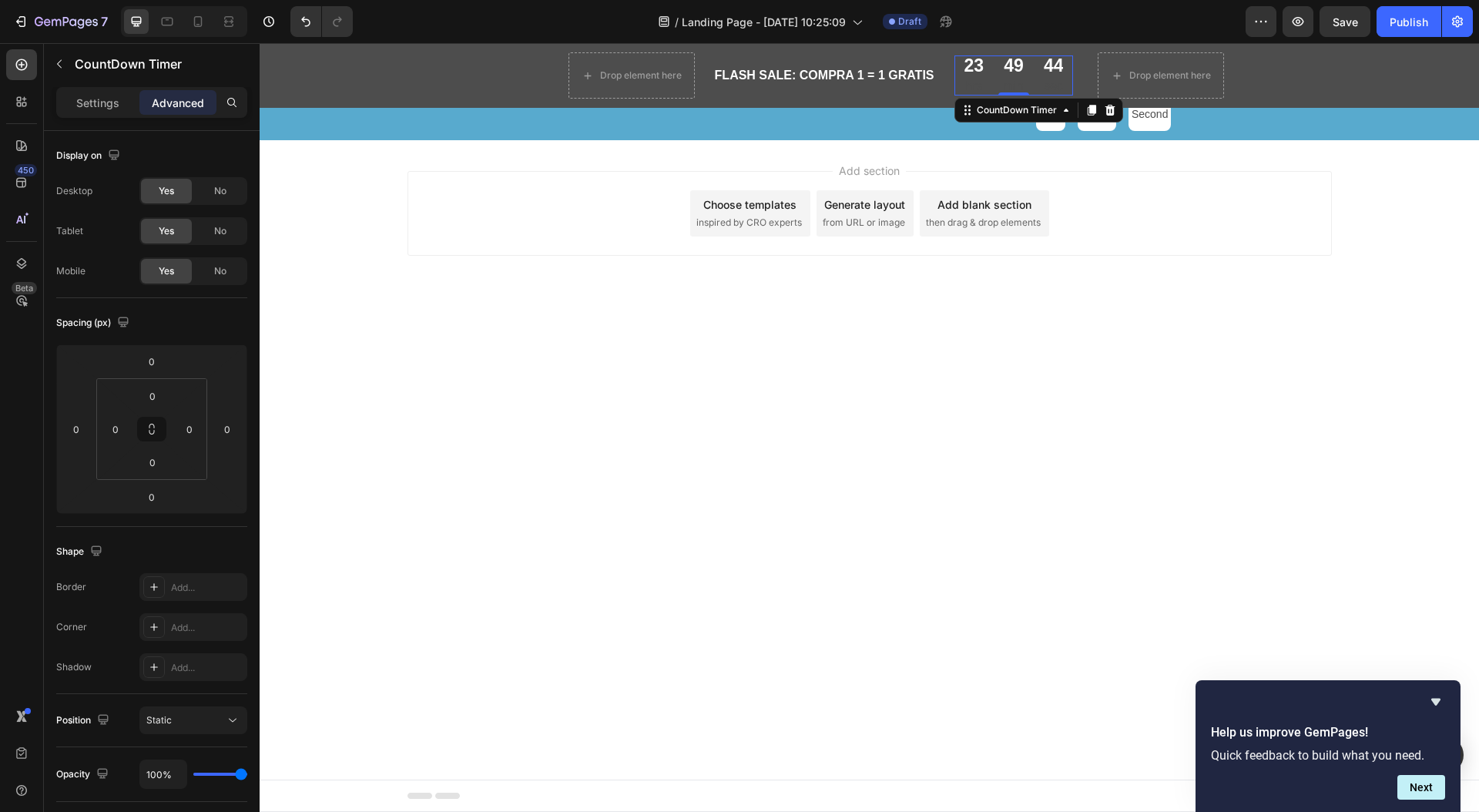
click at [973, 66] on div "23" at bounding box center [975, 66] width 20 height 22
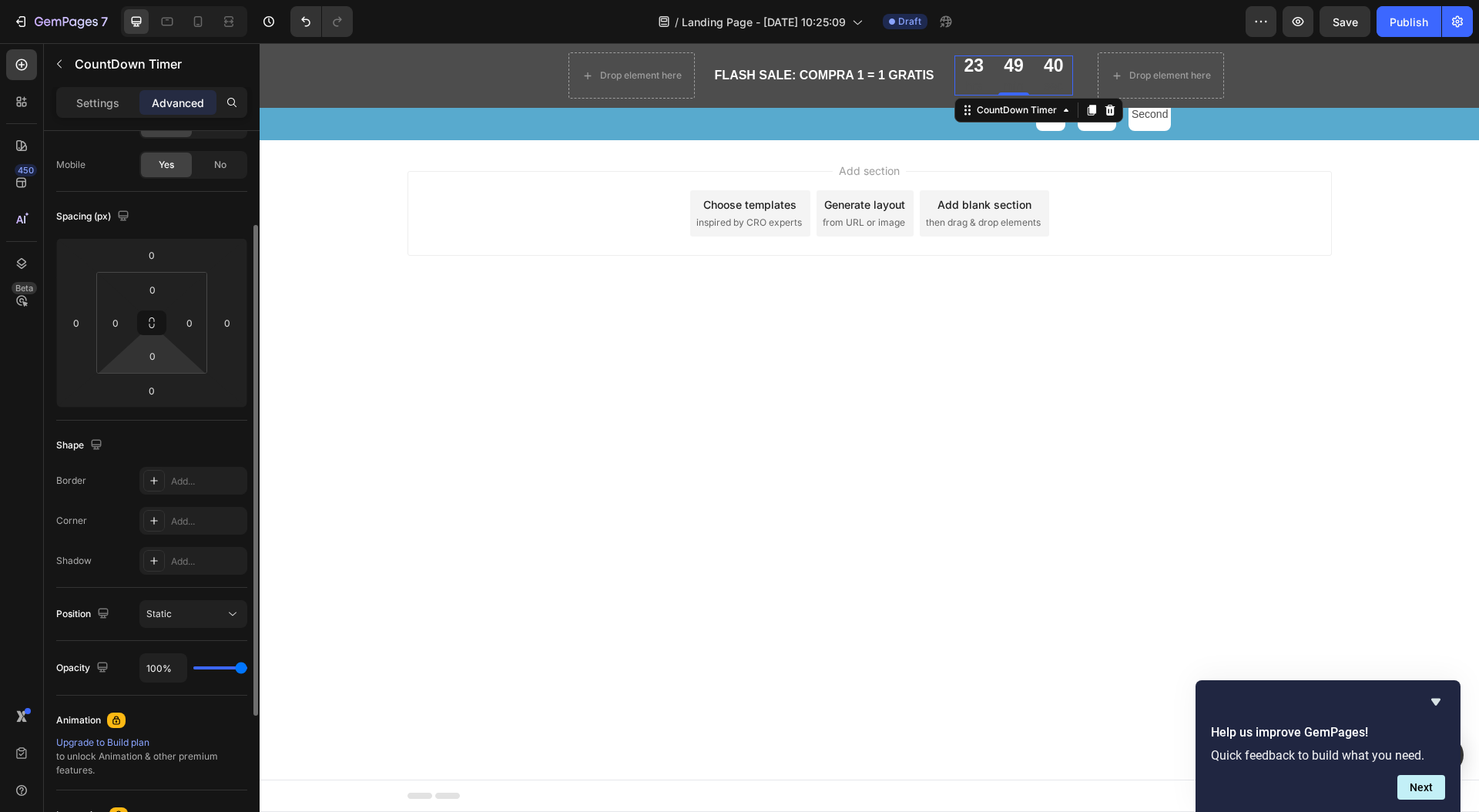
scroll to position [120, 0]
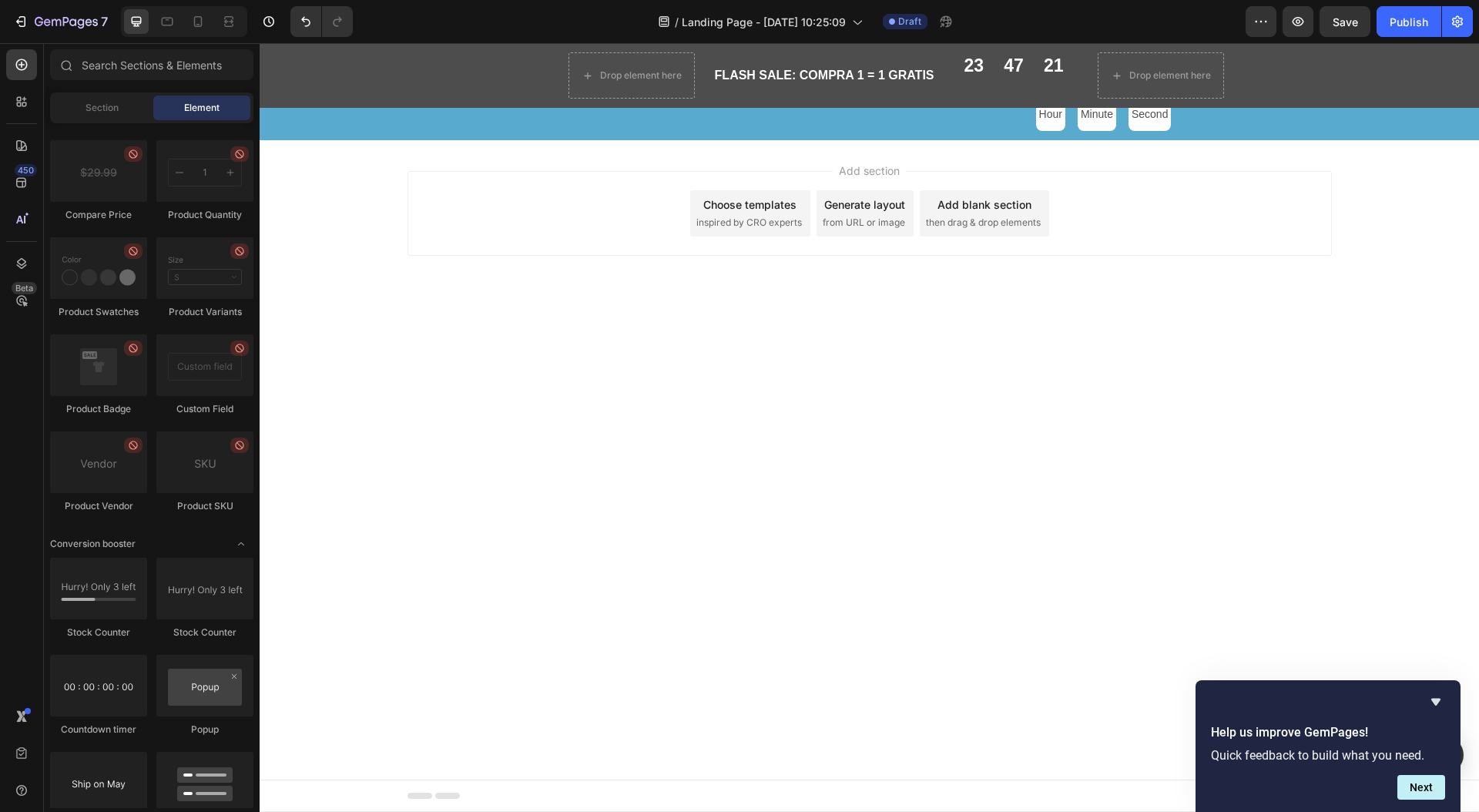
drag, startPoint x: 1070, startPoint y: 213, endPoint x: 1055, endPoint y: 207, distance: 16.2
click at [1070, 213] on div "Add section Choose templates inspired by CRO experts Generate layout from URL o…" at bounding box center [869, 214] width 924 height 85
click at [1035, 56] on div "20 sec" at bounding box center [1054, 75] width 40 height 40
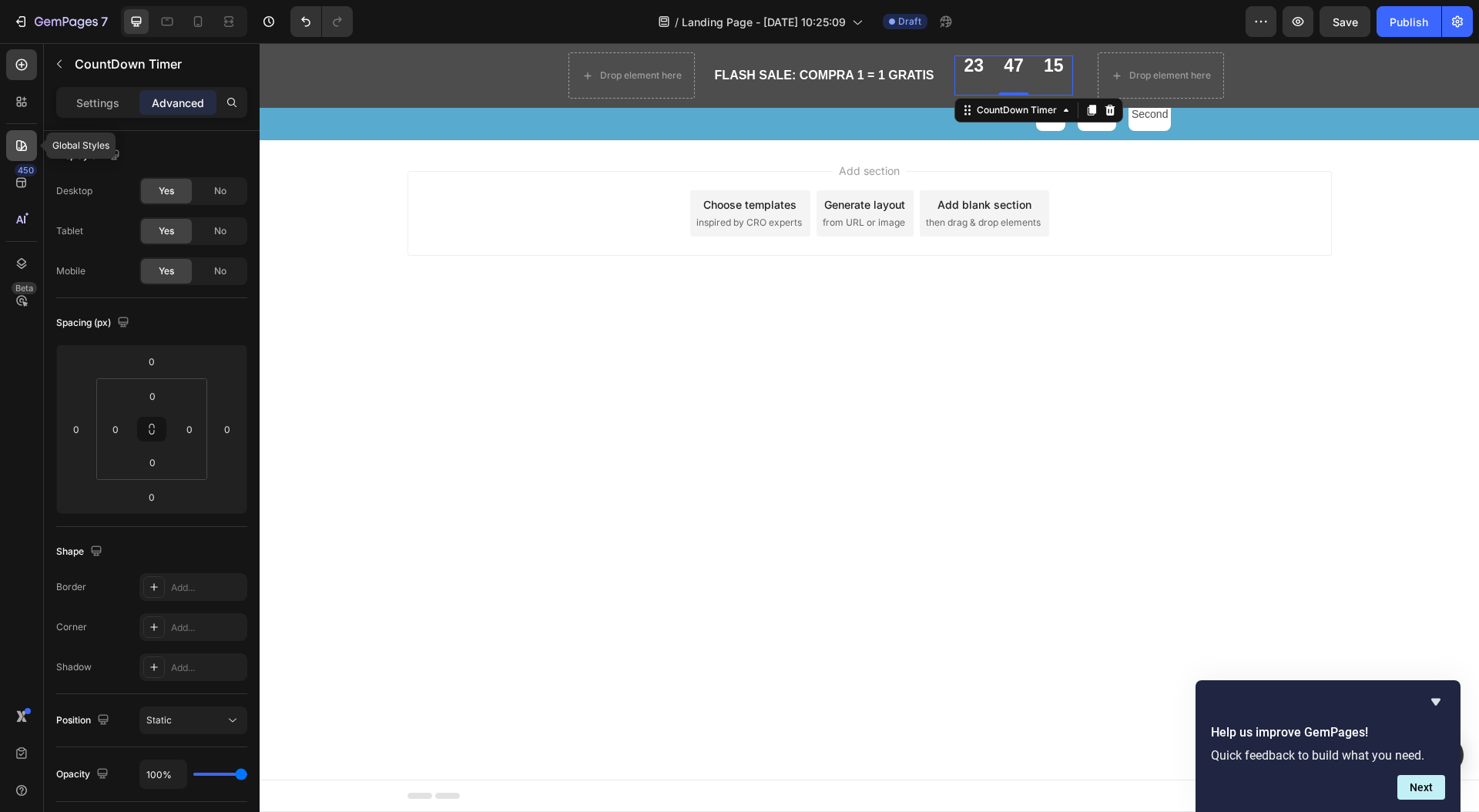
click at [23, 154] on div at bounding box center [21, 145] width 31 height 31
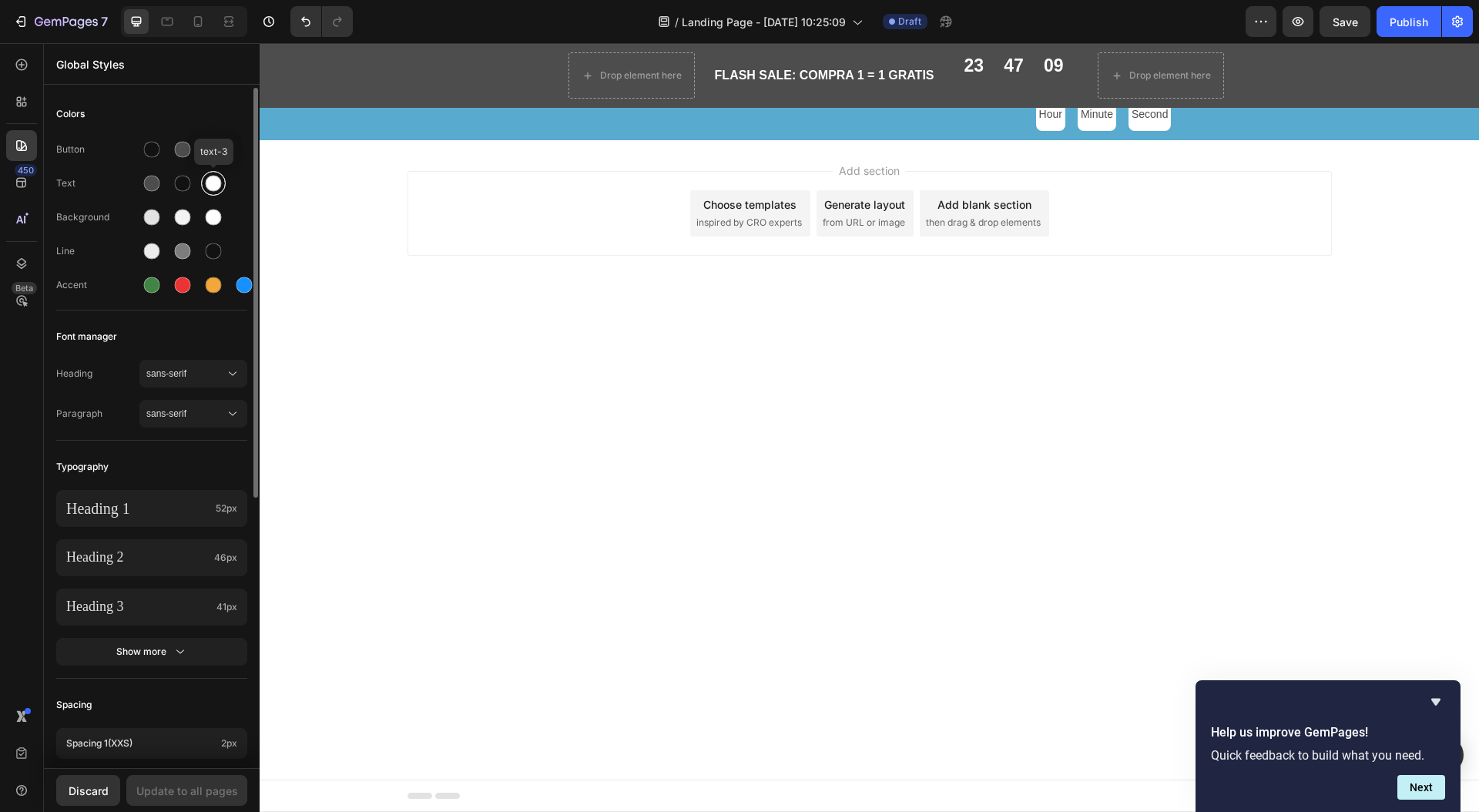
click at [212, 183] on div at bounding box center [214, 183] width 16 height 16
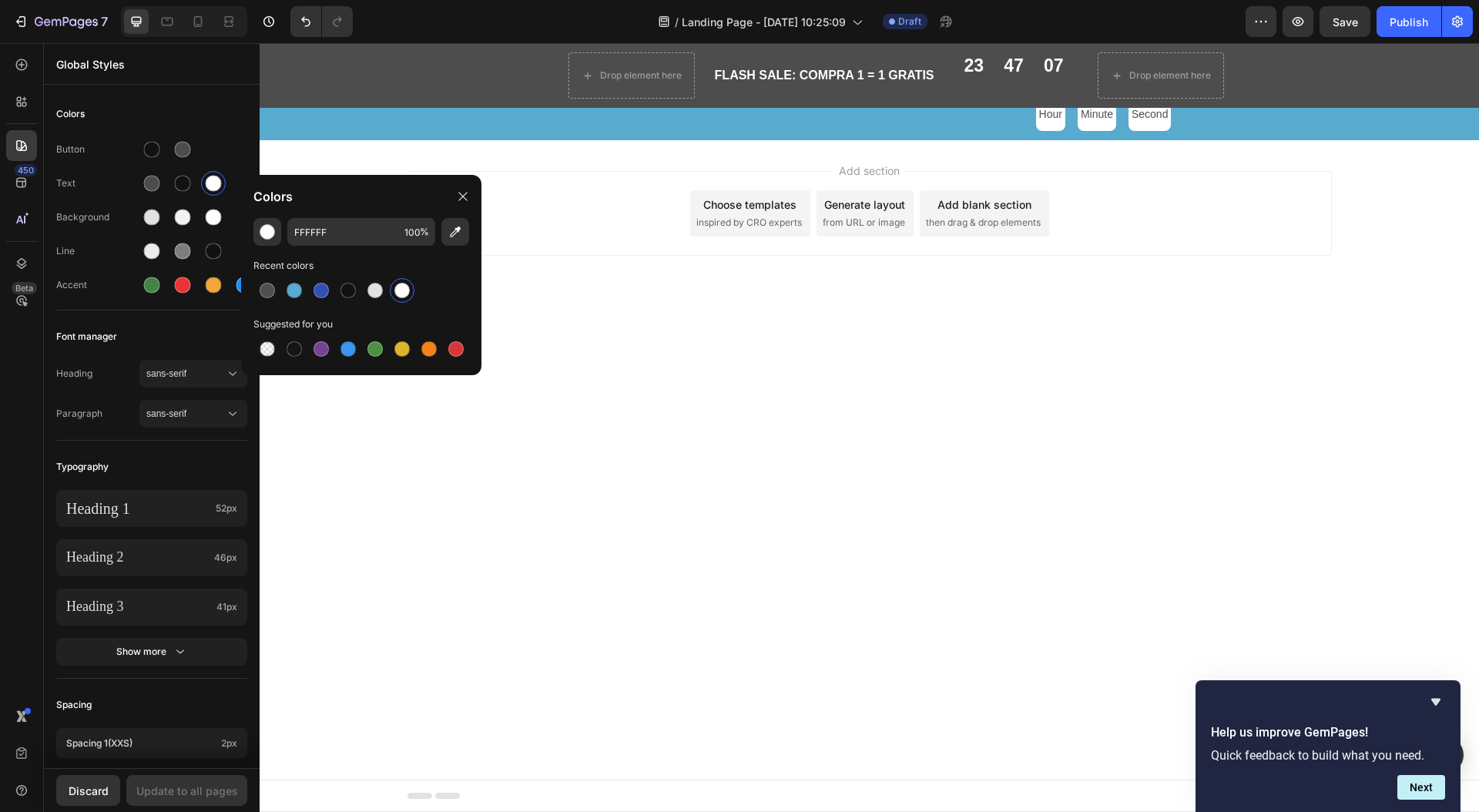
click at [396, 290] on div at bounding box center [402, 290] width 16 height 16
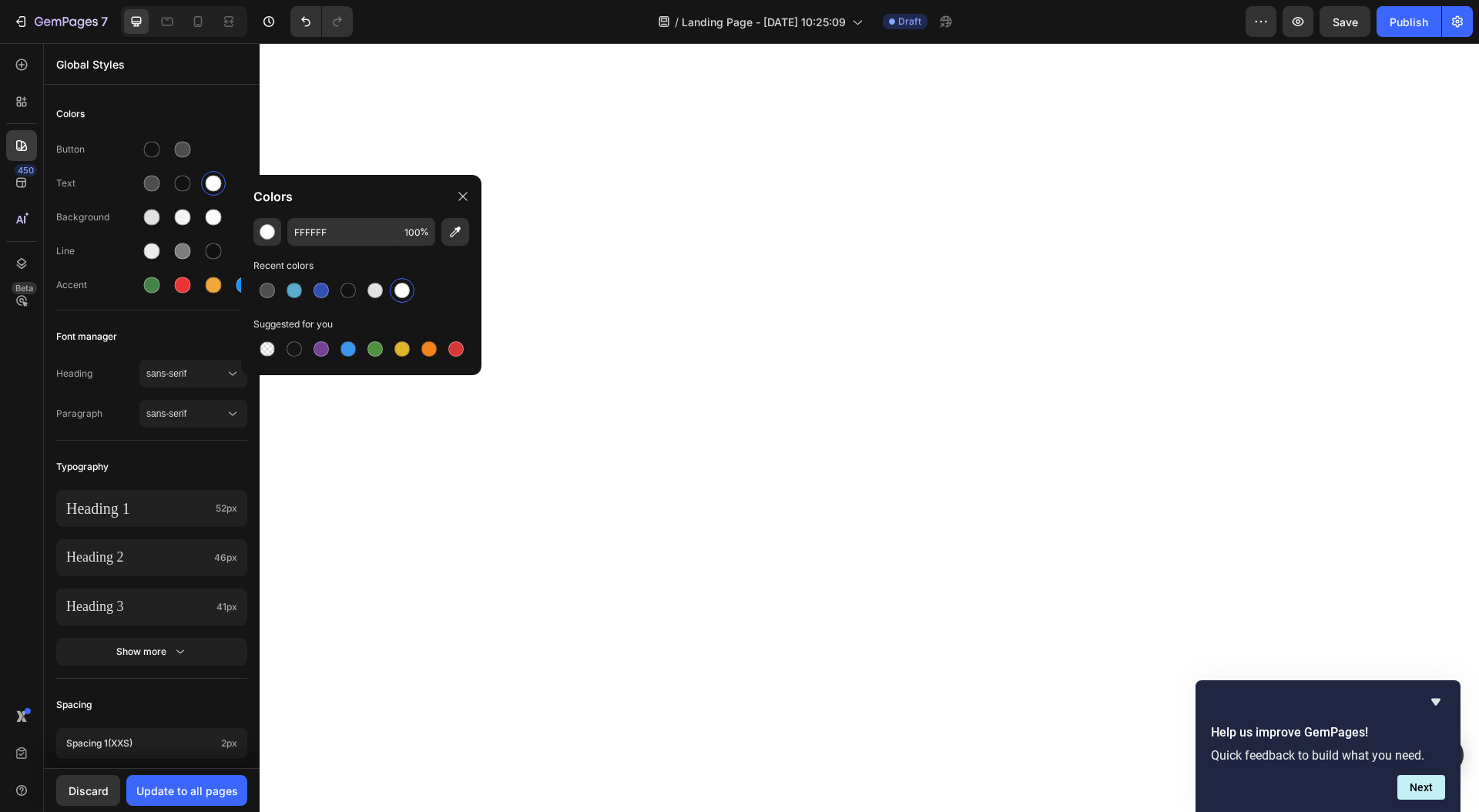
click at [396, 290] on div at bounding box center [402, 290] width 16 height 16
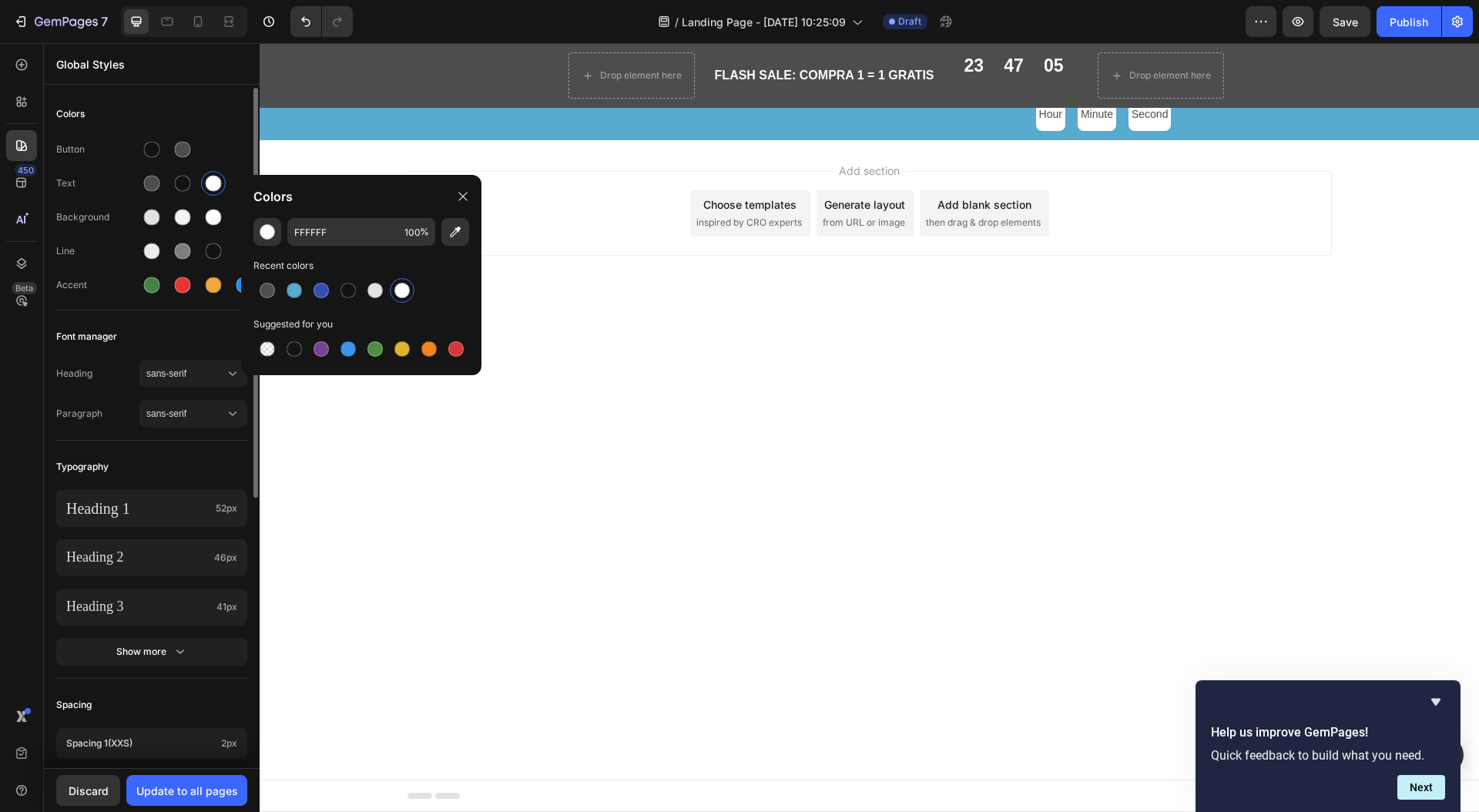
click at [128, 355] on div "Heading sans-serif Paragraph sans-serif" at bounding box center [152, 395] width 191 height 89
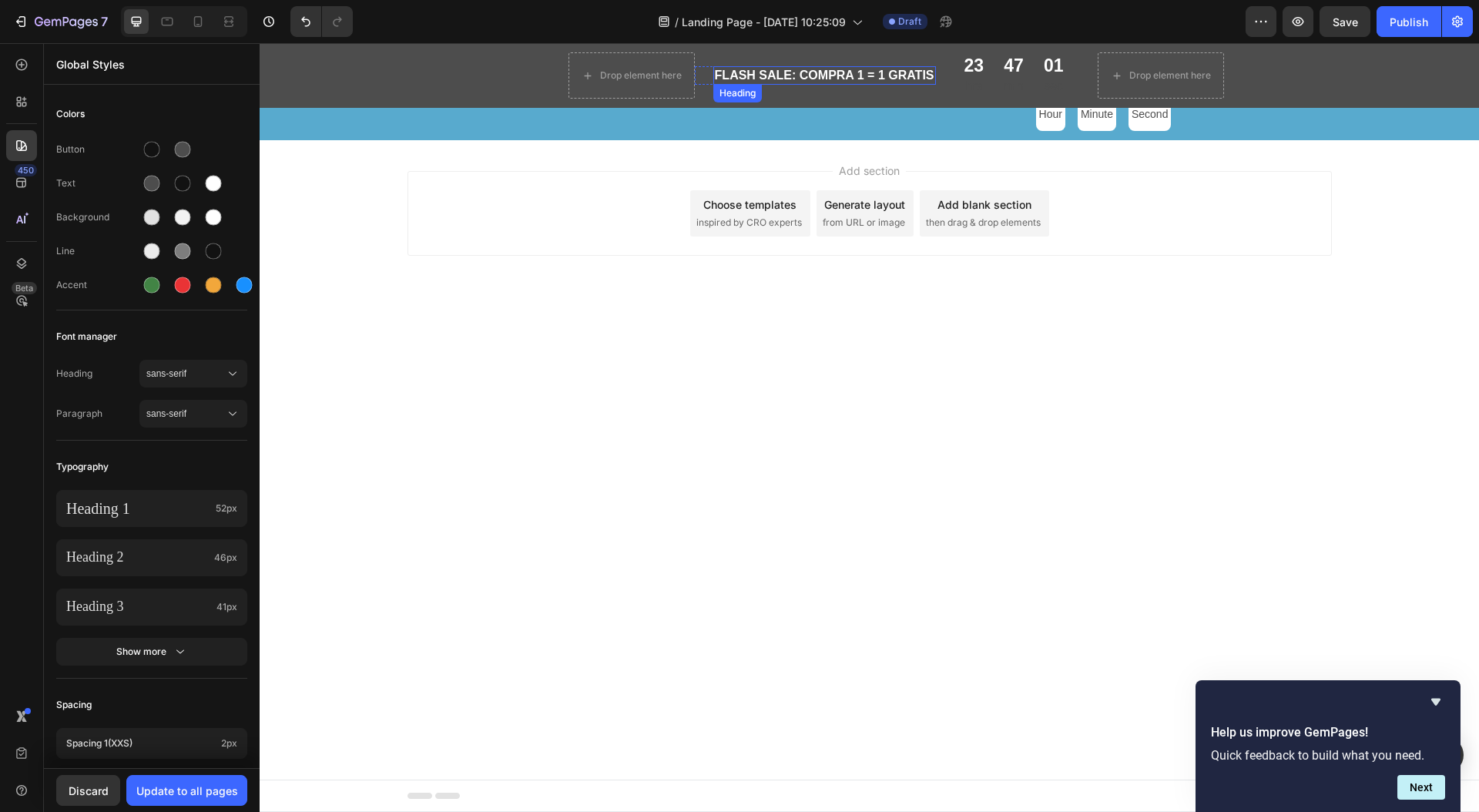
click at [840, 76] on span "FLASH SALE: COMPRA 1 = 1 GRATIS" at bounding box center [825, 74] width 220 height 13
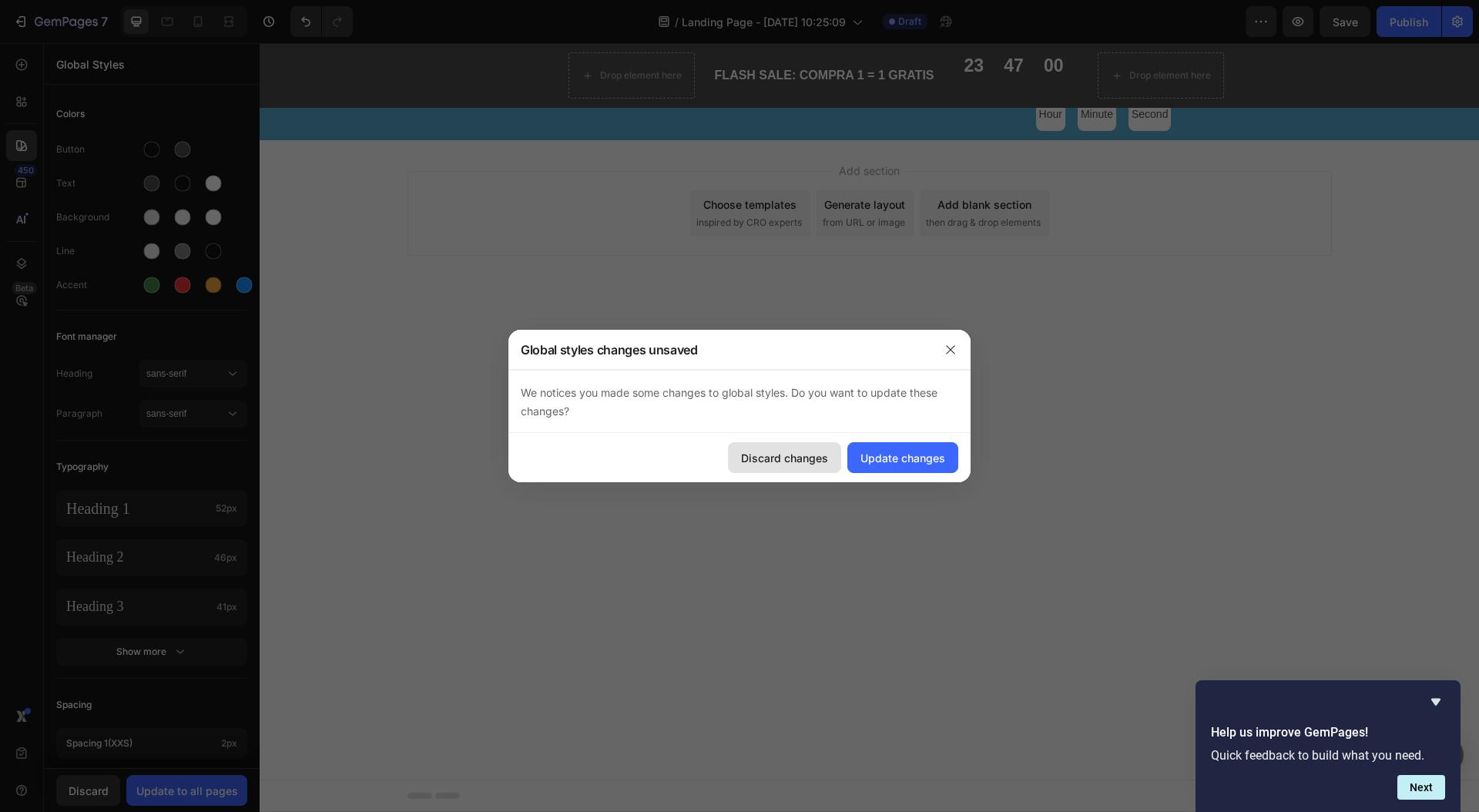
click at [799, 462] on div "Discard changes" at bounding box center [785, 457] width 87 height 16
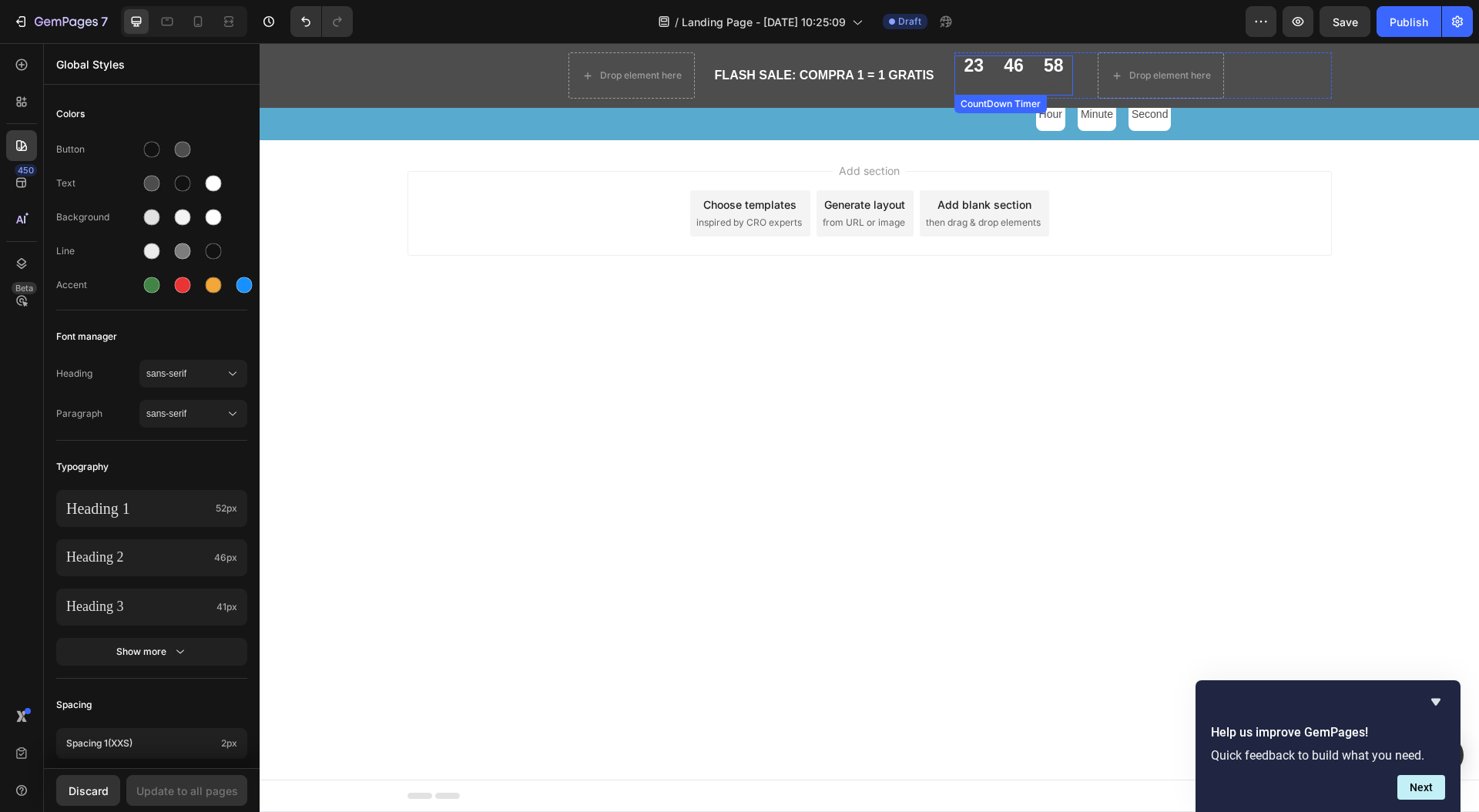
click at [993, 75] on div "23 hrs" at bounding box center [974, 75] width 40 height 40
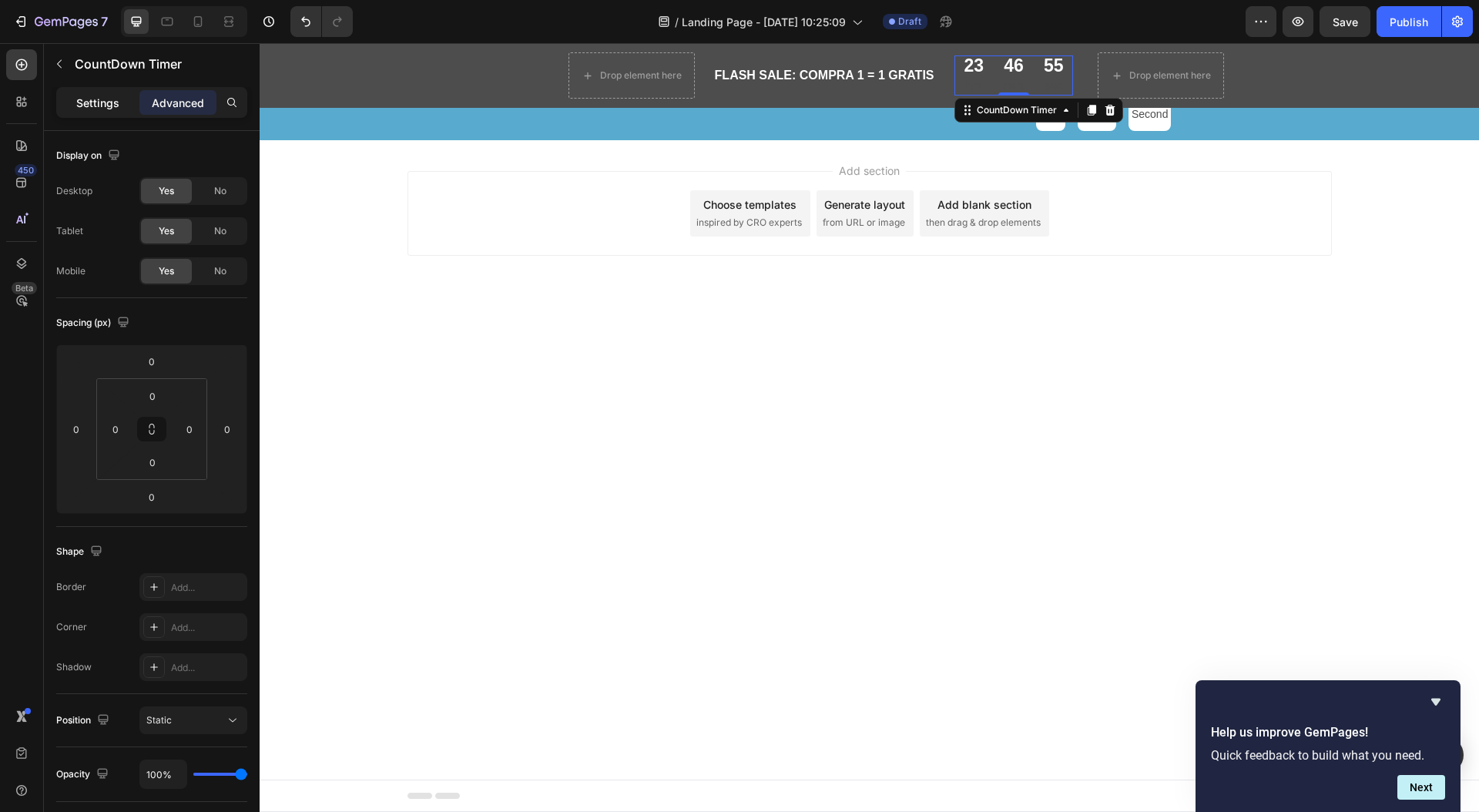
click at [108, 110] on div "Settings" at bounding box center [98, 102] width 77 height 25
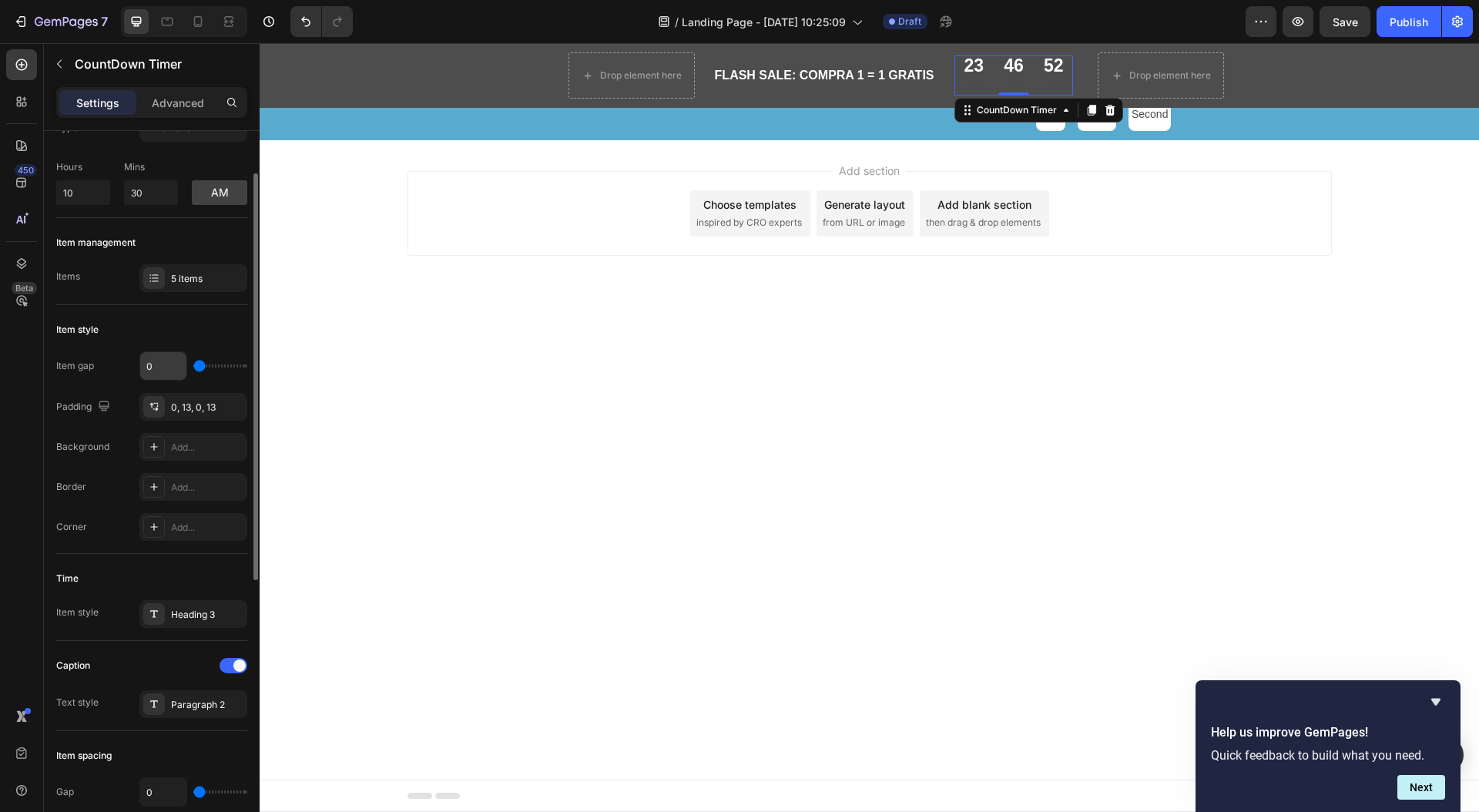
scroll to position [67, 0]
click at [174, 280] on div "5 items" at bounding box center [193, 273] width 108 height 28
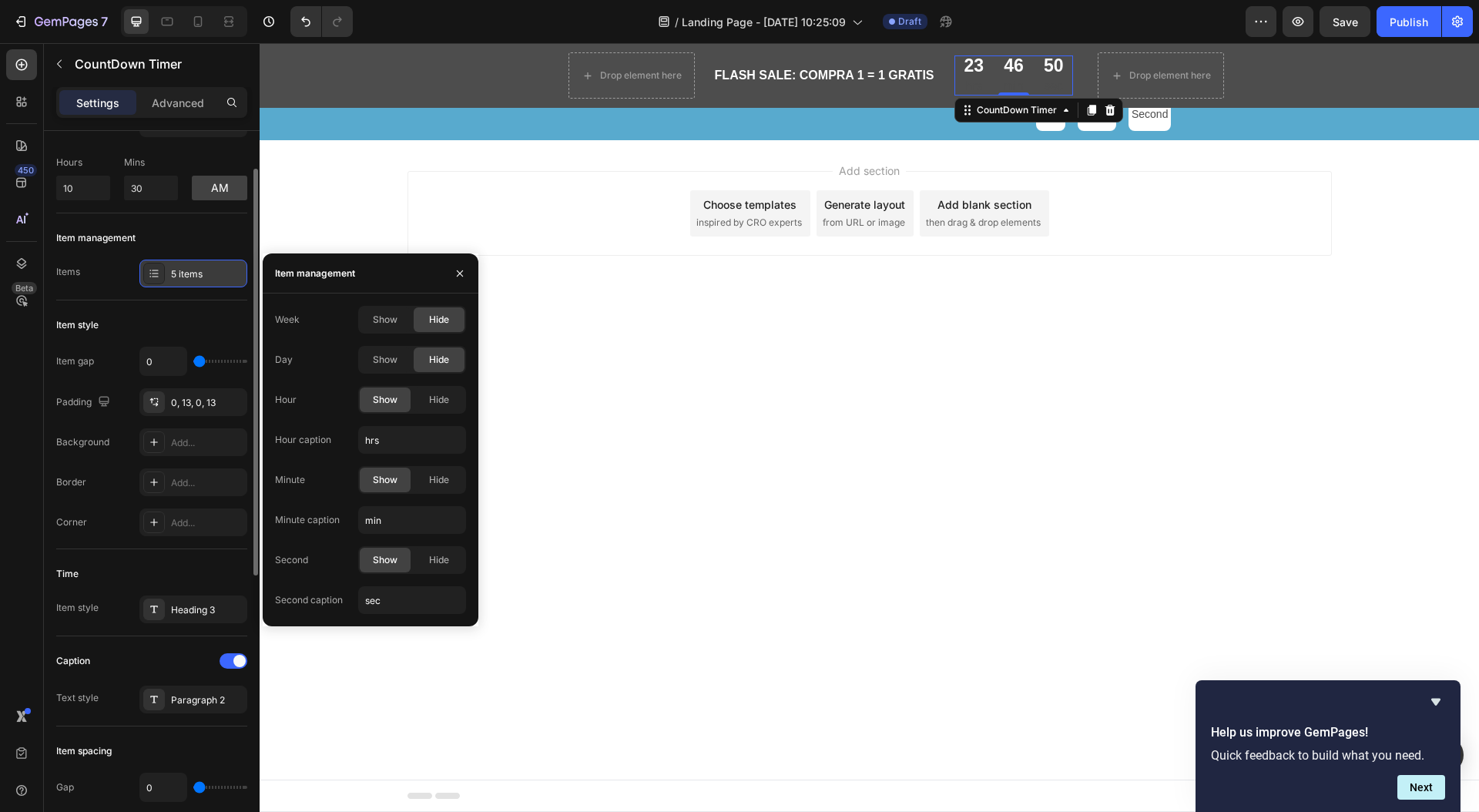
click at [174, 280] on div "5 items" at bounding box center [193, 273] width 108 height 28
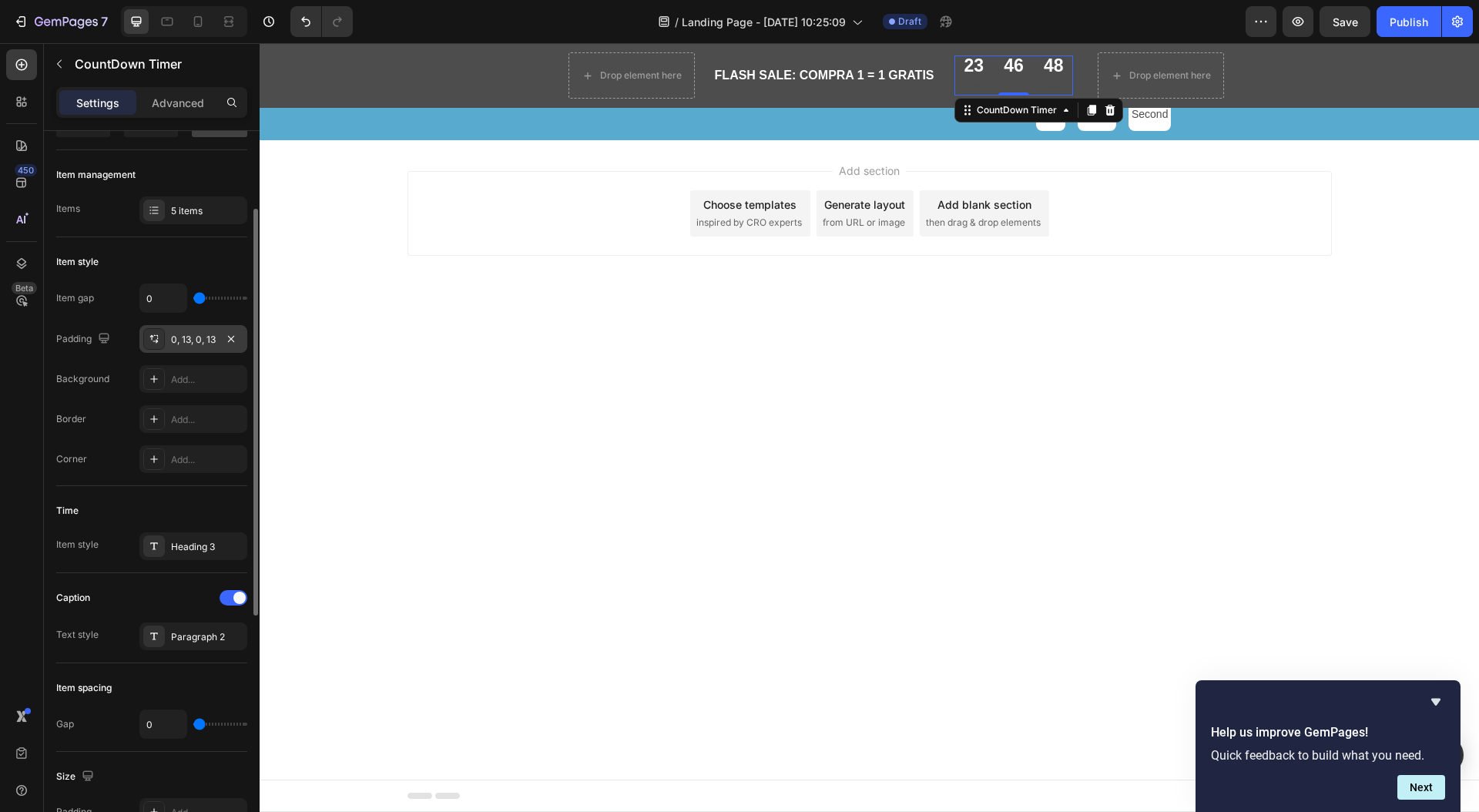
scroll to position [135, 0]
click at [192, 376] on div "Add..." at bounding box center [207, 375] width 72 height 14
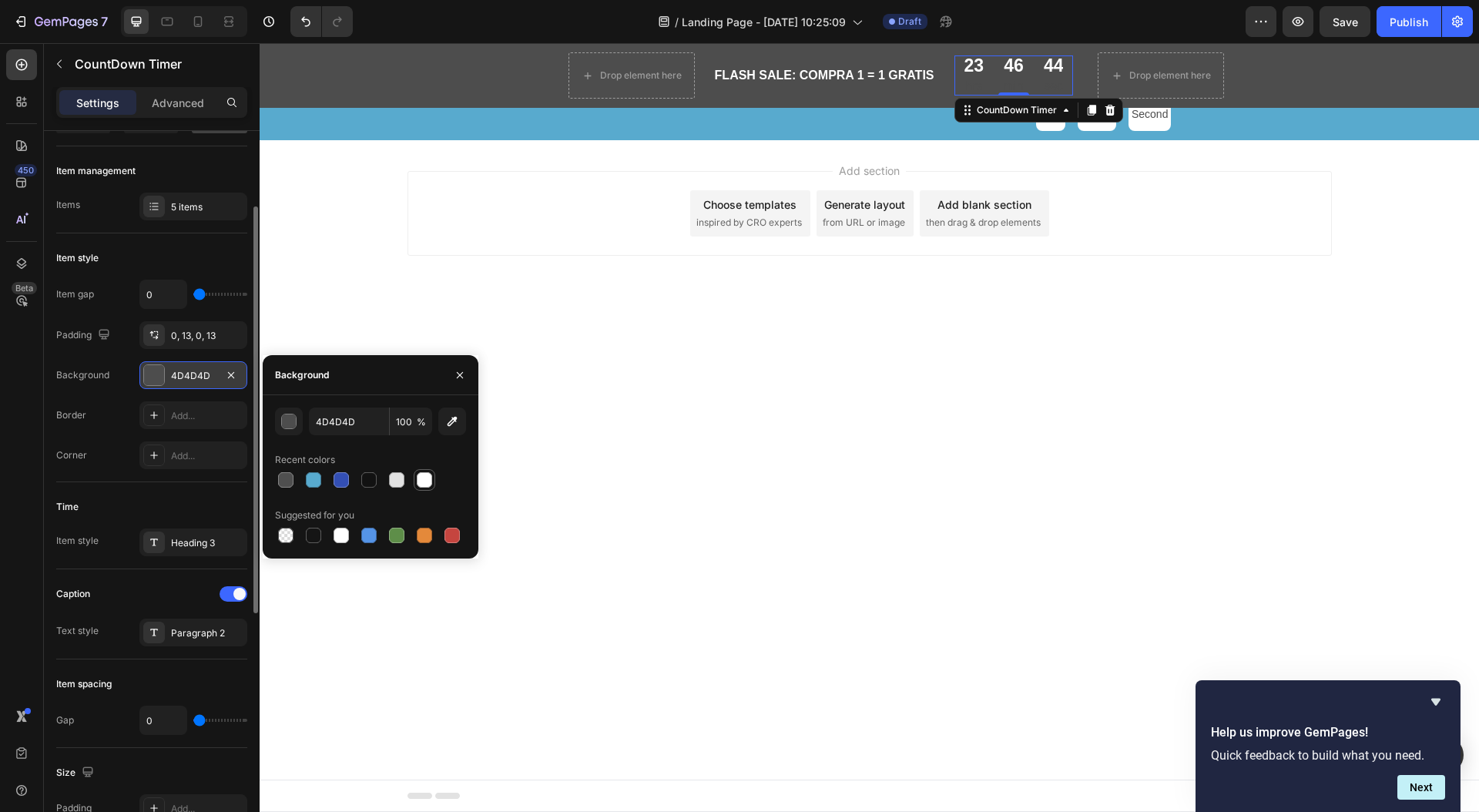
click at [428, 487] on div at bounding box center [424, 479] width 19 height 19
type input "FFFFFF"
click at [428, 487] on div at bounding box center [424, 479] width 19 height 19
click at [463, 368] on icon "button" at bounding box center [460, 374] width 12 height 12
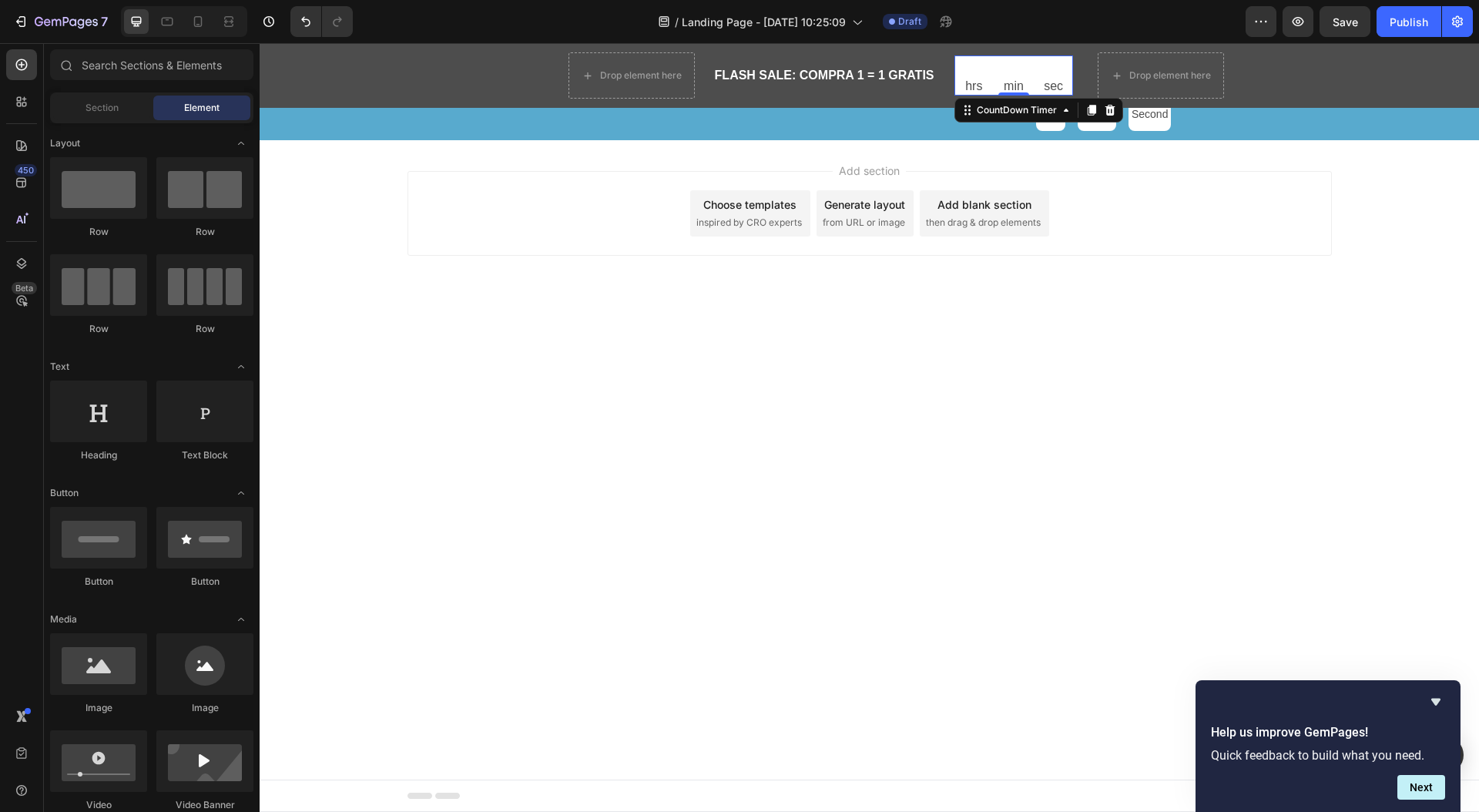
click at [514, 400] on body "Header FLASH VENTA - COMPRA 1 = 1 GRATIS Heading 13 Hour 16 Minute 41 Second Co…" at bounding box center [869, 428] width 1219 height 768
click at [40, 22] on icon "button" at bounding box center [39, 21] width 9 height 9
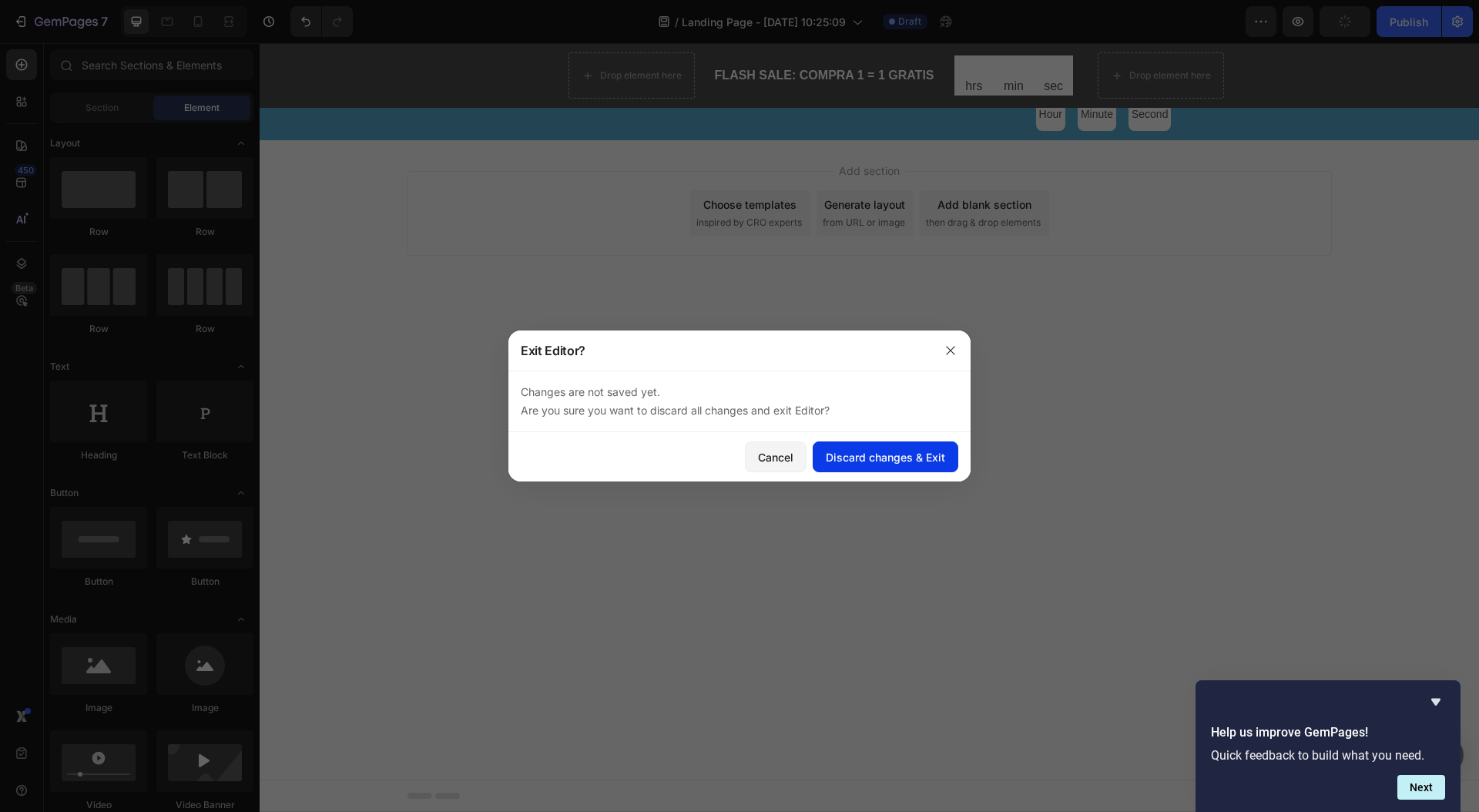
click at [885, 464] on button "Discard changes & Exit" at bounding box center [885, 457] width 146 height 31
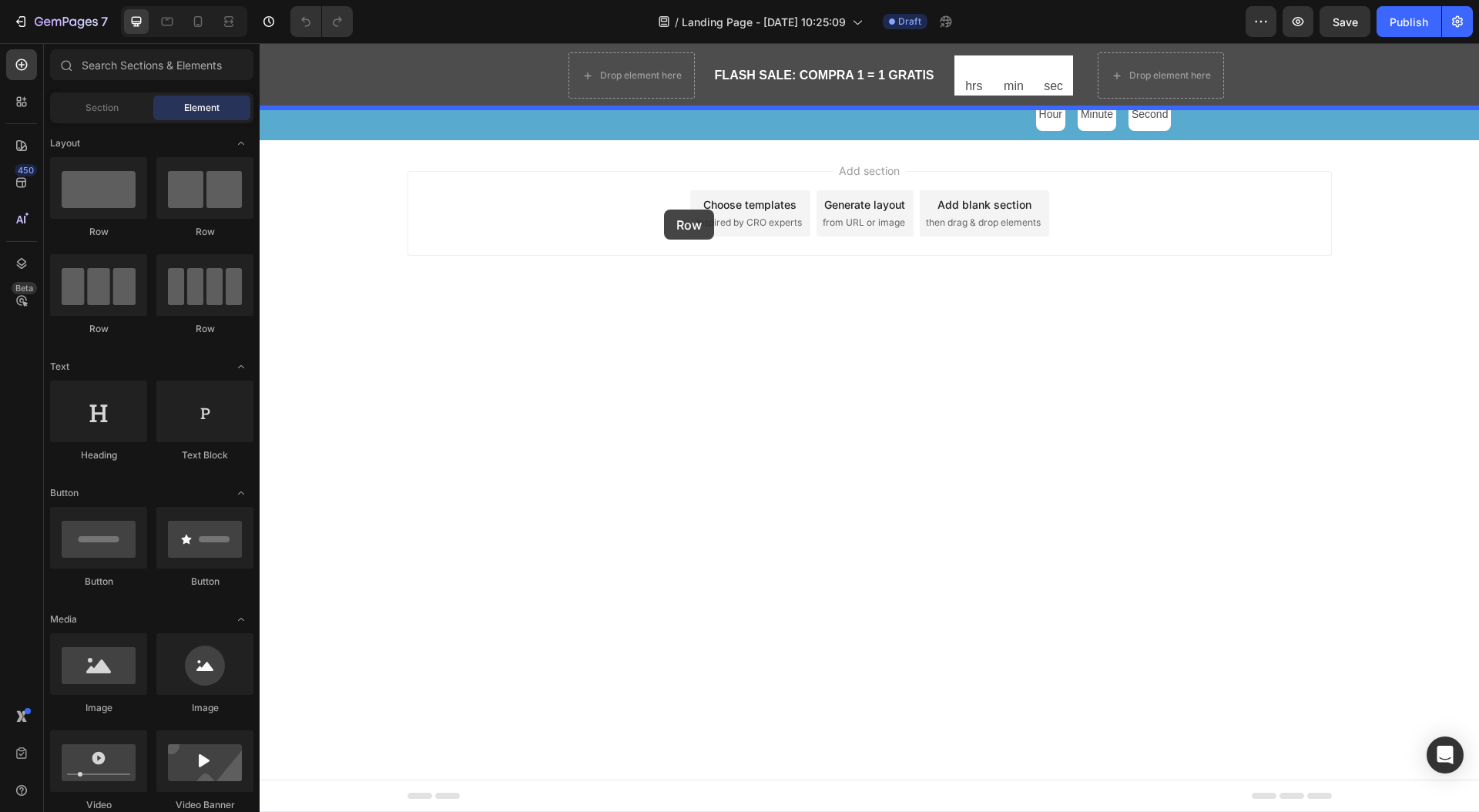
drag, startPoint x: 481, startPoint y: 241, endPoint x: 664, endPoint y: 210, distance: 185.6
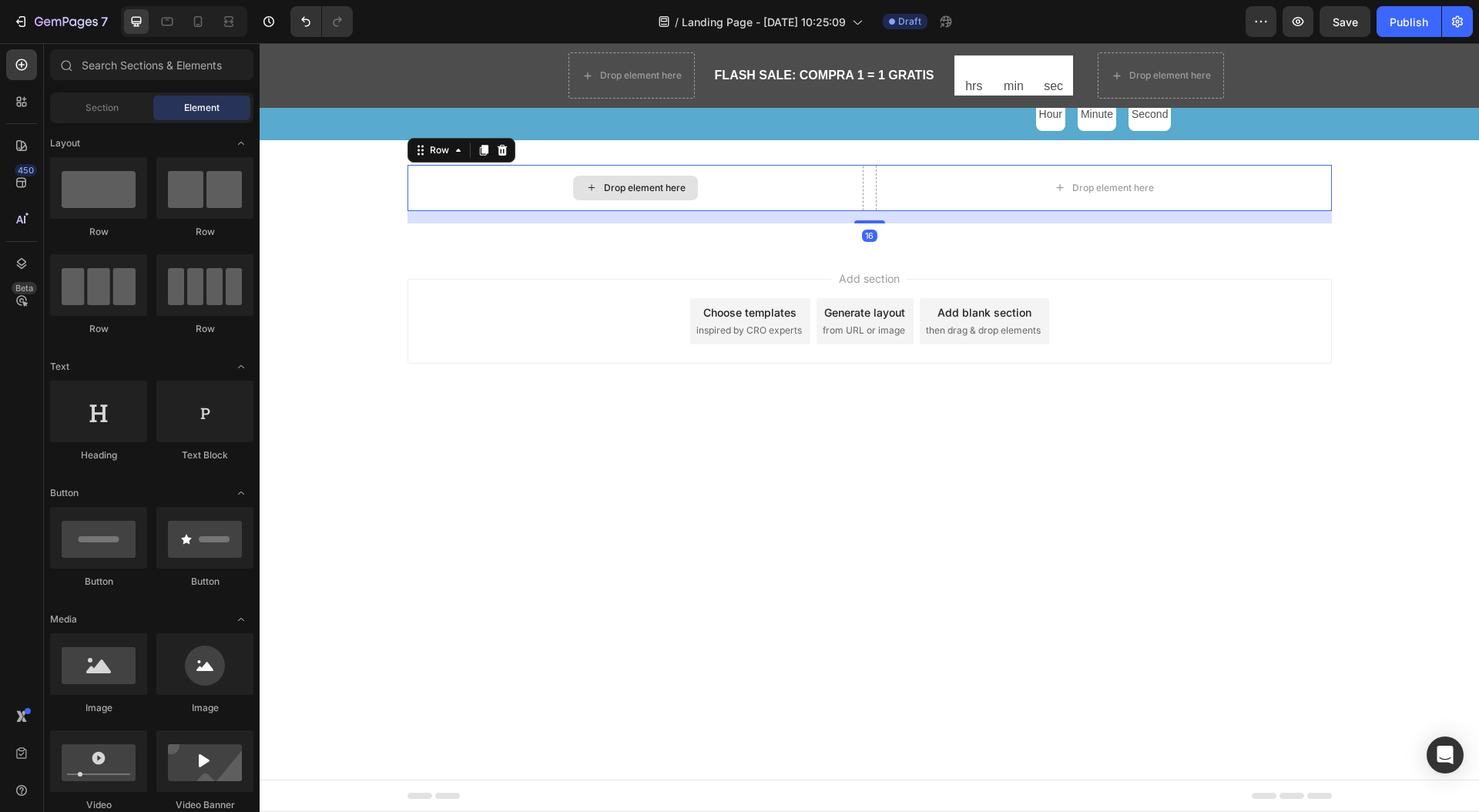
click at [660, 182] on div "Drop element here" at bounding box center [645, 188] width 81 height 12
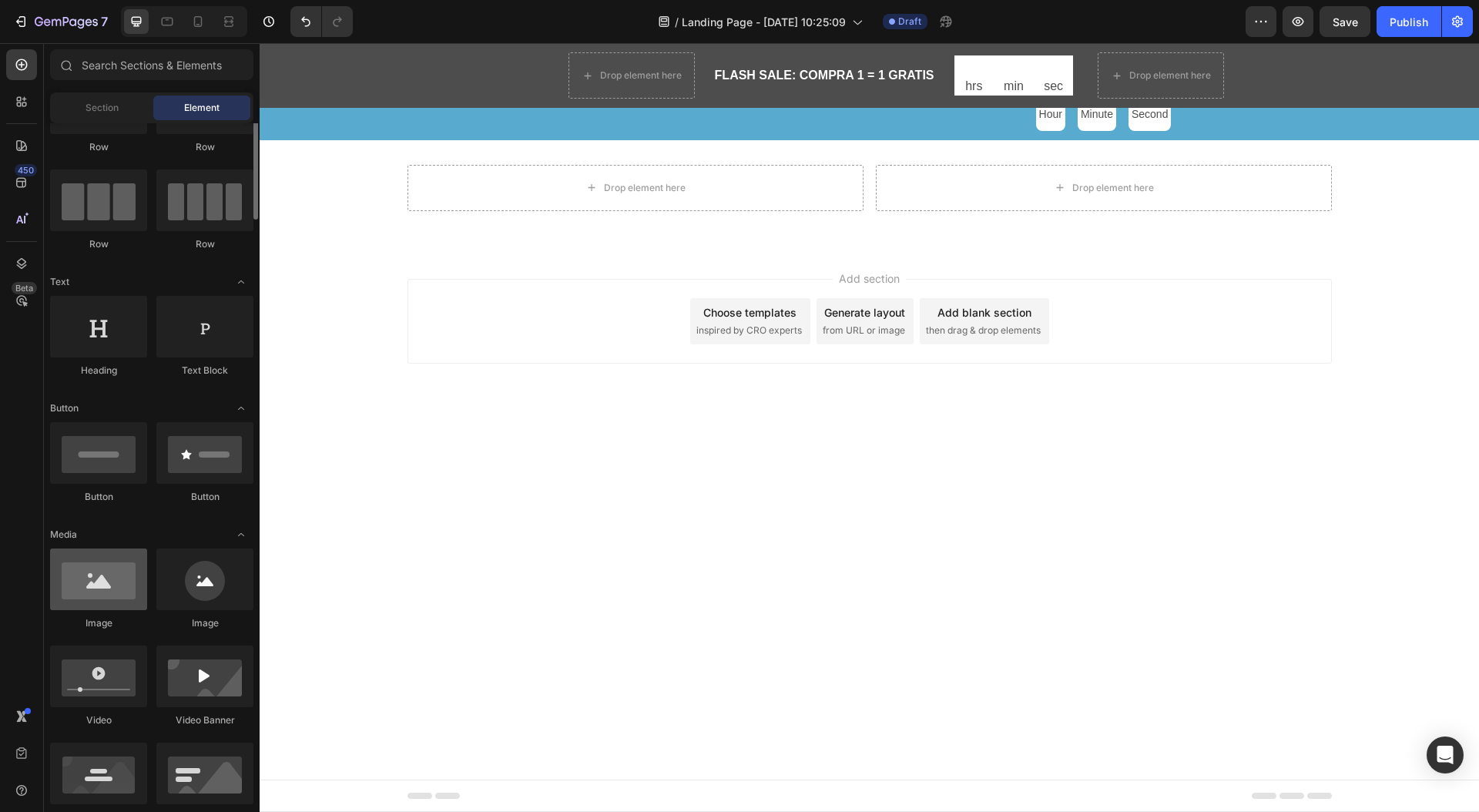
scroll to position [85, 0]
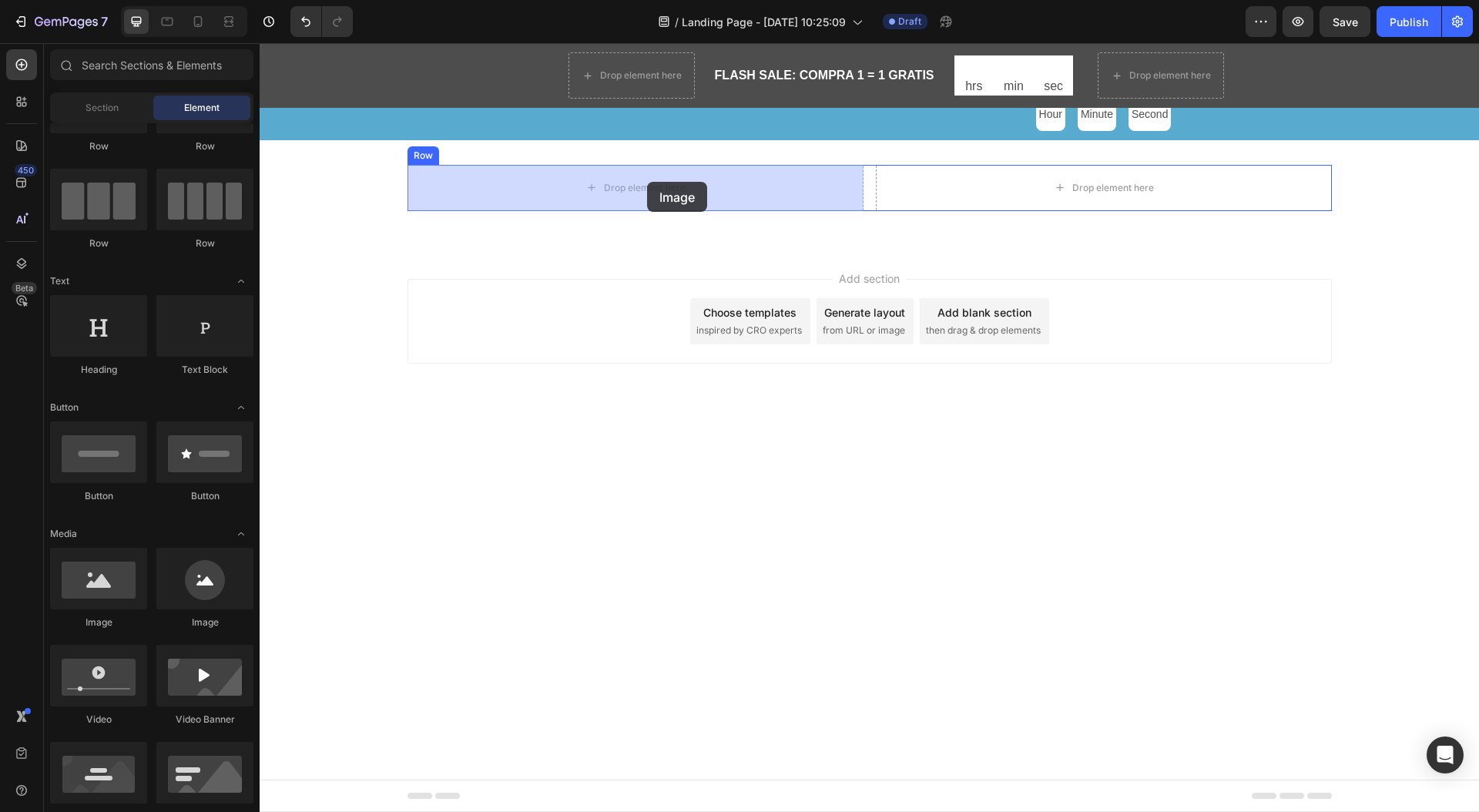
drag, startPoint x: 372, startPoint y: 640, endPoint x: 647, endPoint y: 182, distance: 534.2
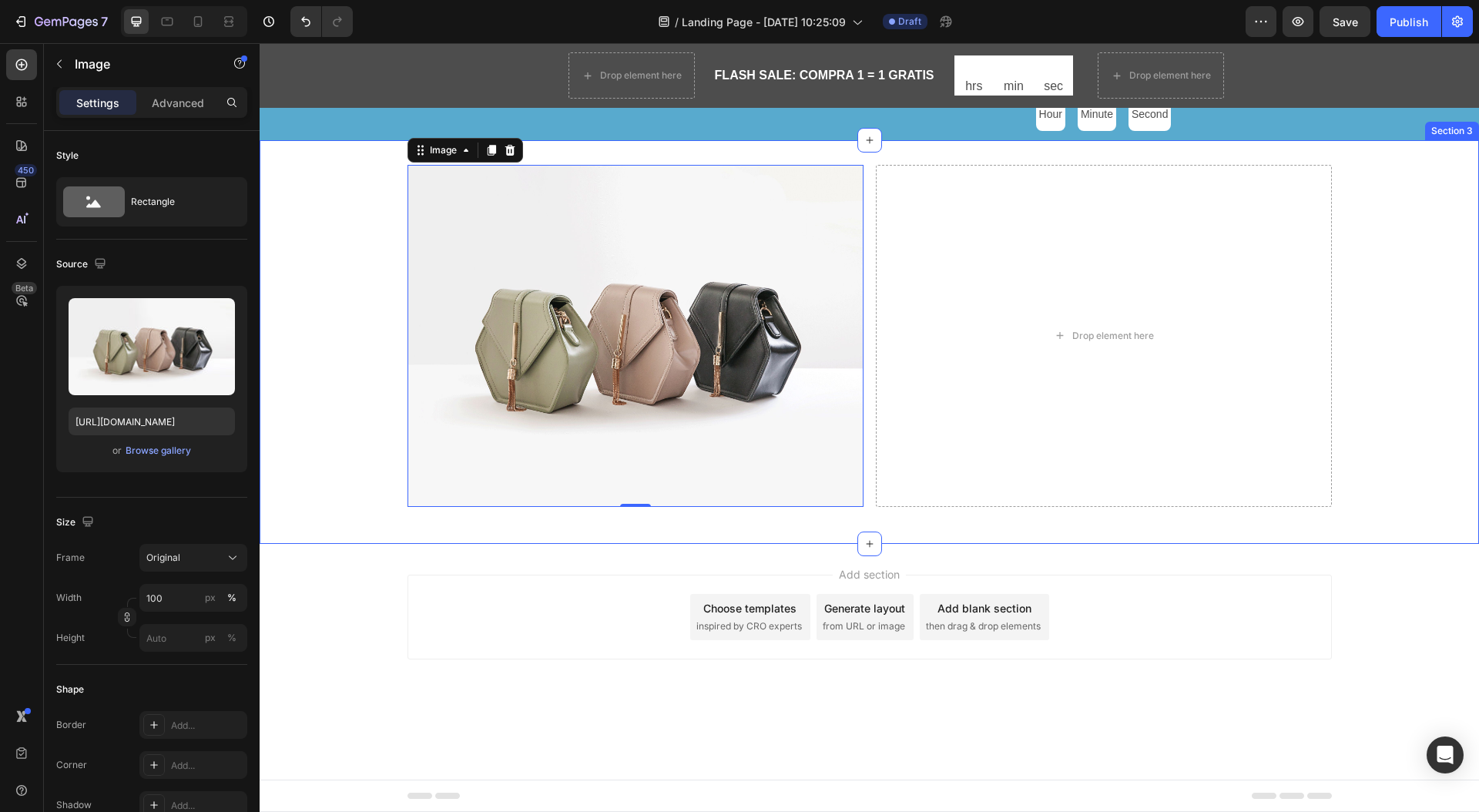
click at [335, 272] on div "Image 0 Drop element here Row" at bounding box center [869, 342] width 1219 height 355
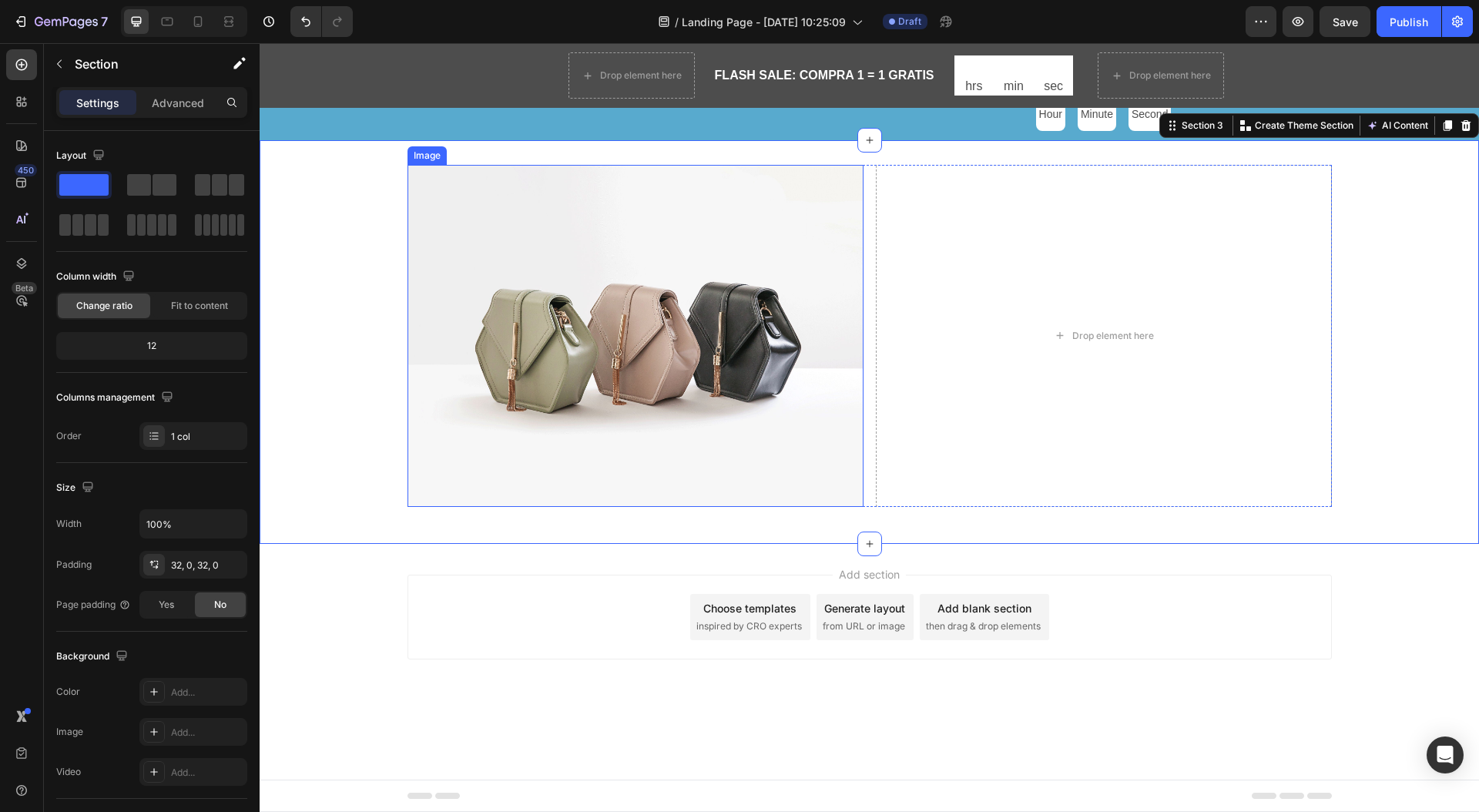
click at [555, 277] on img at bounding box center [635, 335] width 456 height 342
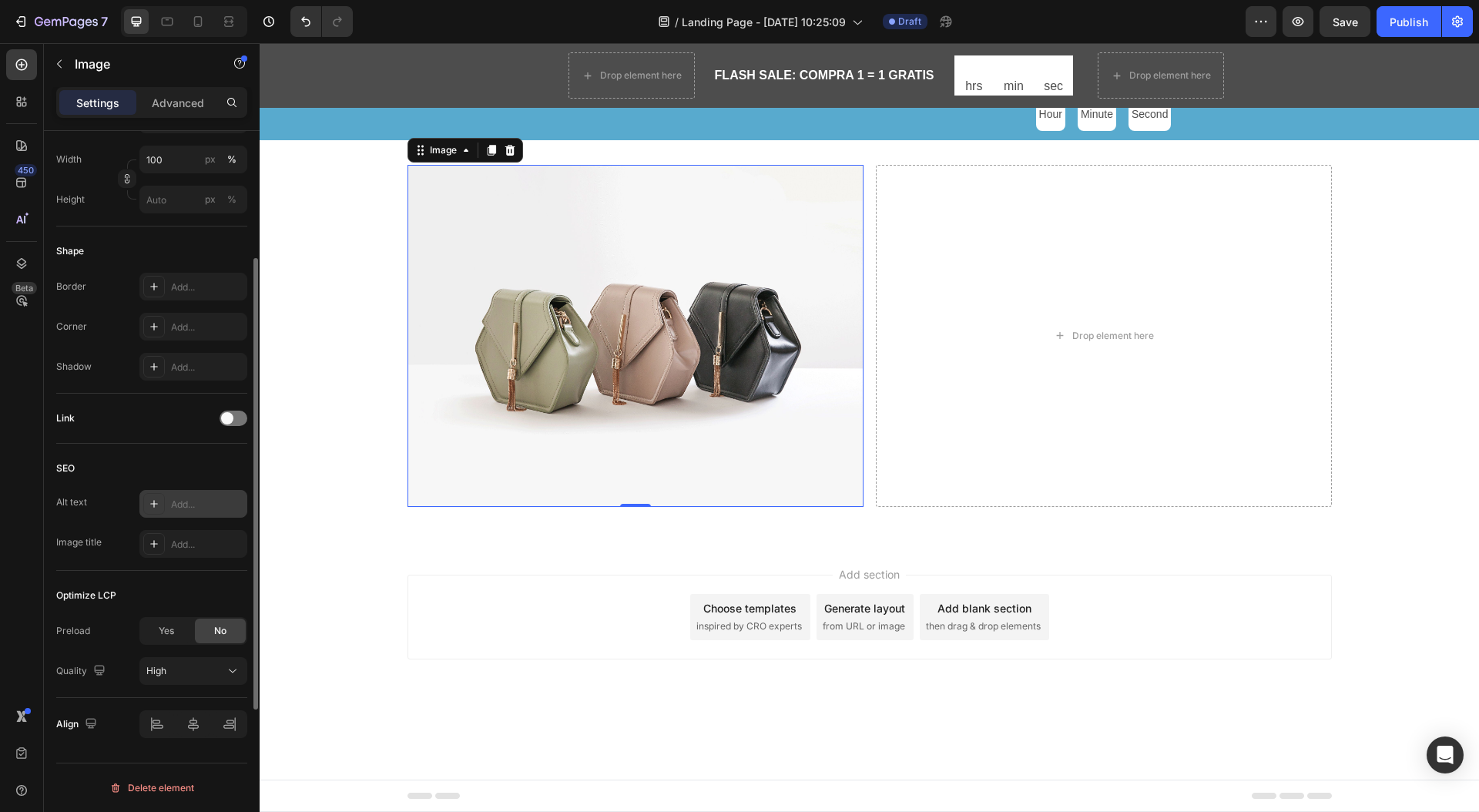
scroll to position [0, 0]
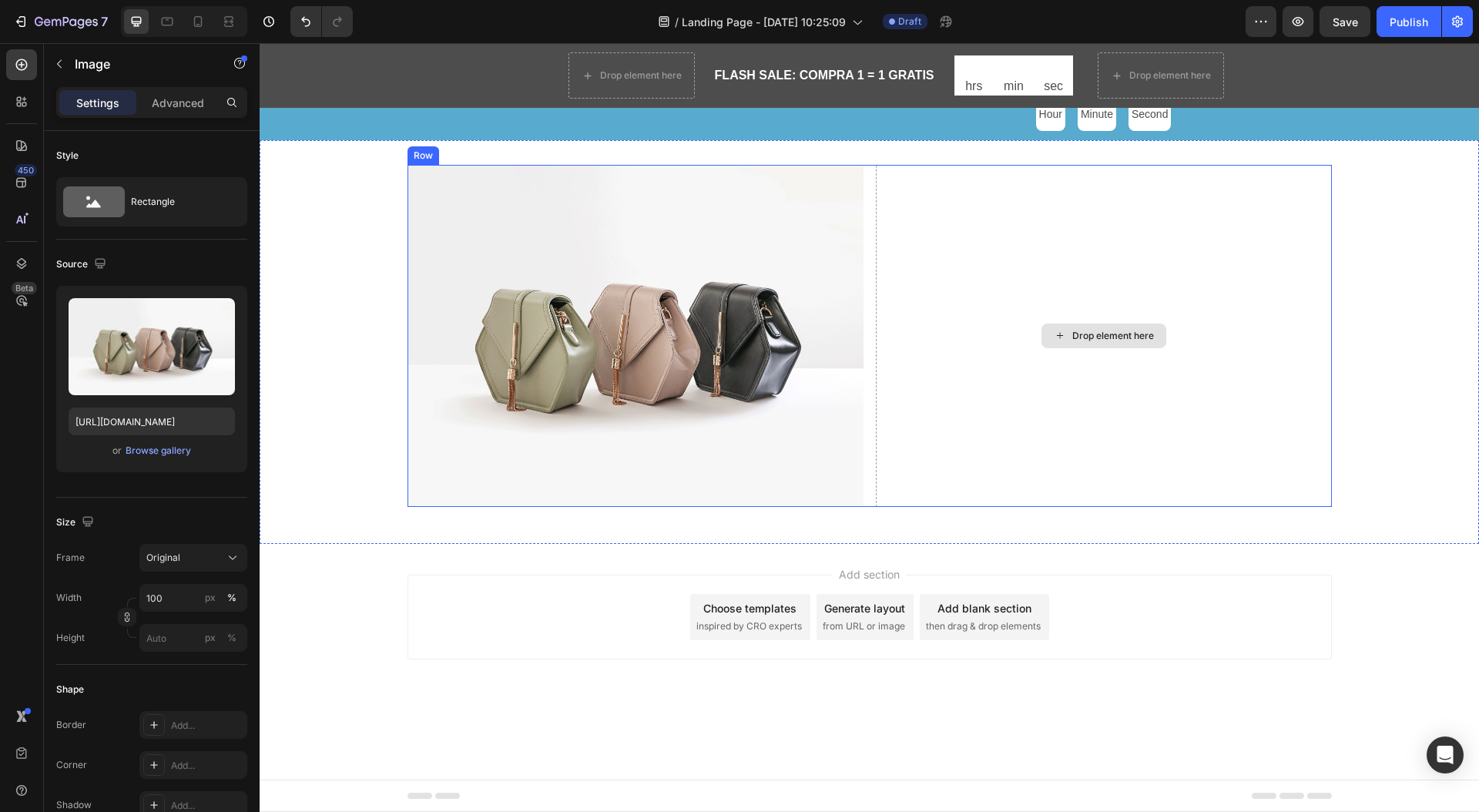
click at [1143, 337] on div "Drop element here" at bounding box center [1112, 336] width 81 height 12
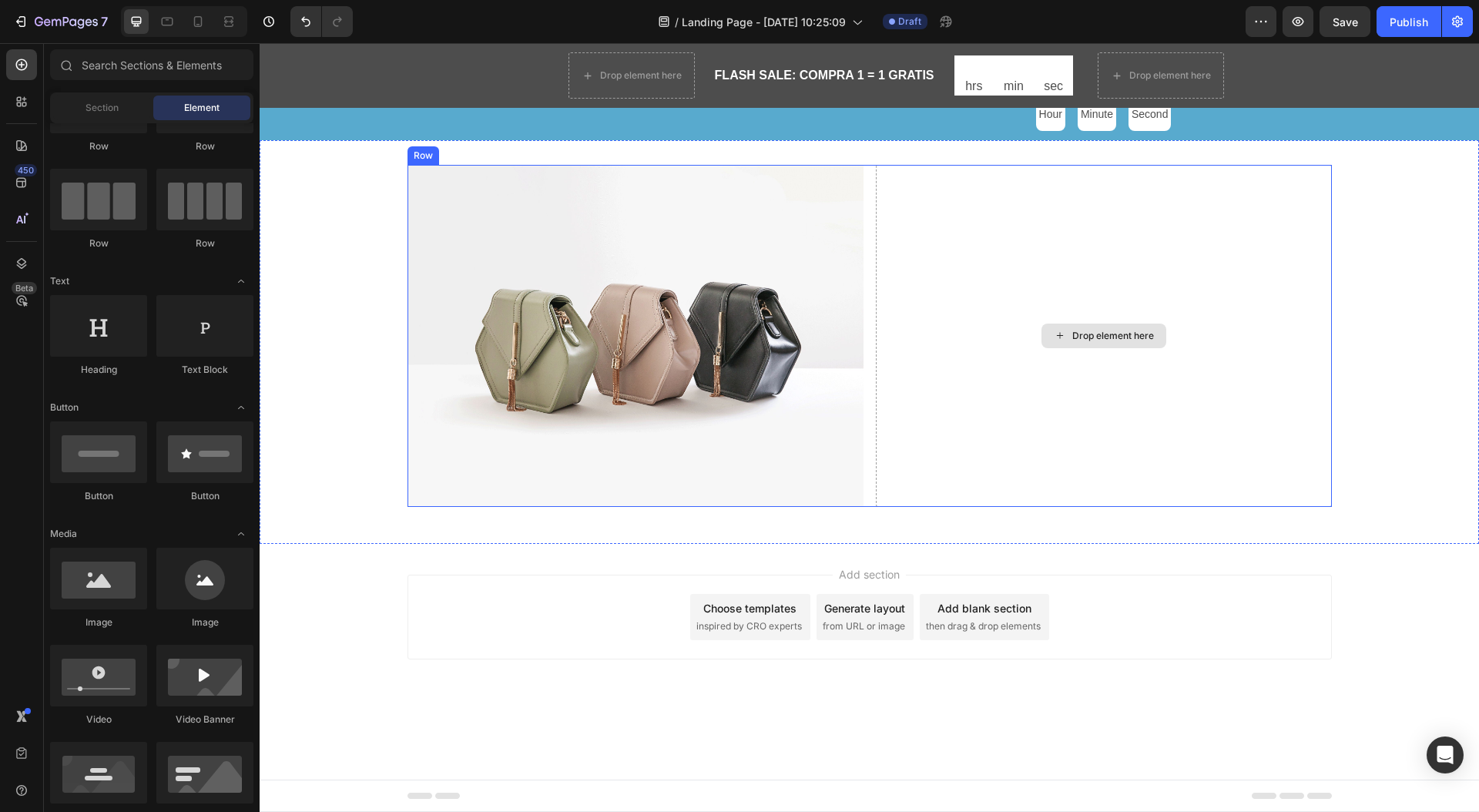
click at [1136, 337] on div "Drop element here" at bounding box center [1112, 336] width 81 height 12
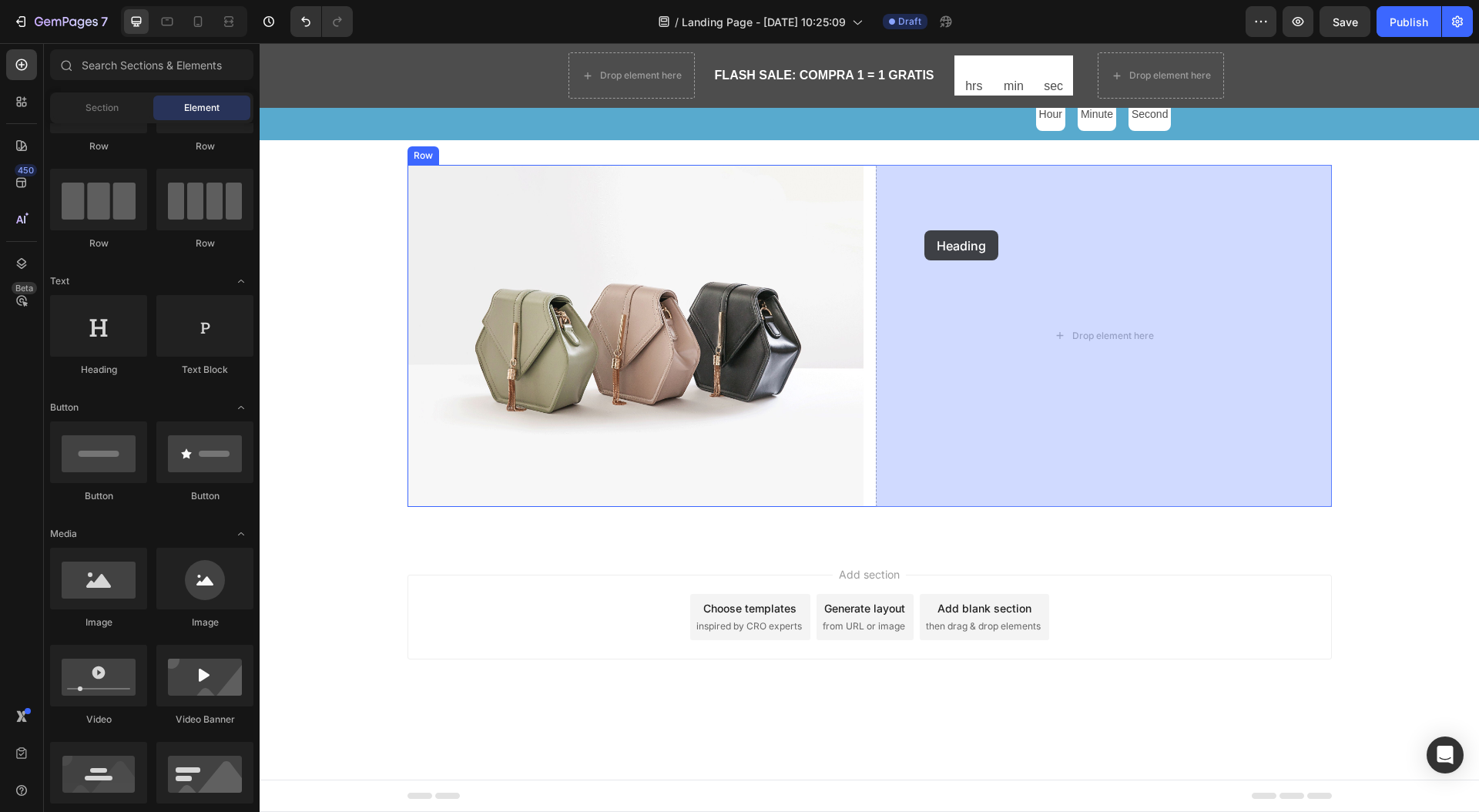
drag, startPoint x: 375, startPoint y: 372, endPoint x: 933, endPoint y: 231, distance: 575.5
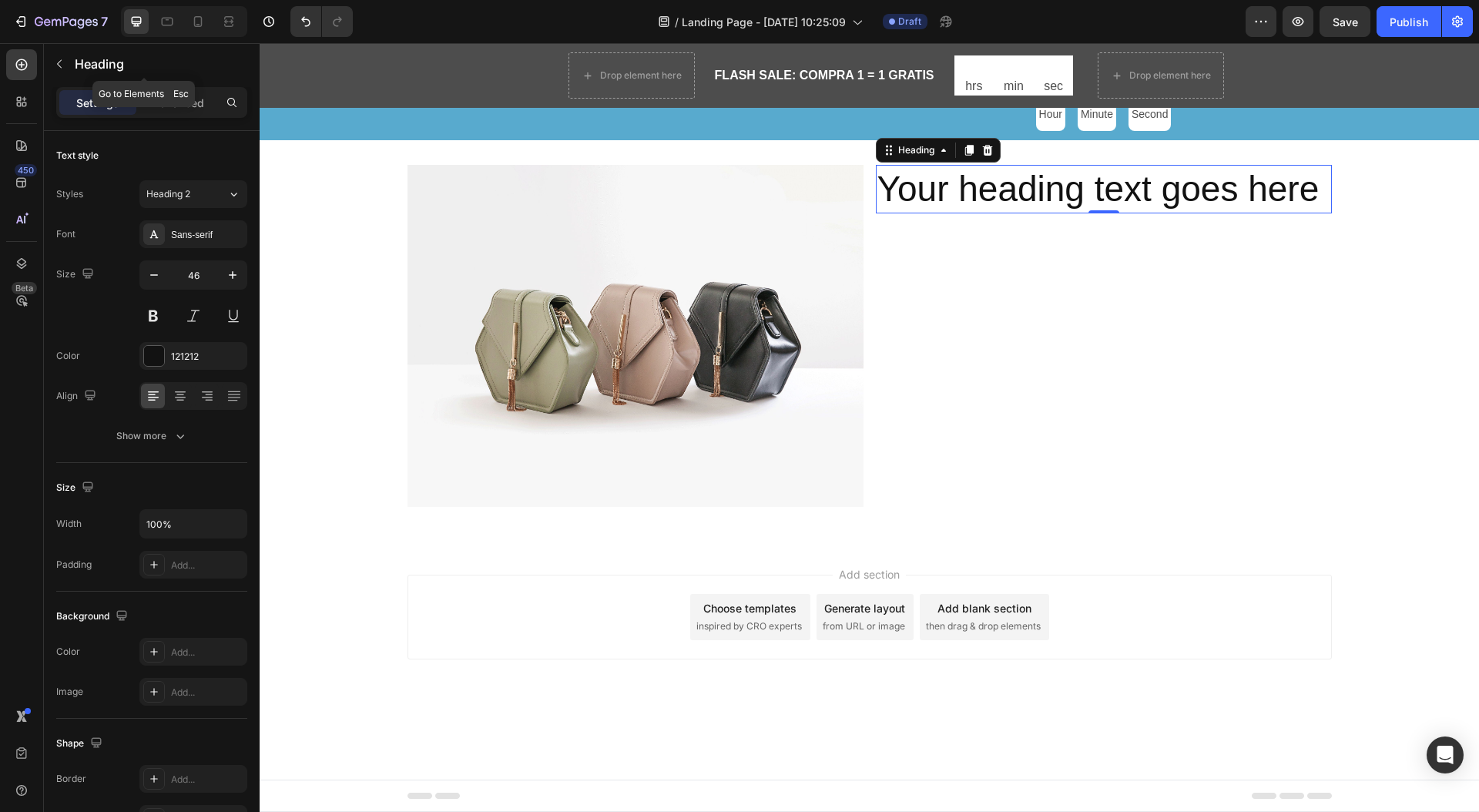
click at [60, 65] on icon "button" at bounding box center [59, 63] width 12 height 12
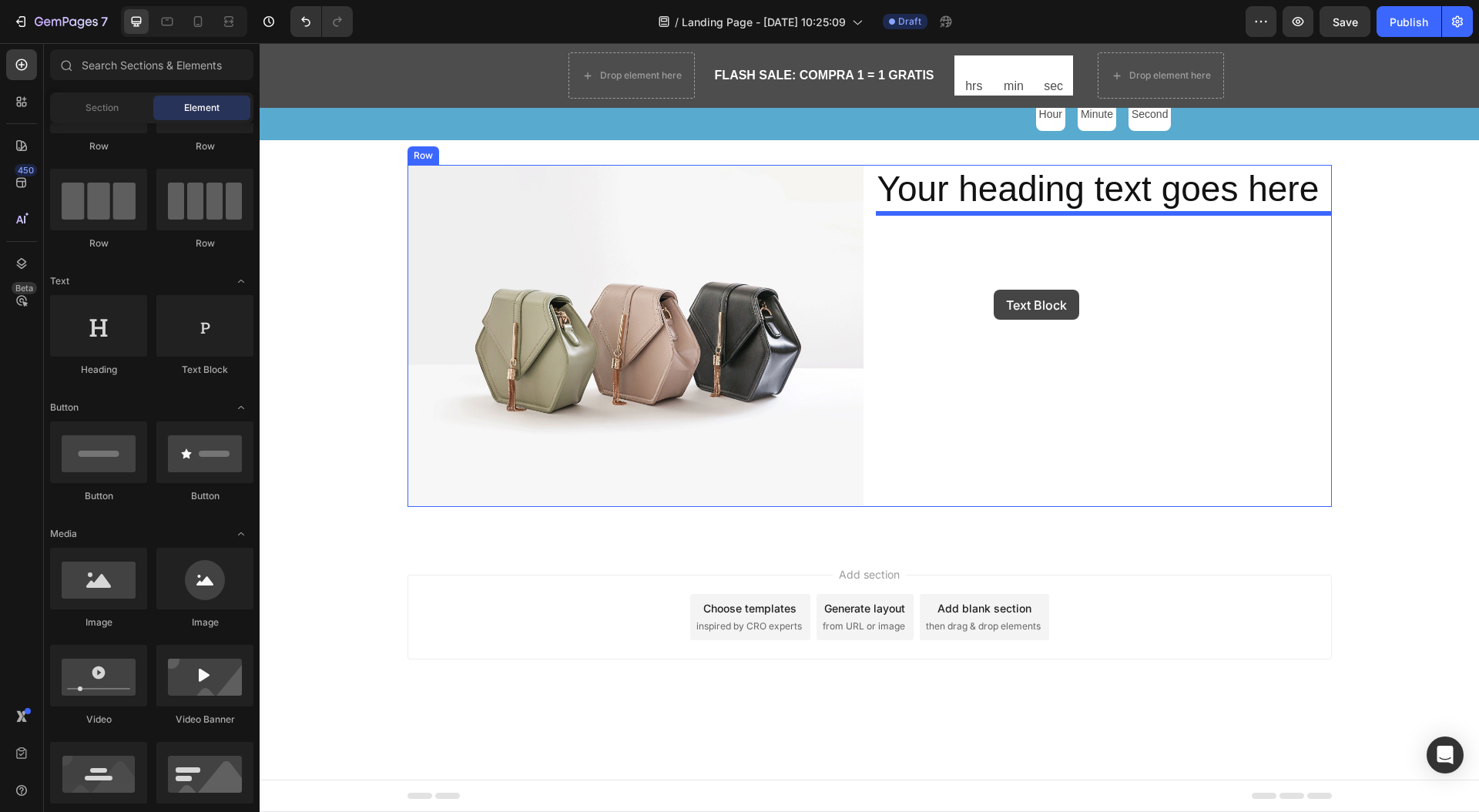
drag, startPoint x: 454, startPoint y: 369, endPoint x: 994, endPoint y: 289, distance: 545.9
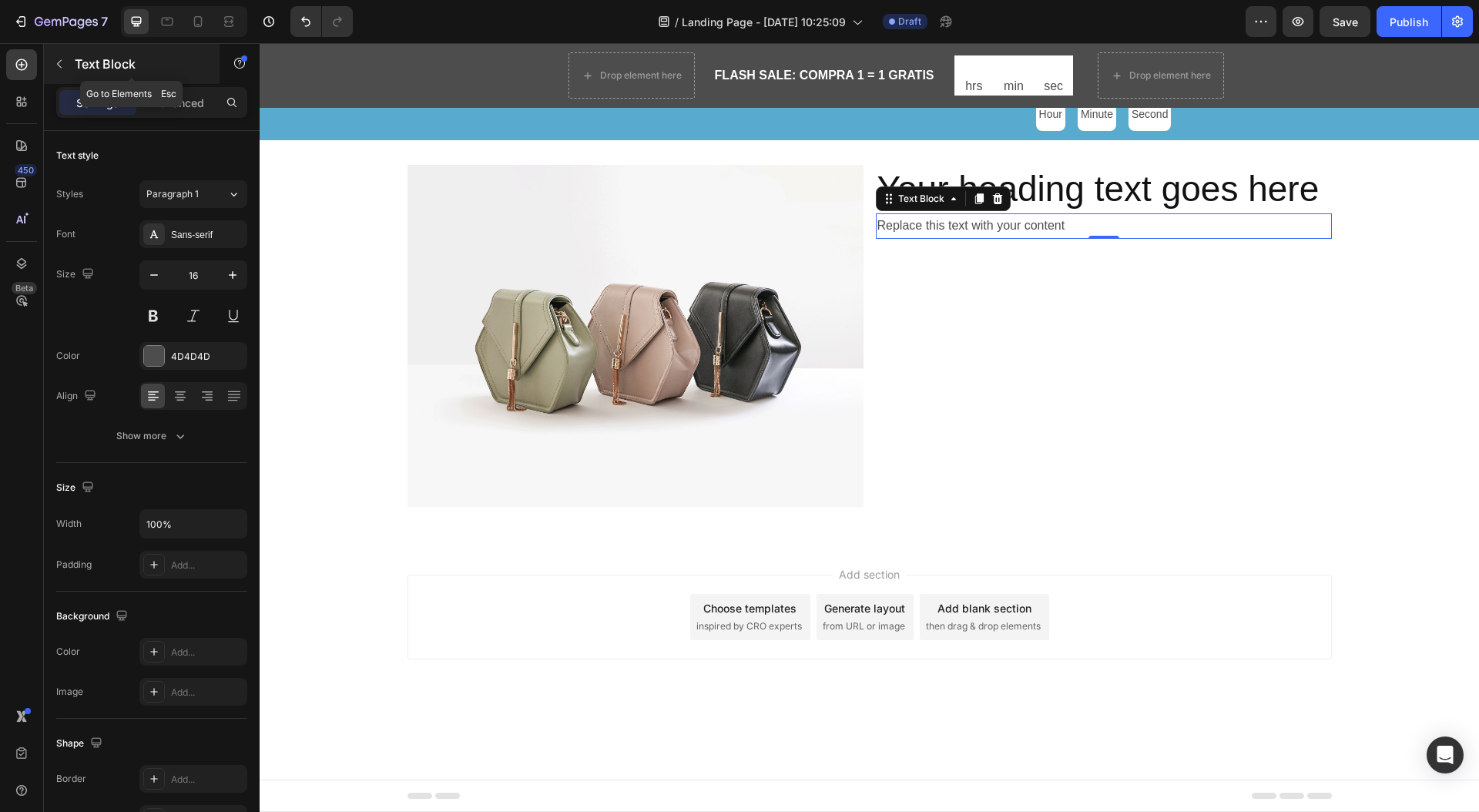
click at [61, 60] on icon "button" at bounding box center [59, 63] width 12 height 12
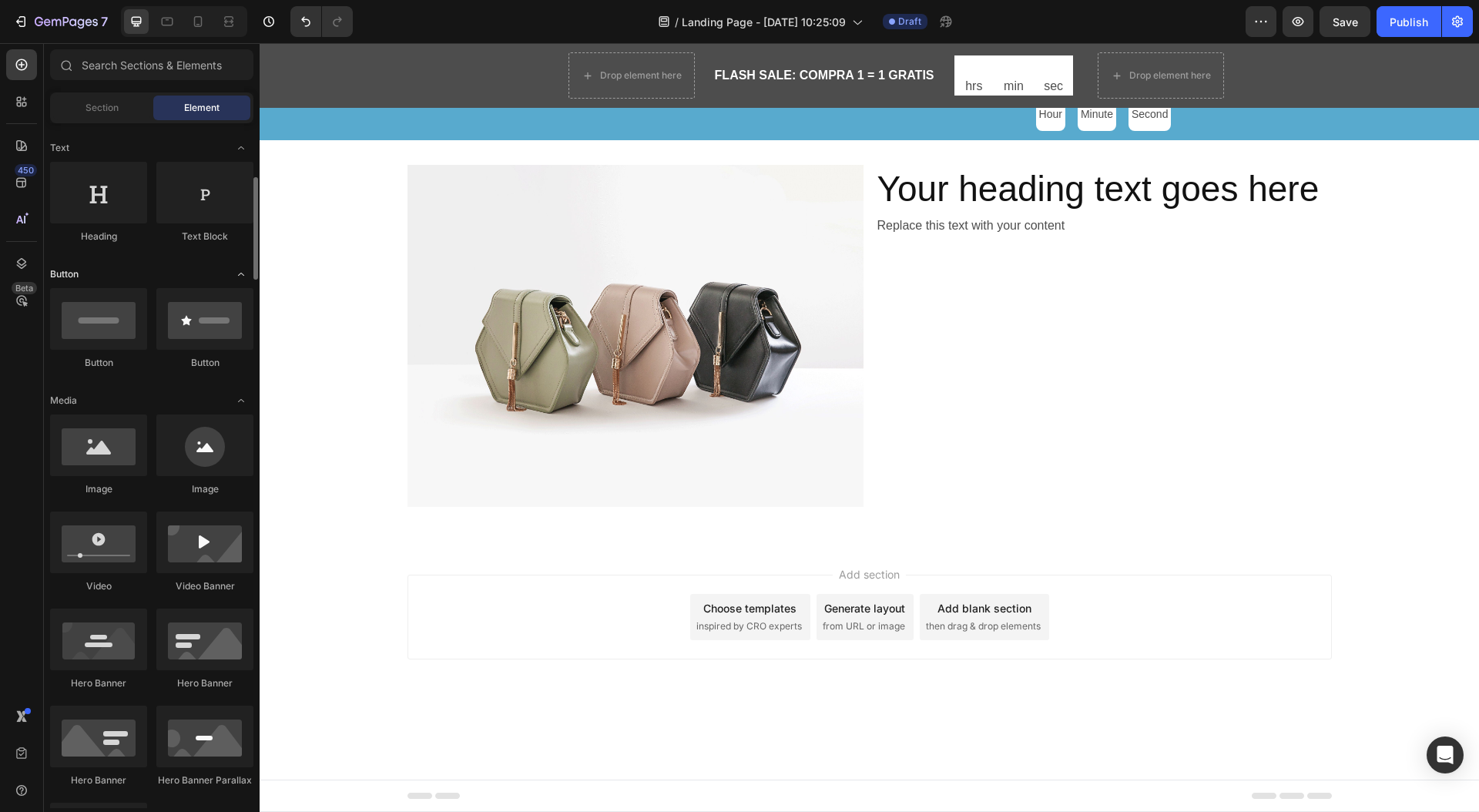
scroll to position [238, 0]
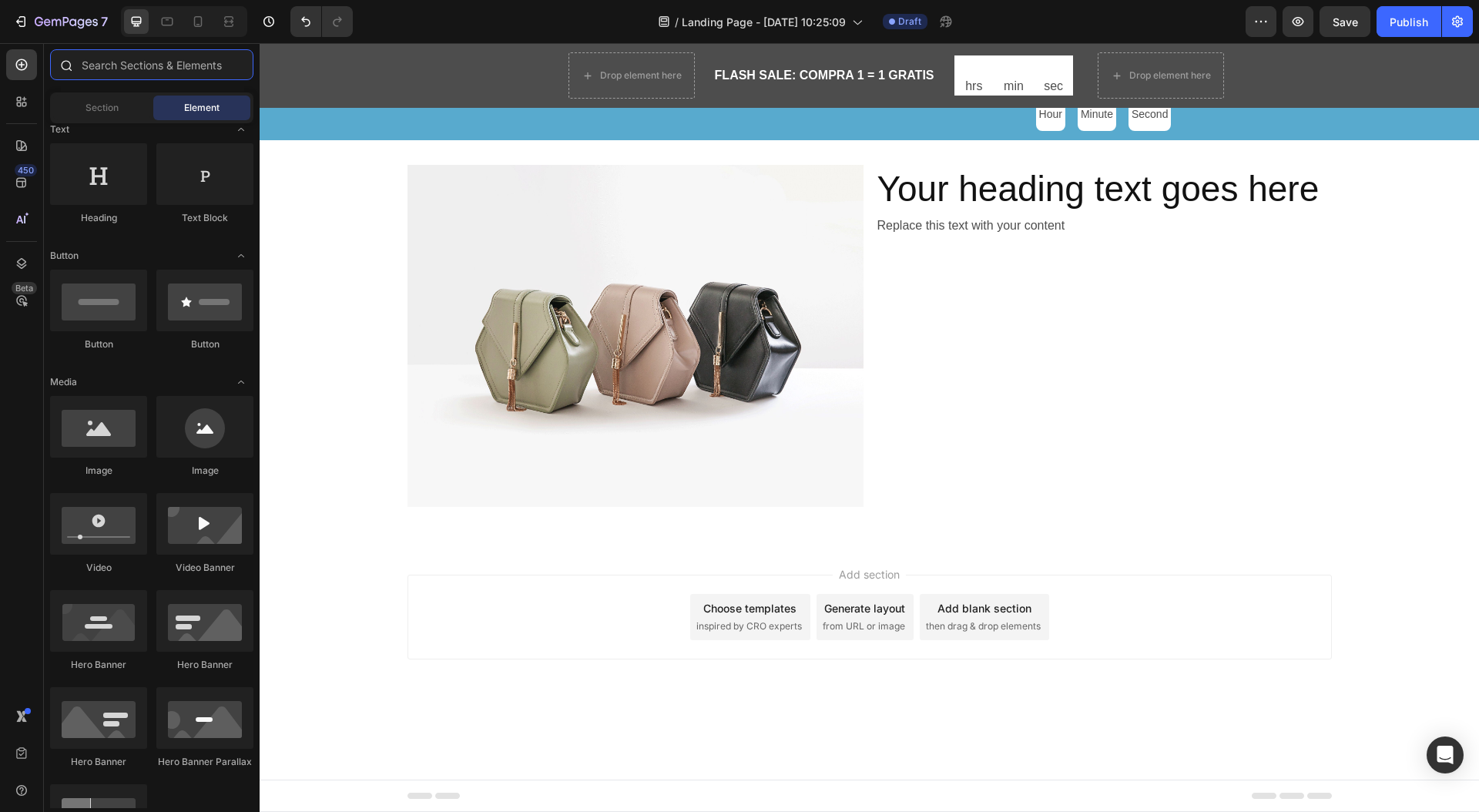
click at [124, 63] on input "text" at bounding box center [152, 64] width 203 height 31
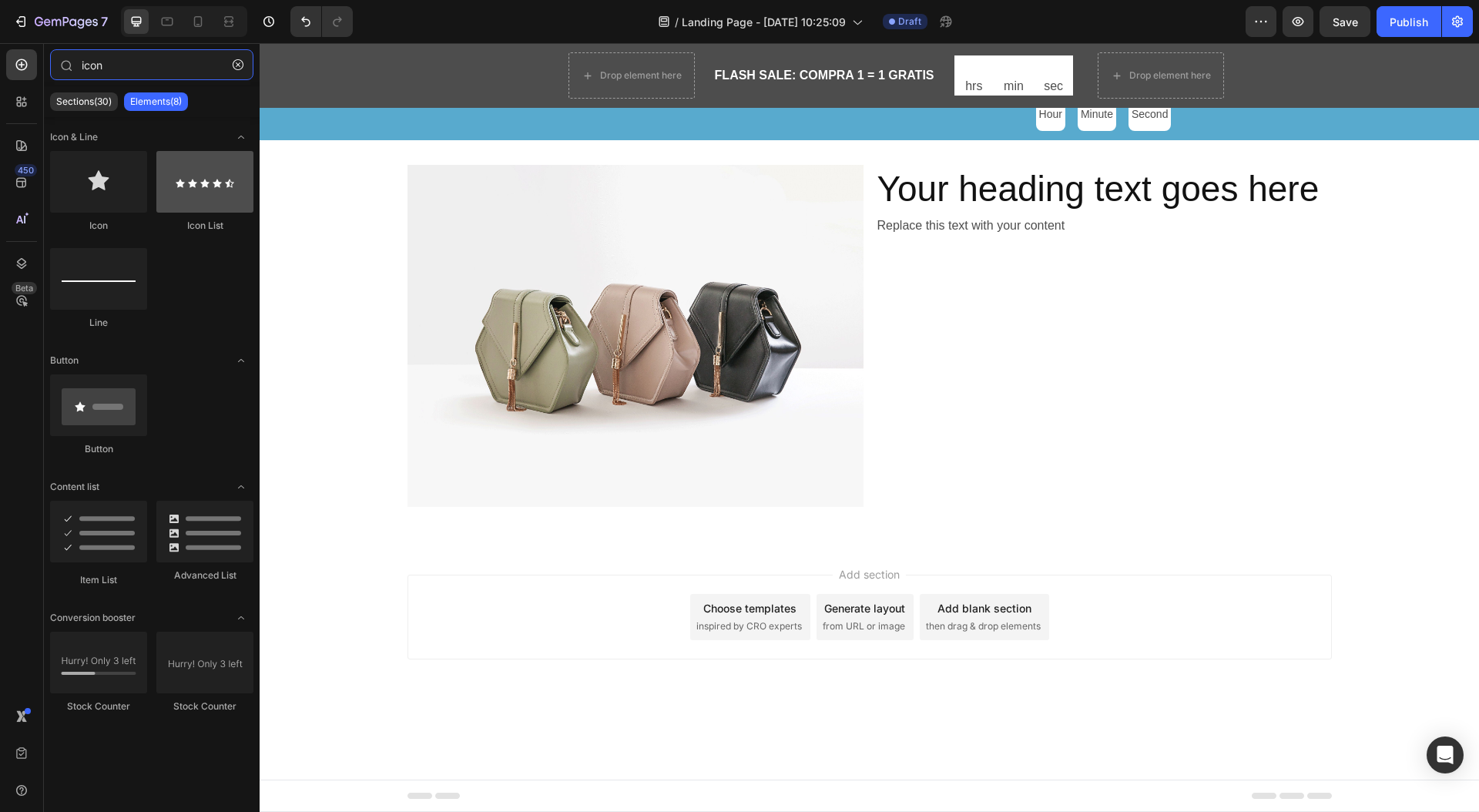
type input "icon"
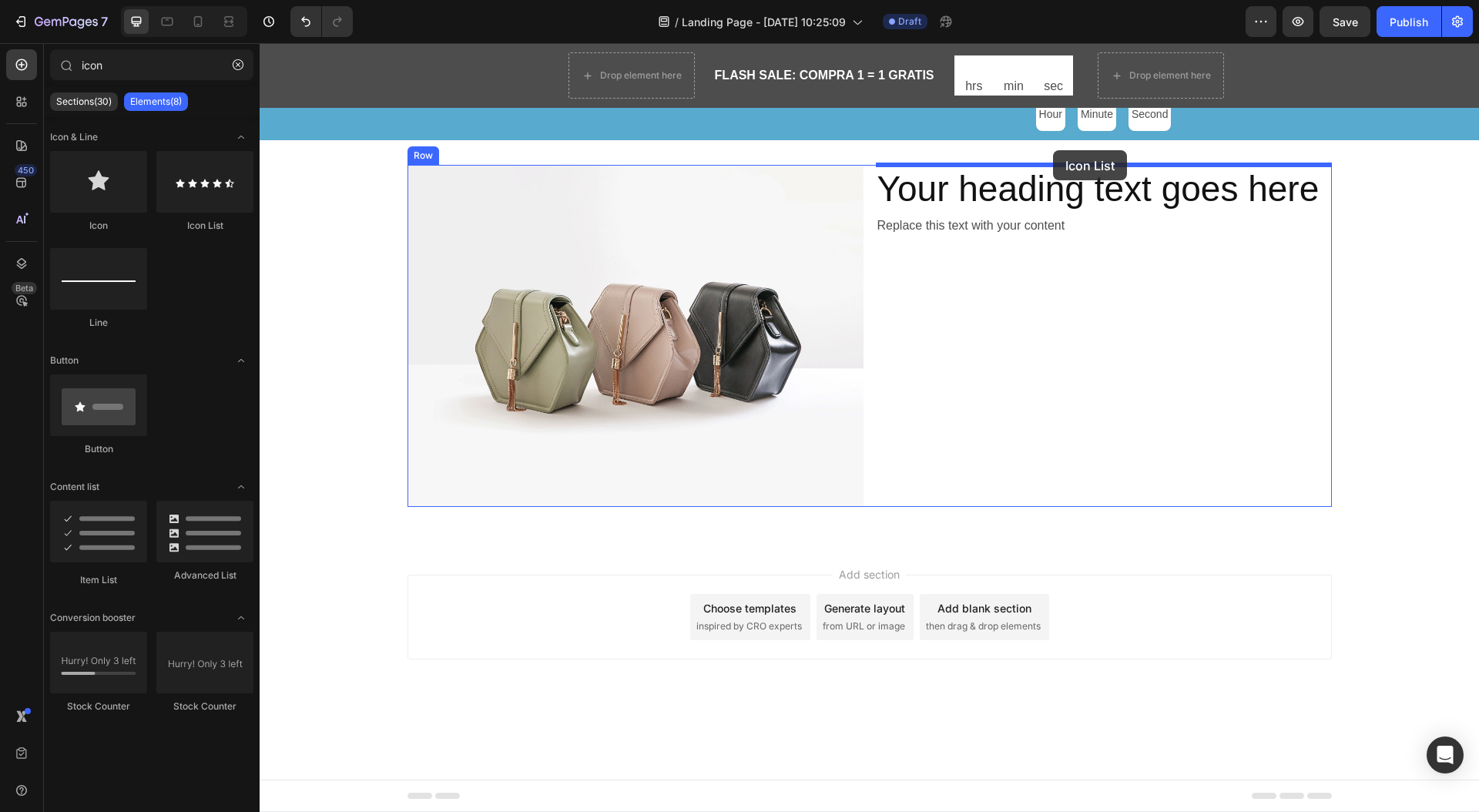
drag, startPoint x: 453, startPoint y: 242, endPoint x: 1053, endPoint y: 151, distance: 606.9
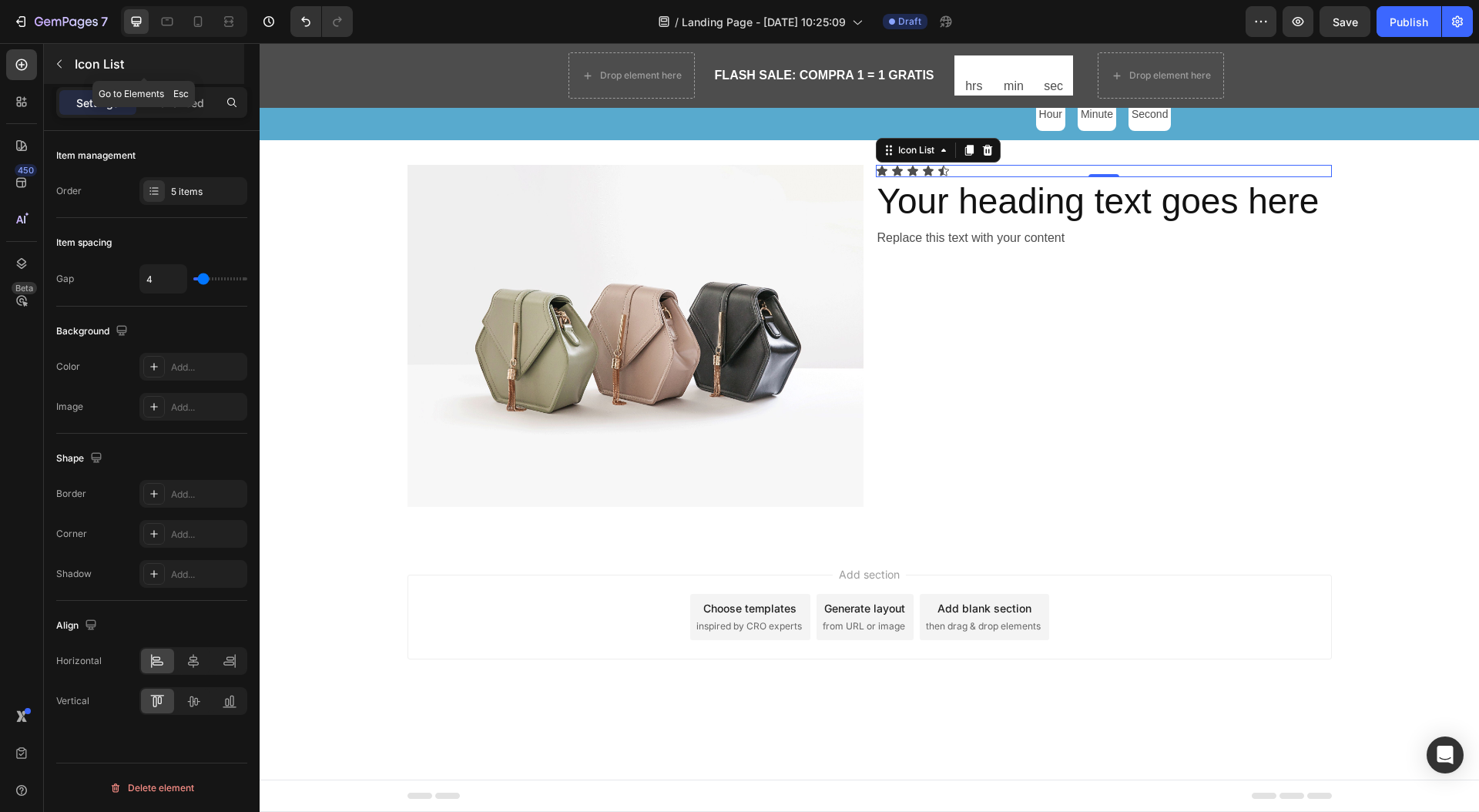
click at [58, 60] on icon "button" at bounding box center [59, 63] width 12 height 12
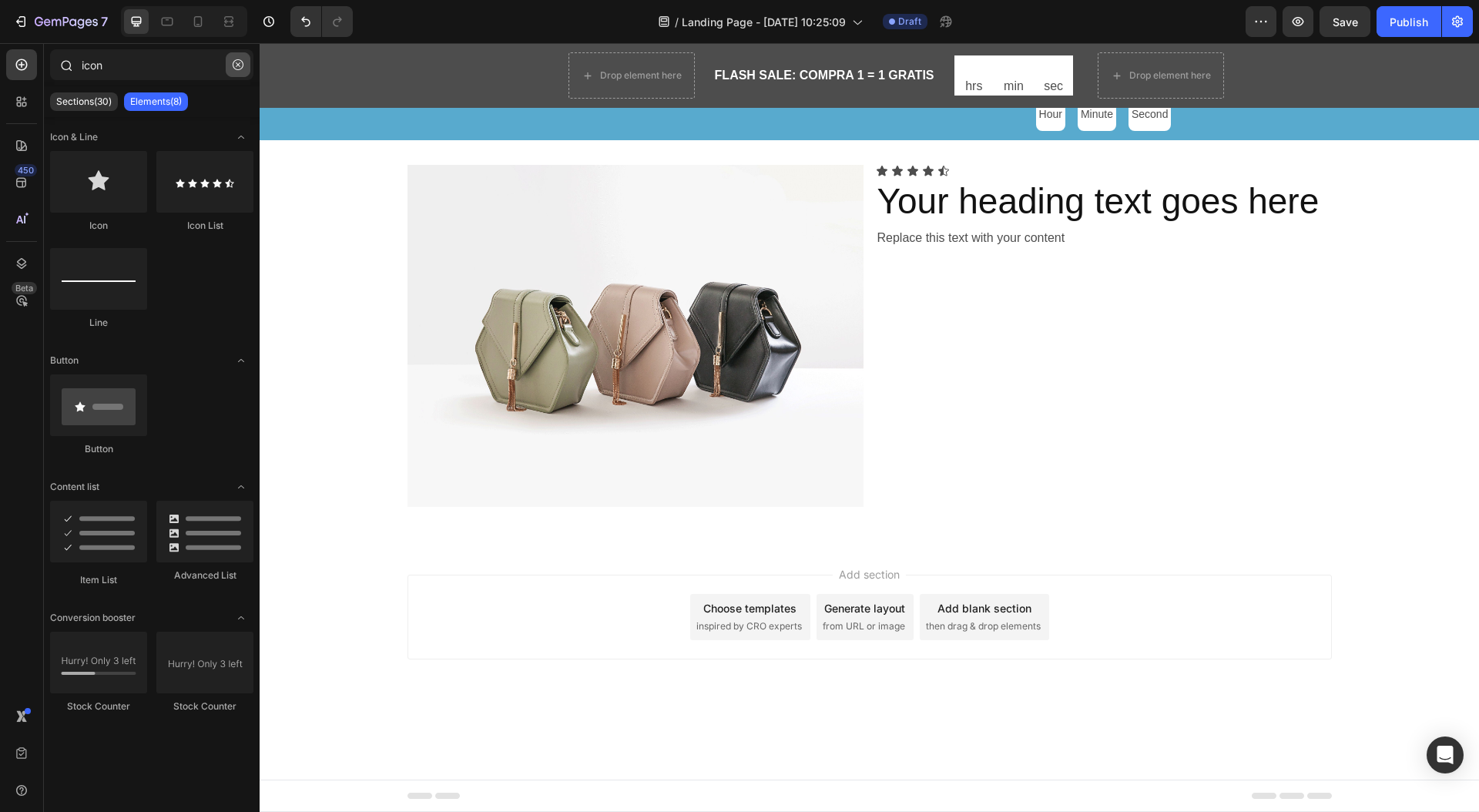
click at [234, 67] on icon "button" at bounding box center [238, 64] width 11 height 11
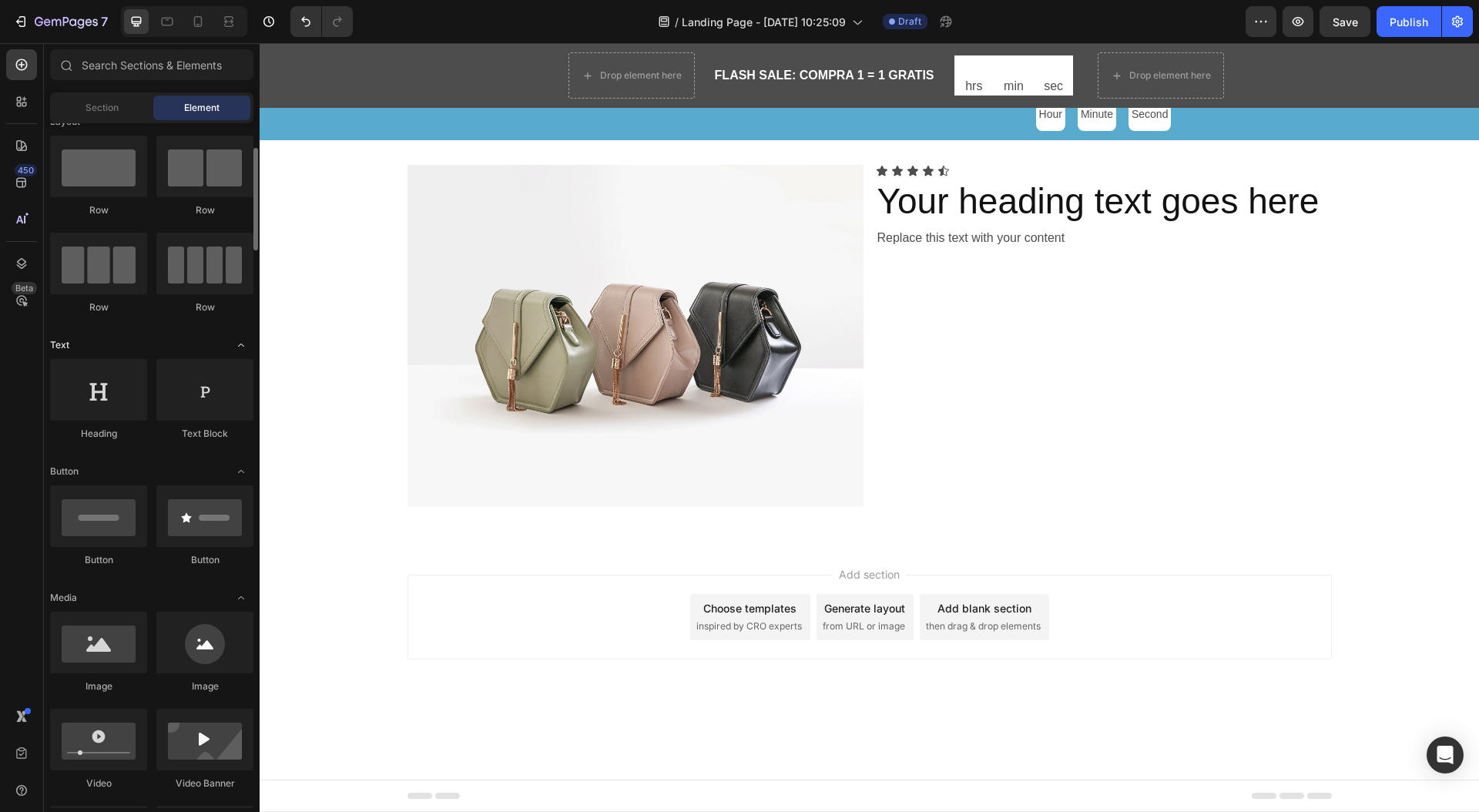
scroll to position [48, 0]
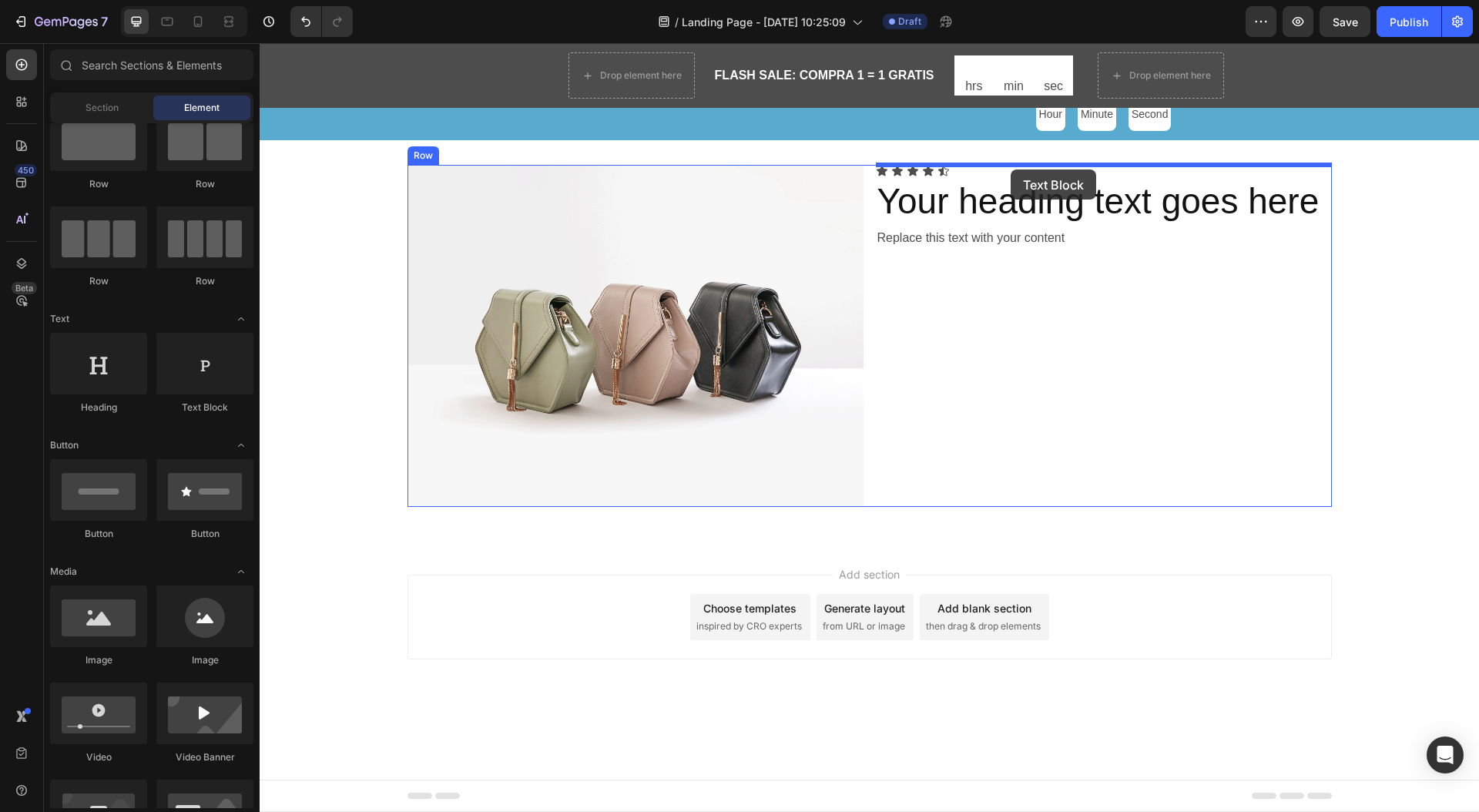
drag, startPoint x: 463, startPoint y: 403, endPoint x: 1010, endPoint y: 169, distance: 594.9
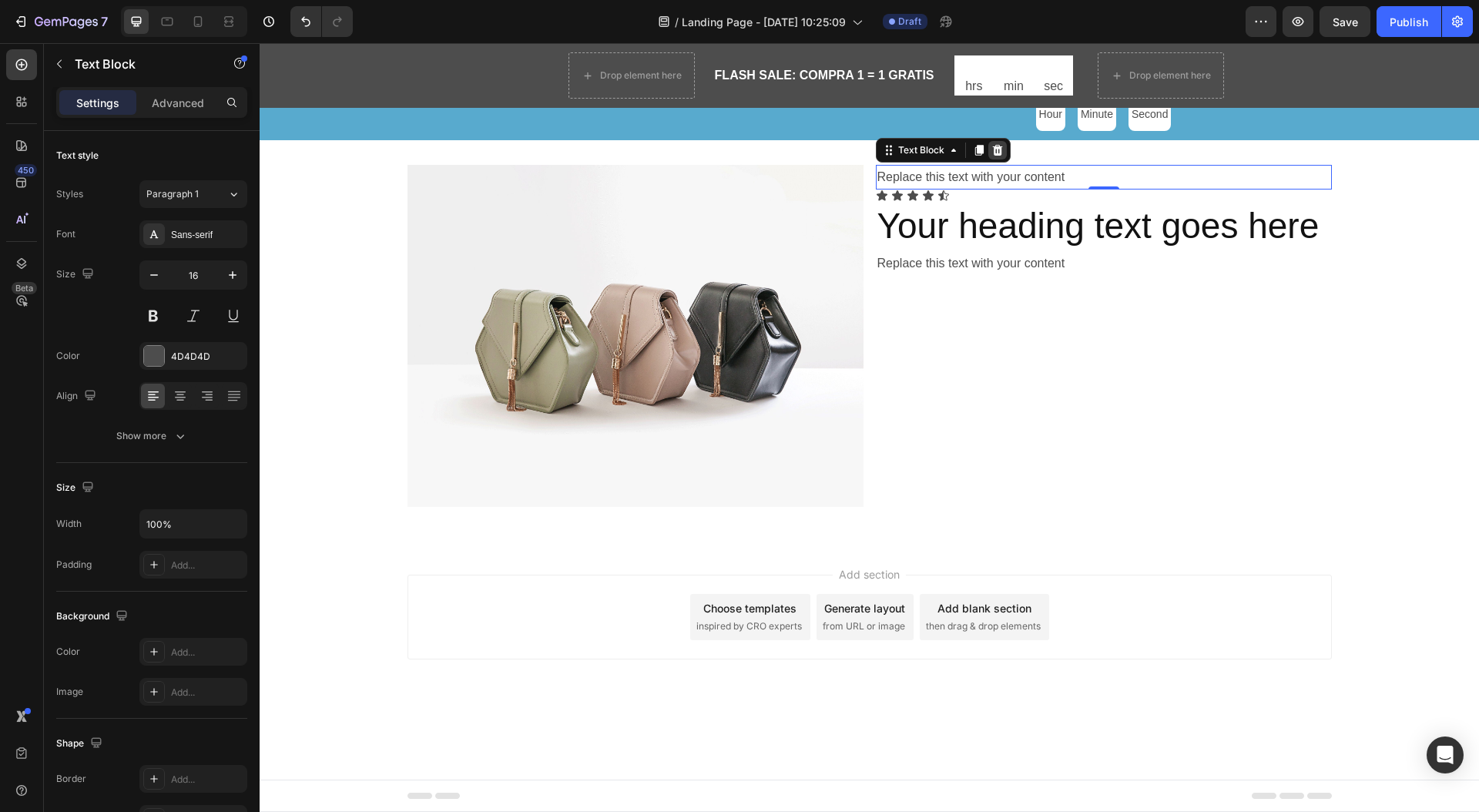
click at [997, 154] on icon at bounding box center [998, 149] width 10 height 11
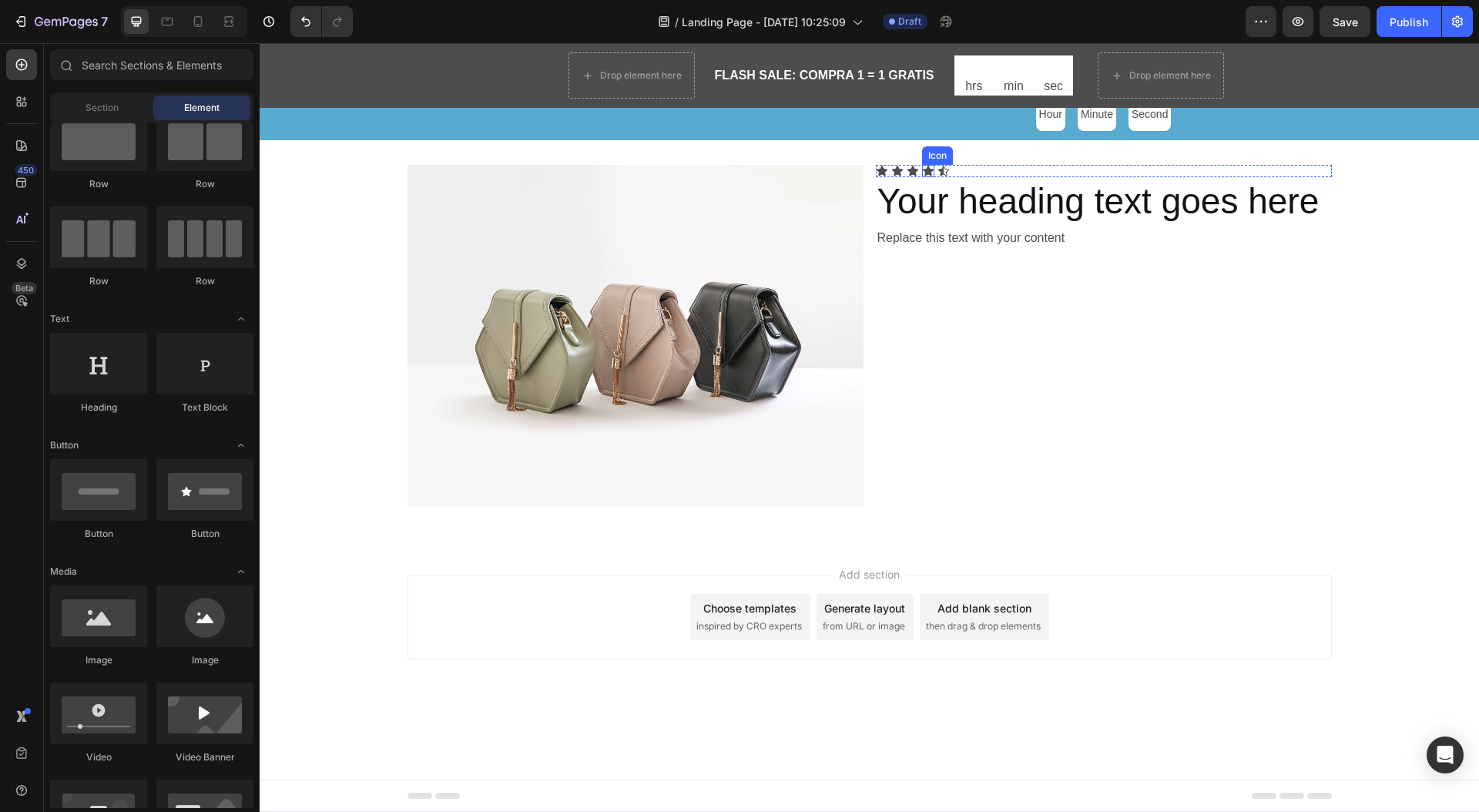
click at [932, 171] on icon at bounding box center [928, 170] width 12 height 12
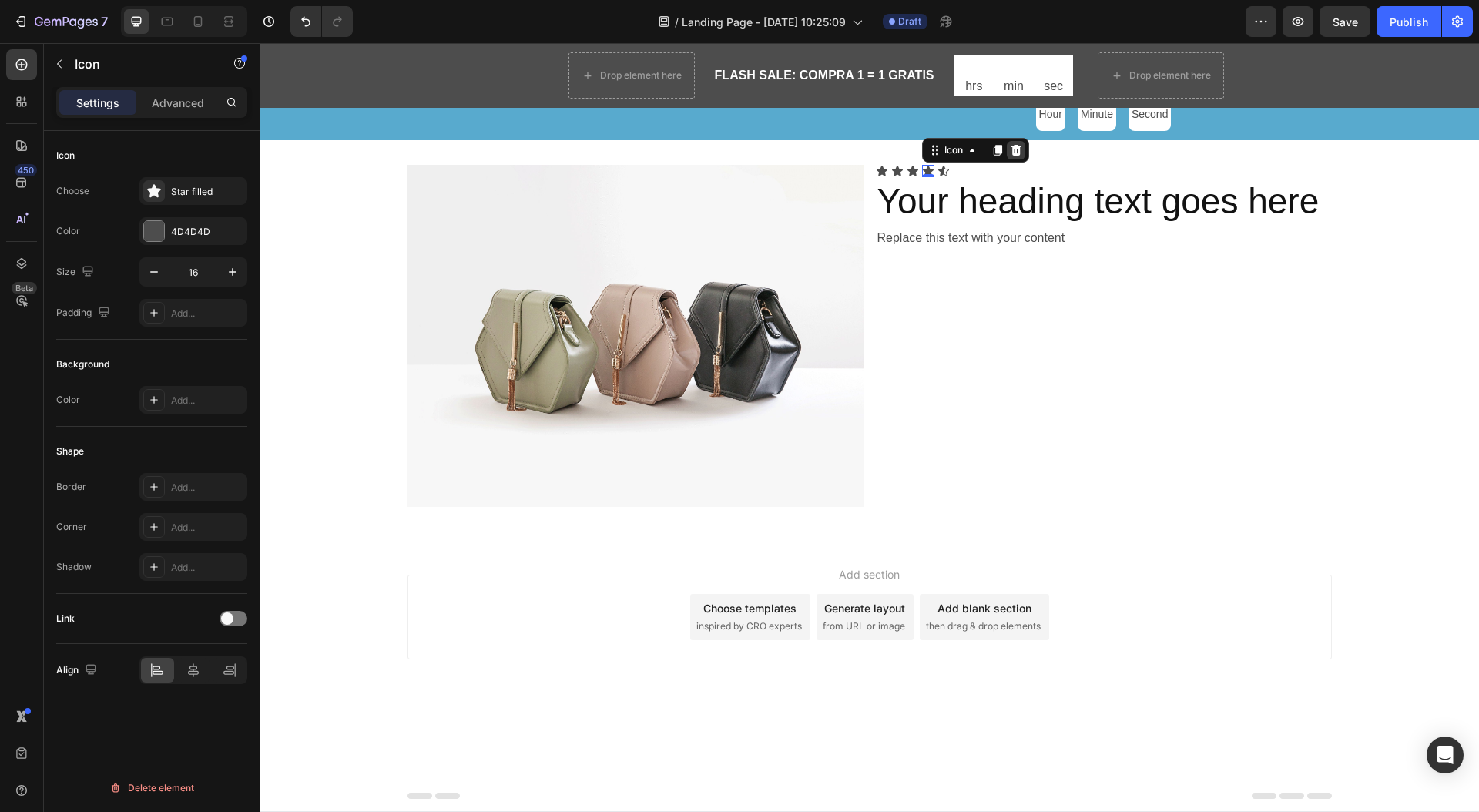
click at [1016, 154] on icon at bounding box center [1015, 150] width 12 height 12
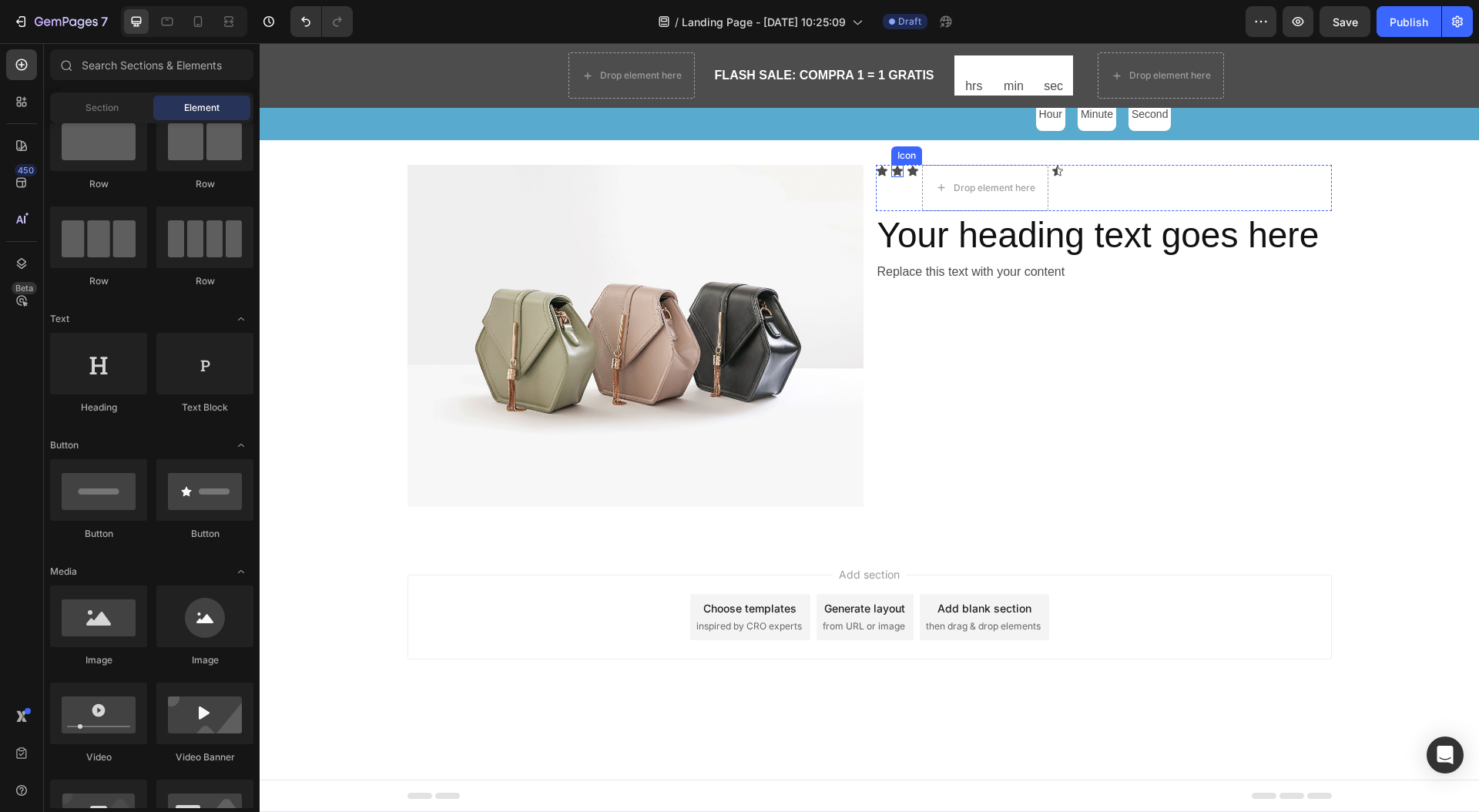
click at [892, 164] on icon at bounding box center [898, 170] width 12 height 12
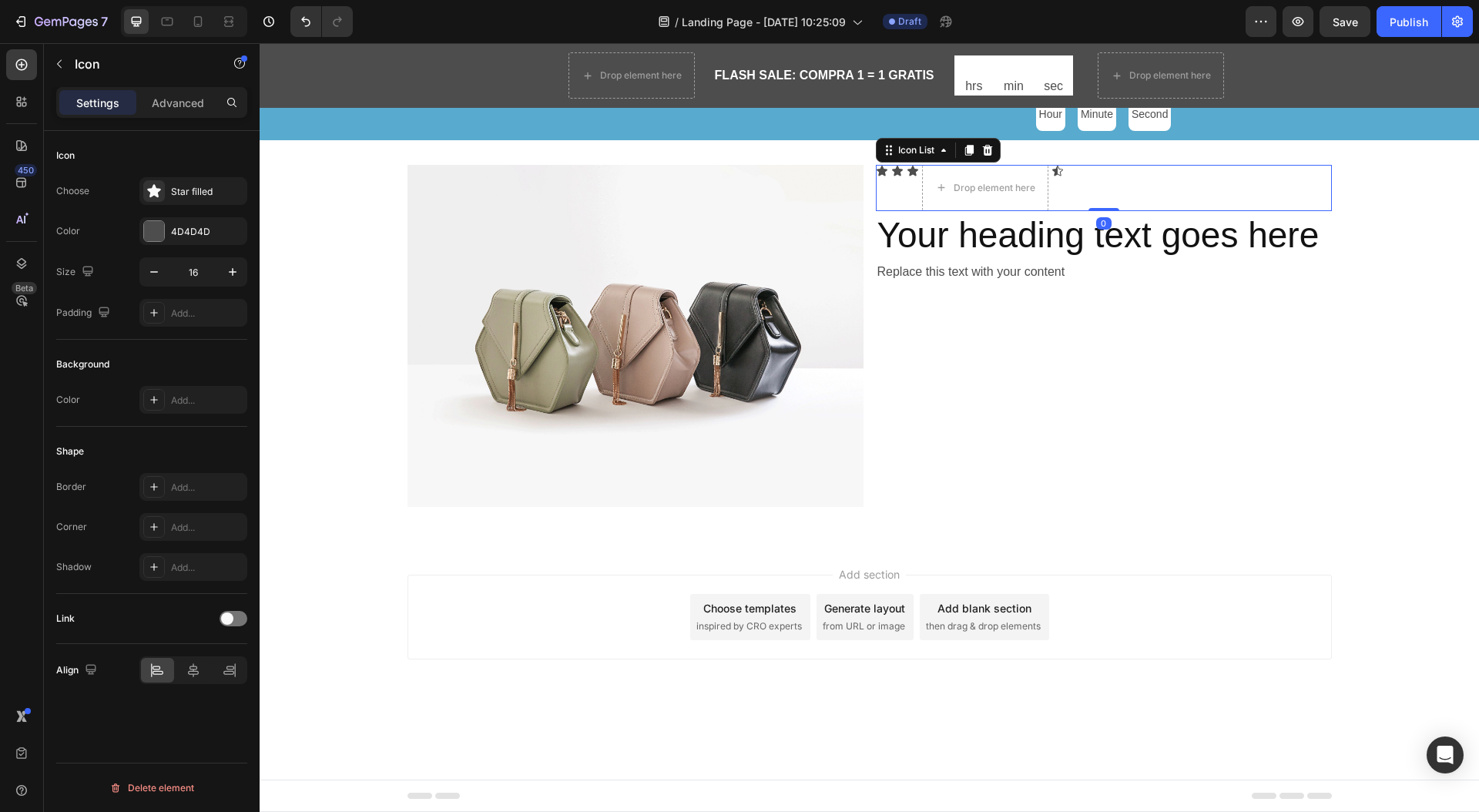
click at [1099, 168] on div "Icon Icon Icon Drop element here Icon" at bounding box center [1104, 187] width 456 height 47
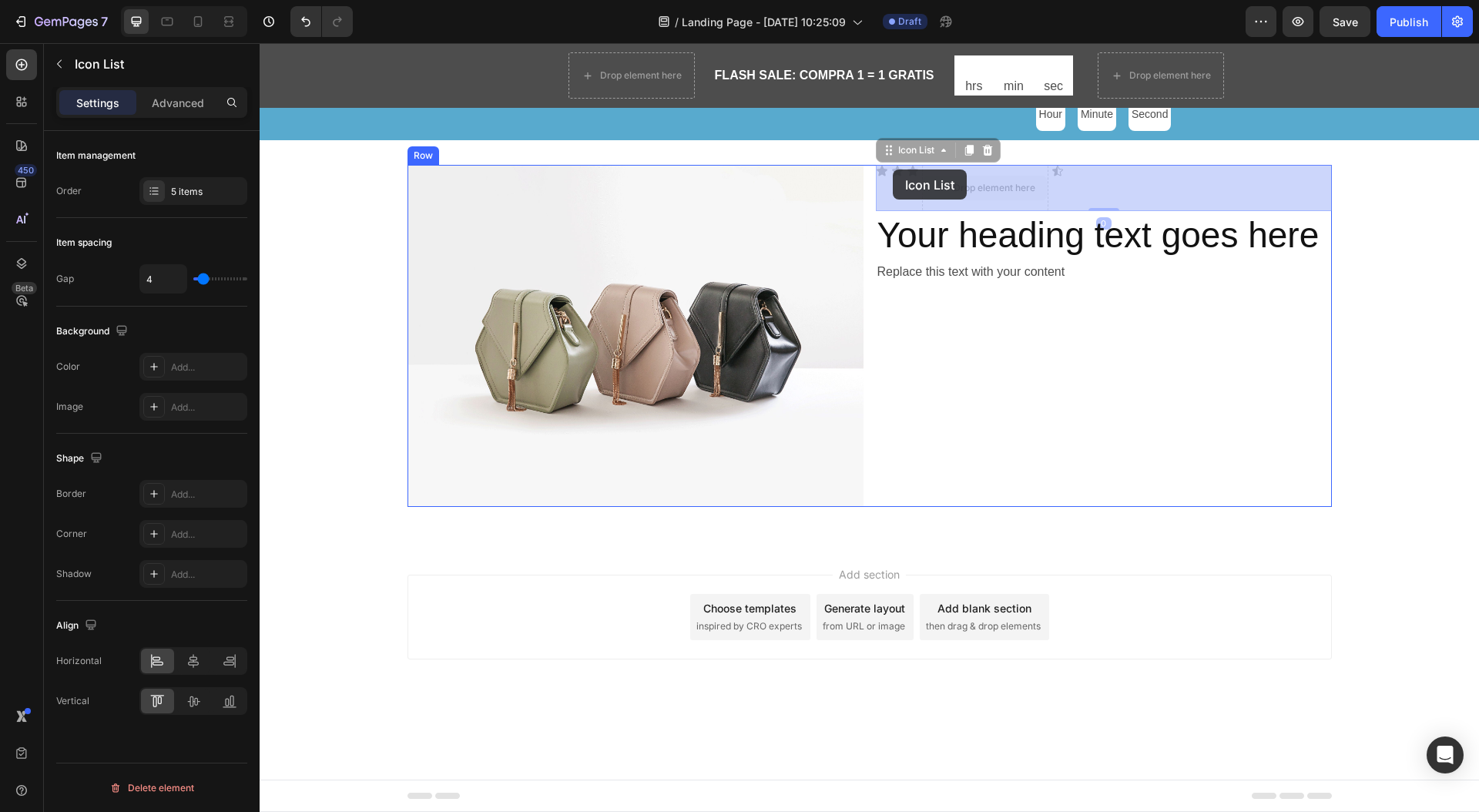
drag, startPoint x: 1090, startPoint y: 168, endPoint x: 962, endPoint y: 168, distance: 128.0
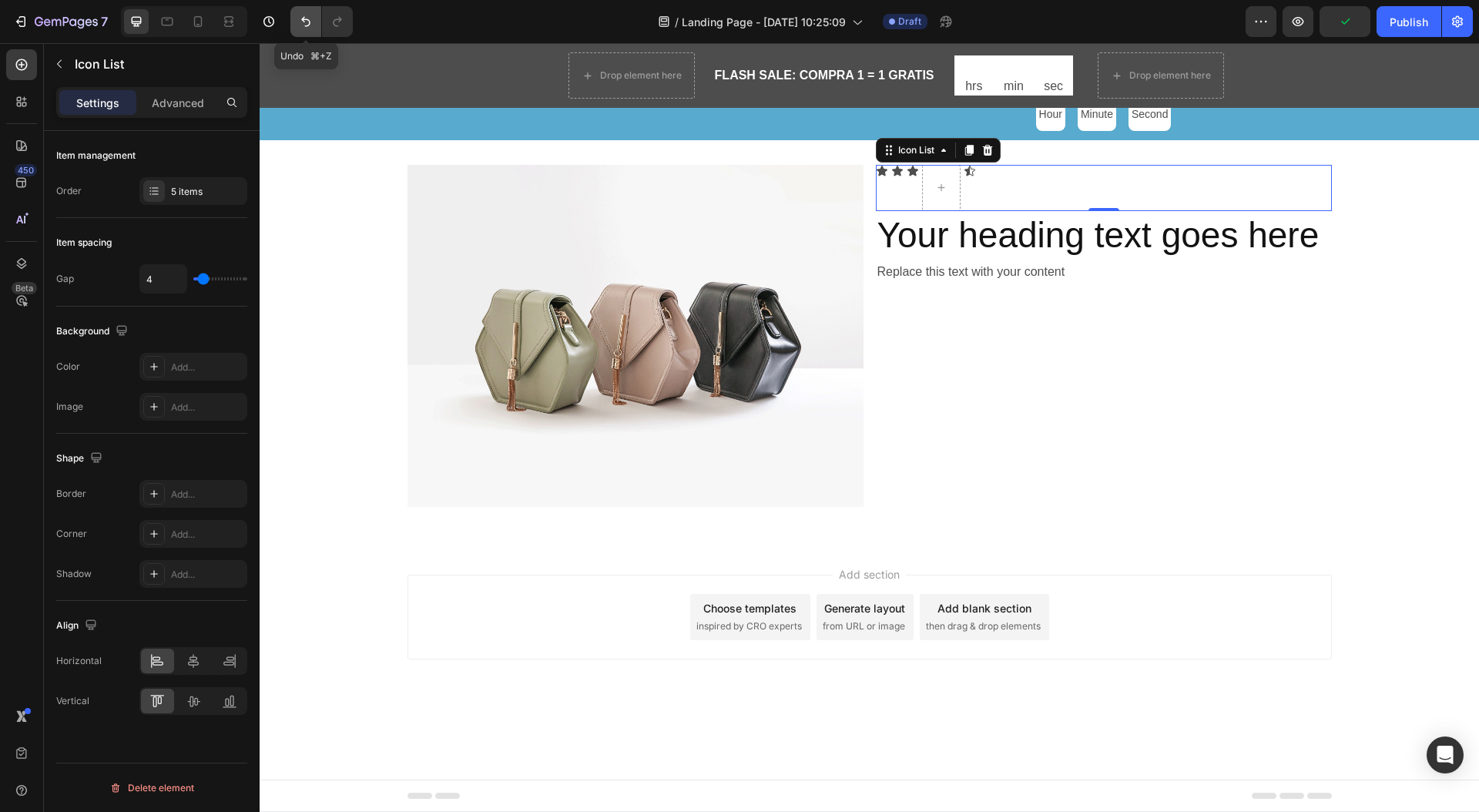
click at [306, 26] on icon "Undo/Redo" at bounding box center [305, 22] width 9 height 10
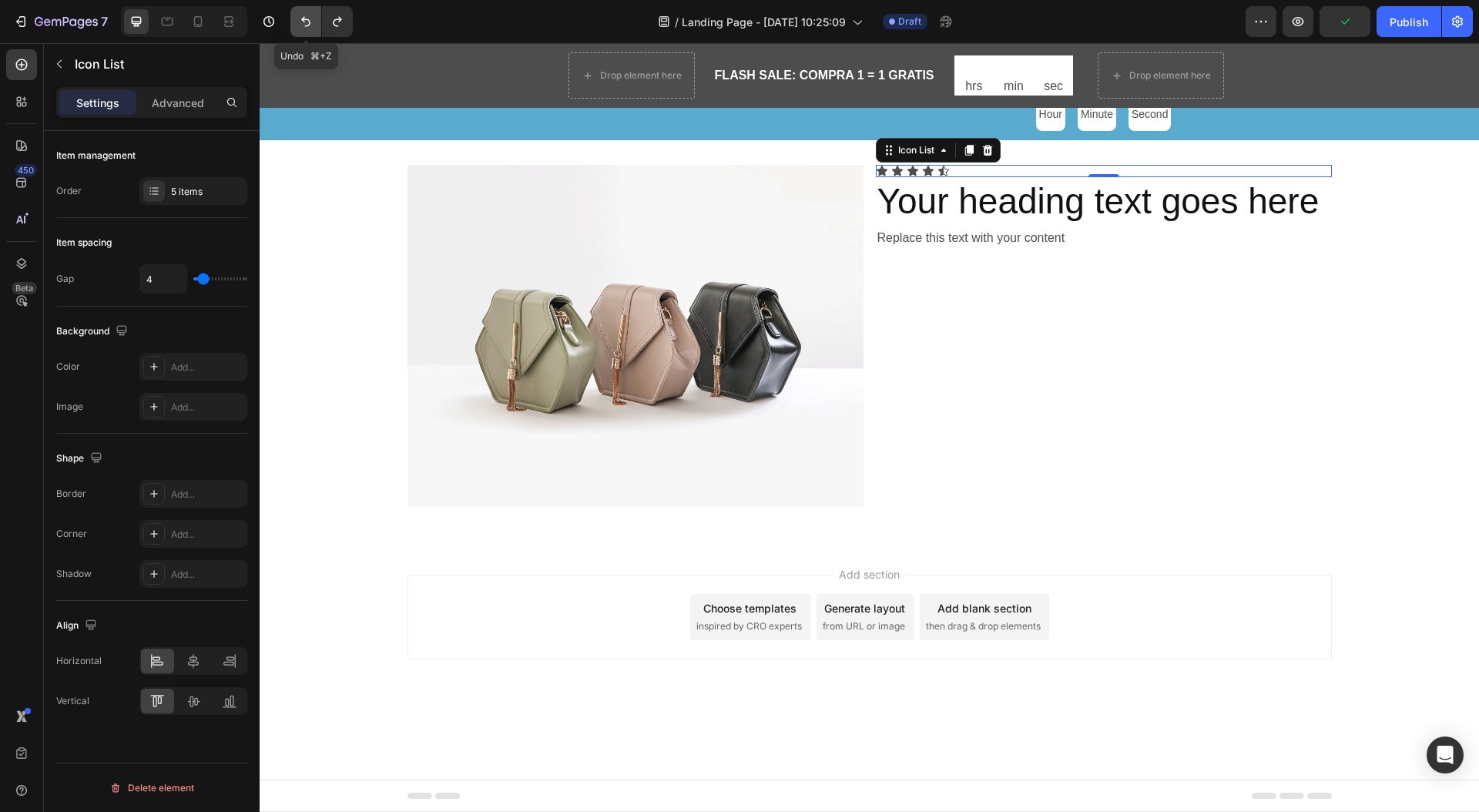
click at [304, 22] on icon "Undo/Redo" at bounding box center [306, 22] width 16 height 16
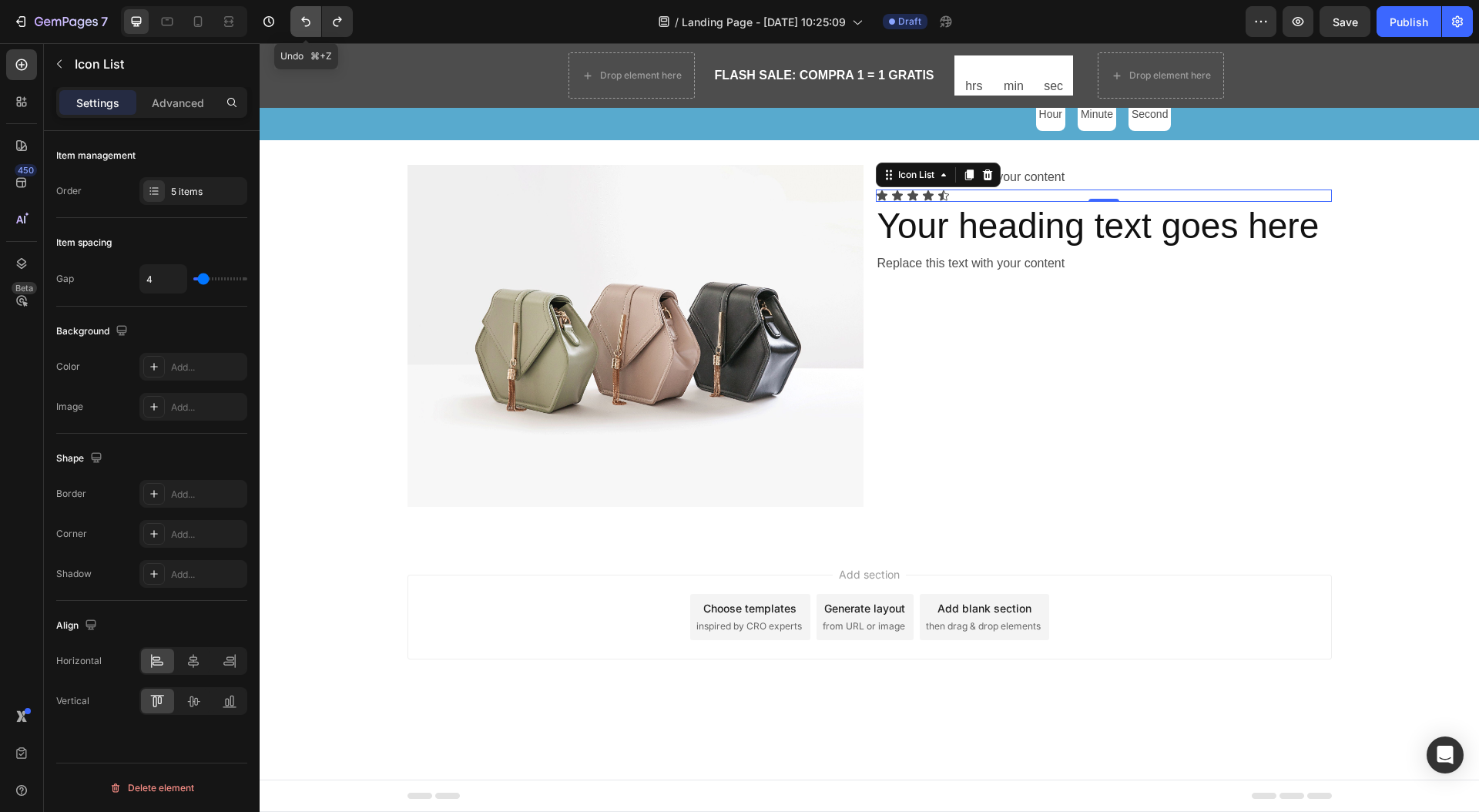
click at [304, 22] on icon "Undo/Redo" at bounding box center [306, 22] width 16 height 16
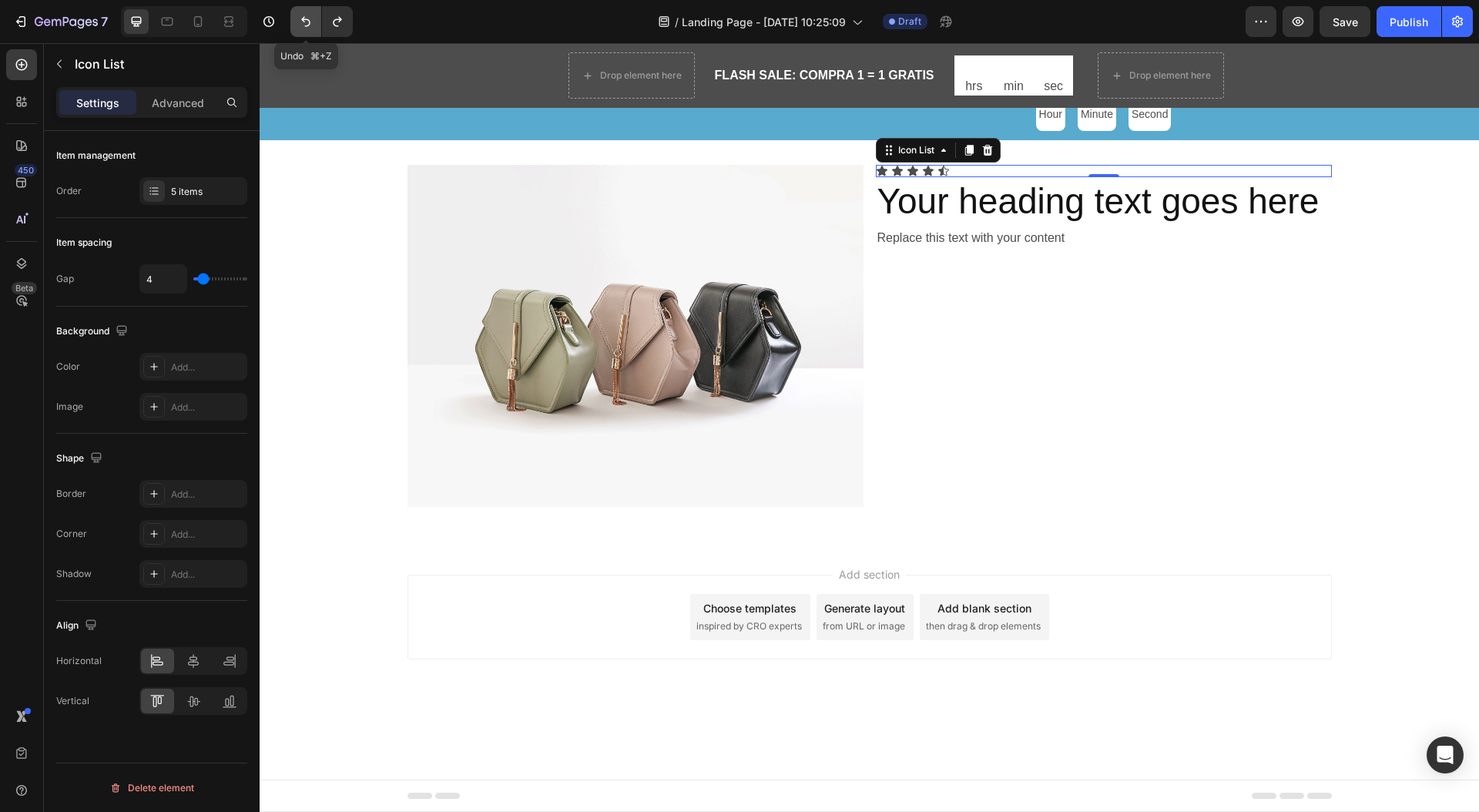
click at [304, 22] on icon "Undo/Redo" at bounding box center [306, 22] width 16 height 16
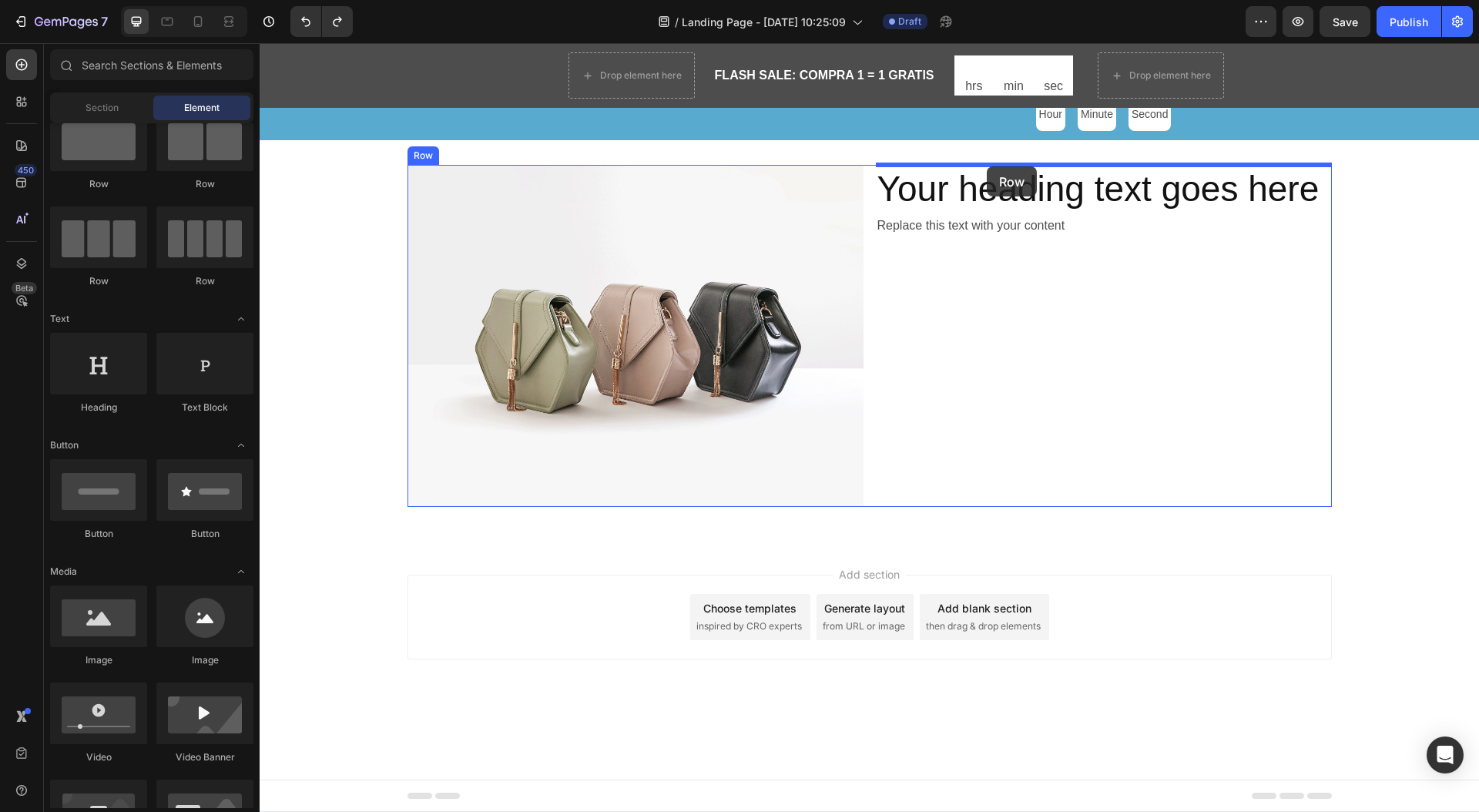
drag, startPoint x: 494, startPoint y: 191, endPoint x: 987, endPoint y: 166, distance: 493.6
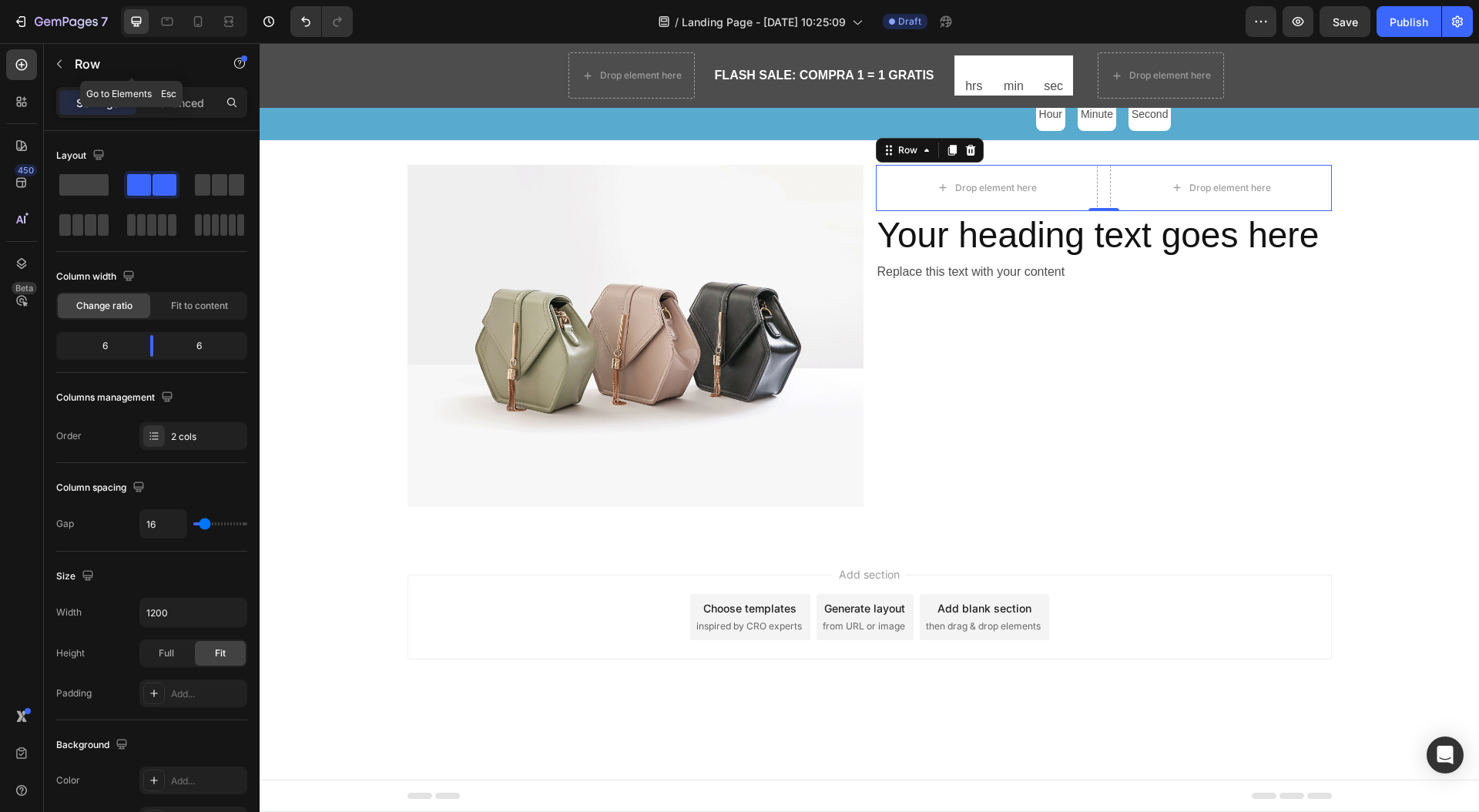
click at [57, 64] on icon "button" at bounding box center [59, 63] width 12 height 12
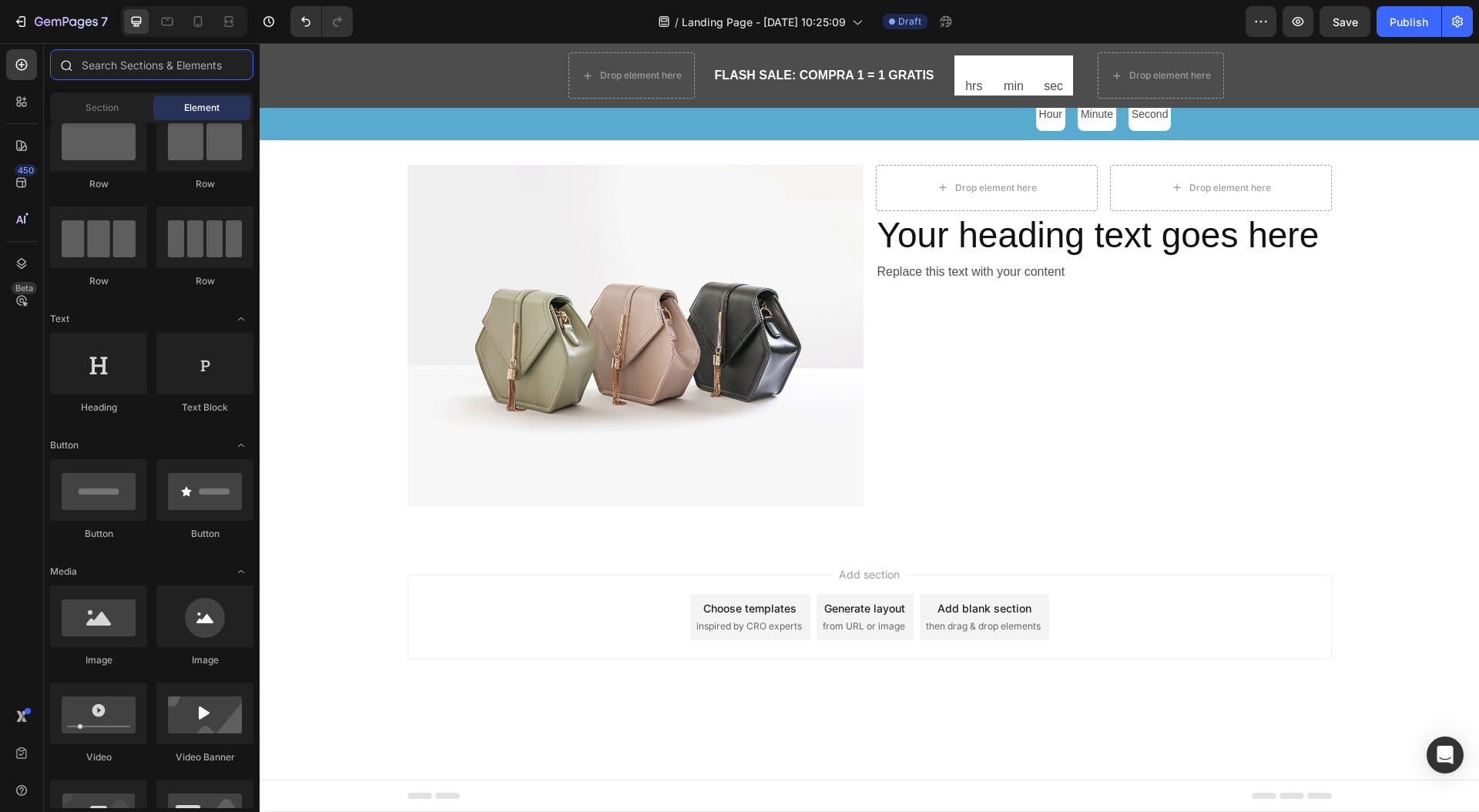
click at [113, 74] on input "text" at bounding box center [152, 64] width 203 height 31
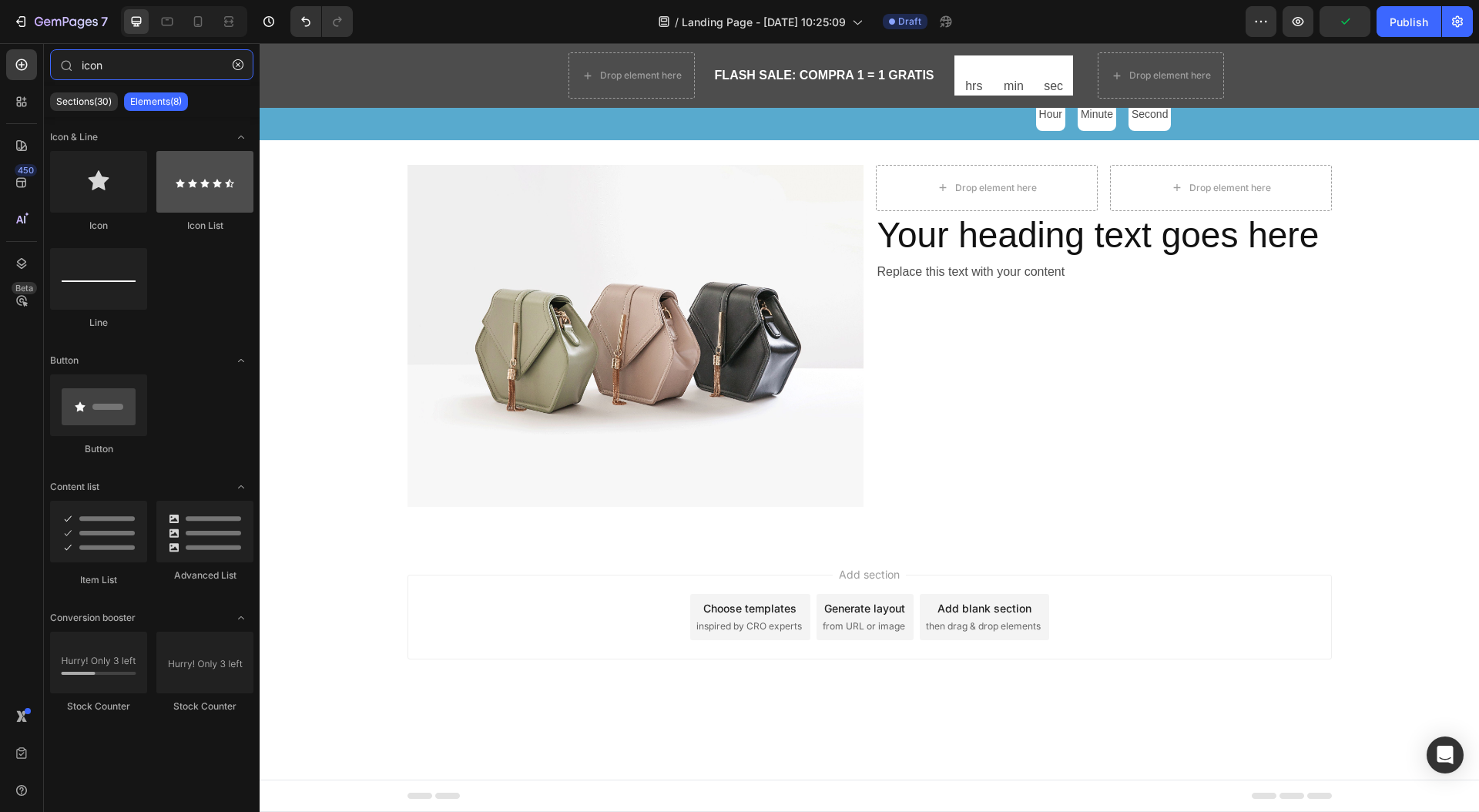
type input "icon"
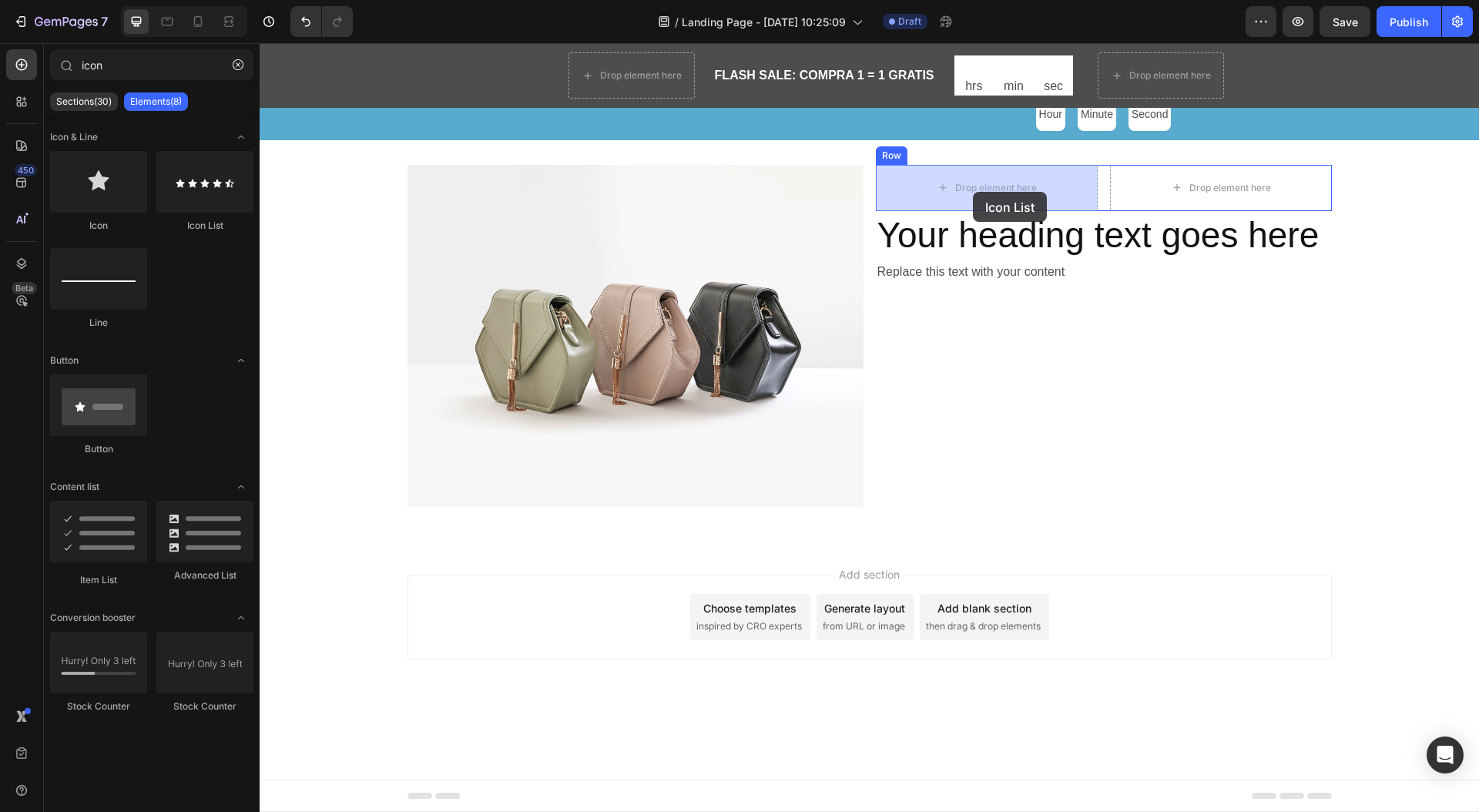
drag, startPoint x: 456, startPoint y: 231, endPoint x: 973, endPoint y: 192, distance: 518.5
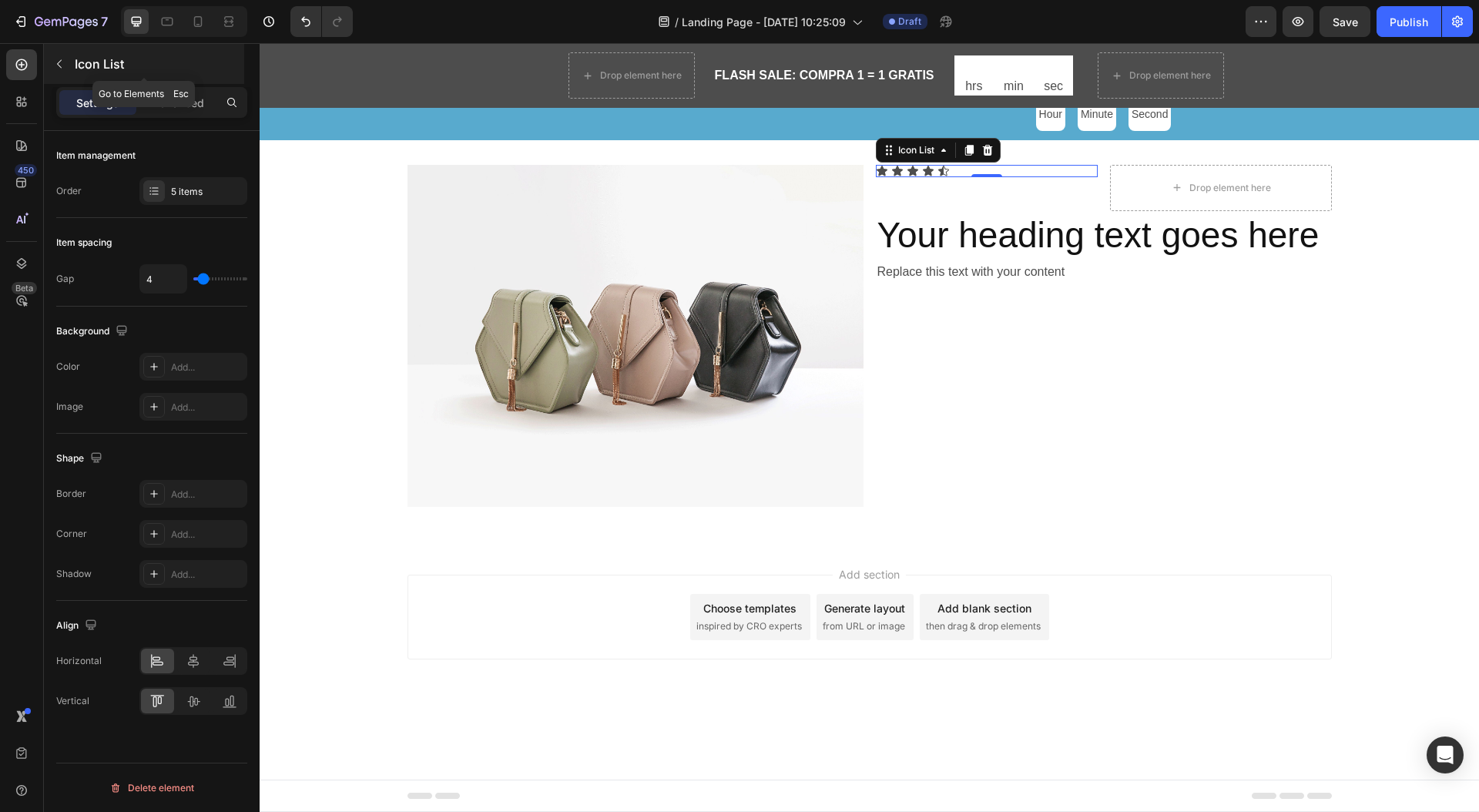
click at [55, 61] on icon "button" at bounding box center [59, 63] width 12 height 12
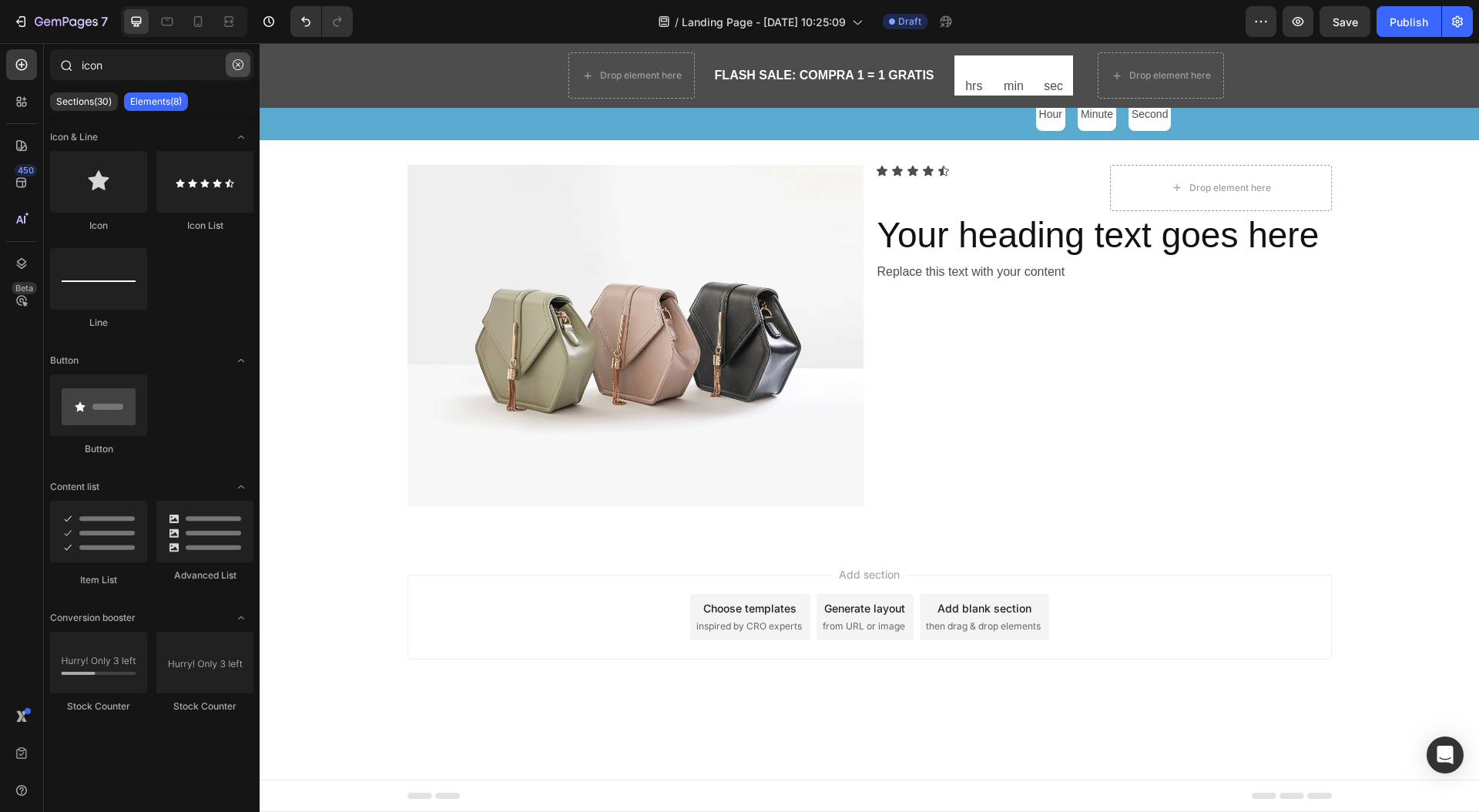
click at [238, 66] on icon "button" at bounding box center [238, 64] width 11 height 11
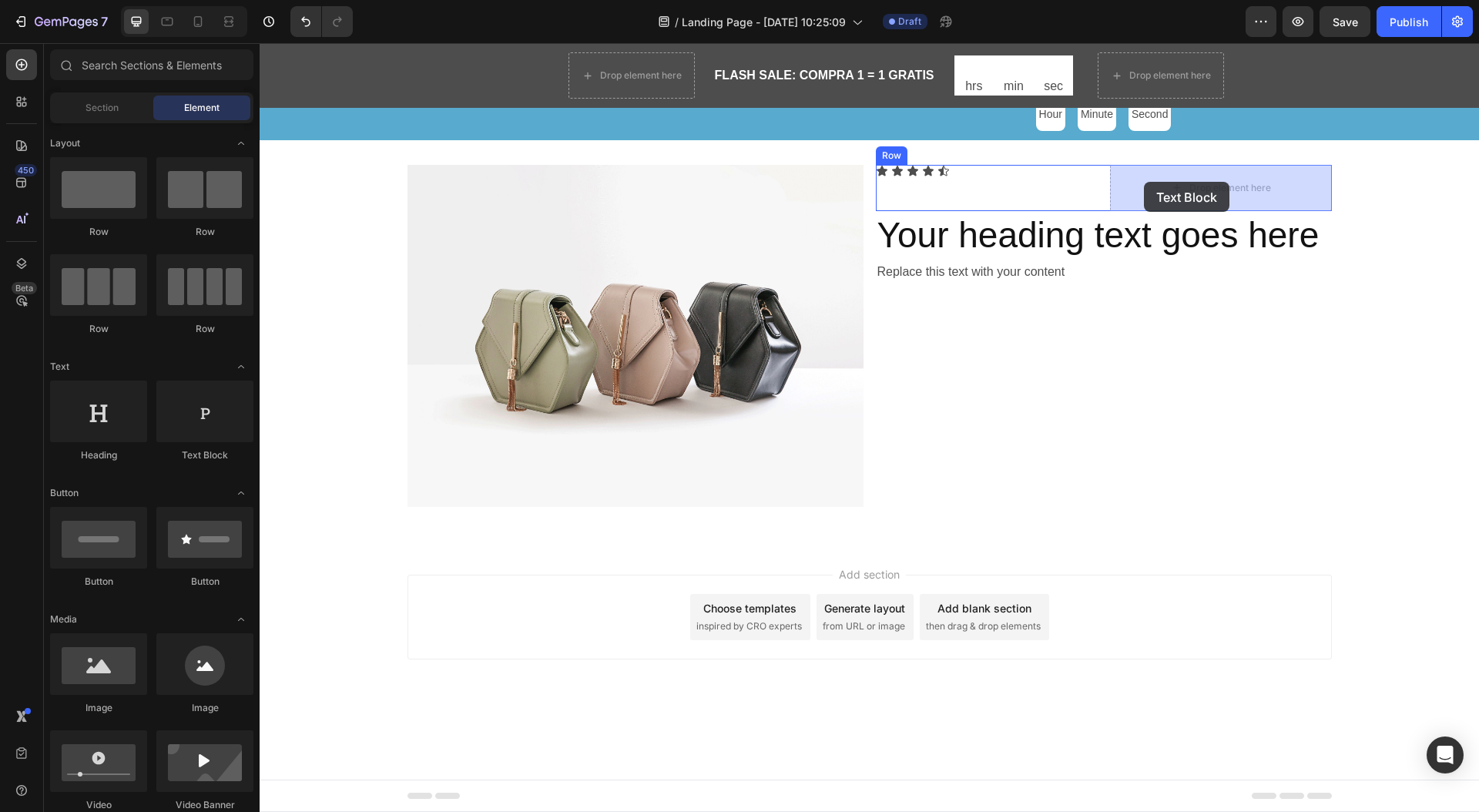
drag, startPoint x: 489, startPoint y: 472, endPoint x: 1144, endPoint y: 182, distance: 716.3
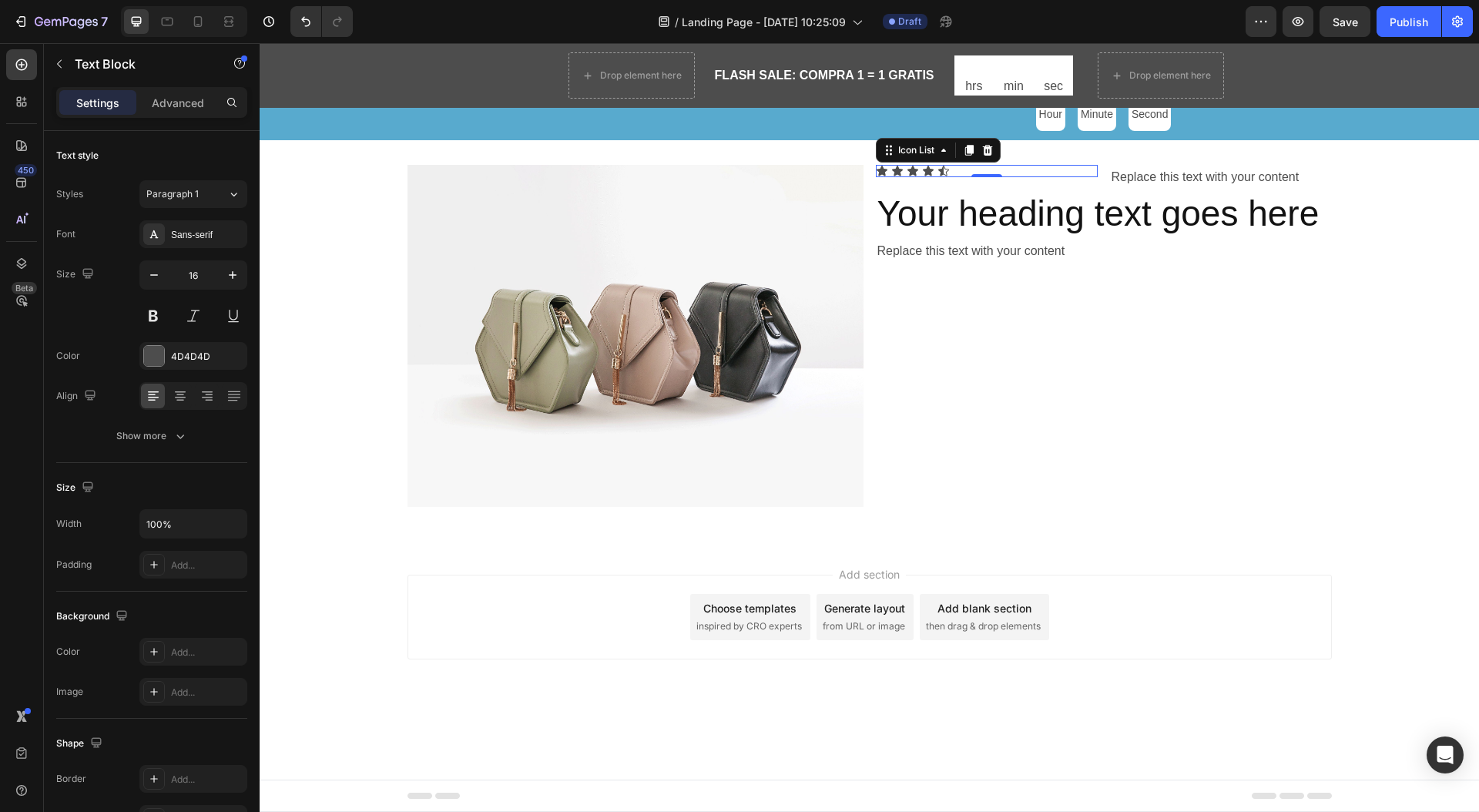
click at [1068, 175] on div "Icon Icon Icon Icon Icon" at bounding box center [987, 170] width 222 height 12
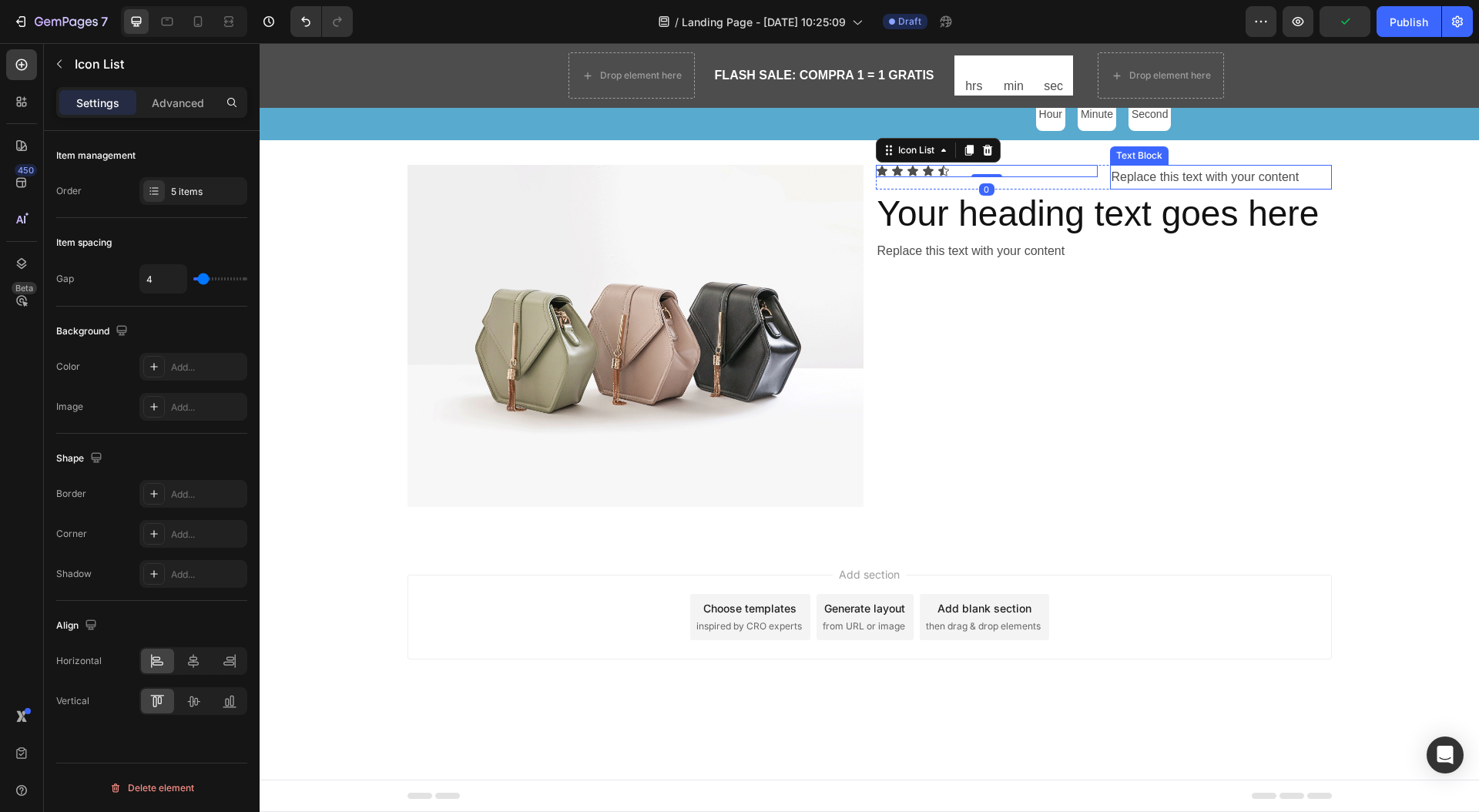
click at [1116, 172] on div "Replace this text with your content" at bounding box center [1221, 177] width 222 height 26
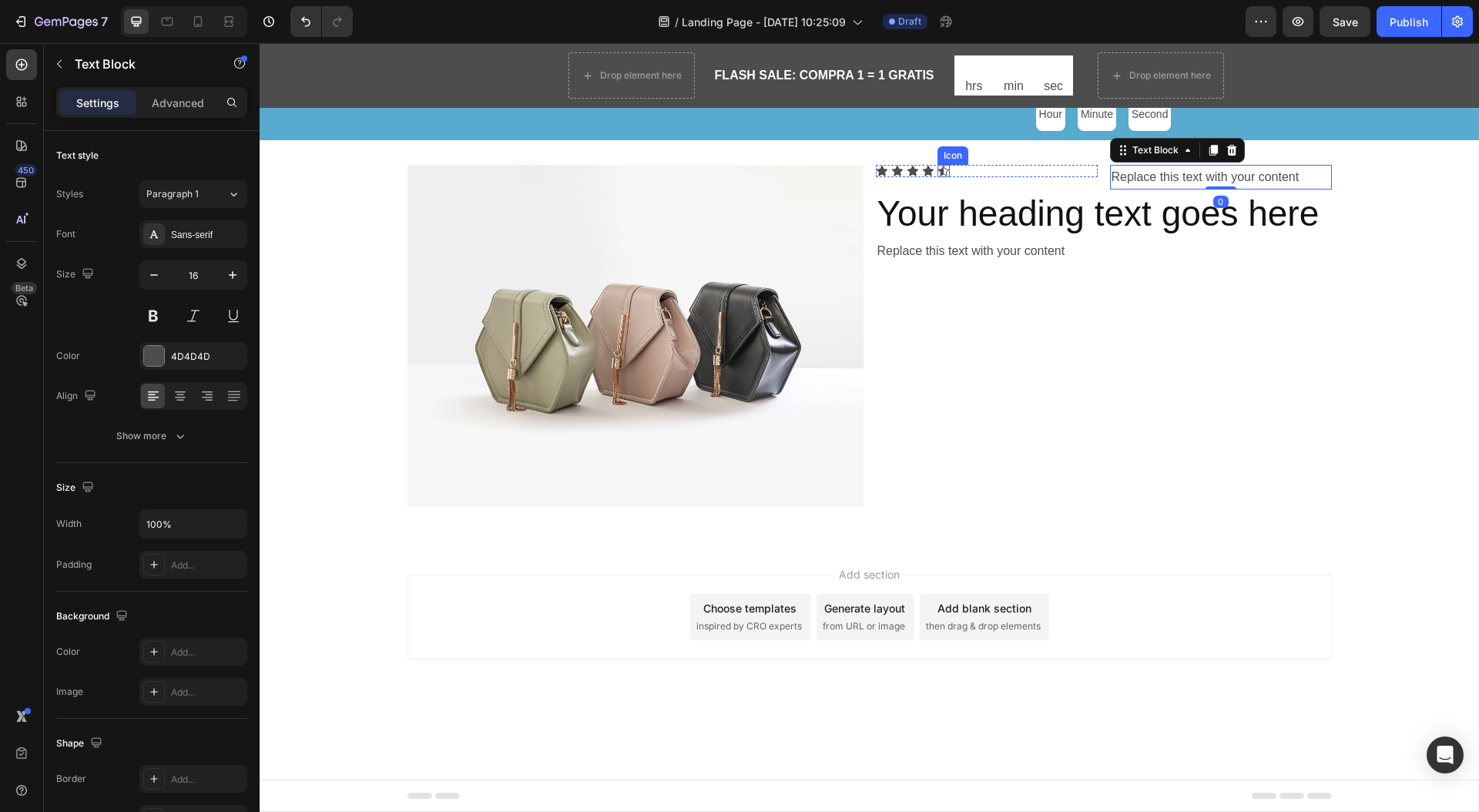
click at [937, 172] on icon at bounding box center [943, 170] width 12 height 12
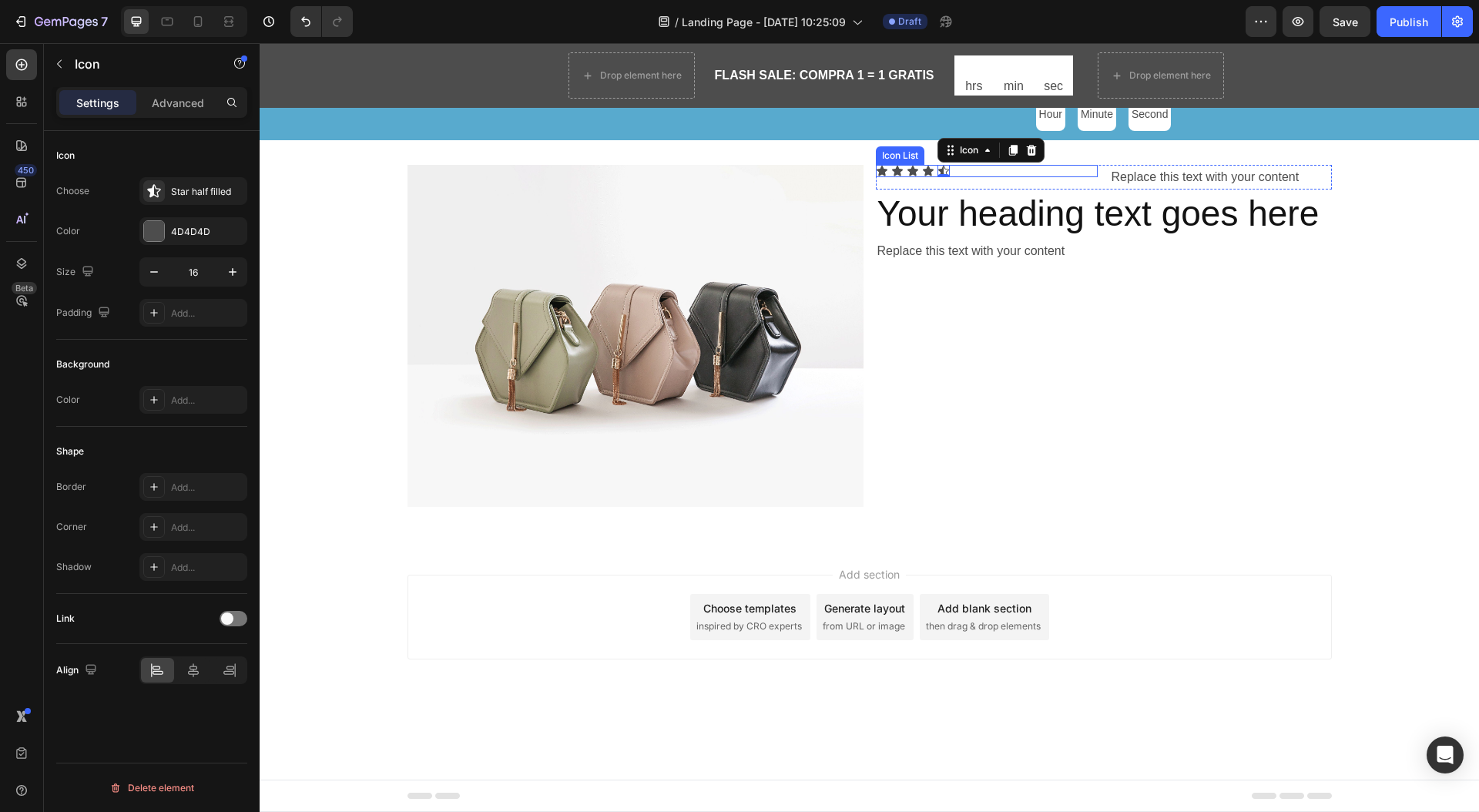
click at [969, 172] on div "Icon Icon Icon Icon Icon 0" at bounding box center [987, 170] width 222 height 12
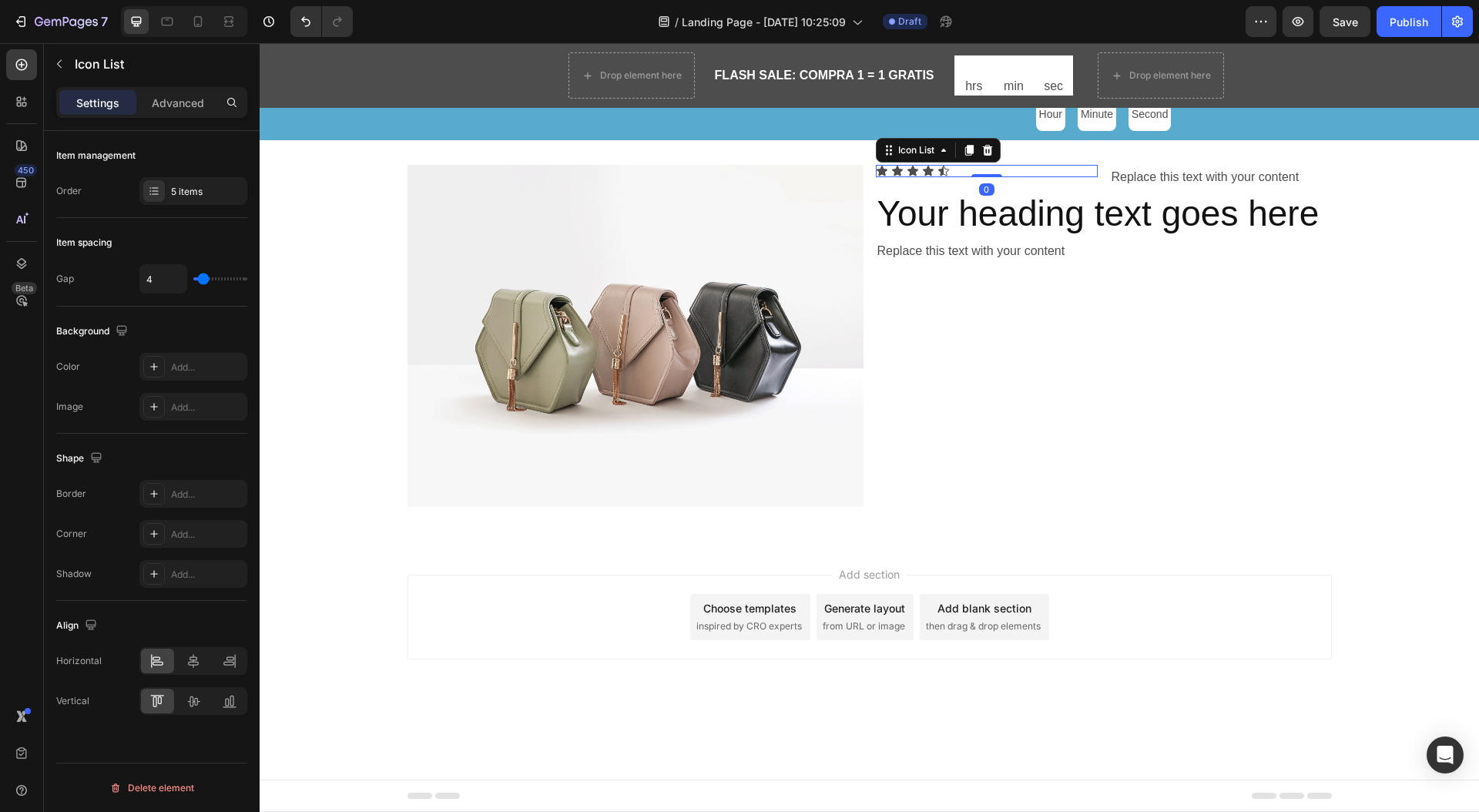
click at [954, 171] on div "Icon Icon Icon Icon Icon" at bounding box center [987, 170] width 222 height 12
click at [951, 171] on div "Icon Icon Icon Icon Icon" at bounding box center [987, 170] width 222 height 12
click at [950, 172] on div "Icon Icon Icon Icon Icon" at bounding box center [987, 170] width 222 height 12
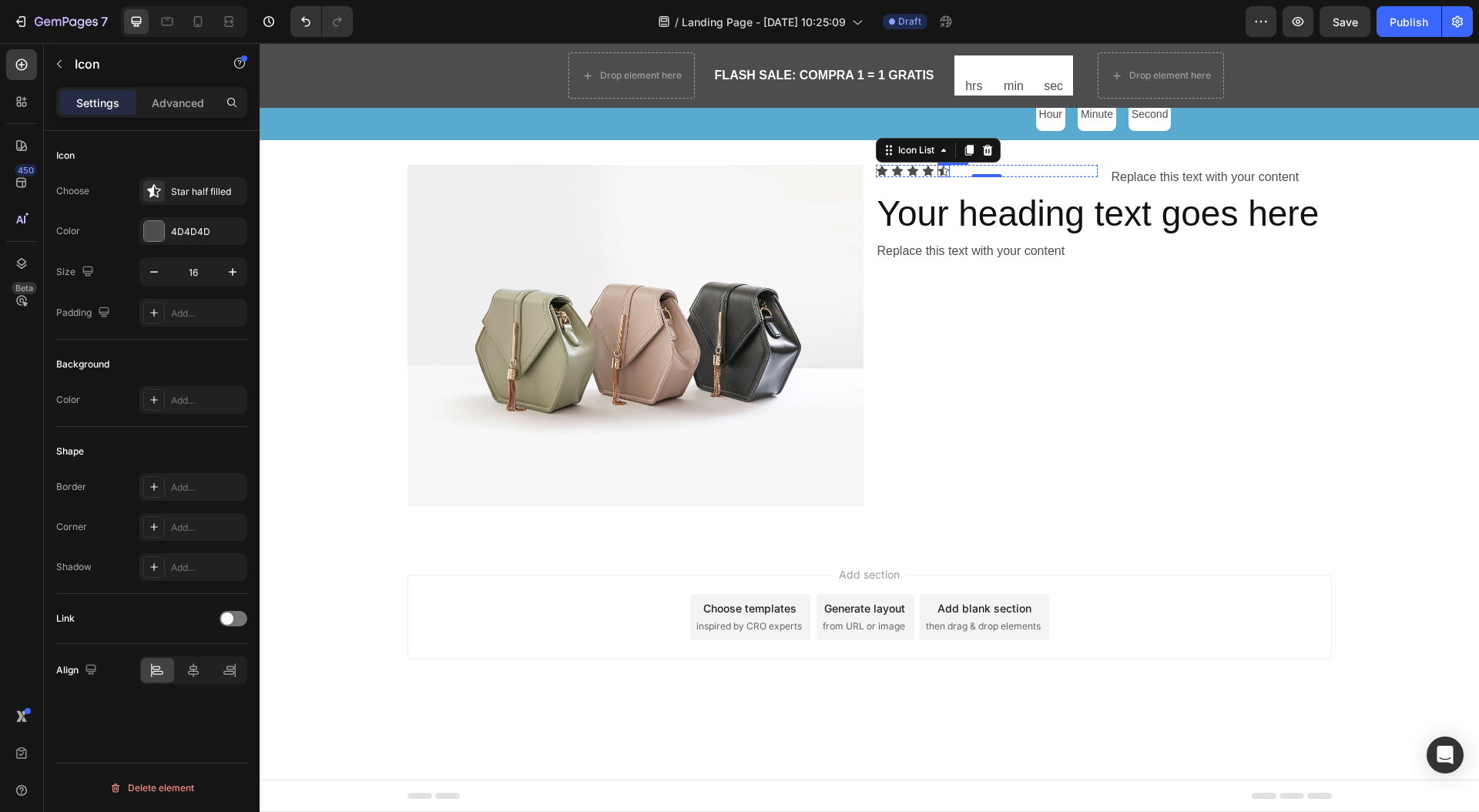
click at [949, 174] on div "Icon" at bounding box center [943, 170] width 12 height 12
